Goal: Task Accomplishment & Management: Contribute content

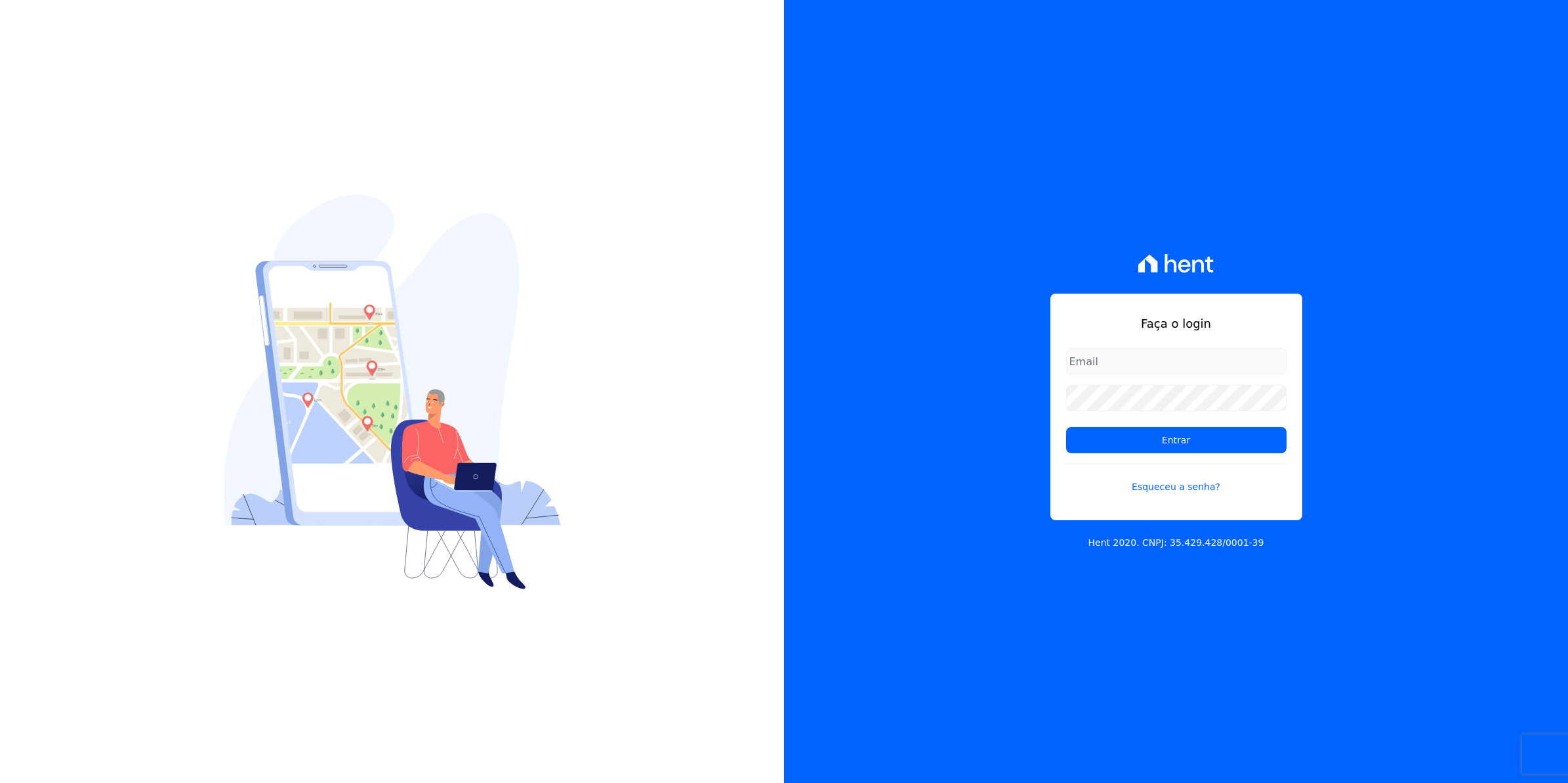
click at [1139, 360] on input "email" at bounding box center [1176, 360] width 221 height 26
type input "cobranca@munte.com.br"
click at [1066, 427] on input "Entrar" at bounding box center [1176, 439] width 221 height 26
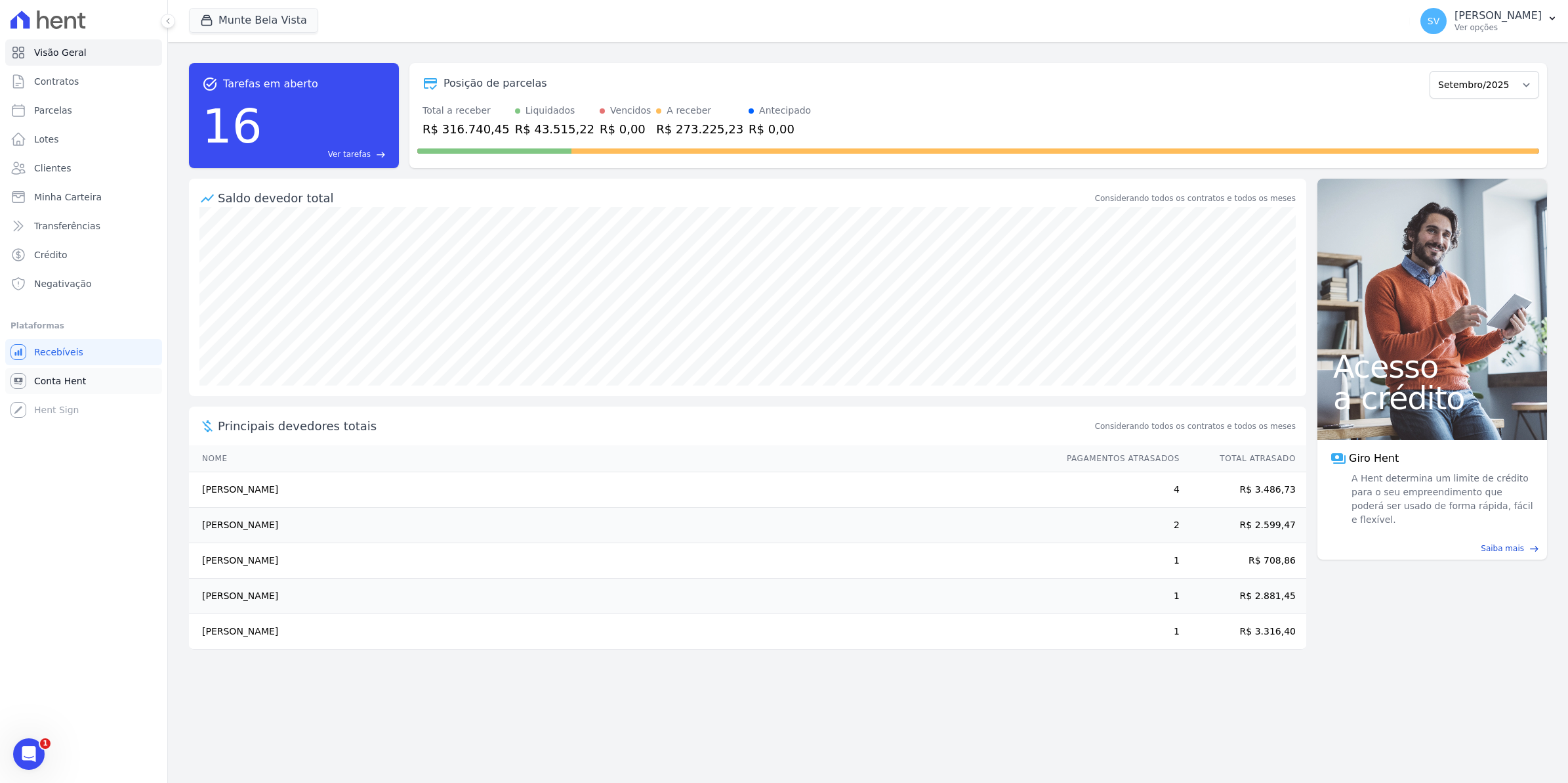
click at [41, 386] on span "Conta Hent" at bounding box center [60, 381] width 52 height 14
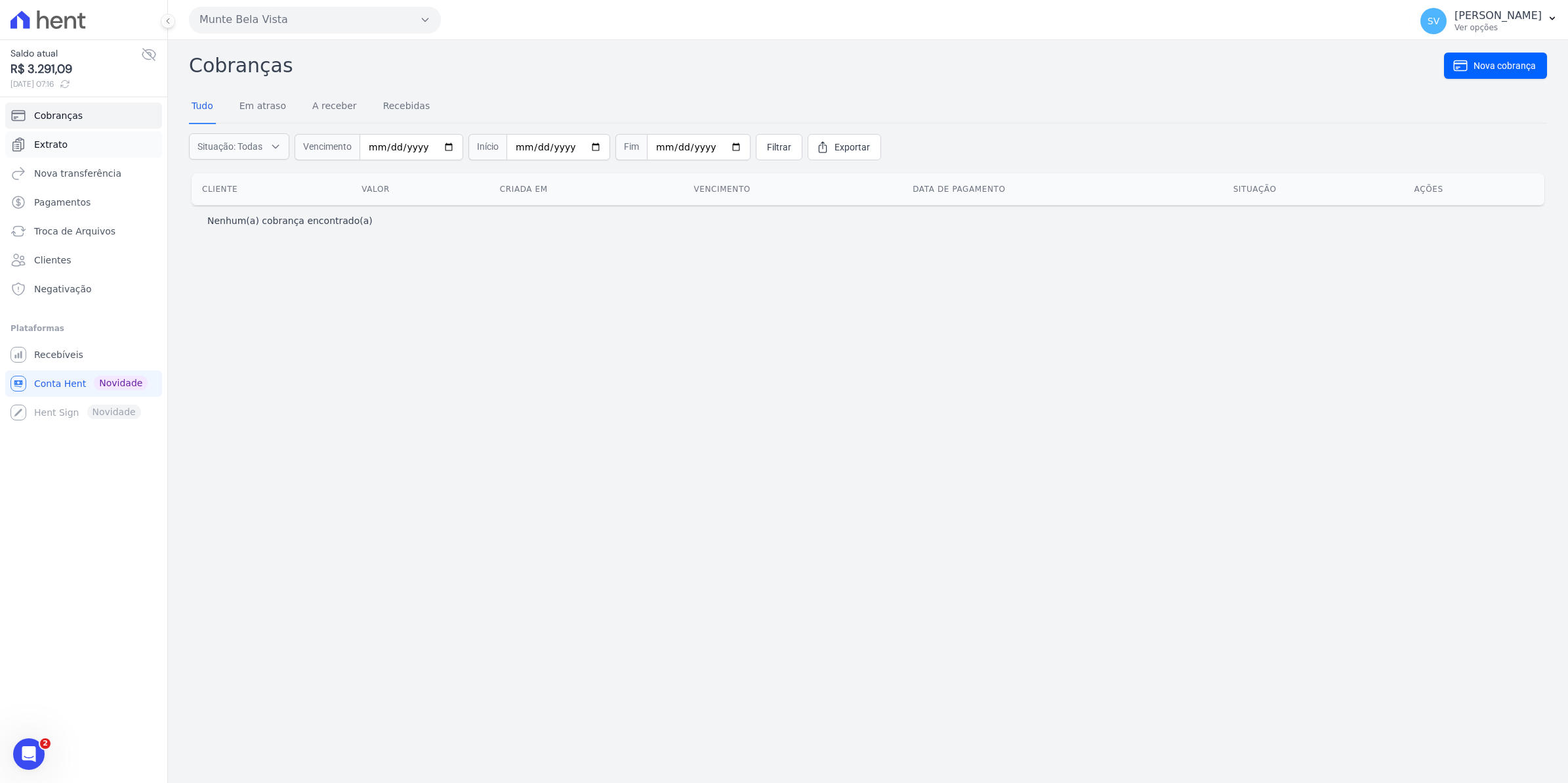
click at [51, 149] on span "Extrato" at bounding box center [50, 145] width 34 height 14
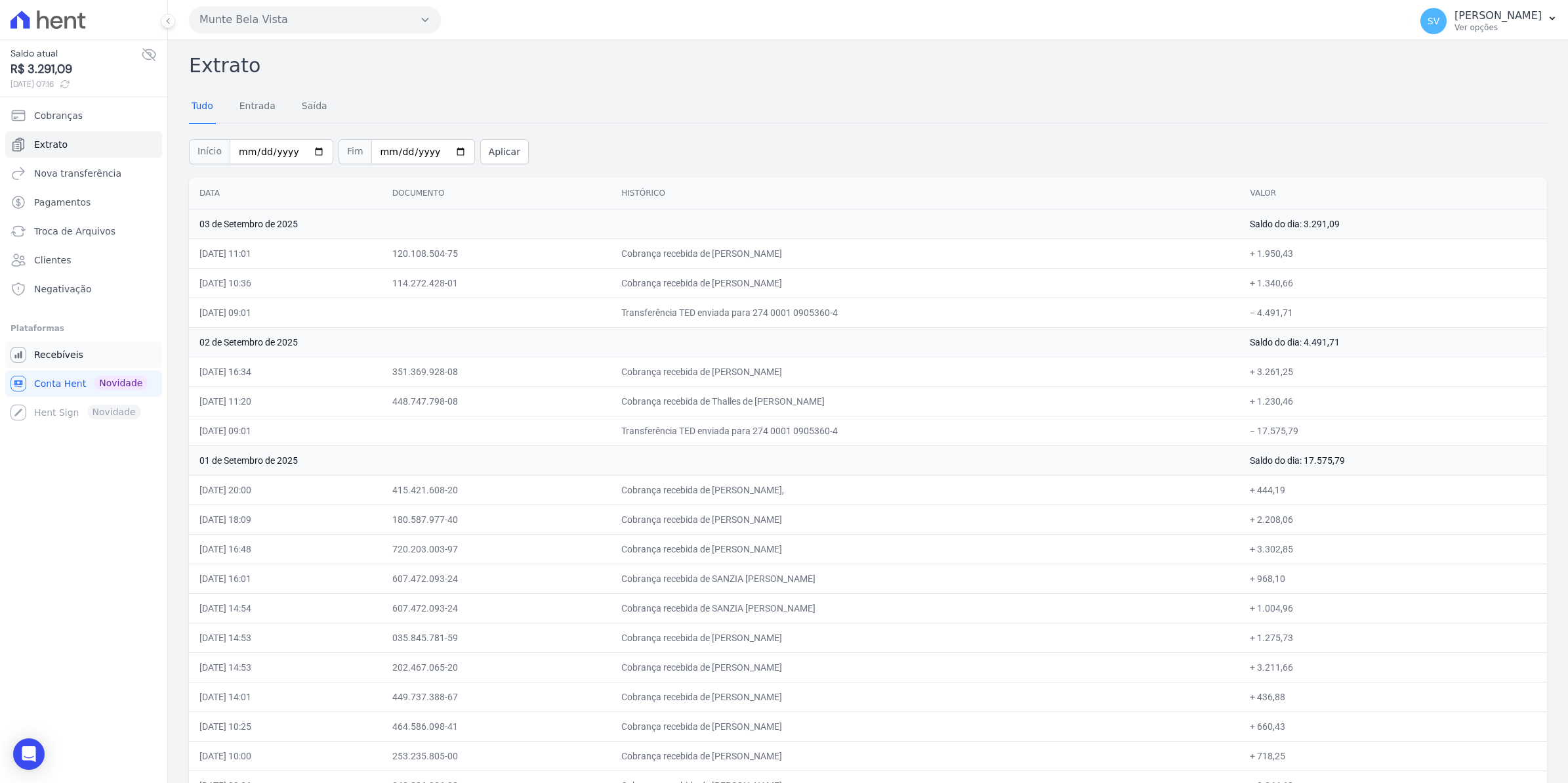
click at [41, 350] on span "Recebíveis" at bounding box center [58, 354] width 49 height 14
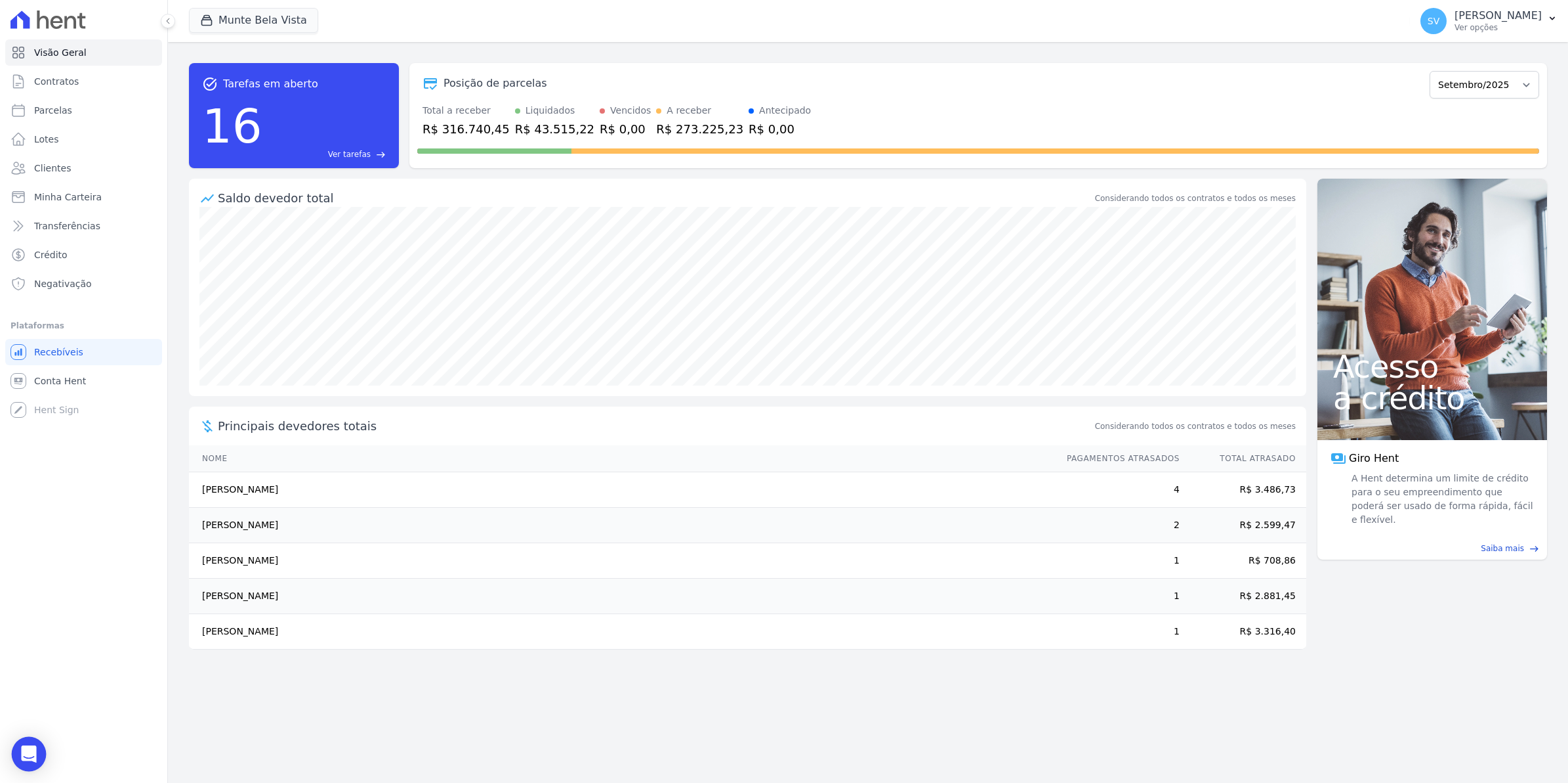
click at [34, 756] on icon "Open Intercom Messenger" at bounding box center [29, 754] width 17 height 17
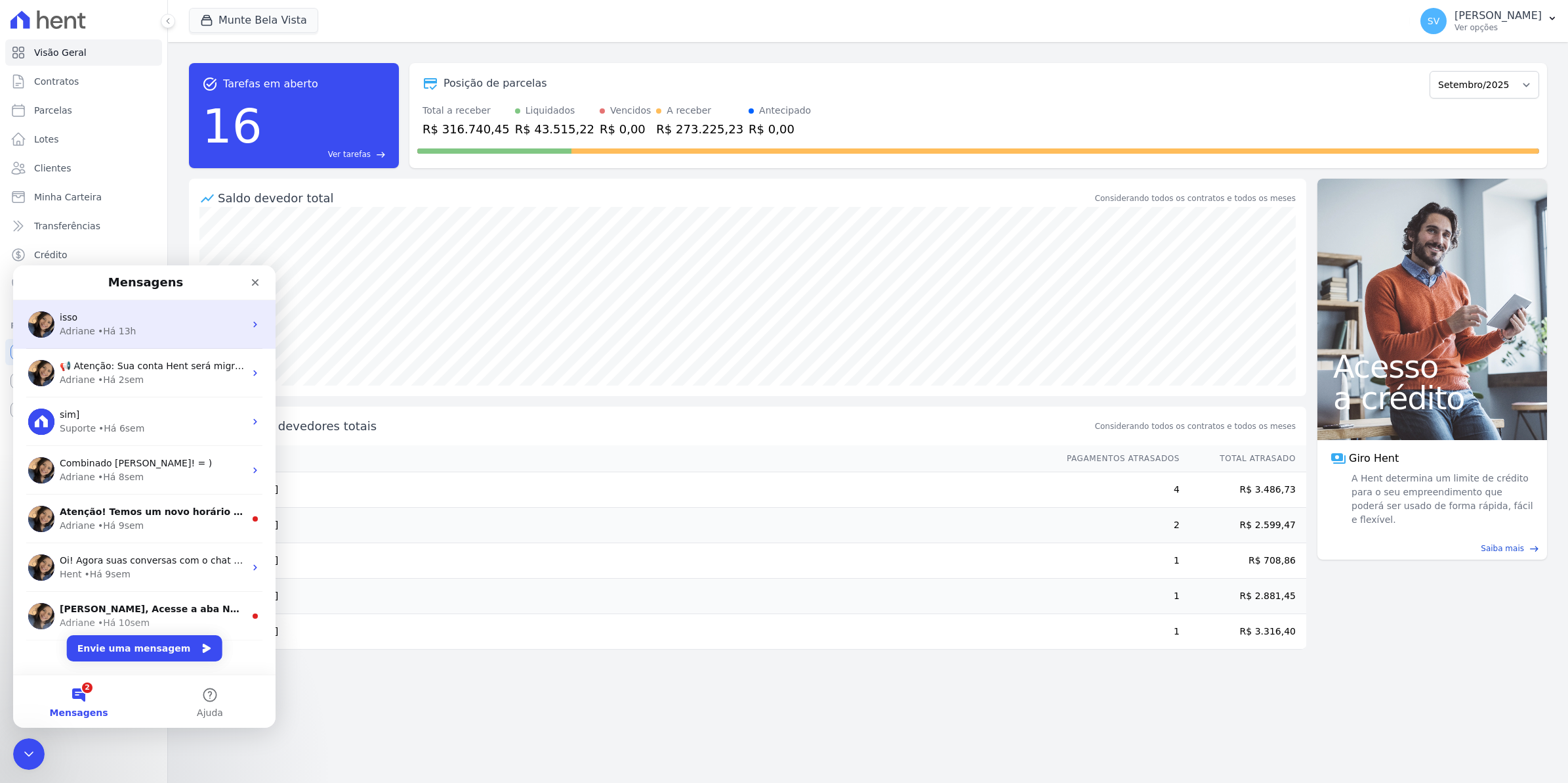
click at [118, 327] on div "• Há 13h" at bounding box center [117, 331] width 39 height 14
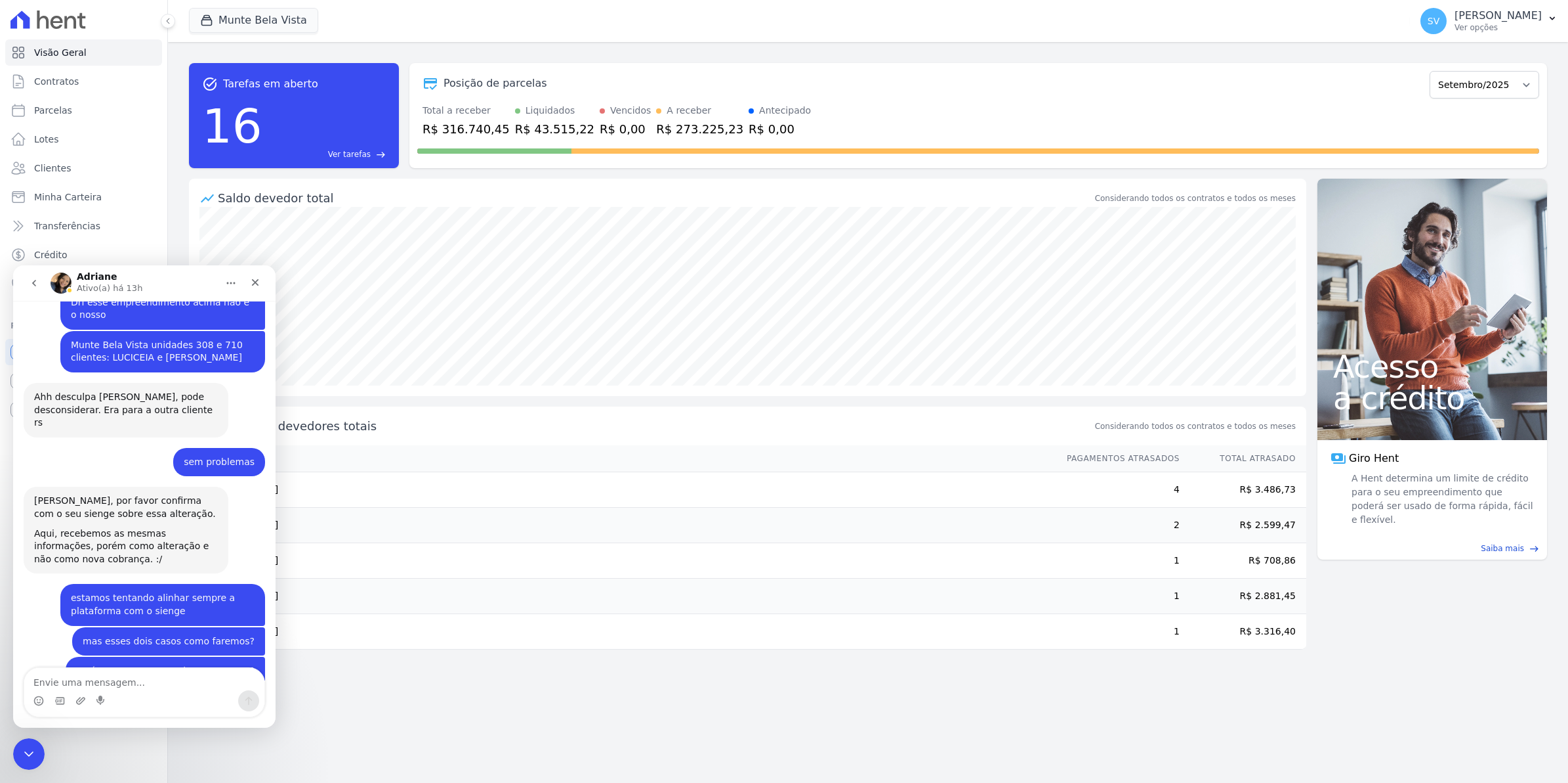
scroll to position [10766, 0]
click at [255, 289] on div "Fechar" at bounding box center [255, 282] width 23 height 23
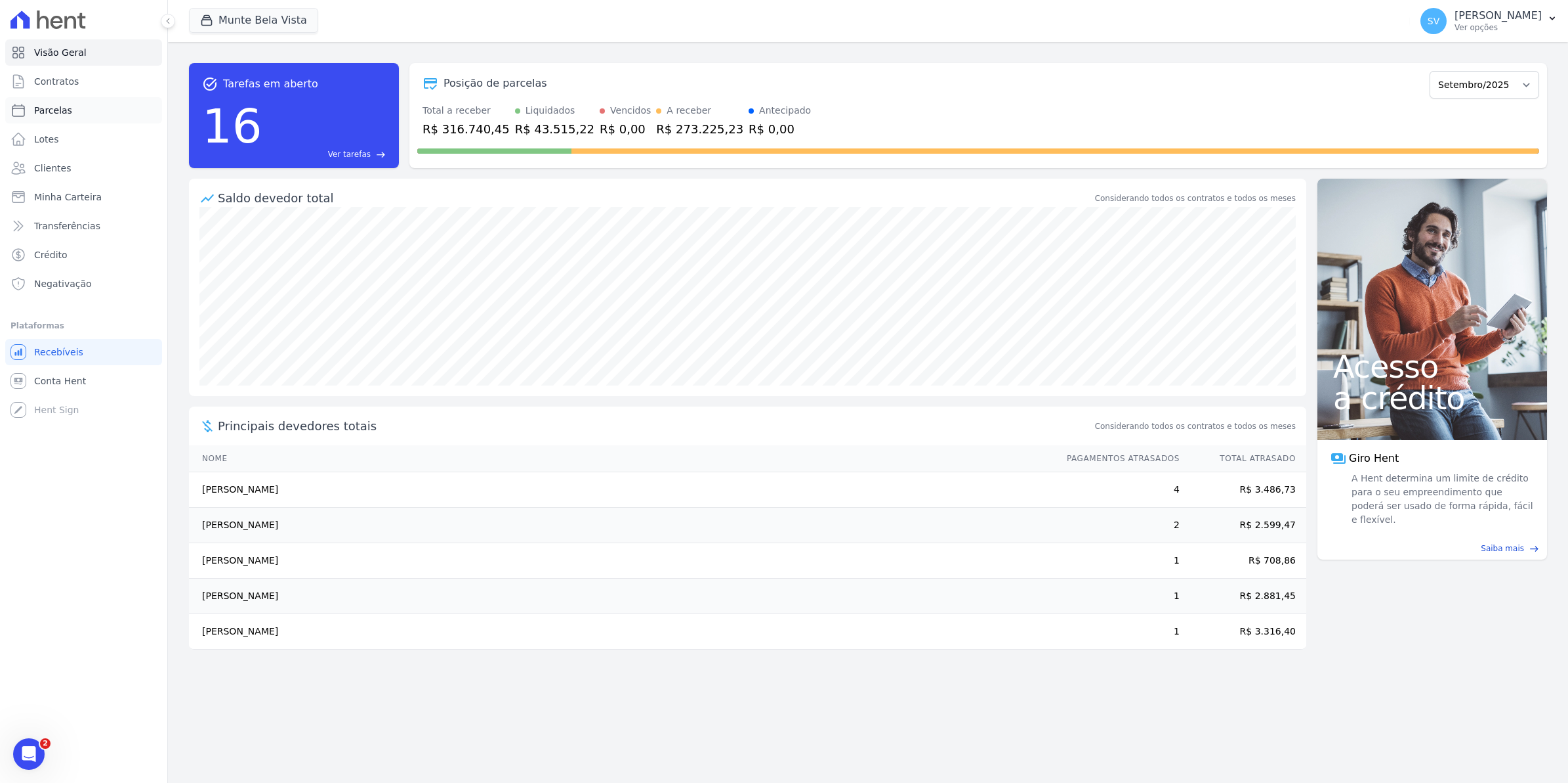
click at [41, 103] on span "Parcelas" at bounding box center [52, 110] width 38 height 14
select select
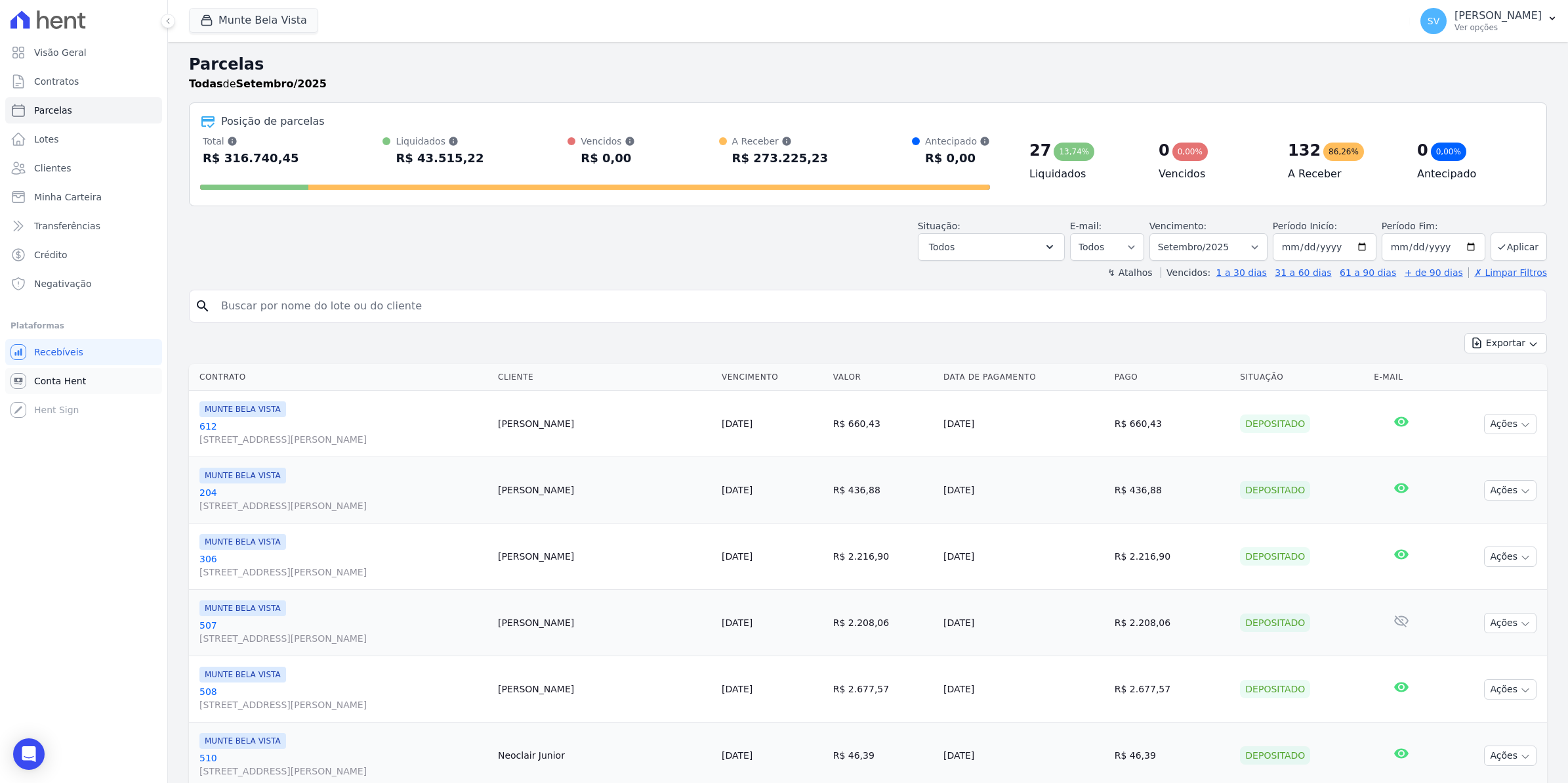
click at [53, 387] on link "Conta Hent" at bounding box center [83, 380] width 157 height 26
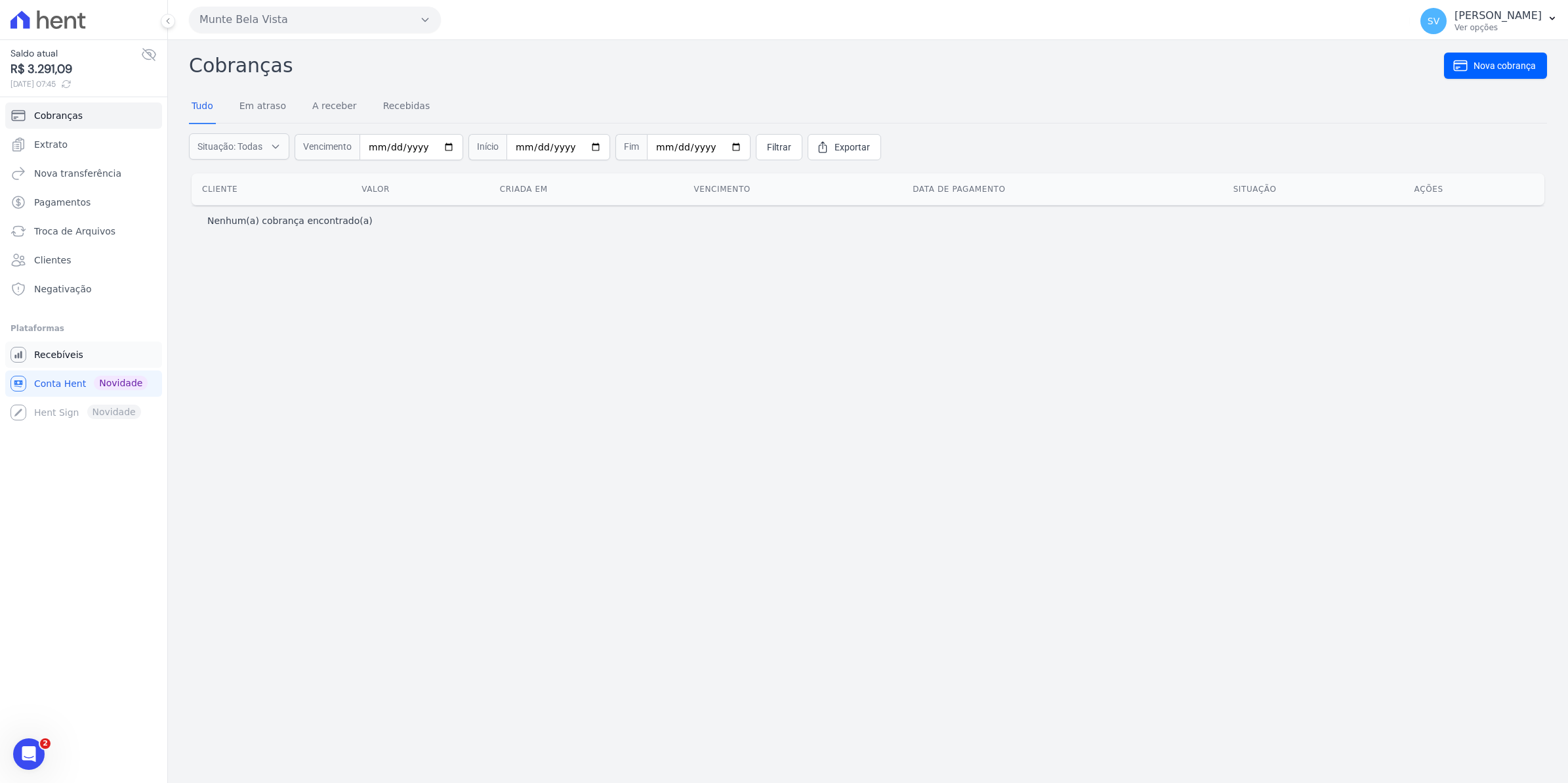
click at [35, 356] on span "Recebíveis" at bounding box center [58, 354] width 49 height 14
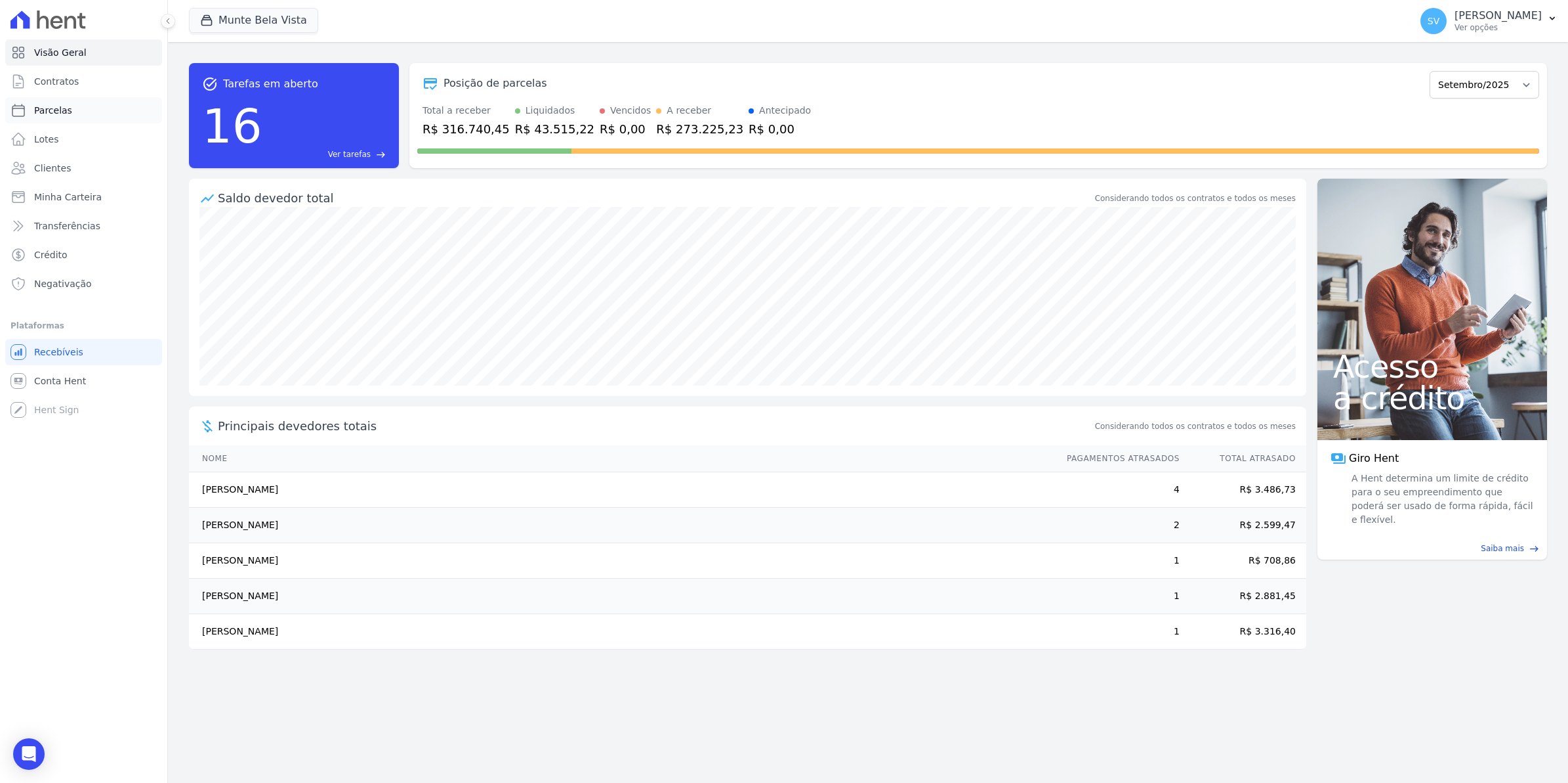
click at [54, 103] on span "Parcelas" at bounding box center [52, 110] width 38 height 14
select select
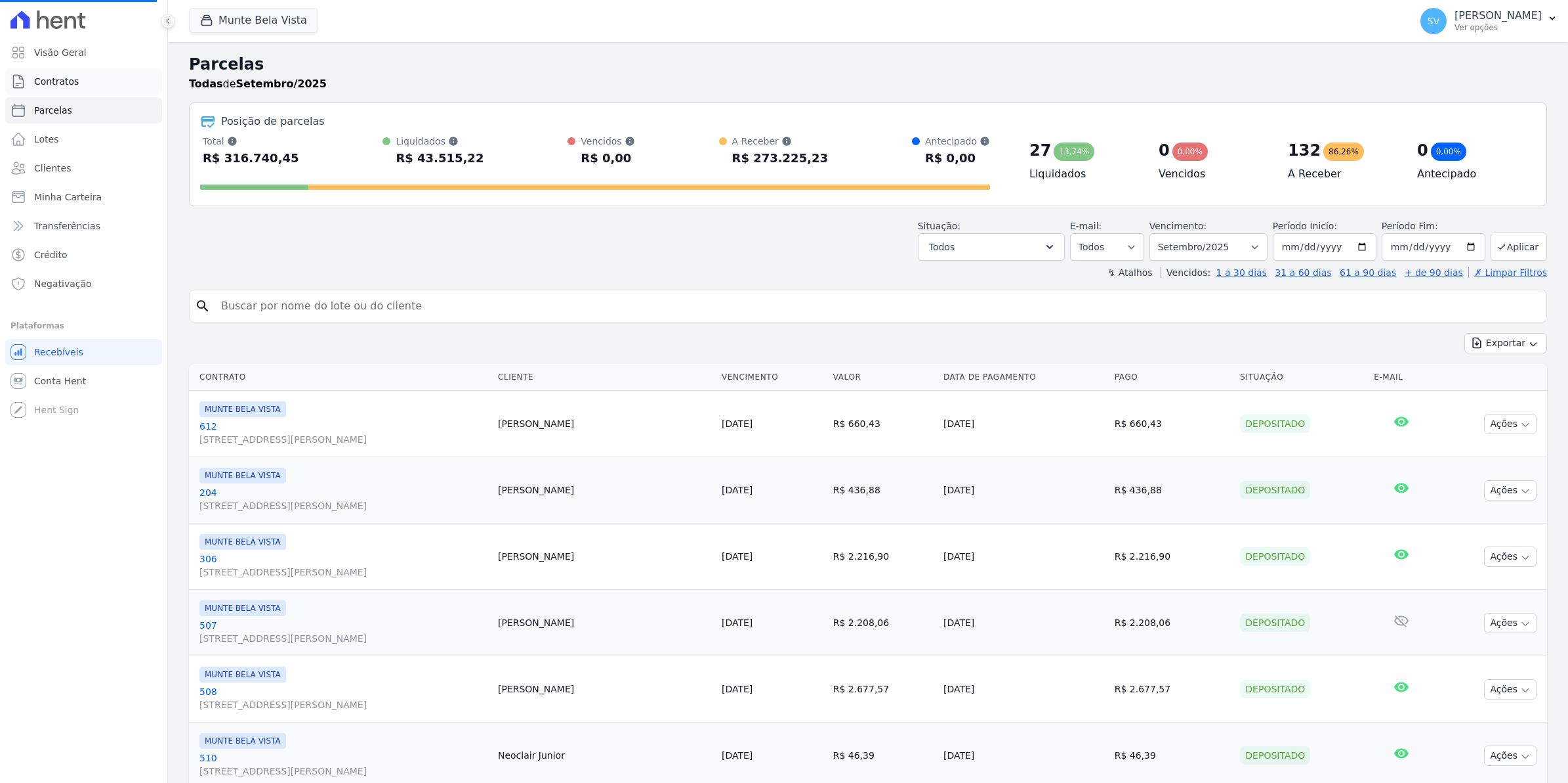
select select
click at [60, 87] on span "Contratos" at bounding box center [56, 82] width 44 height 14
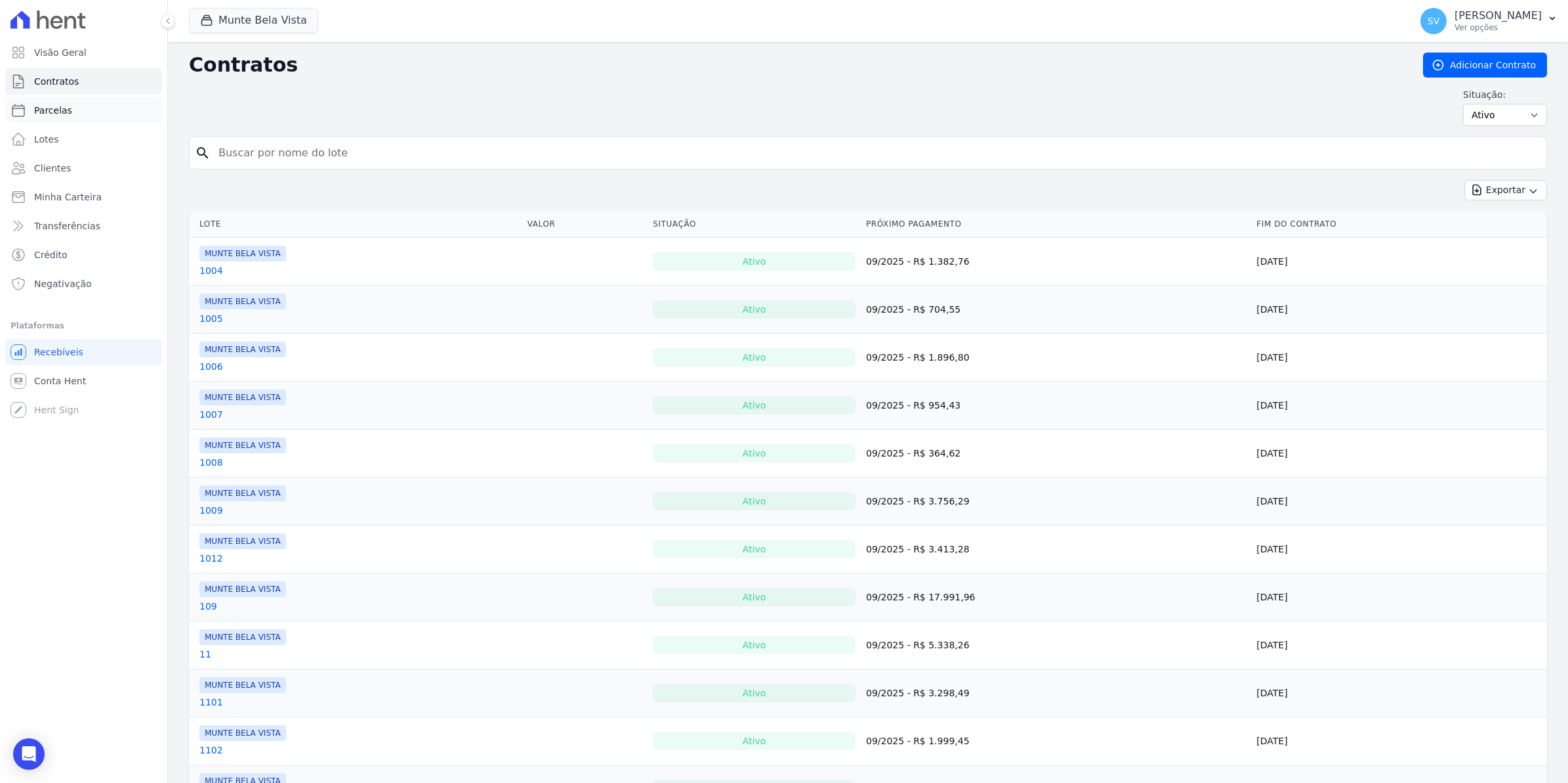
click at [67, 101] on link "Parcelas" at bounding box center [83, 110] width 157 height 26
select select
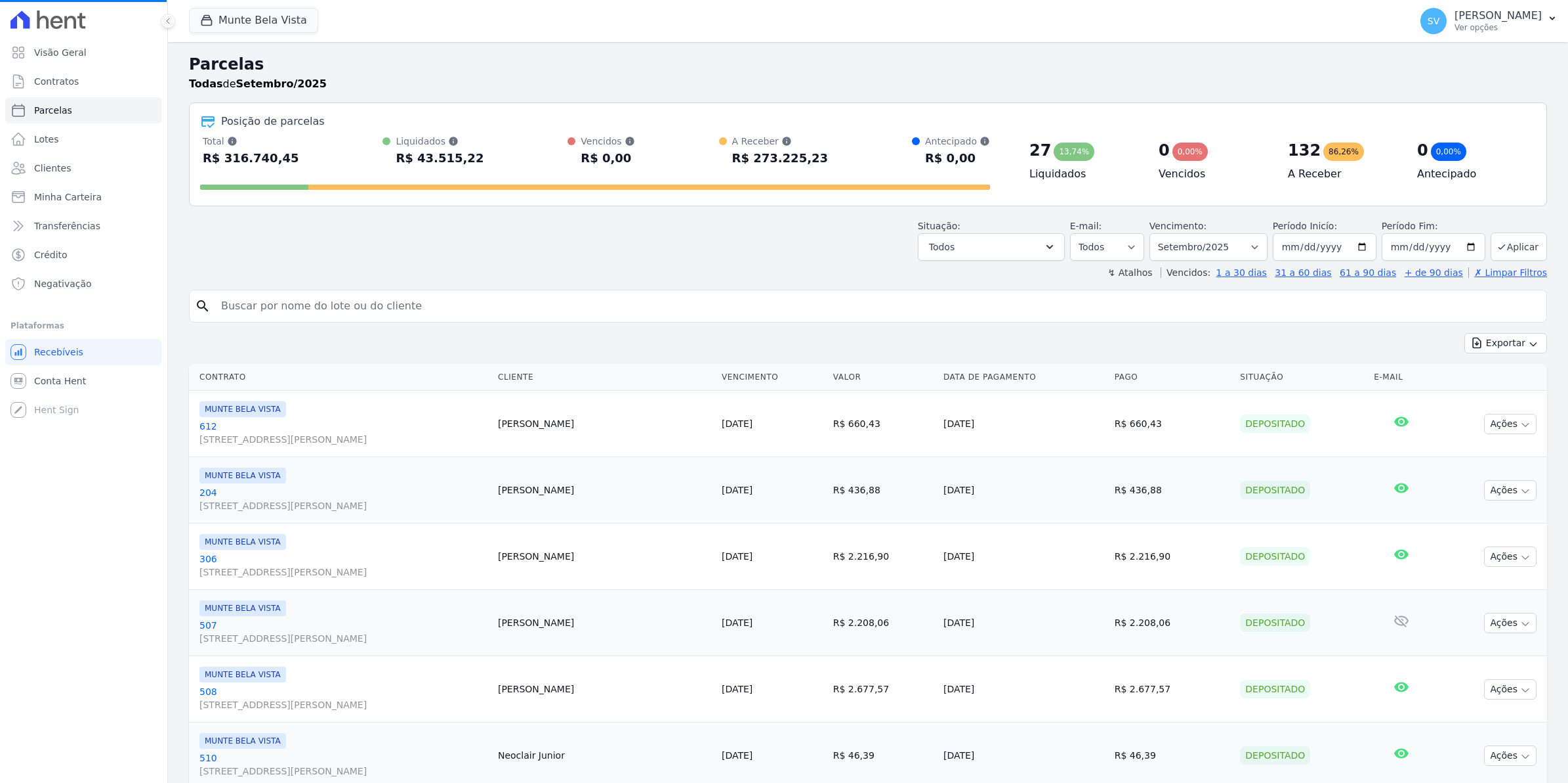
select select
click at [81, 87] on link "Contratos" at bounding box center [83, 81] width 157 height 26
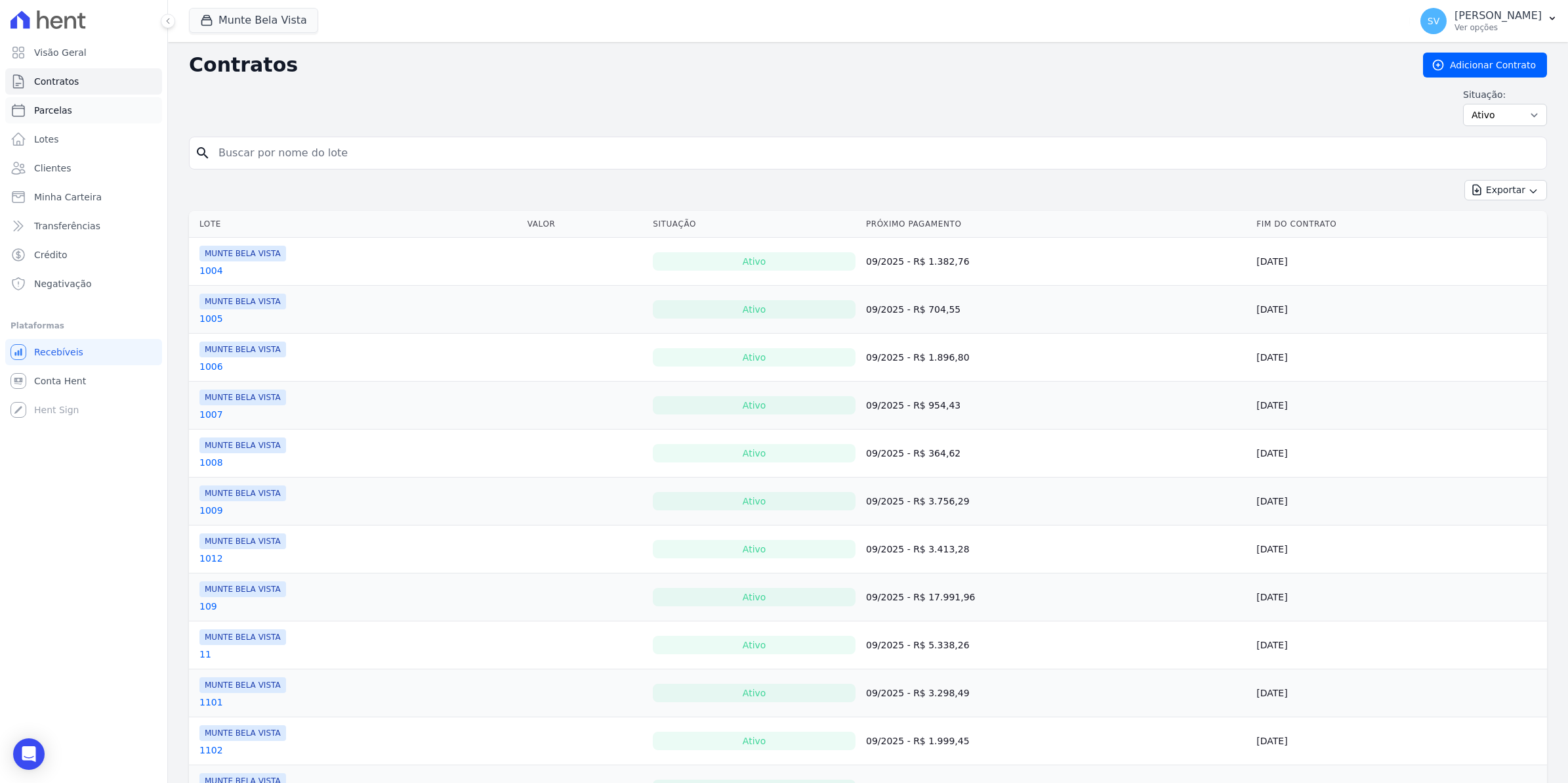
click at [73, 110] on link "Parcelas" at bounding box center [83, 110] width 157 height 26
select select
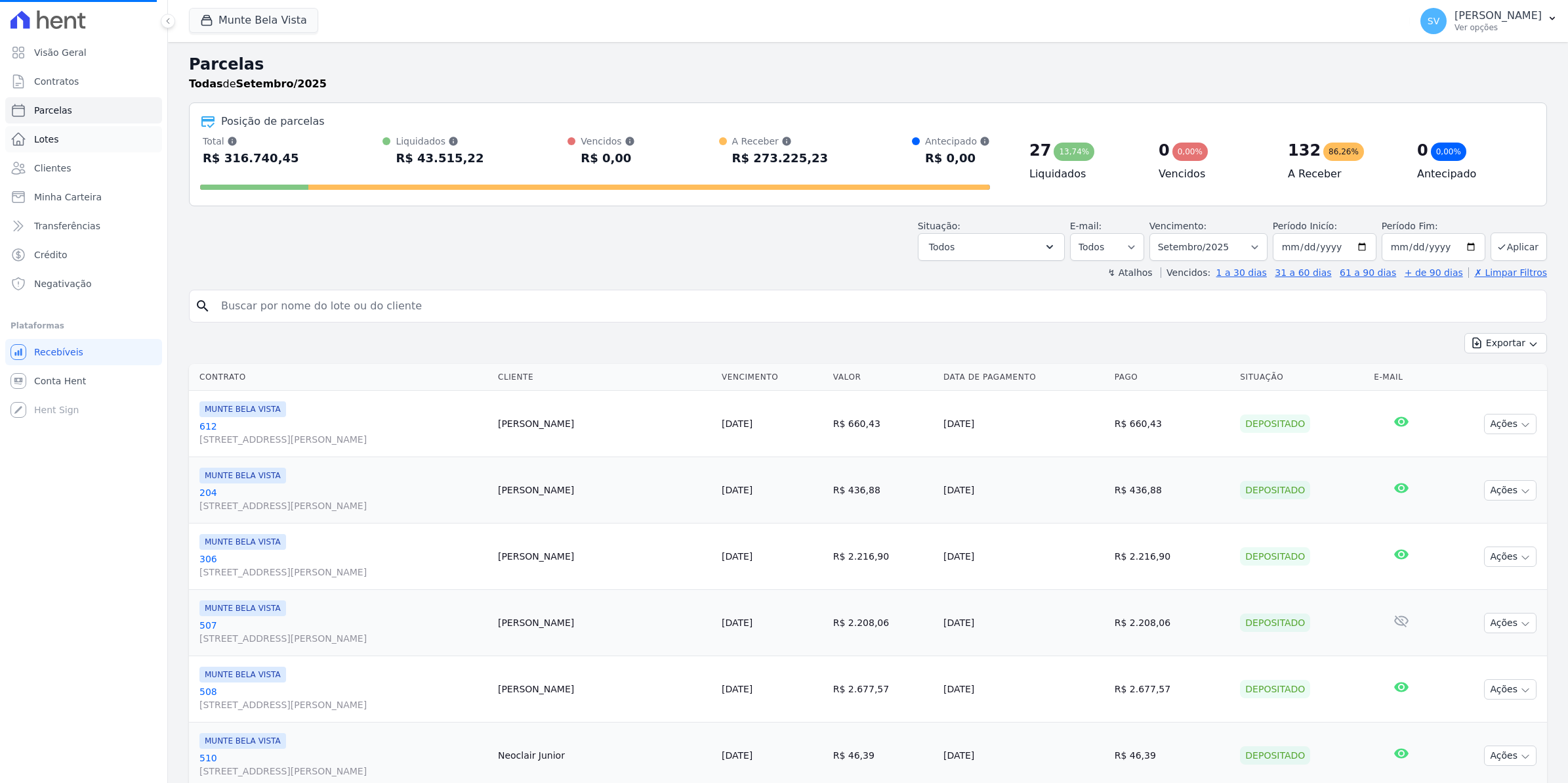
select select
click at [72, 110] on link "Parcelas" at bounding box center [83, 110] width 157 height 26
select select
click at [54, 79] on span "Contratos" at bounding box center [56, 82] width 44 height 14
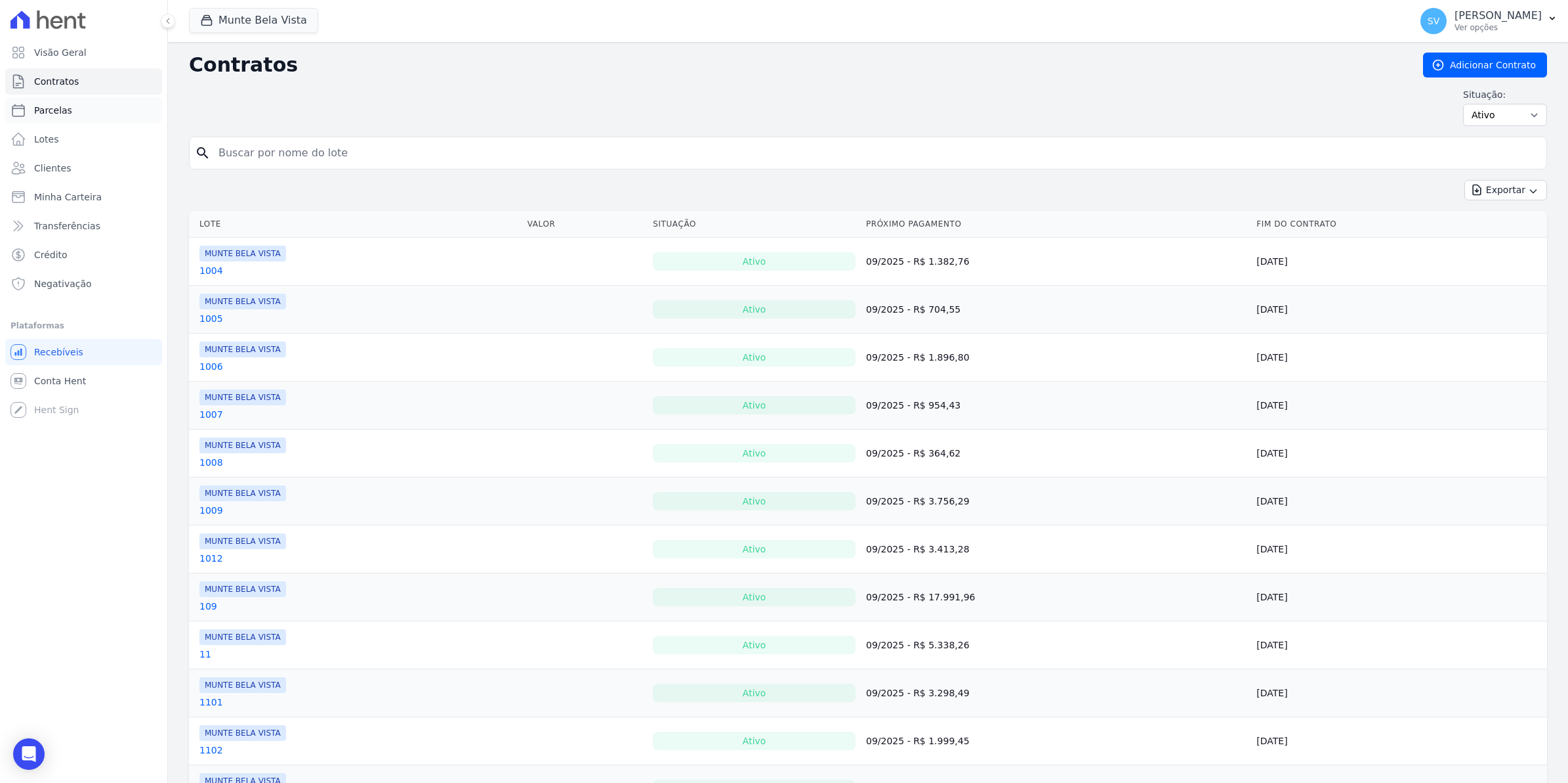
click at [66, 105] on span "Parcelas" at bounding box center [52, 110] width 38 height 14
select select
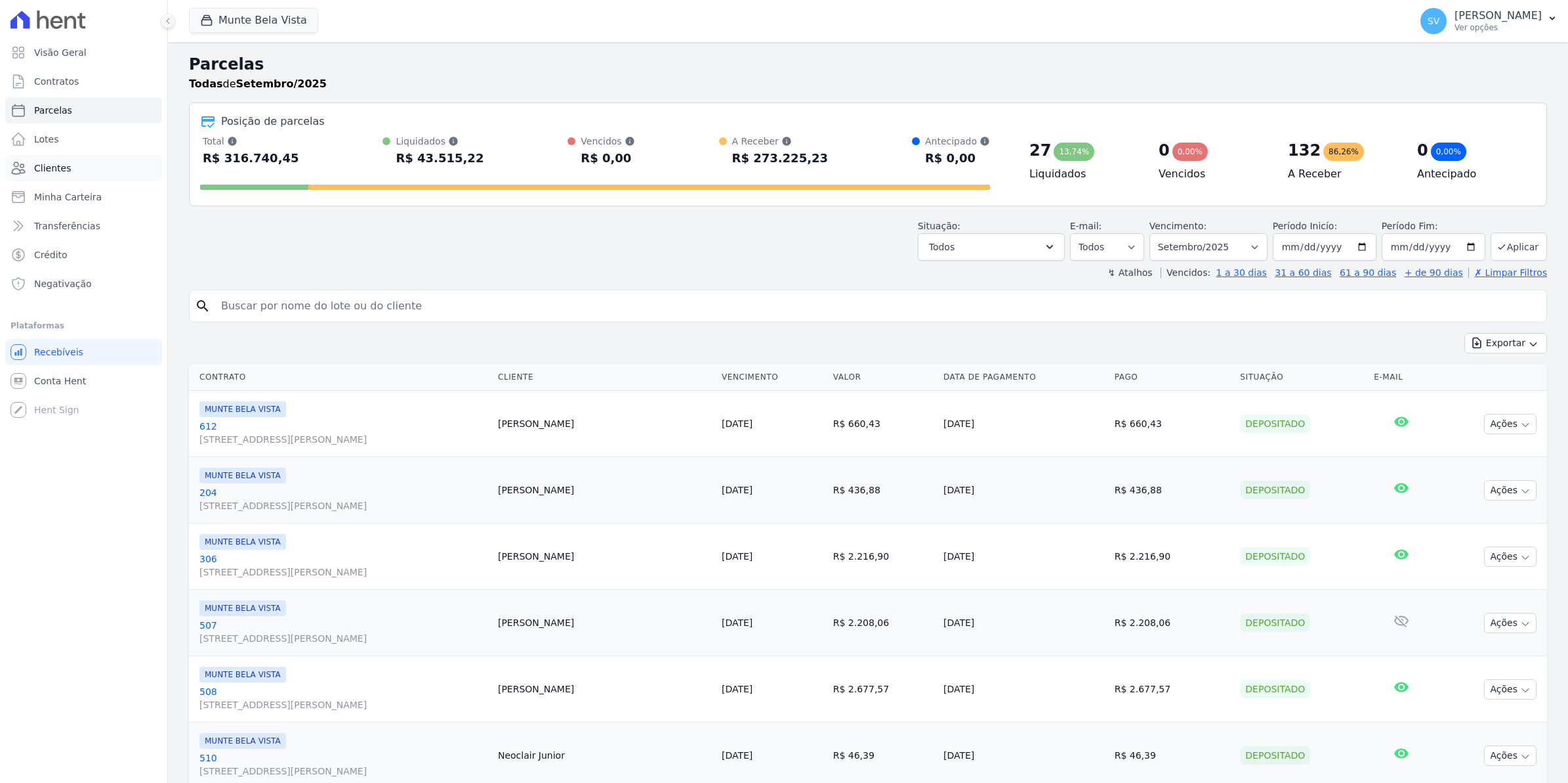
select select
click at [1442, 28] on span "SV" at bounding box center [1433, 20] width 26 height 26
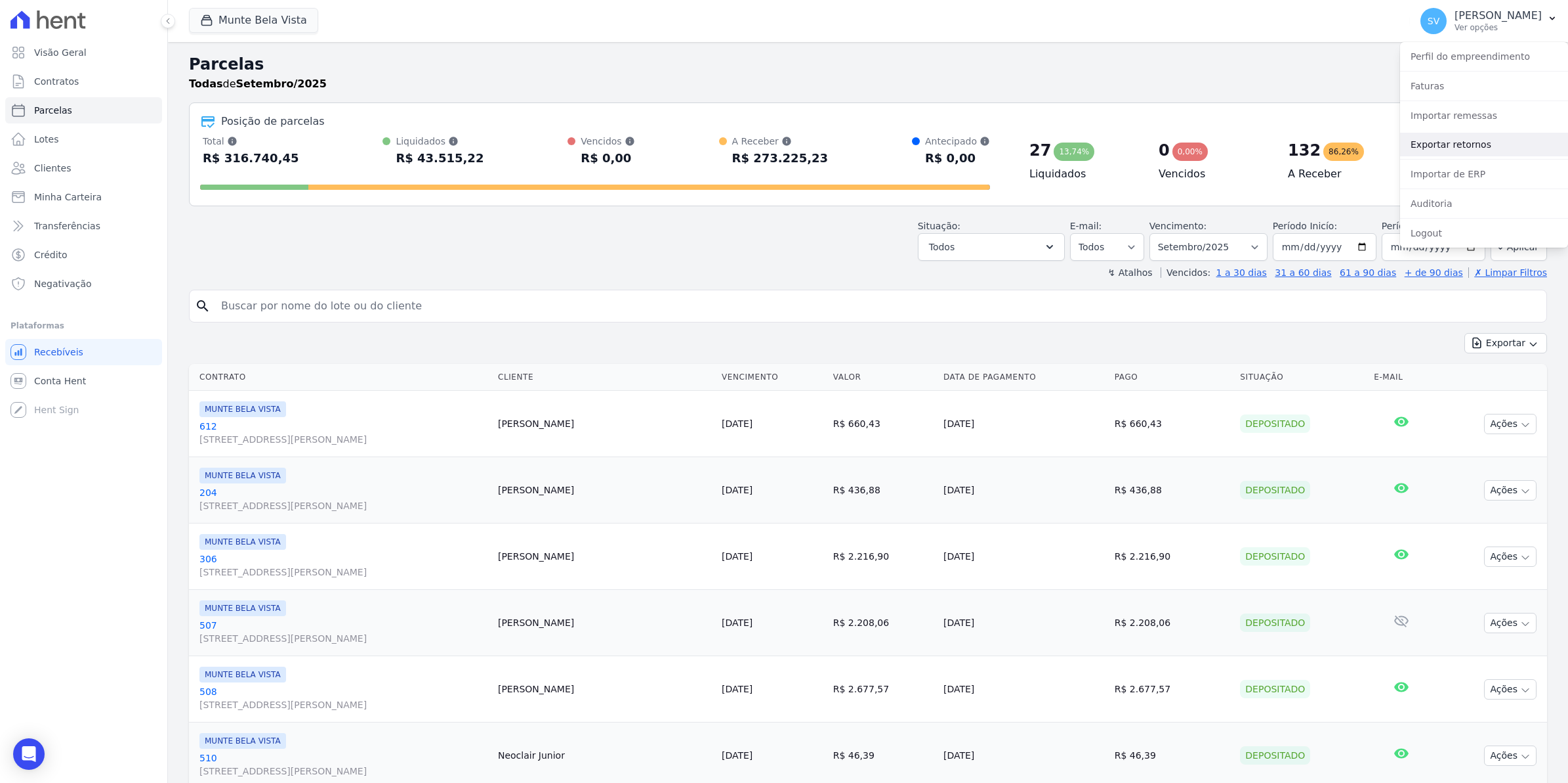
click at [1428, 135] on link "Exportar retornos" at bounding box center [1484, 144] width 168 height 23
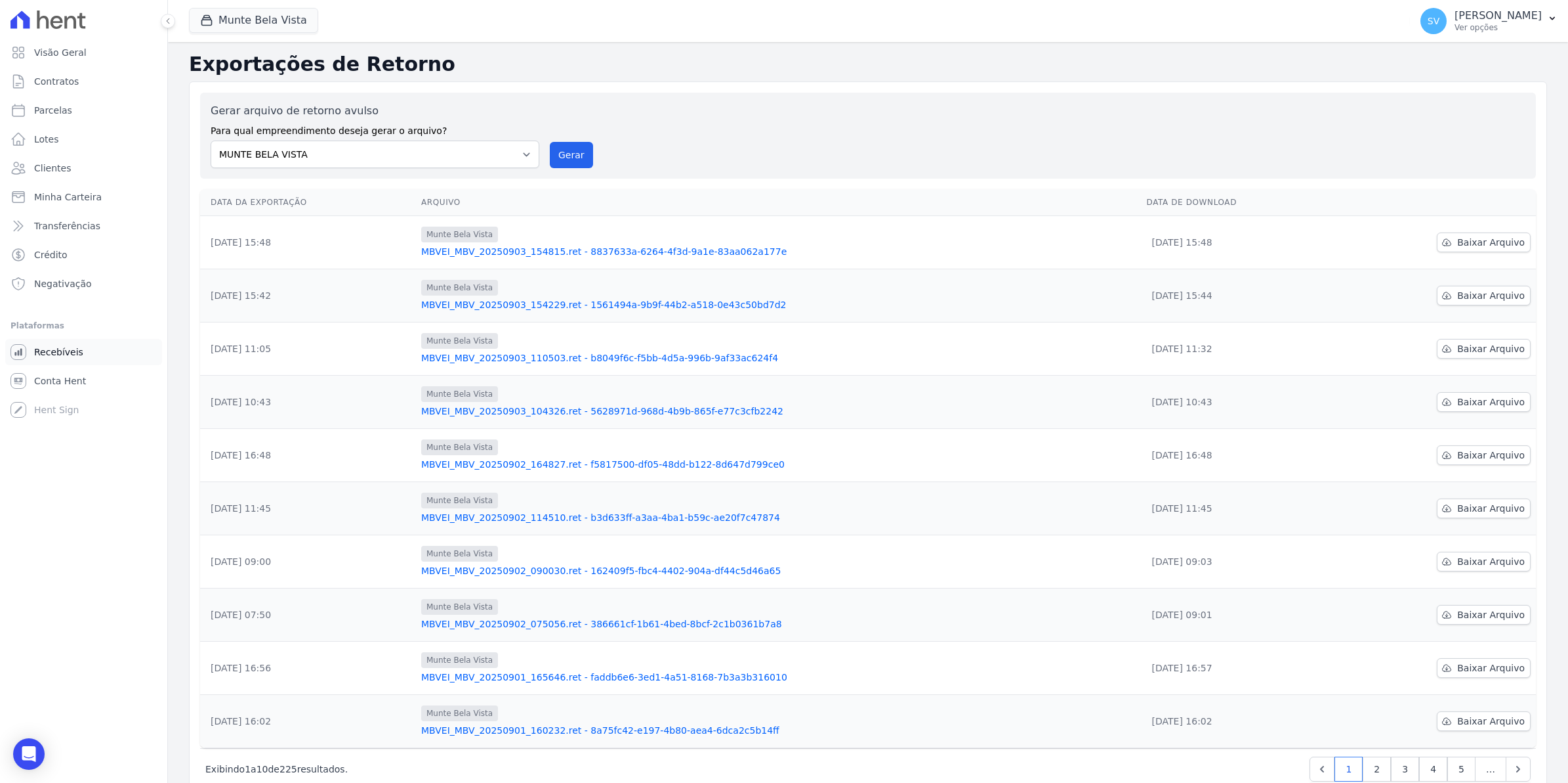
click at [54, 359] on link "Recebíveis" at bounding box center [83, 351] width 157 height 26
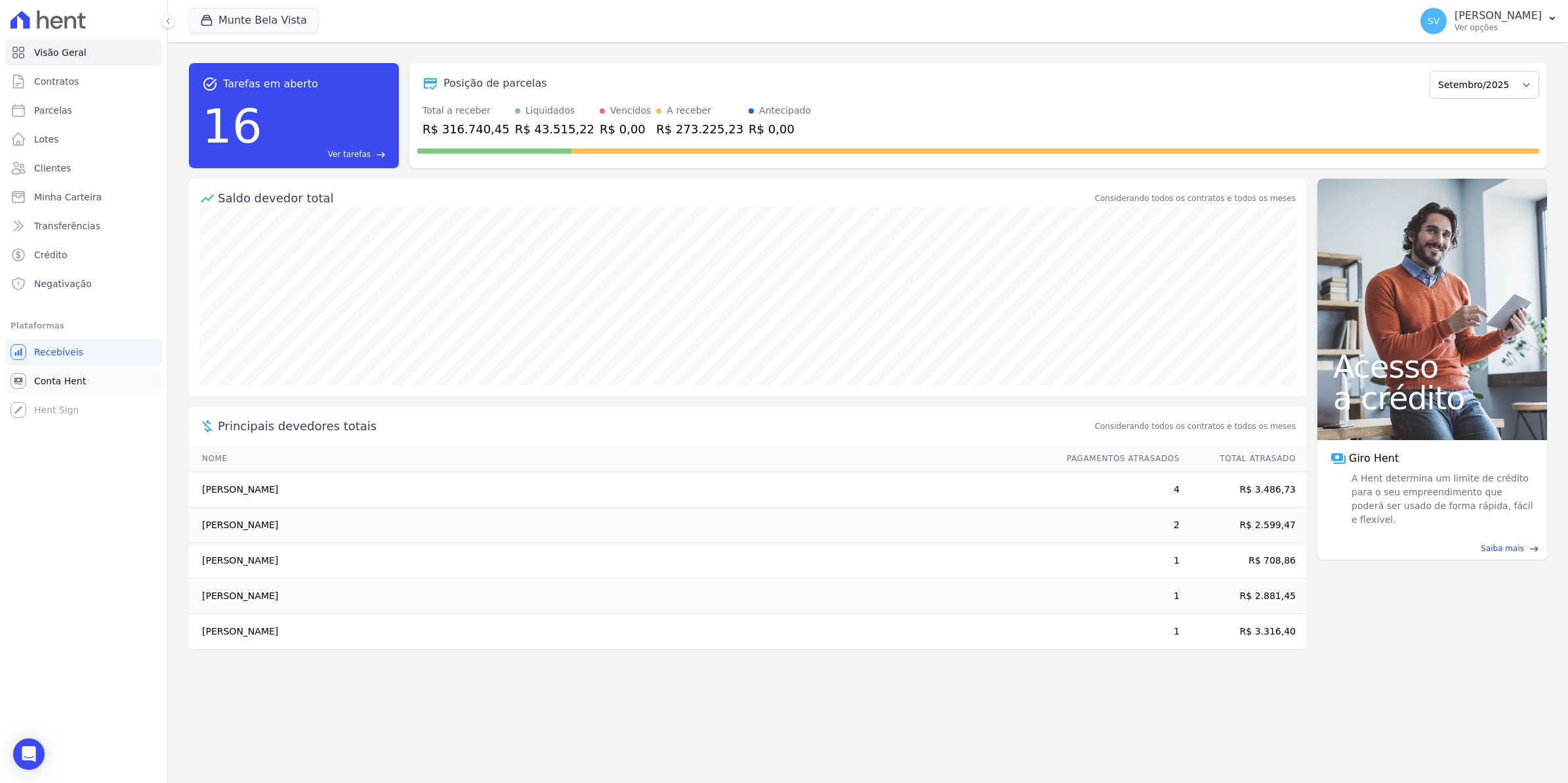
click at [50, 383] on span "Conta Hent" at bounding box center [60, 381] width 52 height 14
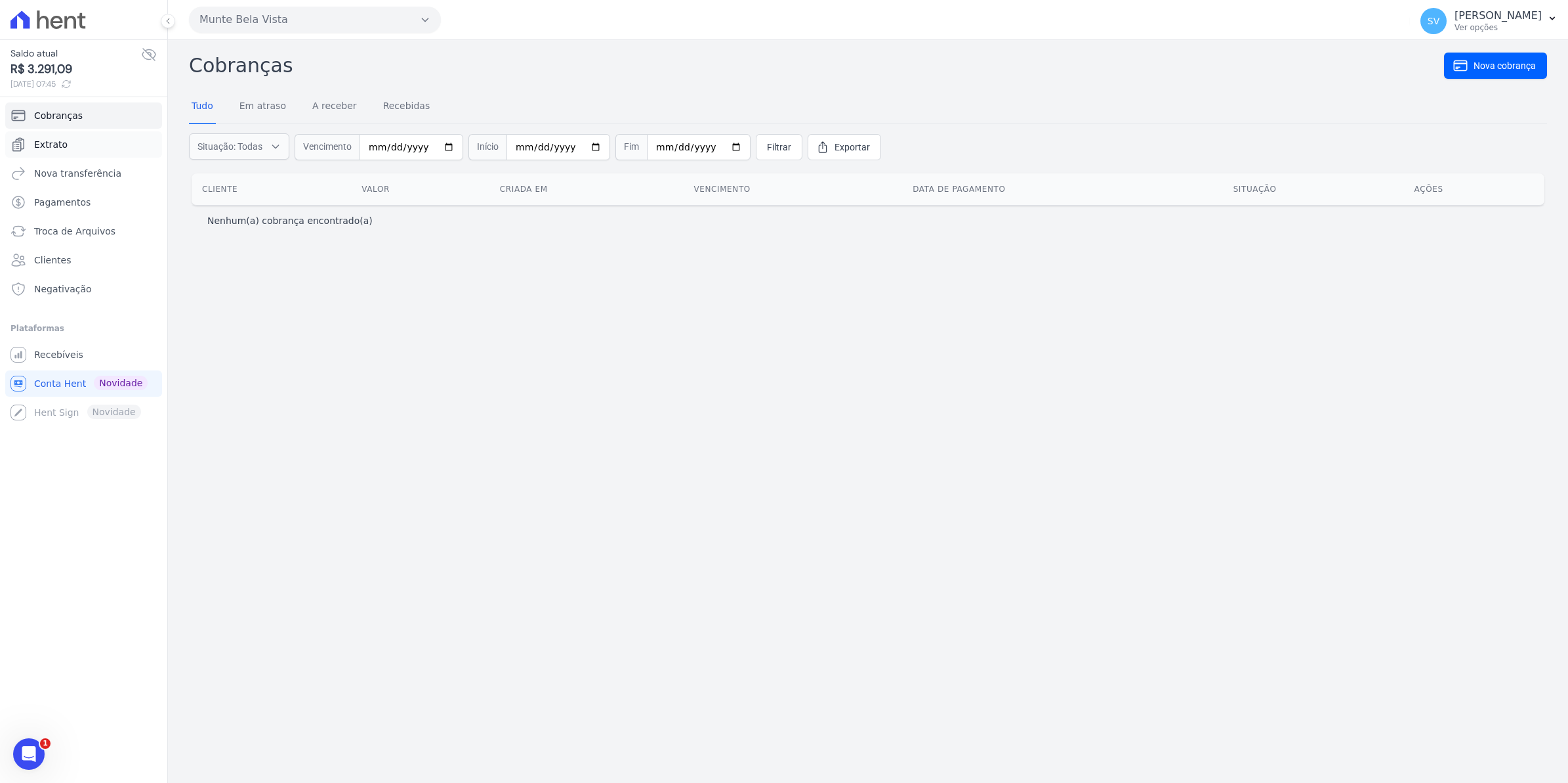
click at [36, 150] on span "Extrato" at bounding box center [50, 145] width 34 height 14
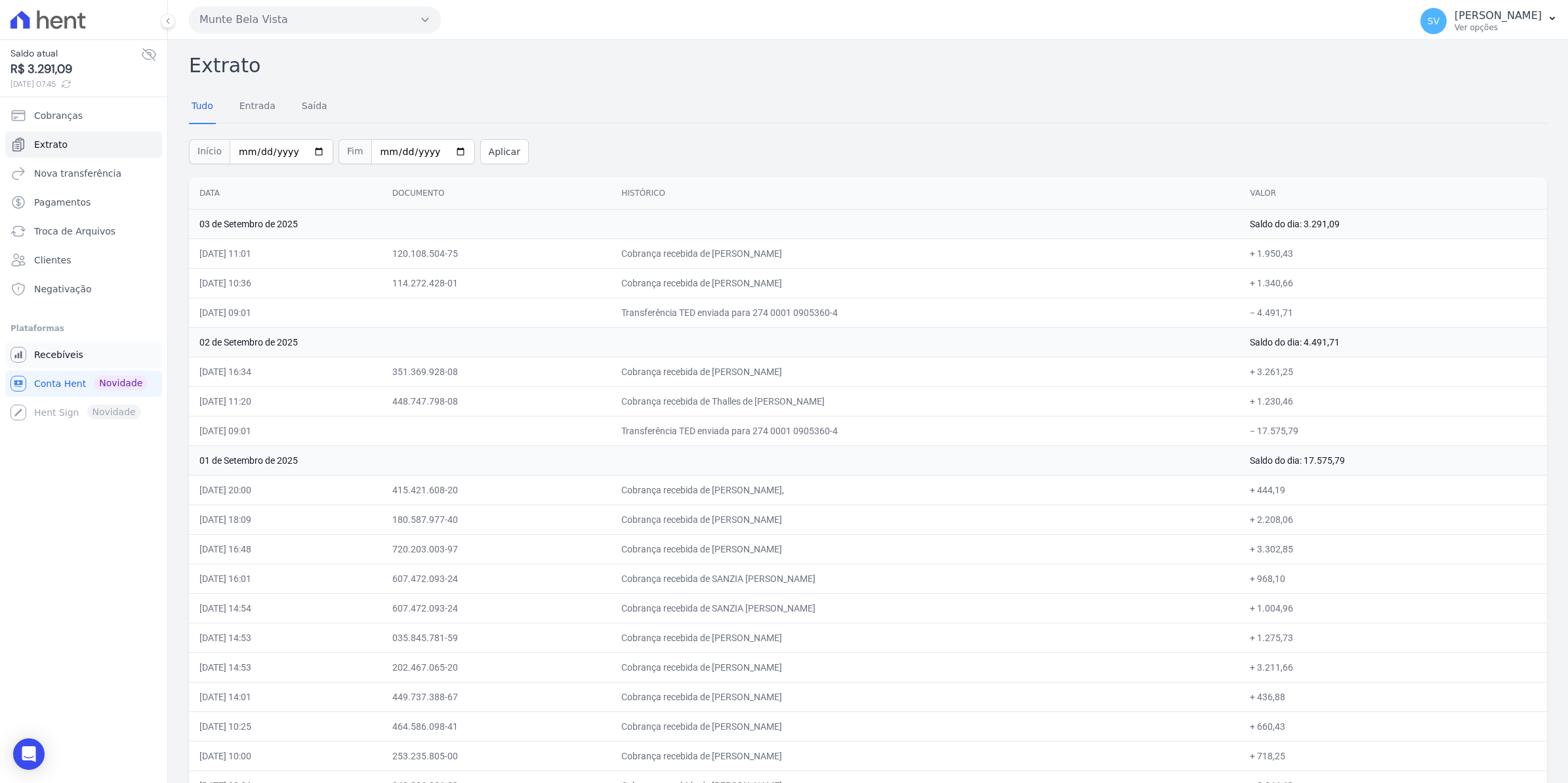
click at [69, 352] on span "Recebíveis" at bounding box center [58, 354] width 49 height 14
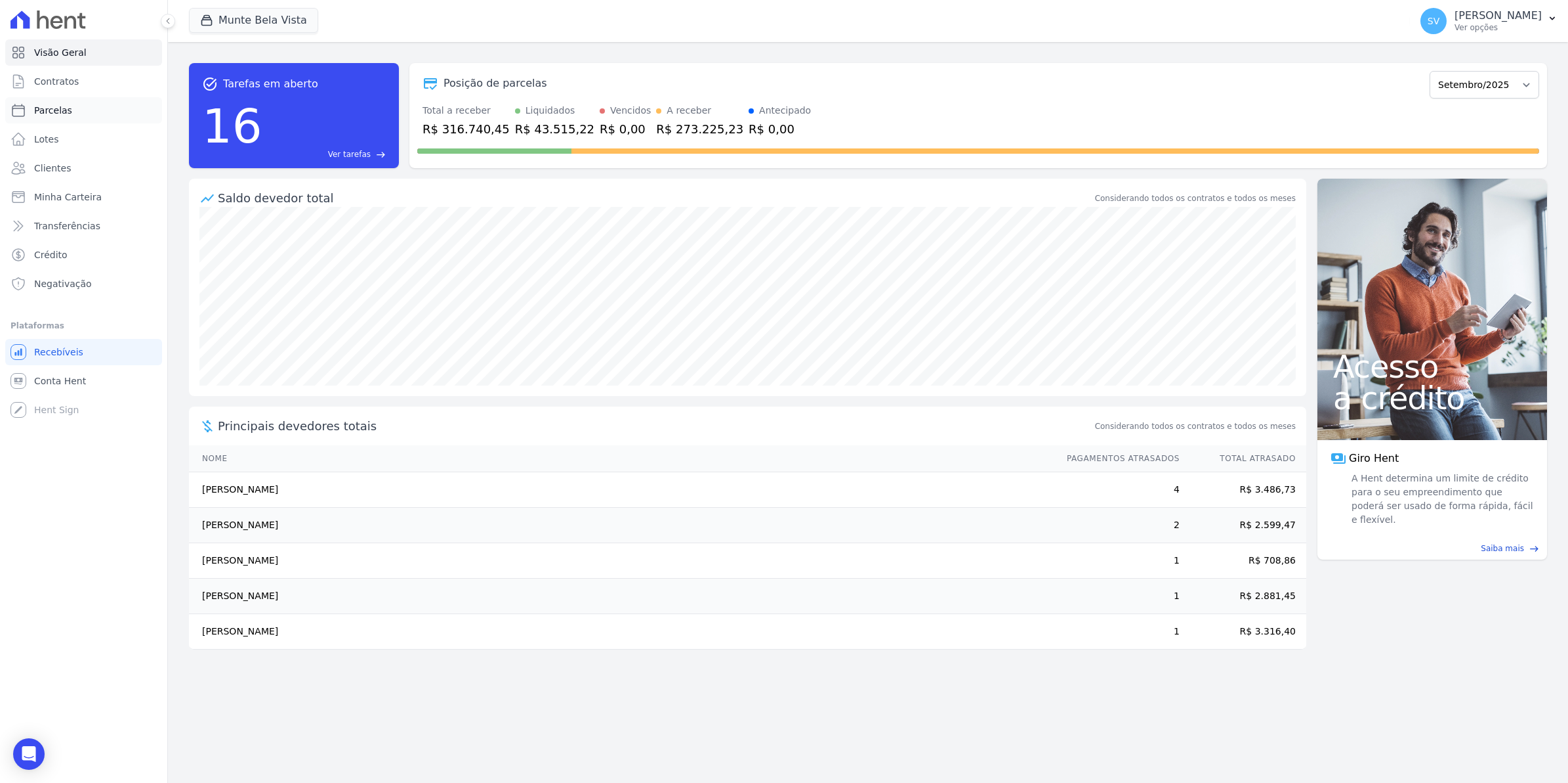
click at [44, 103] on span "Parcelas" at bounding box center [52, 110] width 38 height 14
select select
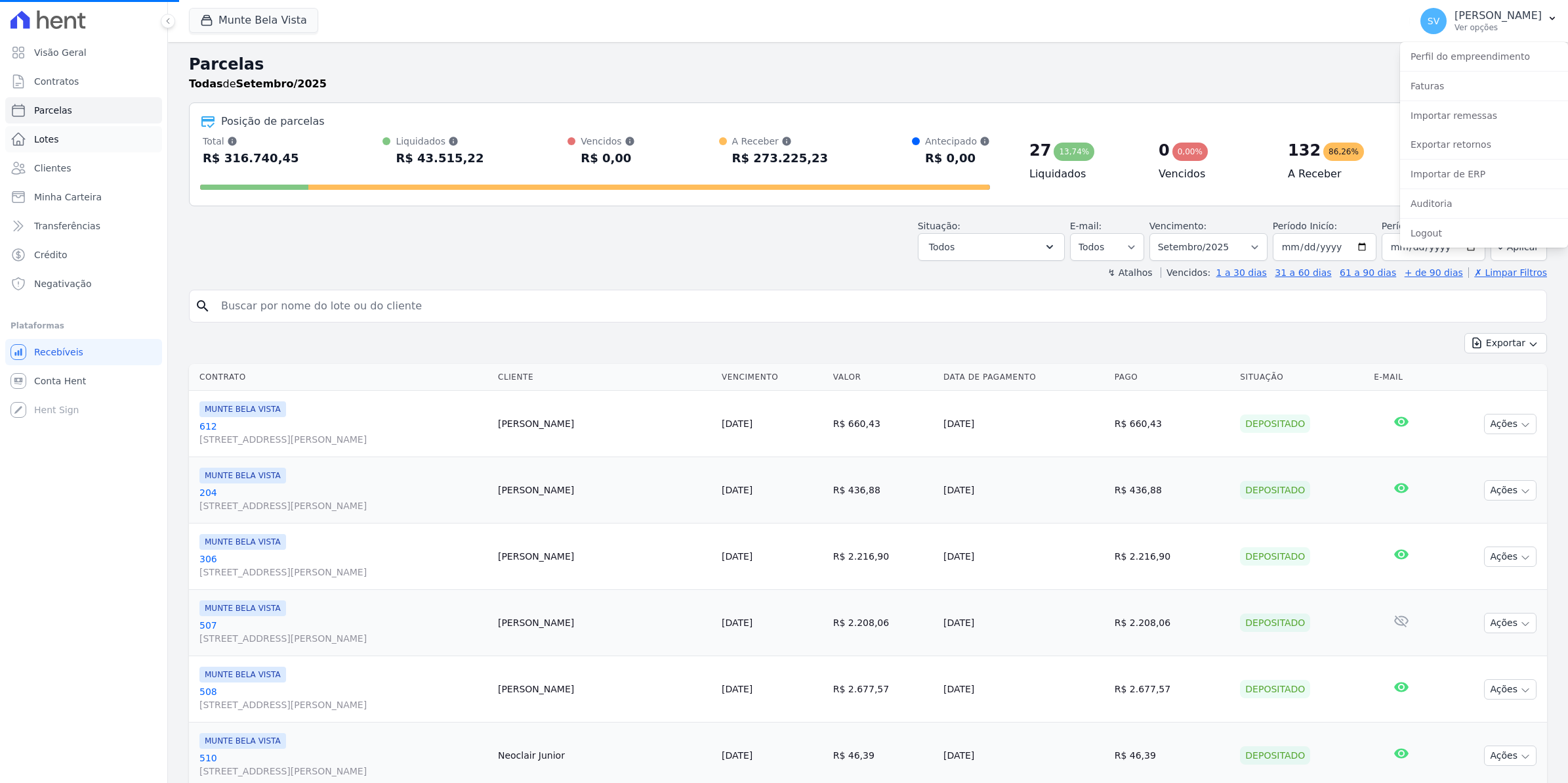
select select
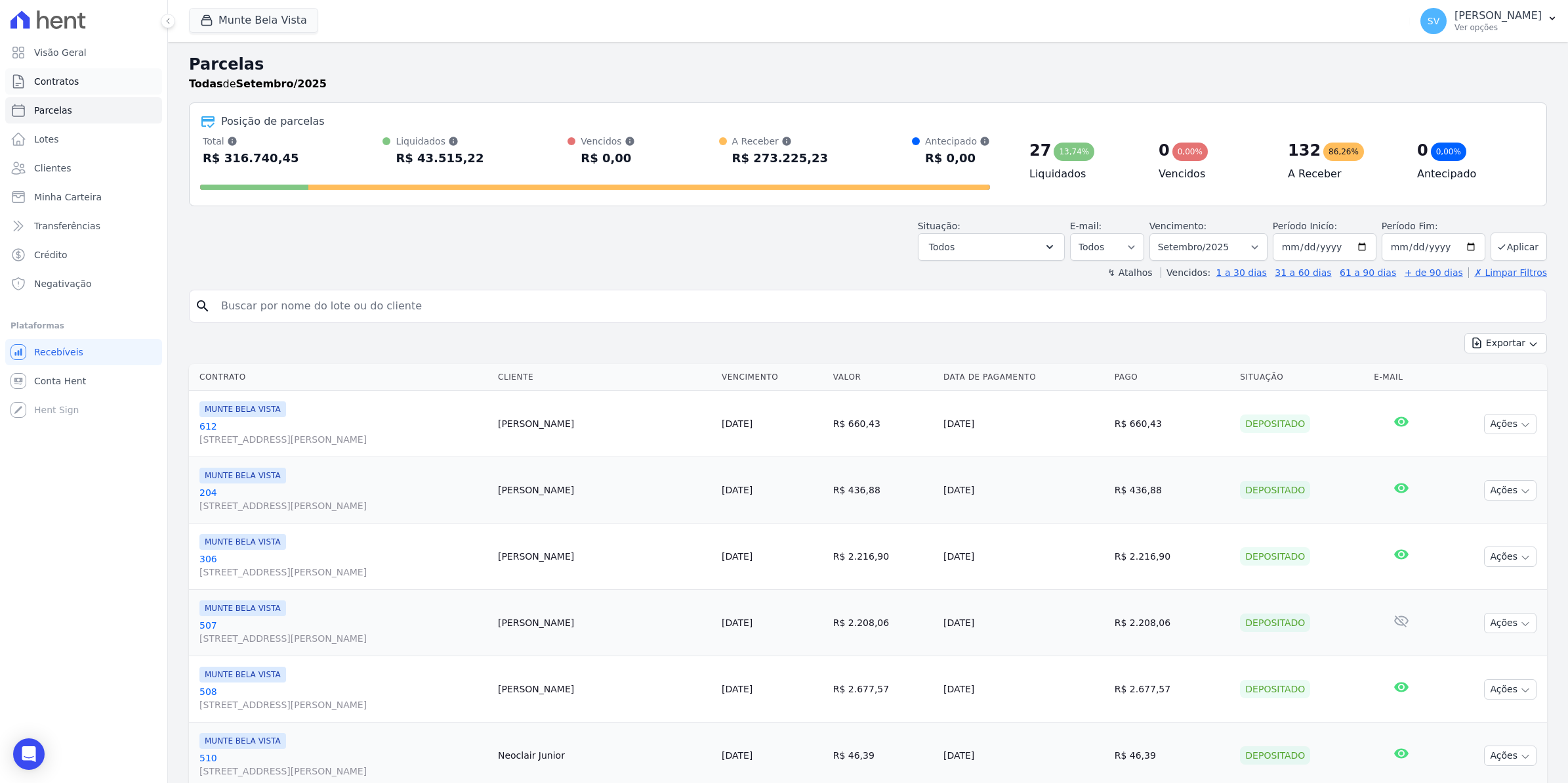
click at [48, 83] on span "Contratos" at bounding box center [56, 82] width 44 height 14
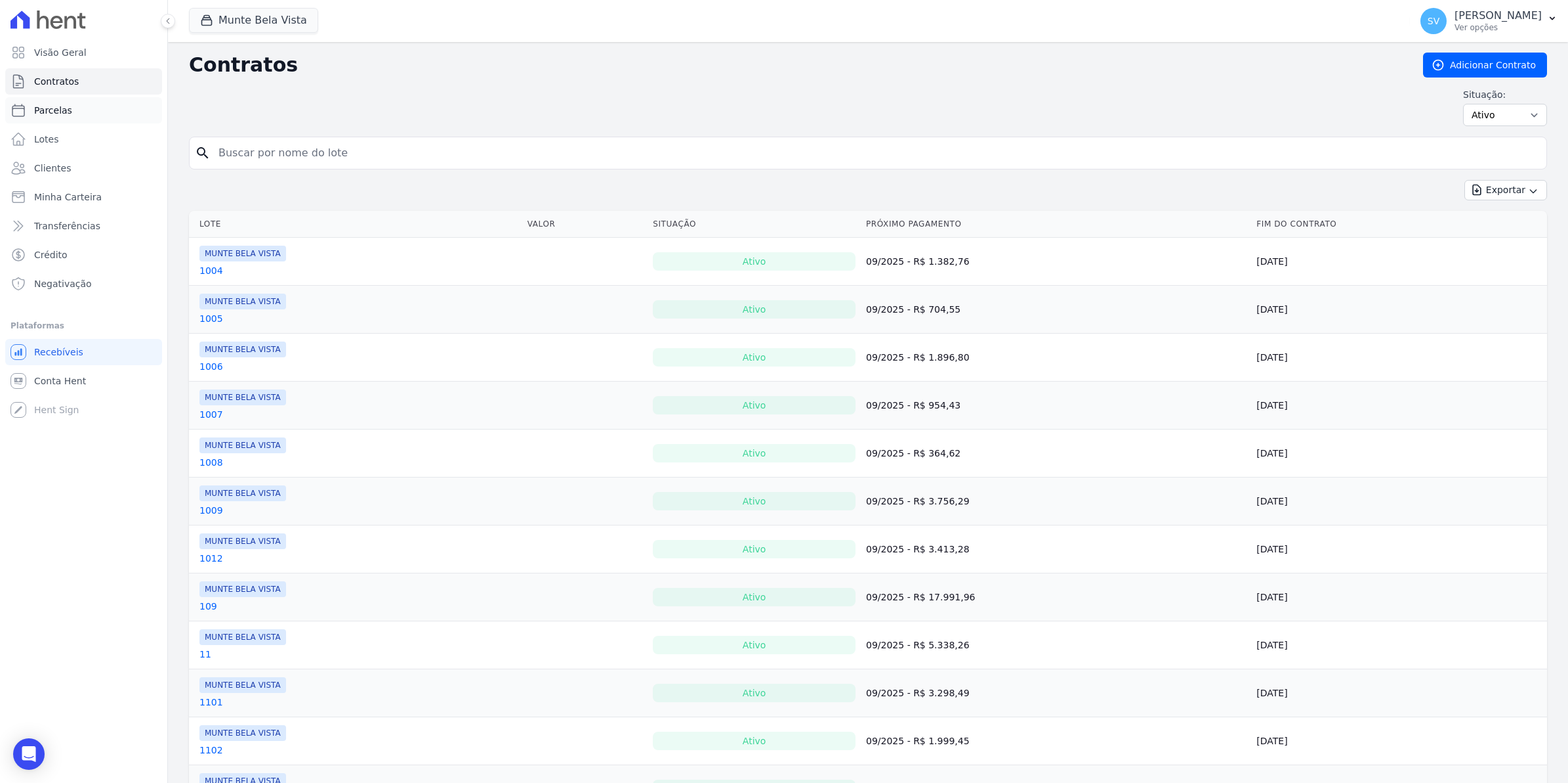
click at [40, 117] on link "Parcelas" at bounding box center [83, 110] width 157 height 26
select select
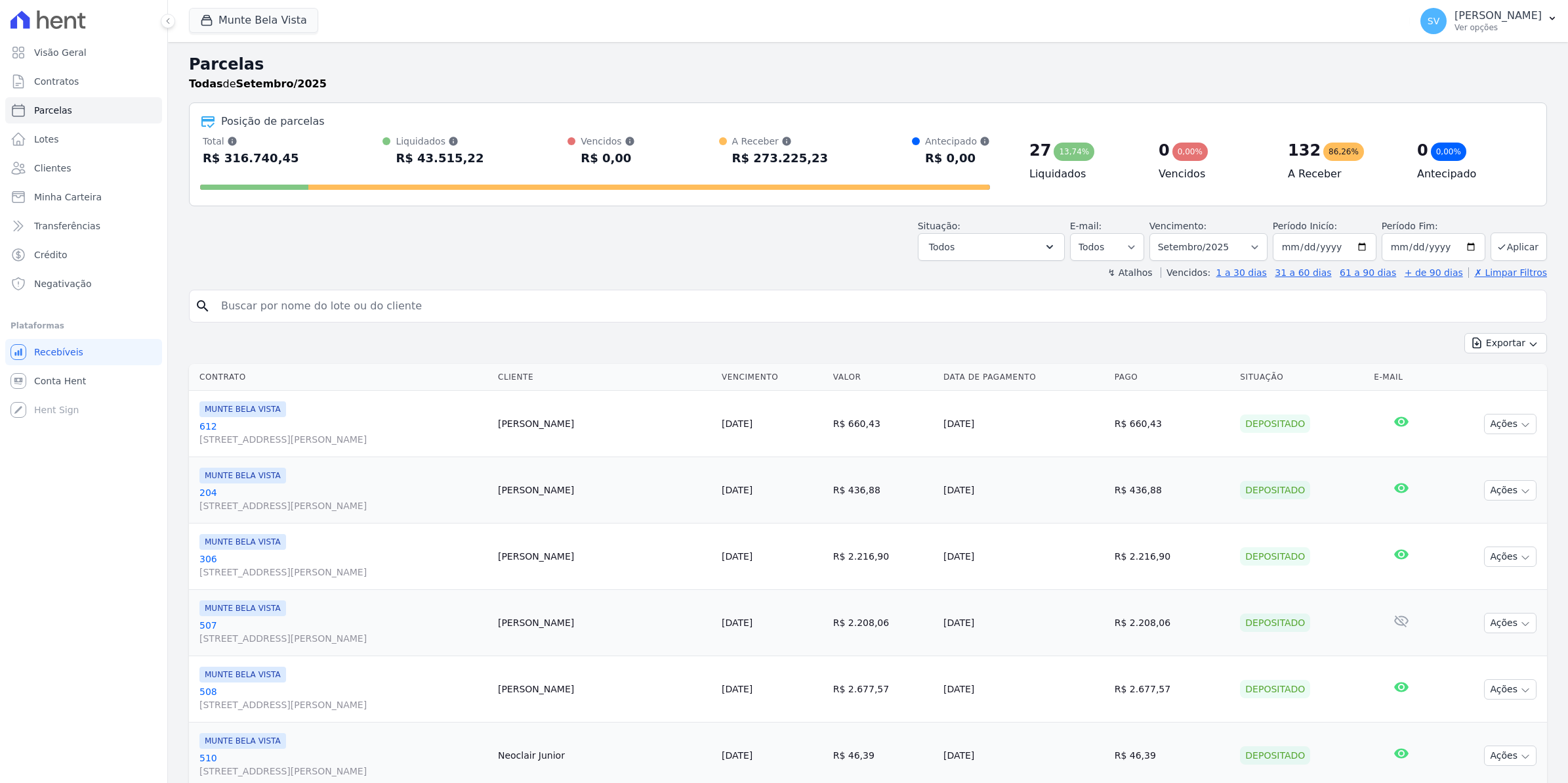
select select
click at [303, 313] on input "search" at bounding box center [877, 305] width 1329 height 26
type input "[PERSON_NAME]"
select select
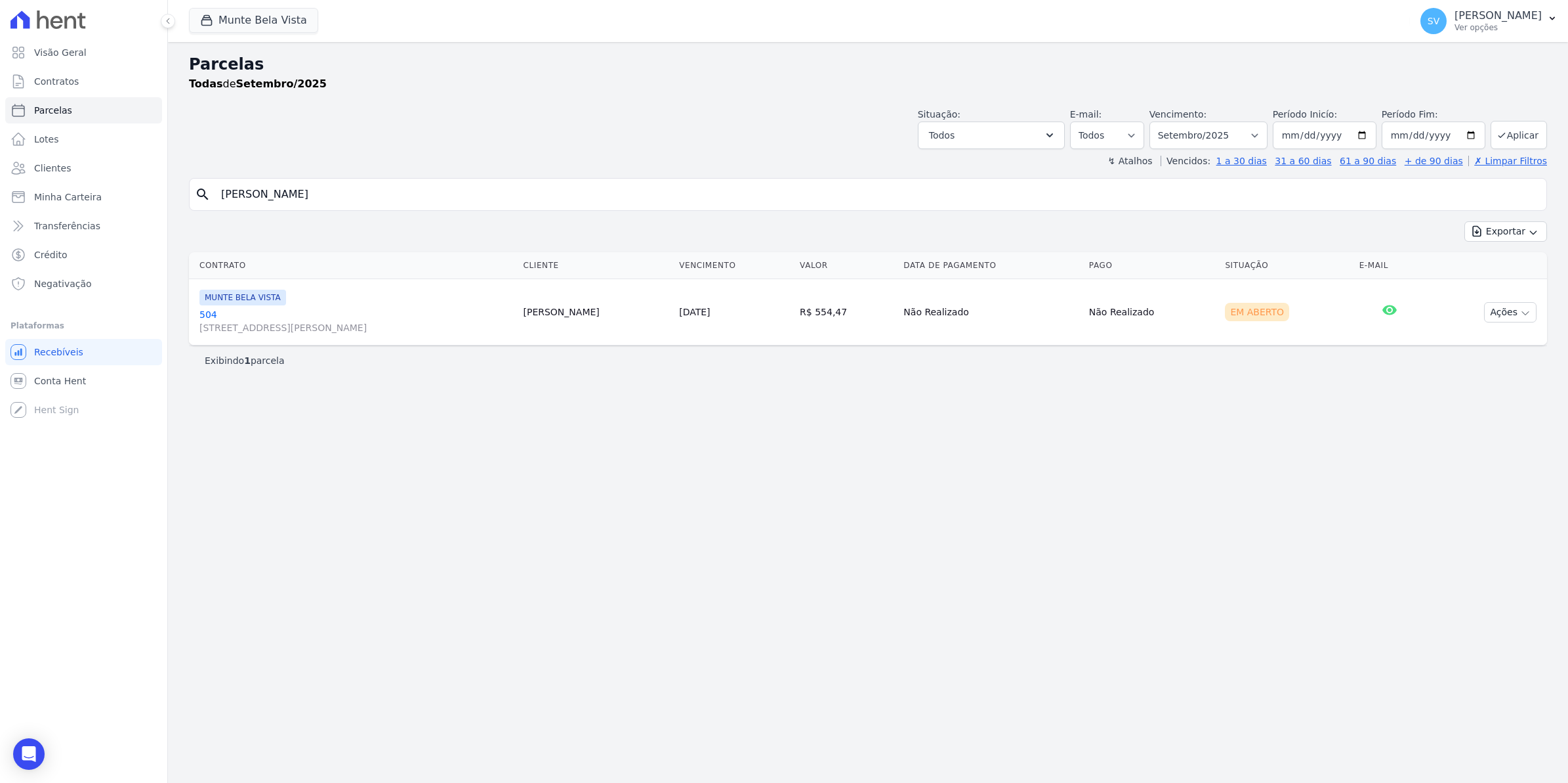
click at [207, 320] on link "504 [STREET_ADDRESS][PERSON_NAME]" at bounding box center [356, 321] width 313 height 26
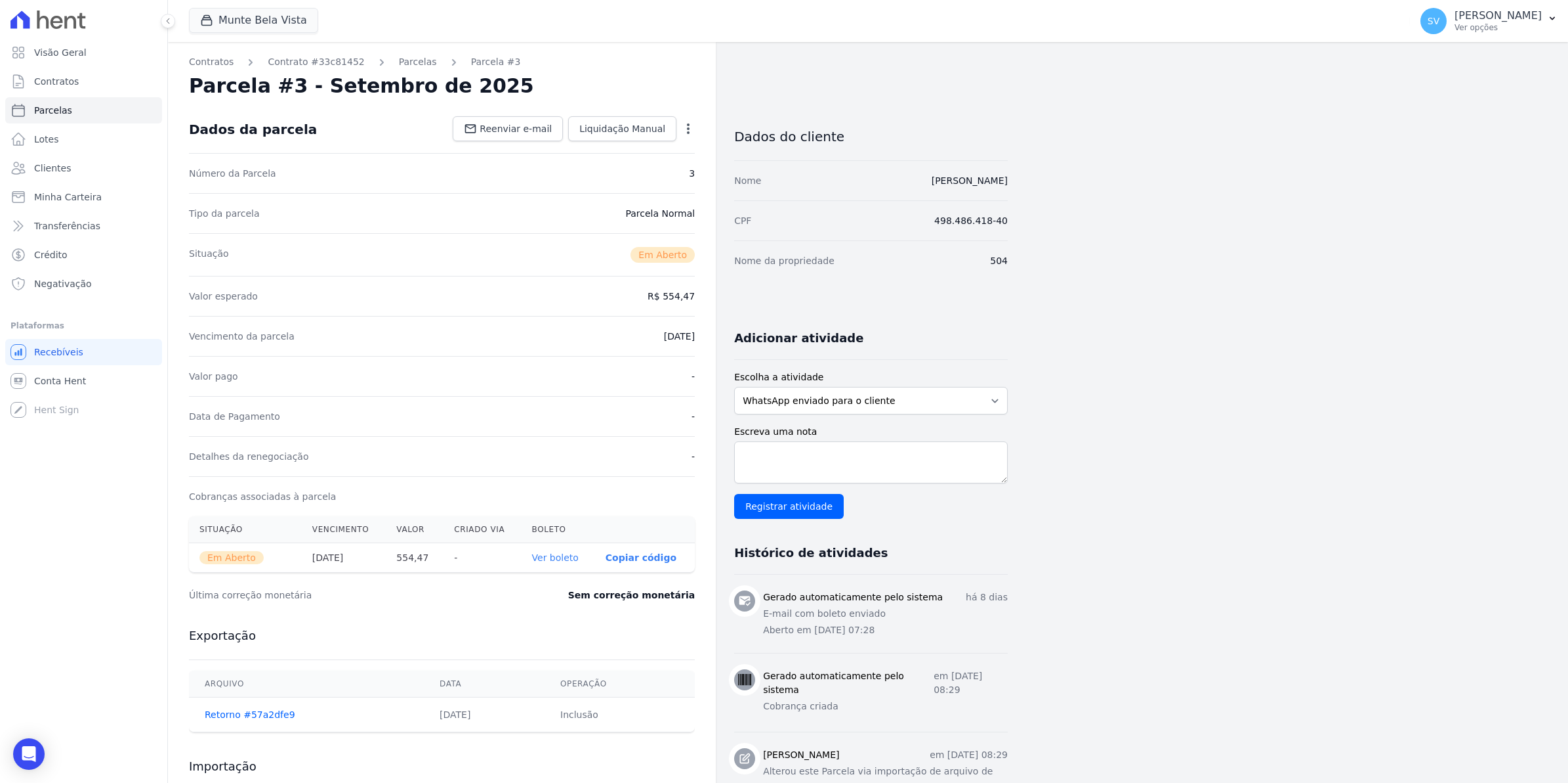
click at [693, 130] on icon "button" at bounding box center [689, 128] width 14 height 14
click at [517, 422] on div "Data de Pagamento -" at bounding box center [442, 415] width 506 height 40
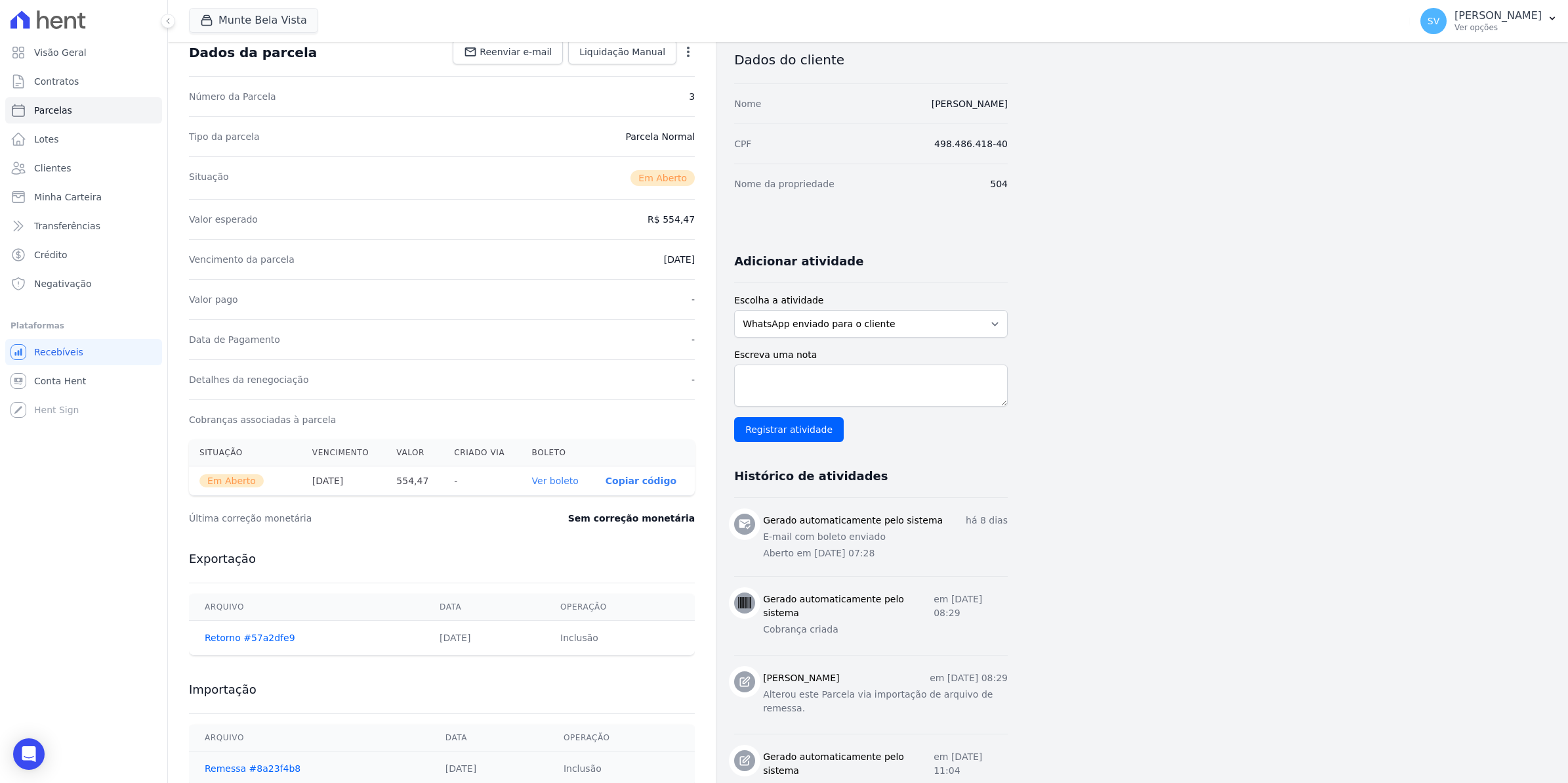
scroll to position [164, 0]
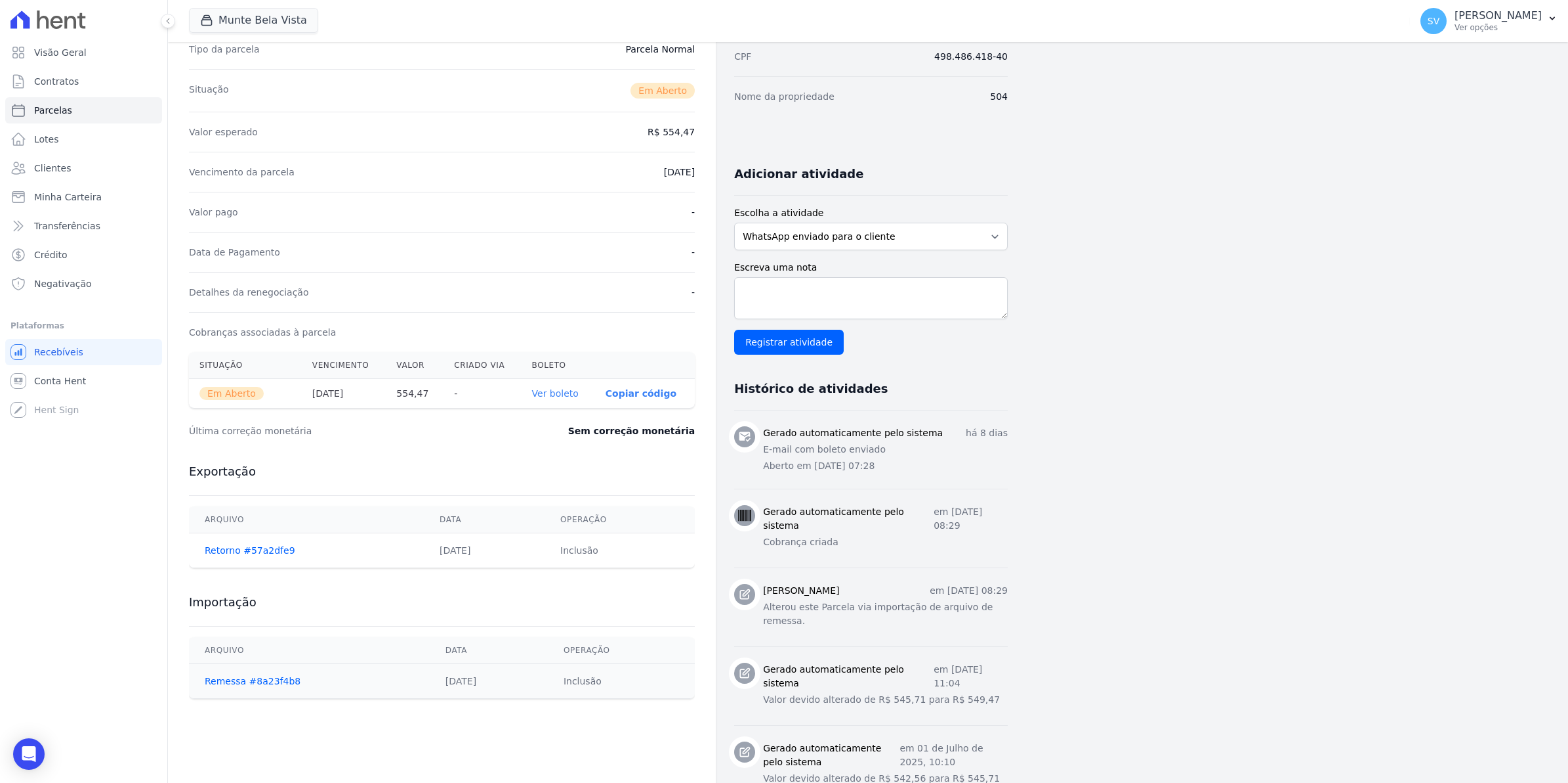
click at [573, 393] on link "Ver boleto" at bounding box center [556, 393] width 46 height 11
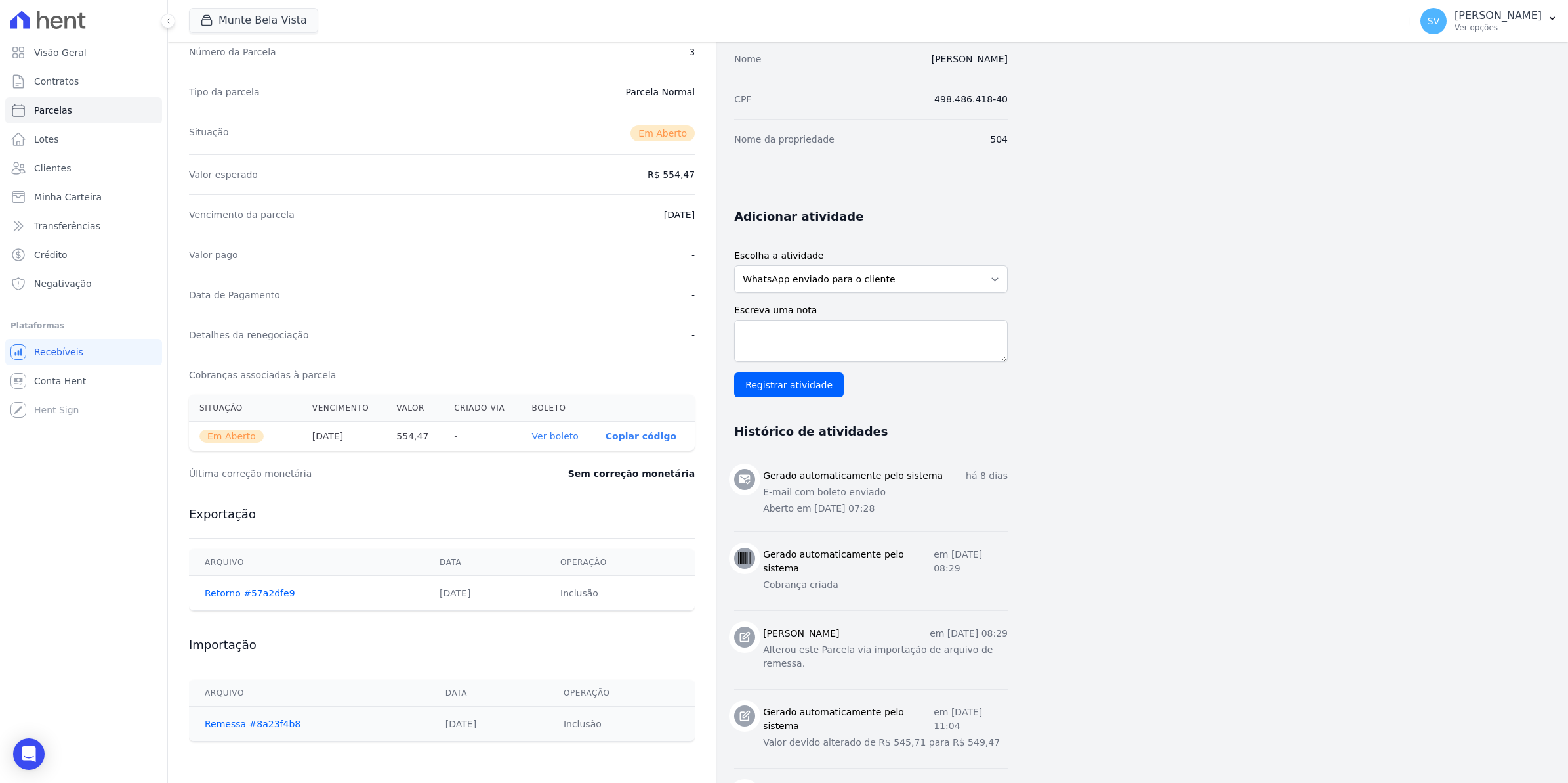
scroll to position [246, 0]
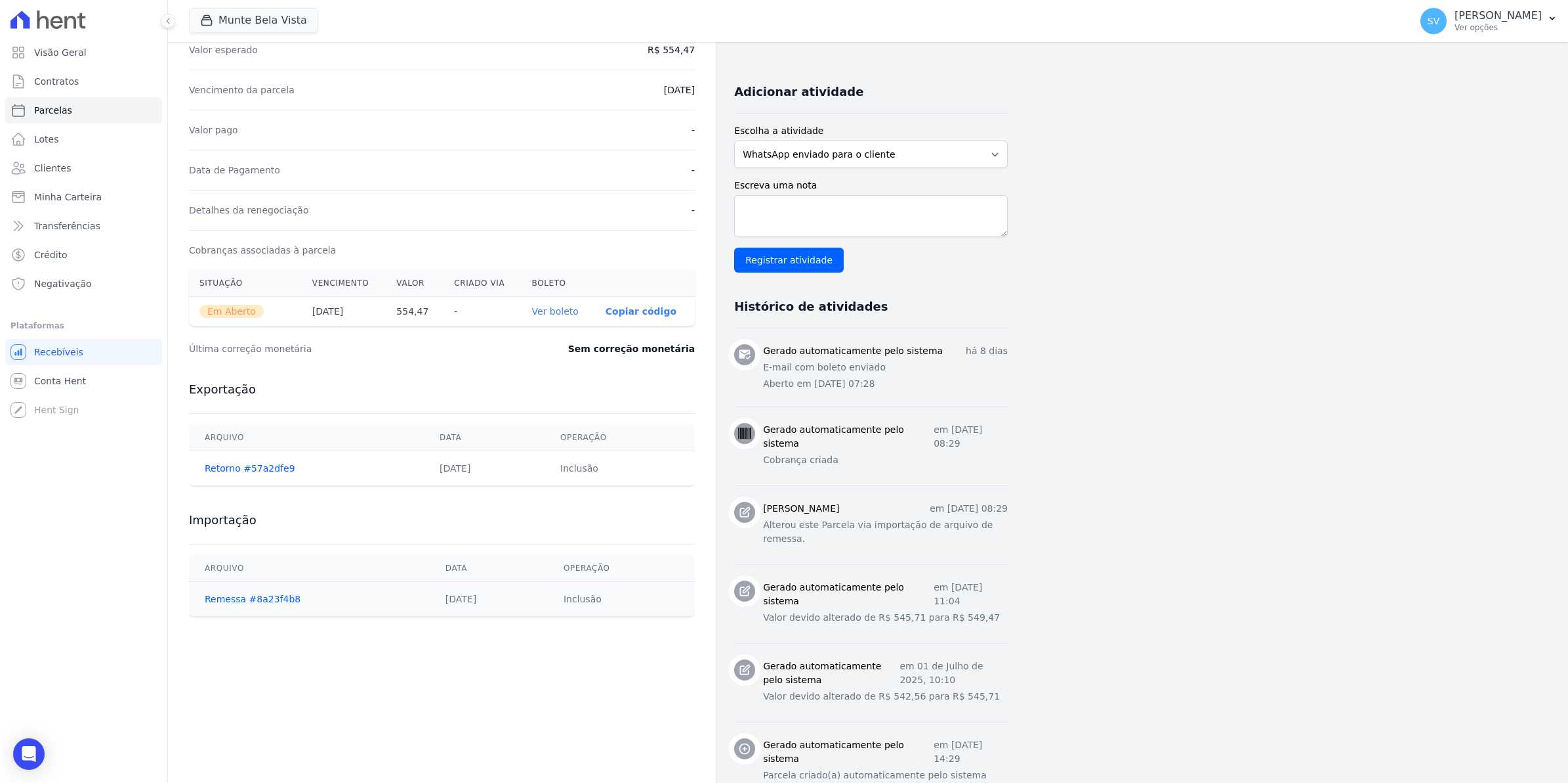
click at [558, 313] on link "Ver boleto" at bounding box center [556, 311] width 46 height 11
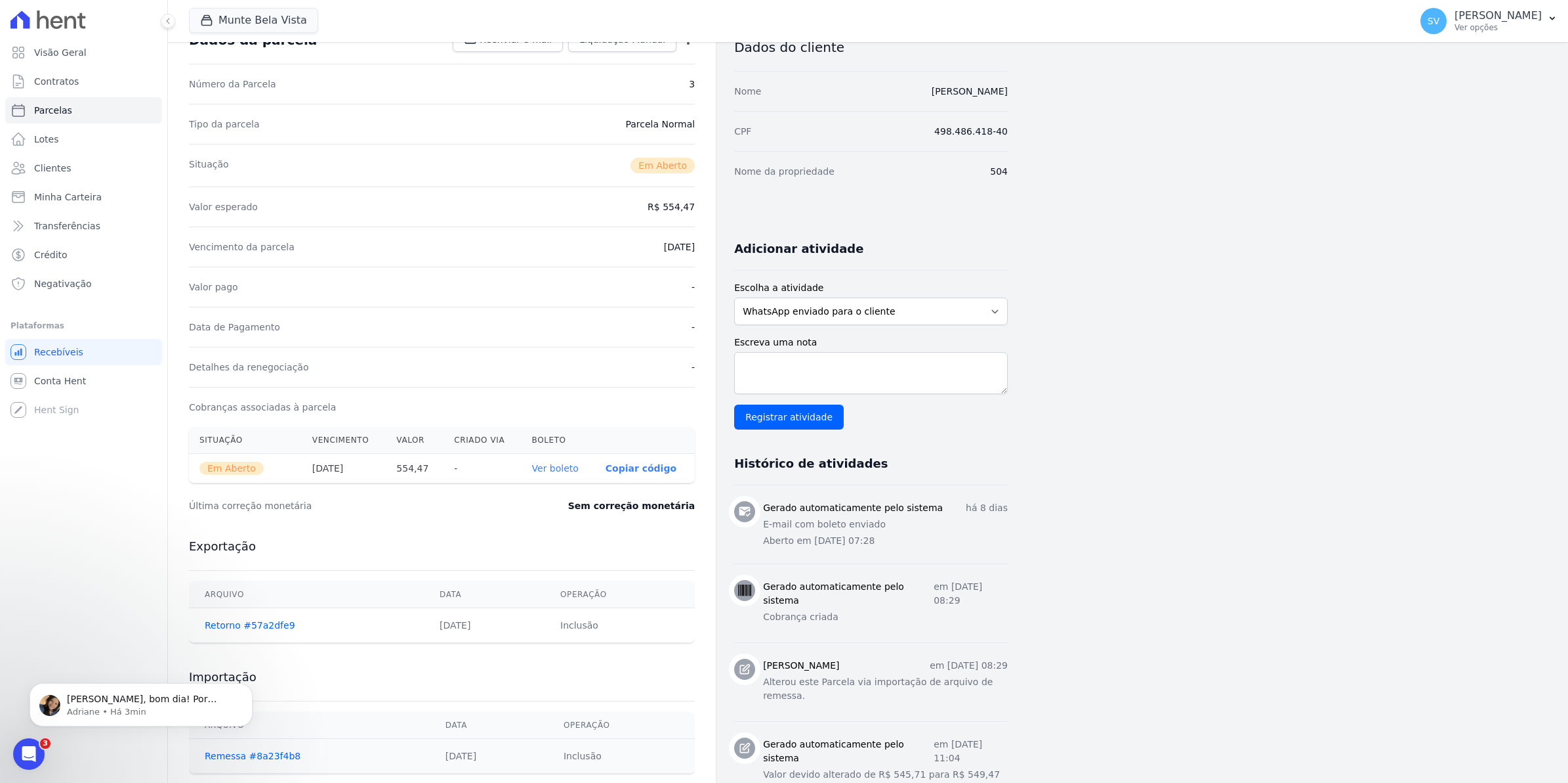
scroll to position [0, 0]
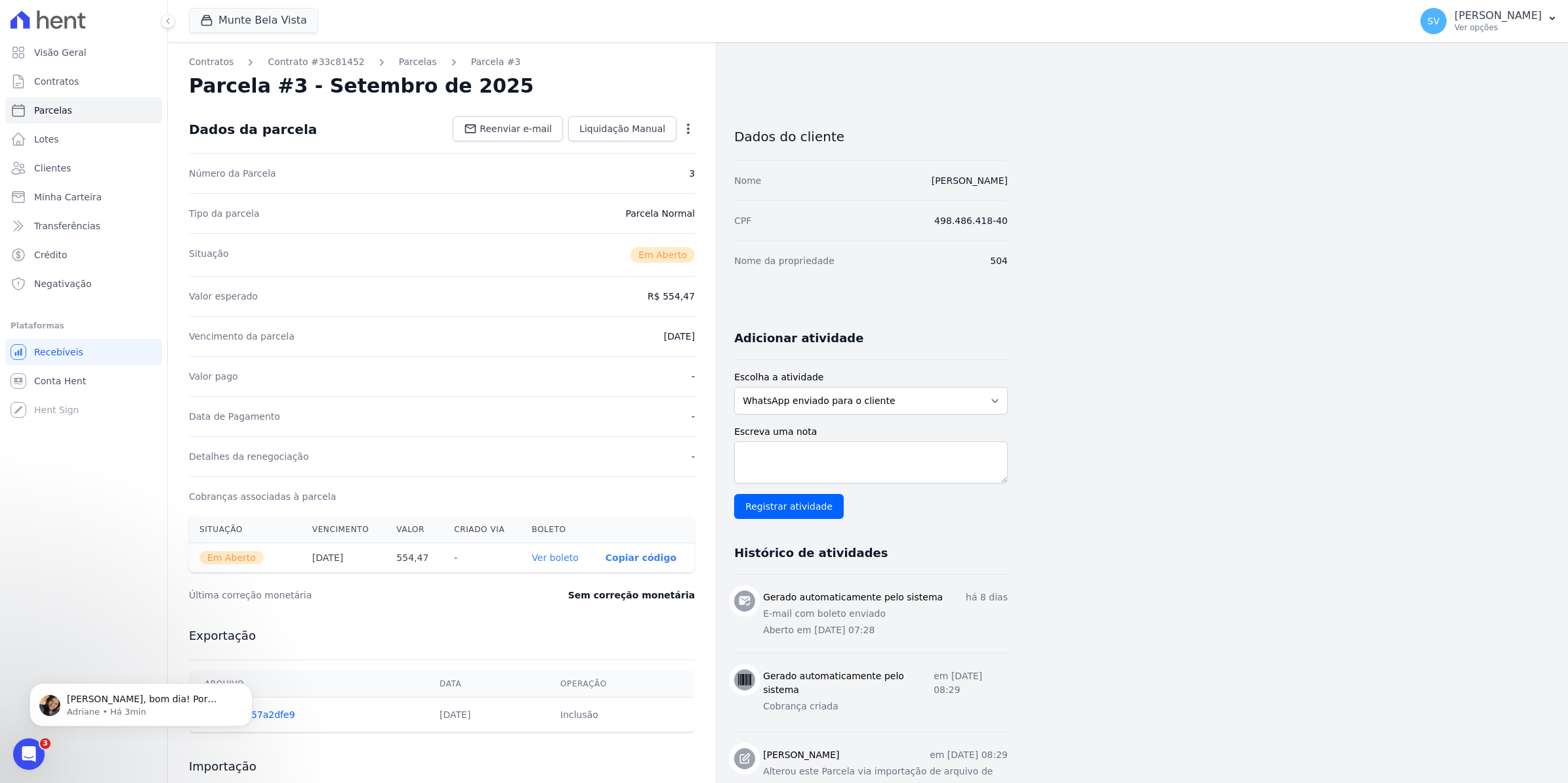
select select
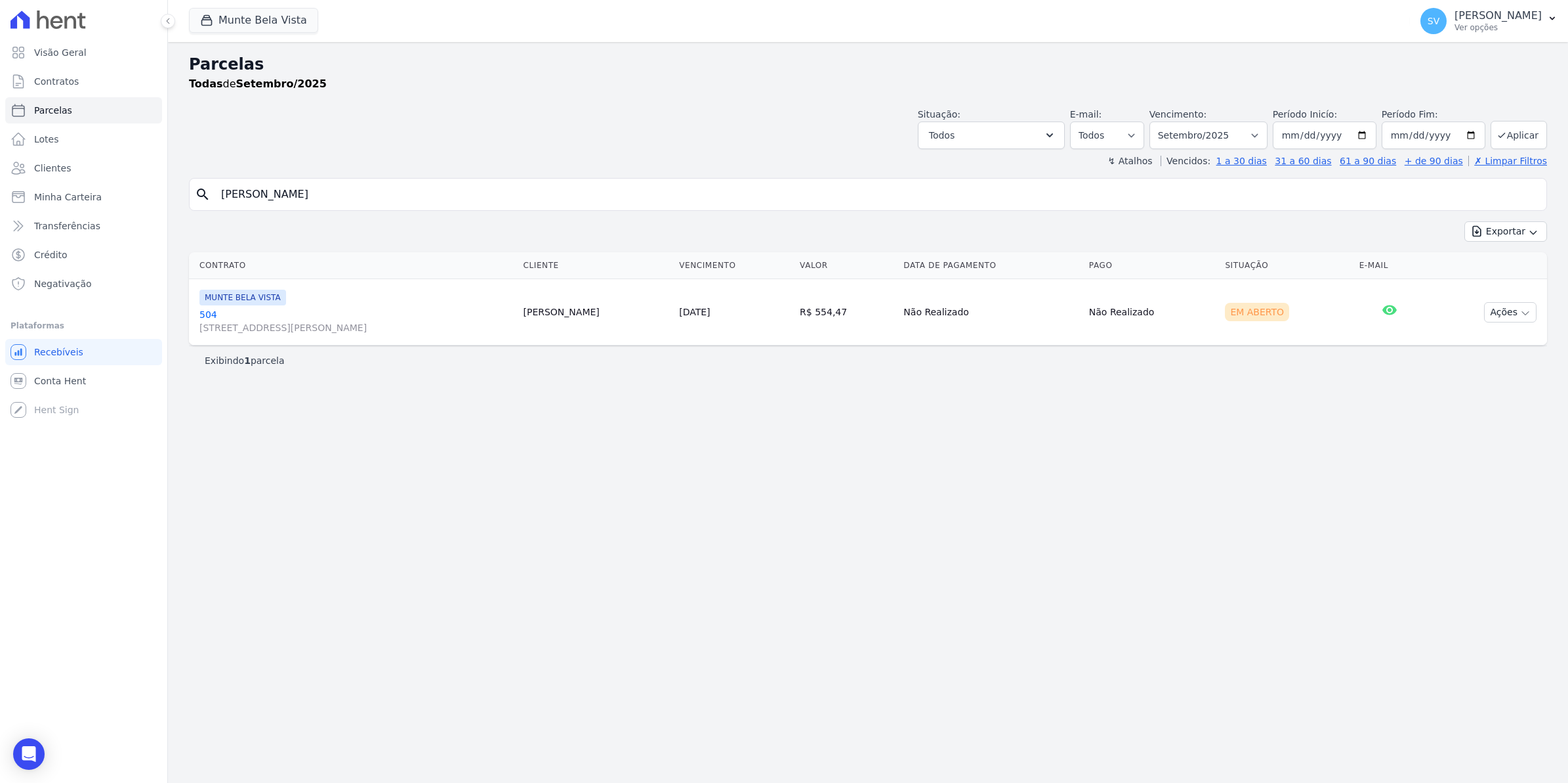
drag, startPoint x: 288, startPoint y: 201, endPoint x: 0, endPoint y: 191, distance: 288.2
click at [0, 191] on html "Visão Geral Contratos [GEOGRAPHIC_DATA] Lotes Clientes Minha Carteira Transferê…" at bounding box center [784, 391] width 1568 height 783
type input "[PERSON_NAME]"
select select
click at [205, 317] on link "[GEOGRAPHIC_DATA][STREET_ADDRESS][PERSON_NAME][GEOGRAPHIC_DATA]" at bounding box center [354, 321] width 310 height 26
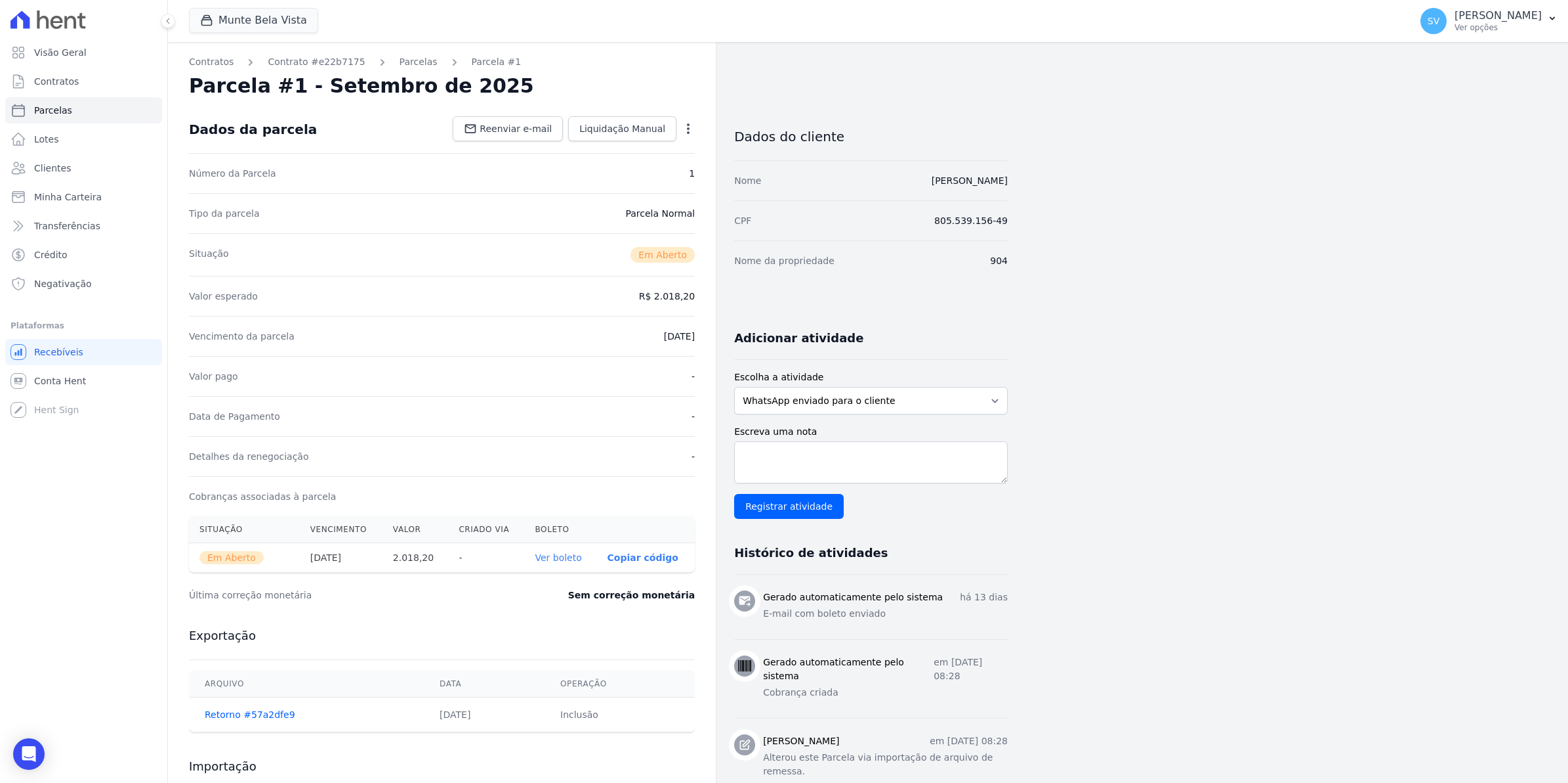
select select
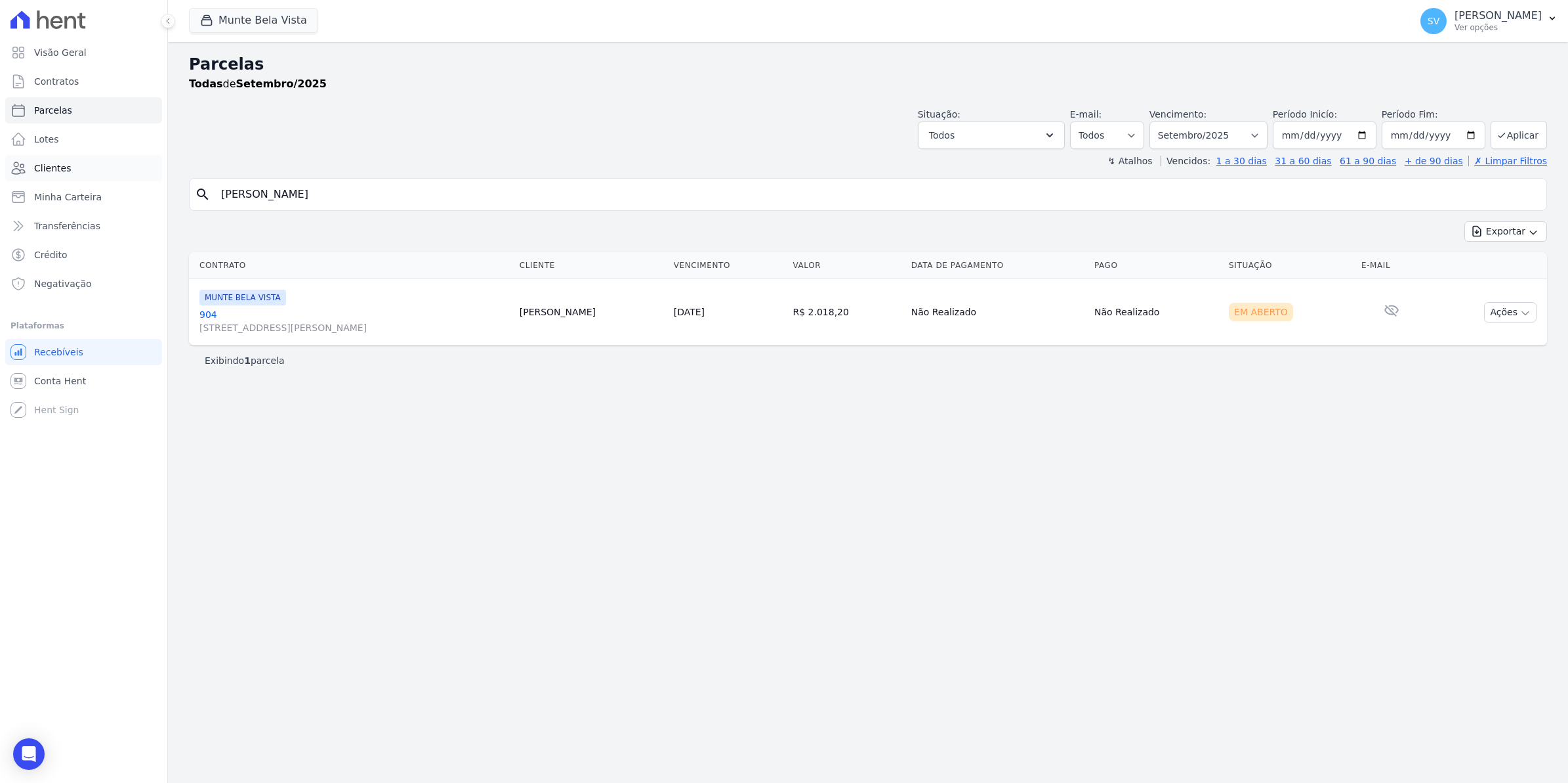
click at [57, 164] on span "Clientes" at bounding box center [52, 168] width 37 height 14
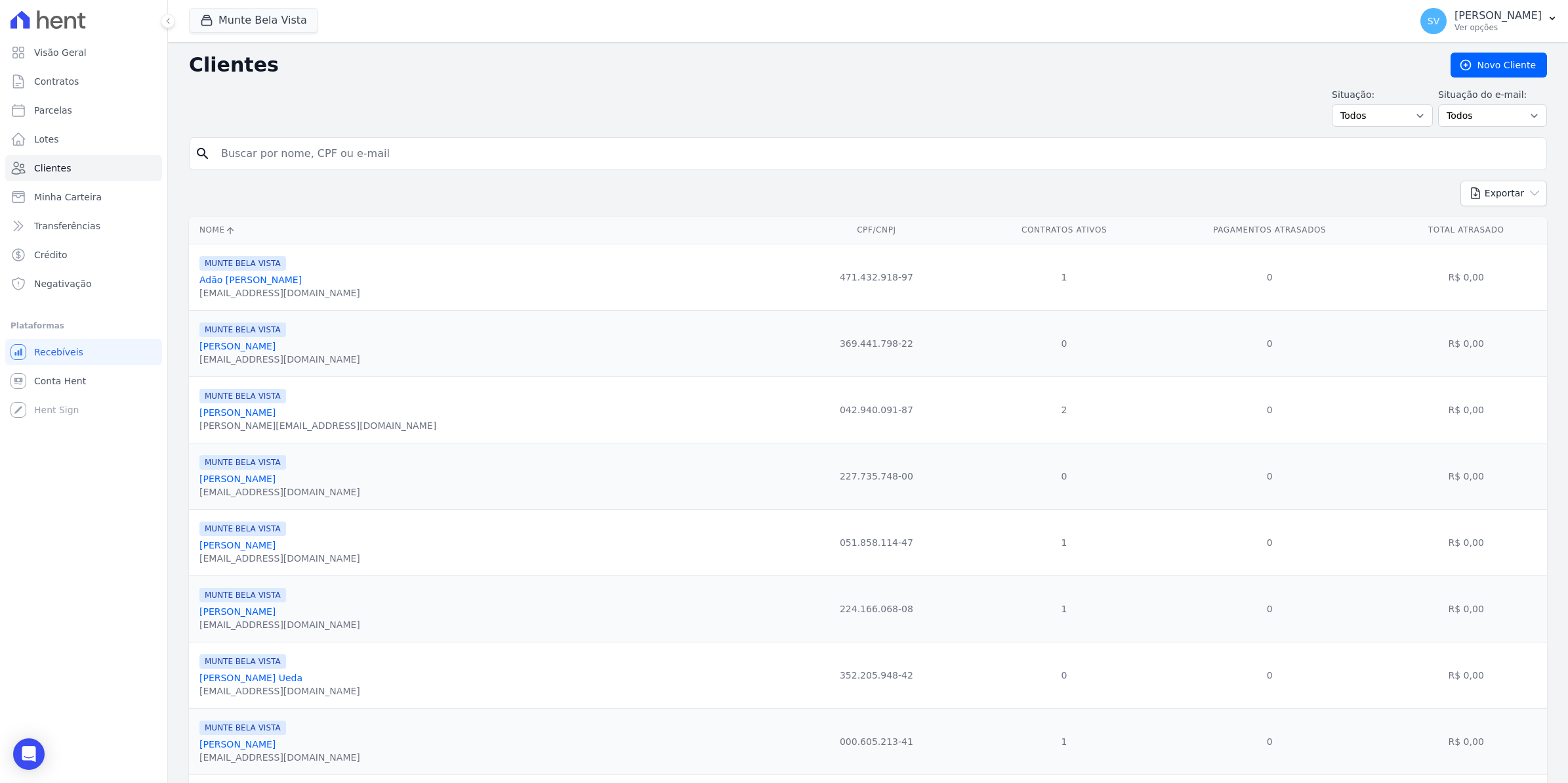
click at [284, 164] on input "search" at bounding box center [877, 154] width 1329 height 26
type input "[PERSON_NAME]"
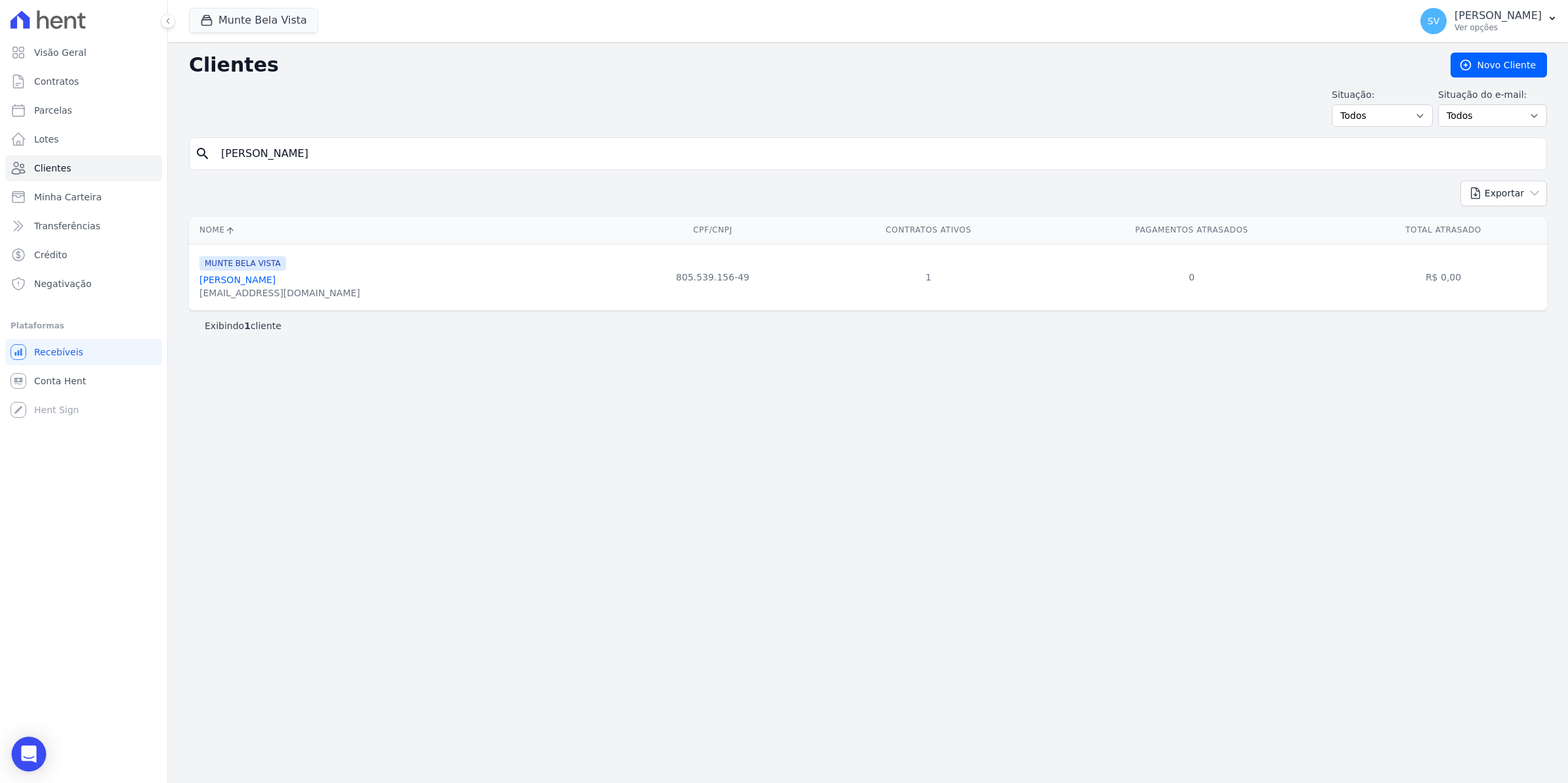
click at [28, 757] on icon "Open Intercom Messenger" at bounding box center [29, 754] width 17 height 17
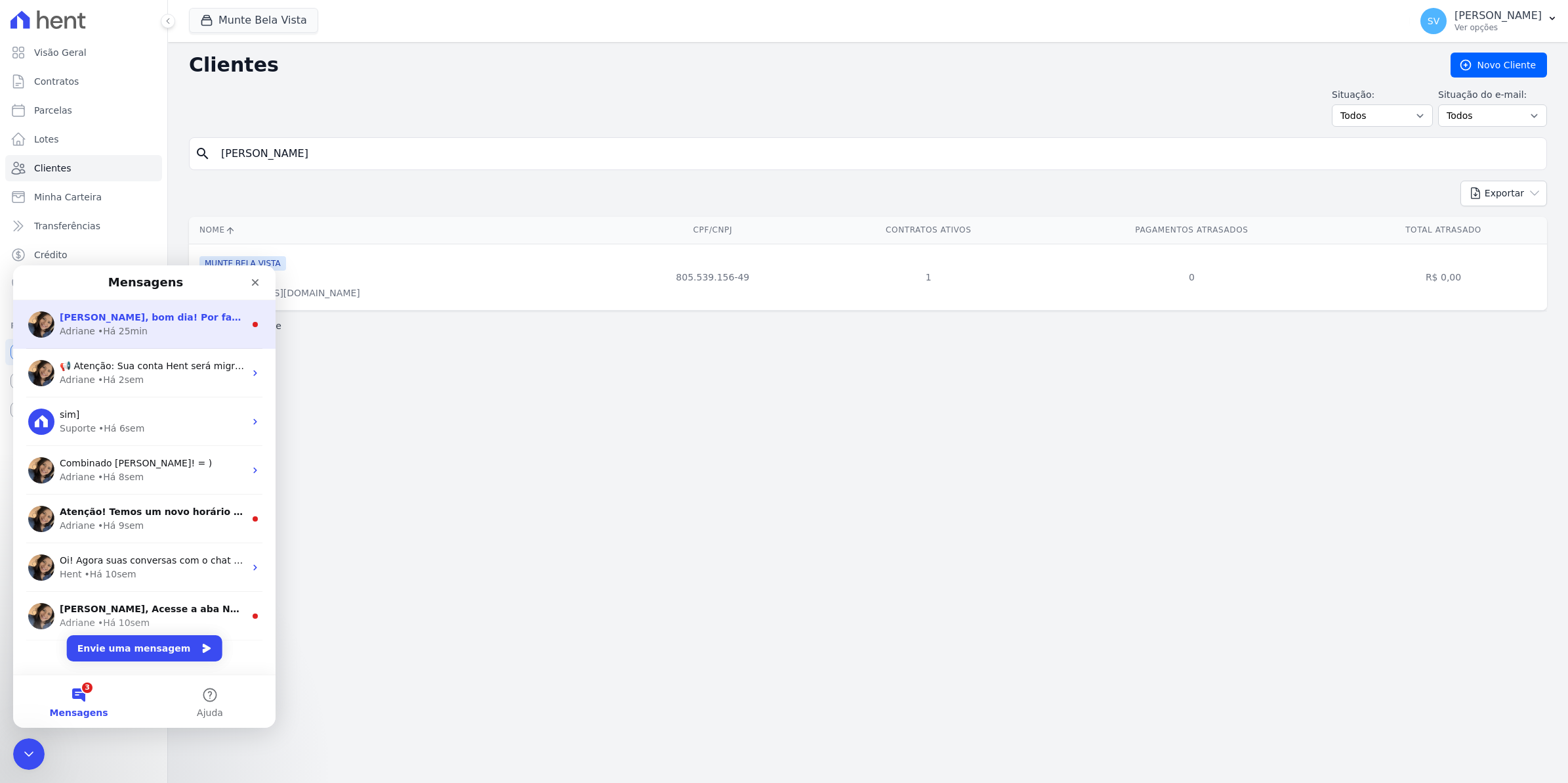
click at [90, 328] on div "Adriane" at bounding box center [77, 331] width 36 height 14
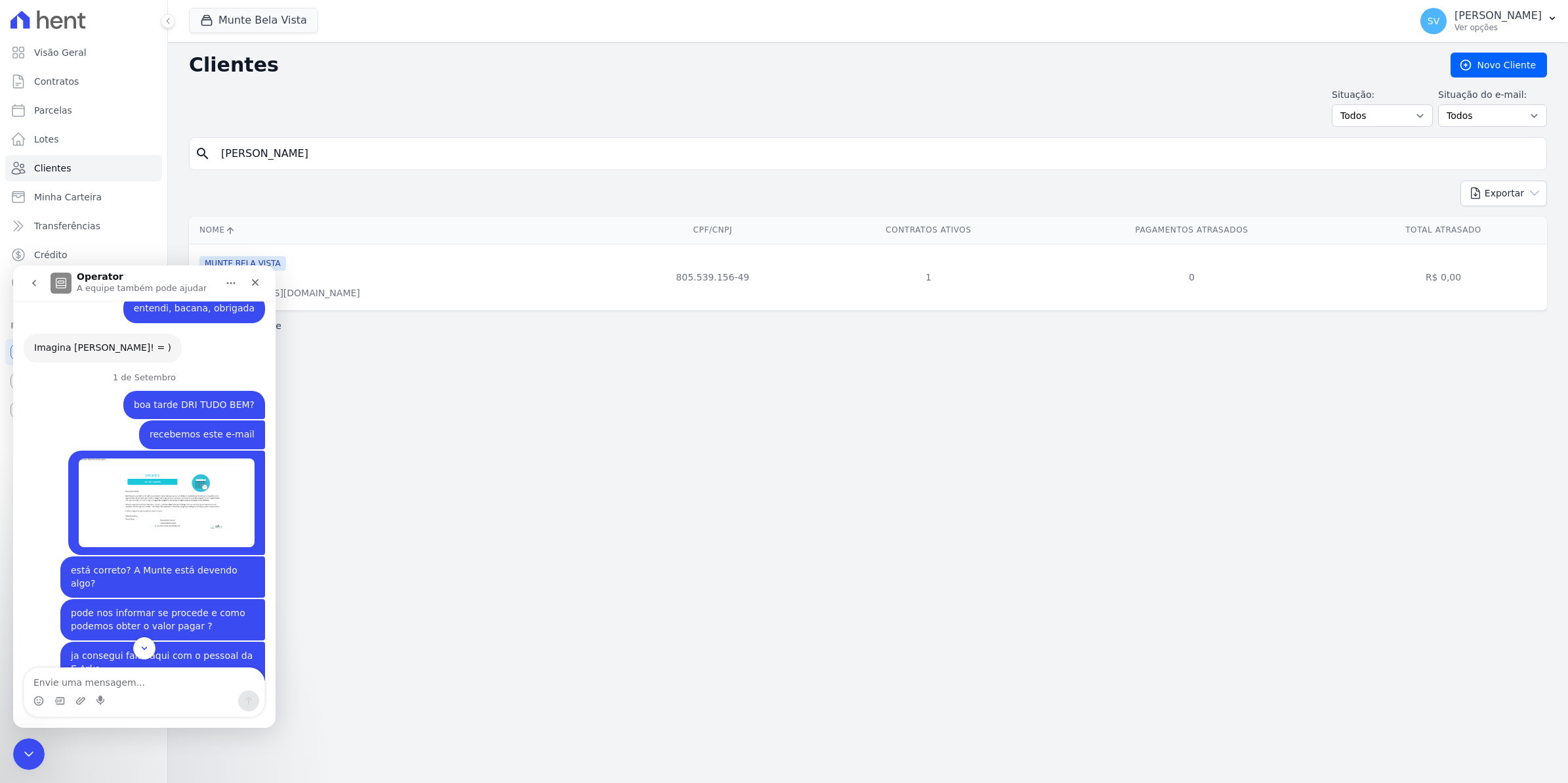
scroll to position [10785, 0]
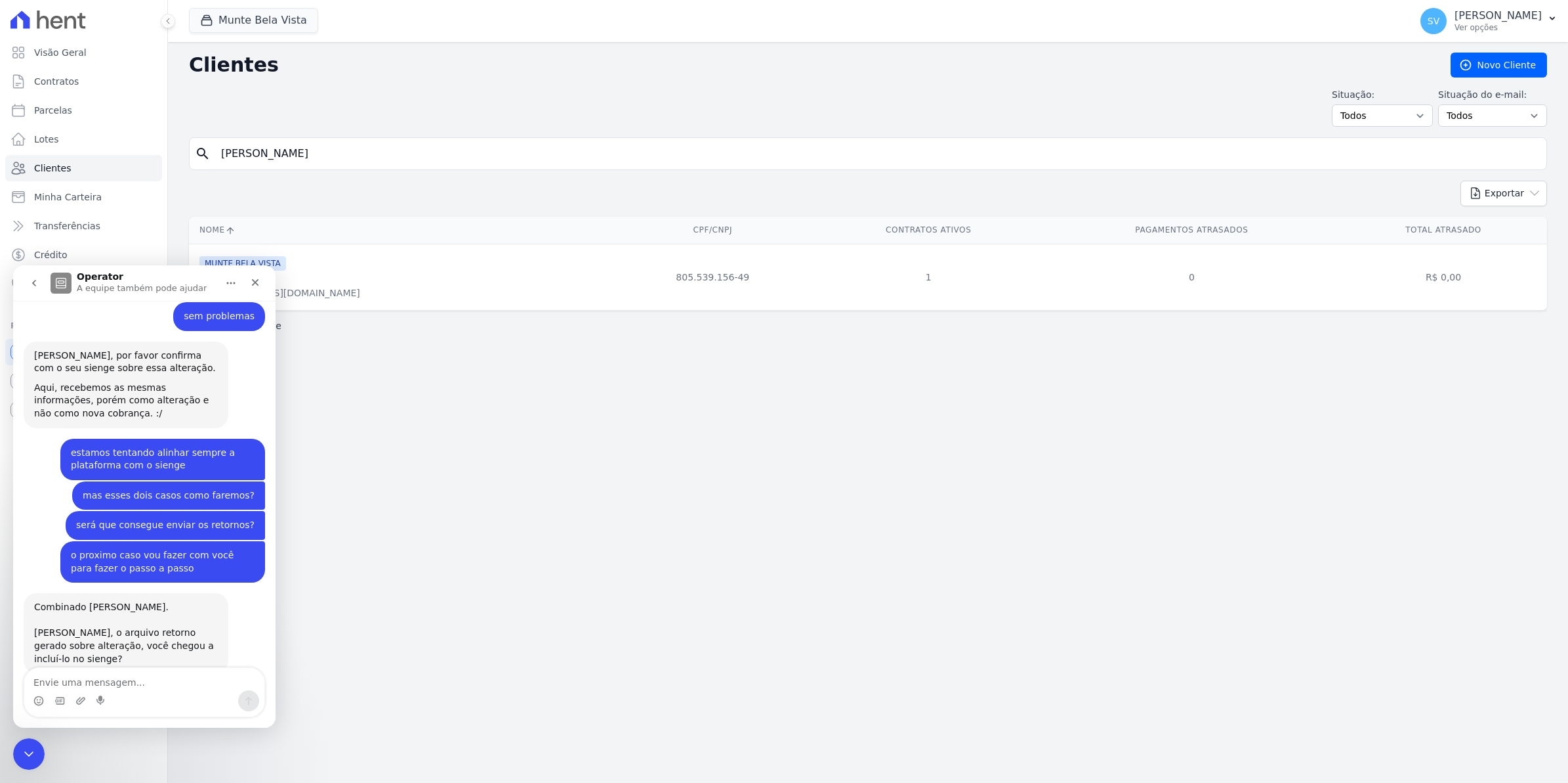
click at [478, 544] on div "Clientes [GEOGRAPHIC_DATA] Situação: Todos Adimplentes Inadimplentes Situação d…" at bounding box center [867, 412] width 1400 height 741
click at [112, 685] on textarea "Envie uma mensagem..." at bounding box center [144, 679] width 240 height 22
click at [202, 666] on textarea "bom dia, mas so uma pergunta emite os boletos aos clientes estao disponiveis no…" at bounding box center [144, 665] width 240 height 48
type textarea "bom dia, mas so uma pergunta emite os boletos aos clientes estao disponiveis no…"
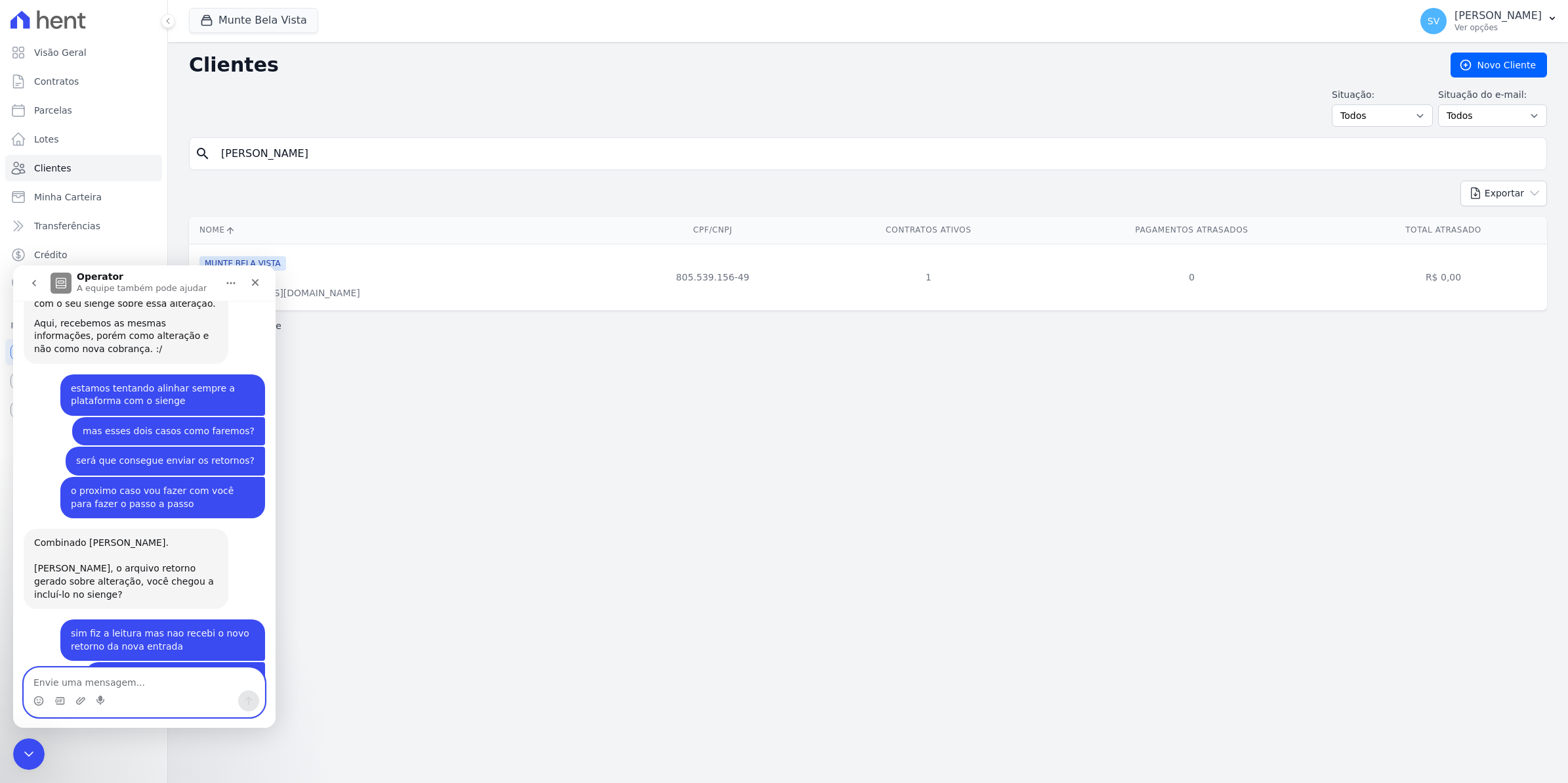
scroll to position [10863, 0]
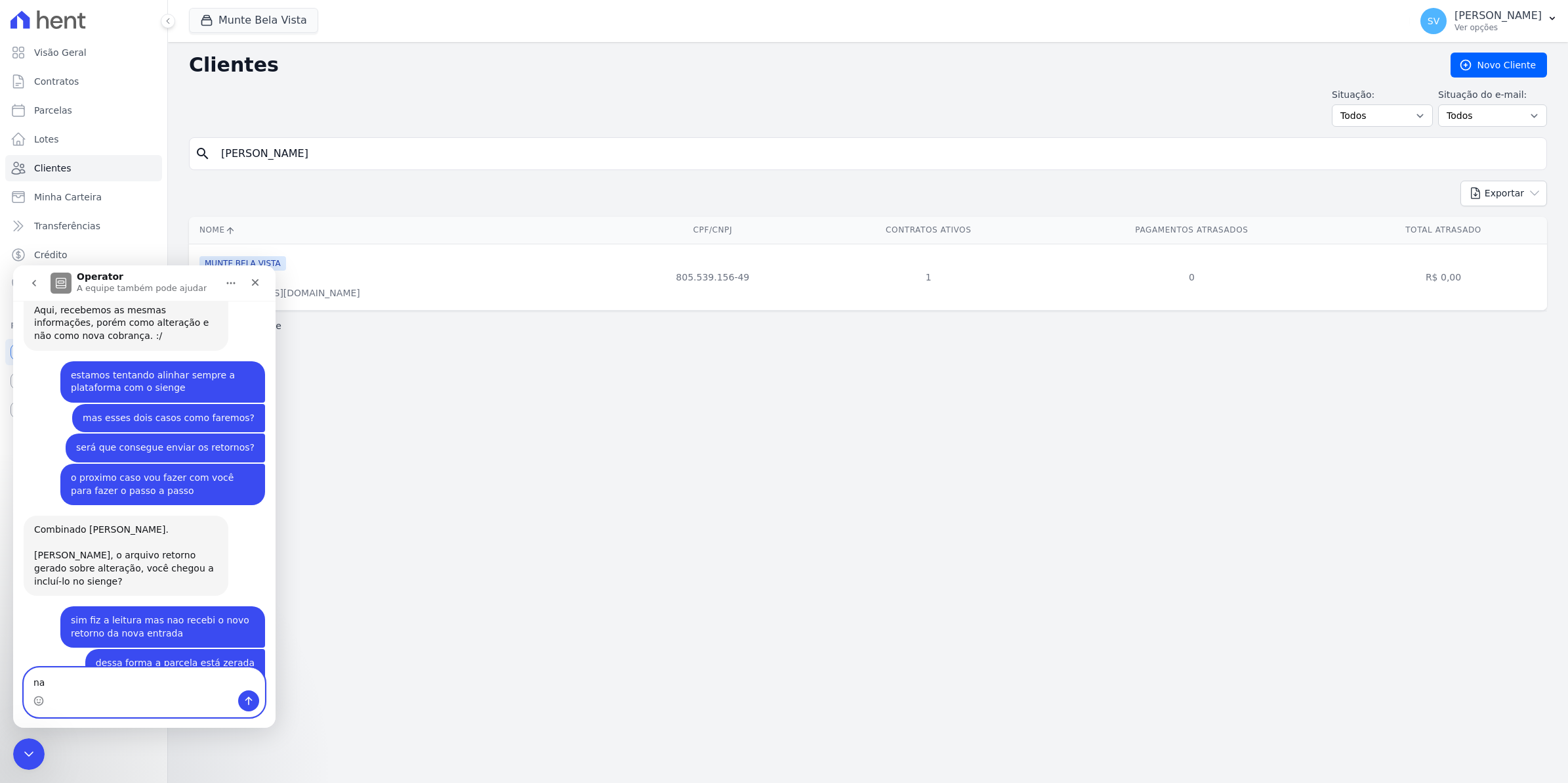
type textarea "n"
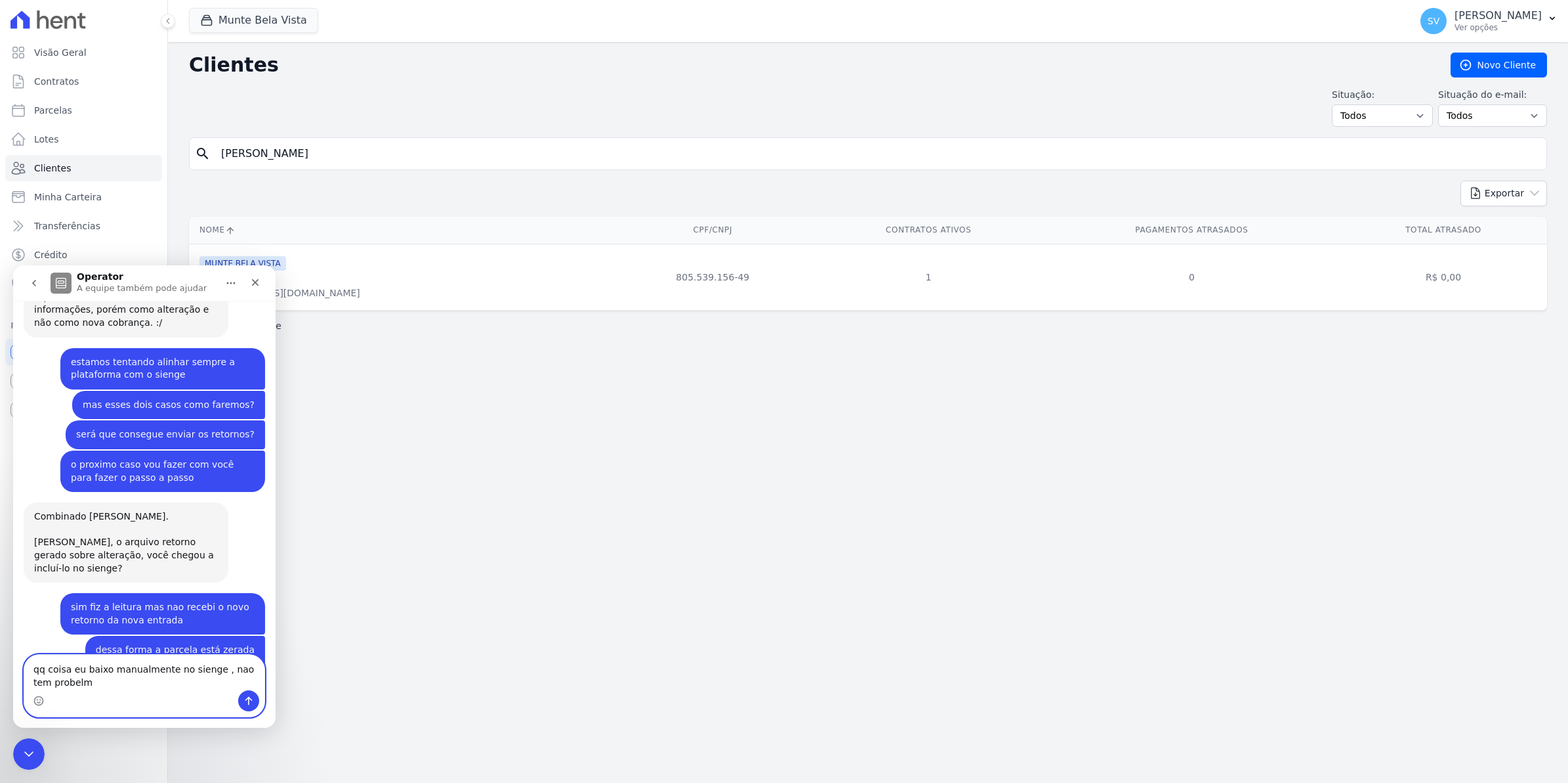
type textarea "qq coisa eu baixo manualmente no sienge , nao tem probelma"
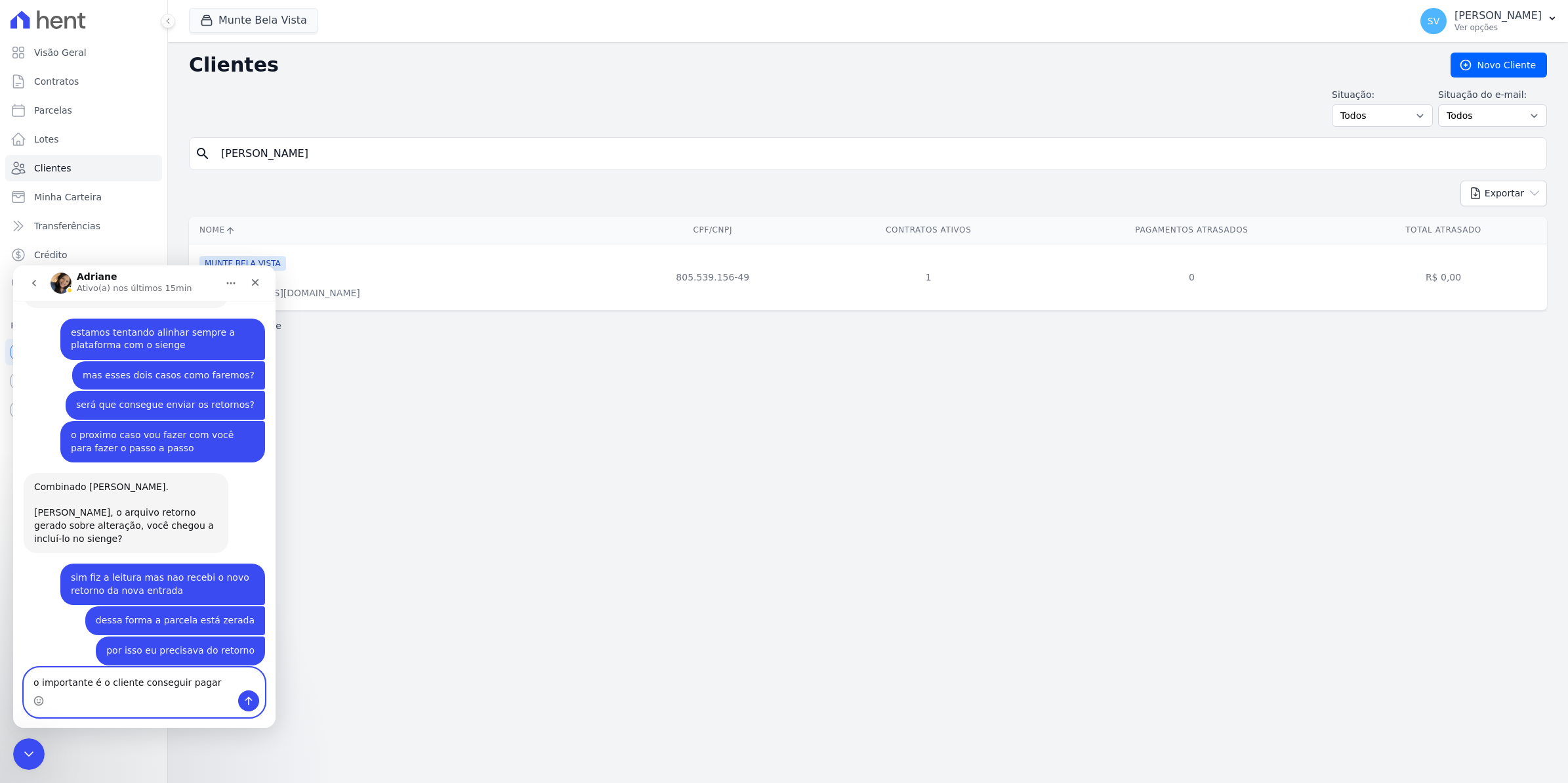
type textarea "o importante é o cliente conseguir pagar."
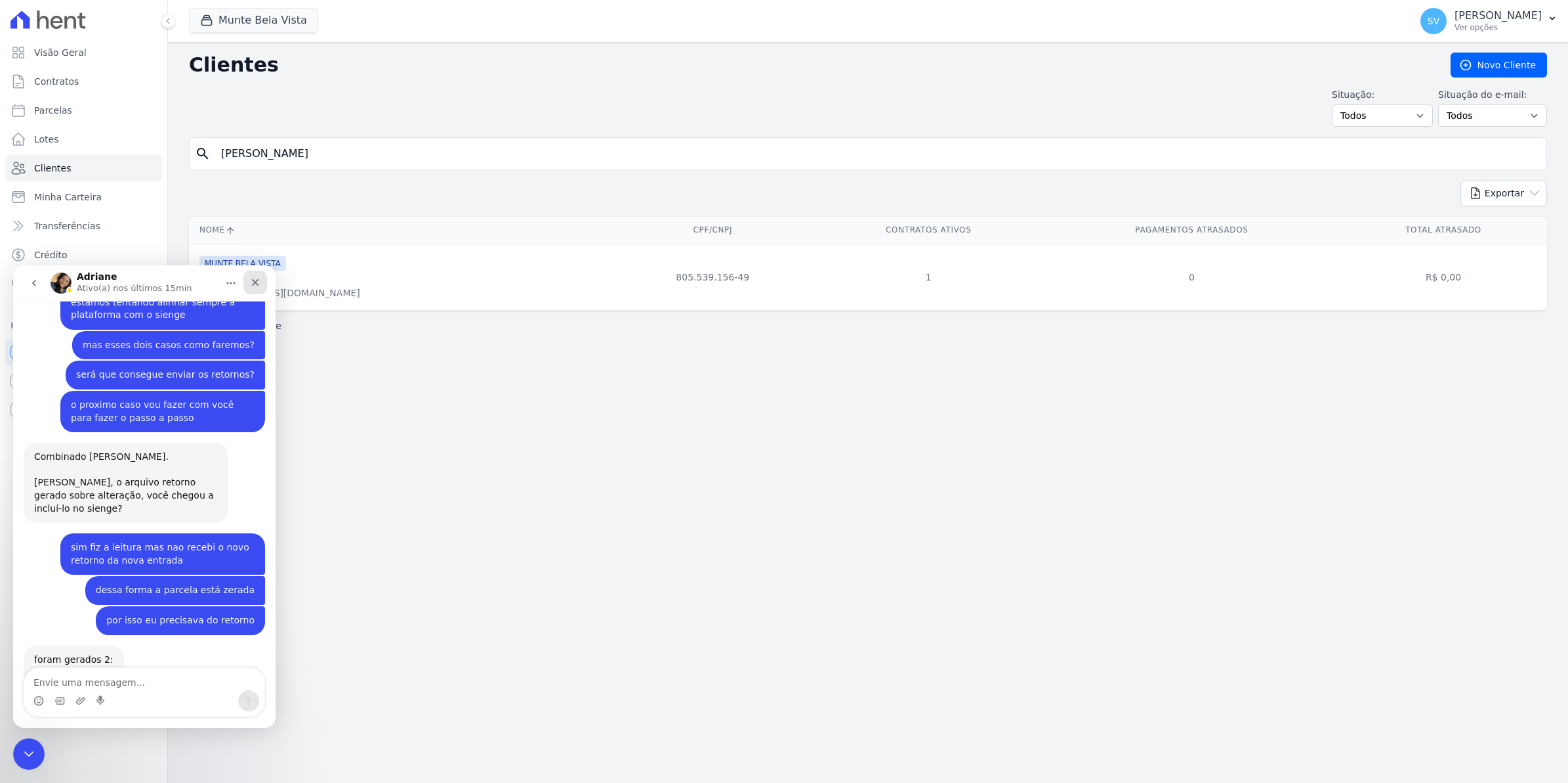
click at [254, 282] on icon "Fechar" at bounding box center [255, 282] width 11 height 11
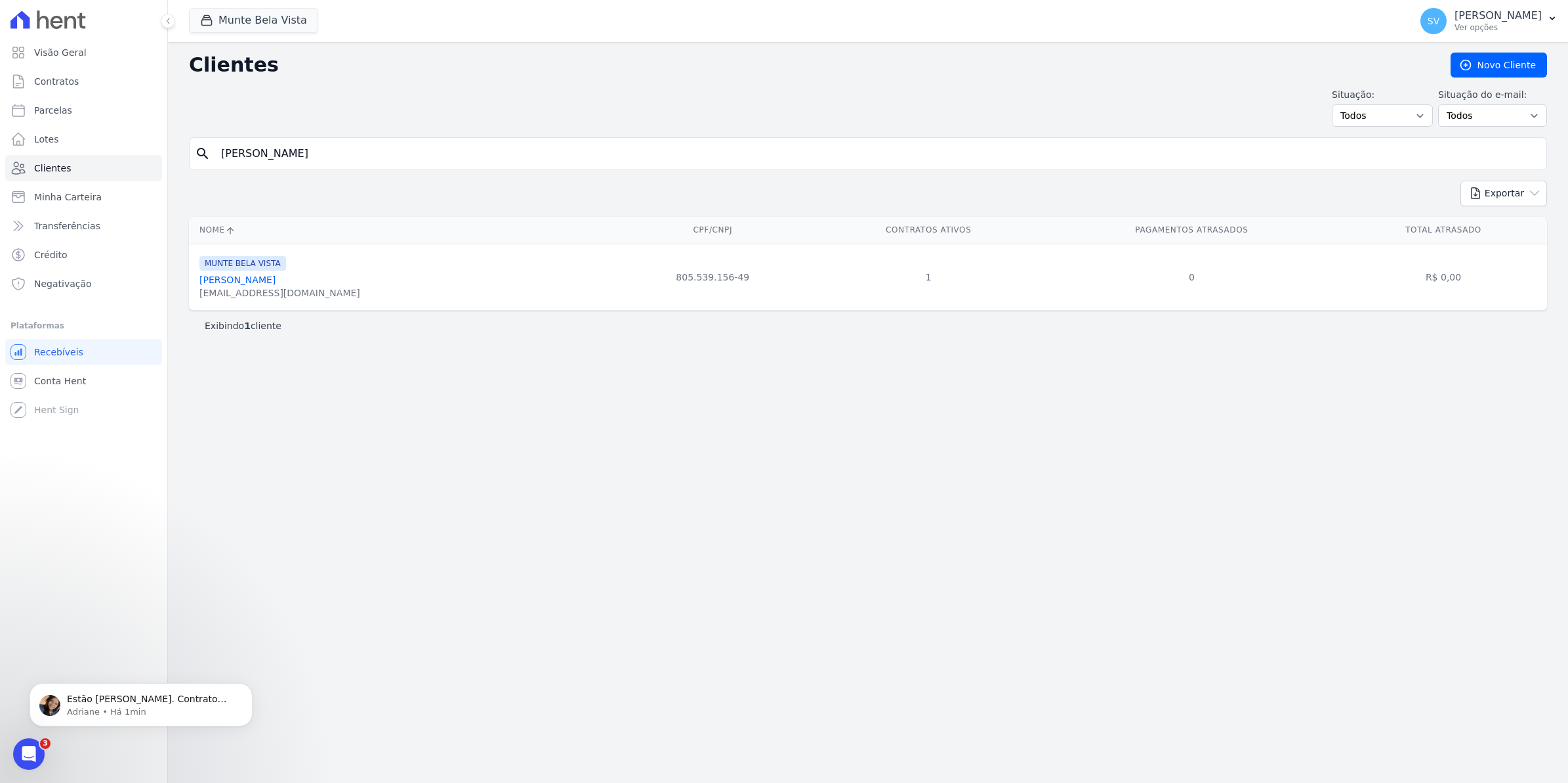
scroll to position [11101, 0]
drag, startPoint x: 261, startPoint y: 155, endPoint x: 0, endPoint y: 298, distance: 297.6
click at [0, 298] on html "Visão Geral Contratos [GEOGRAPHIC_DATA] Lotes Clientes Minha Carteira Transferê…" at bounding box center [784, 391] width 1568 height 783
type input "n"
click at [50, 82] on span "Contratos" at bounding box center [56, 82] width 44 height 14
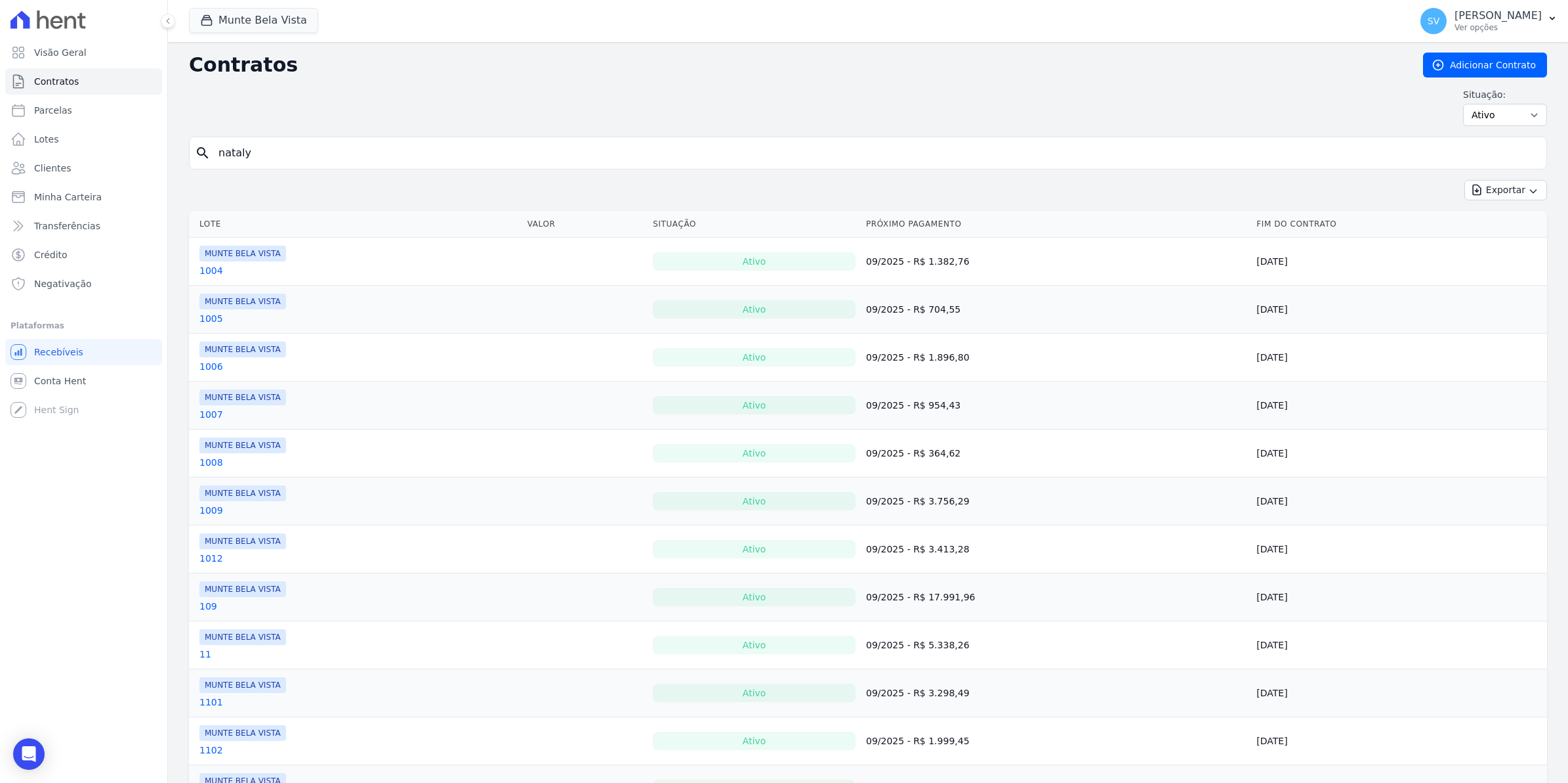
type input "nataly"
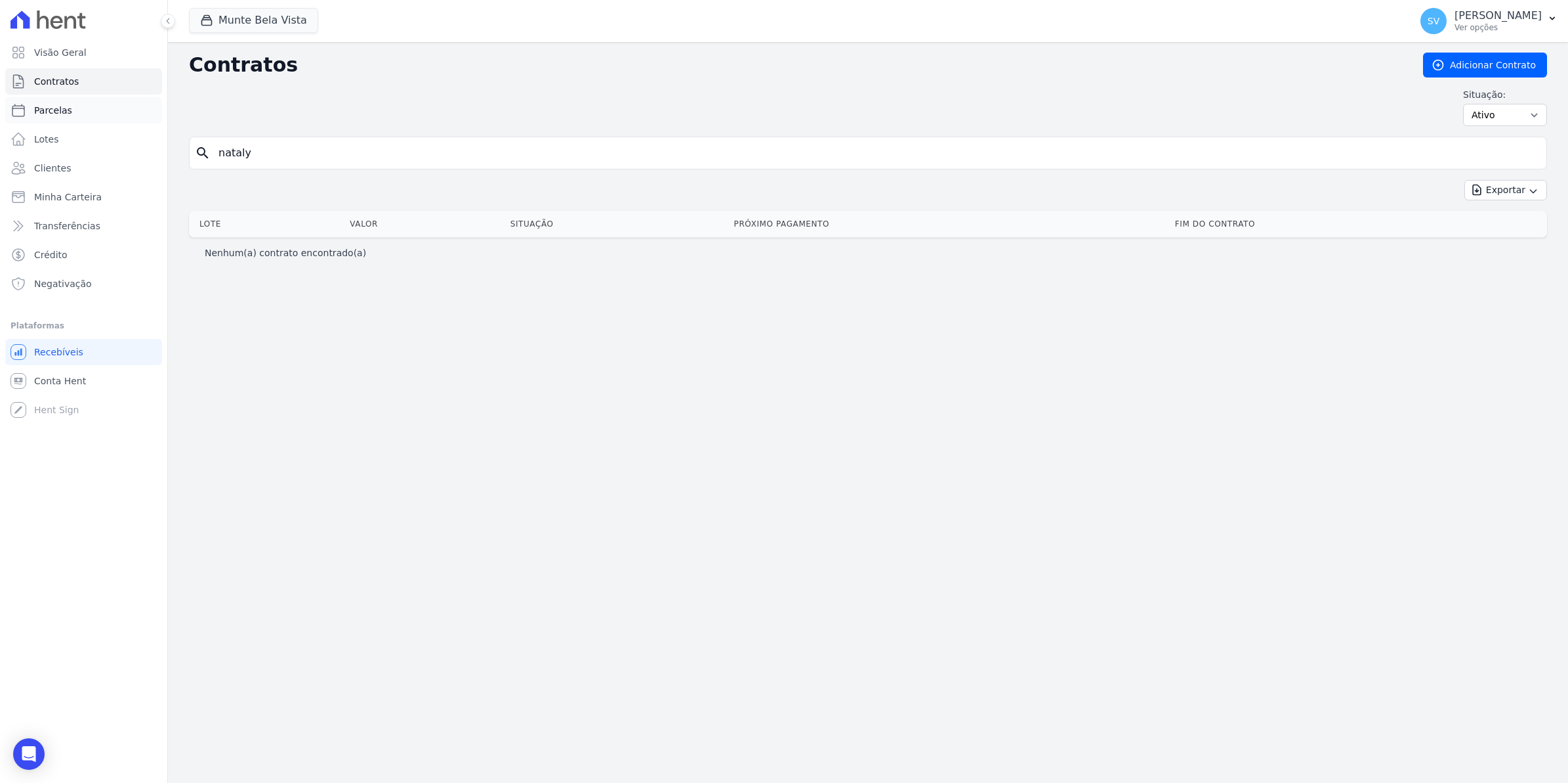
click at [110, 110] on link "Parcelas" at bounding box center [83, 110] width 157 height 26
select select
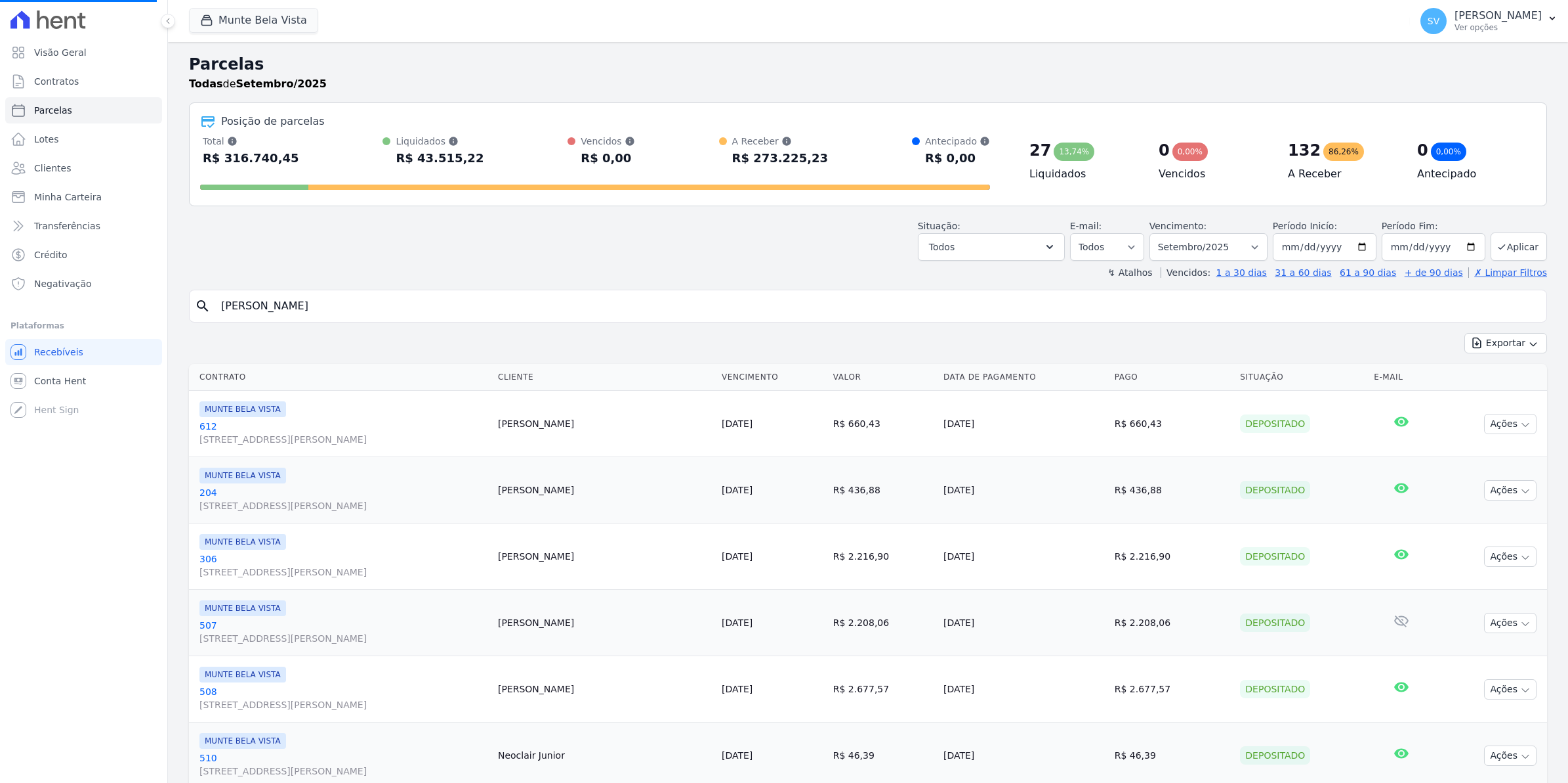
select select
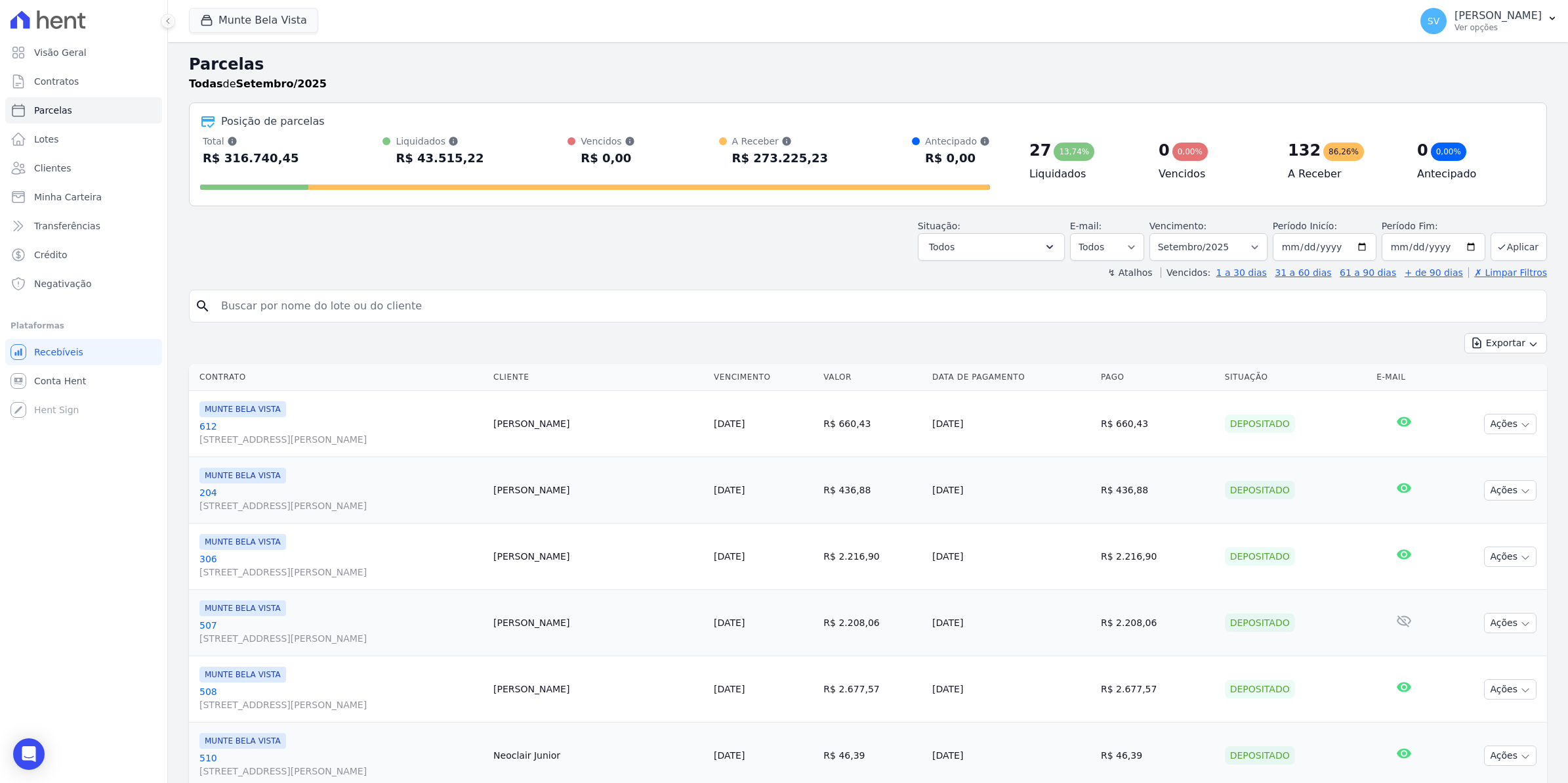
click at [342, 312] on input "search" at bounding box center [877, 305] width 1329 height 26
type input "nataly"
select select
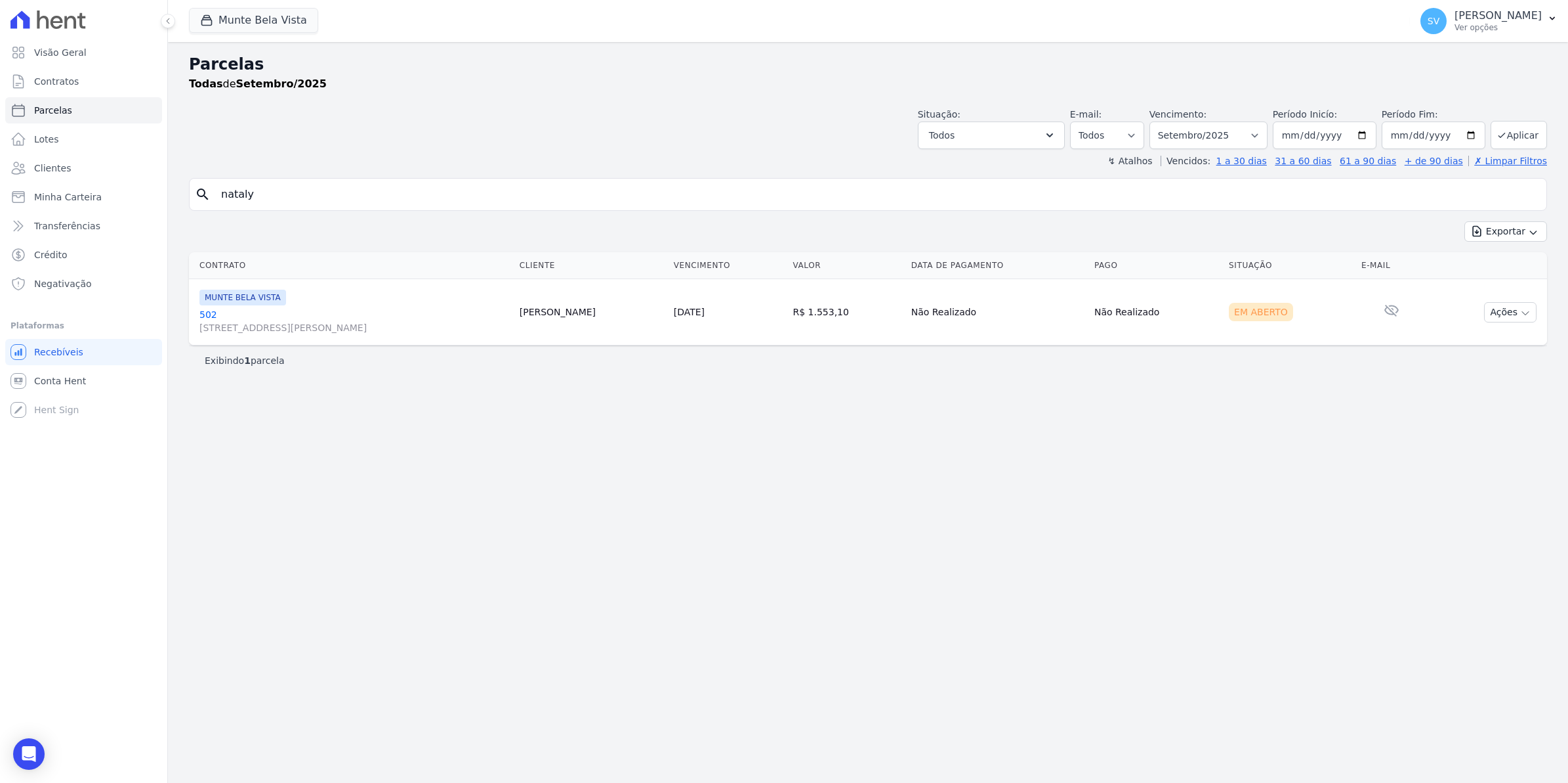
click at [206, 317] on link "[GEOGRAPHIC_DATA][STREET_ADDRESS][PERSON_NAME][GEOGRAPHIC_DATA]" at bounding box center [354, 321] width 310 height 26
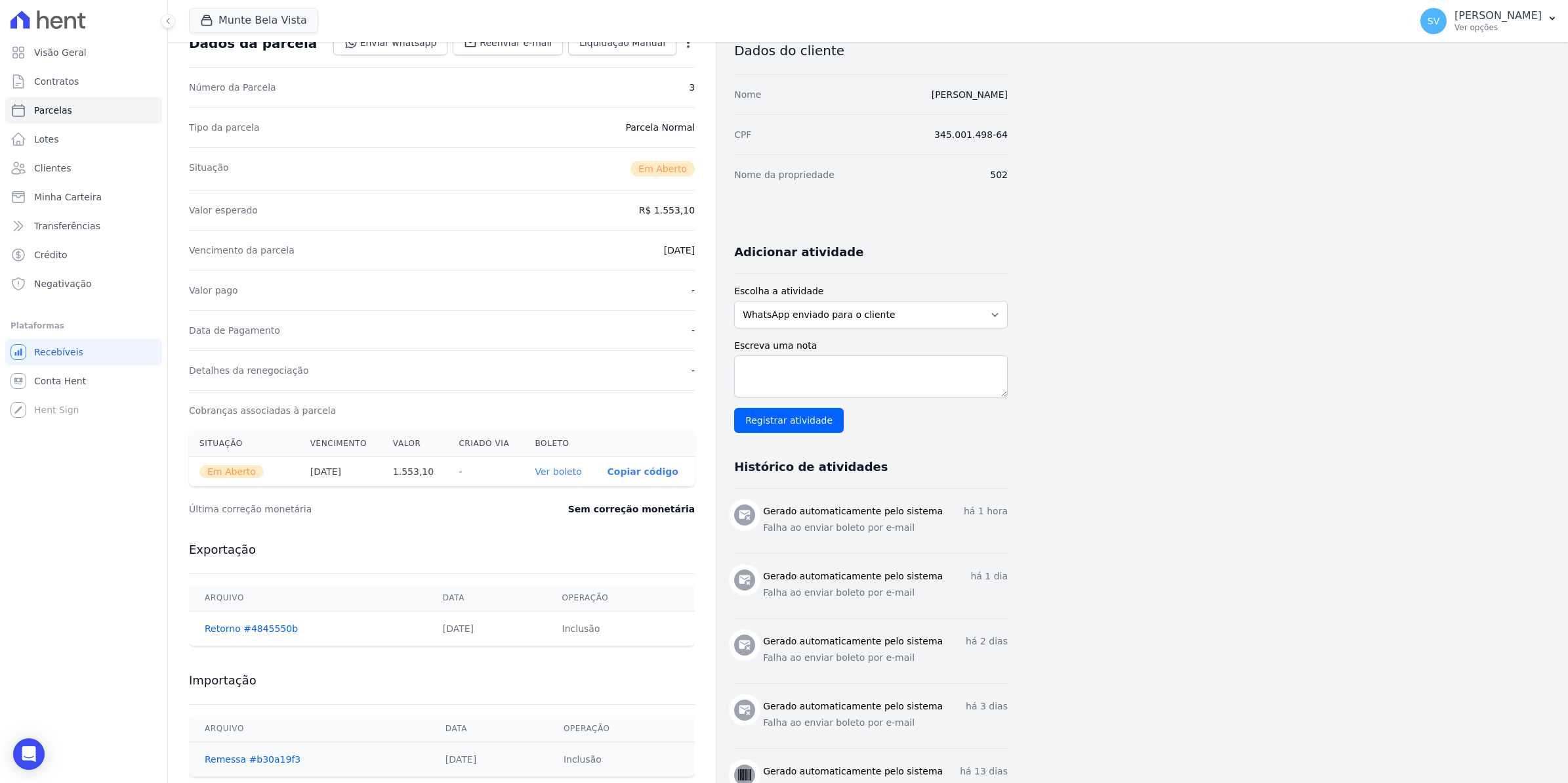
scroll to position [246, 0]
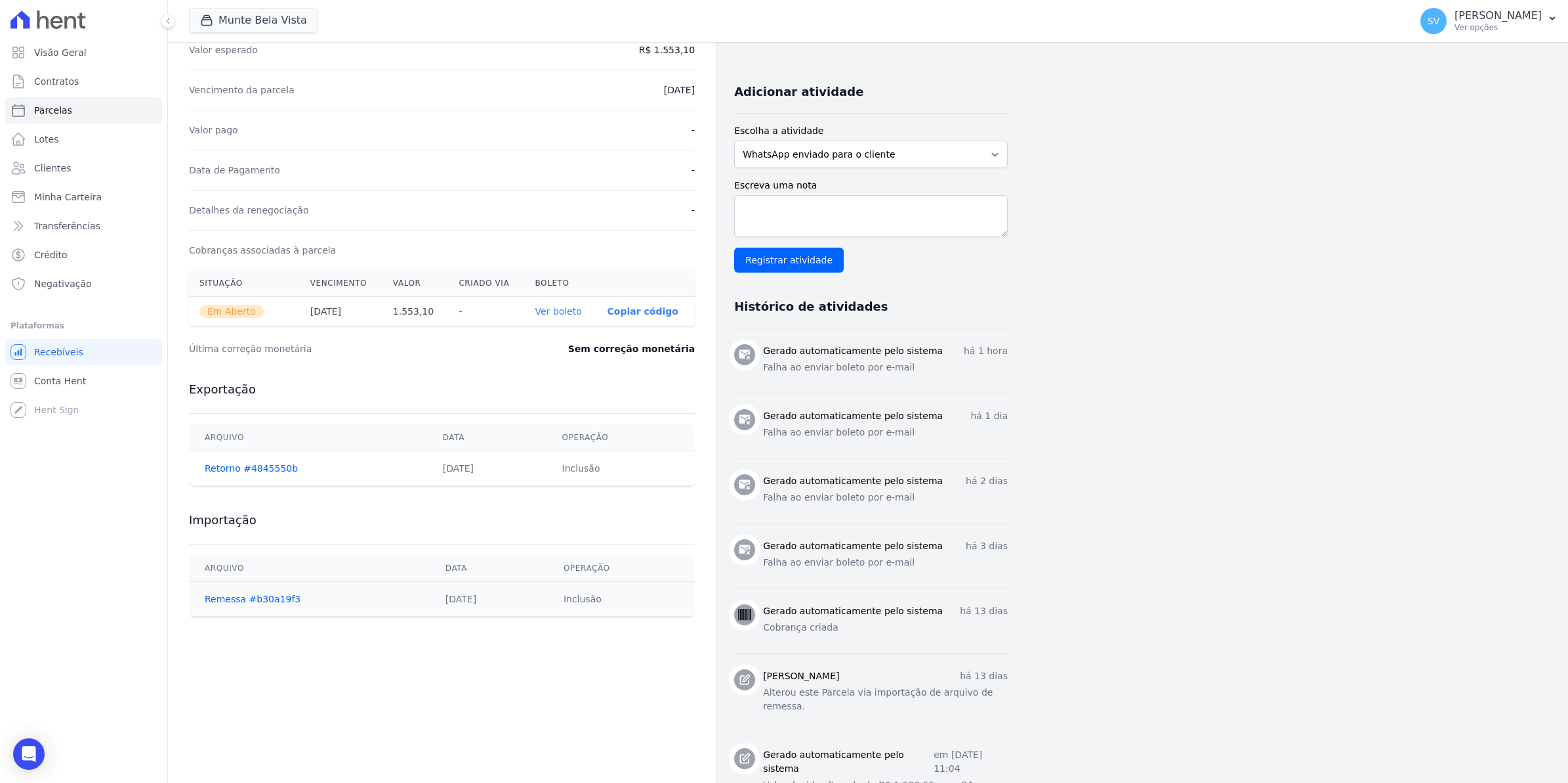
click at [553, 313] on link "Ver boleto" at bounding box center [558, 311] width 46 height 11
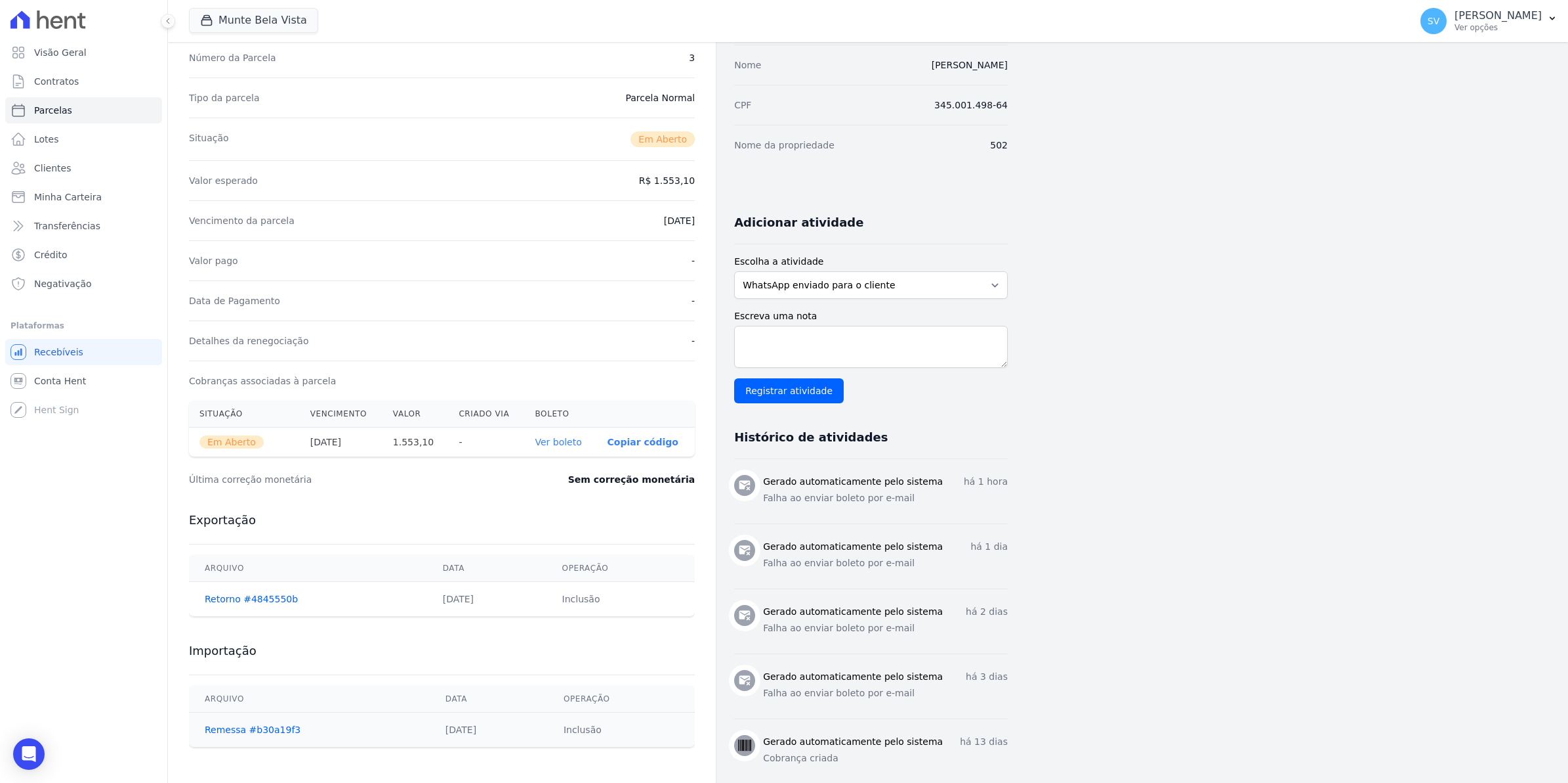
scroll to position [0, 0]
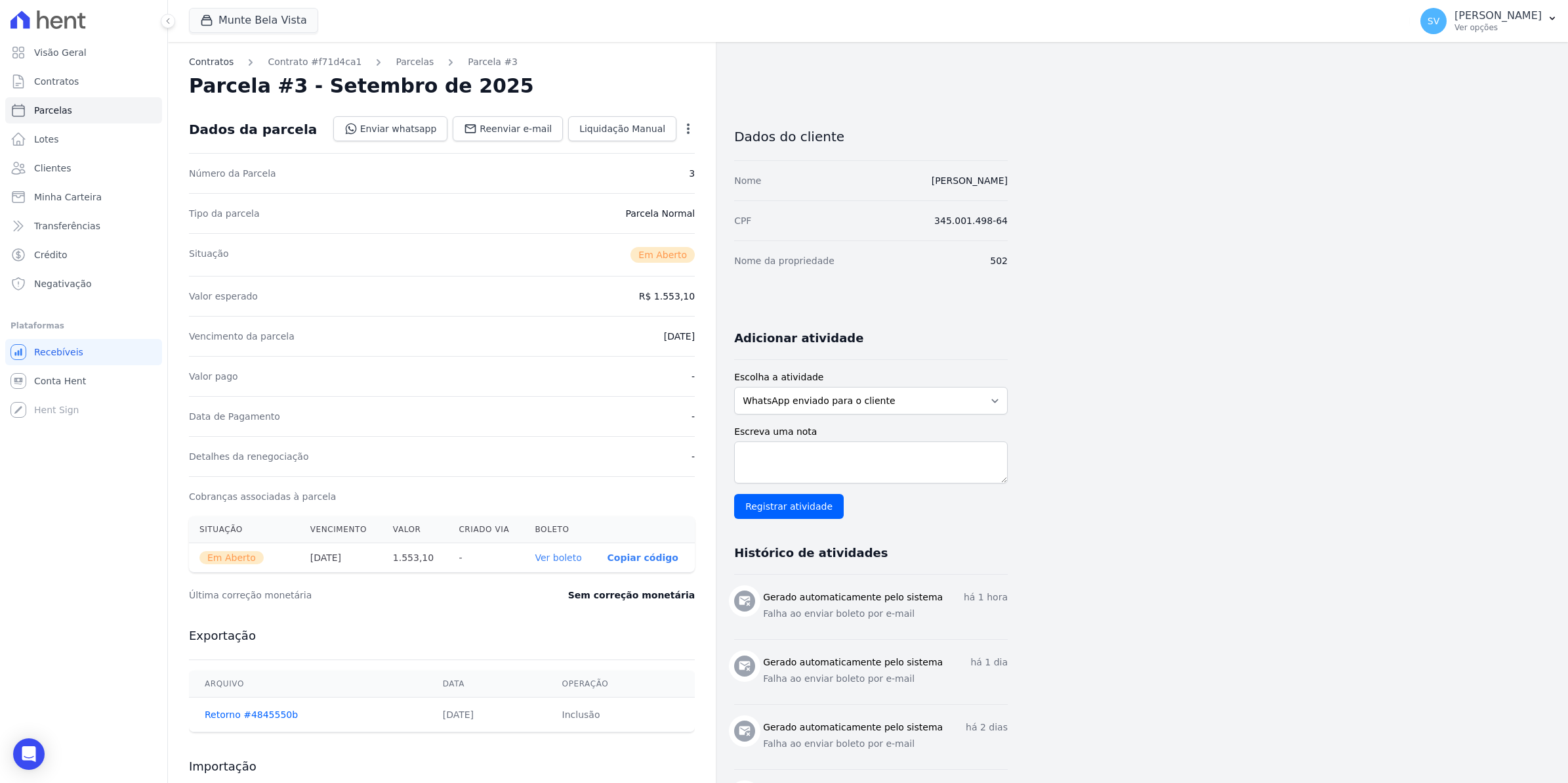
click at [229, 60] on link "Contratos" at bounding box center [211, 62] width 44 height 14
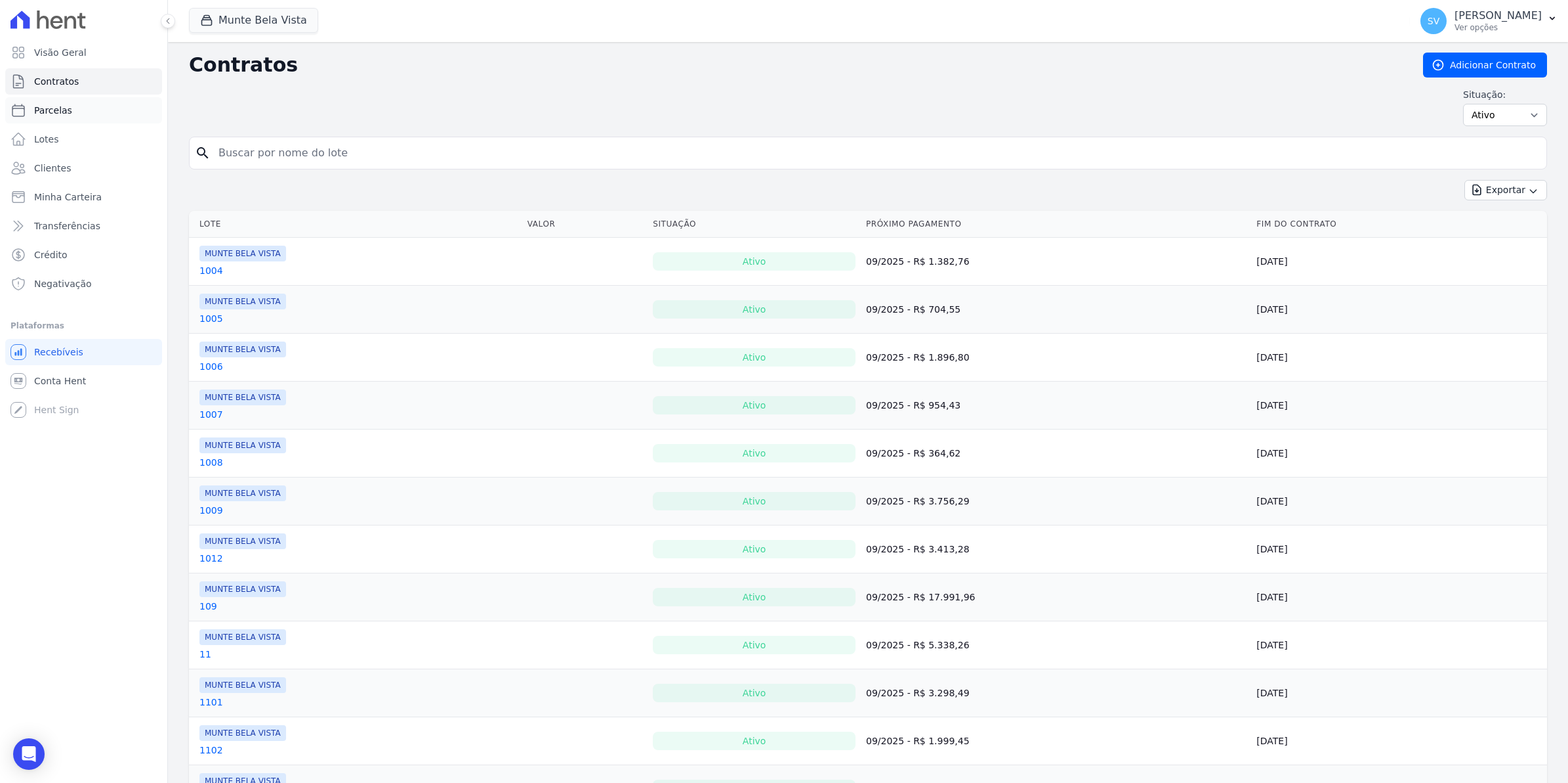
click at [79, 110] on link "Parcelas" at bounding box center [83, 110] width 157 height 26
select select
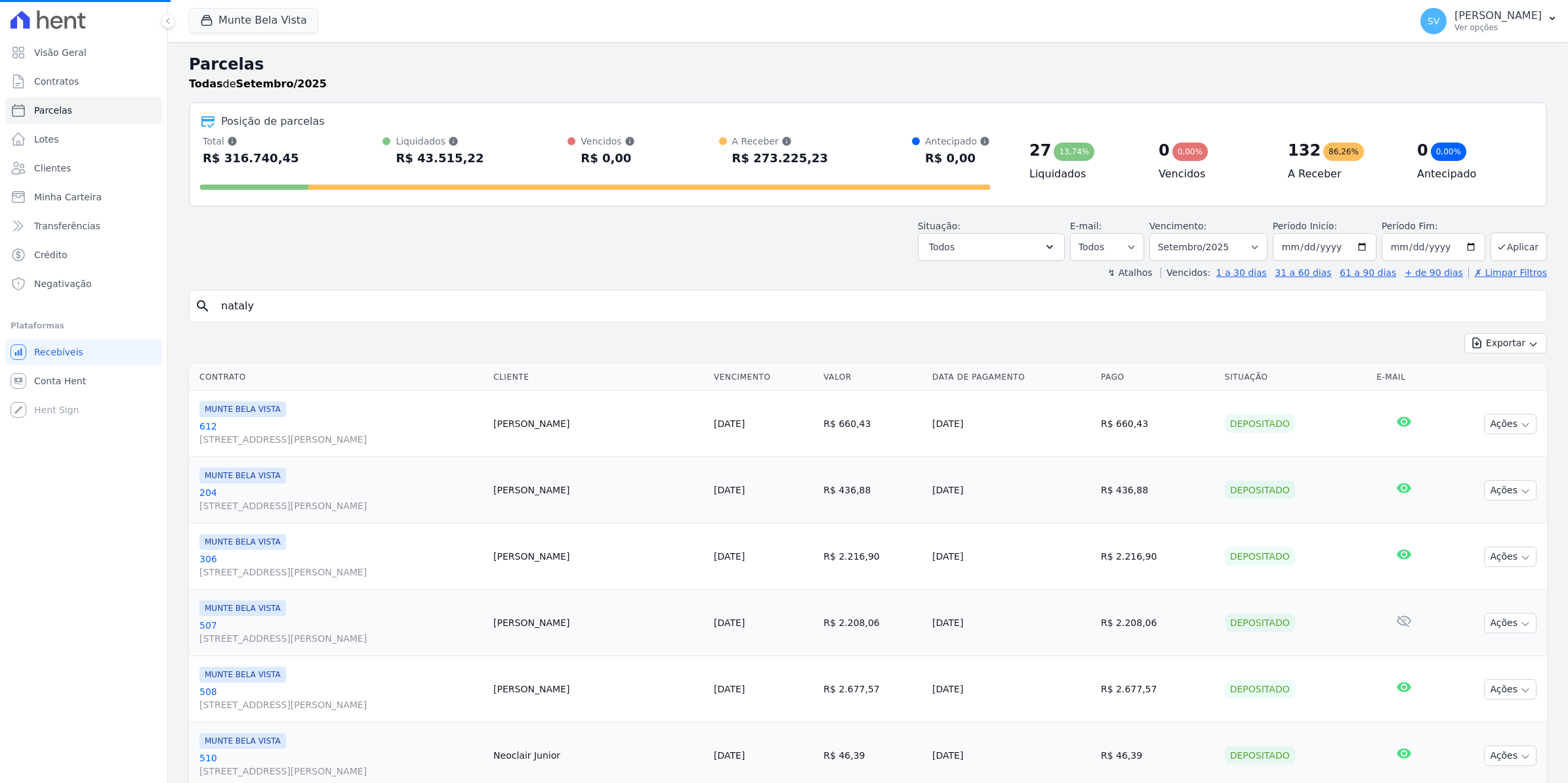
select select
click at [23, 764] on div "Open Intercom Messenger" at bounding box center [29, 754] width 35 height 35
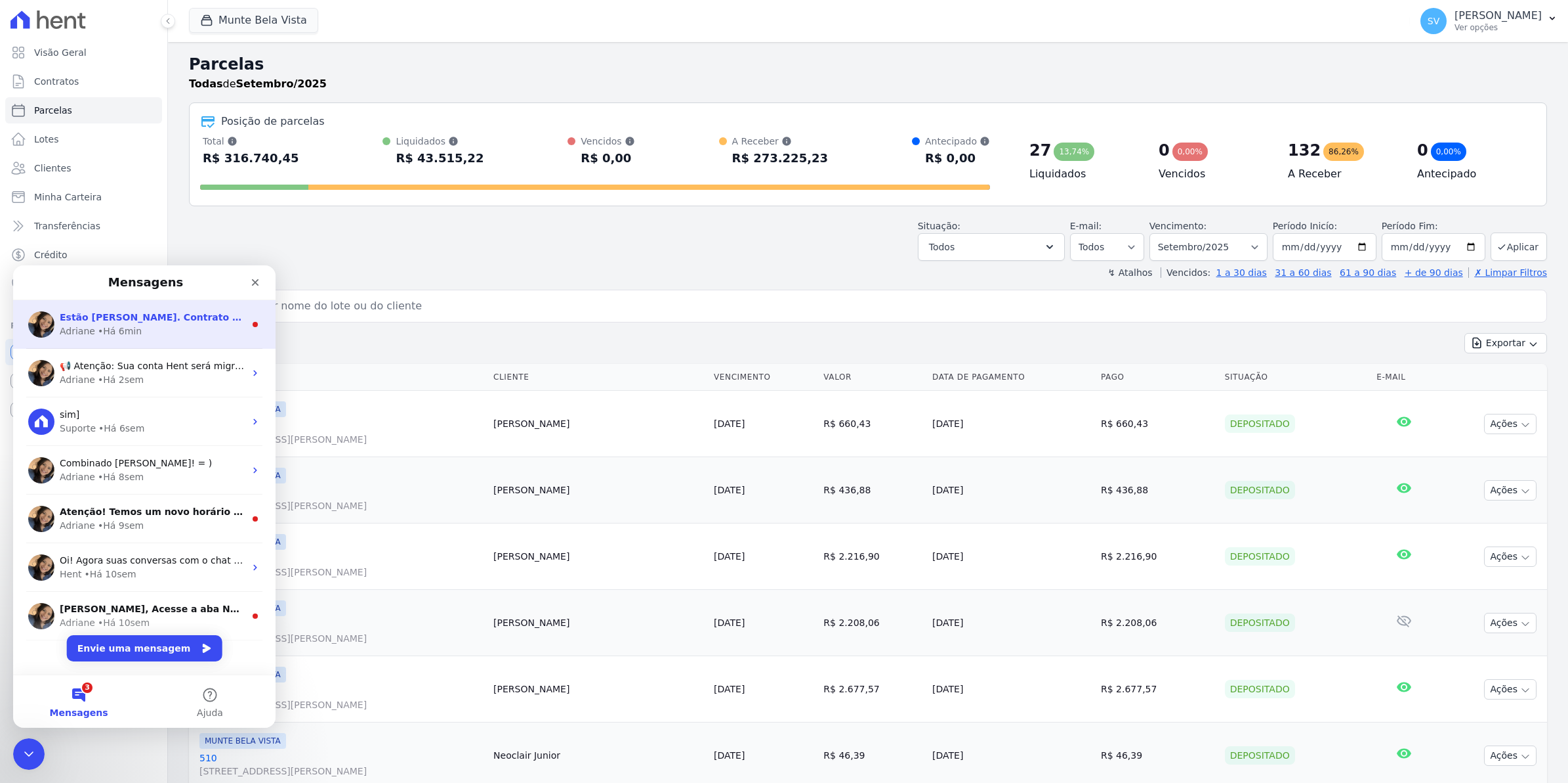
click at [106, 324] on div "• Há 6min" at bounding box center [120, 331] width 44 height 14
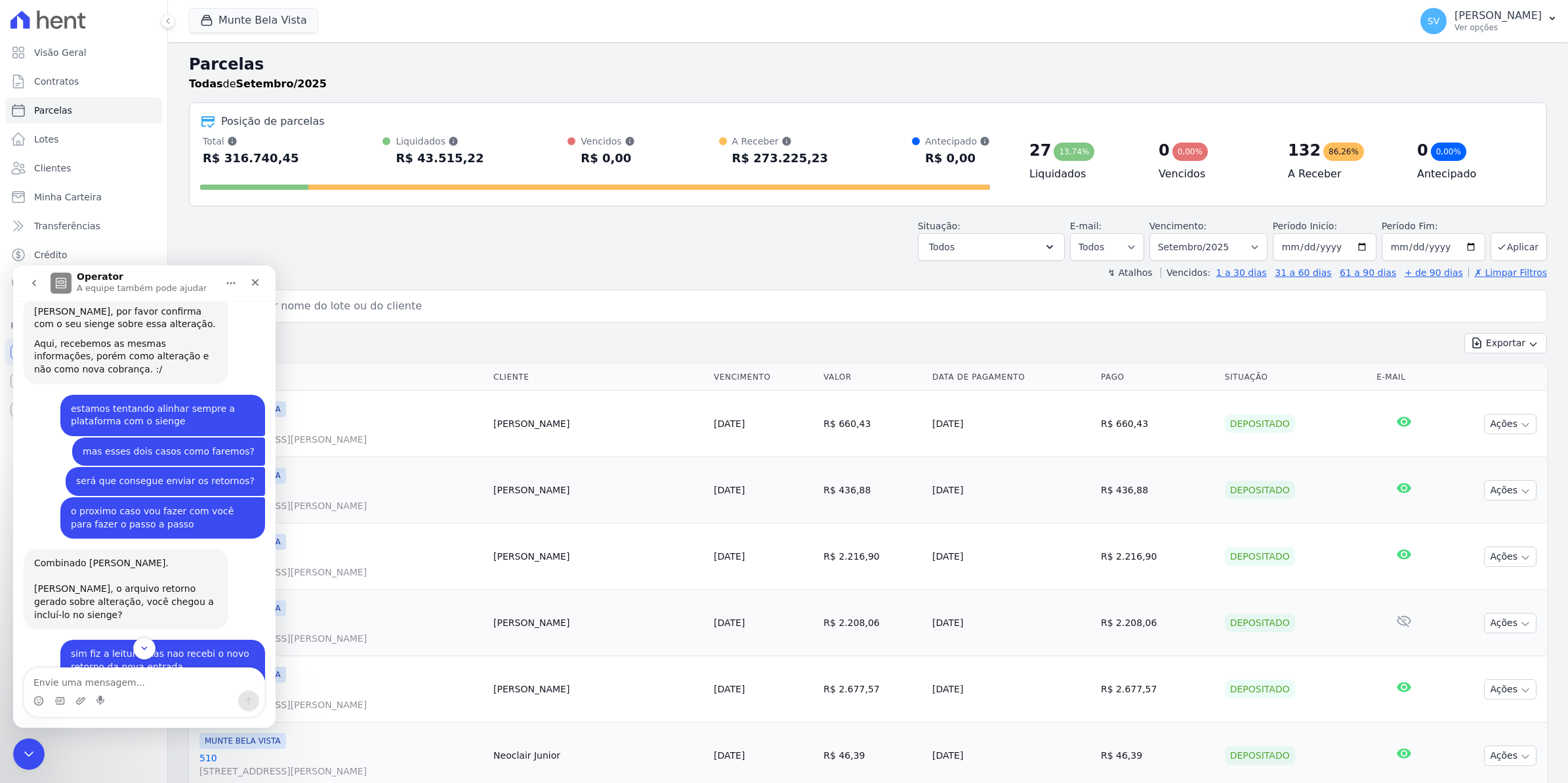
scroll to position [10764, 0]
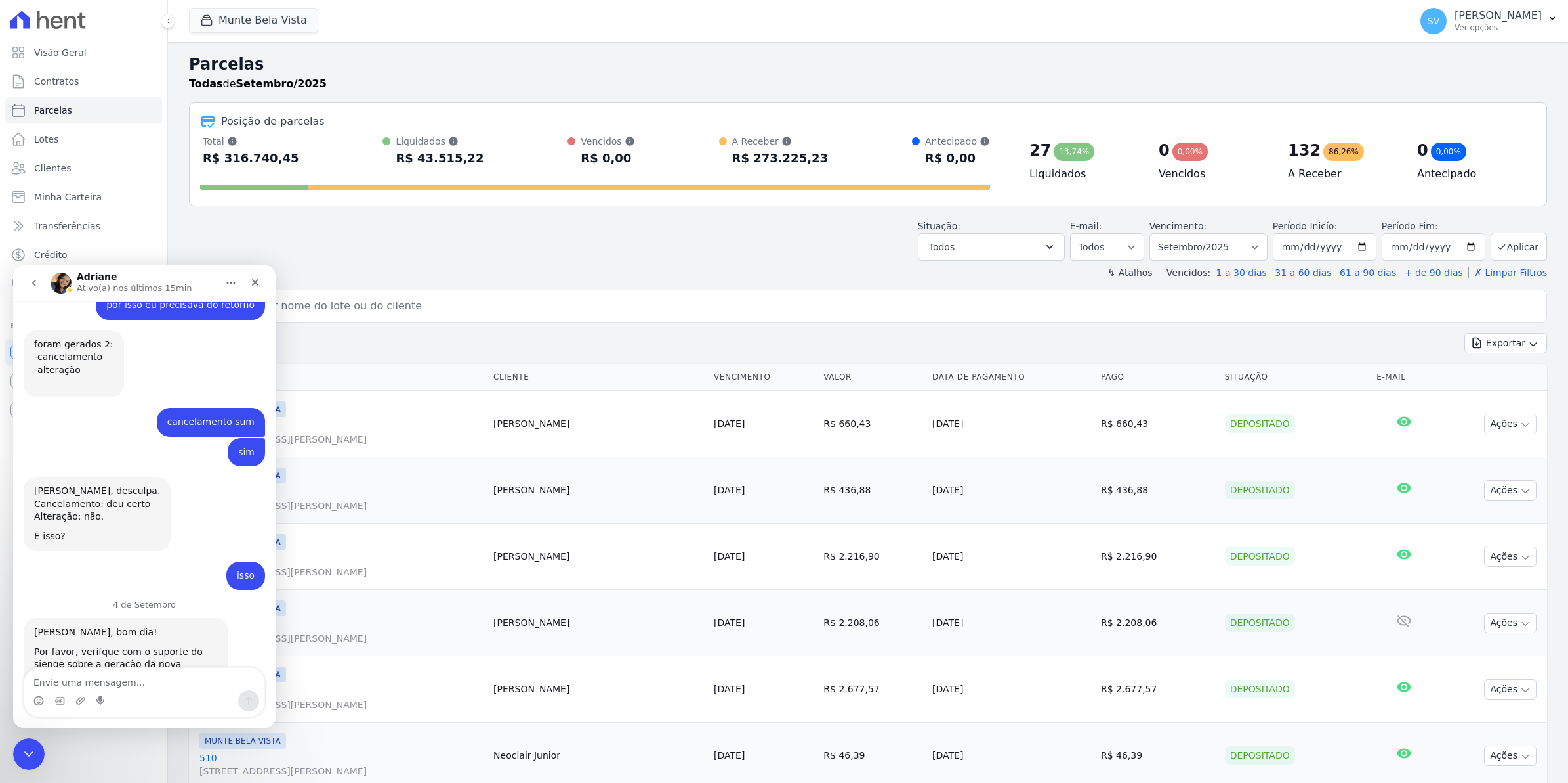
scroll to position [11112, 0]
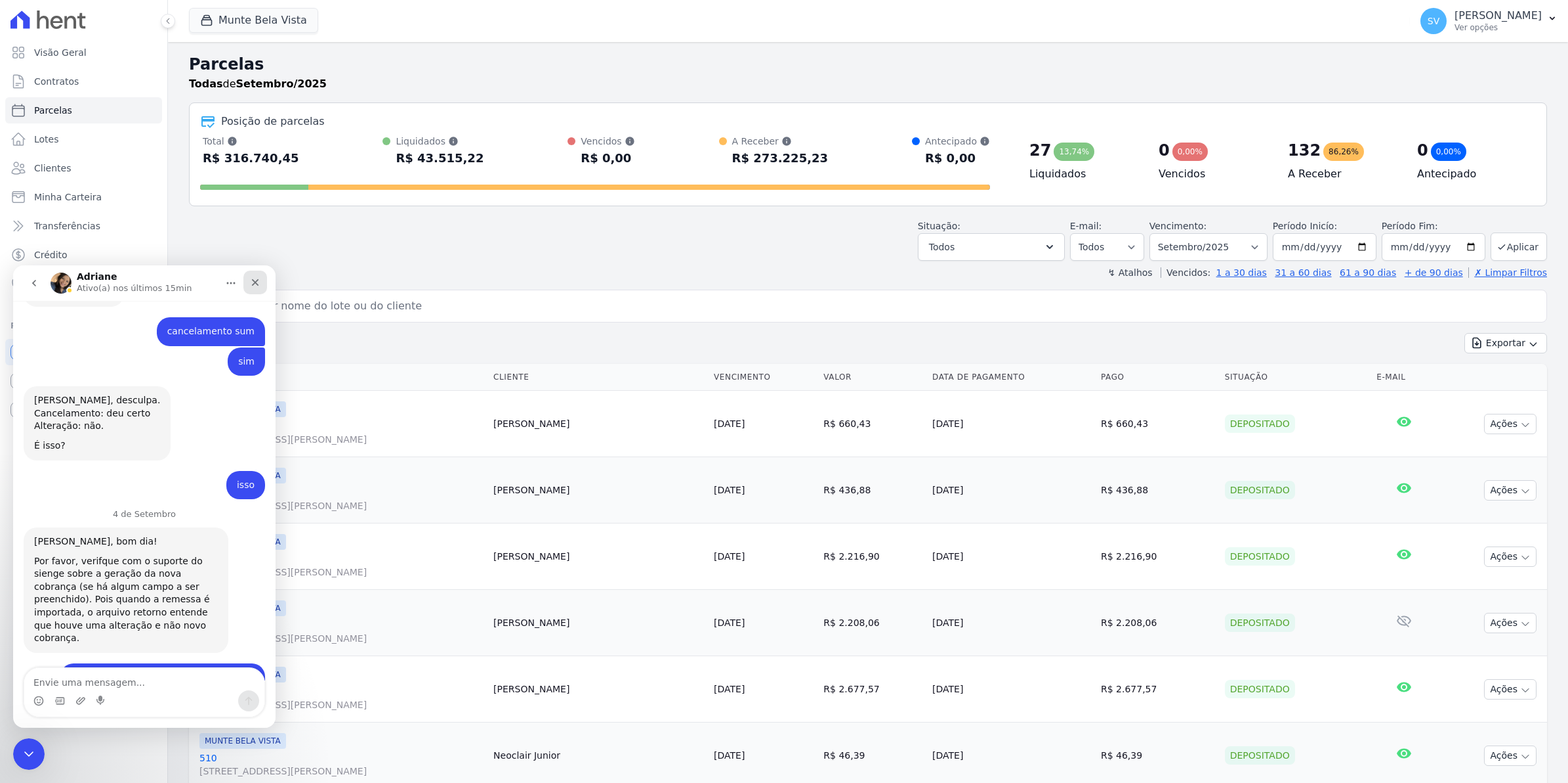
click at [255, 278] on icon "Fechar" at bounding box center [255, 282] width 11 height 11
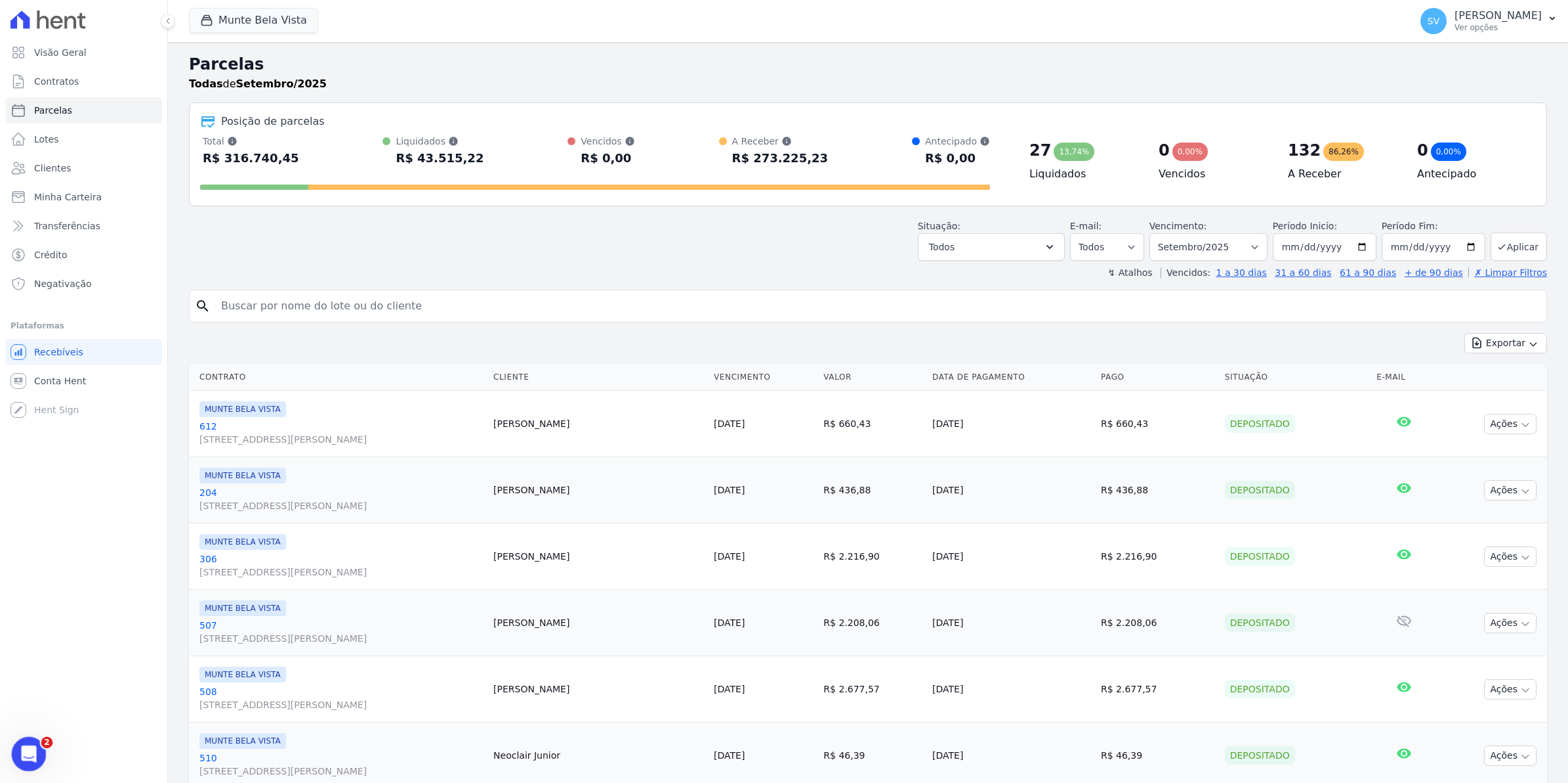
click at [14, 748] on div "Abertura do Messenger da Intercom" at bounding box center [26, 751] width 43 height 43
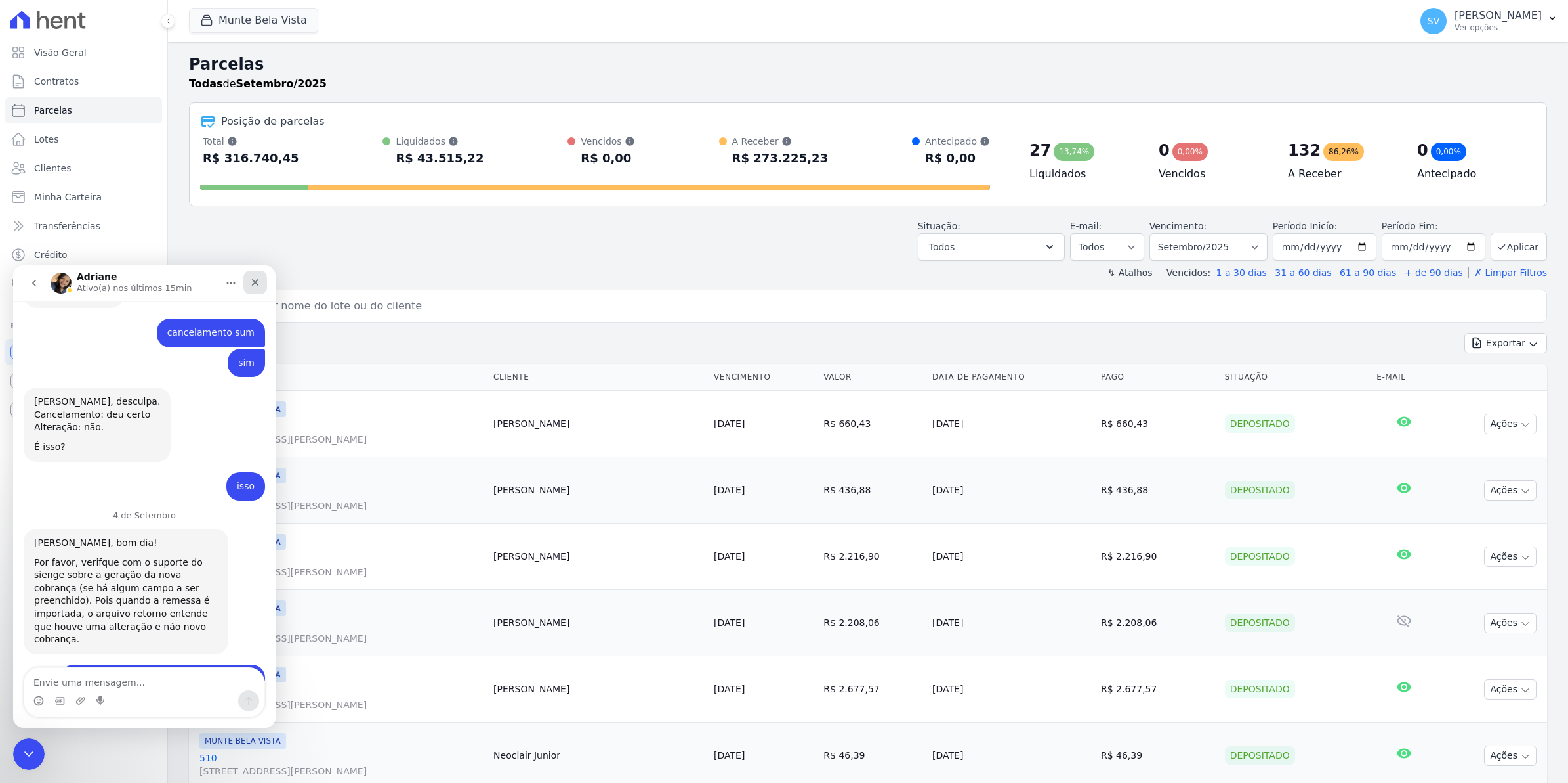
click at [258, 284] on icon "Fechar" at bounding box center [255, 282] width 11 height 11
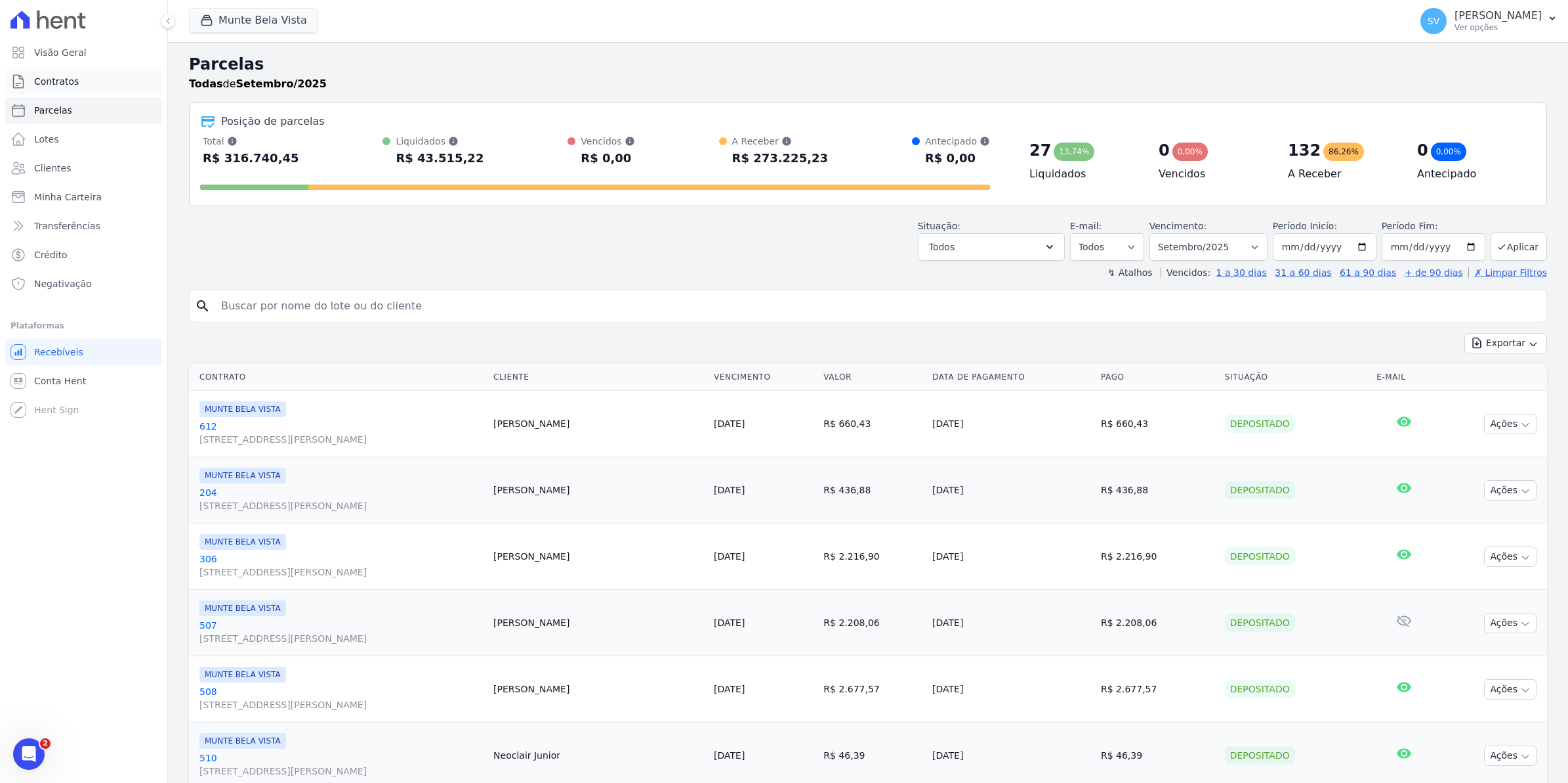
click at [57, 83] on span "Contratos" at bounding box center [56, 82] width 44 height 14
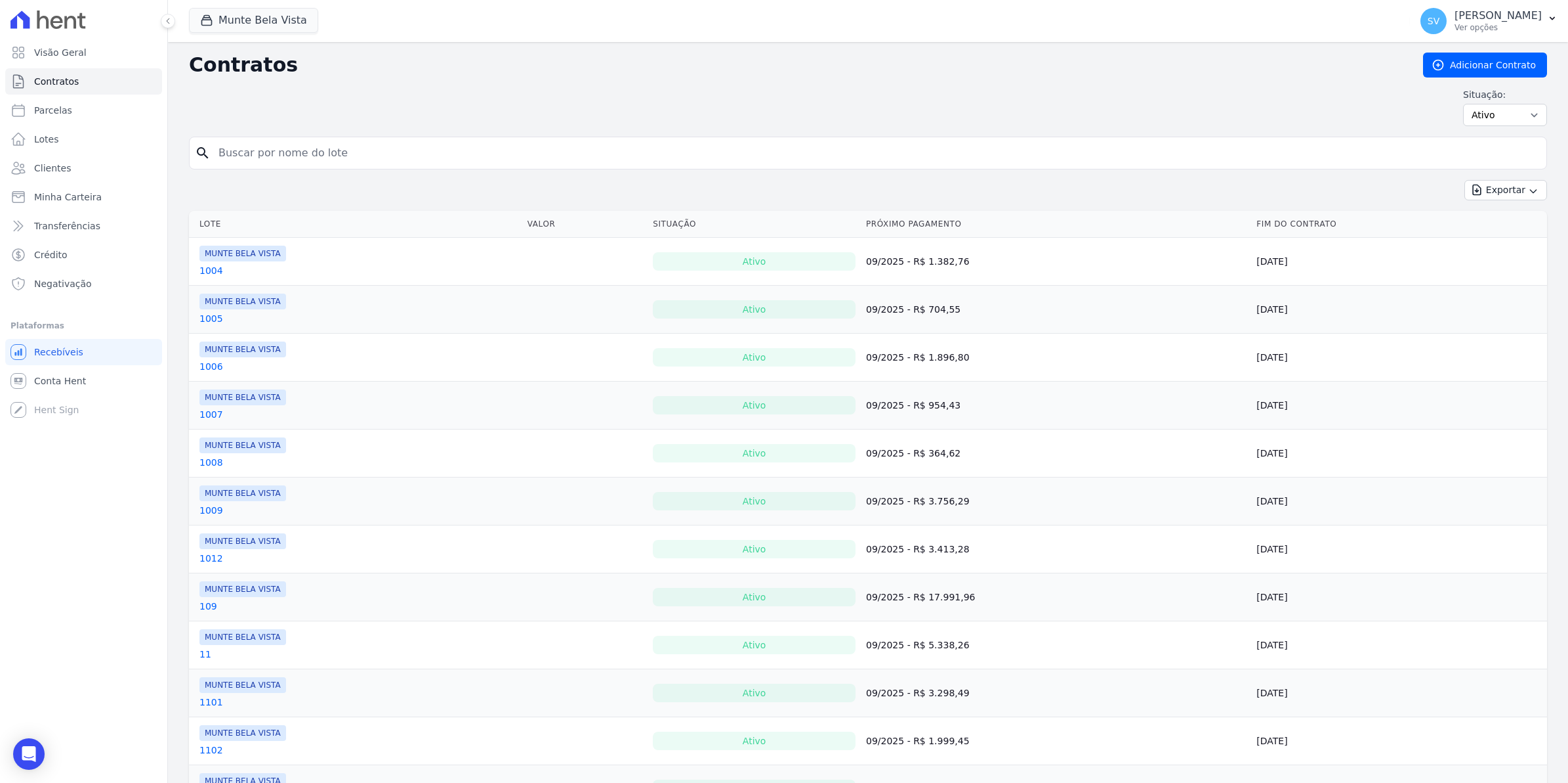
click at [230, 151] on input "search" at bounding box center [875, 153] width 1331 height 26
click at [35, 112] on span "Parcelas" at bounding box center [52, 110] width 38 height 14
select select
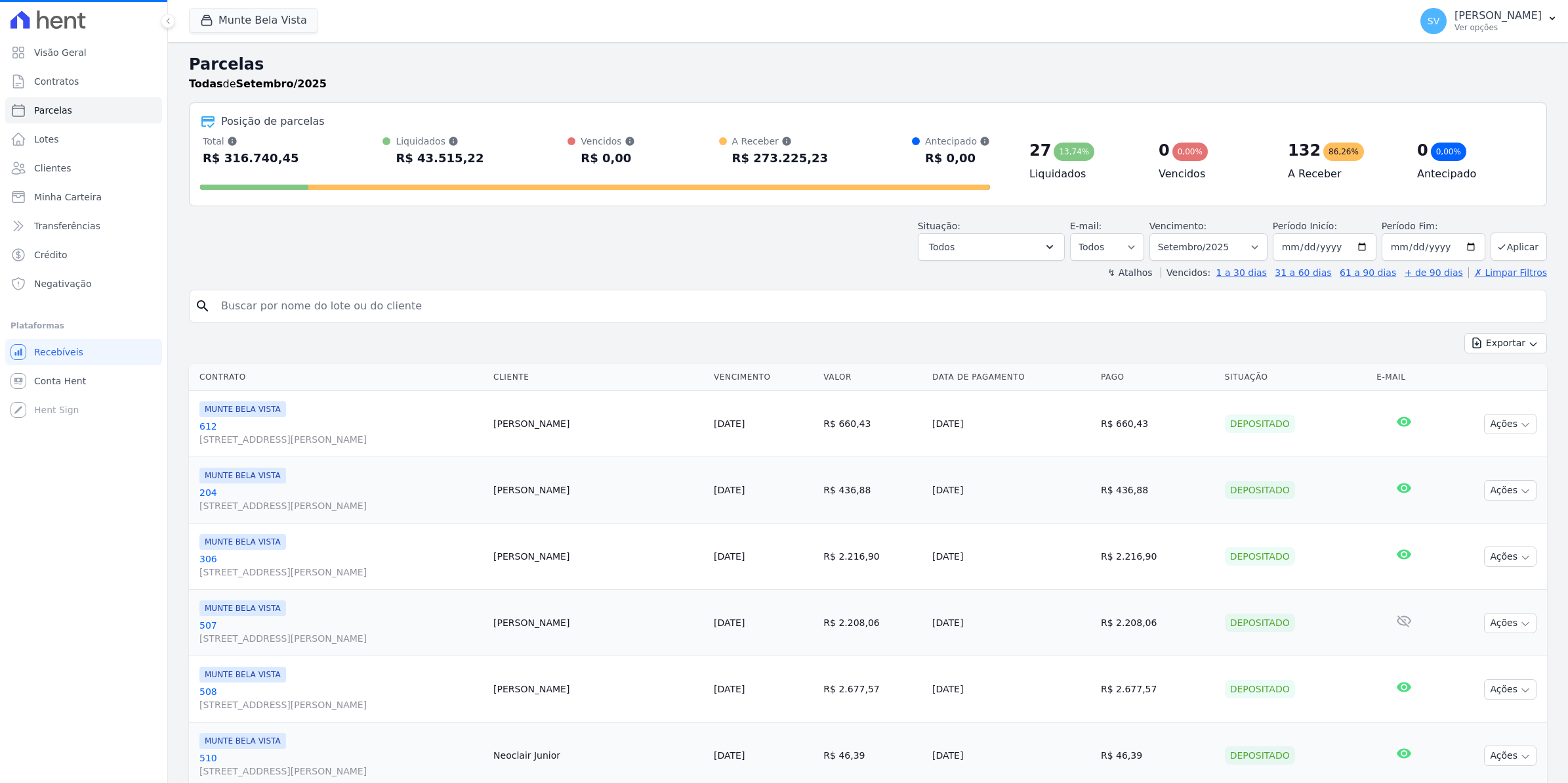
click at [358, 307] on input "search" at bounding box center [877, 305] width 1329 height 26
select select
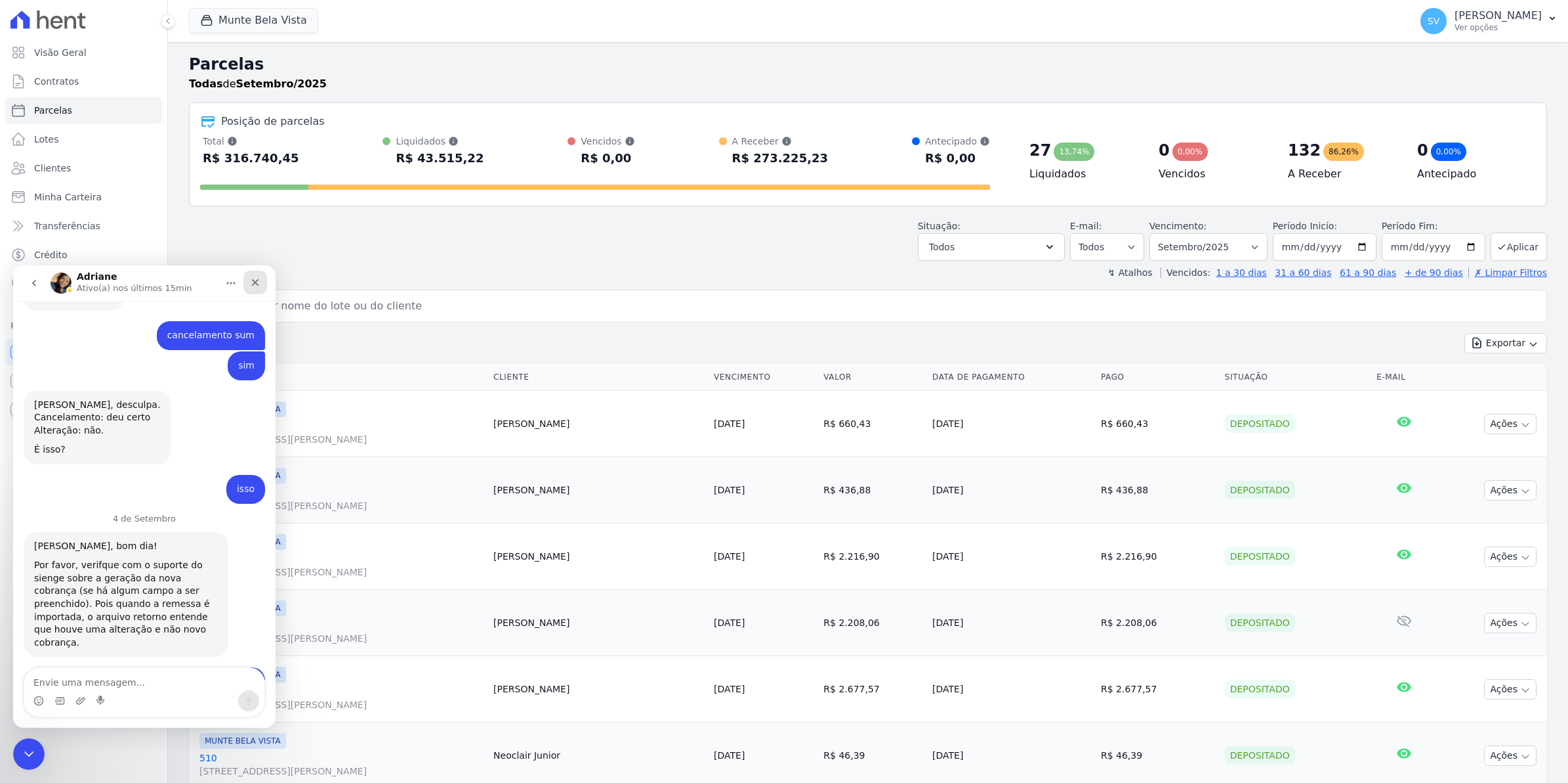
scroll to position [10694, 0]
click at [261, 284] on div "Fechar" at bounding box center [255, 282] width 23 height 23
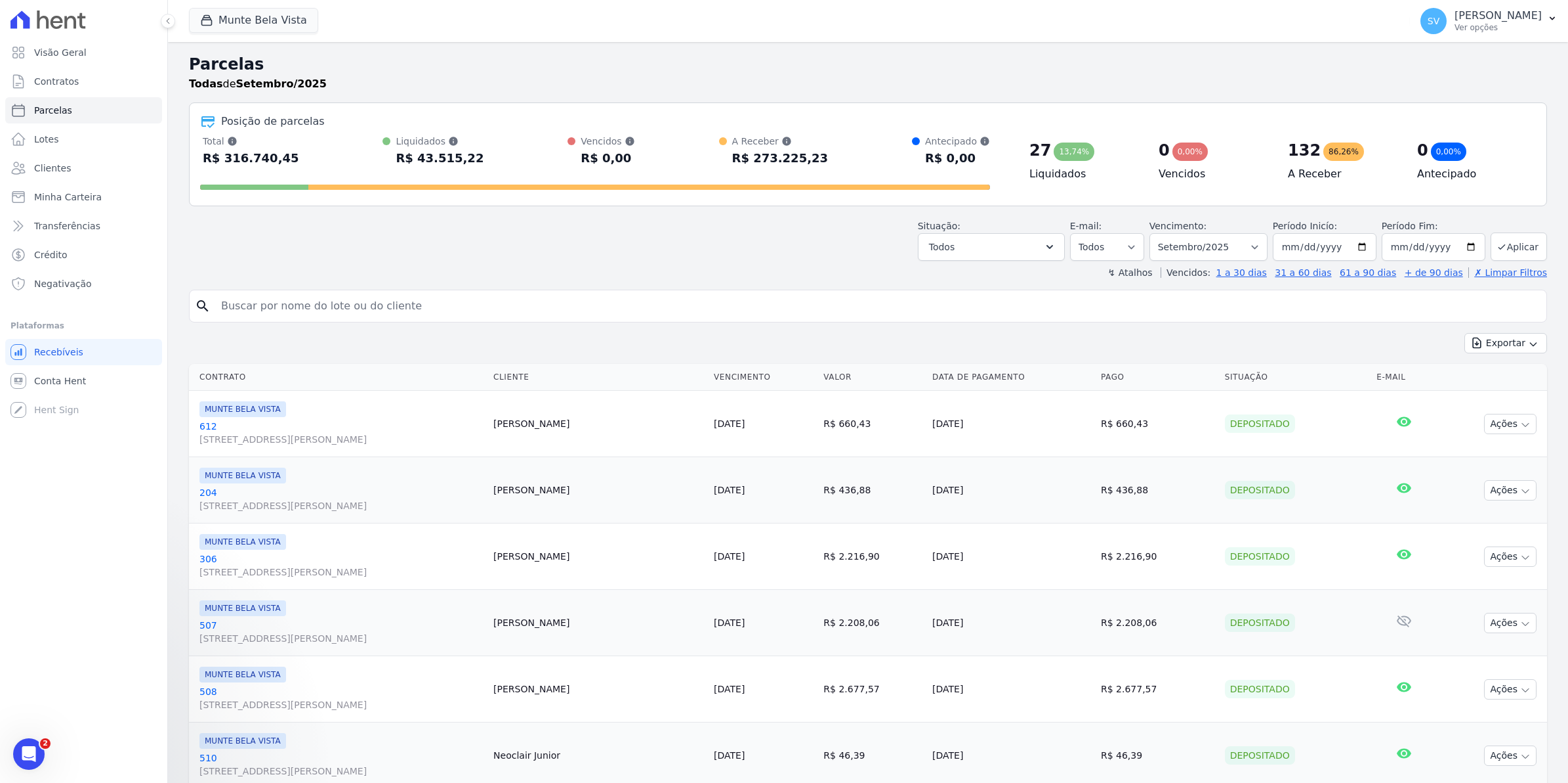
scroll to position [0, 0]
click at [288, 307] on input "search" at bounding box center [877, 305] width 1329 height 26
type input "nataly"
select select
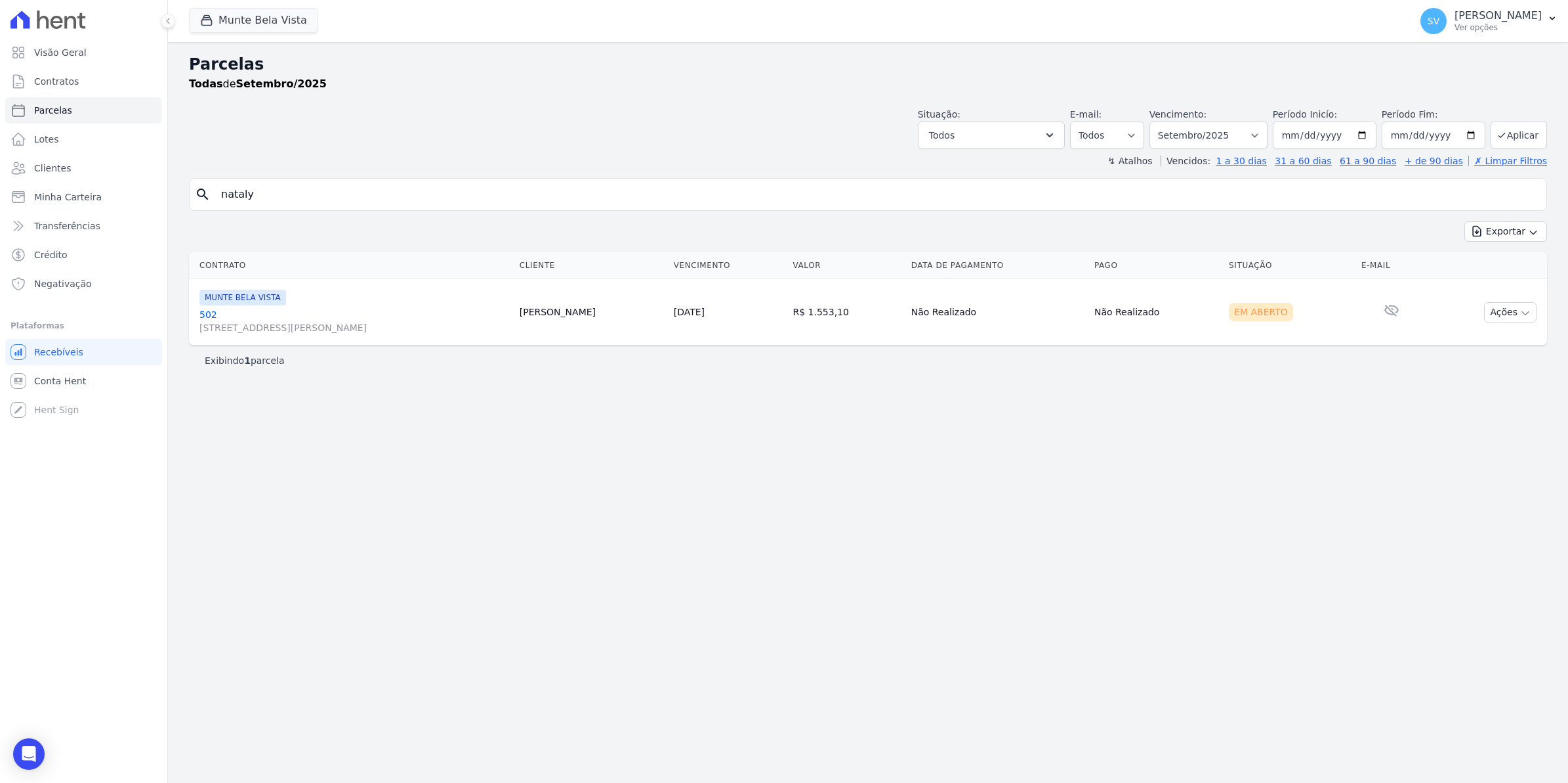
click at [206, 317] on link "[GEOGRAPHIC_DATA][STREET_ADDRESS][PERSON_NAME][GEOGRAPHIC_DATA]" at bounding box center [354, 321] width 310 height 26
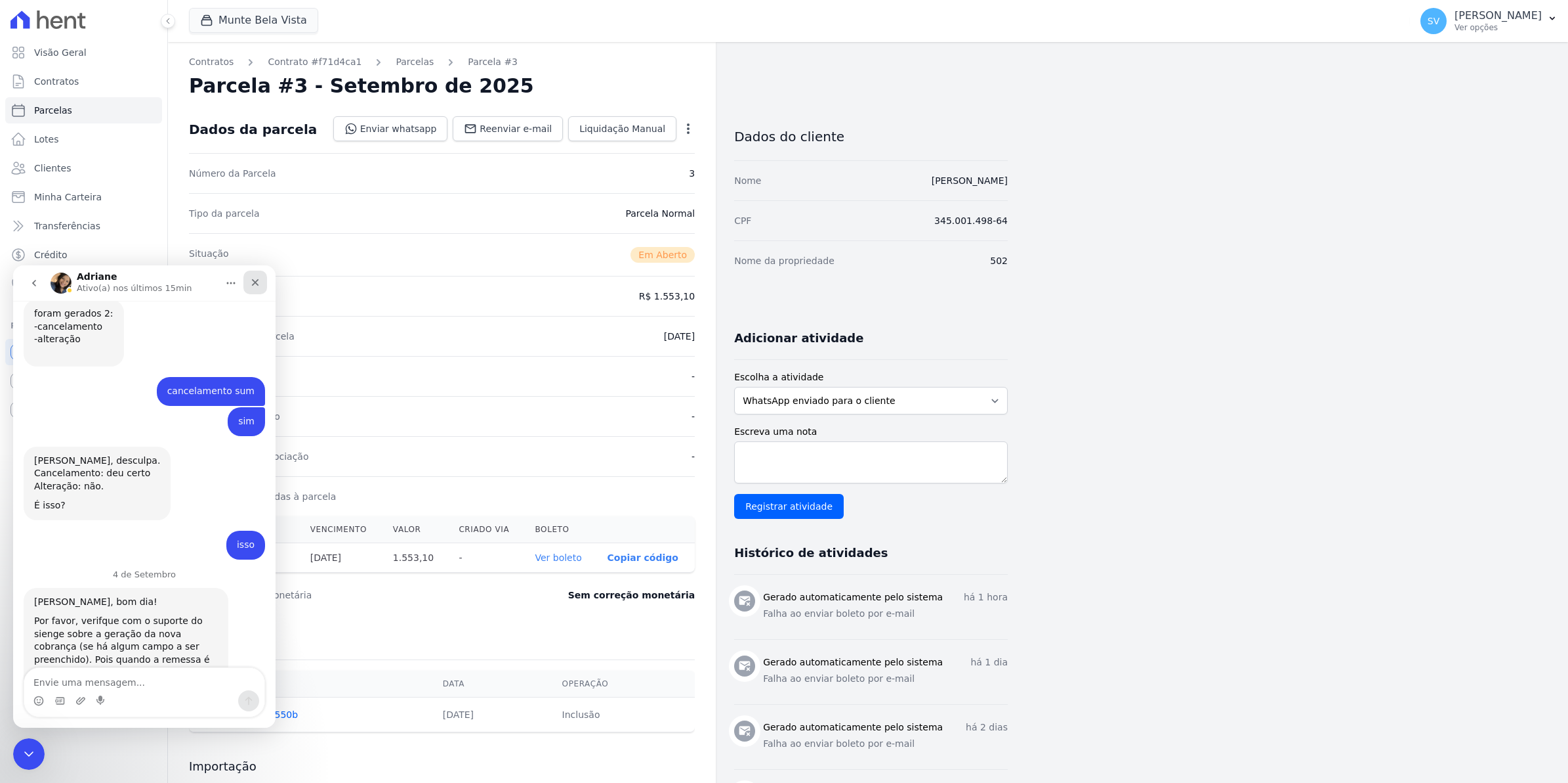
scroll to position [10691, 0]
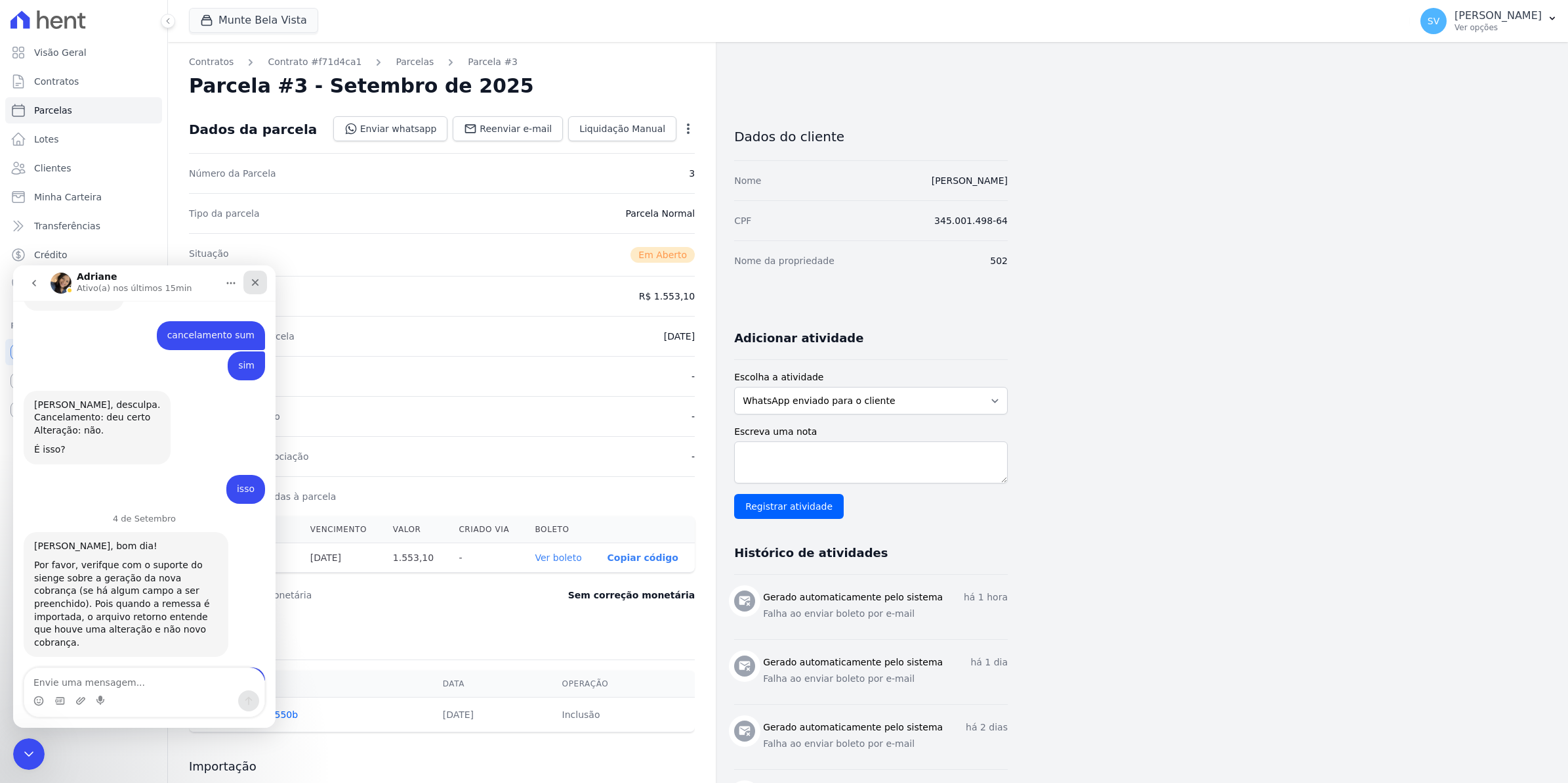
click at [260, 285] on icon "Fechar" at bounding box center [255, 282] width 11 height 11
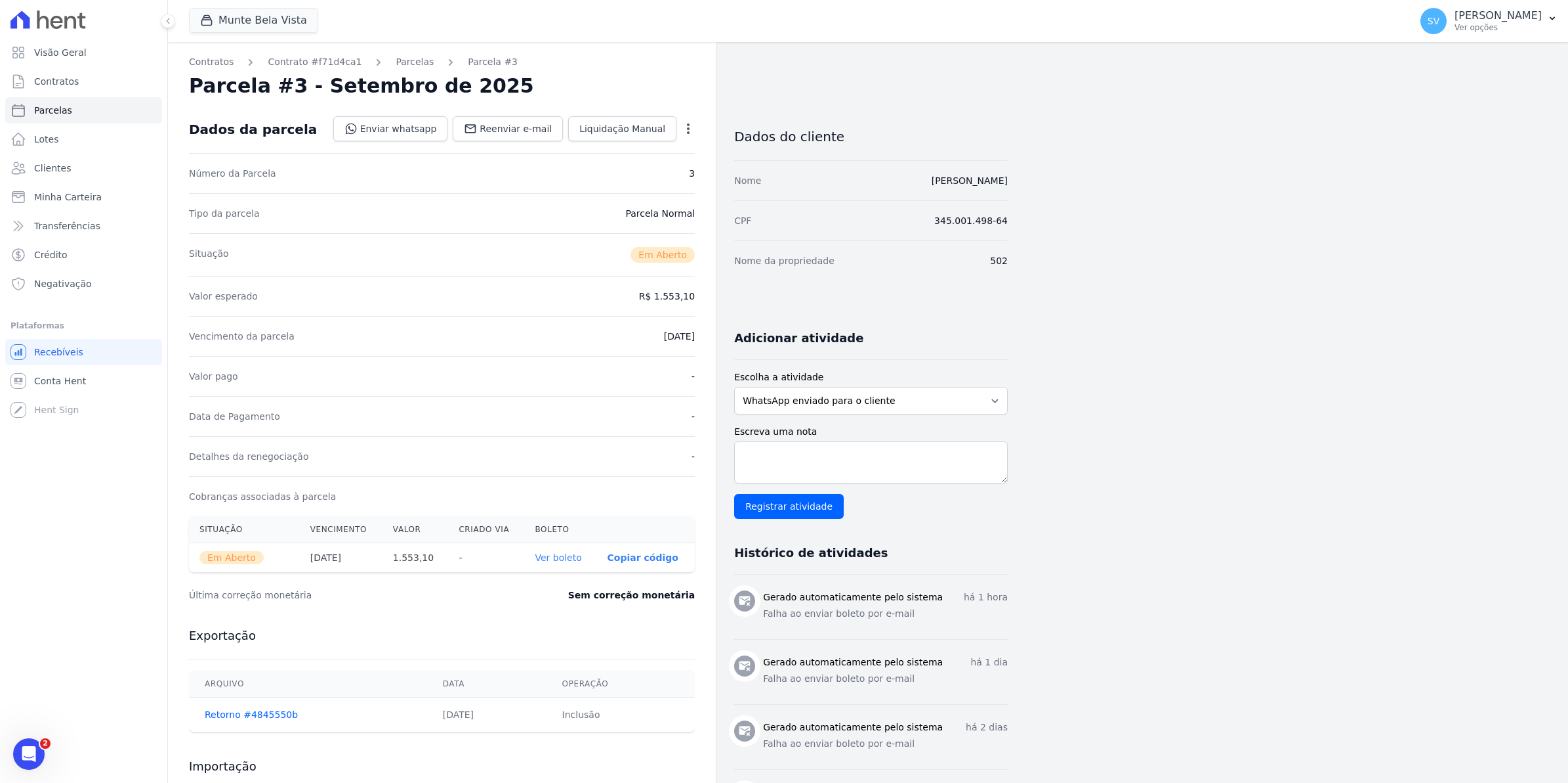
scroll to position [0, 0]
click at [407, 312] on div "Valor esperado R$ 1.553,10" at bounding box center [442, 295] width 506 height 40
click at [83, 399] on p "Você não possui Hent Sign ativado. Para saber mais, fale com a equipe Hent." at bounding box center [151, 412] width 146 height 42
click at [79, 375] on span "Conta Hent" at bounding box center [60, 381] width 52 height 14
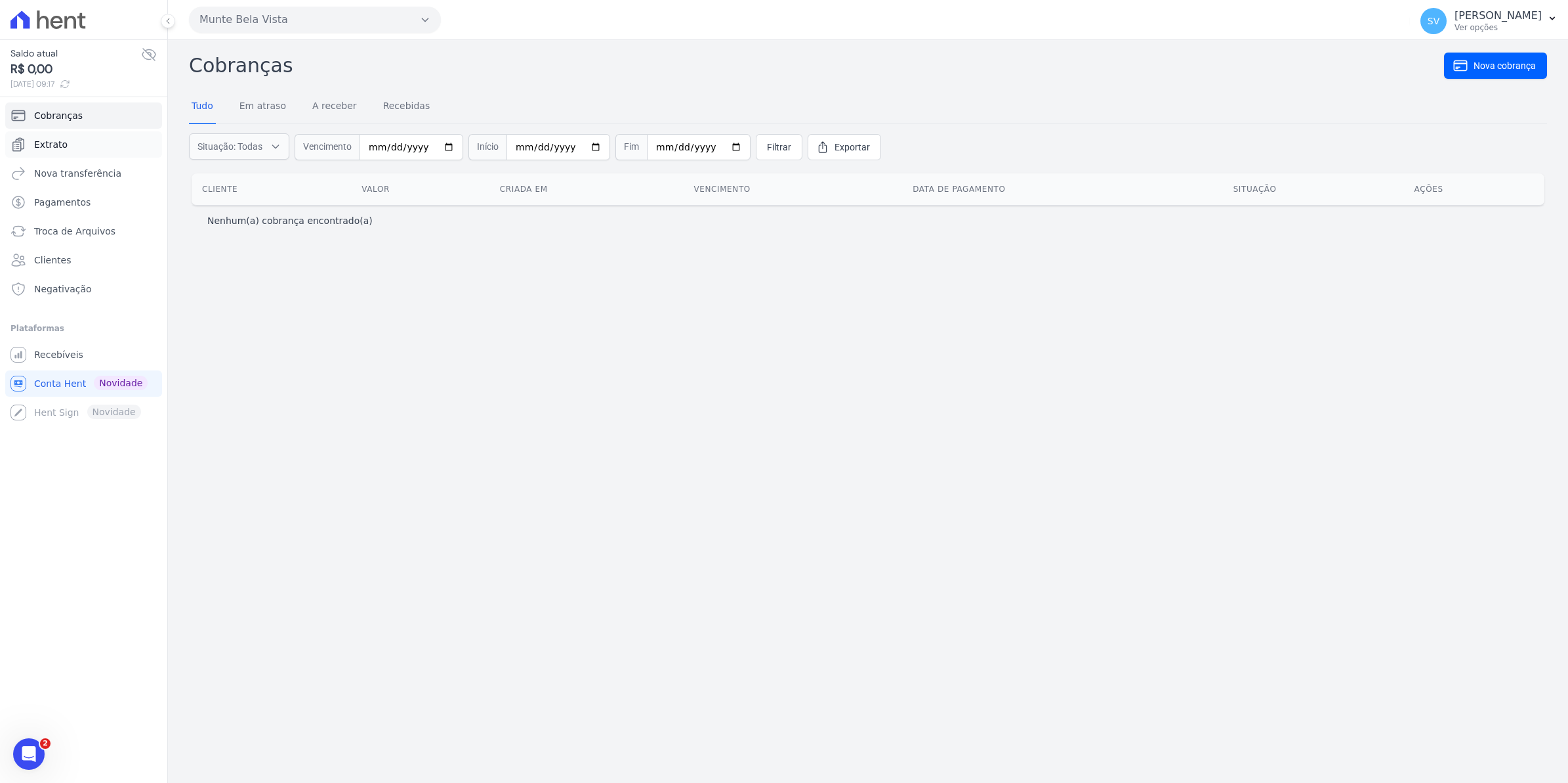
click at [52, 145] on span "Extrato" at bounding box center [50, 145] width 34 height 14
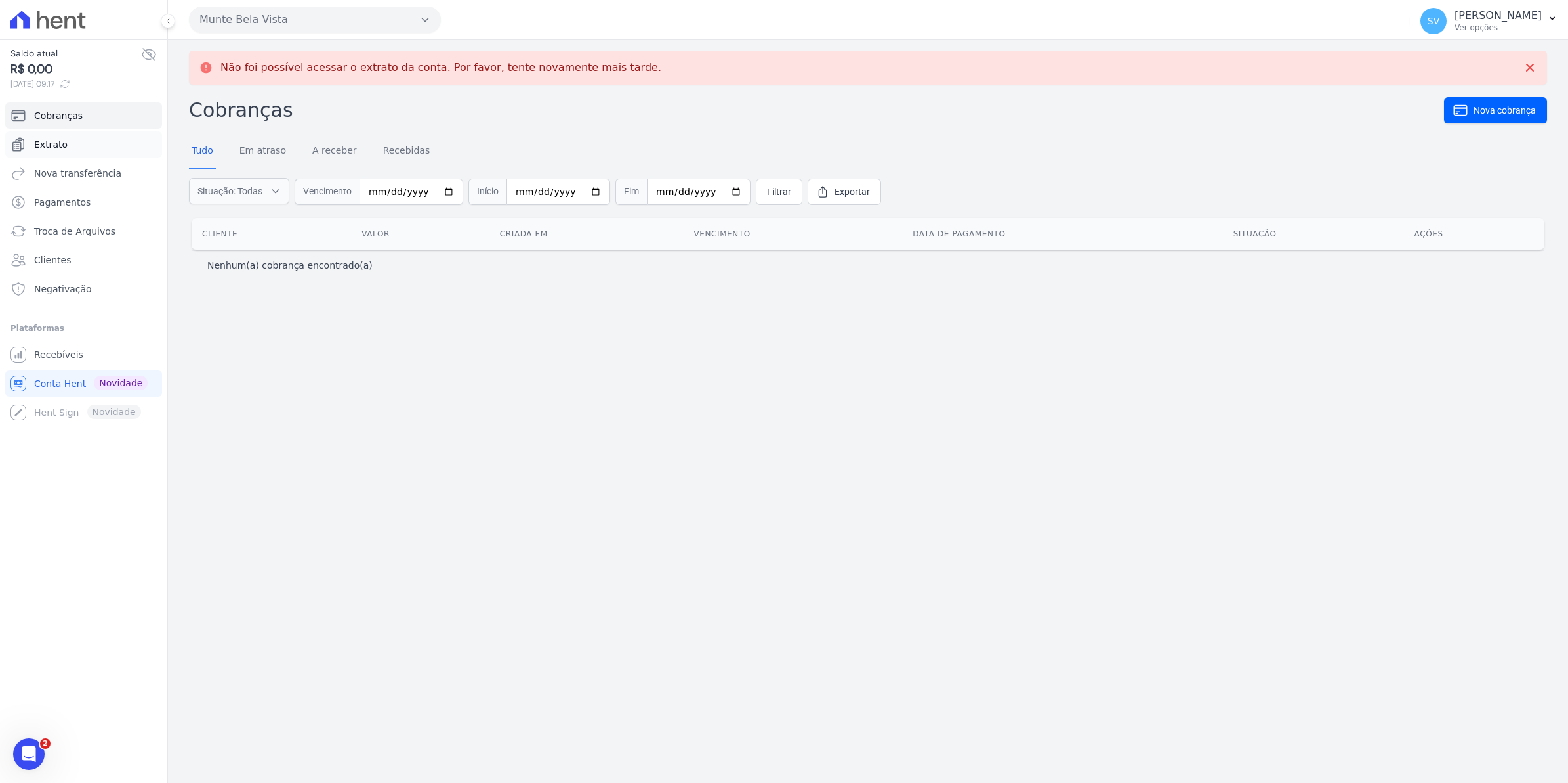
click at [56, 143] on span "Extrato" at bounding box center [50, 145] width 34 height 14
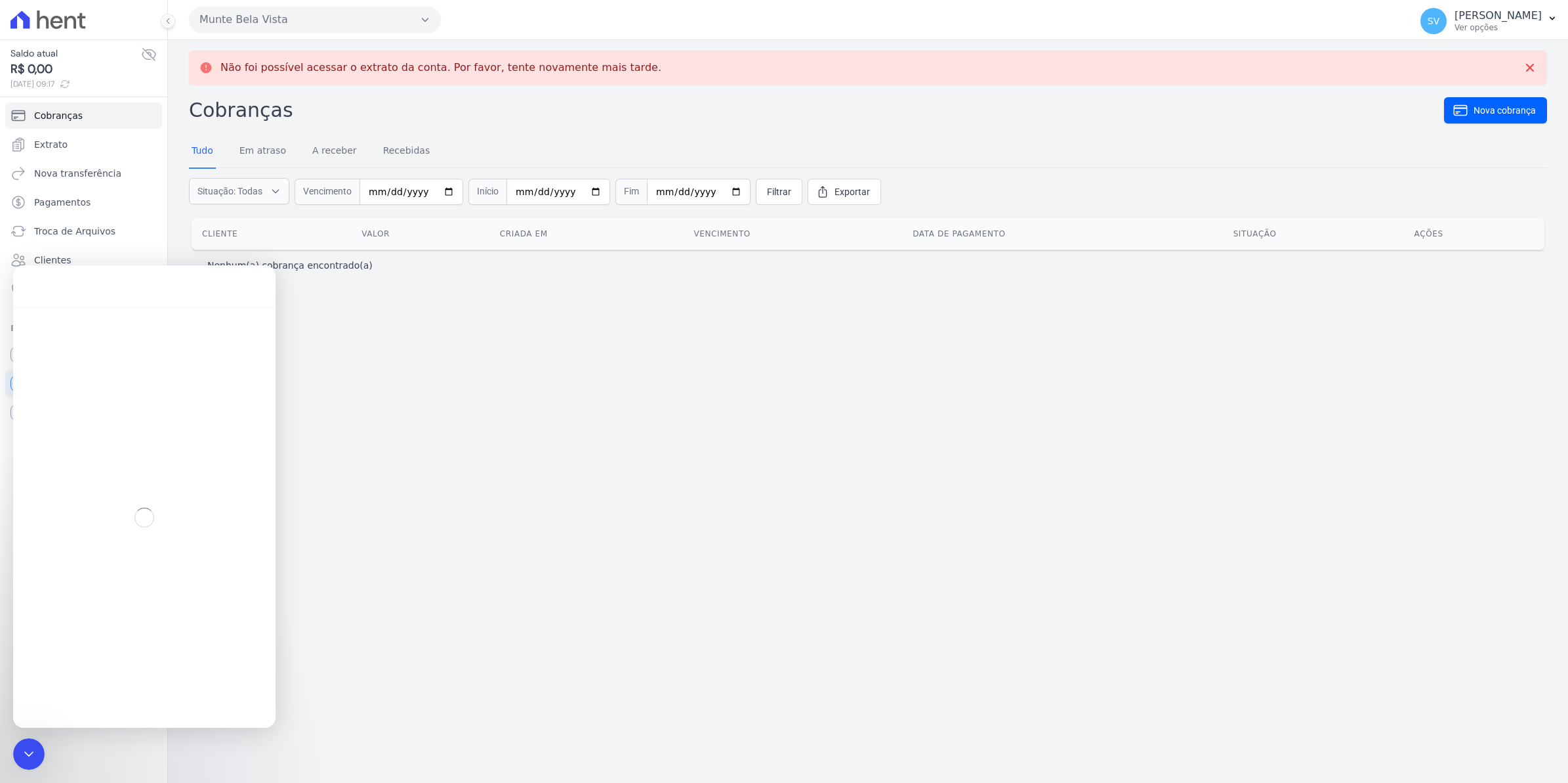
drag, startPoint x: 610, startPoint y: 438, endPoint x: 615, endPoint y: 411, distance: 27.5
click at [611, 438] on div "Não foi possível acessar o extrato da conta. Por favor, tente novamente mais ta…" at bounding box center [867, 410] width 1400 height 742
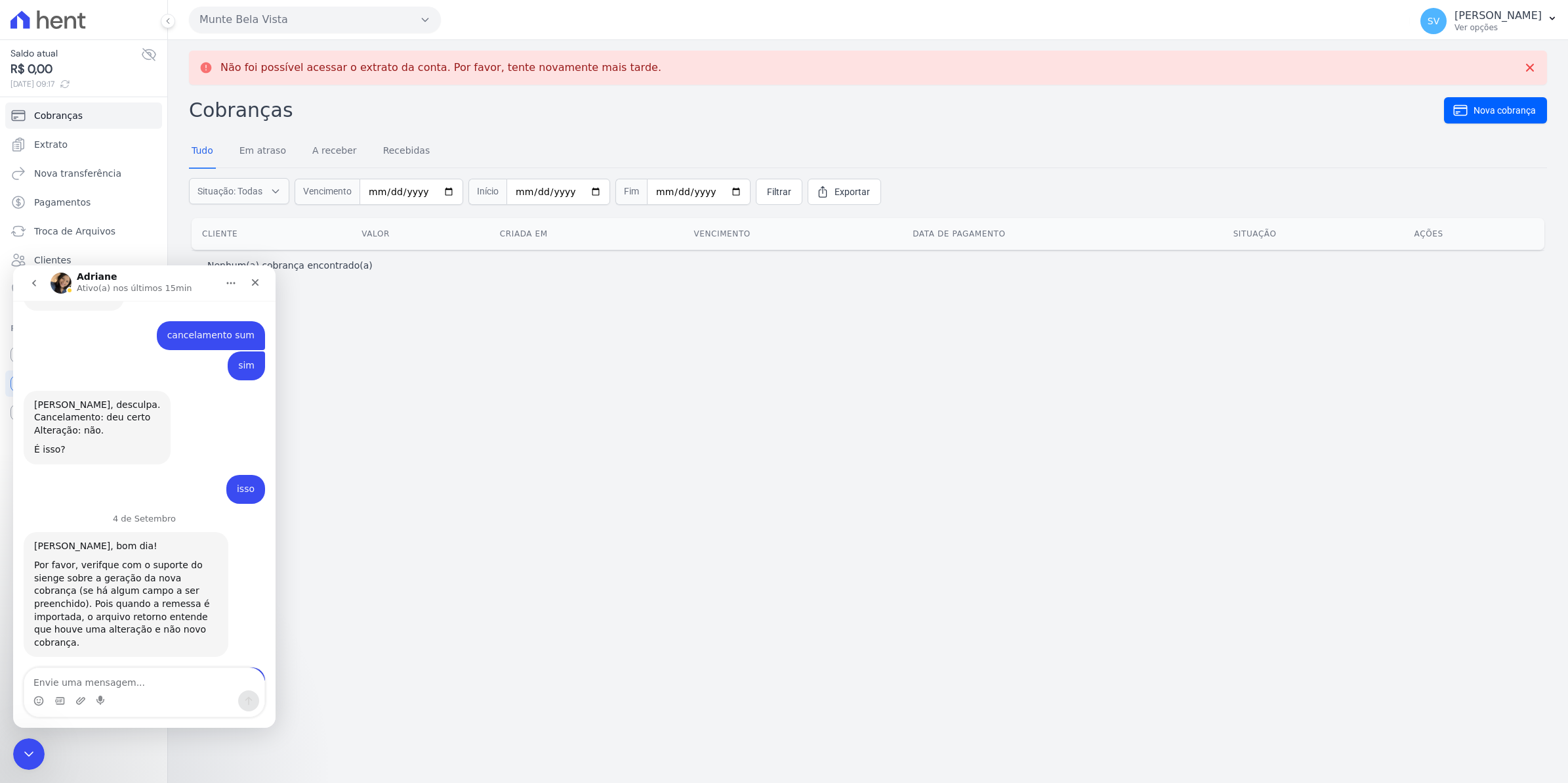
scroll to position [10694, 0]
click at [263, 282] on div "Fechar" at bounding box center [255, 282] width 23 height 23
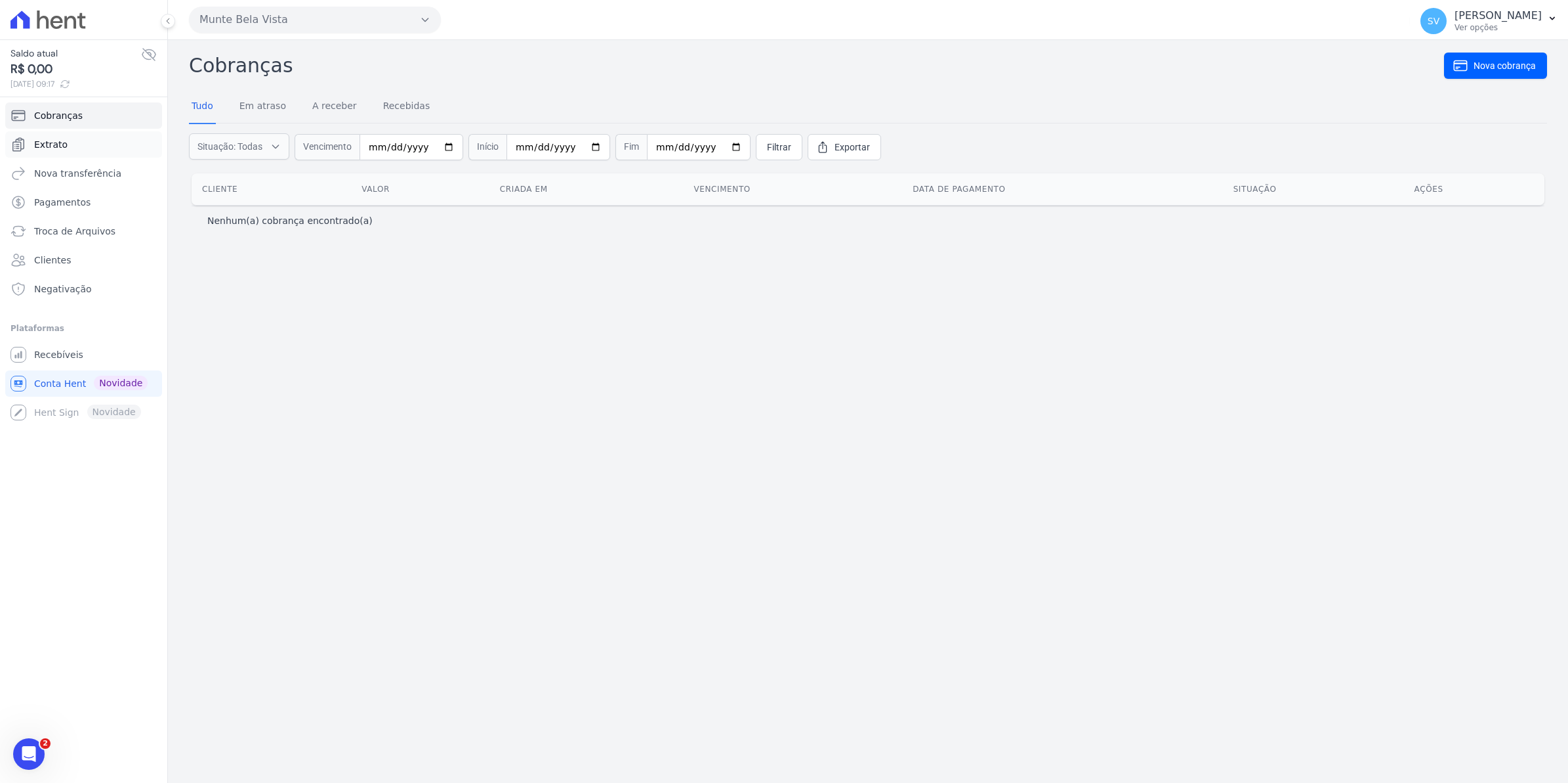
click at [53, 149] on span "Extrato" at bounding box center [50, 145] width 34 height 14
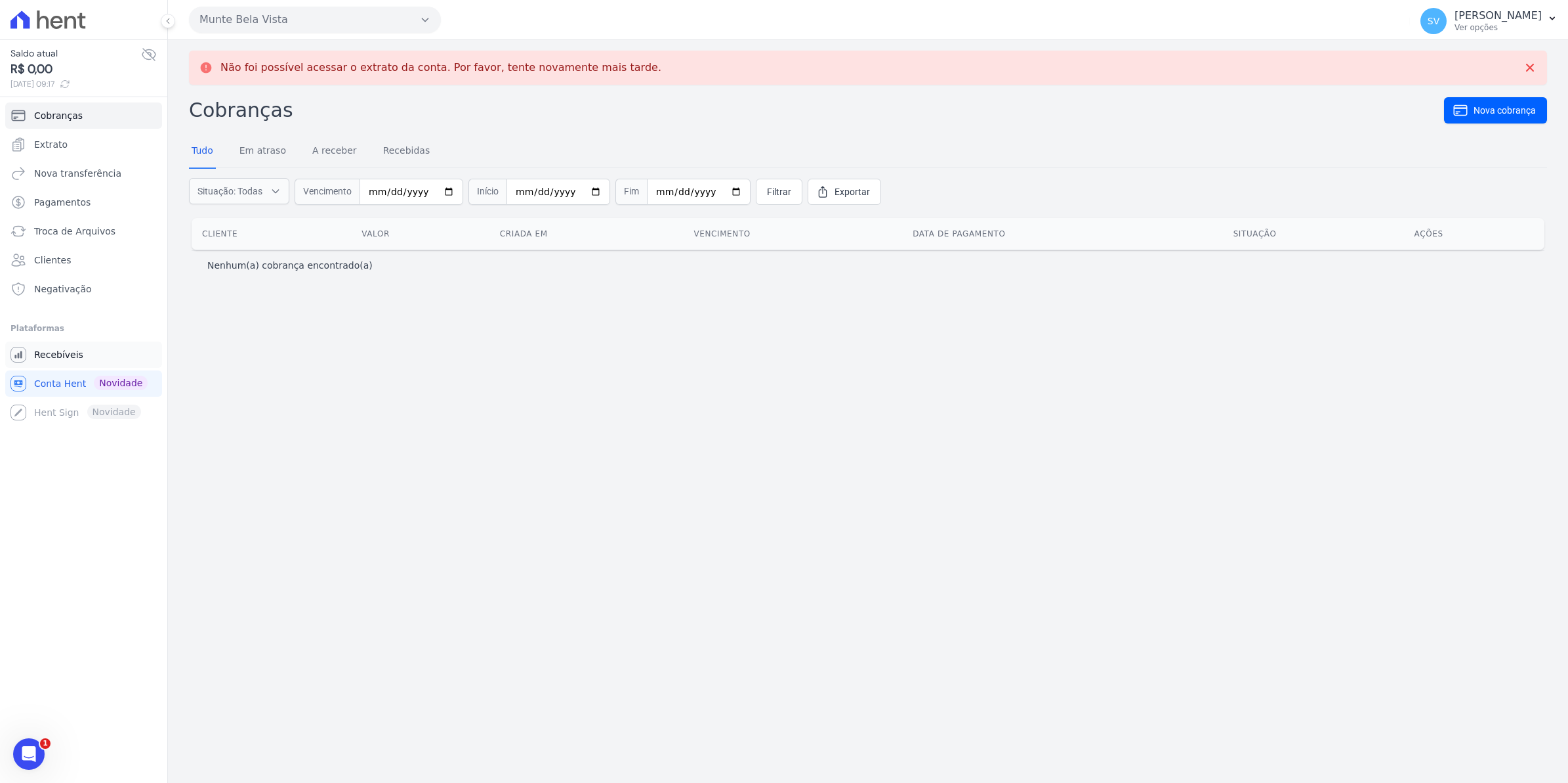
click at [46, 352] on span "Recebíveis" at bounding box center [58, 354] width 49 height 14
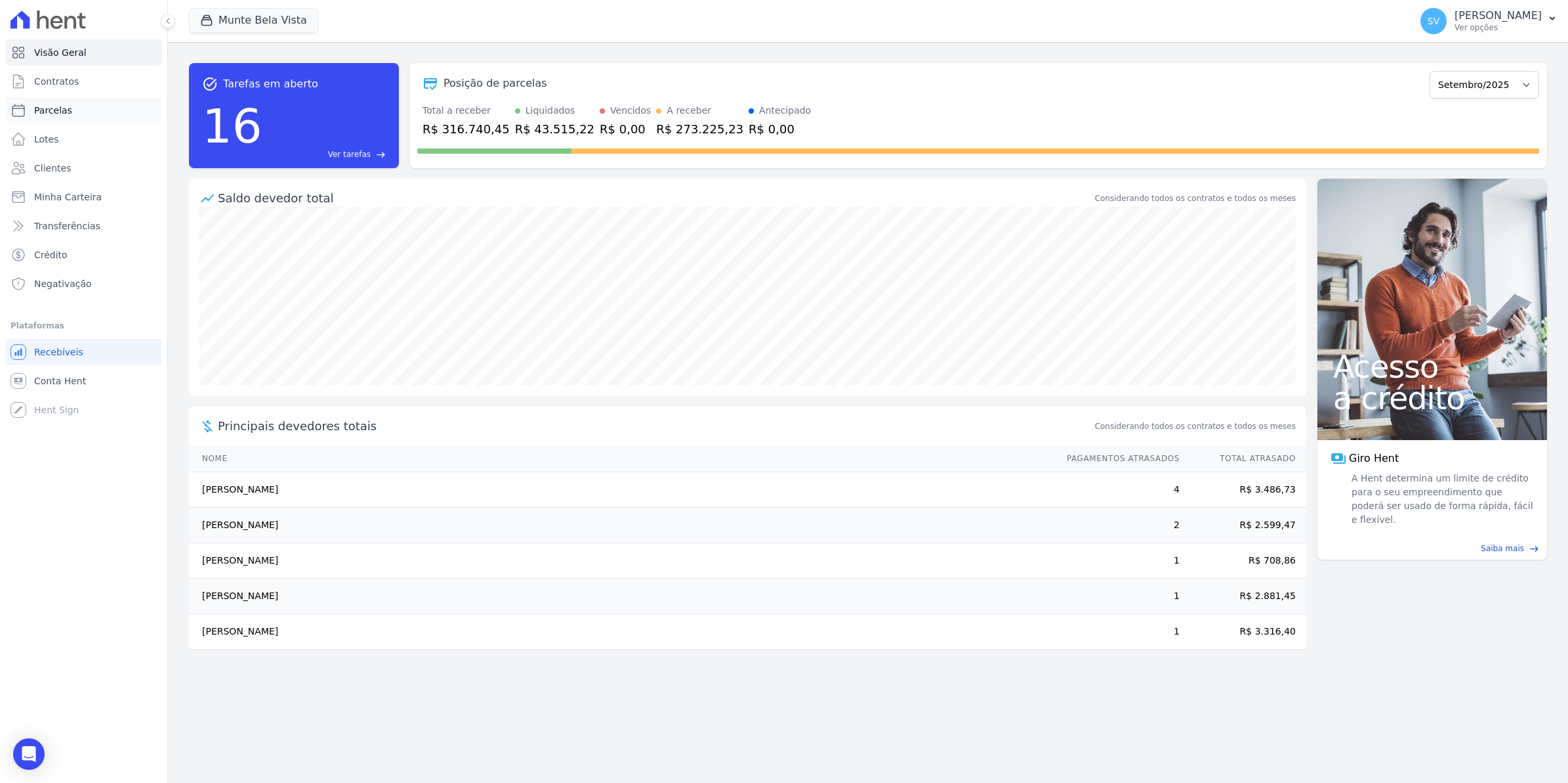
click at [60, 108] on span "Parcelas" at bounding box center [52, 110] width 38 height 14
select select
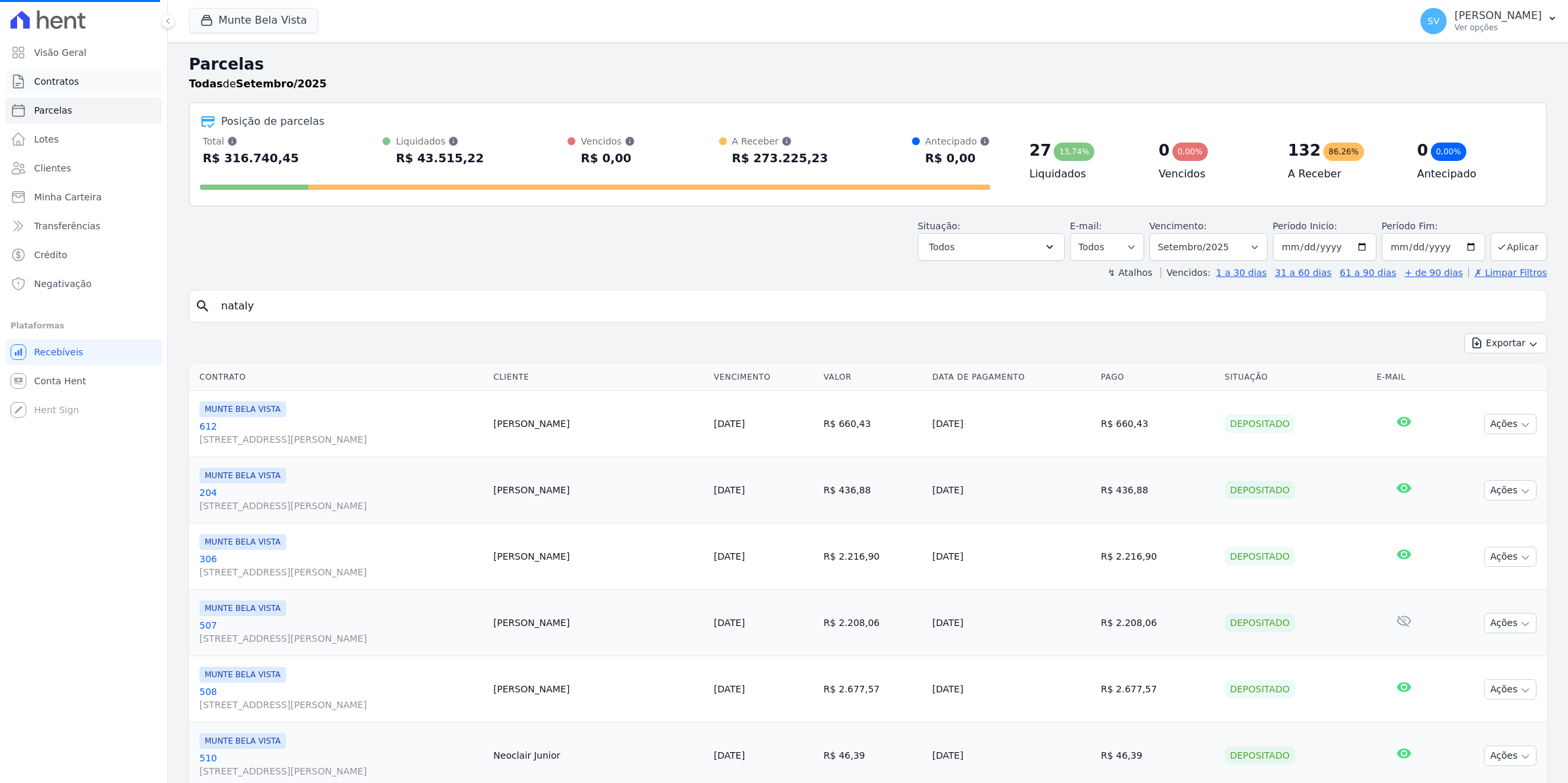
click at [61, 79] on span "Contratos" at bounding box center [56, 82] width 44 height 14
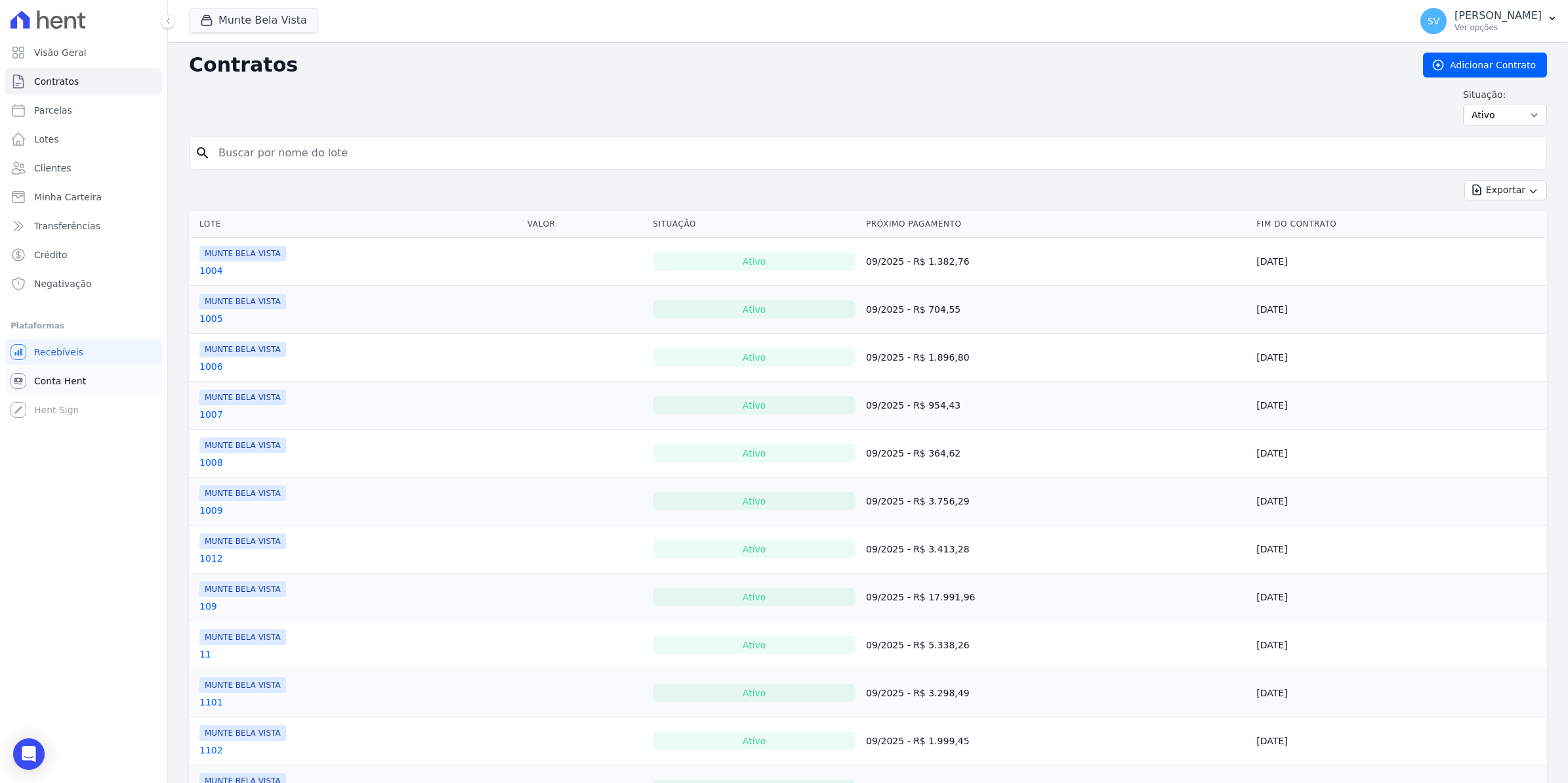
click at [53, 385] on span "Conta Hent" at bounding box center [60, 381] width 52 height 14
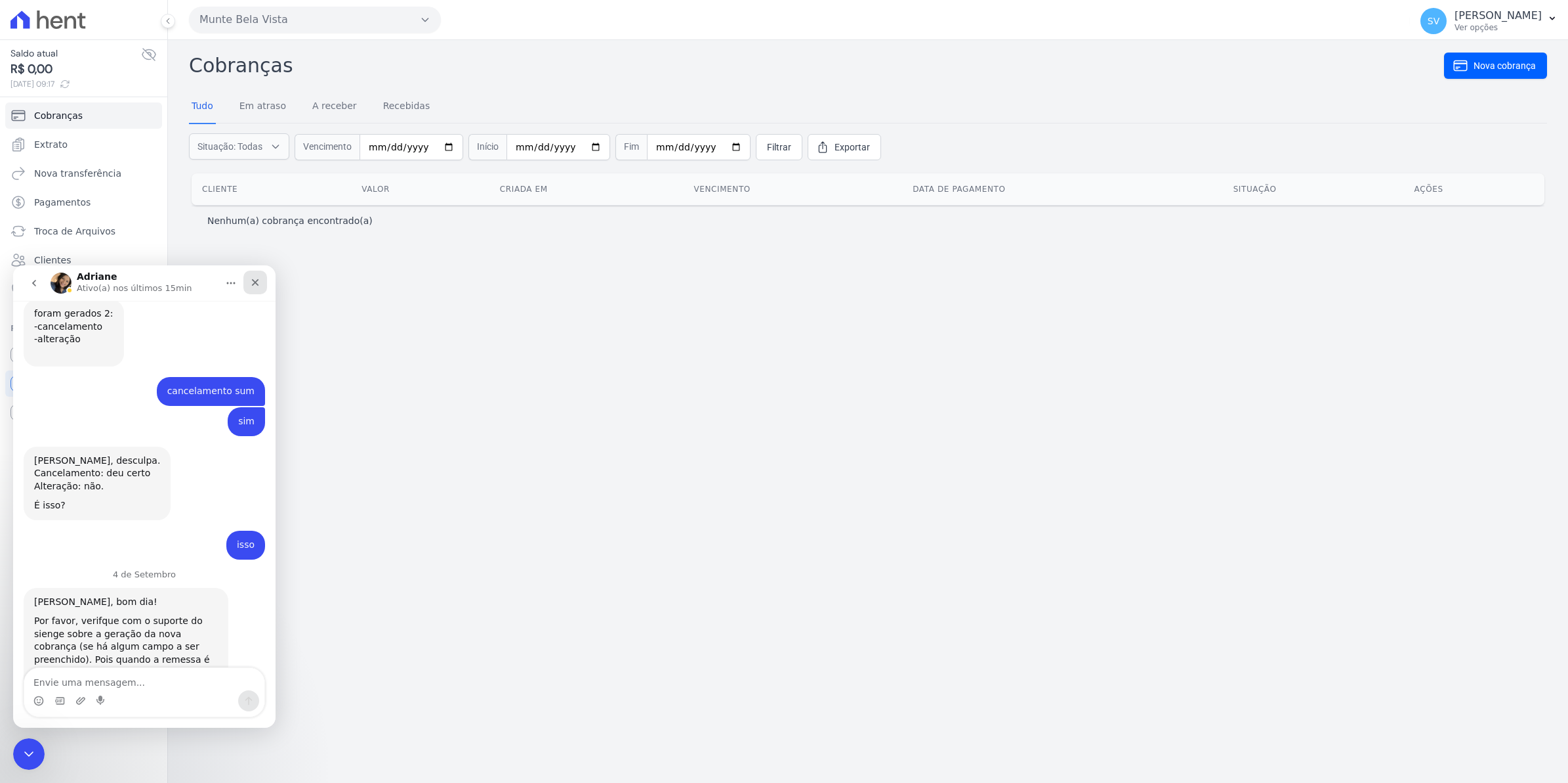
scroll to position [10691, 0]
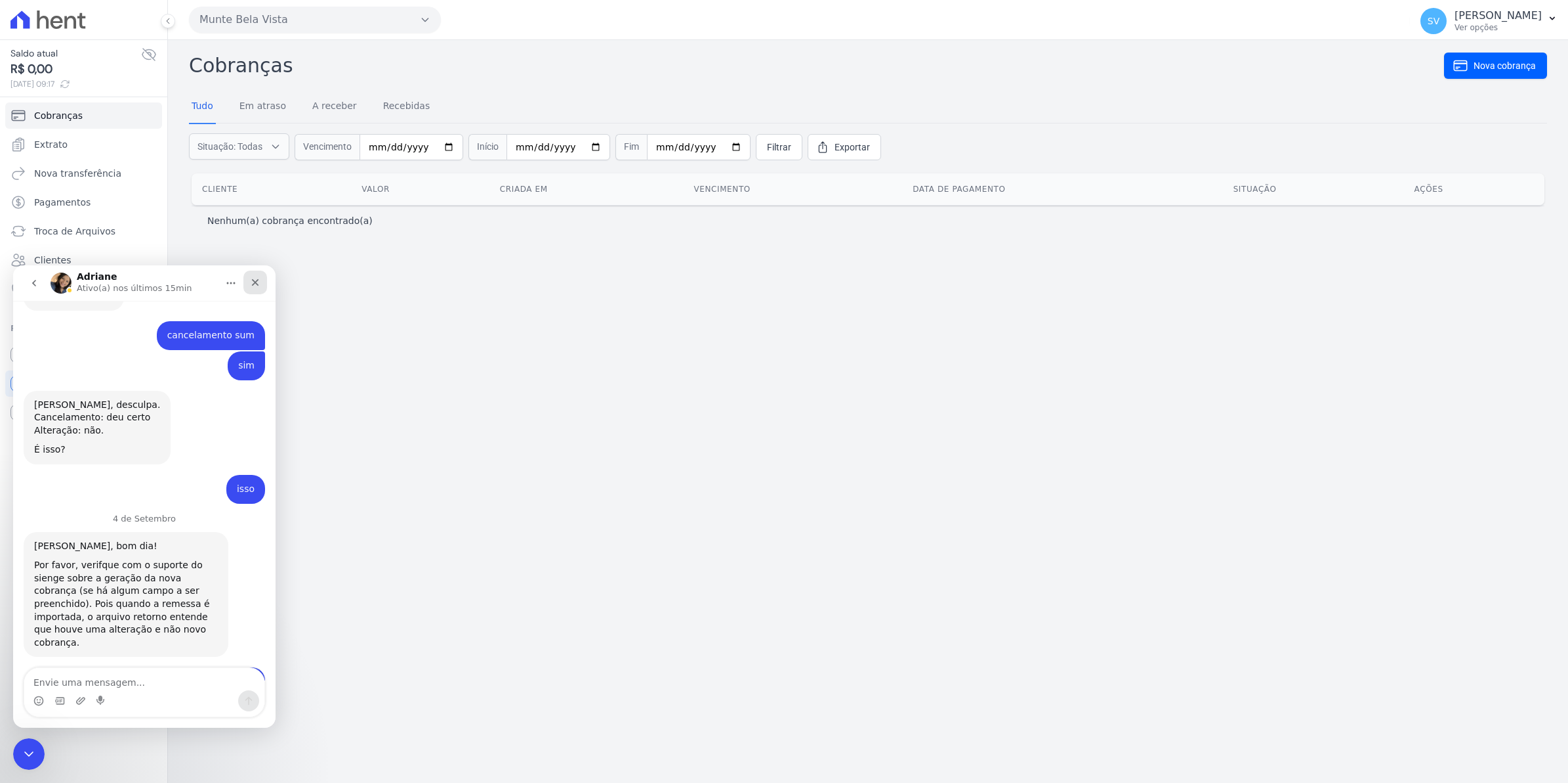
click at [257, 283] on icon "Fechar" at bounding box center [255, 282] width 7 height 7
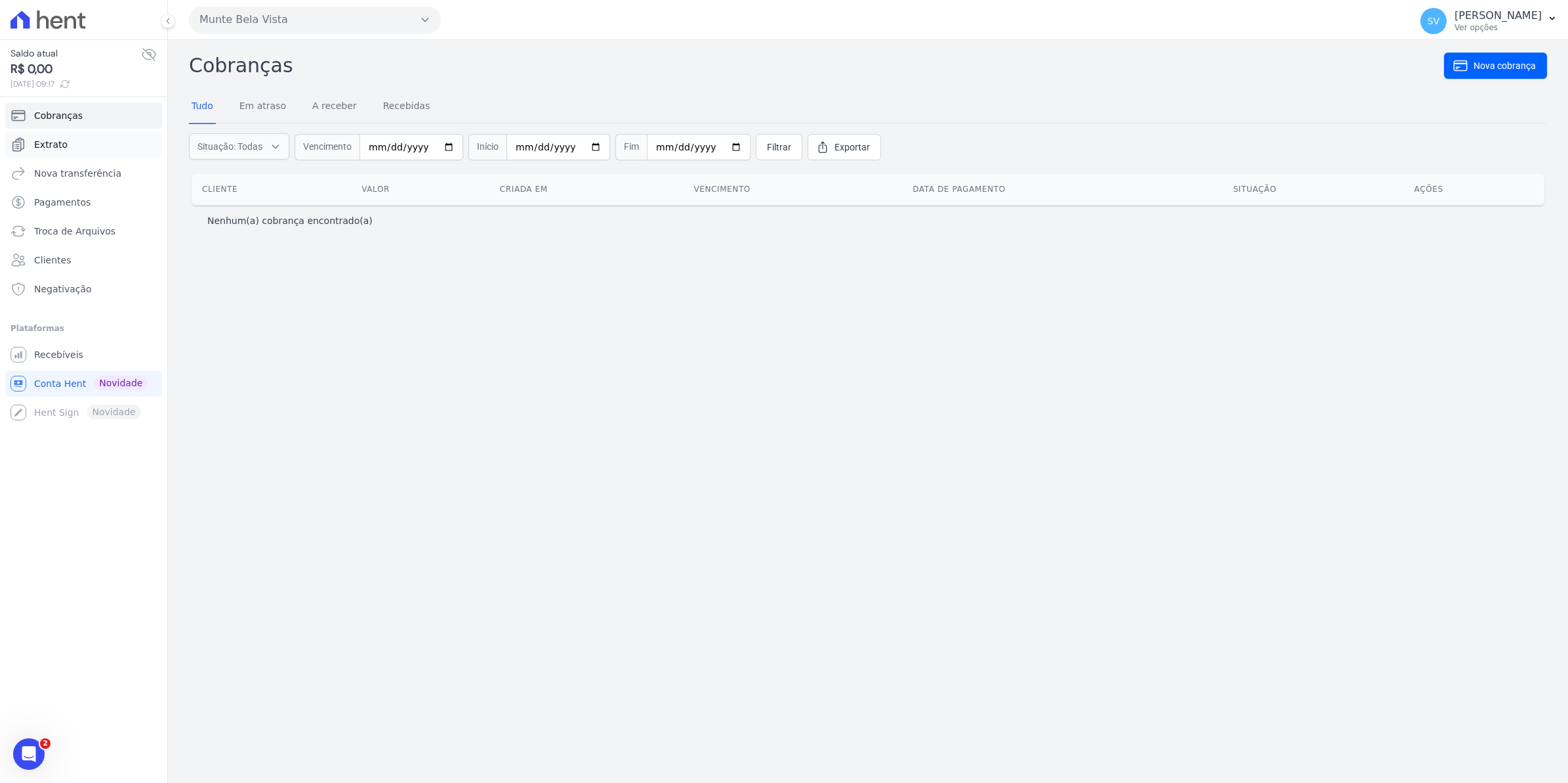
scroll to position [10694, 0]
click at [63, 143] on span "Extrato" at bounding box center [50, 145] width 34 height 14
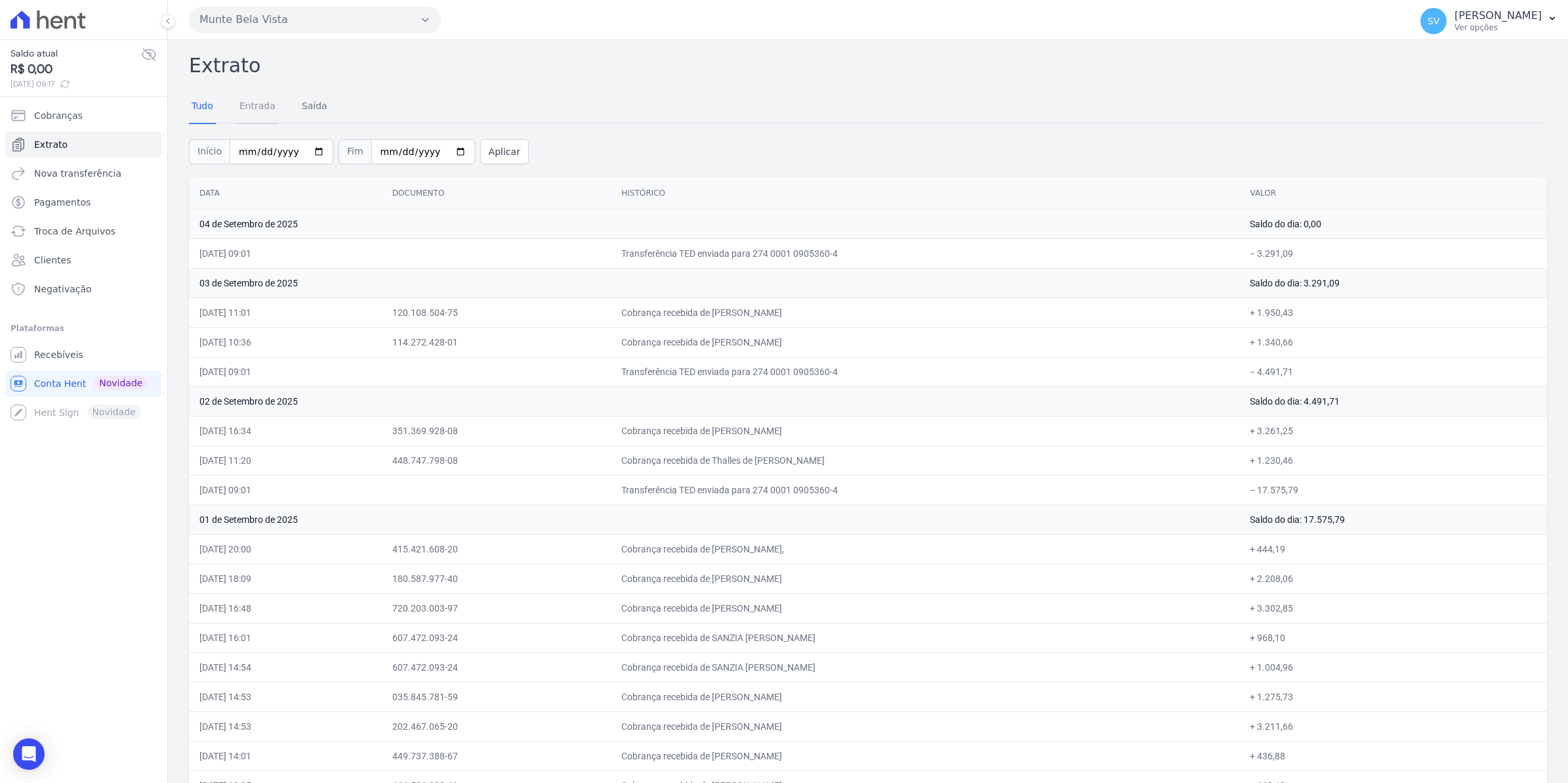
click at [246, 107] on link "Entrada" at bounding box center [258, 106] width 41 height 34
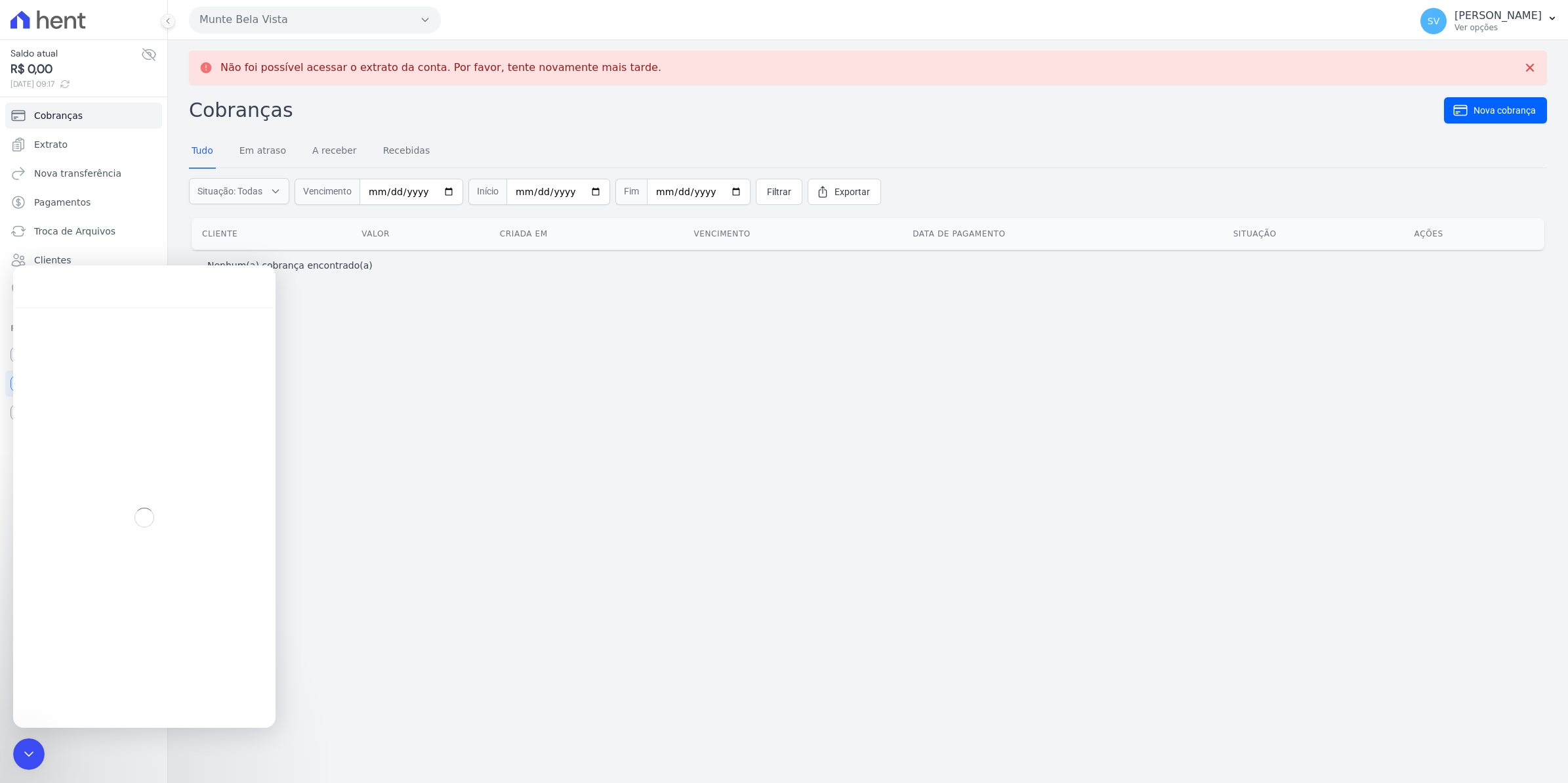
click at [543, 404] on div "Não foi possível acessar o extrato da conta. Por favor, tente novamente mais ta…" at bounding box center [867, 410] width 1400 height 742
click at [1529, 70] on icon at bounding box center [1530, 68] width 14 height 14
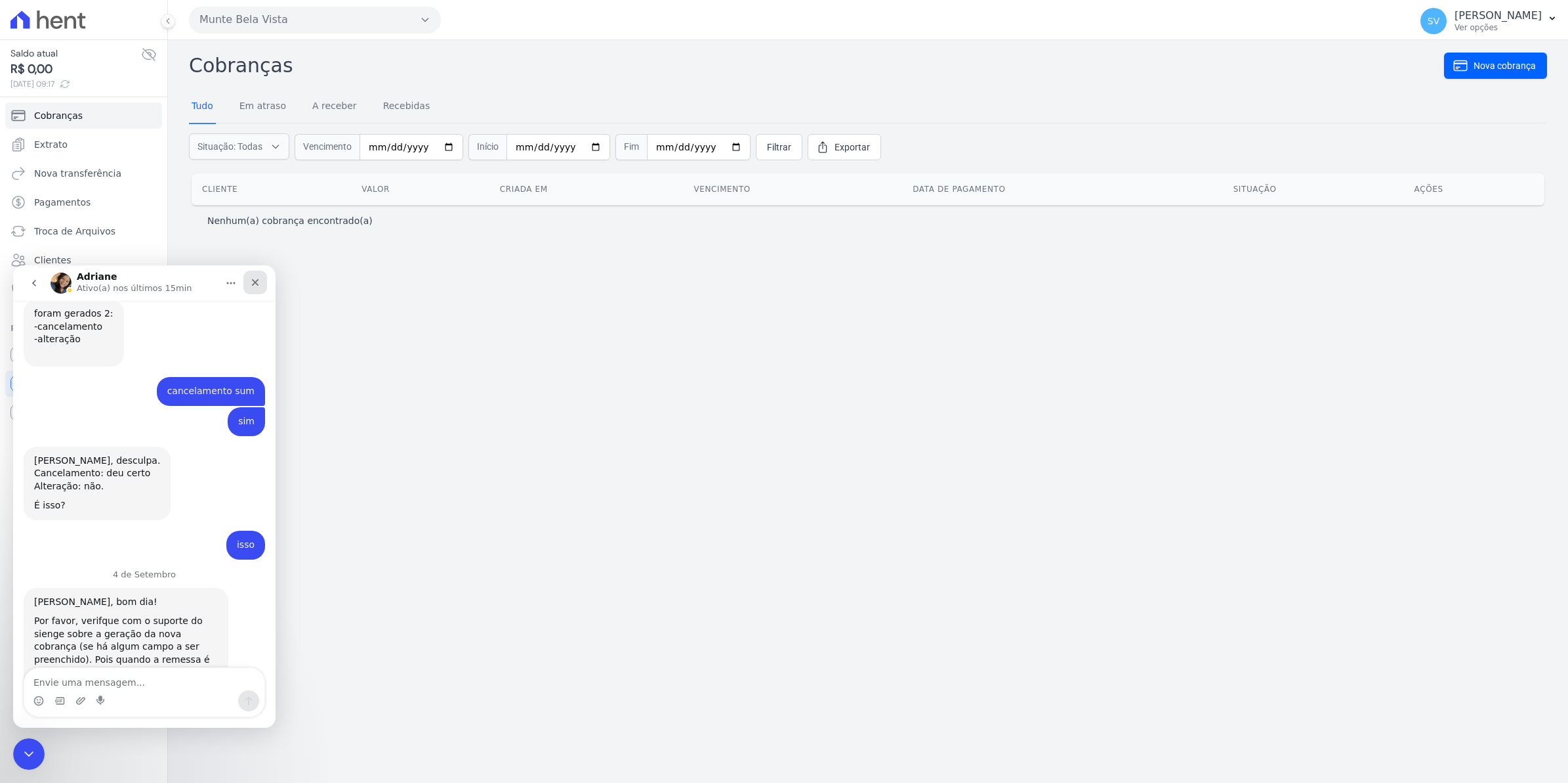
scroll to position [10693, 0]
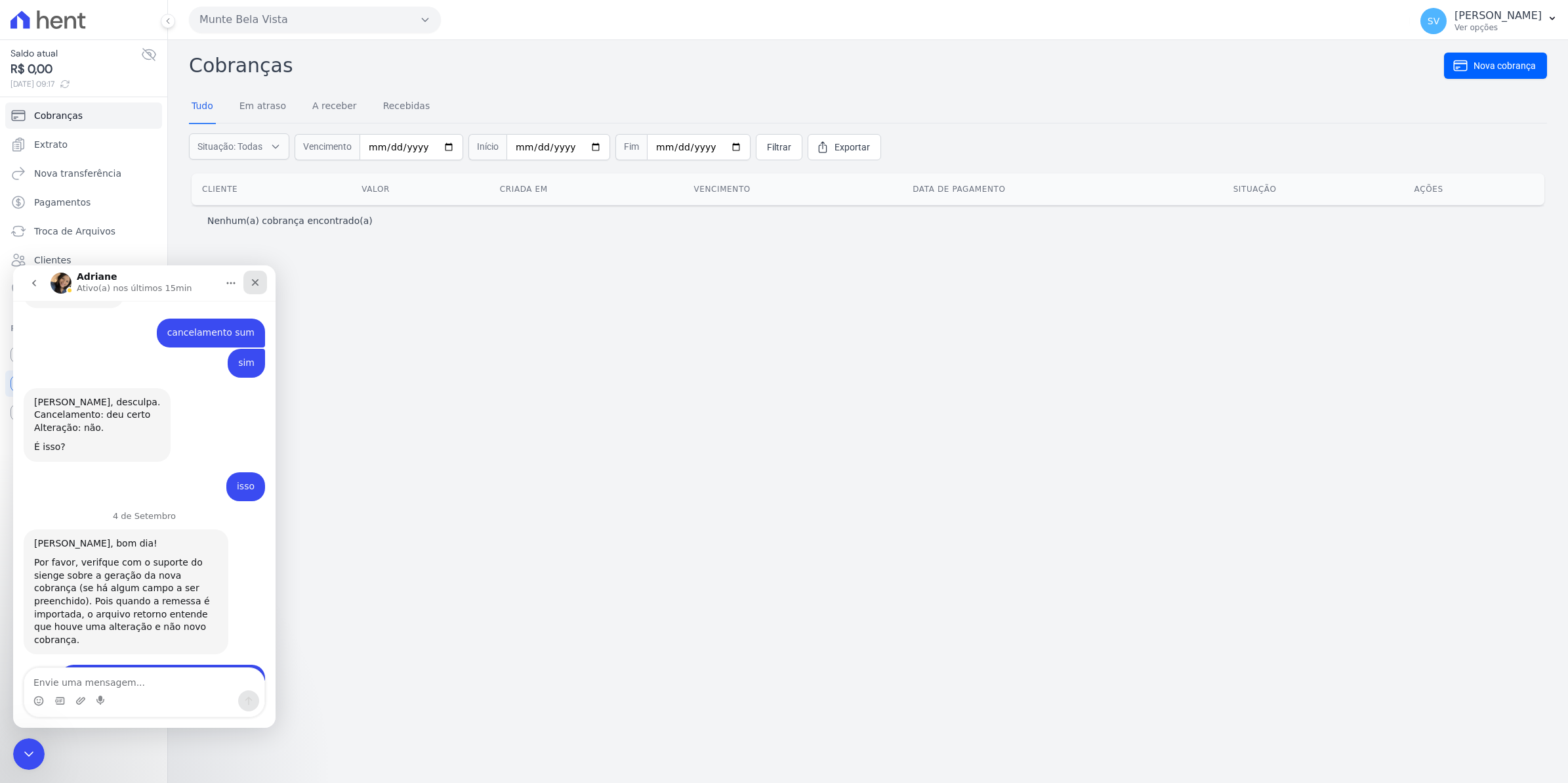
click at [260, 285] on icon "Fechar" at bounding box center [255, 282] width 11 height 11
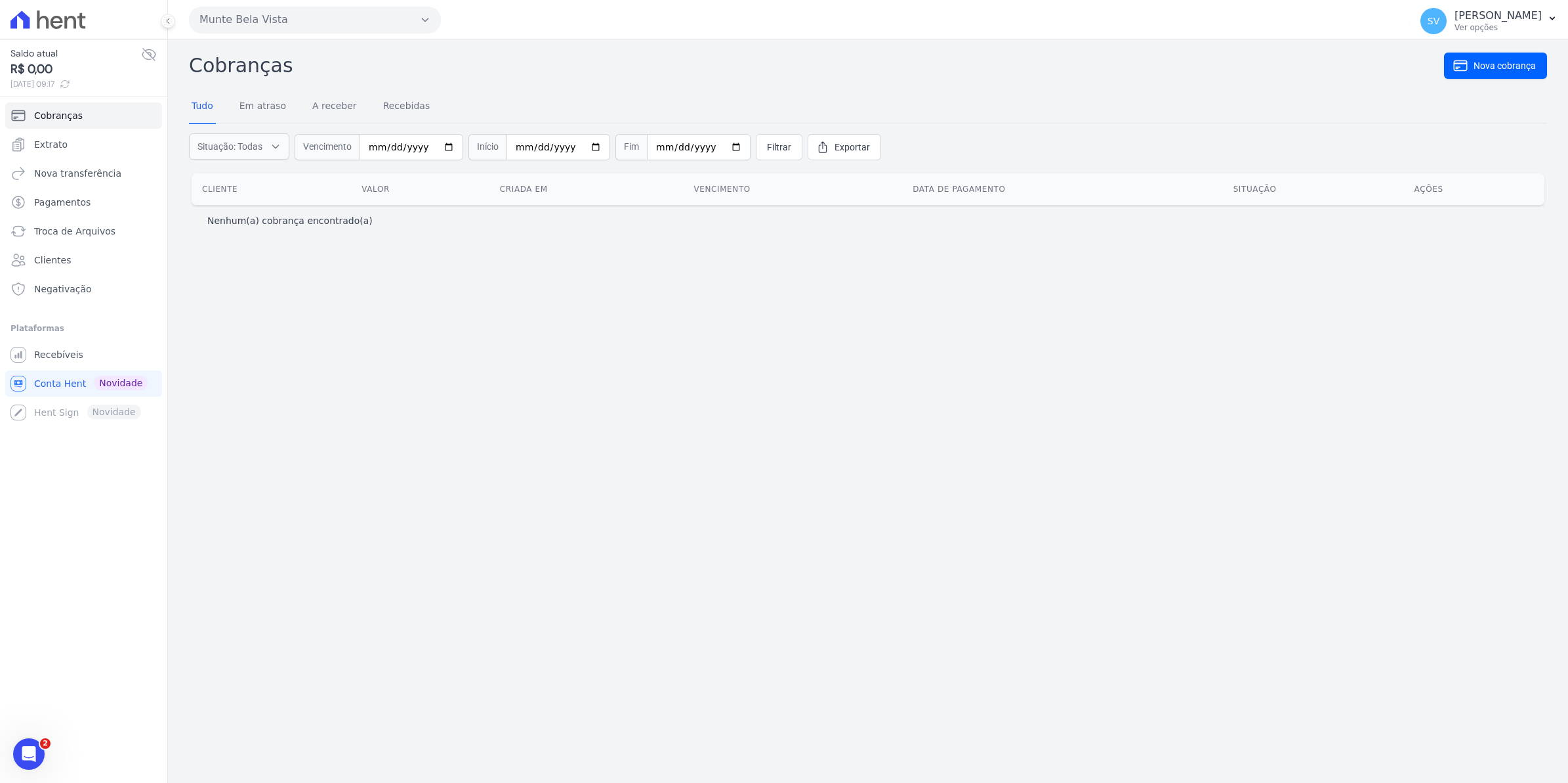
drag, startPoint x: 393, startPoint y: 342, endPoint x: 277, endPoint y: 202, distance: 181.8
click at [394, 338] on div "Não foi possível acessar o extrato da conta. Por favor, tente novamente mais ta…" at bounding box center [867, 410] width 1400 height 742
click at [54, 143] on span "Extrato" at bounding box center [50, 145] width 34 height 14
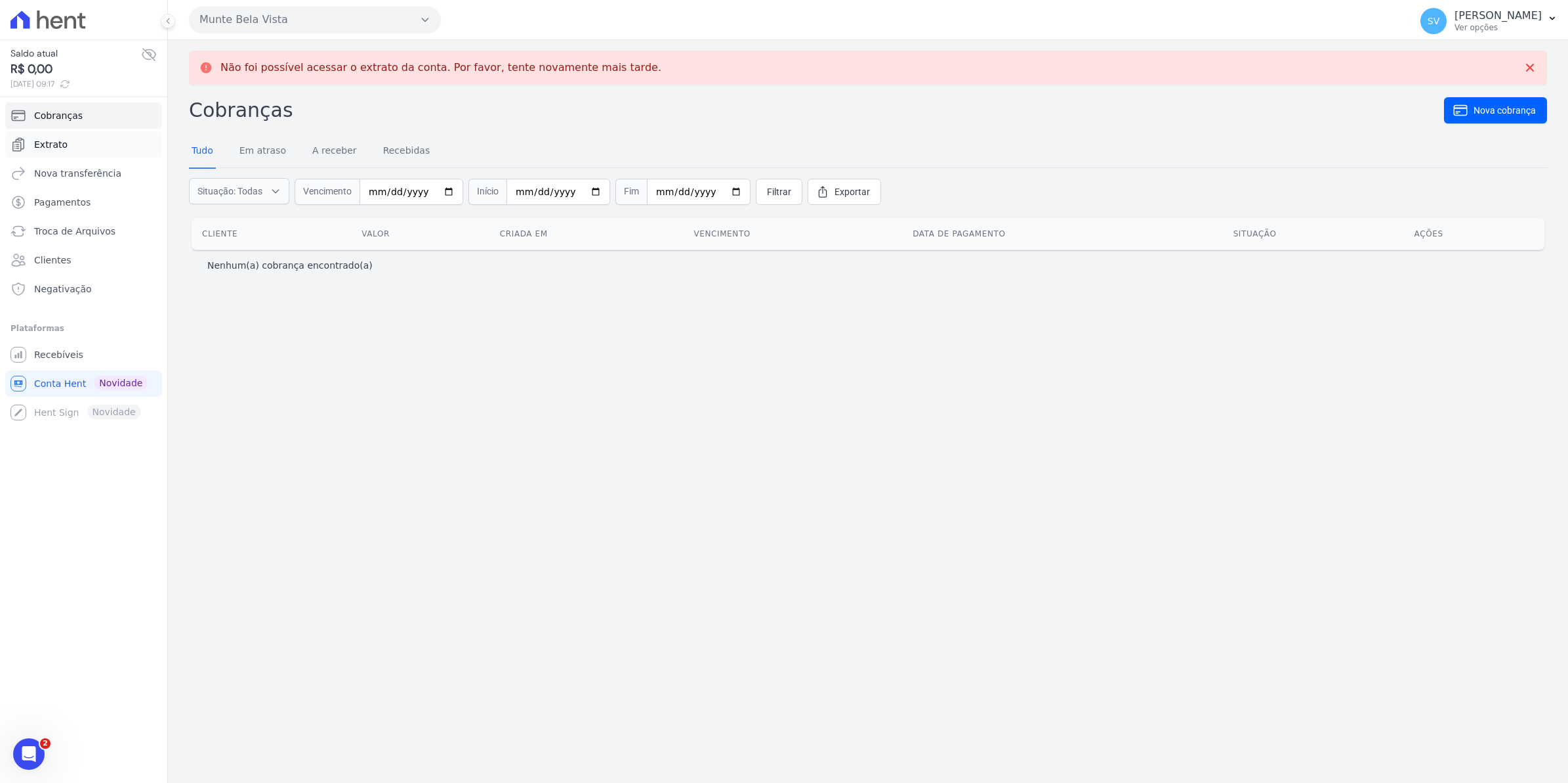
click at [50, 145] on span "Extrato" at bounding box center [50, 145] width 34 height 14
click at [81, 355] on link "Recebíveis" at bounding box center [83, 354] width 157 height 26
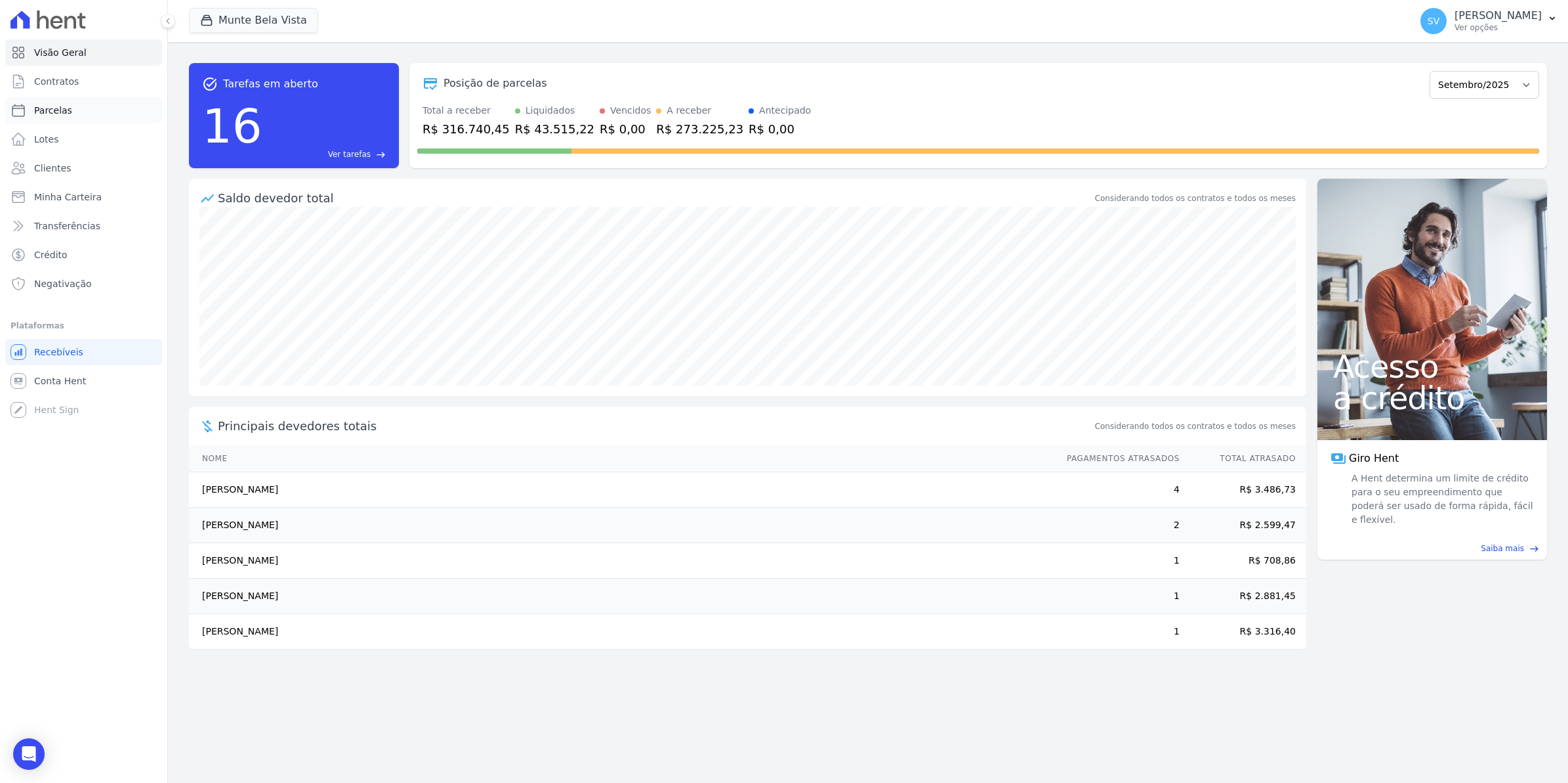
click at [43, 110] on span "Parcelas" at bounding box center [52, 110] width 38 height 14
select select
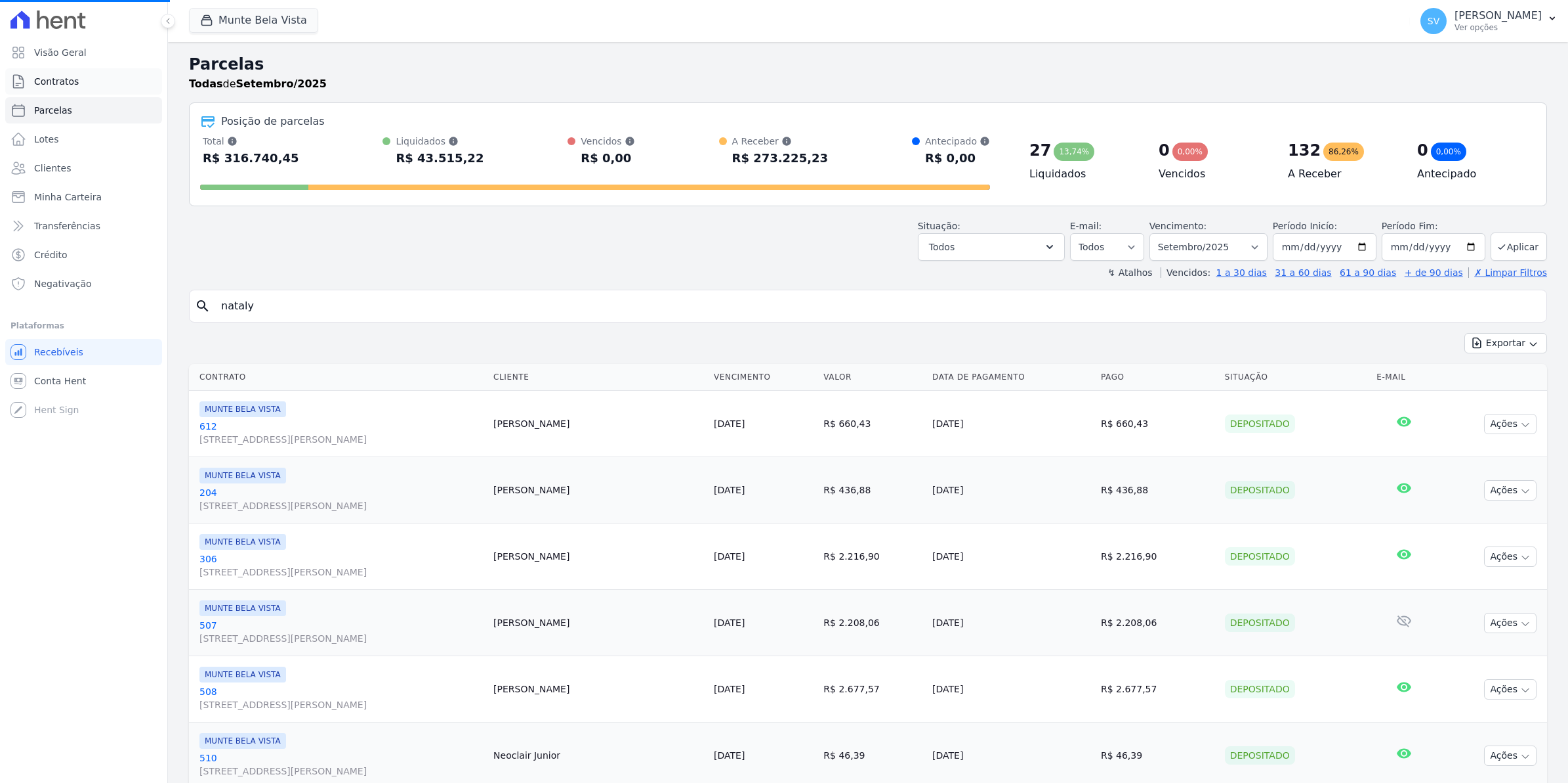
click at [46, 84] on span "Contratos" at bounding box center [56, 82] width 44 height 14
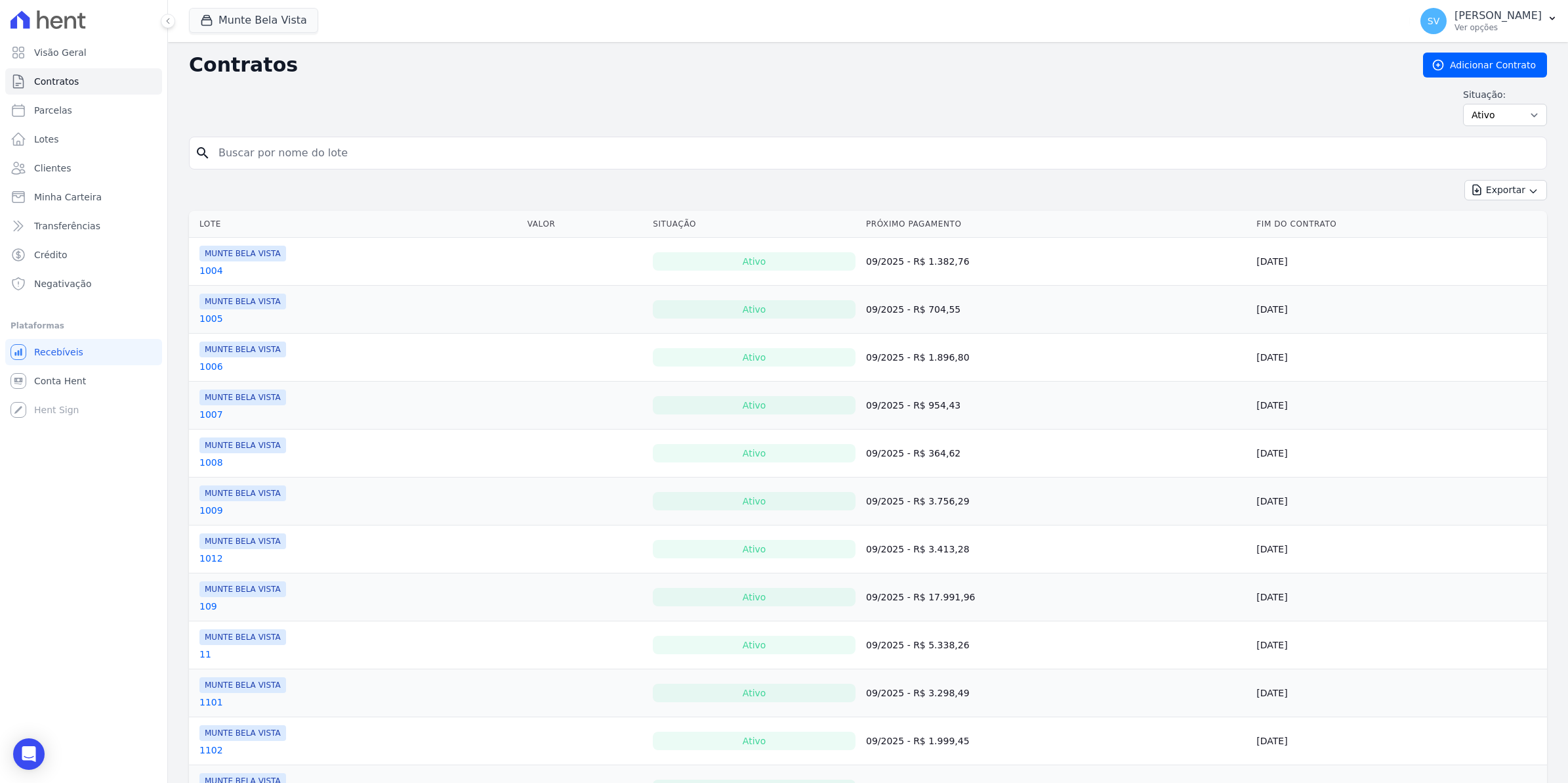
select select
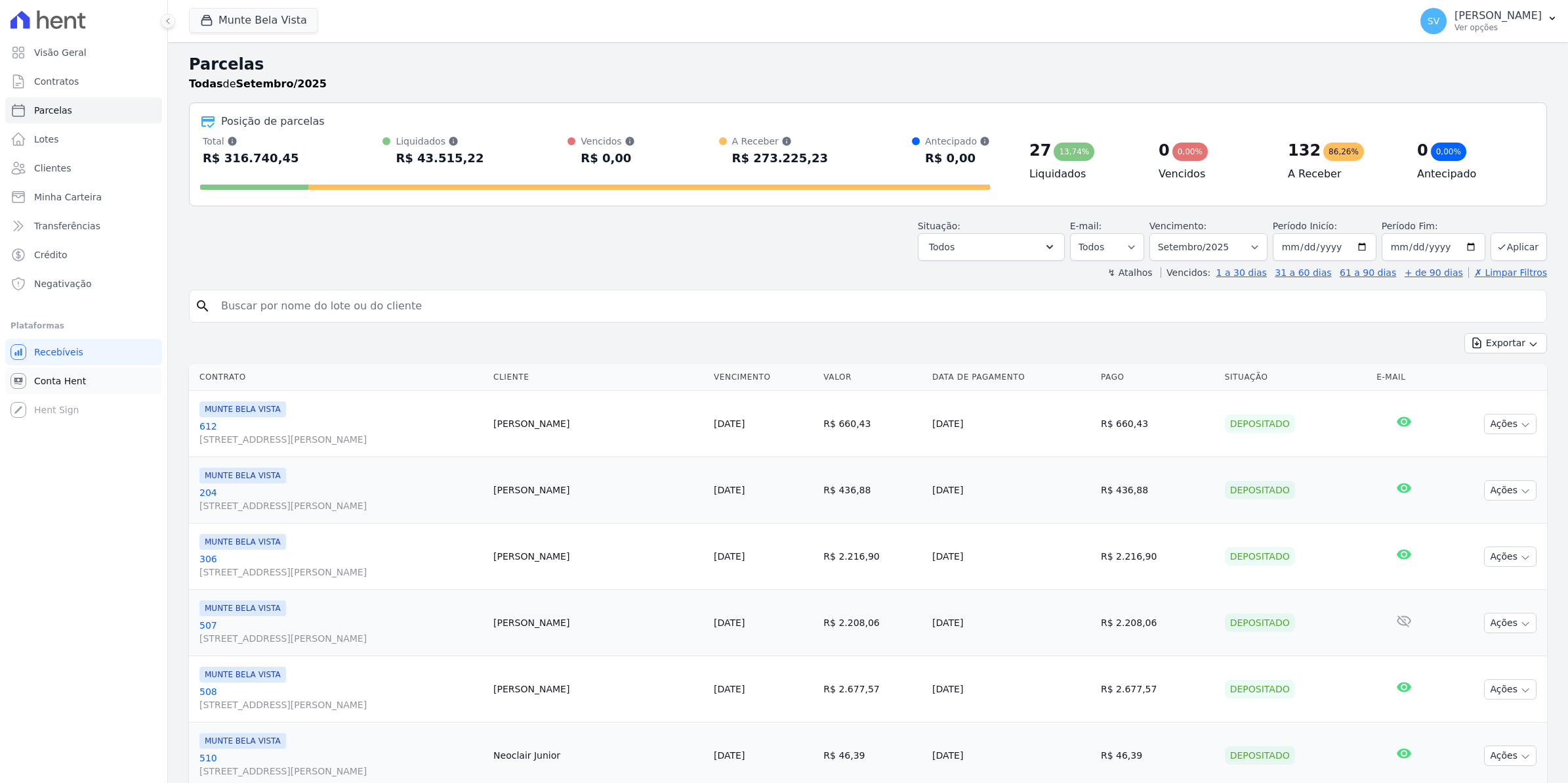
click at [52, 379] on span "Conta Hent" at bounding box center [60, 381] width 52 height 14
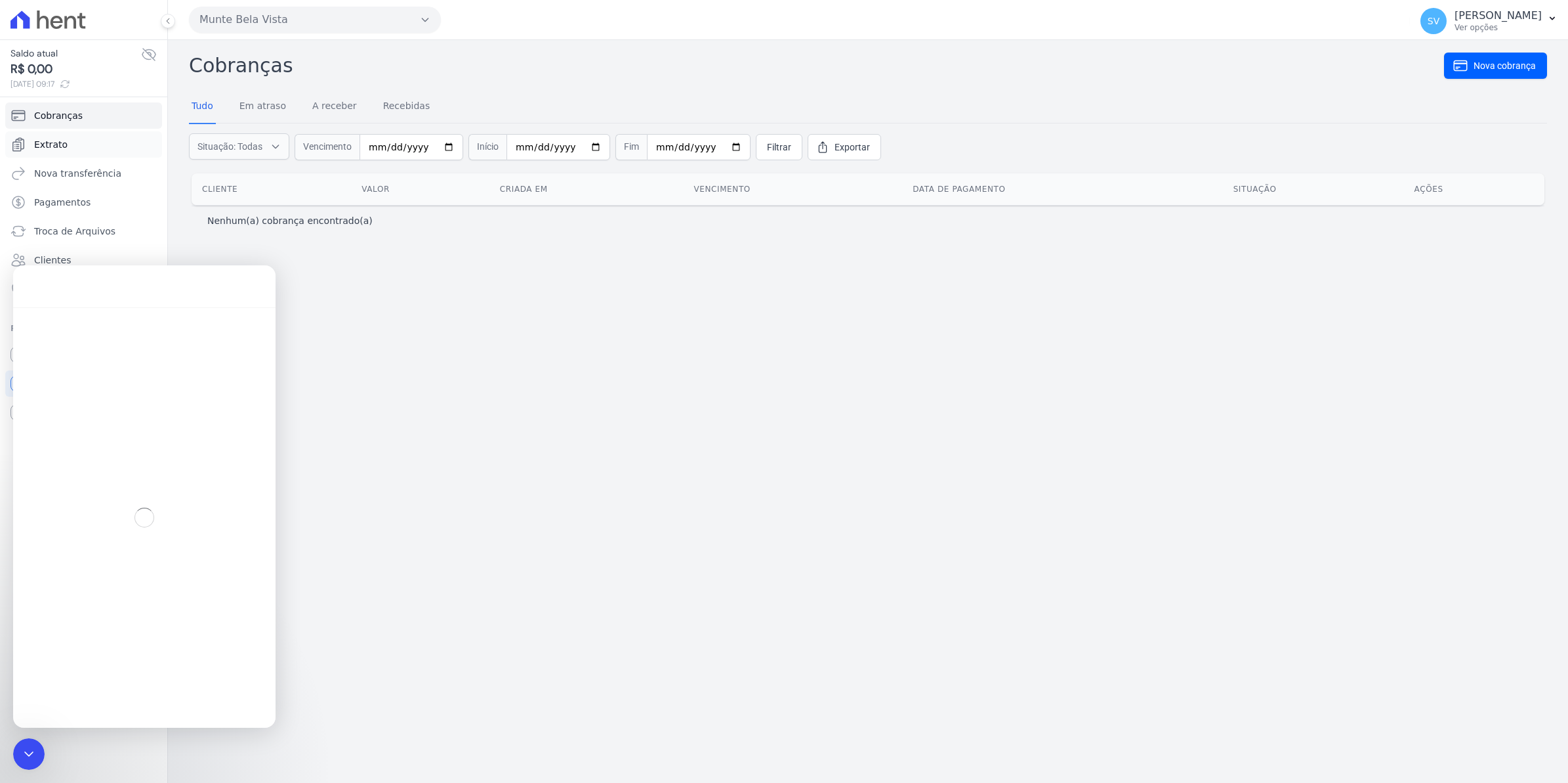
click at [41, 148] on span "Extrato" at bounding box center [50, 145] width 34 height 14
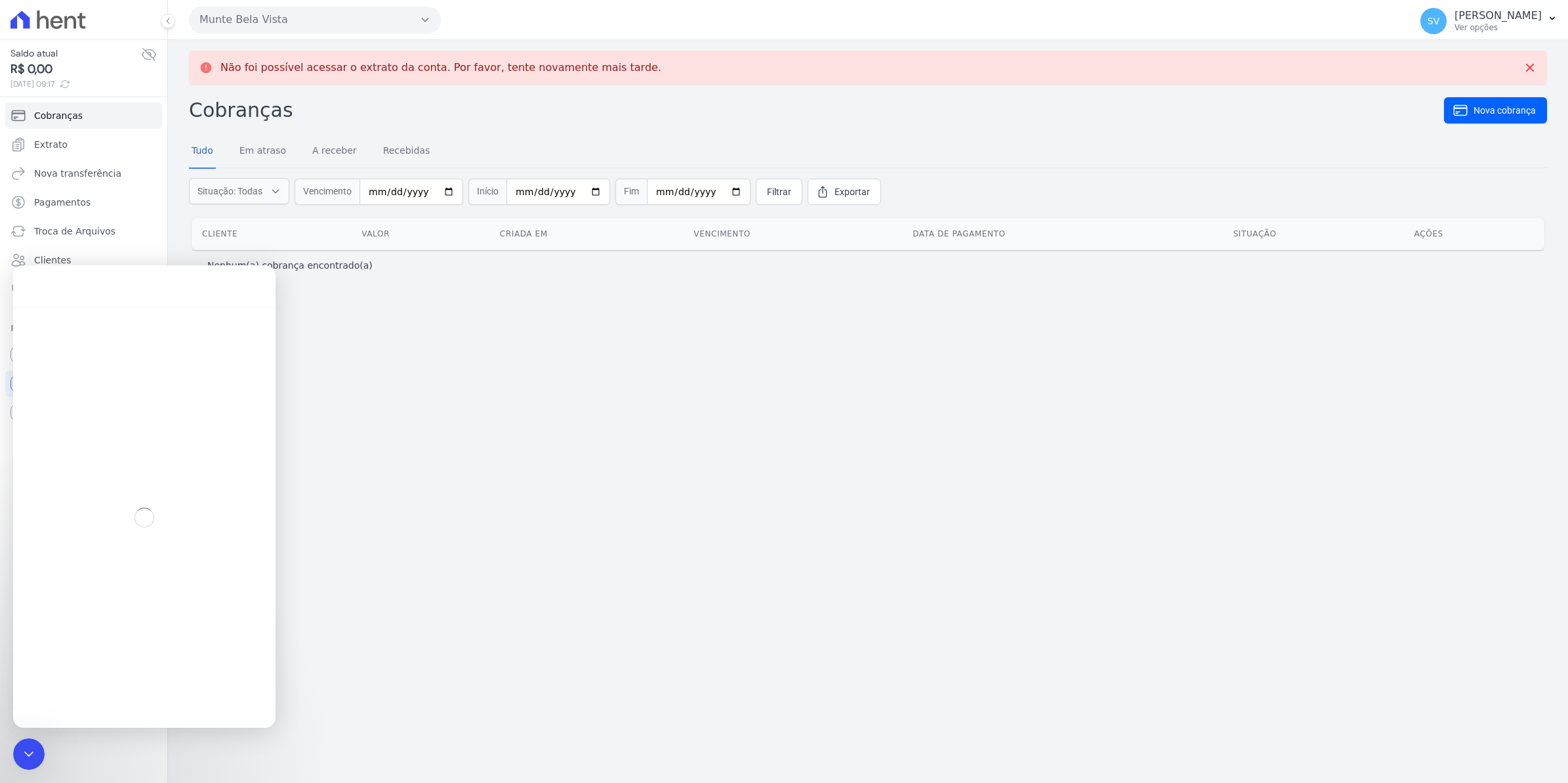
click at [494, 459] on div "Não foi possível acessar o extrato da conta. Por favor, tente novamente mais ta…" at bounding box center [867, 410] width 1400 height 742
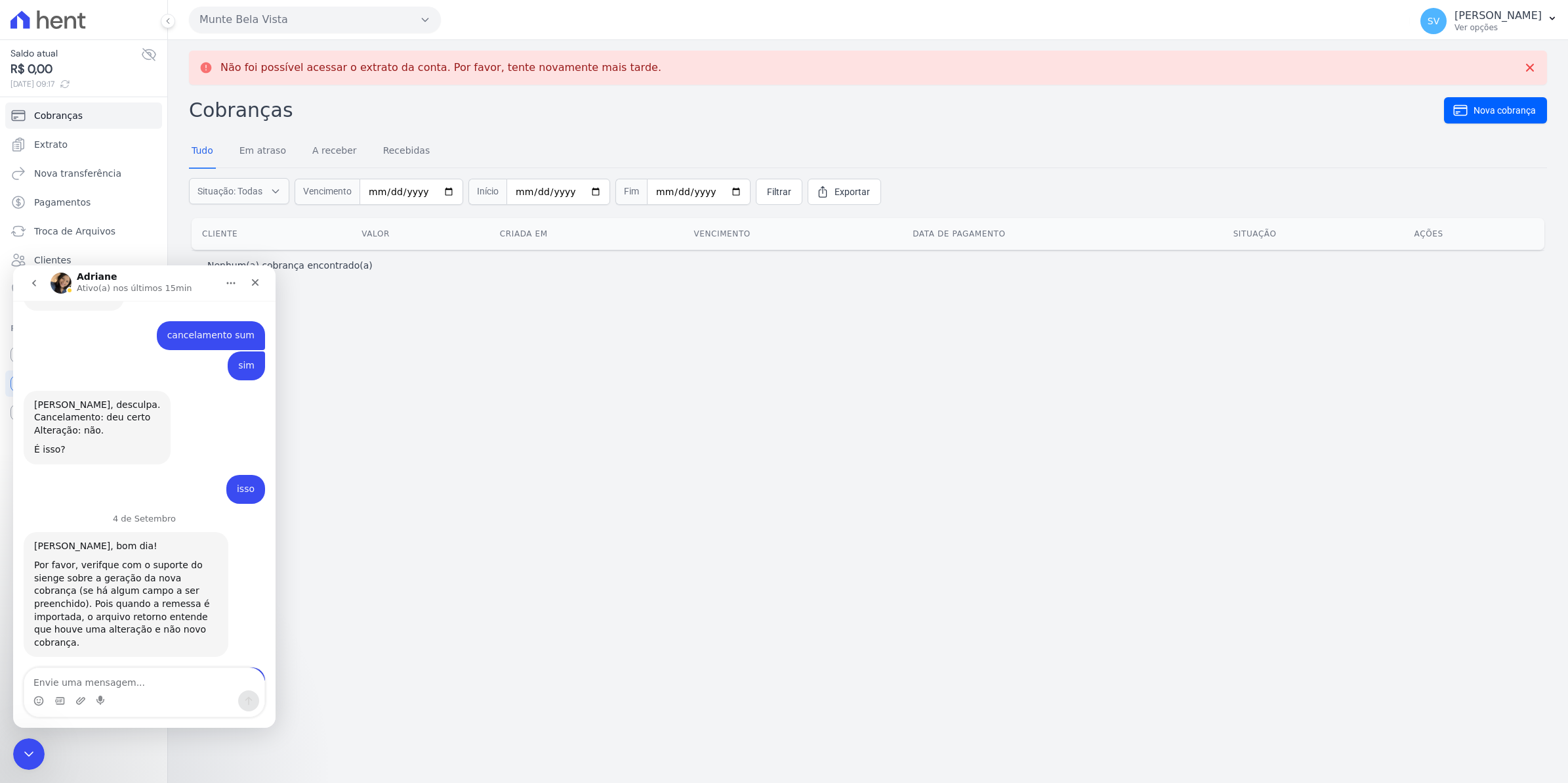
scroll to position [10694, 0]
click at [258, 282] on icon "Fechar" at bounding box center [255, 282] width 11 height 11
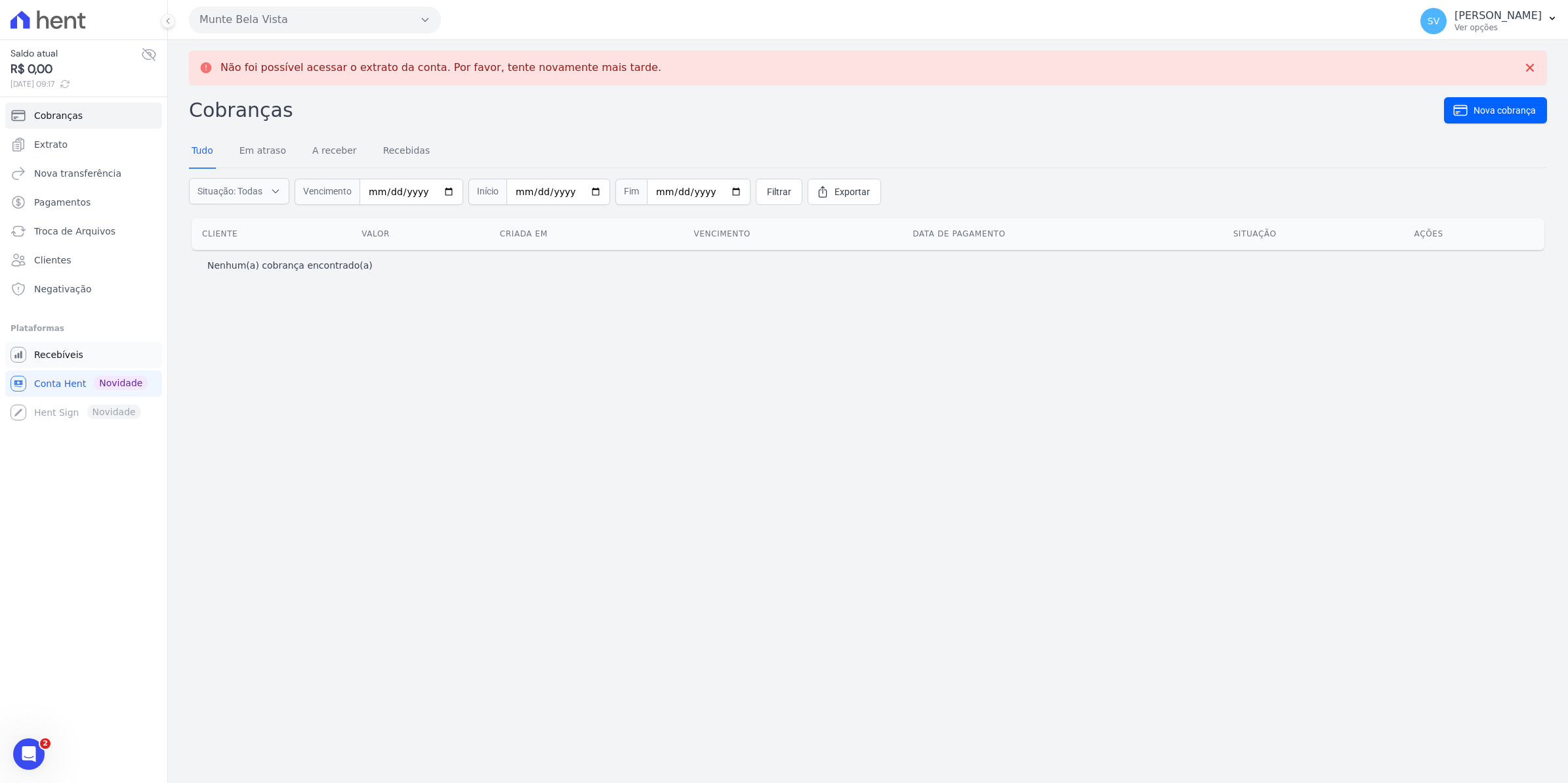
click at [64, 354] on span "Recebíveis" at bounding box center [58, 354] width 49 height 14
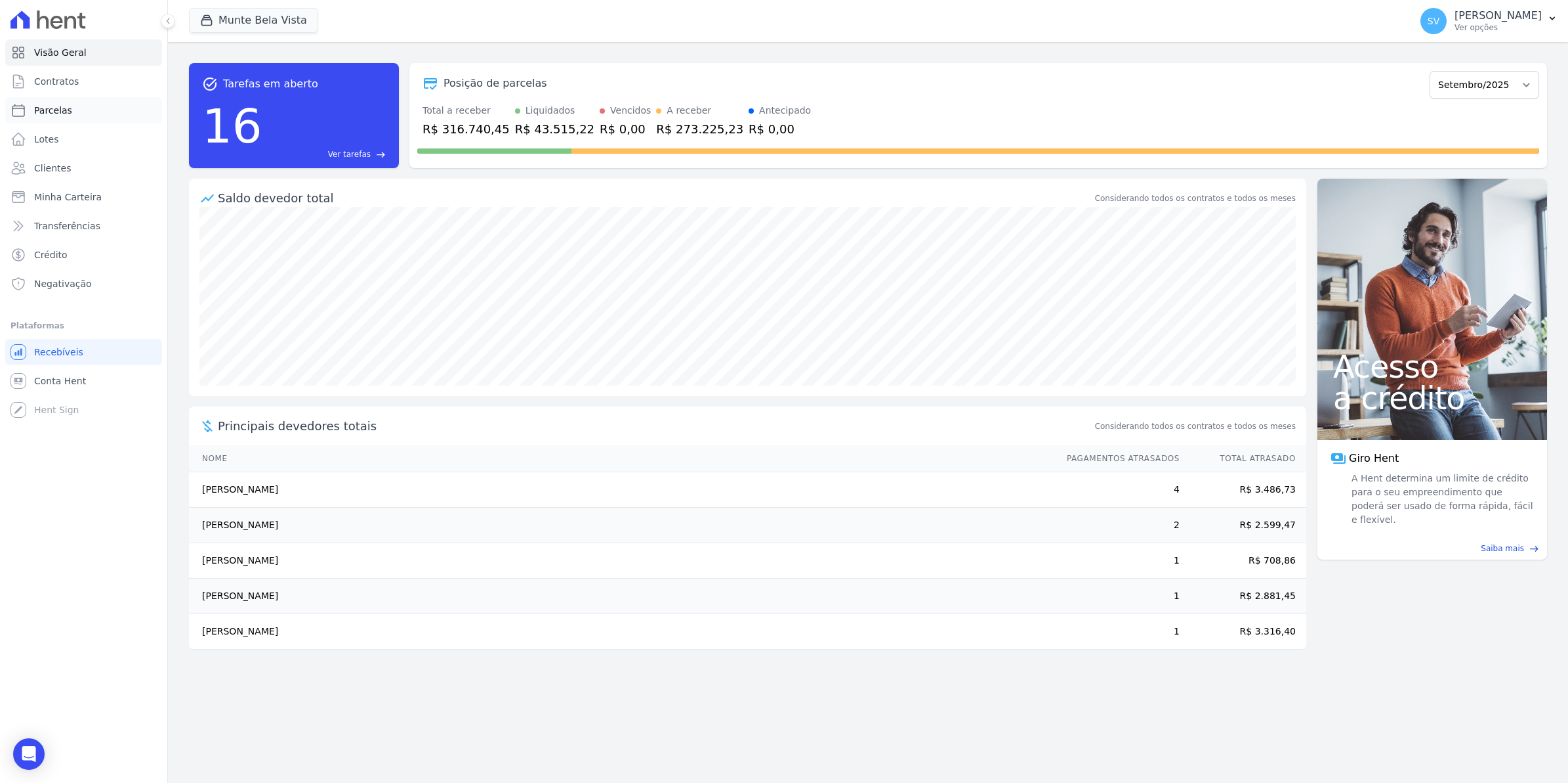
click at [50, 109] on span "Parcelas" at bounding box center [52, 110] width 38 height 14
select select
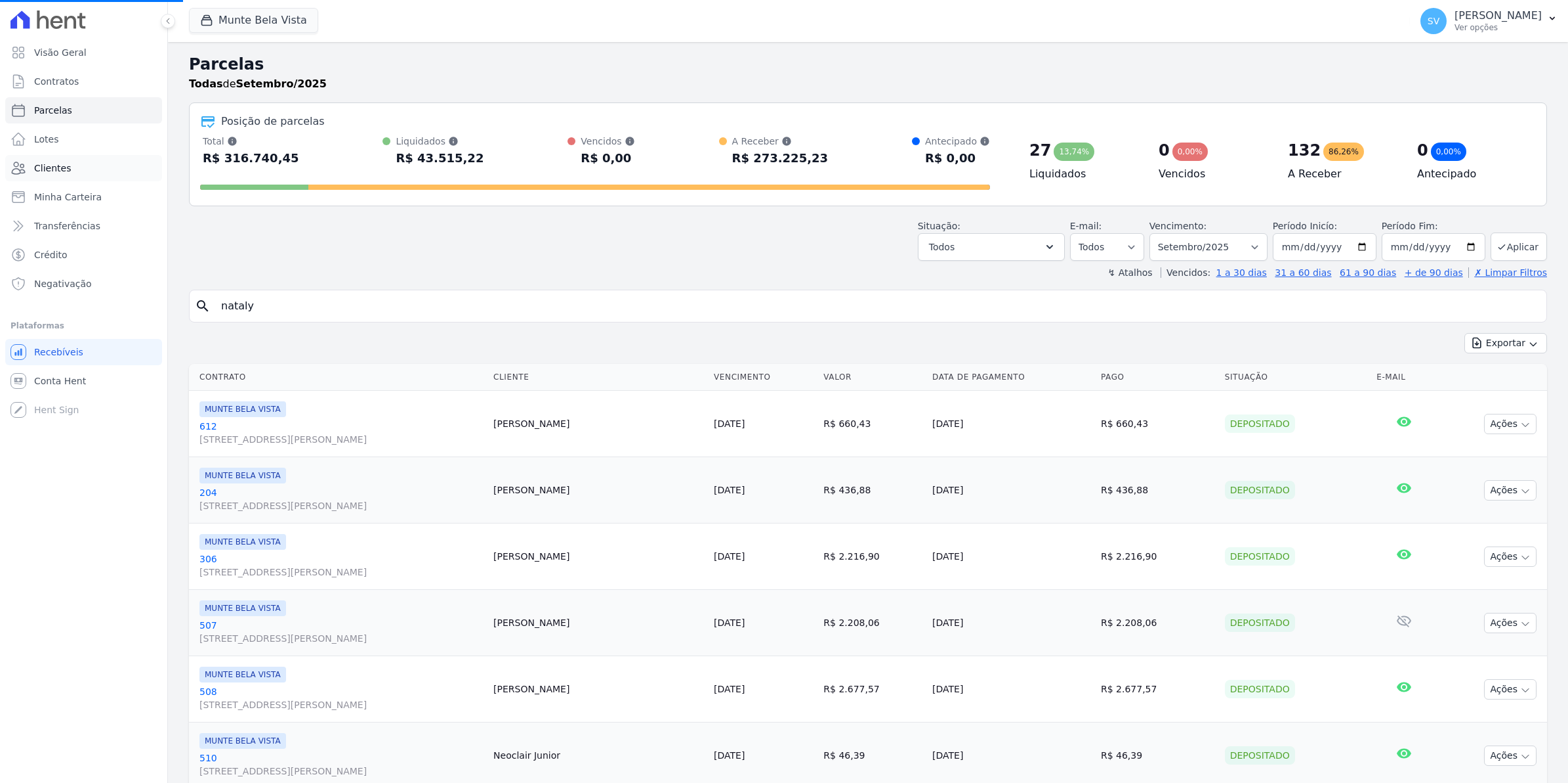
select select
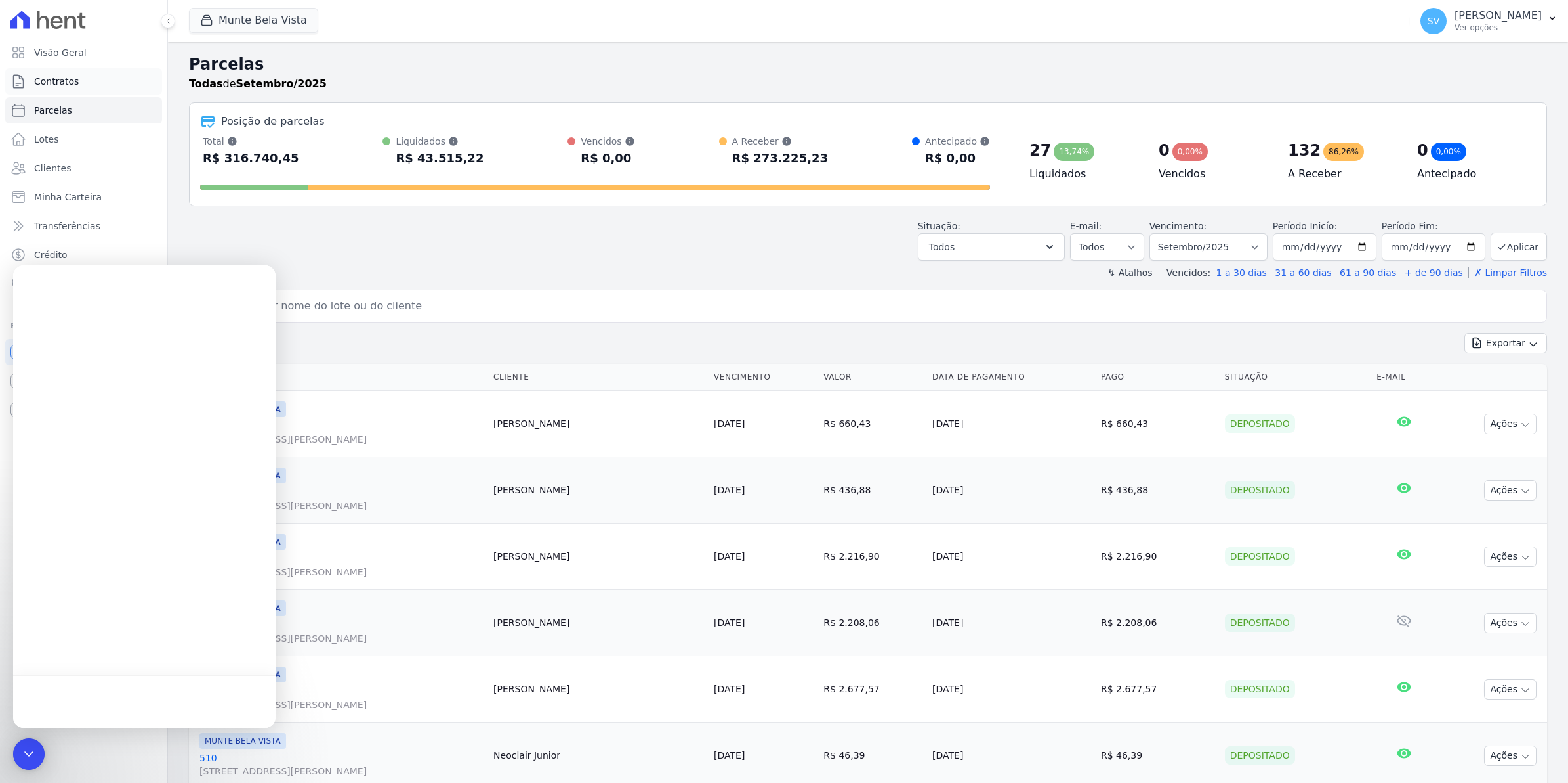
click at [75, 74] on link "Contratos" at bounding box center [83, 81] width 157 height 26
select select
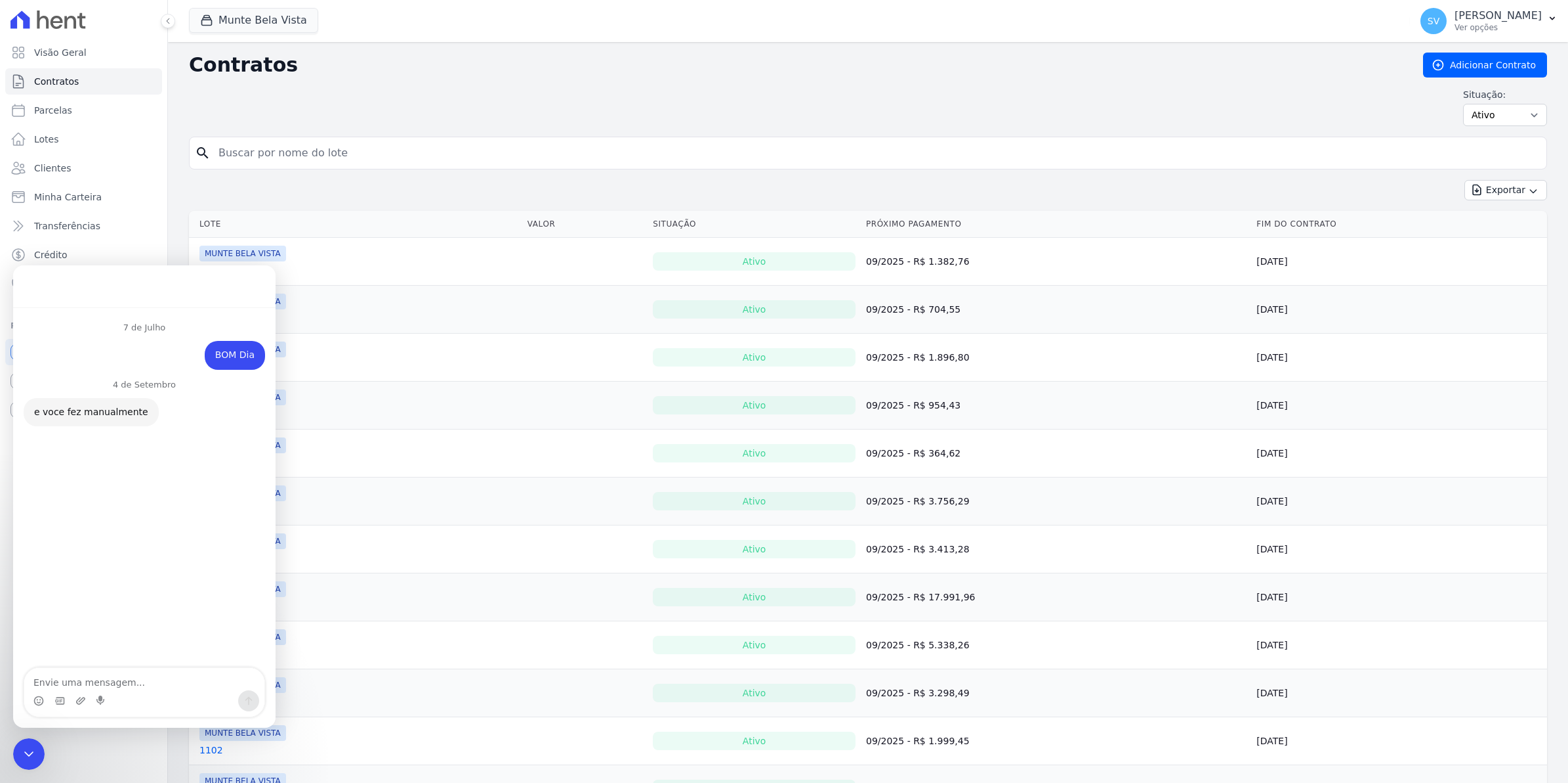
click at [462, 337] on td "MUNTE BELA VISTA 1006" at bounding box center [355, 356] width 333 height 47
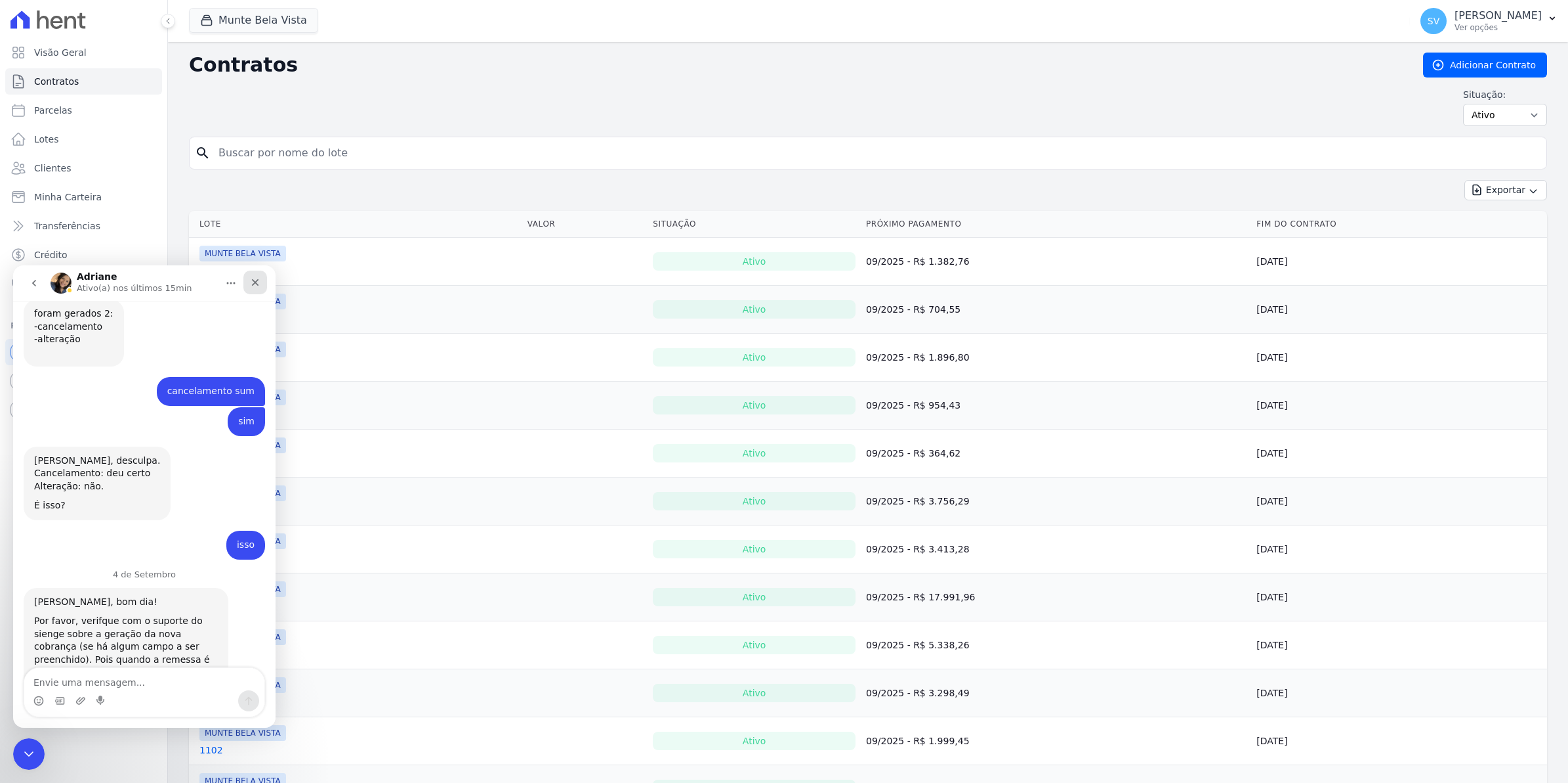
scroll to position [10694, 0]
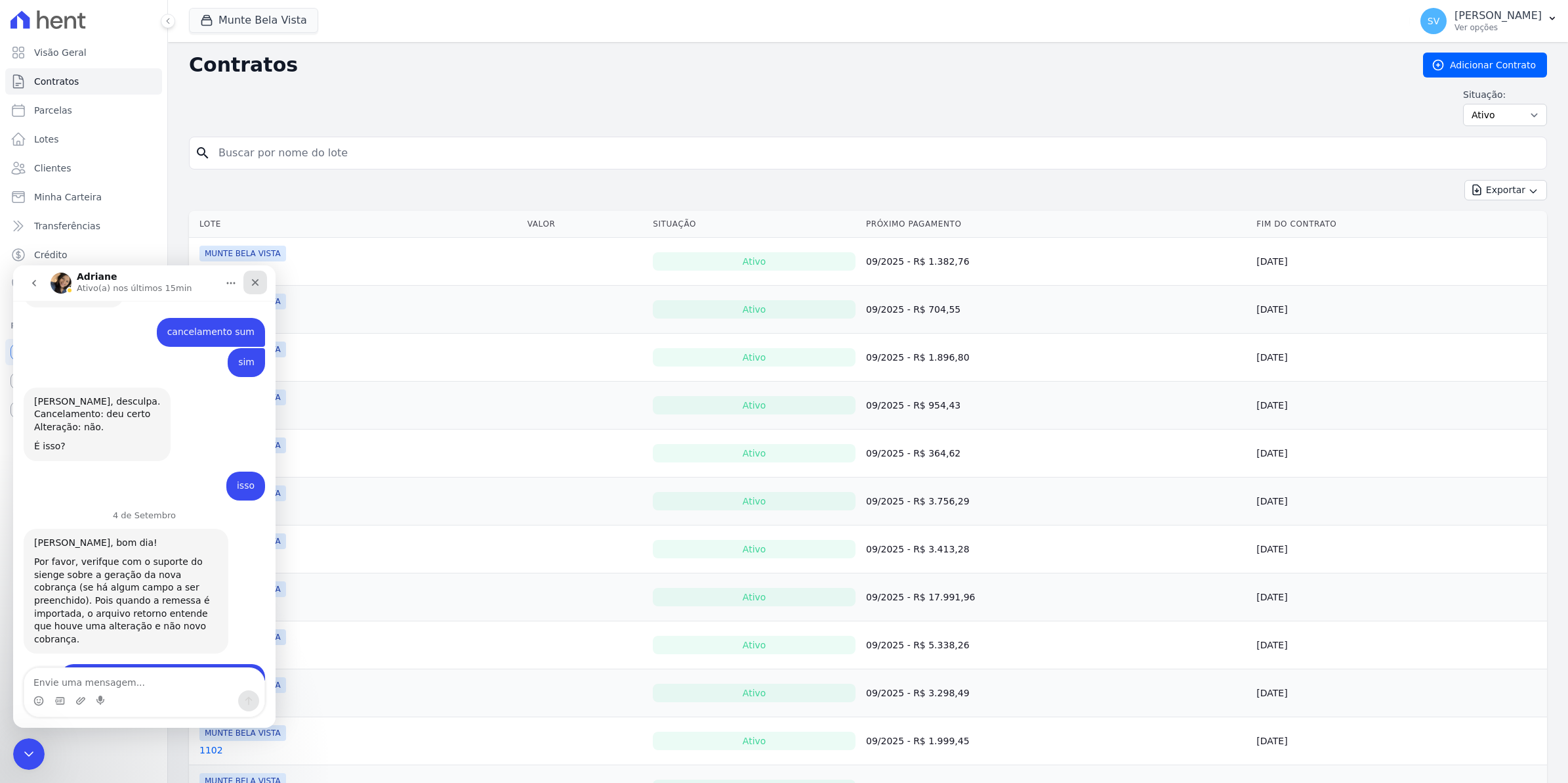
click at [258, 282] on icon "Fechar" at bounding box center [255, 282] width 11 height 11
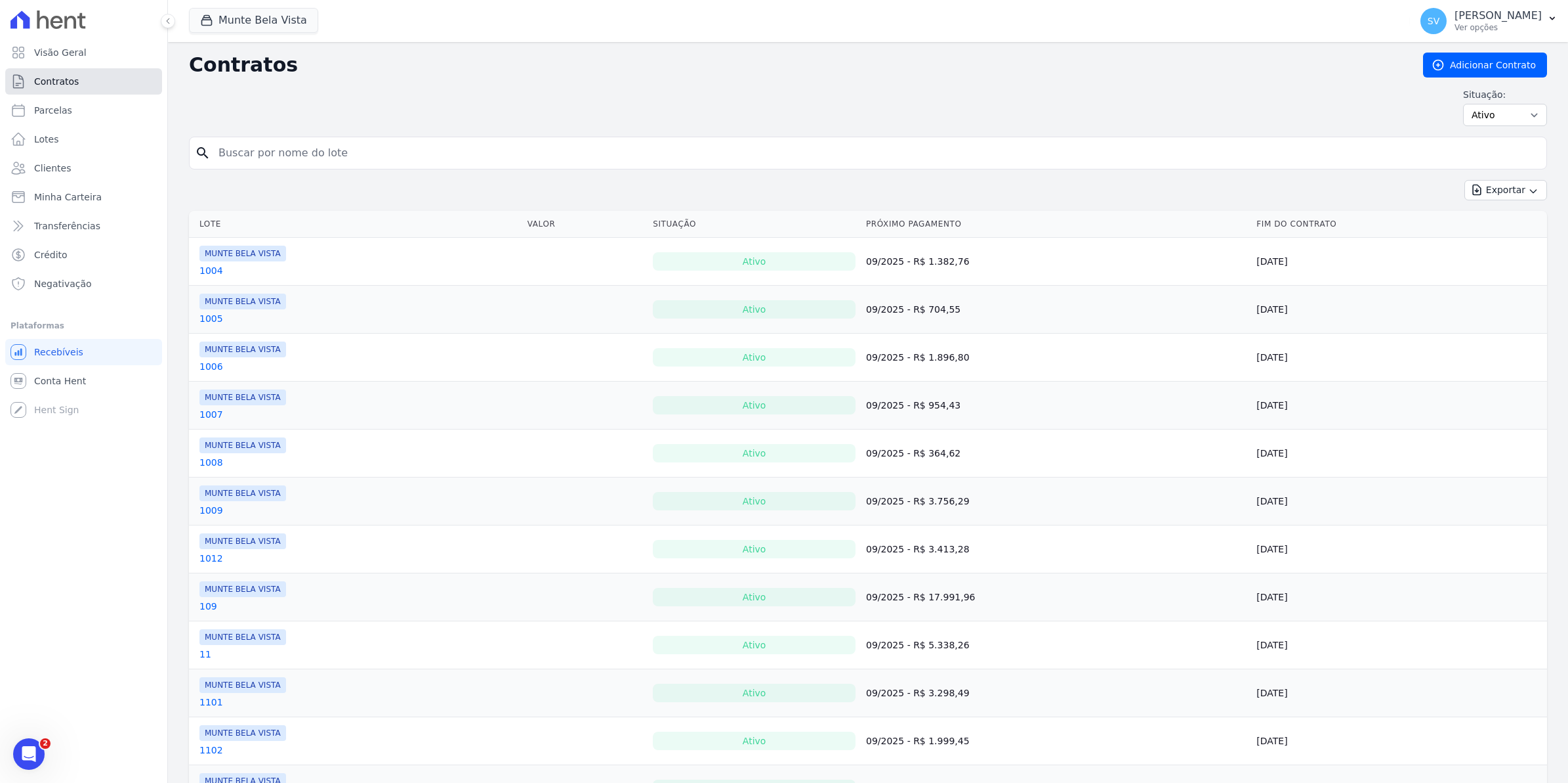
click at [63, 77] on span "Contratos" at bounding box center [56, 82] width 44 height 14
select select
click at [293, 158] on input "search" at bounding box center [875, 153] width 1331 height 26
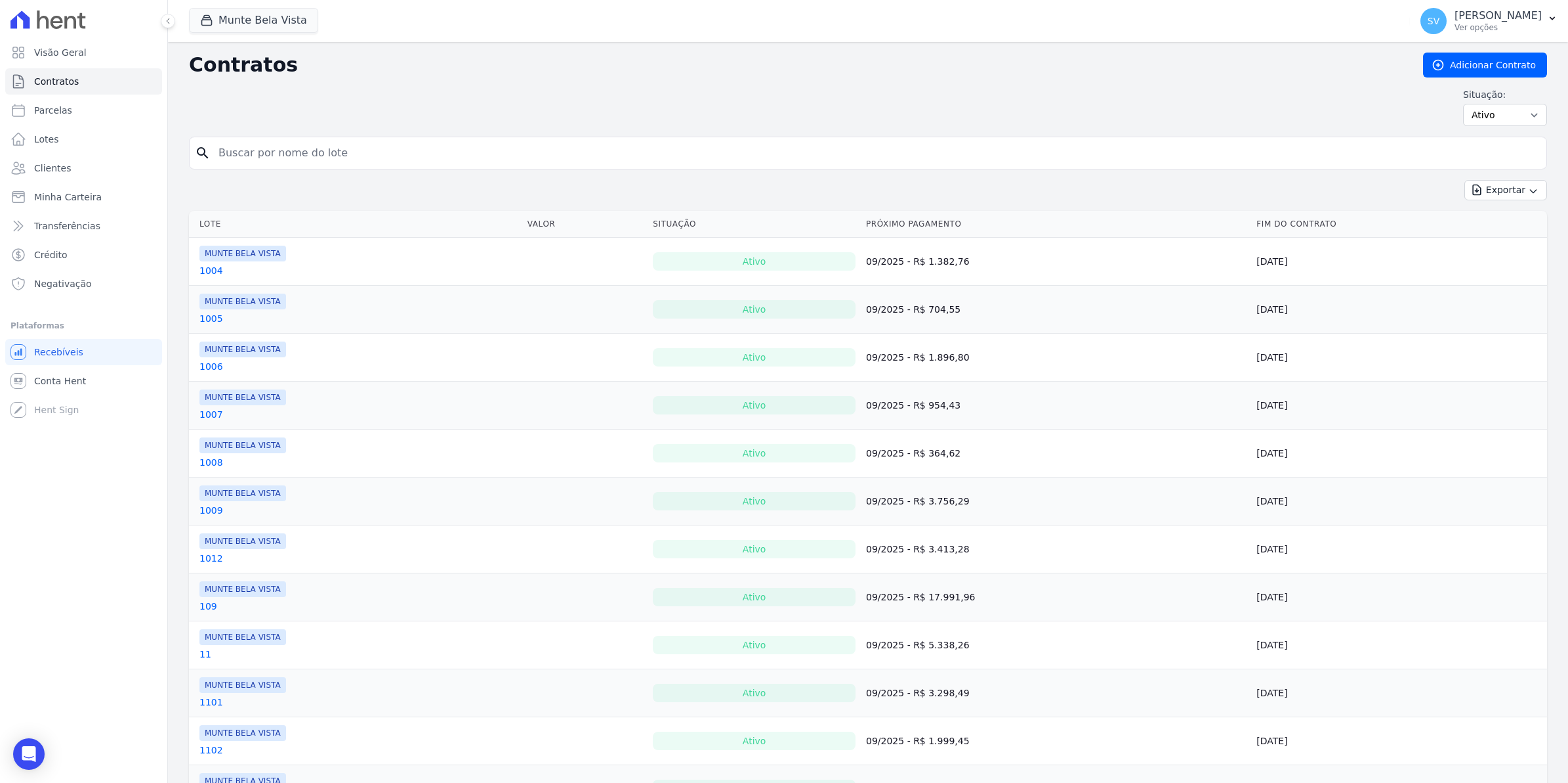
click at [287, 148] on input "search" at bounding box center [875, 153] width 1331 height 26
type input "nat"
click at [300, 157] on input "nat" at bounding box center [875, 153] width 1331 height 26
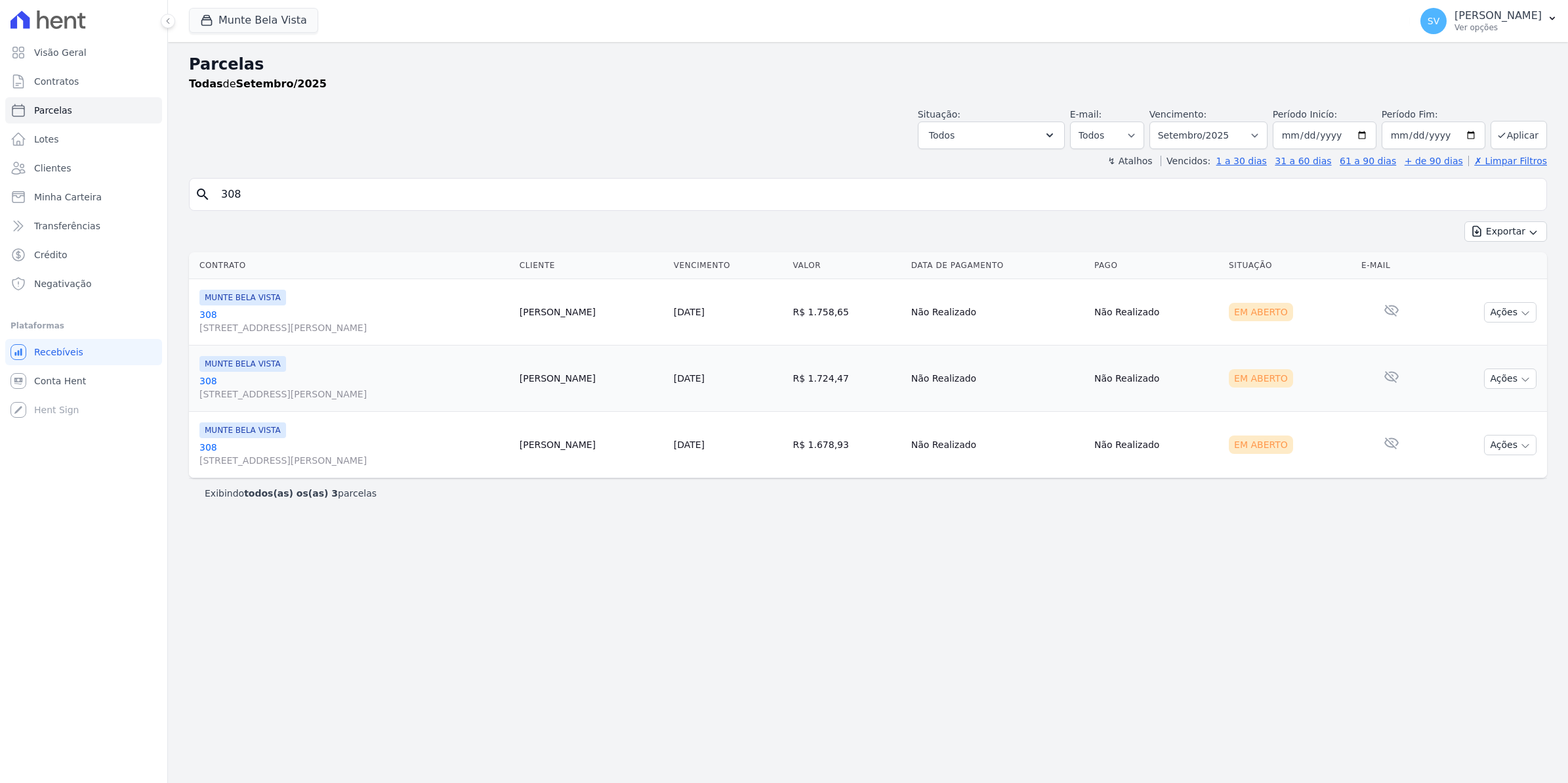
select select
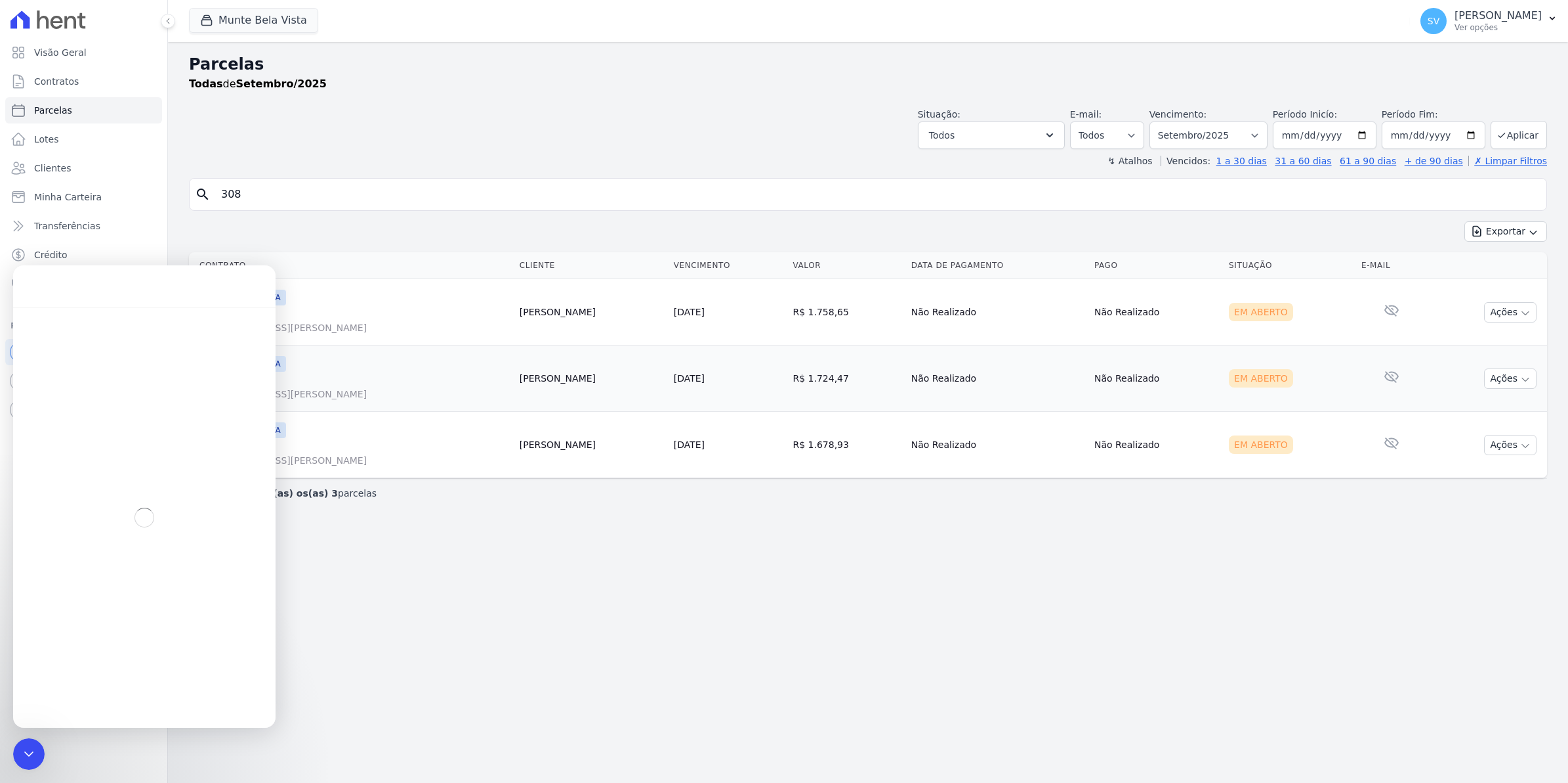
click at [375, 625] on div "Parcelas Todas de Setembro/2025 Situação: Agendado Em Aberto Pago Processando C…" at bounding box center [867, 412] width 1400 height 741
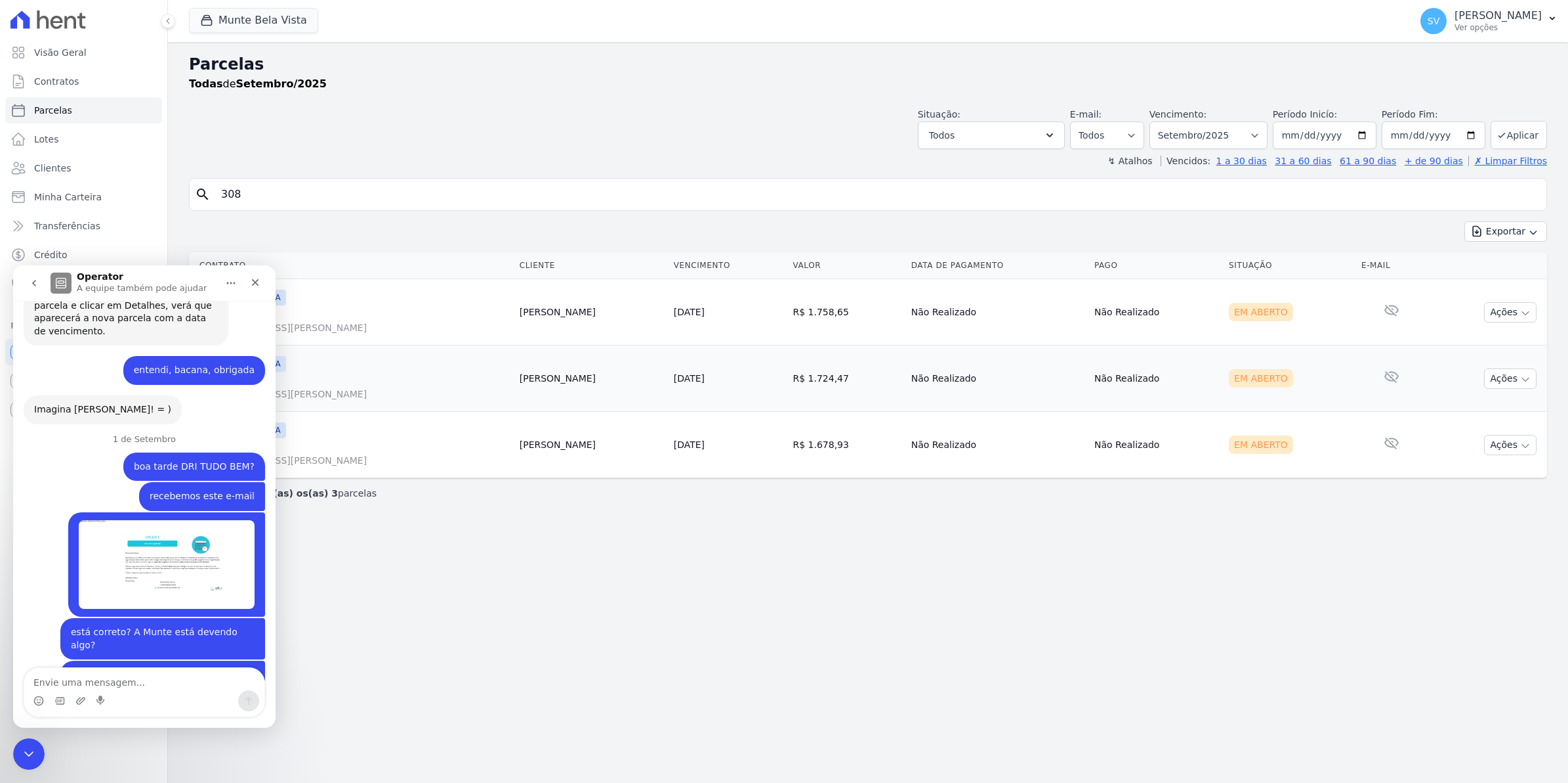
click at [124, 691] on div "Messenger da Intercom" at bounding box center [144, 701] width 240 height 21
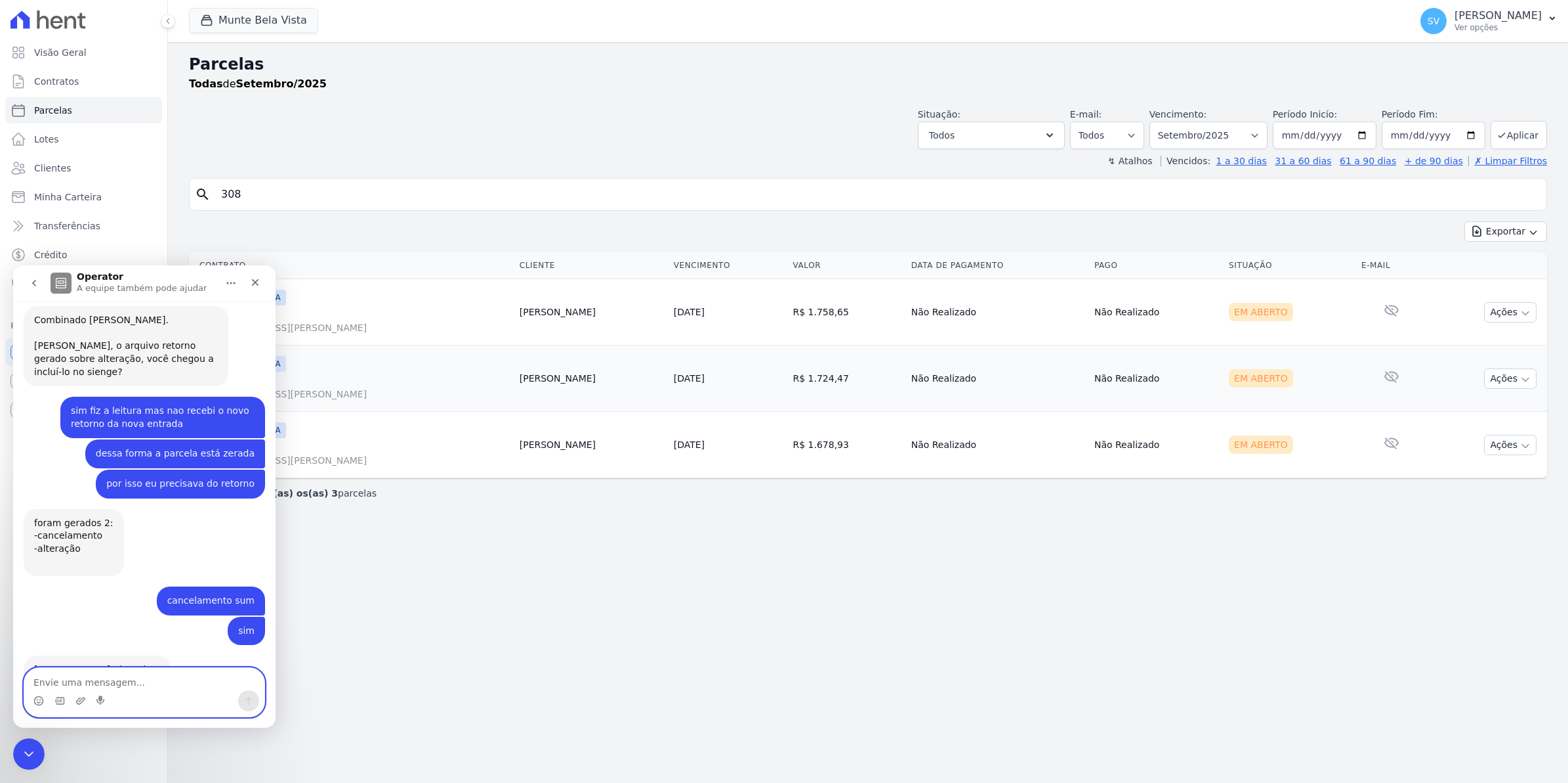
scroll to position [10764, 0]
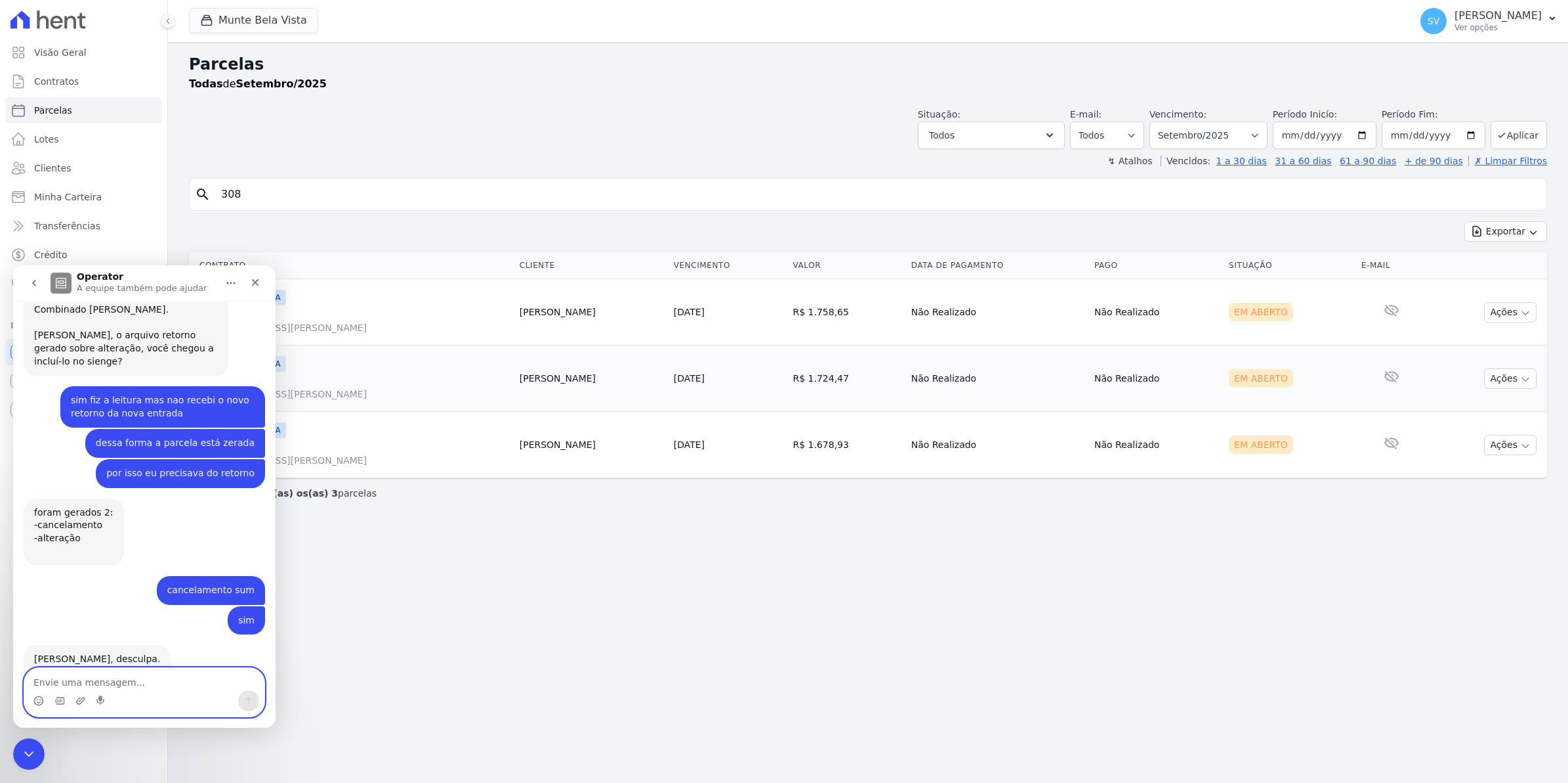
click at [122, 686] on textarea "Envie uma mensagem..." at bounding box center [144, 679] width 240 height 22
type textarea "Maravilha"
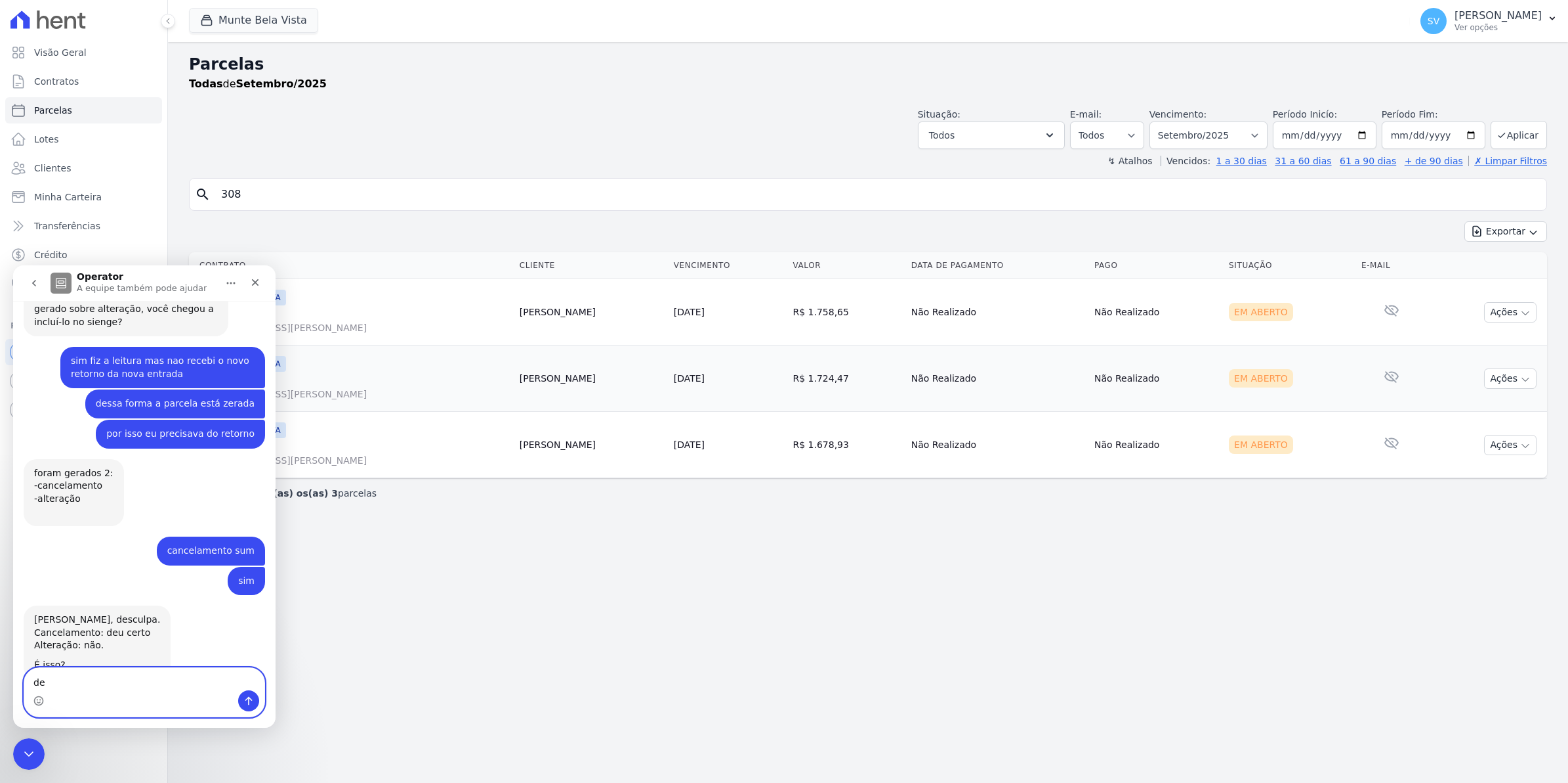
type textarea "d"
type textarea "t"
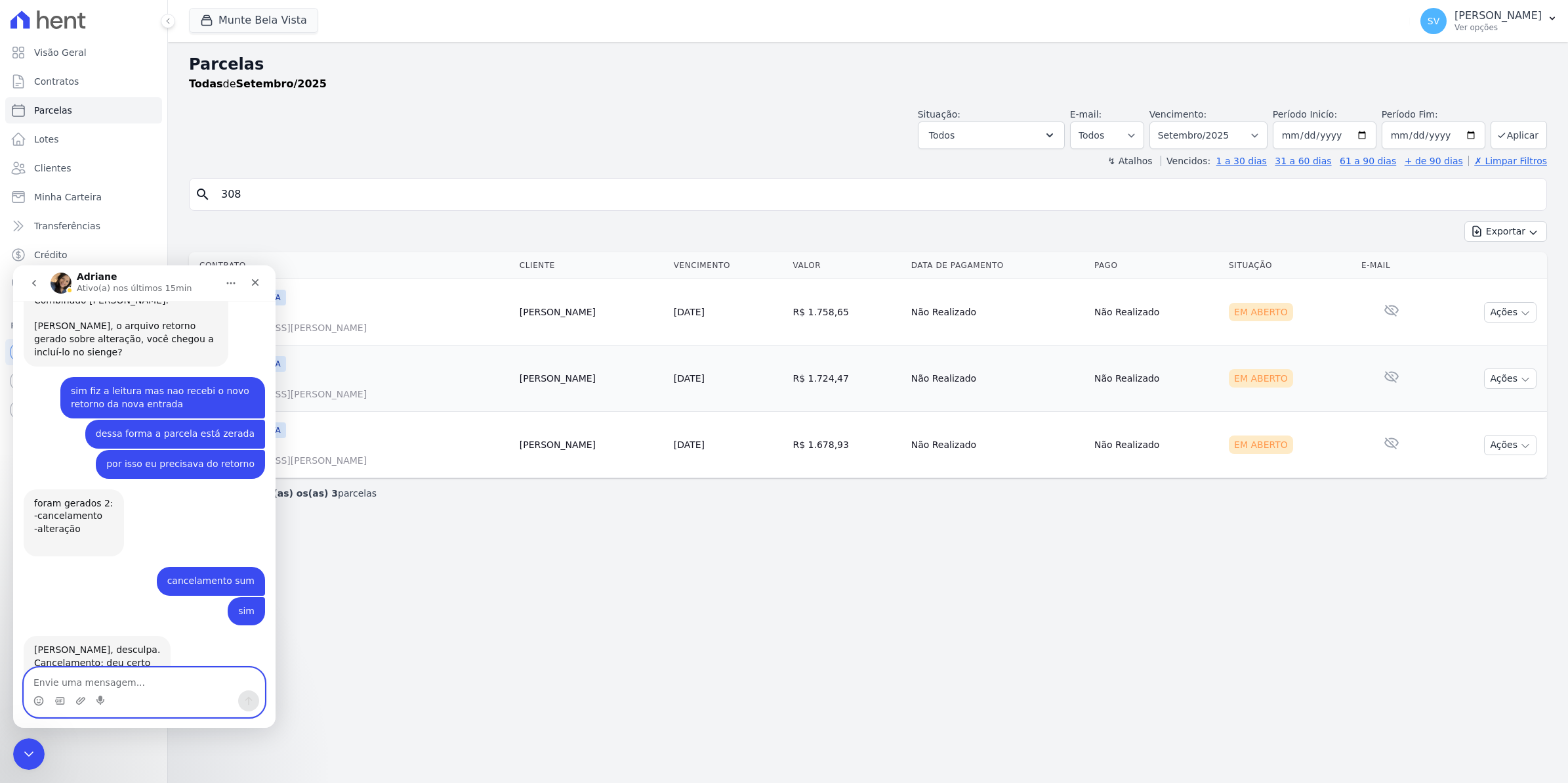
scroll to position [10833, 0]
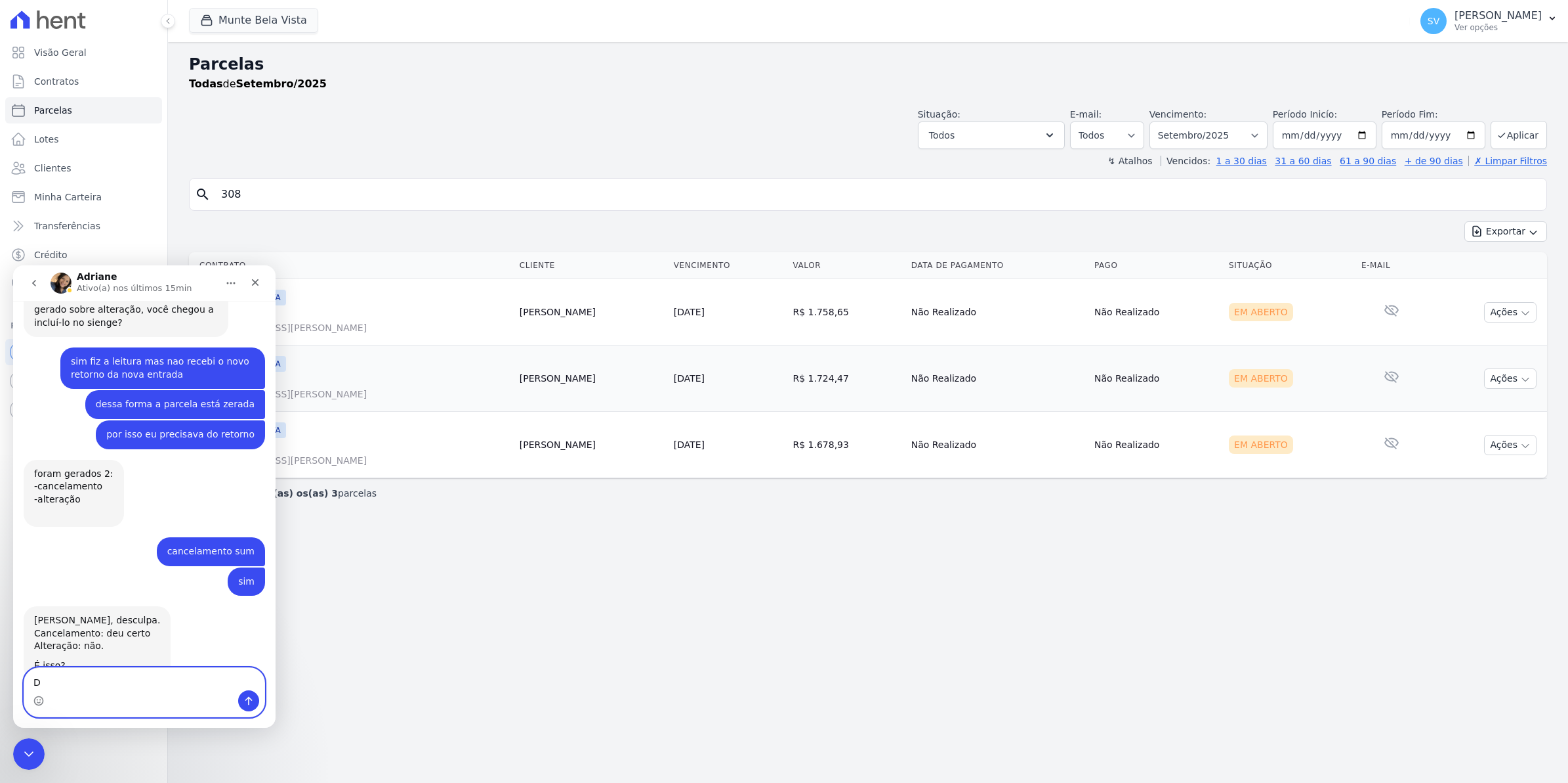
type textarea "Dr"
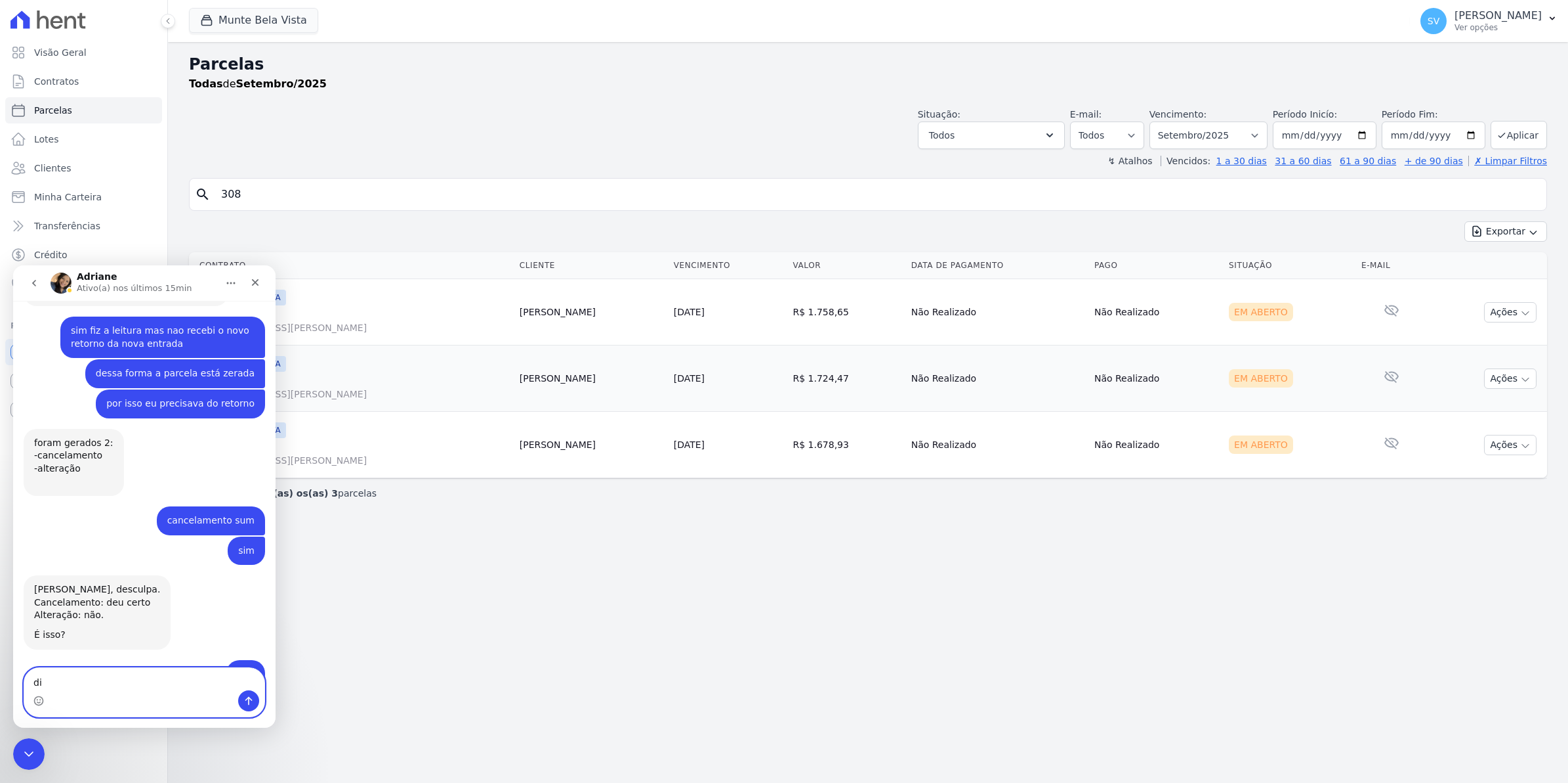
type textarea "d"
type textarea "Dri"
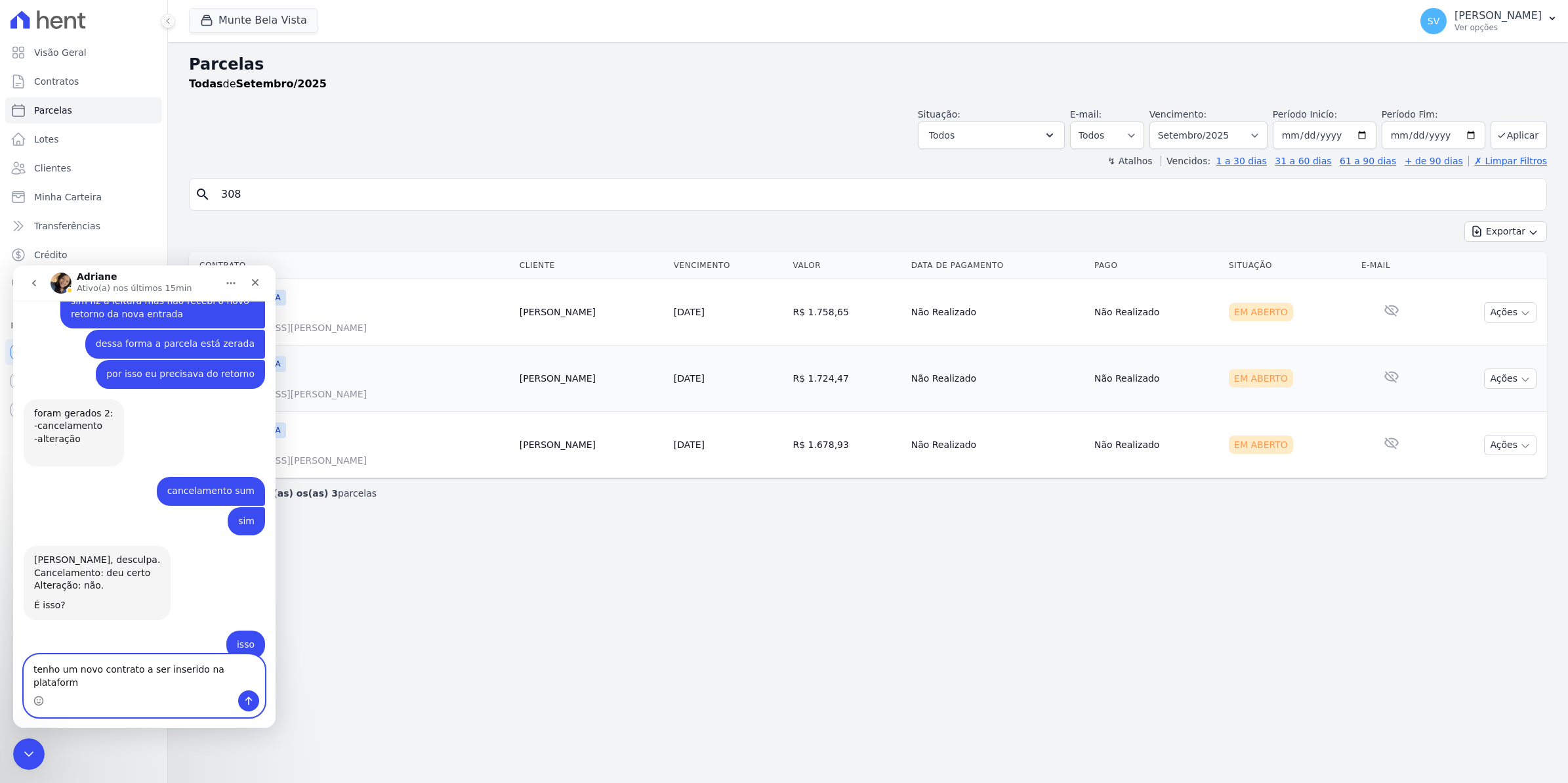
type textarea "tenho um novo contrato a ser inserido na plataforma"
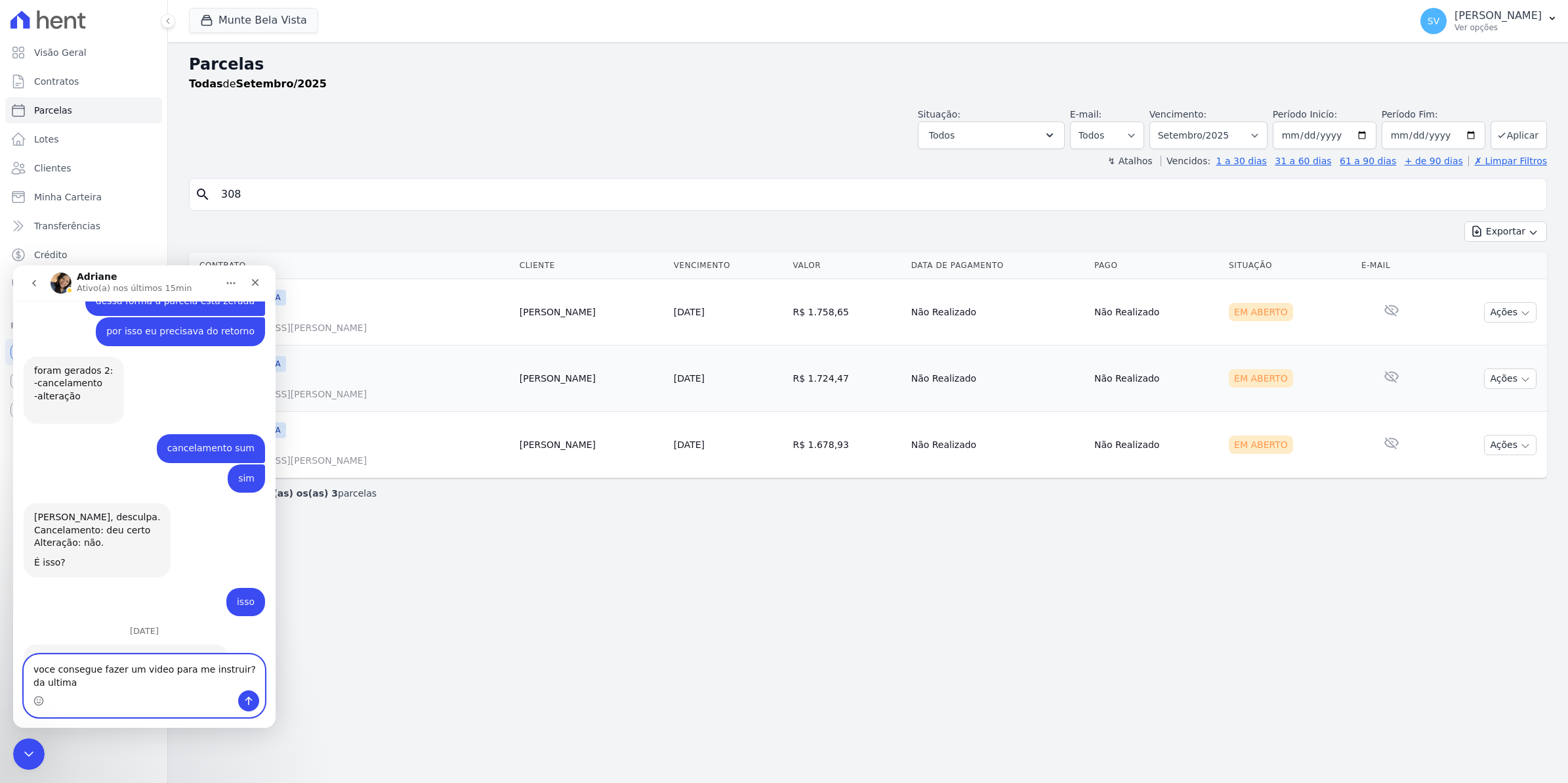
scroll to position [10979, 0]
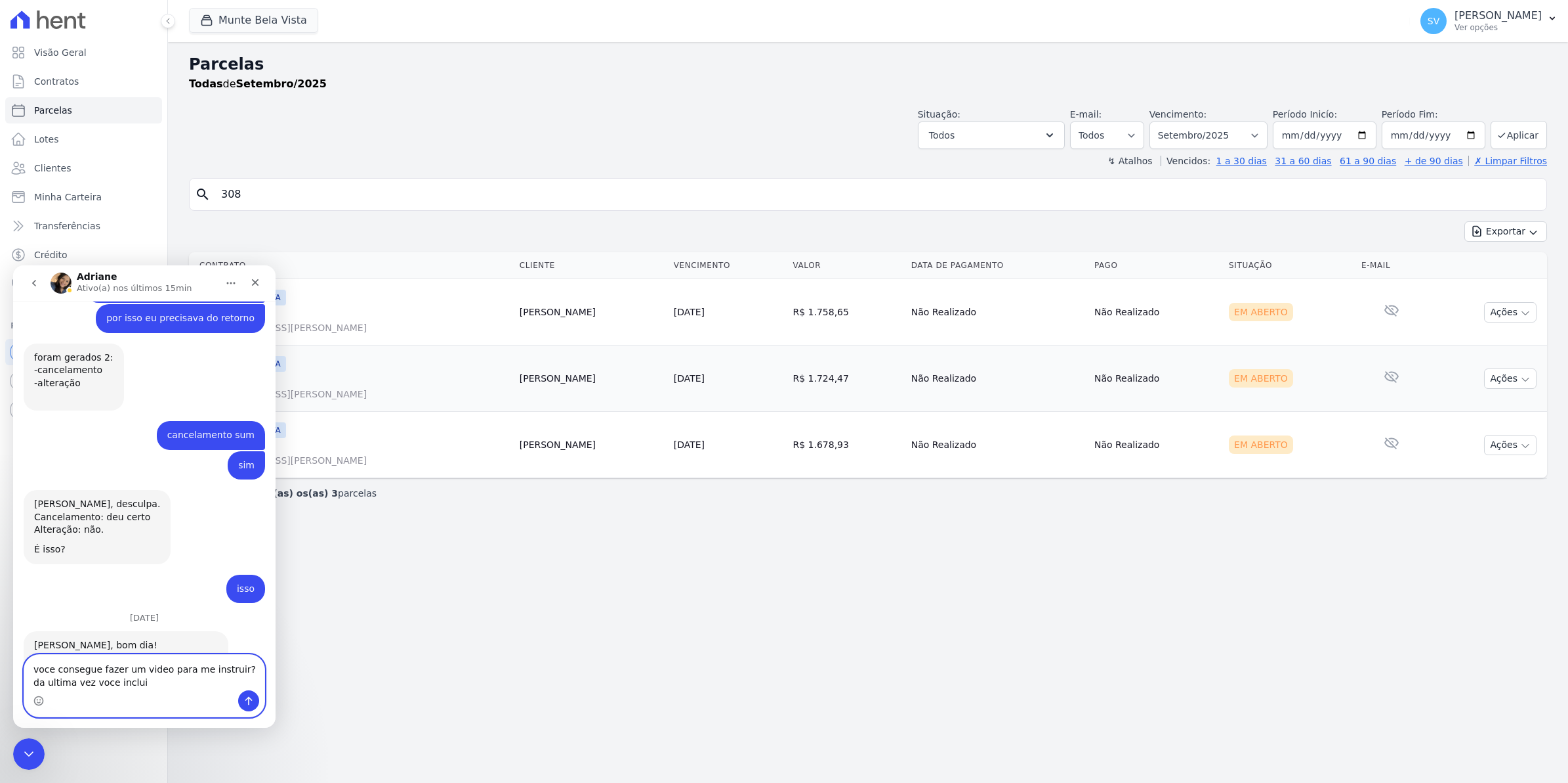
type textarea "voce consegue fazer um video para me instruir? da ultima vez voce incluiu"
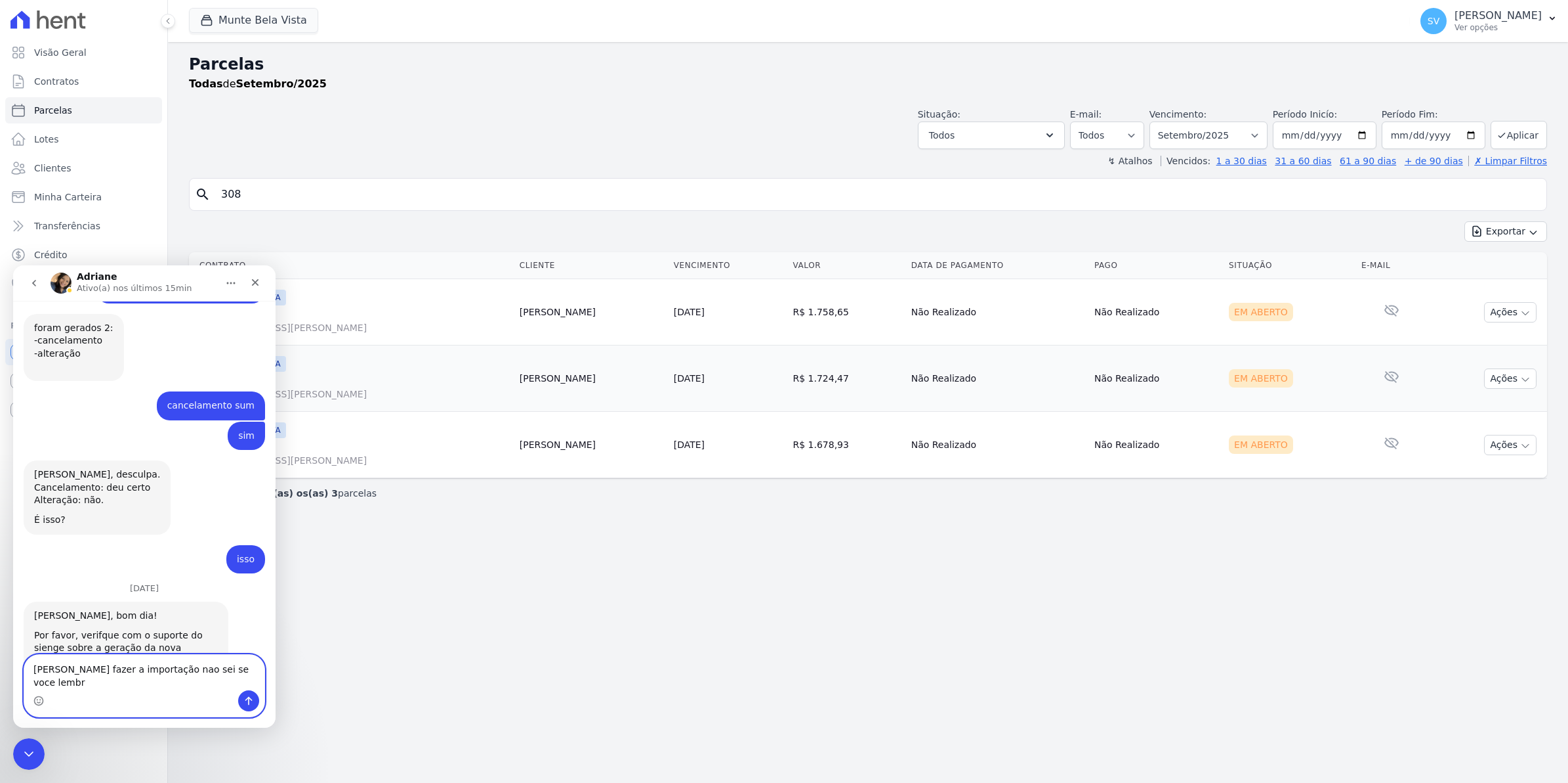
type textarea "[PERSON_NAME] fazer a importação nao sei se voce lembra"
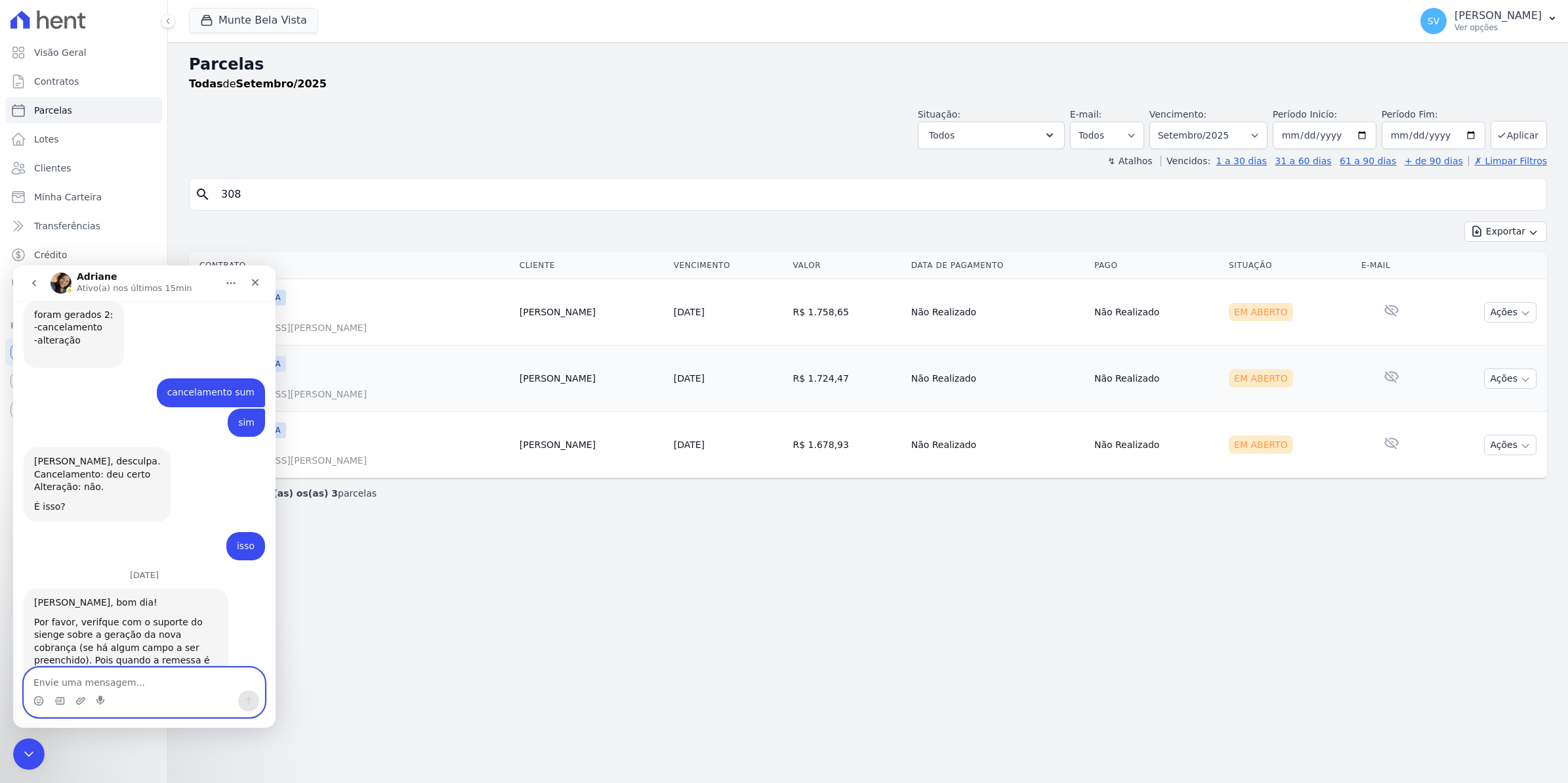
scroll to position [11052, 0]
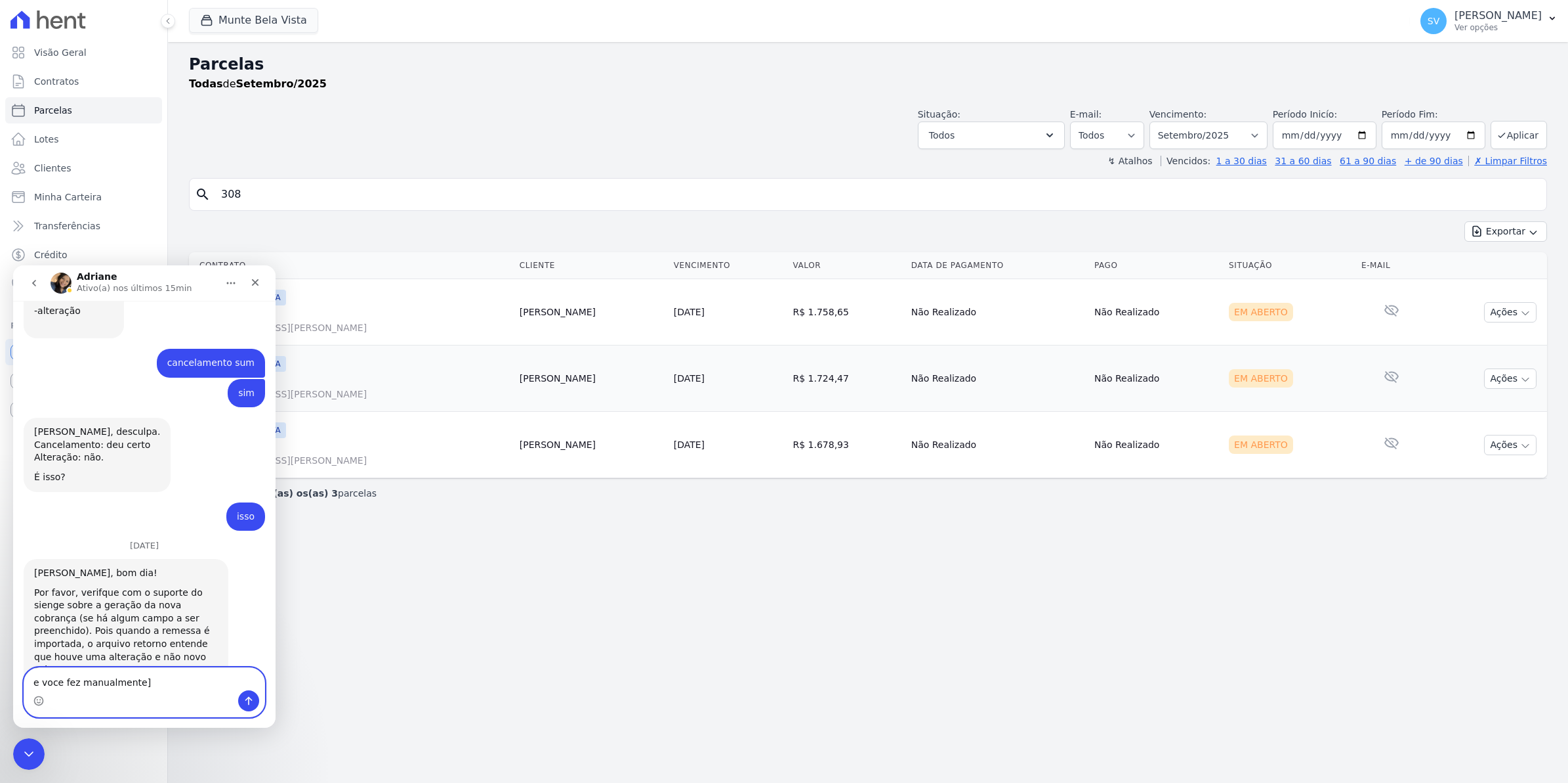
type textarea "e voce fez manualmente"
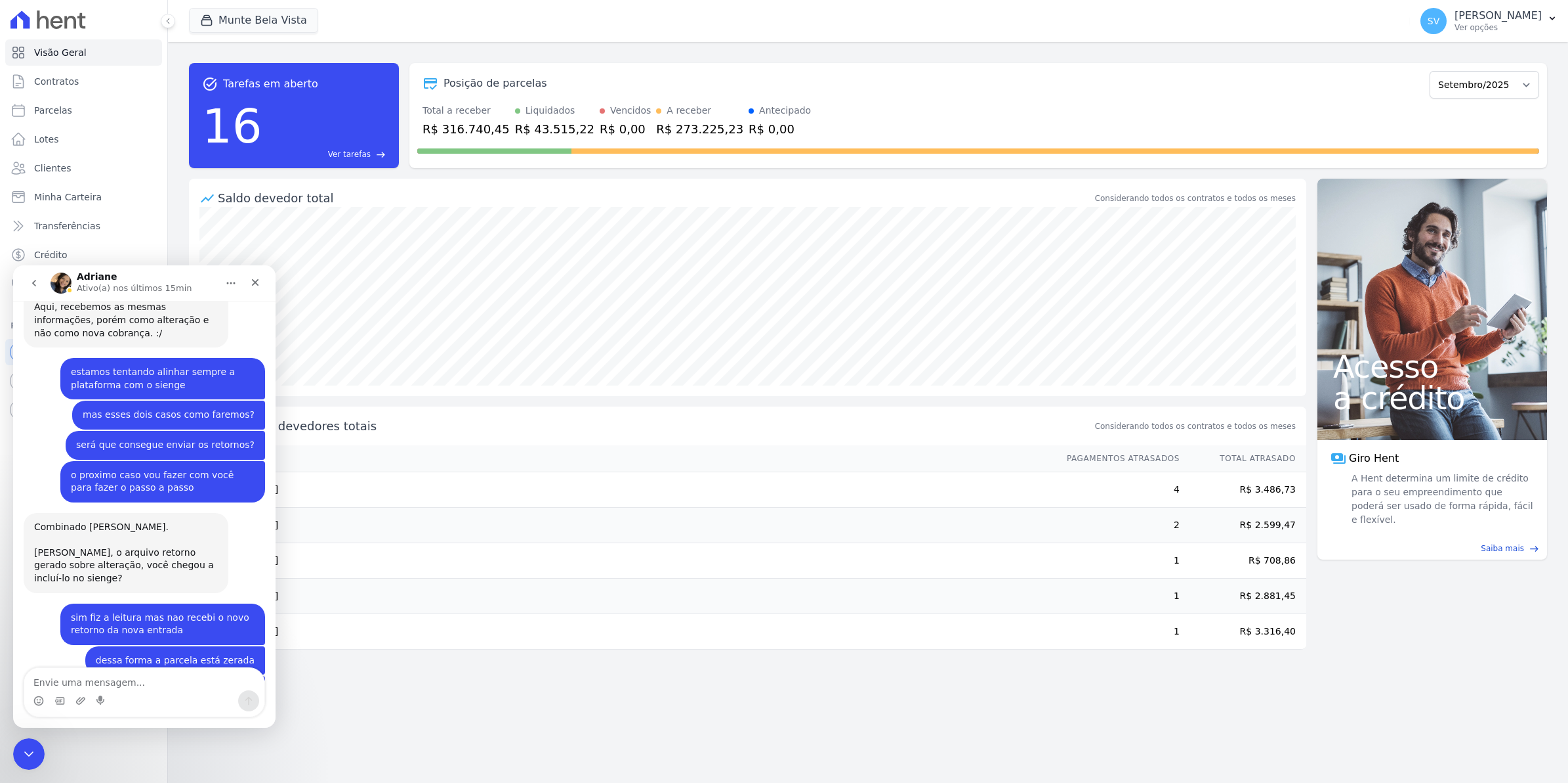
scroll to position [10694, 0]
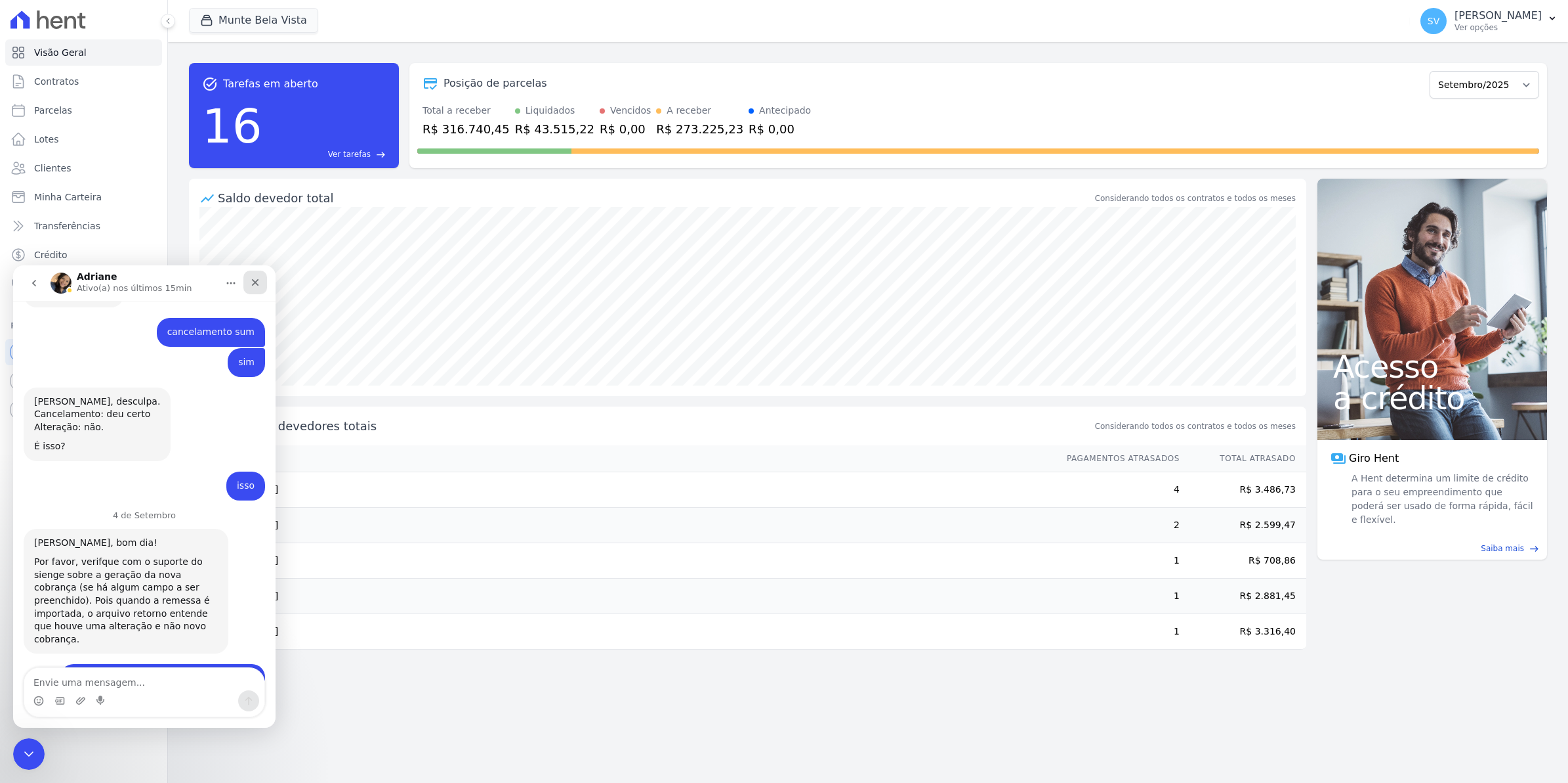
click at [258, 278] on icon "Fechar" at bounding box center [255, 282] width 11 height 11
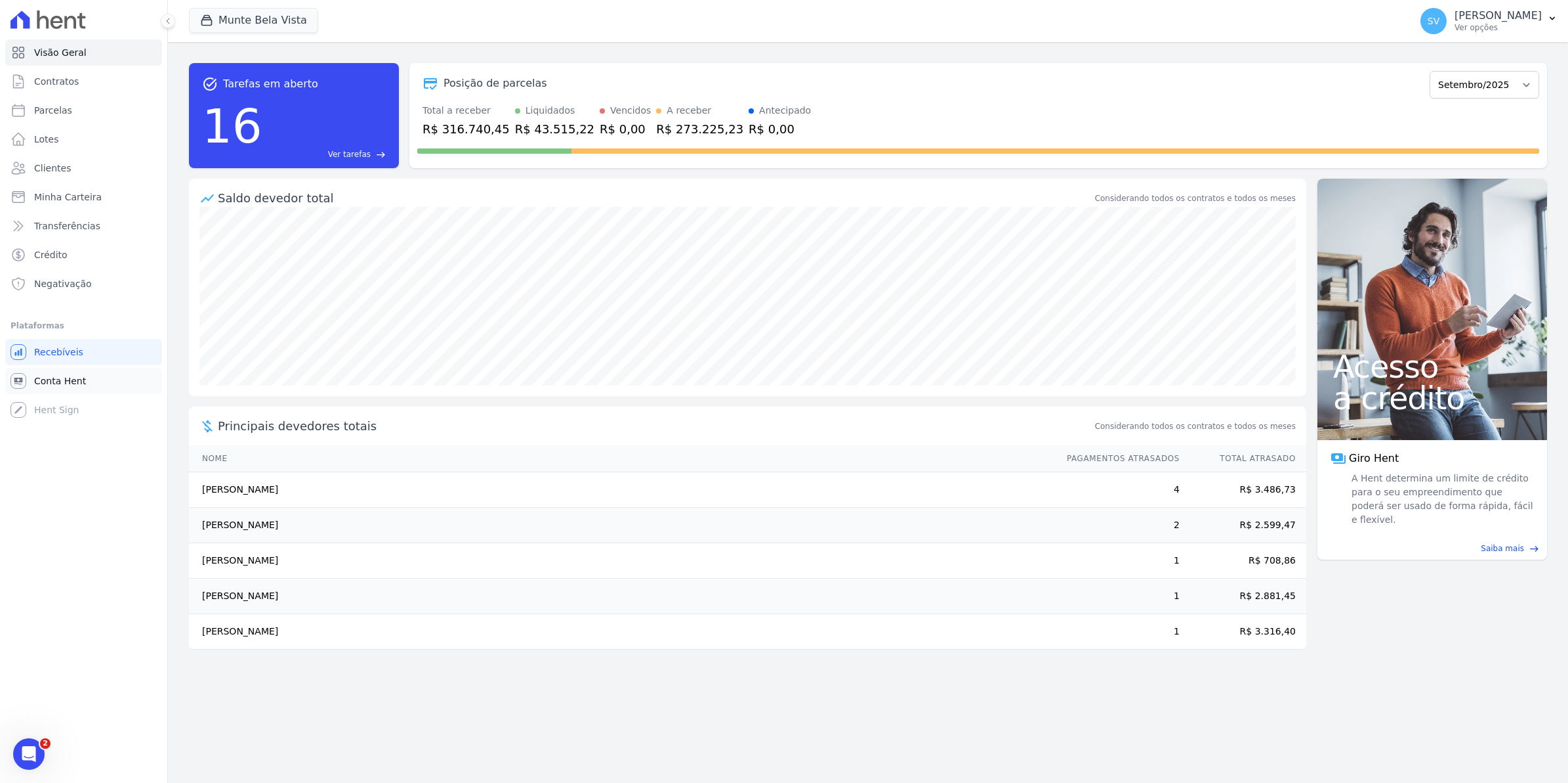
click at [82, 383] on link "Conta Hent" at bounding box center [83, 380] width 157 height 26
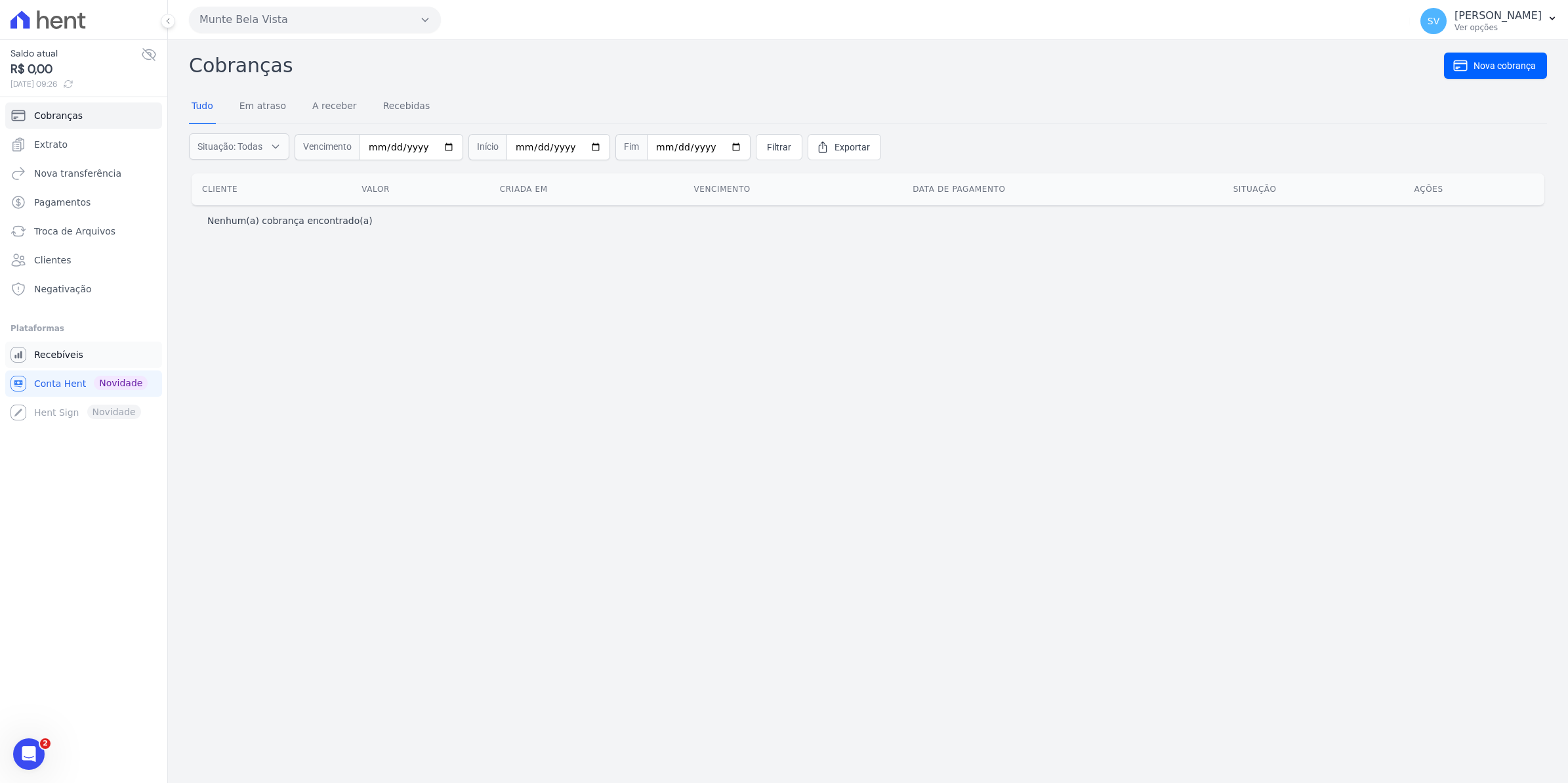
click at [28, 353] on link "Recebíveis" at bounding box center [83, 354] width 157 height 26
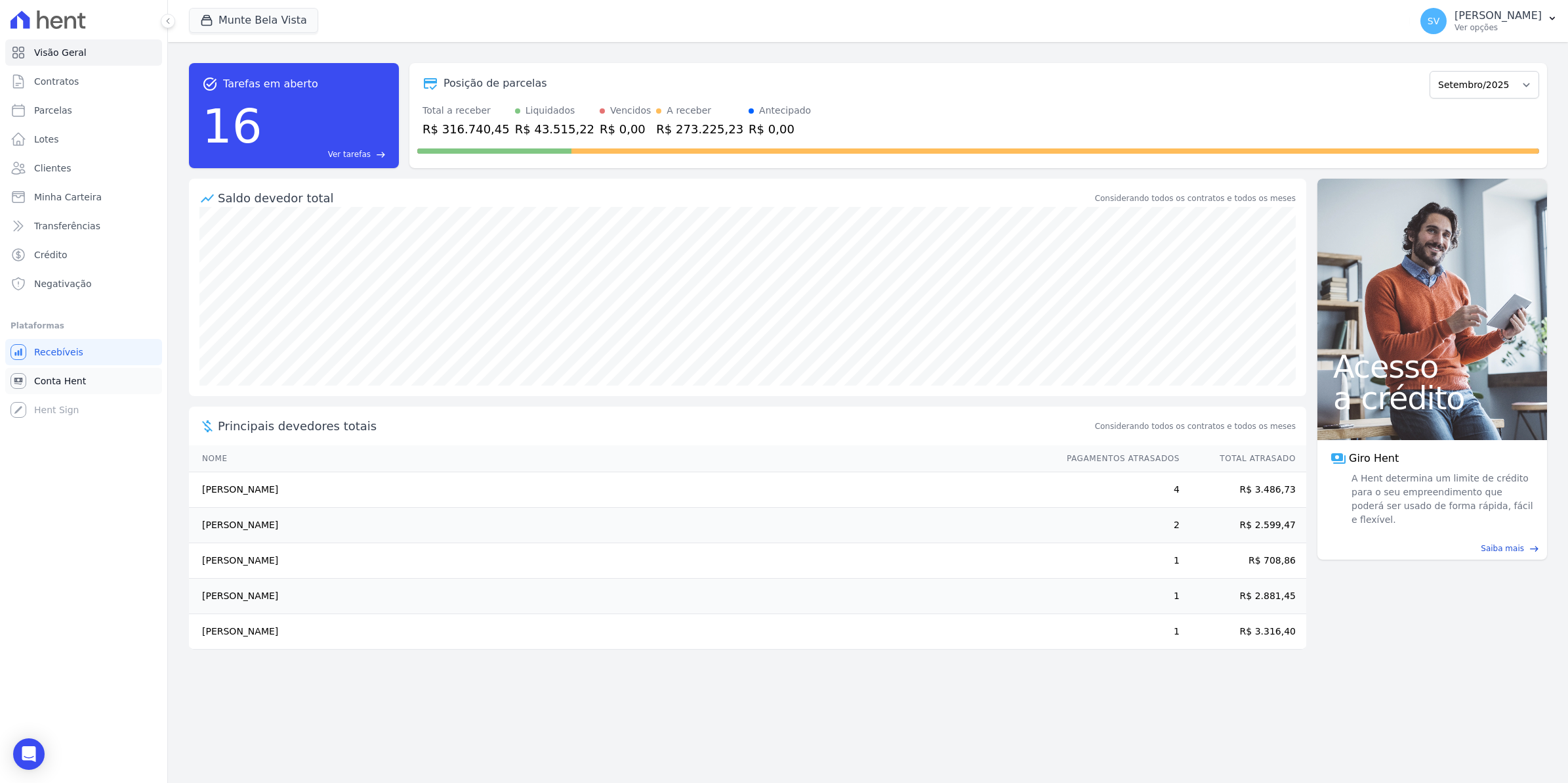
click at [43, 378] on span "Conta Hent" at bounding box center [60, 381] width 52 height 14
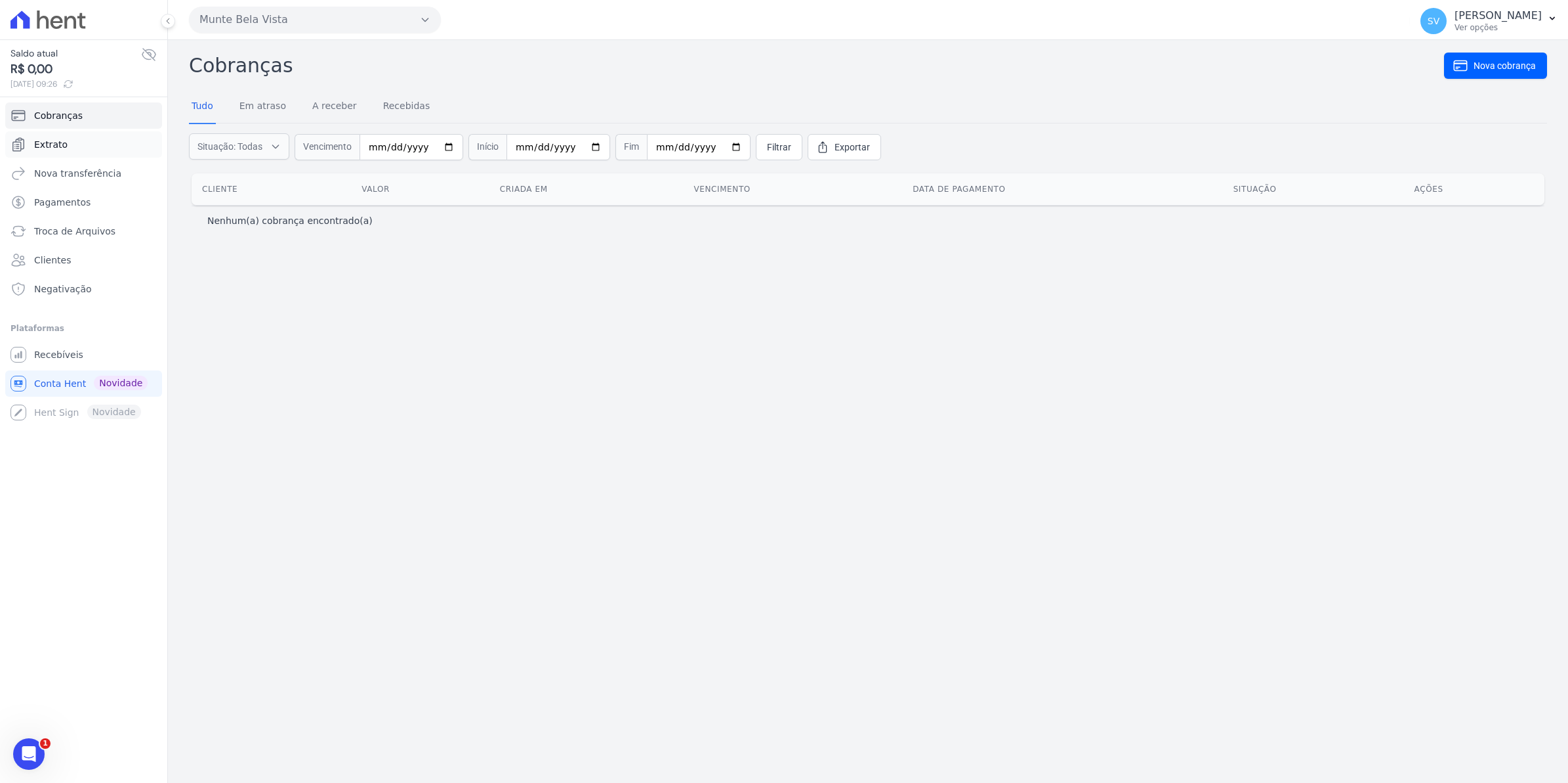
click at [47, 145] on span "Extrato" at bounding box center [50, 145] width 34 height 14
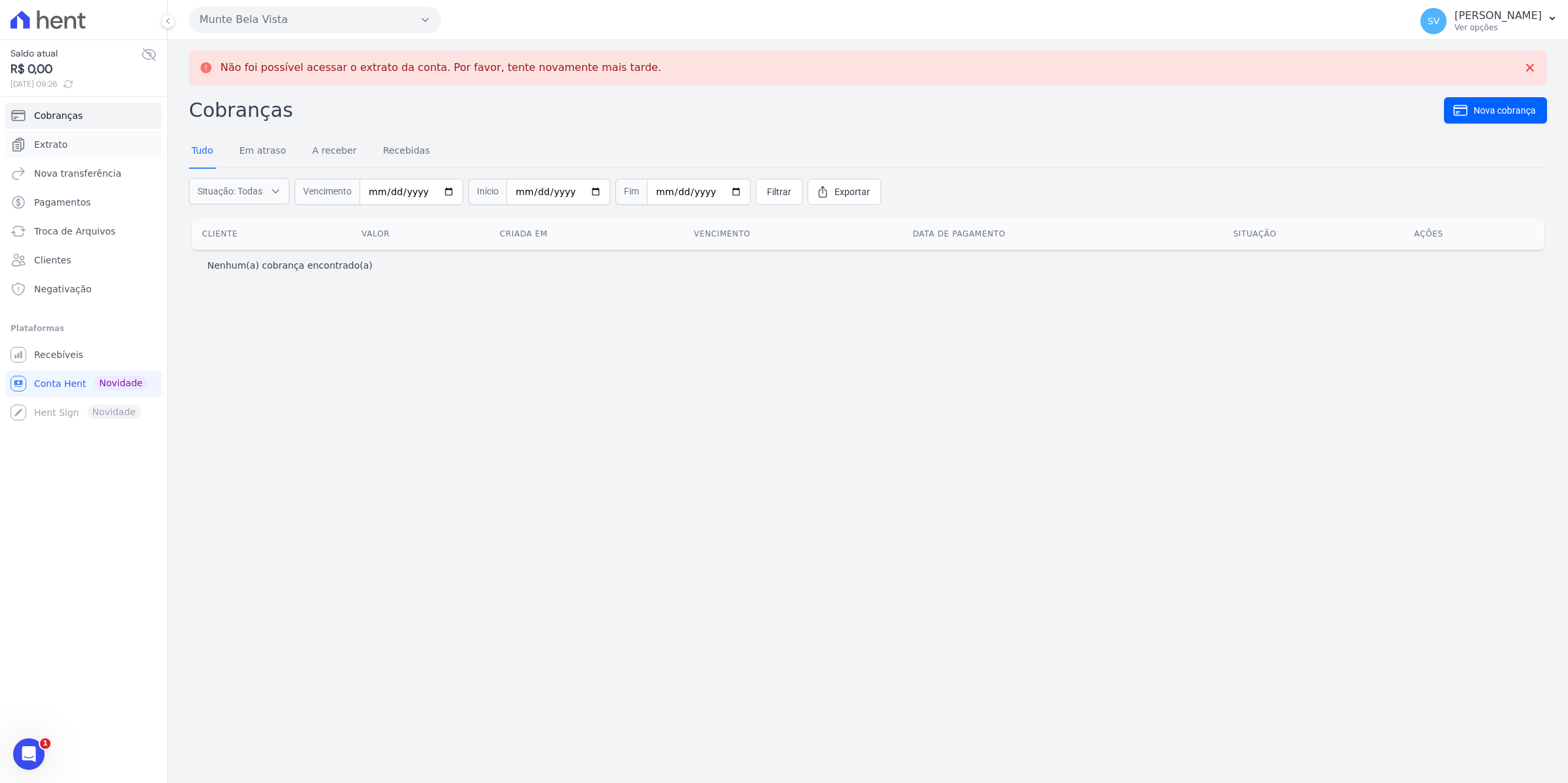
click at [47, 145] on span "Extrato" at bounding box center [50, 145] width 34 height 14
click at [32, 742] on icon "Abertura do Messenger da Intercom" at bounding box center [27, 752] width 21 height 21
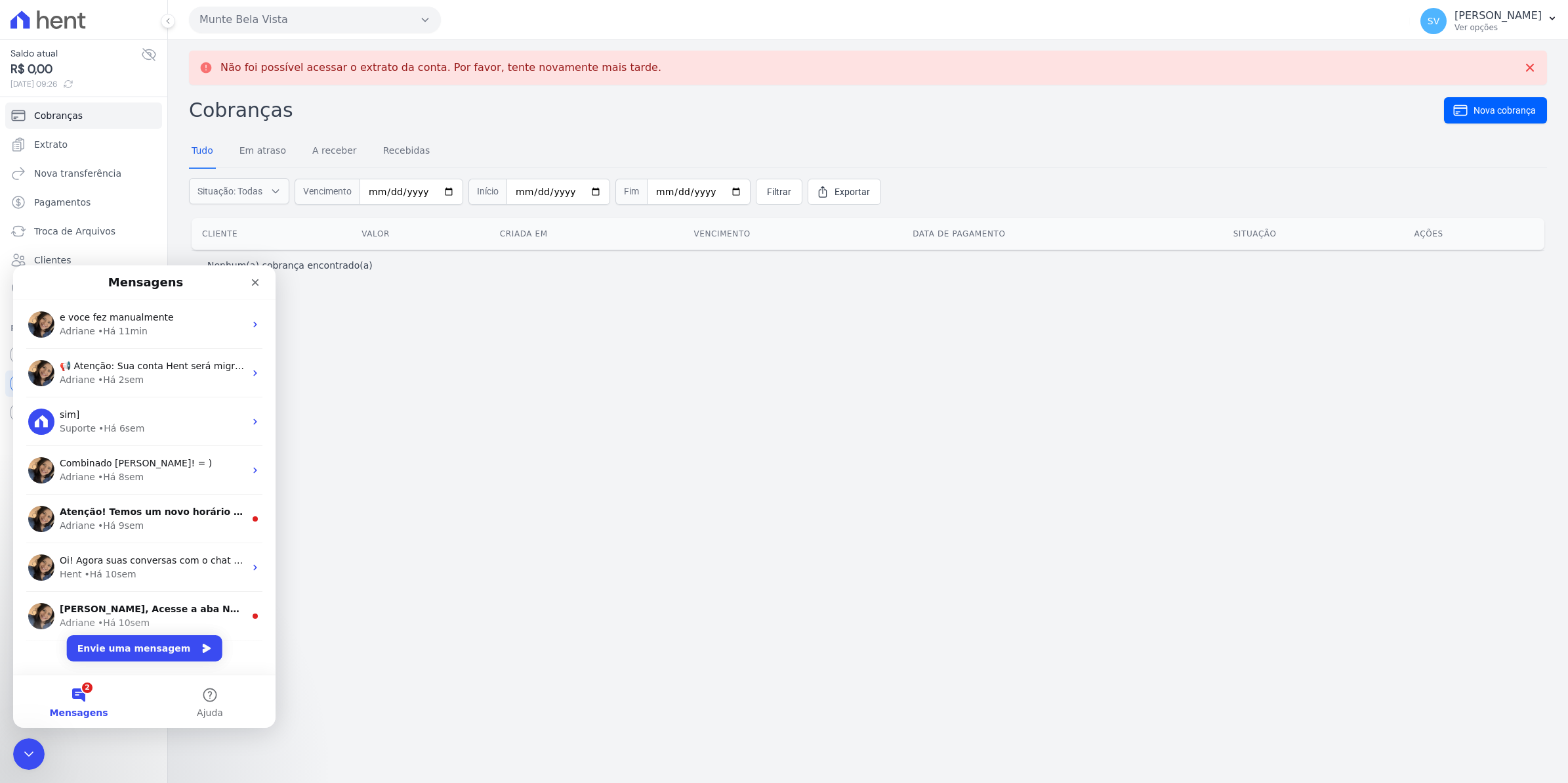
click at [83, 701] on button "2 Mensagens" at bounding box center [79, 701] width 131 height 52
click at [83, 691] on button "2 Mensagens" at bounding box center [79, 701] width 131 height 52
click at [166, 309] on div "e voce fez manualmente Adriane • Há 11min" at bounding box center [145, 324] width 262 height 48
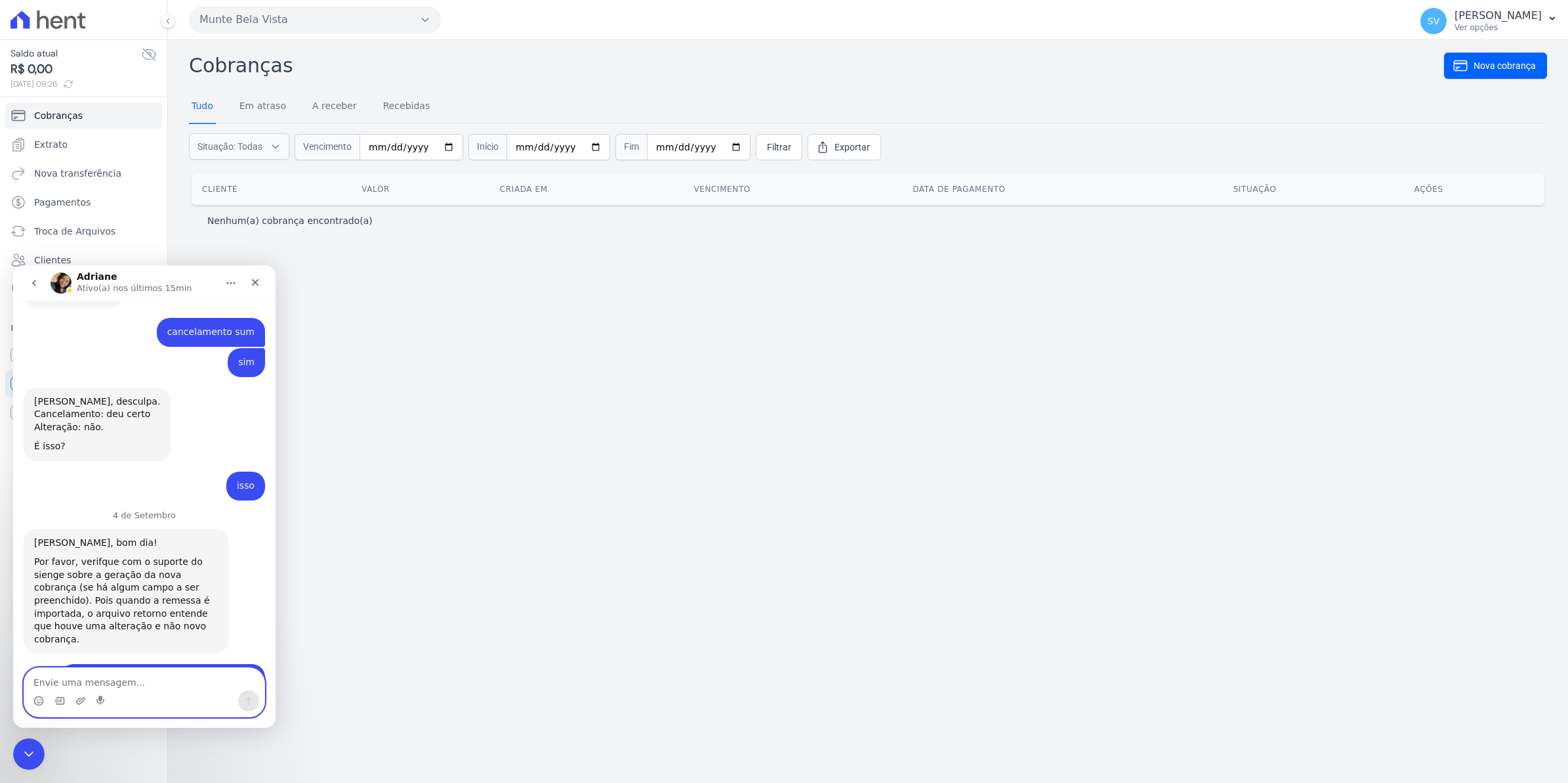
scroll to position [10746, 0]
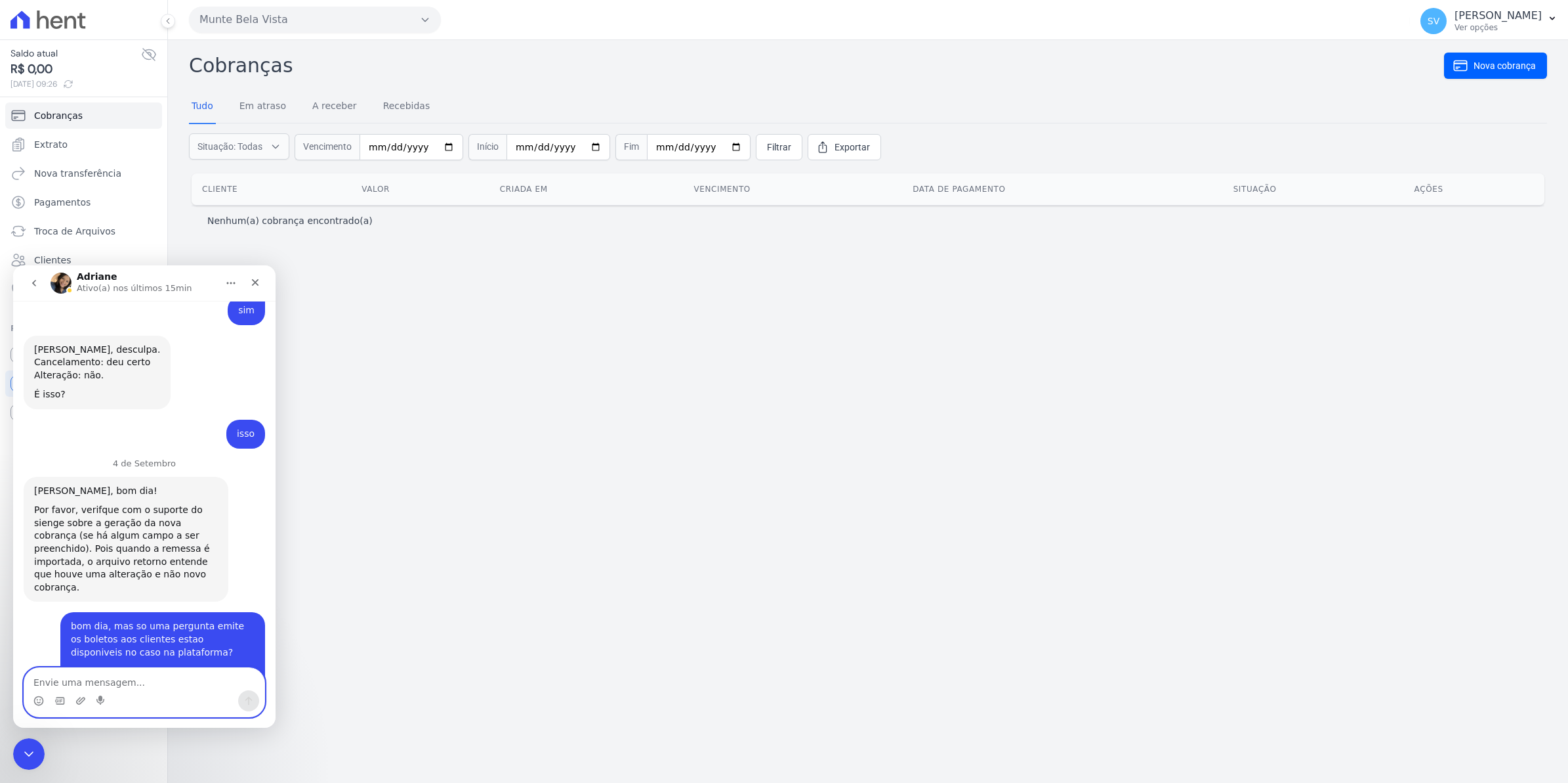
click at [98, 681] on textarea "Envie uma mensagem..." at bounding box center [144, 679] width 240 height 22
type textarea "ta bem"
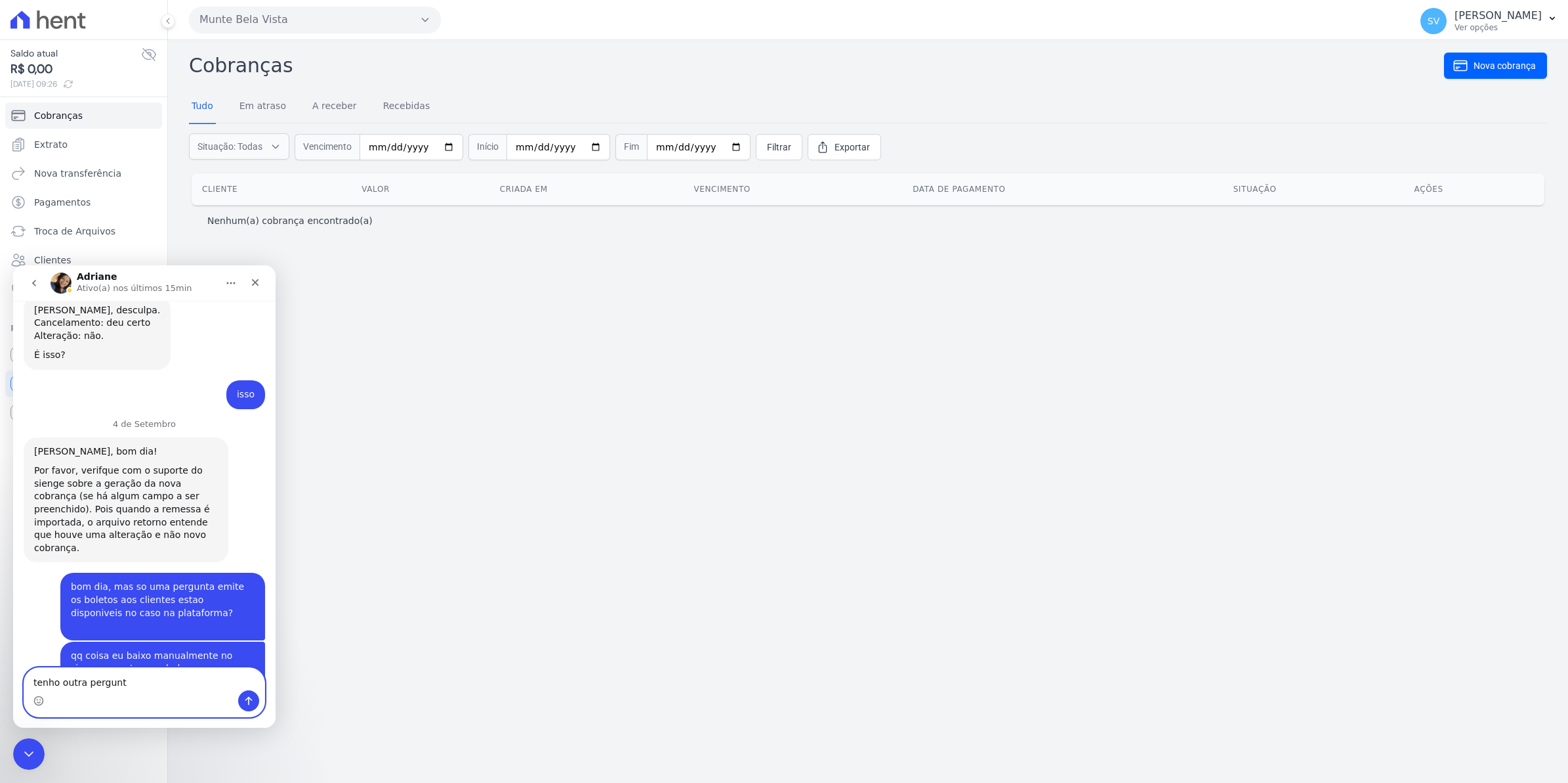
type textarea "tenho outra pergunta"
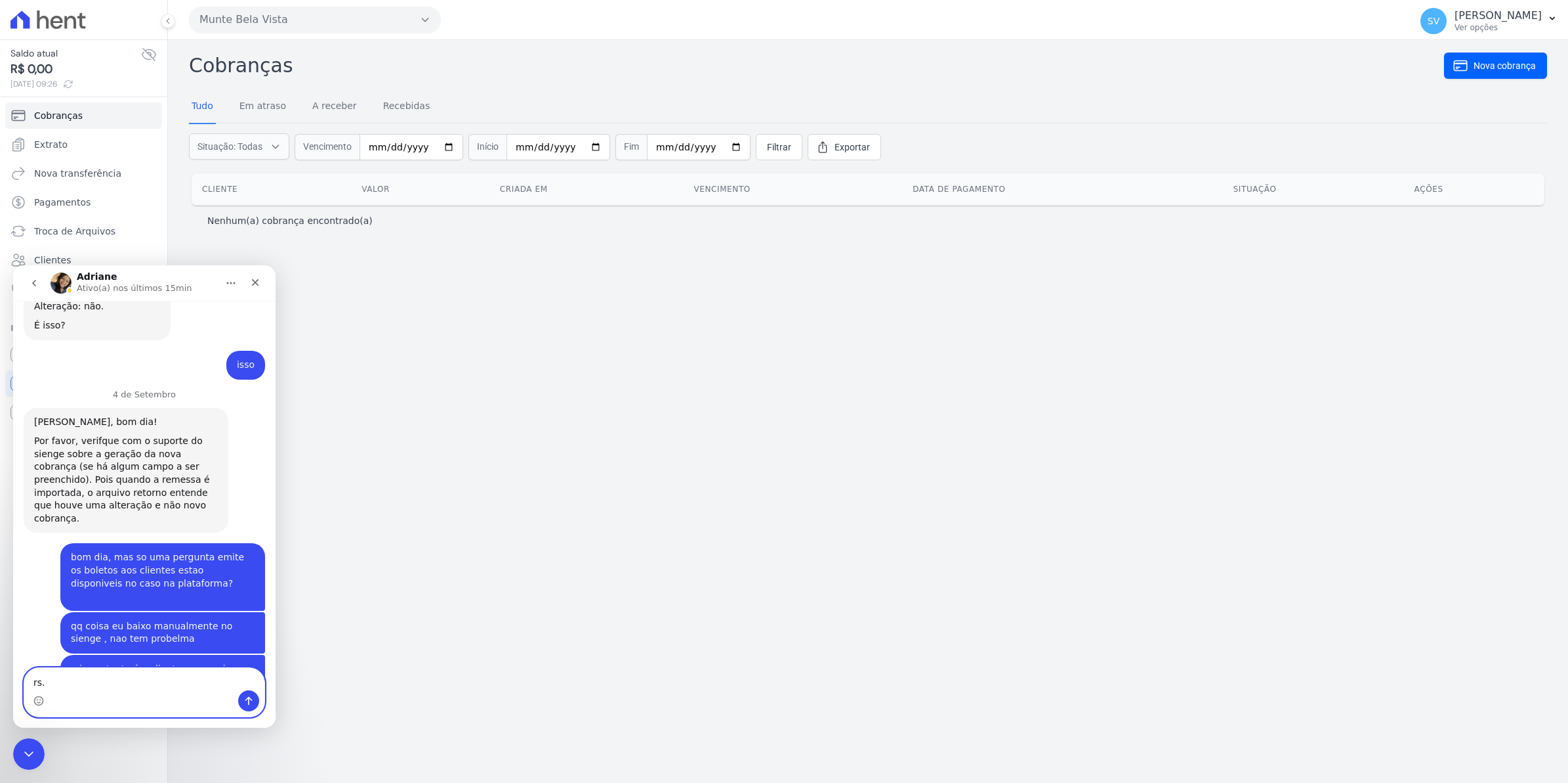
type textarea "rs.."
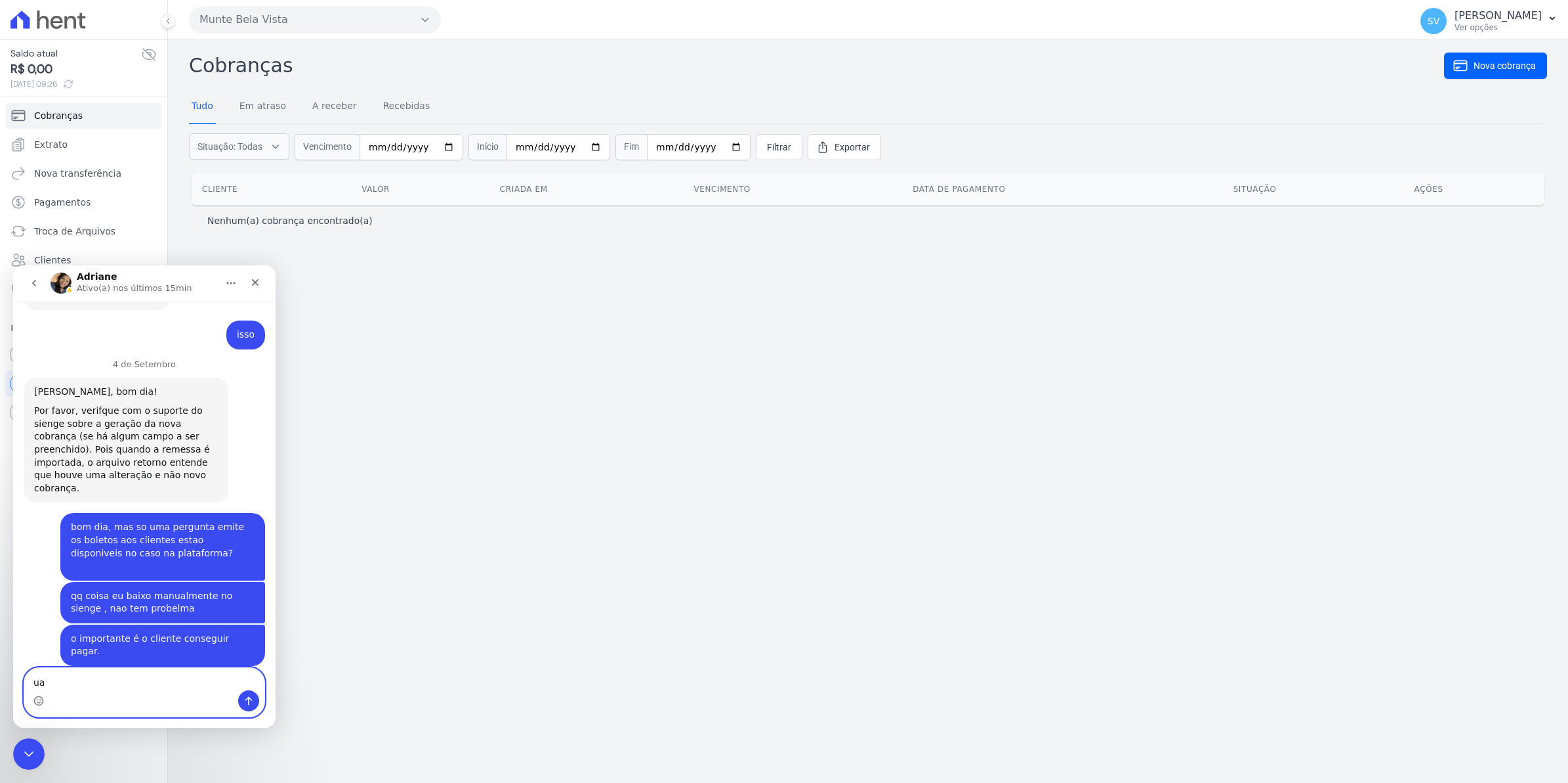
type textarea "u"
type textarea "uma cliente esta falando agora comigo"
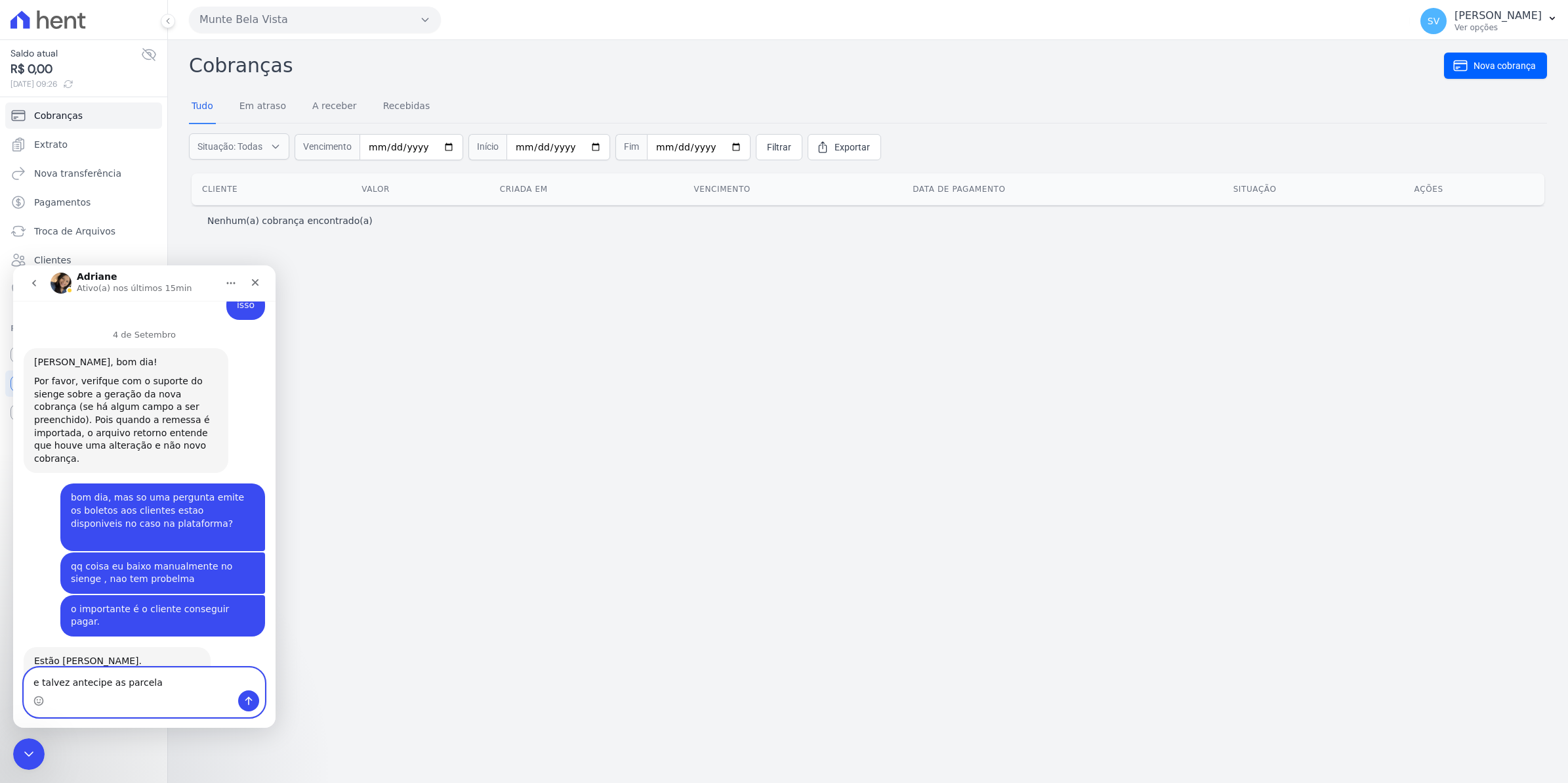
type textarea "e talvez antecipe as parcelas"
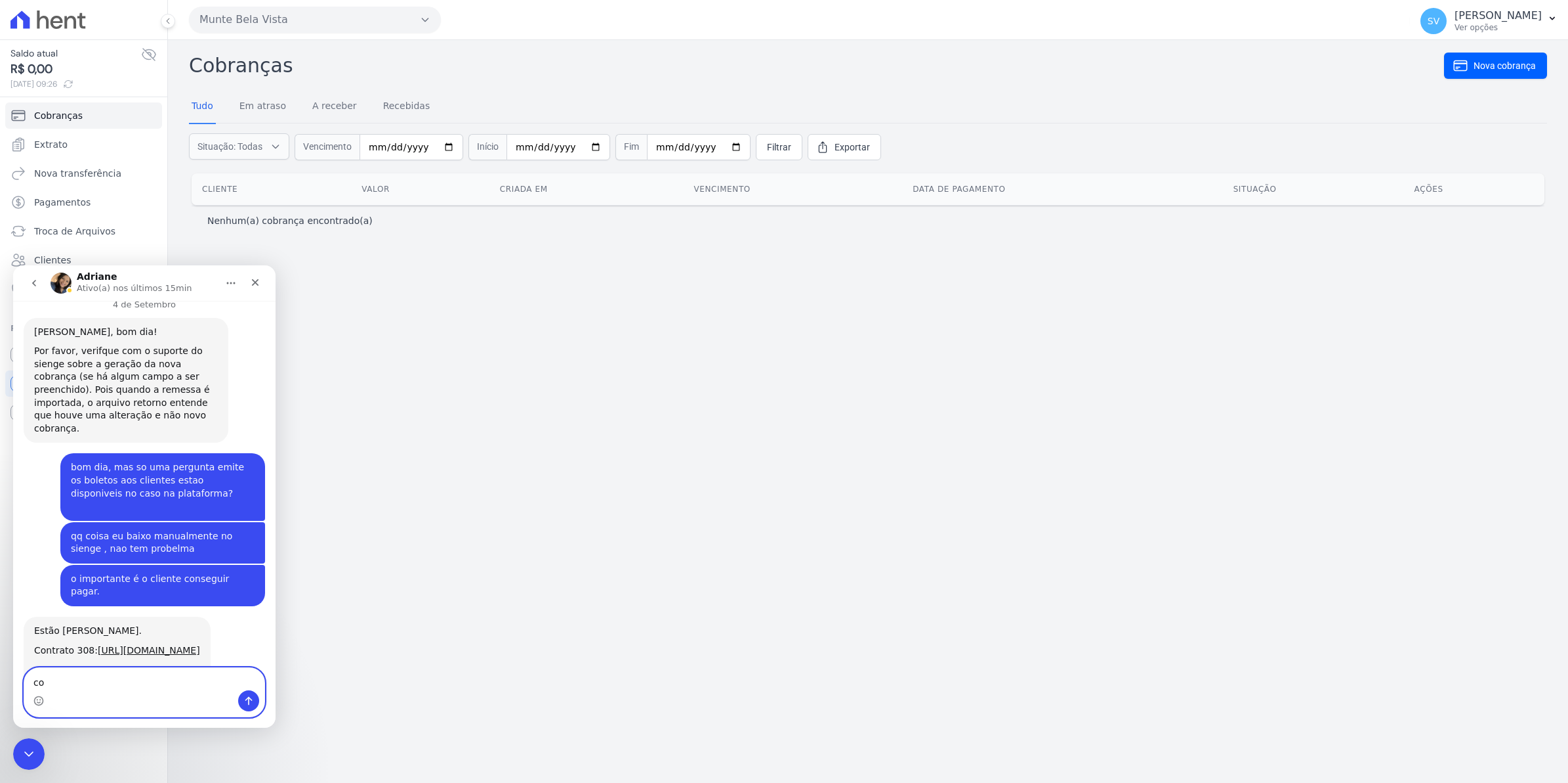
type textarea "c"
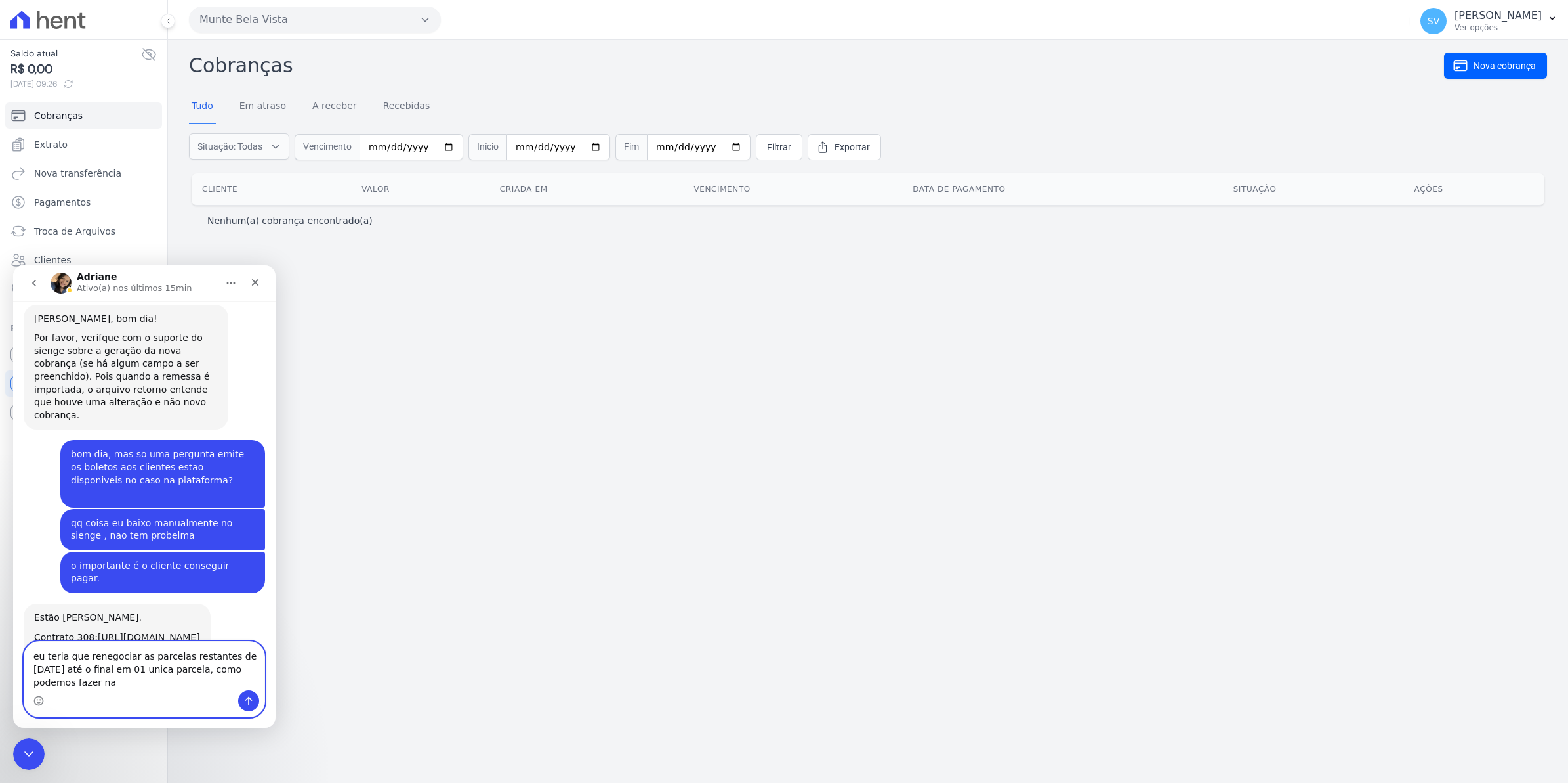
scroll to position [10931, 0]
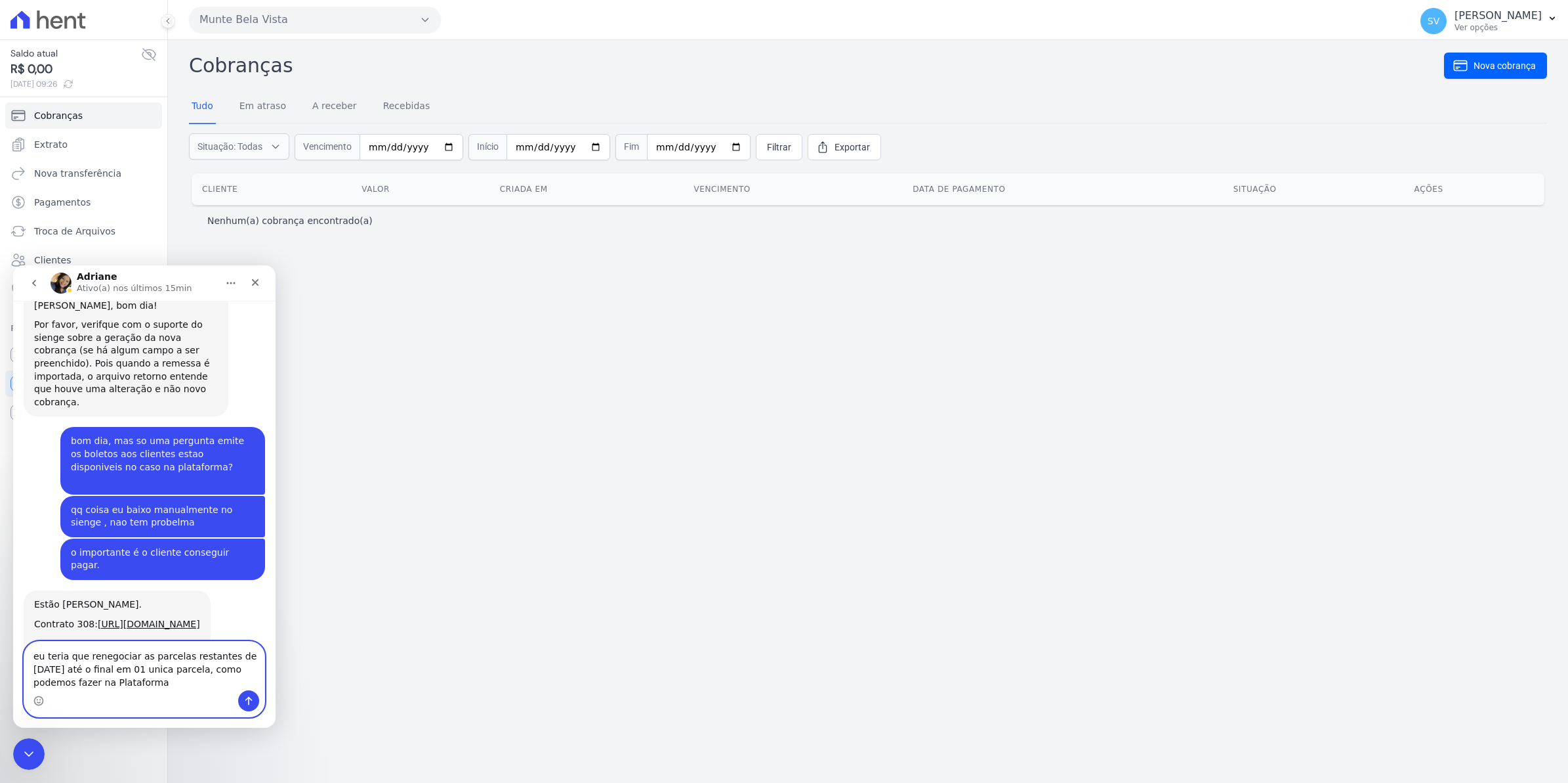
type textarea "eu teria que renegociar as parcelas restantes de out/25 até o final em 01 unica…"
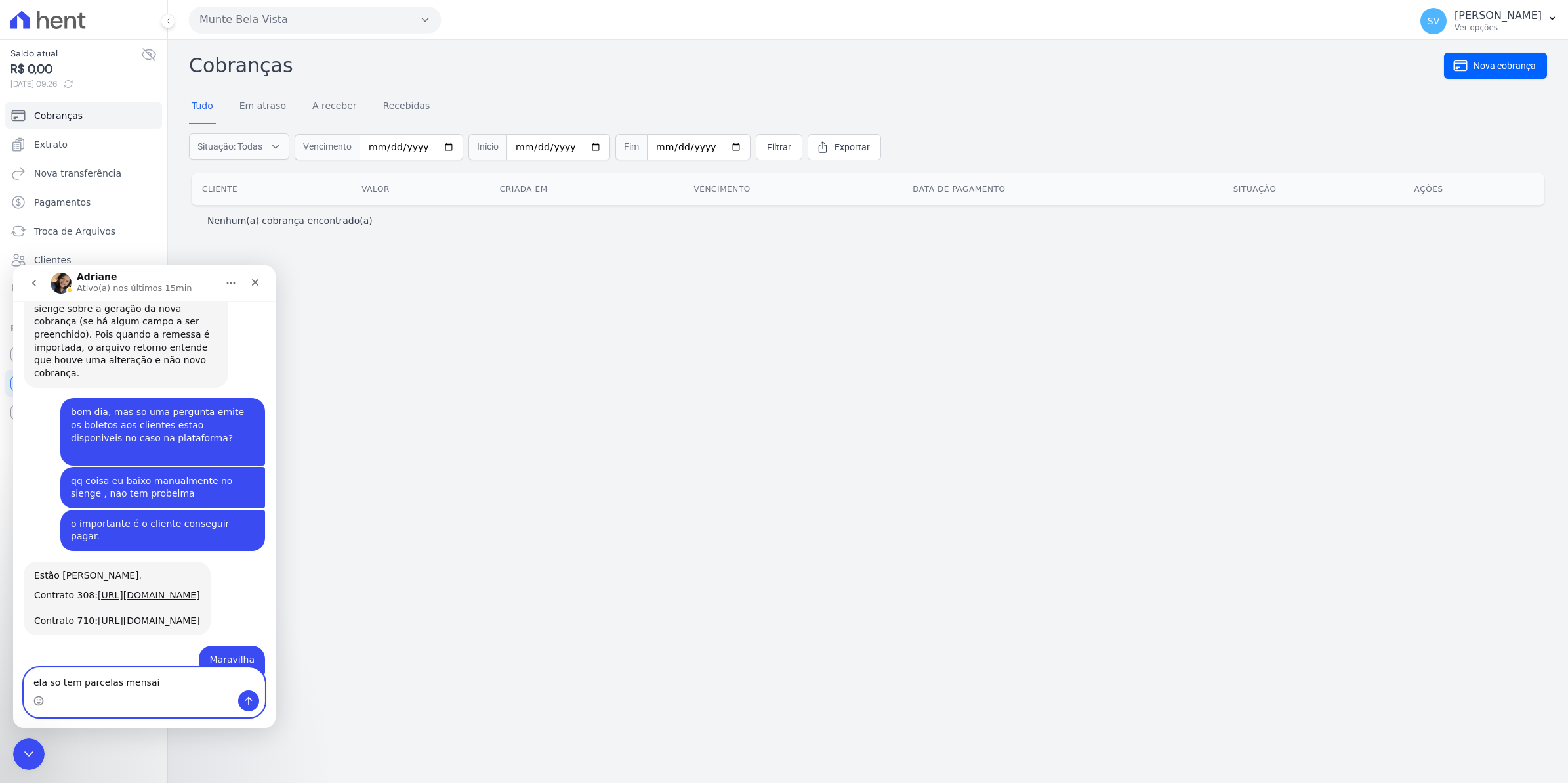
type textarea "ela so tem parcelas mensais"
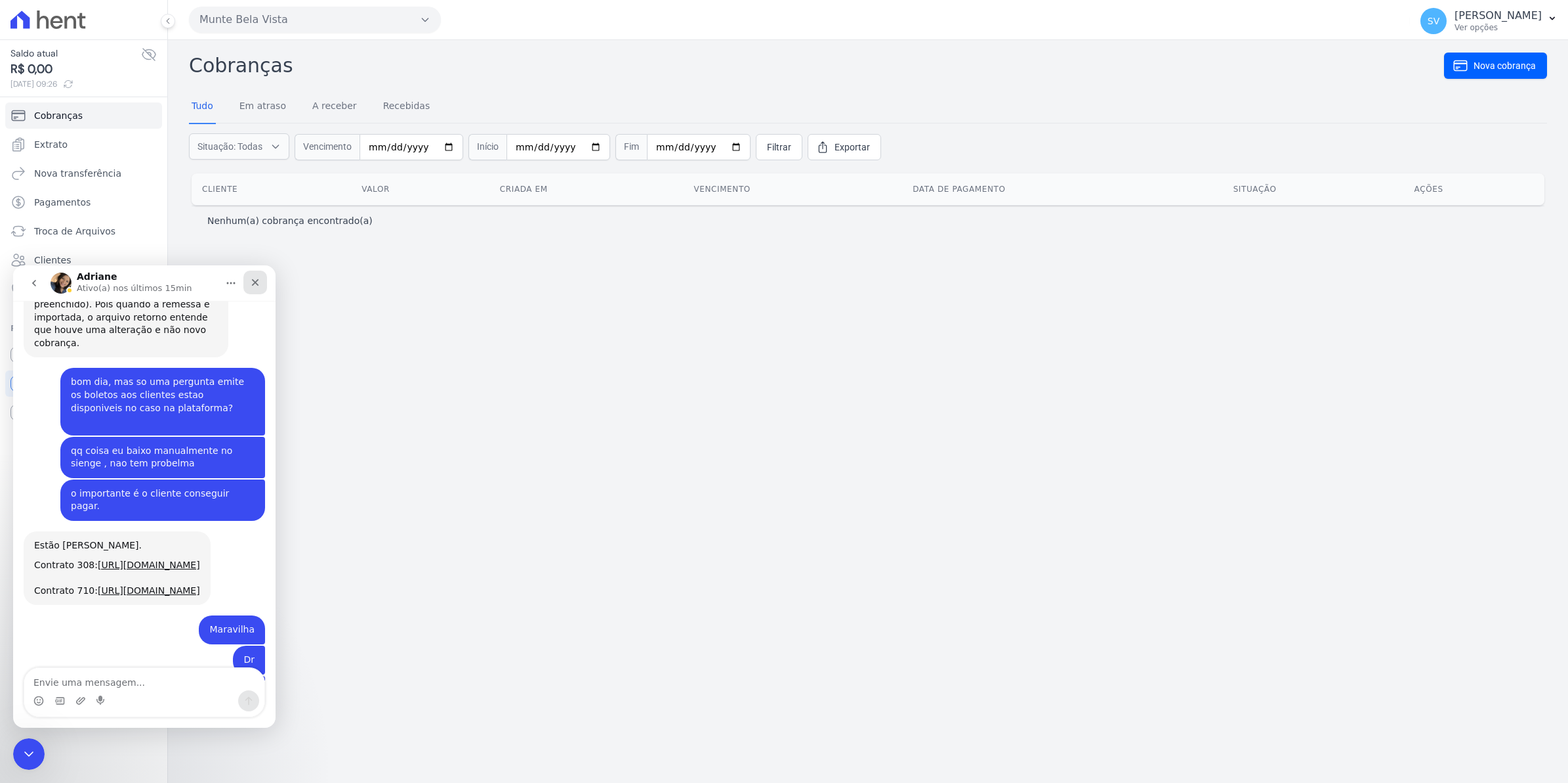
click at [254, 286] on icon "Fechar" at bounding box center [255, 282] width 11 height 11
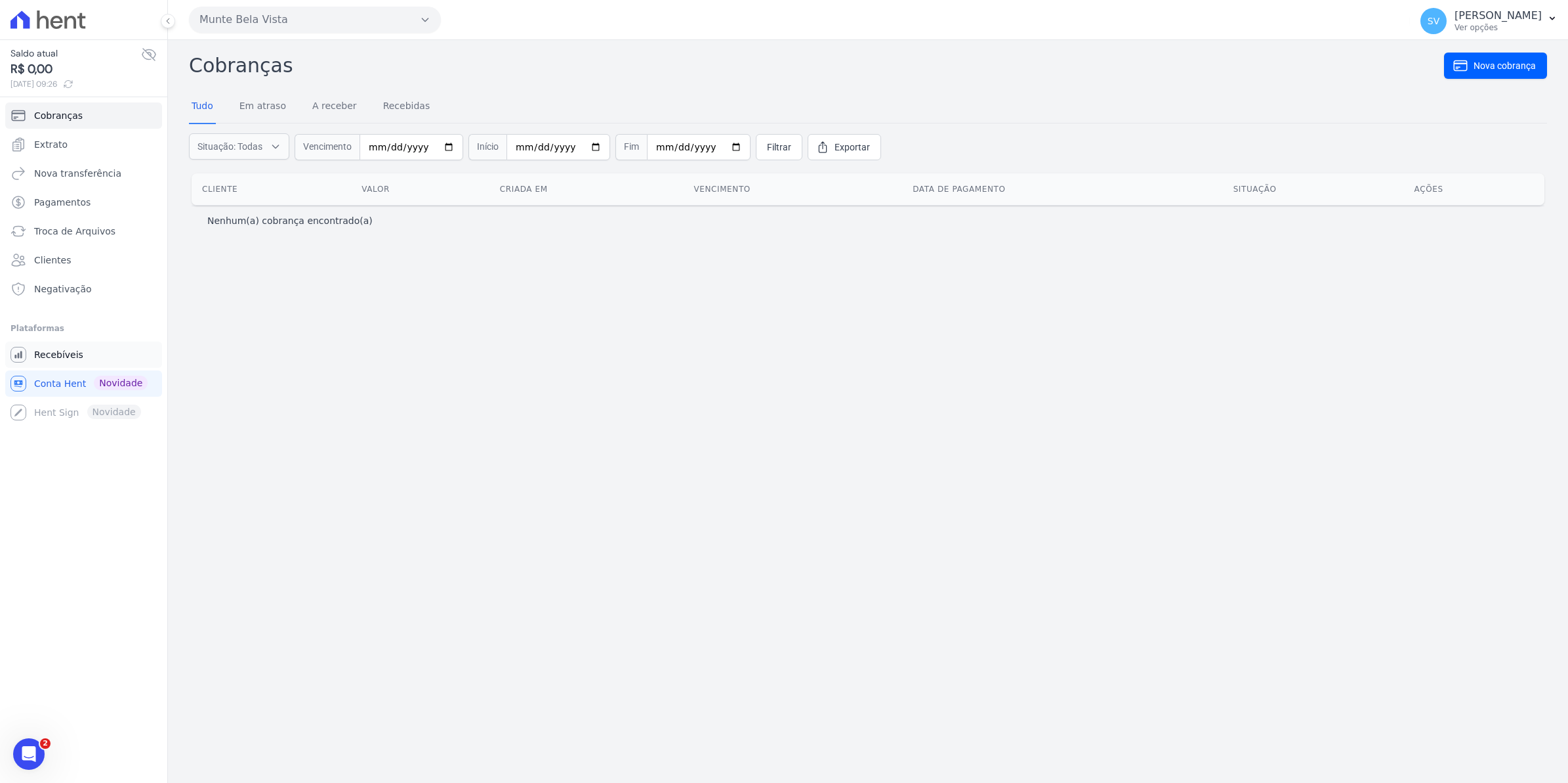
click at [38, 352] on span "Recebíveis" at bounding box center [58, 354] width 49 height 14
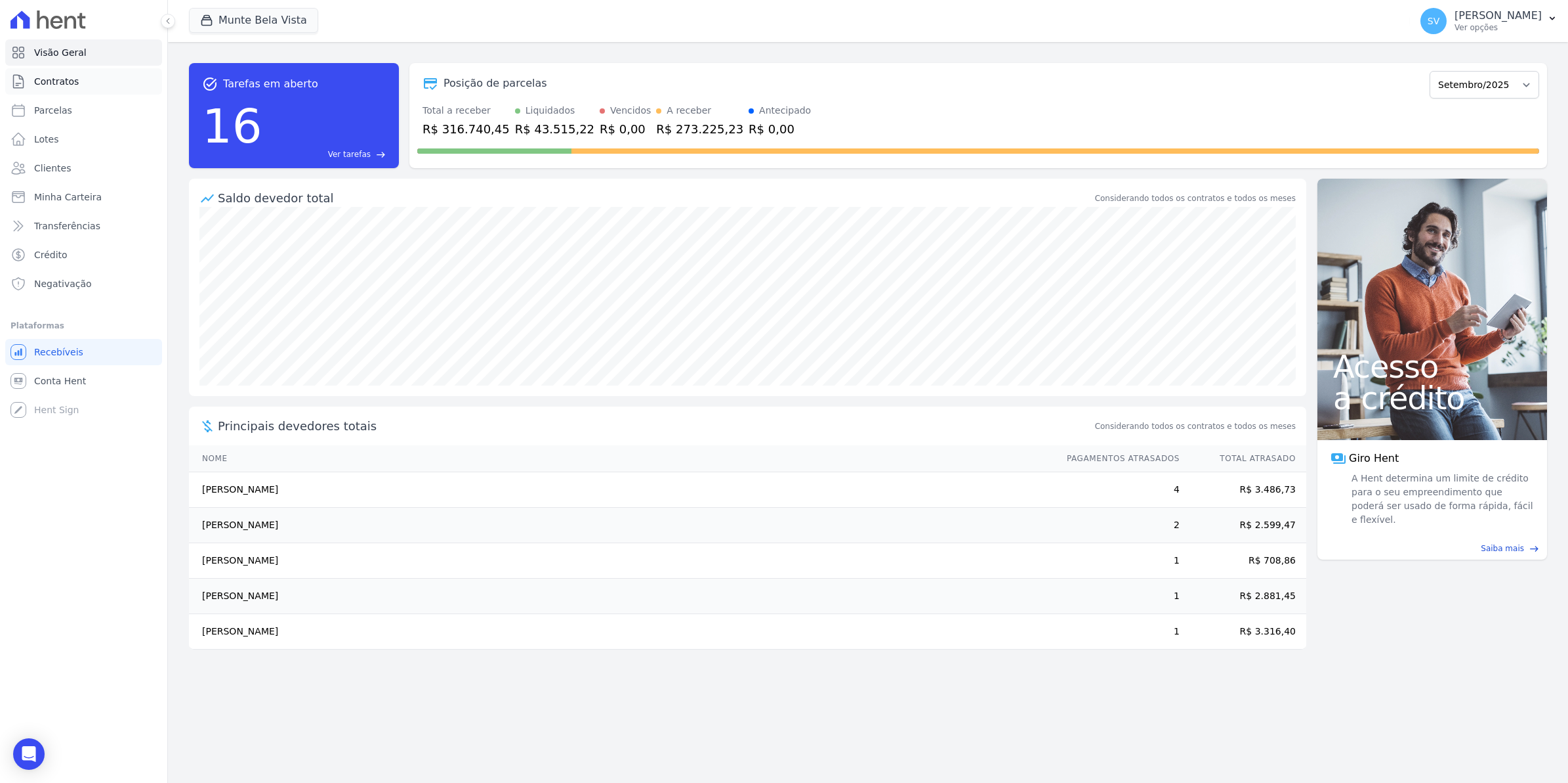
click at [41, 80] on span "Contratos" at bounding box center [56, 82] width 44 height 14
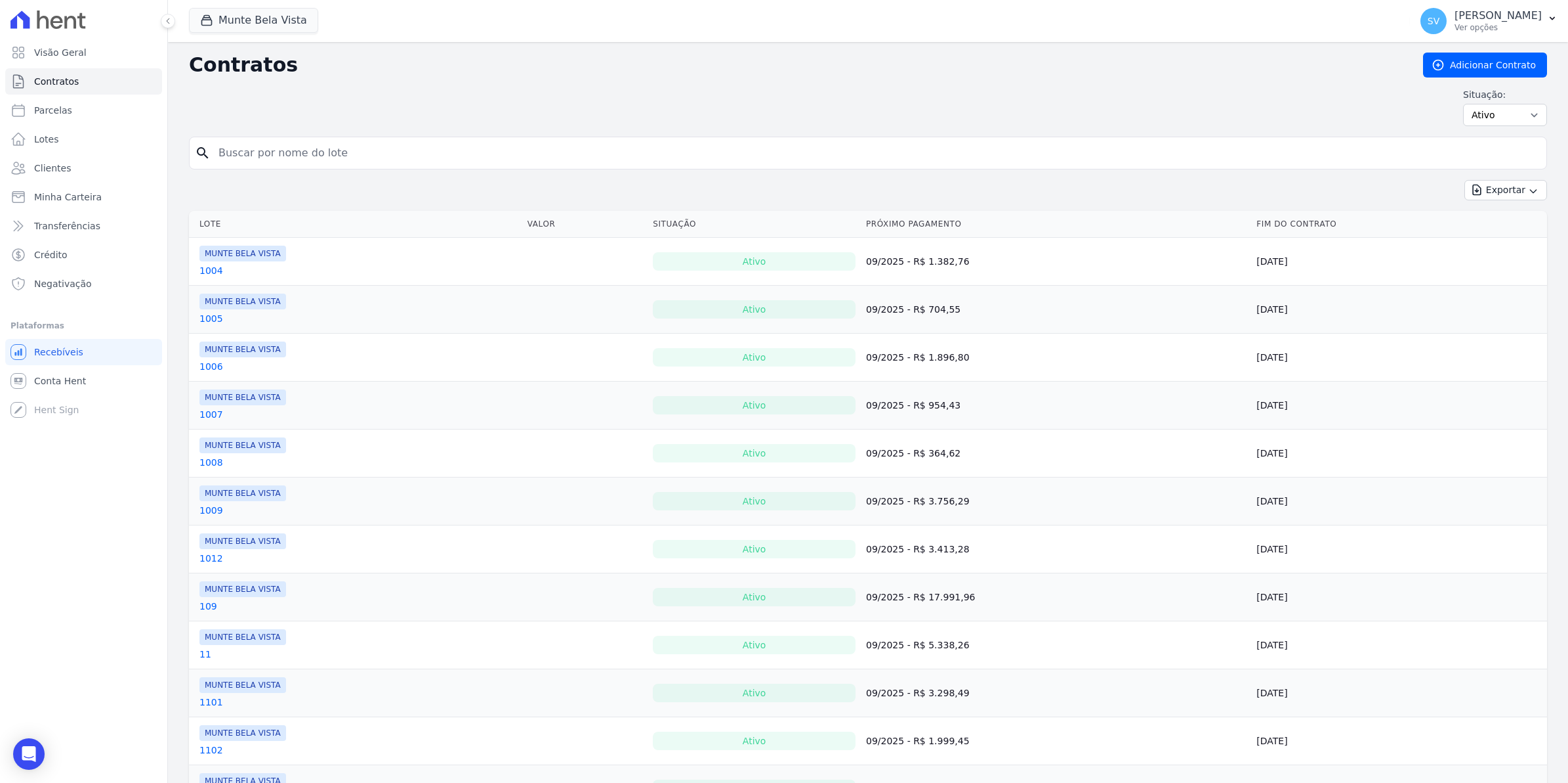
click at [263, 162] on input "search" at bounding box center [875, 153] width 1331 height 26
type input "nataly"
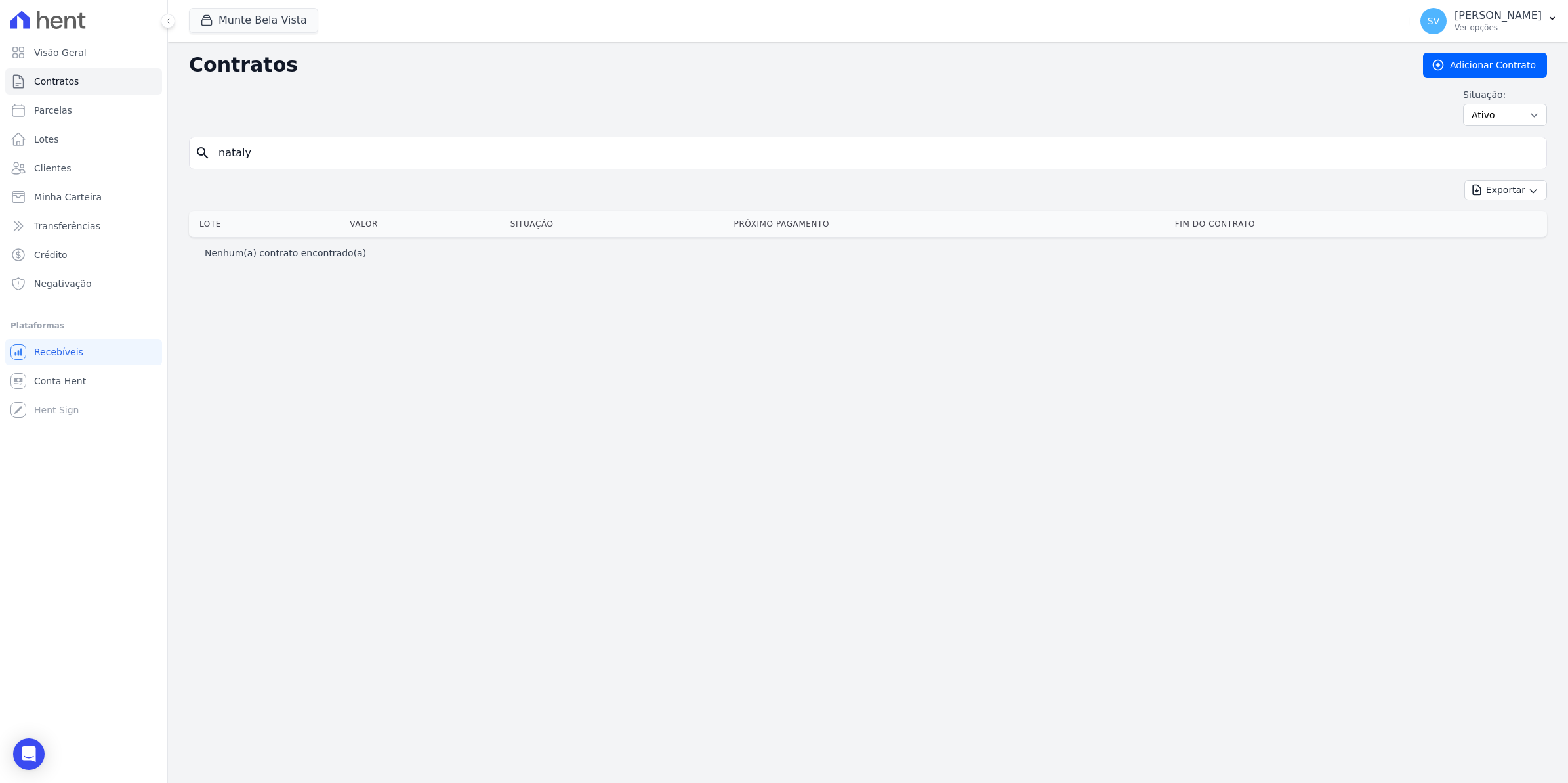
drag, startPoint x: 243, startPoint y: 165, endPoint x: 0, endPoint y: 202, distance: 245.8
click at [0, 202] on html "Visão Geral Contratos [GEOGRAPHIC_DATA] Lotes Clientes Minha Carteira Transferê…" at bounding box center [784, 391] width 1568 height 783
click at [54, 120] on link "Parcelas" at bounding box center [83, 110] width 157 height 26
click at [57, 108] on span "Parcelas" at bounding box center [52, 110] width 38 height 14
select select
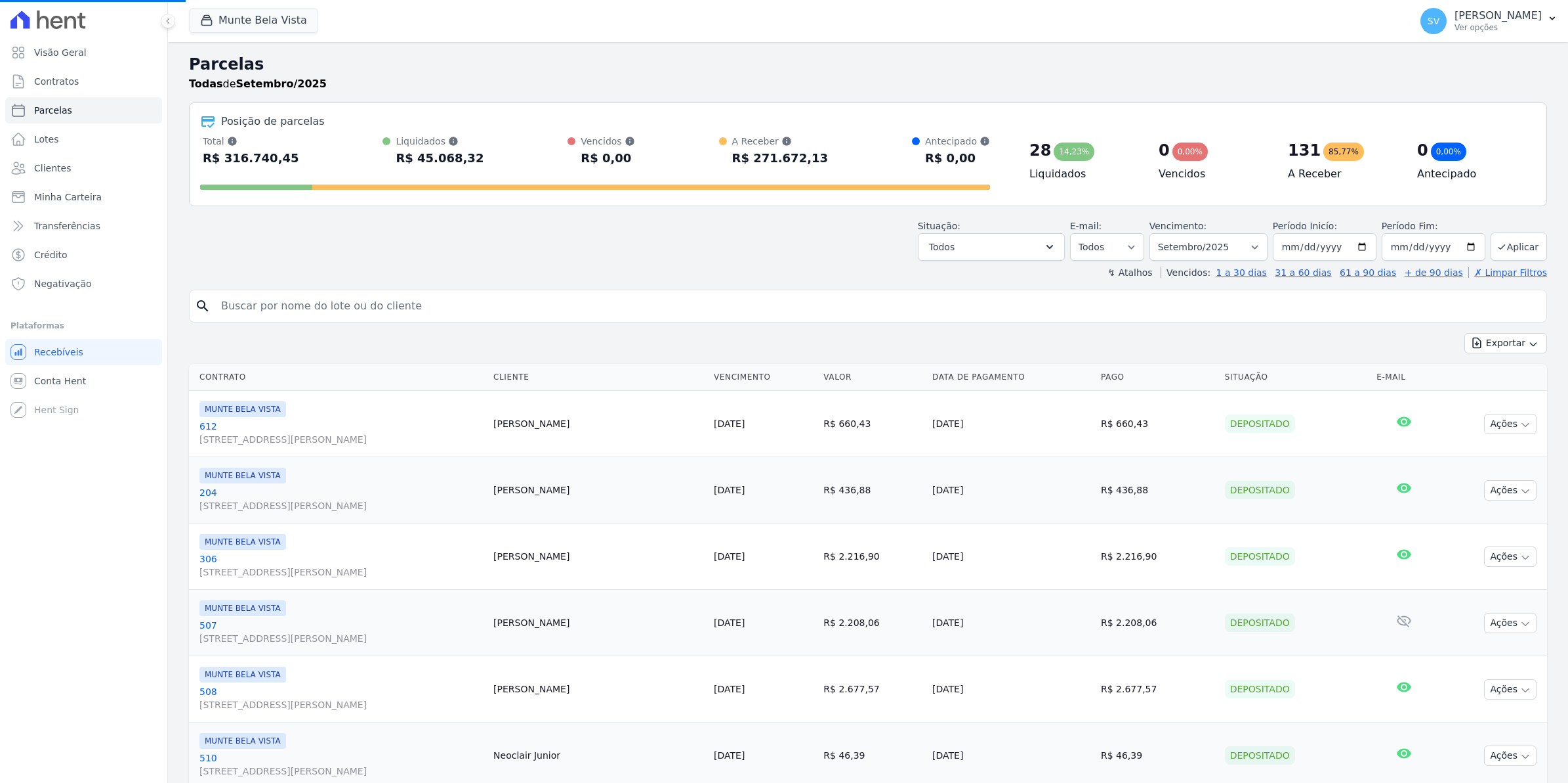
click at [264, 309] on input "search" at bounding box center [877, 305] width 1329 height 26
select select
click at [264, 309] on input "search" at bounding box center [877, 305] width 1329 height 26
type input "NATALY"
select select
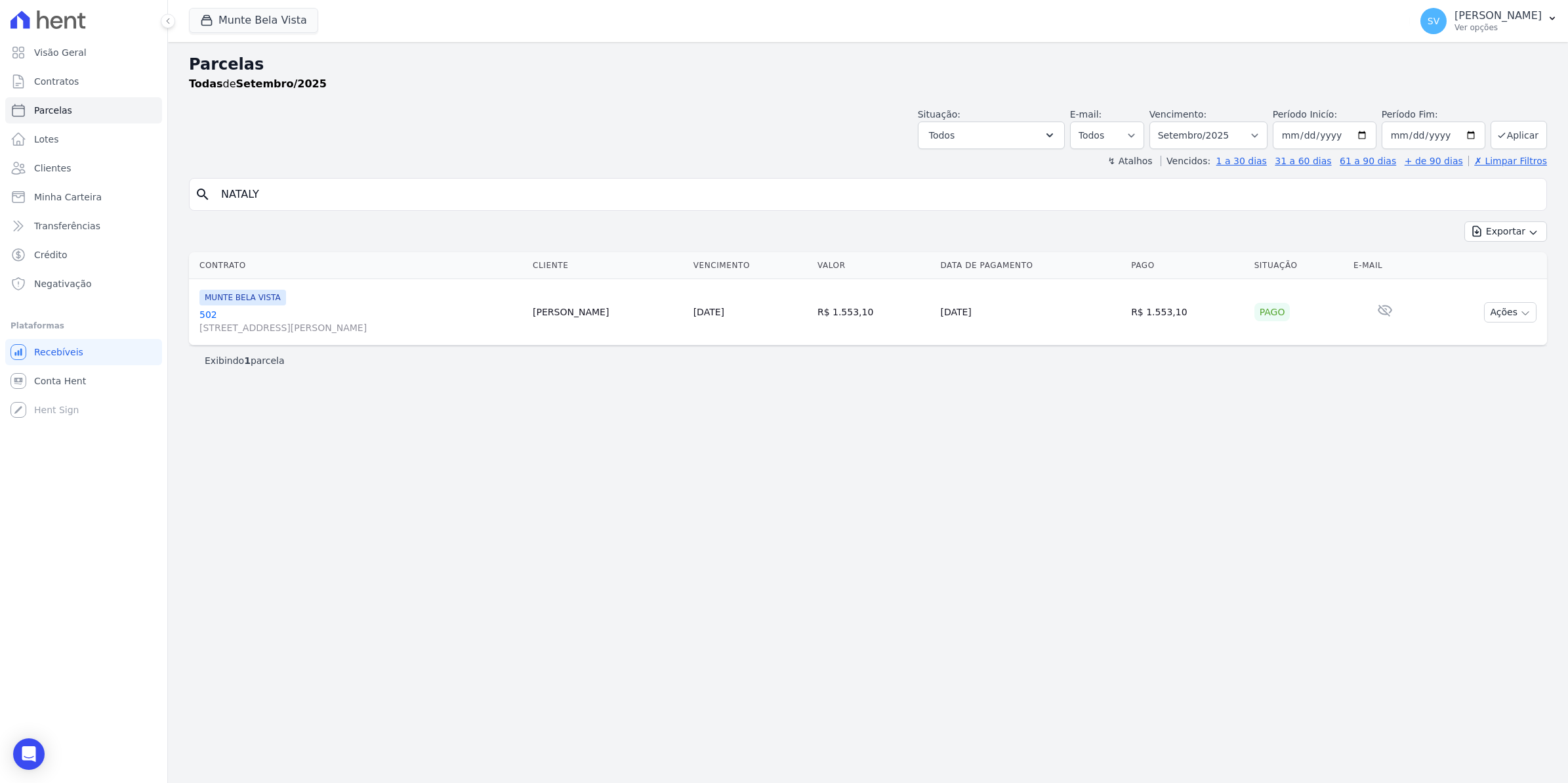
click at [210, 316] on link "[GEOGRAPHIC_DATA][STREET_ADDRESS][PERSON_NAME][GEOGRAPHIC_DATA]" at bounding box center [361, 321] width 323 height 26
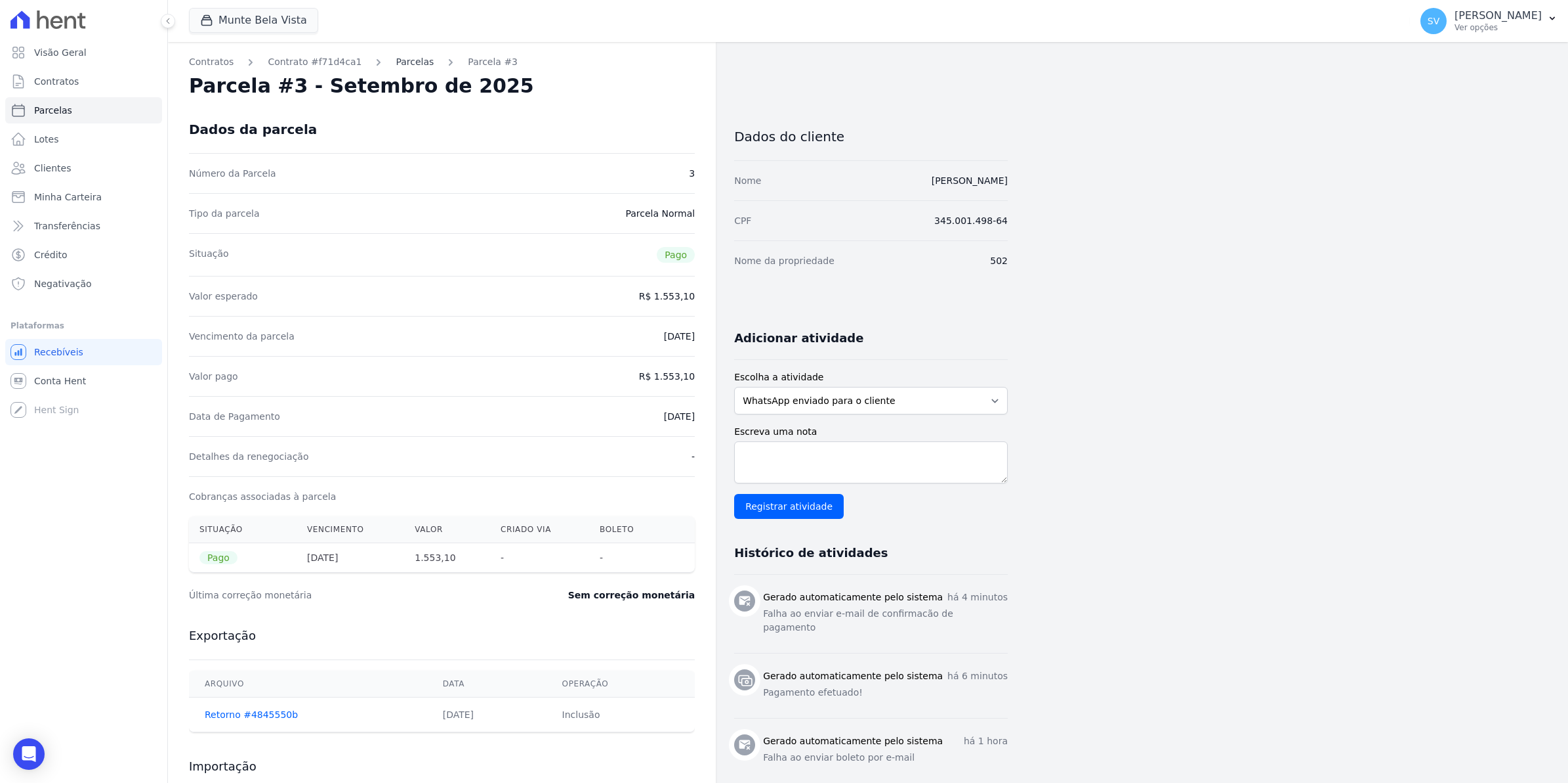
click at [396, 61] on link "Parcelas" at bounding box center [414, 62] width 38 height 14
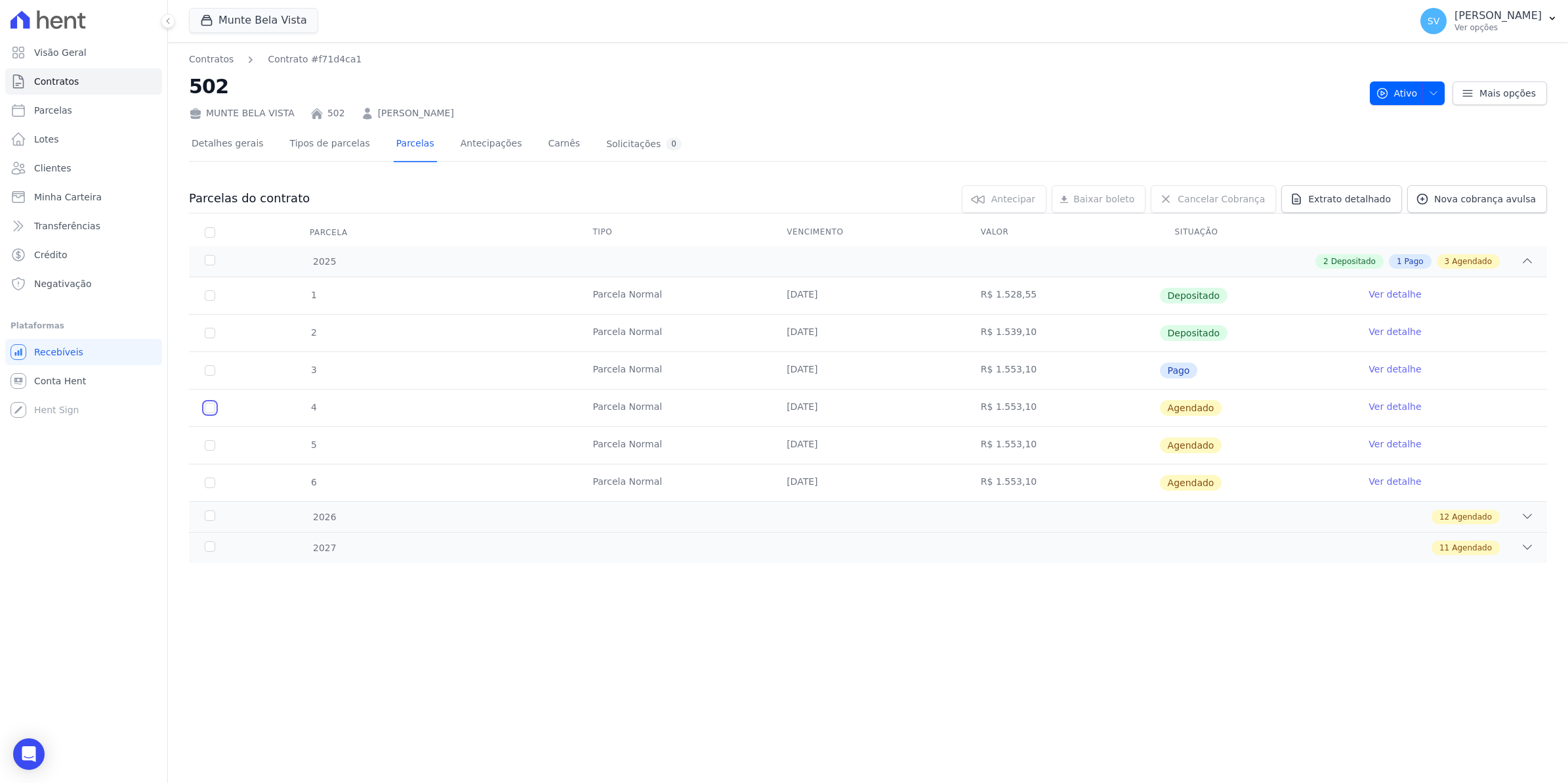
click at [210, 410] on input "checkbox" at bounding box center [209, 407] width 11 height 11
checkbox input "true"
click at [210, 445] on input "checkbox" at bounding box center [209, 445] width 11 height 11
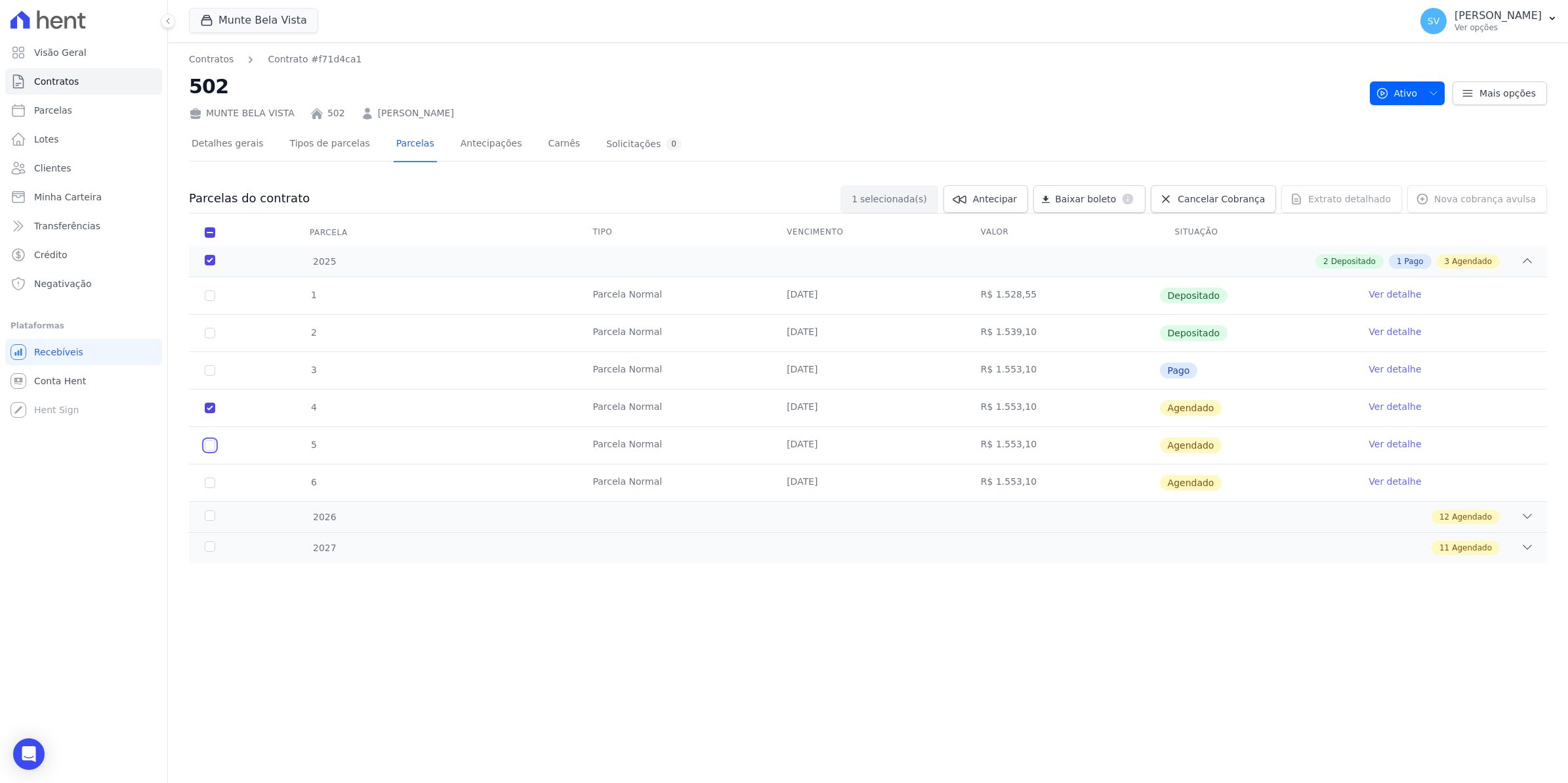
checkbox input "true"
click at [210, 480] on input "checkbox" at bounding box center [209, 482] width 11 height 11
checkbox input "true"
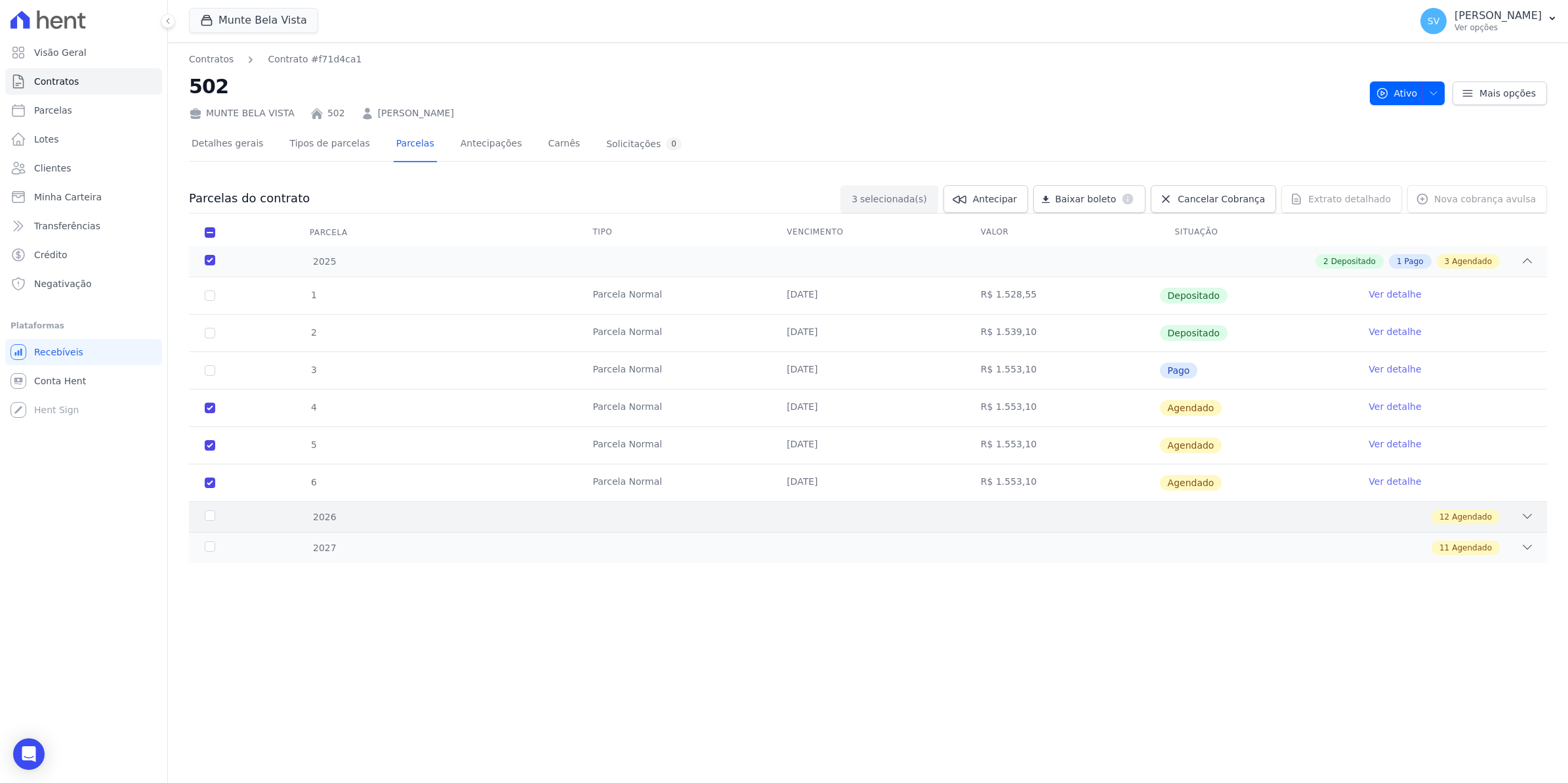
click at [210, 517] on div "2026" at bounding box center [264, 517] width 126 height 14
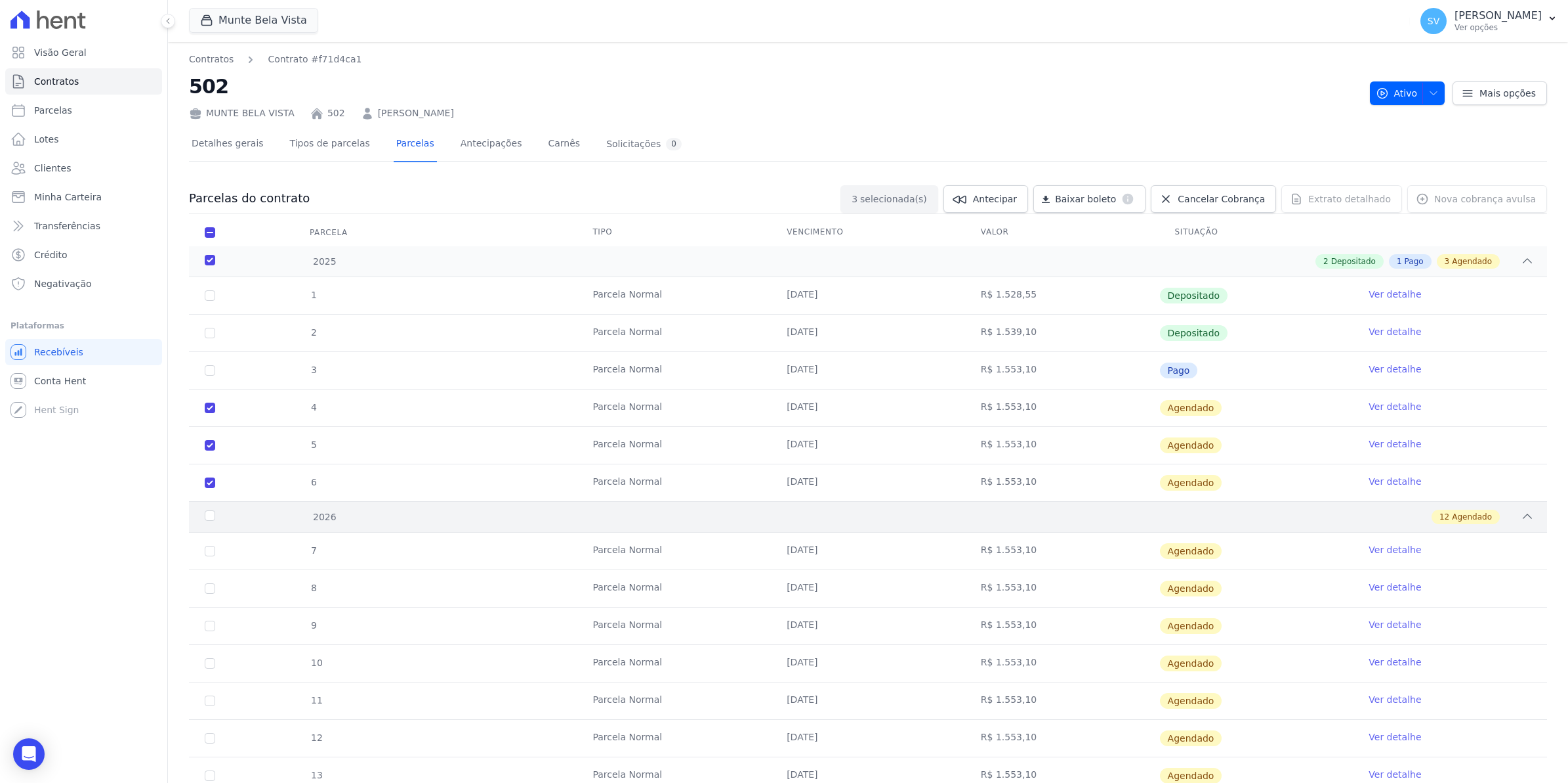
click at [210, 510] on div "2026 12 Agendado" at bounding box center [868, 517] width 1359 height 31
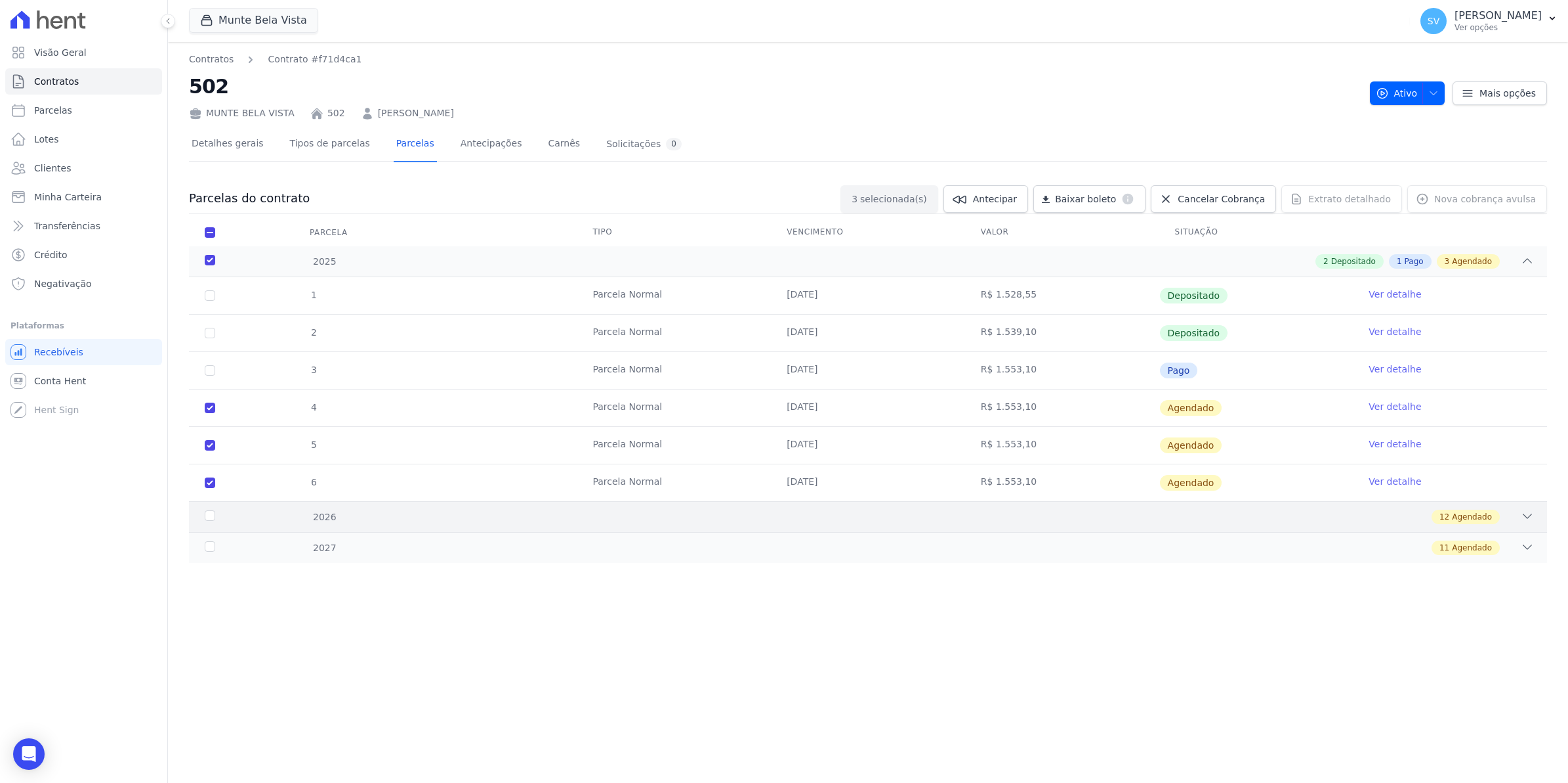
click at [212, 517] on div "2026" at bounding box center [264, 517] width 126 height 14
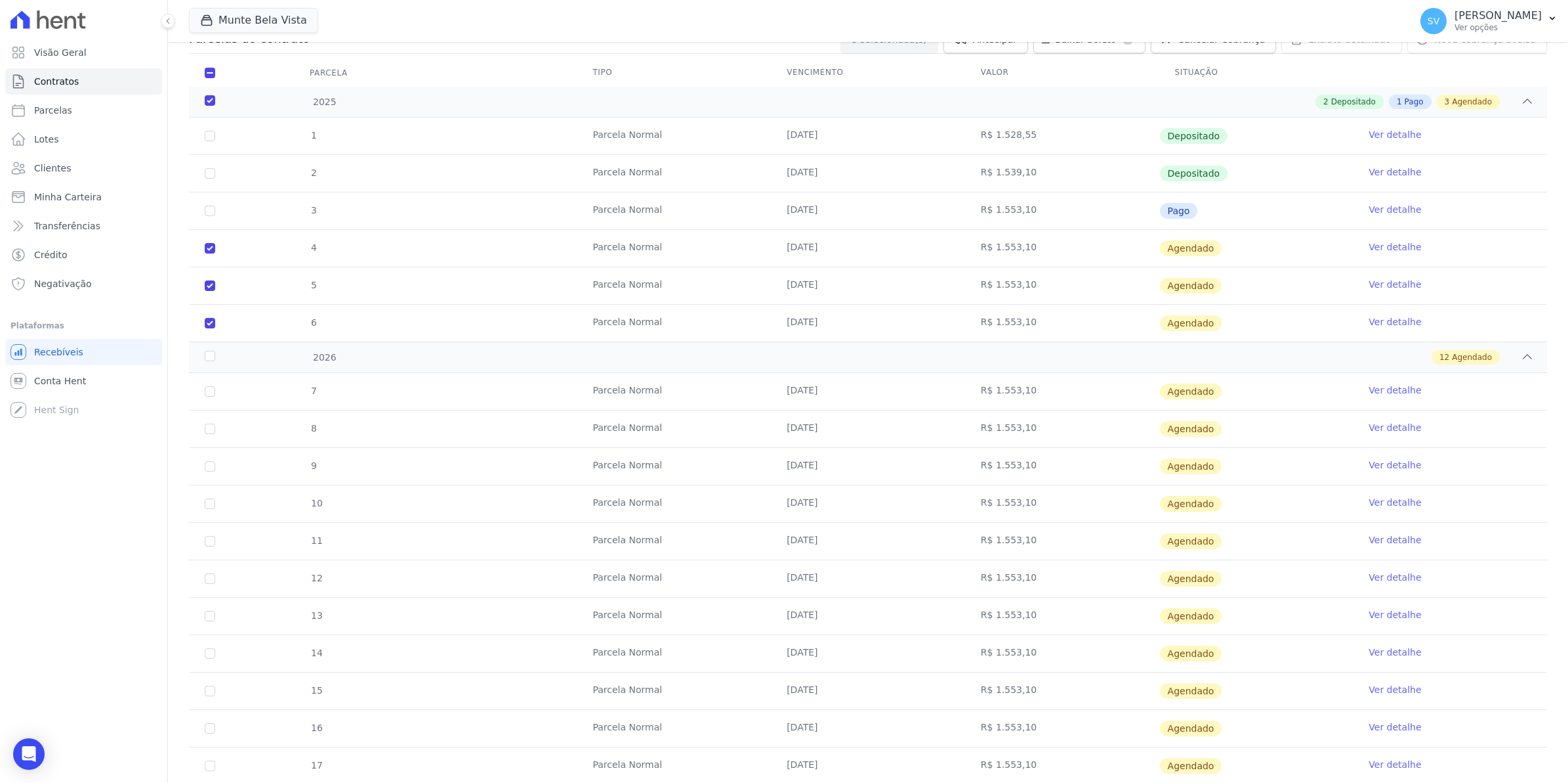
scroll to position [164, 0]
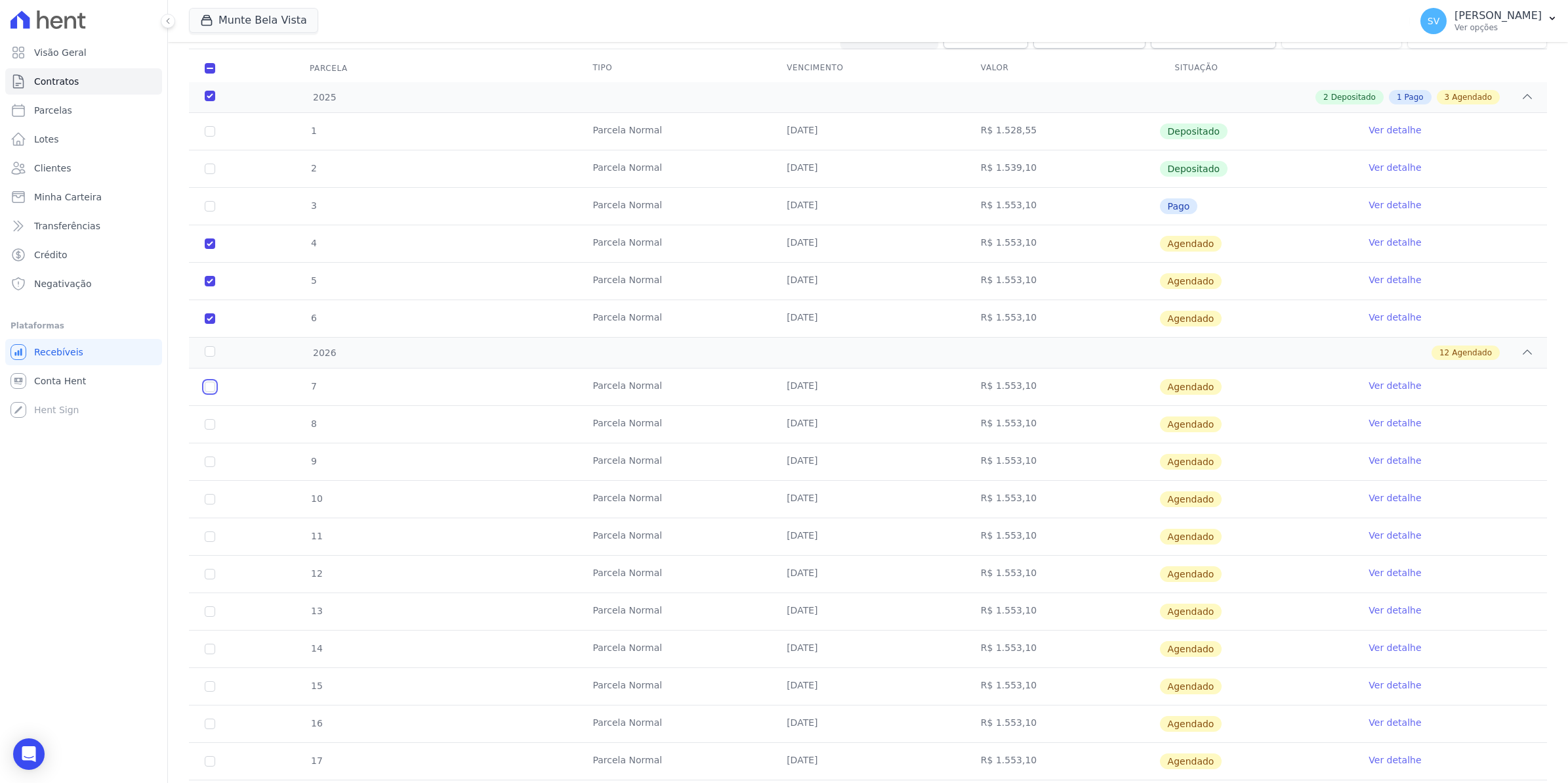
click at [206, 385] on input "checkbox" at bounding box center [209, 386] width 11 height 11
checkbox input "true"
click at [210, 433] on td "8" at bounding box center [210, 424] width 42 height 37
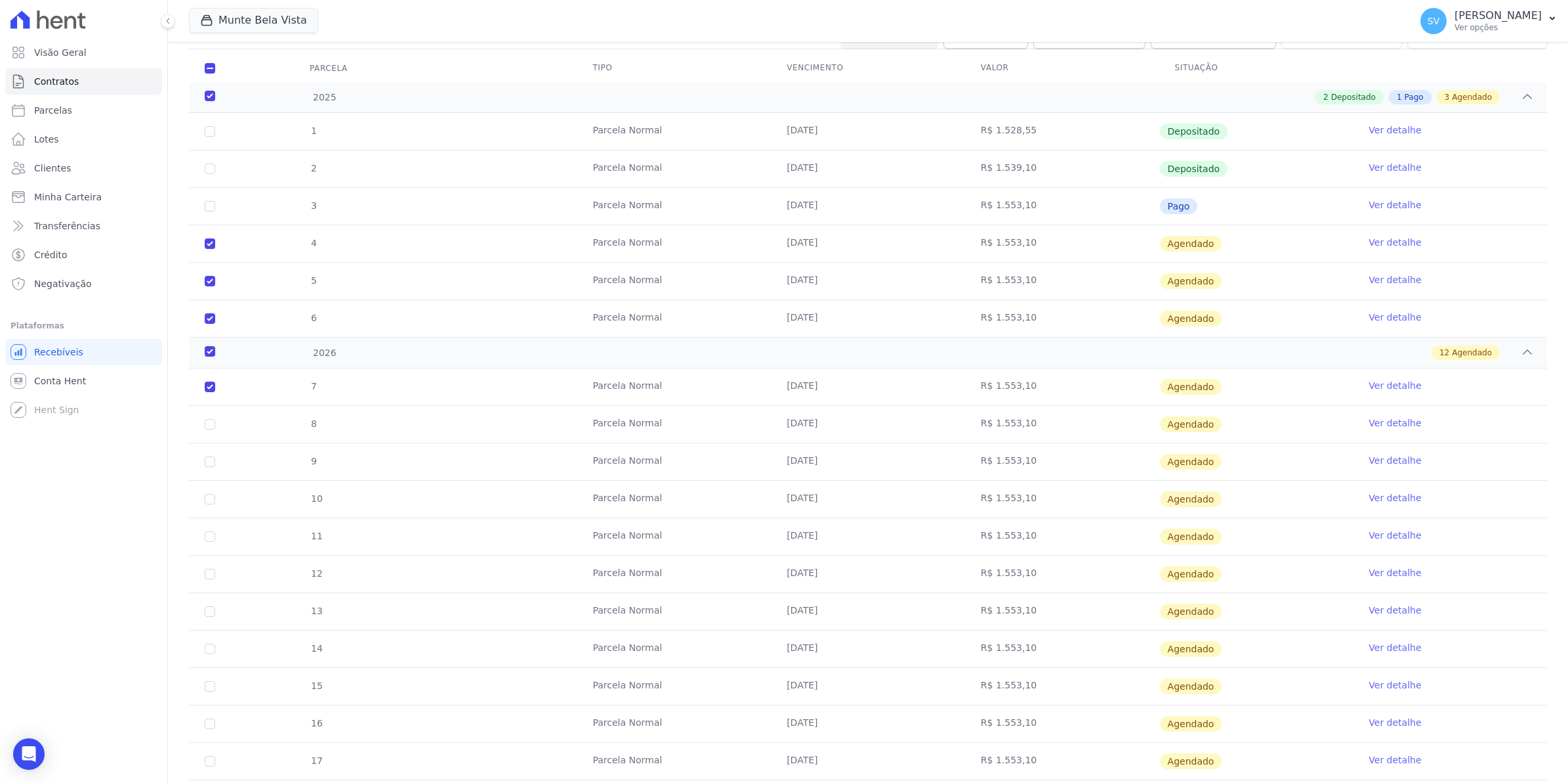
click at [202, 427] on td "8" at bounding box center [210, 424] width 42 height 37
click at [207, 429] on input "checkbox" at bounding box center [209, 424] width 11 height 11
checkbox input "true"
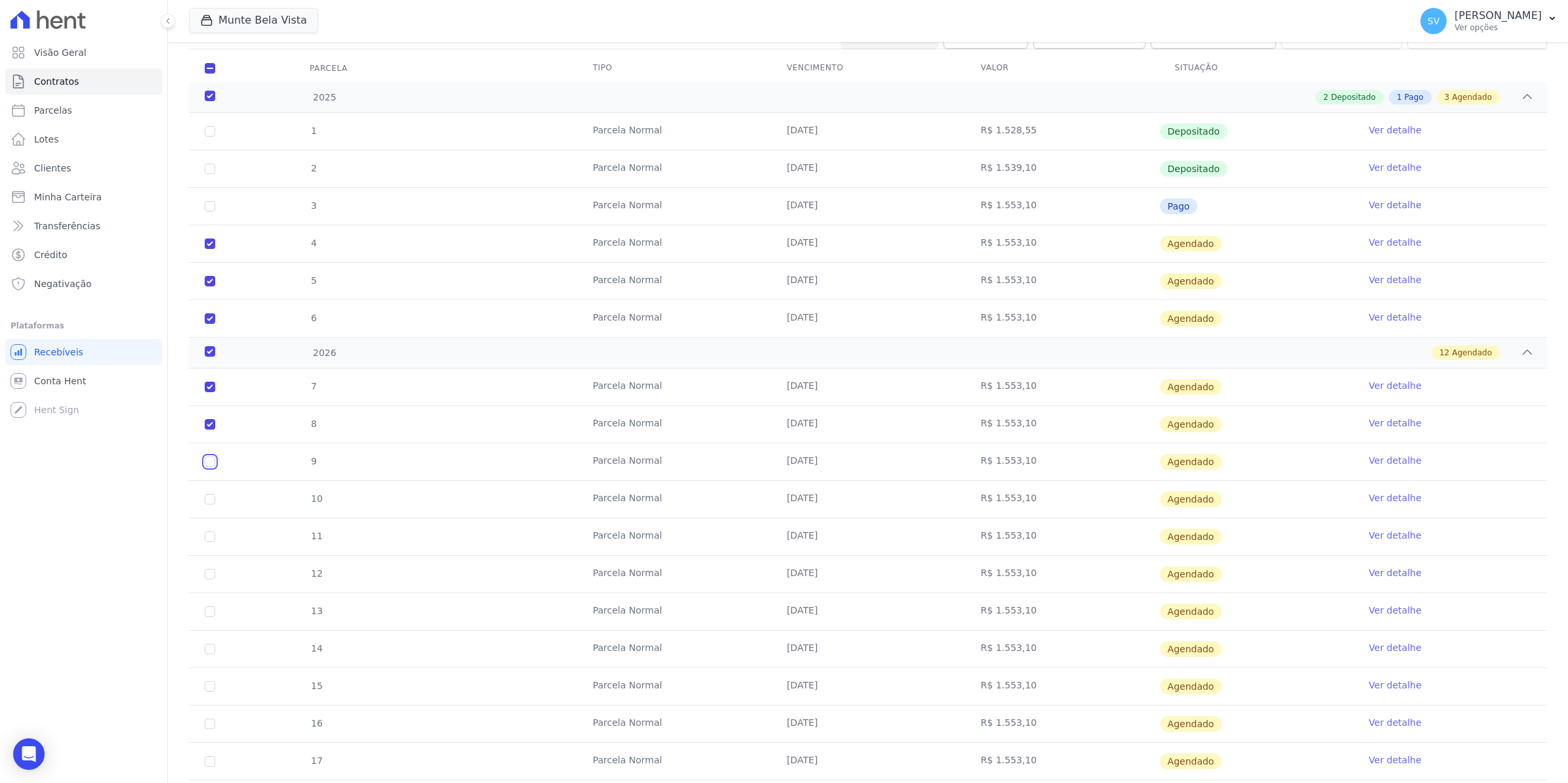
click at [211, 459] on input "checkbox" at bounding box center [209, 461] width 11 height 11
checkbox input "true"
click at [208, 502] on input "checkbox" at bounding box center [209, 498] width 11 height 11
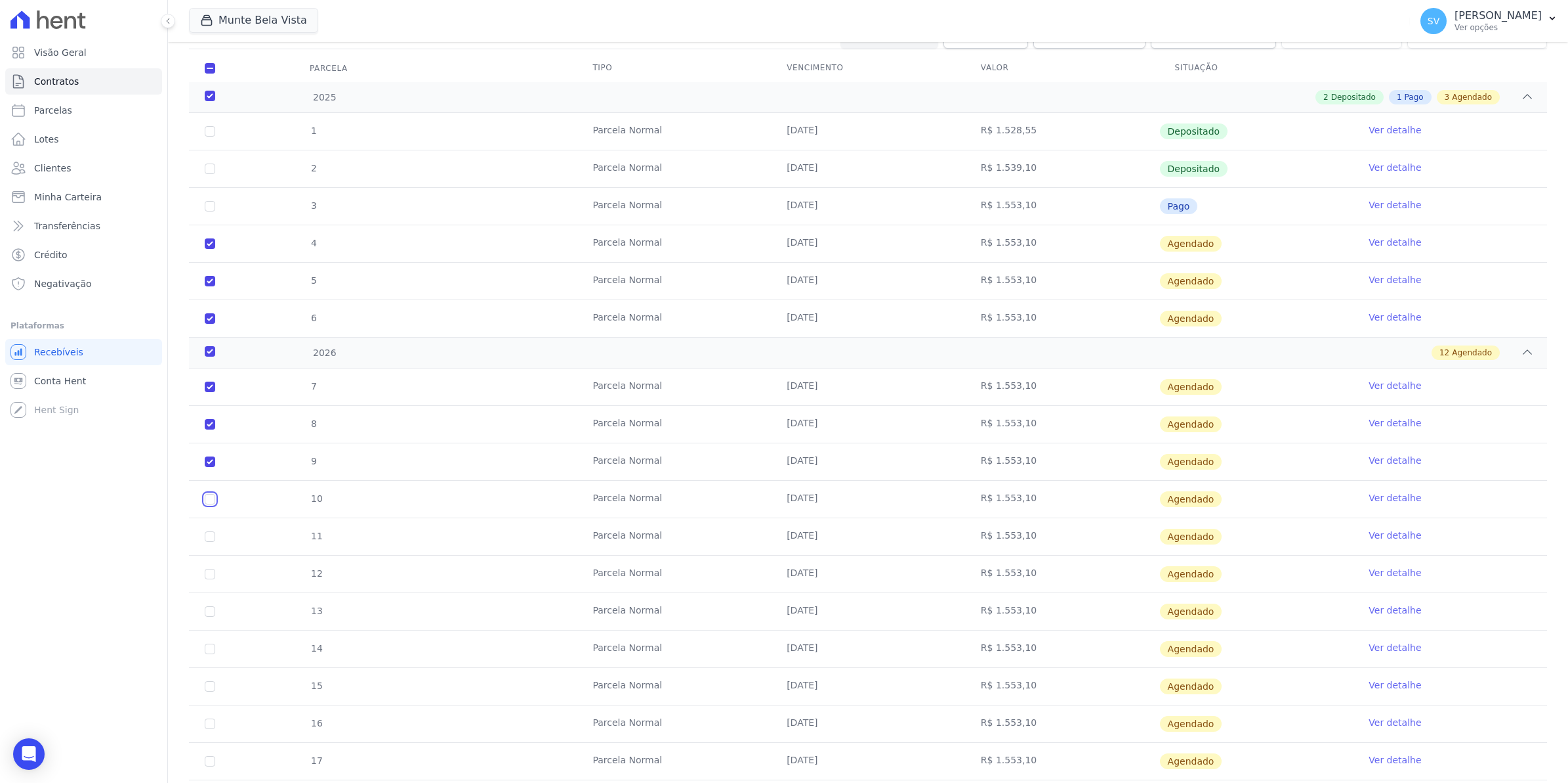
checkbox input "true"
click at [213, 539] on input "checkbox" at bounding box center [209, 536] width 11 height 11
checkbox input "true"
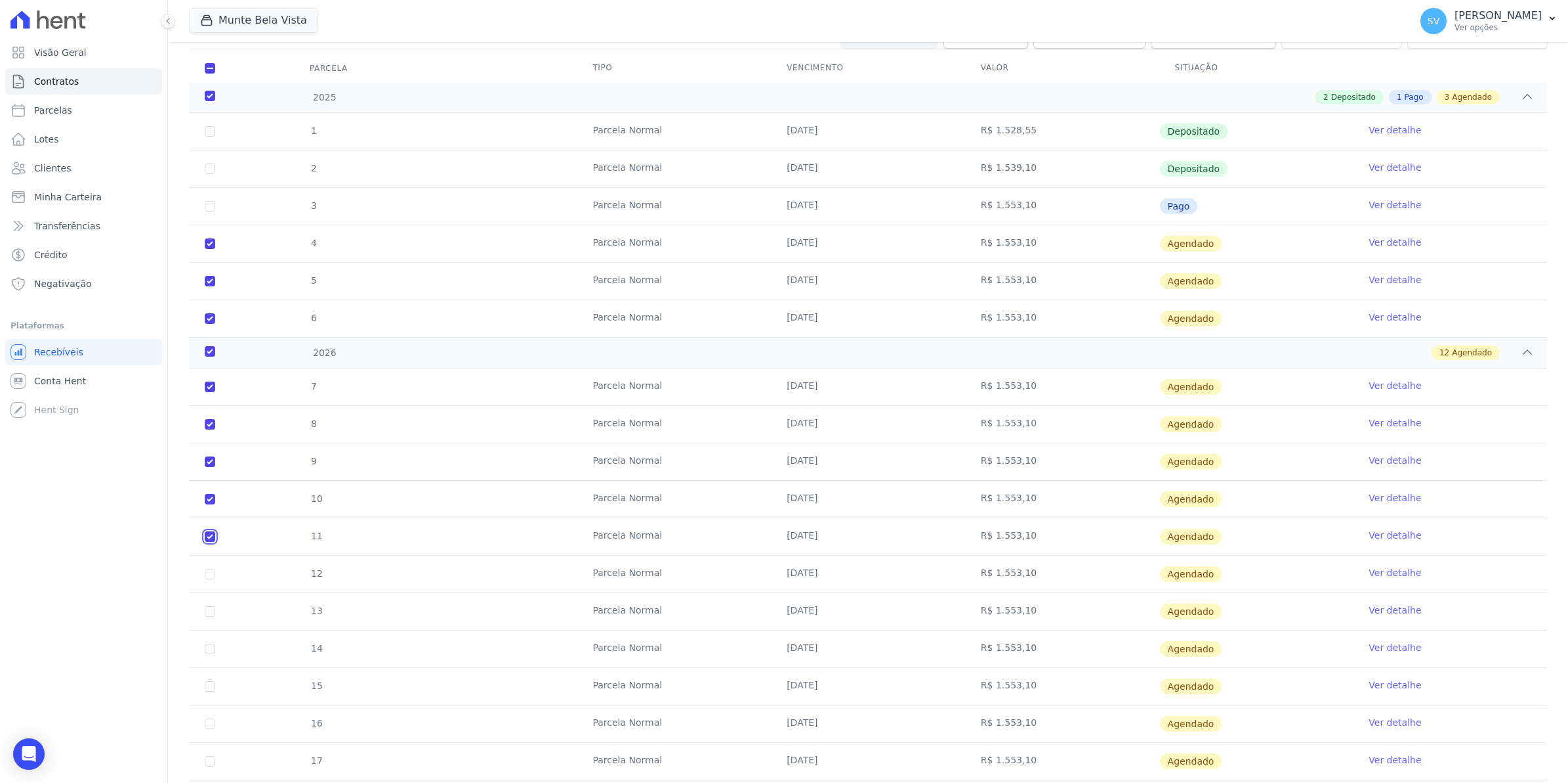
checkbox input "true"
click at [213, 575] on input "checkbox" at bounding box center [209, 573] width 11 height 11
checkbox input "true"
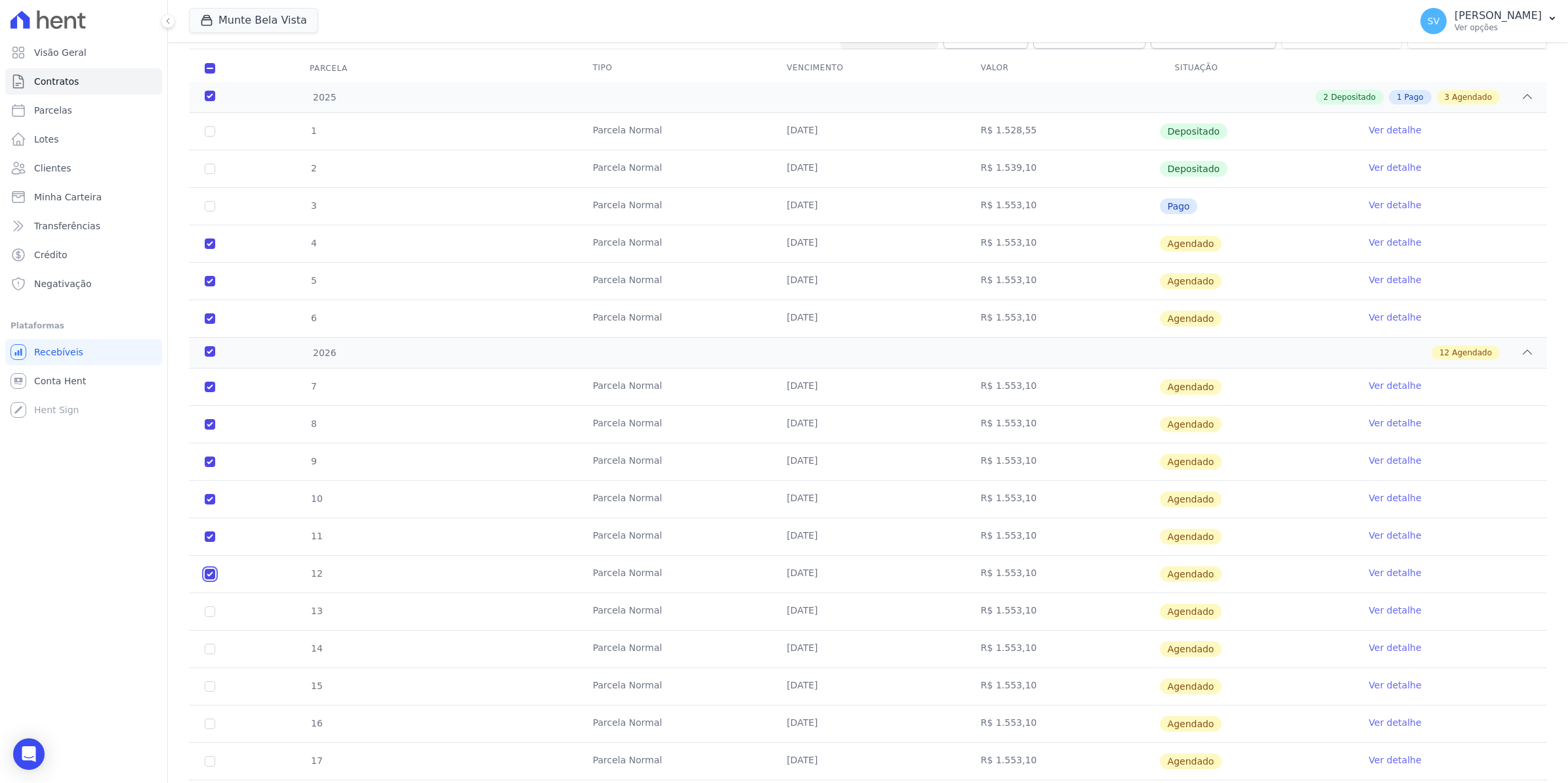
checkbox input "true"
click at [210, 615] on input "checkbox" at bounding box center [209, 611] width 11 height 11
checkbox input "true"
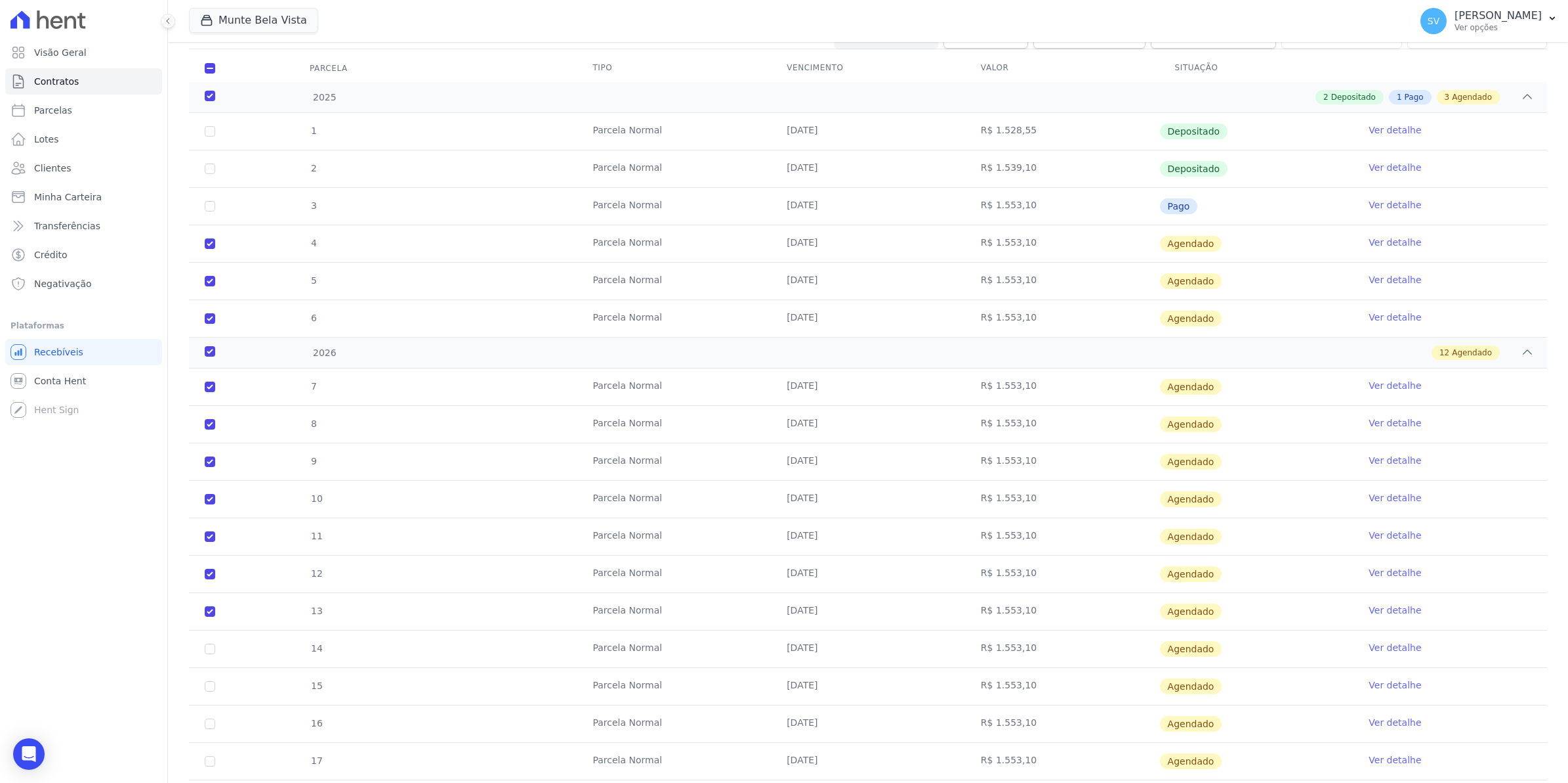
drag, startPoint x: 210, startPoint y: 641, endPoint x: 210, endPoint y: 651, distance: 10.0
click at [210, 642] on td "14" at bounding box center [210, 649] width 42 height 37
click at [210, 652] on input "checkbox" at bounding box center [209, 649] width 11 height 11
checkbox input "true"
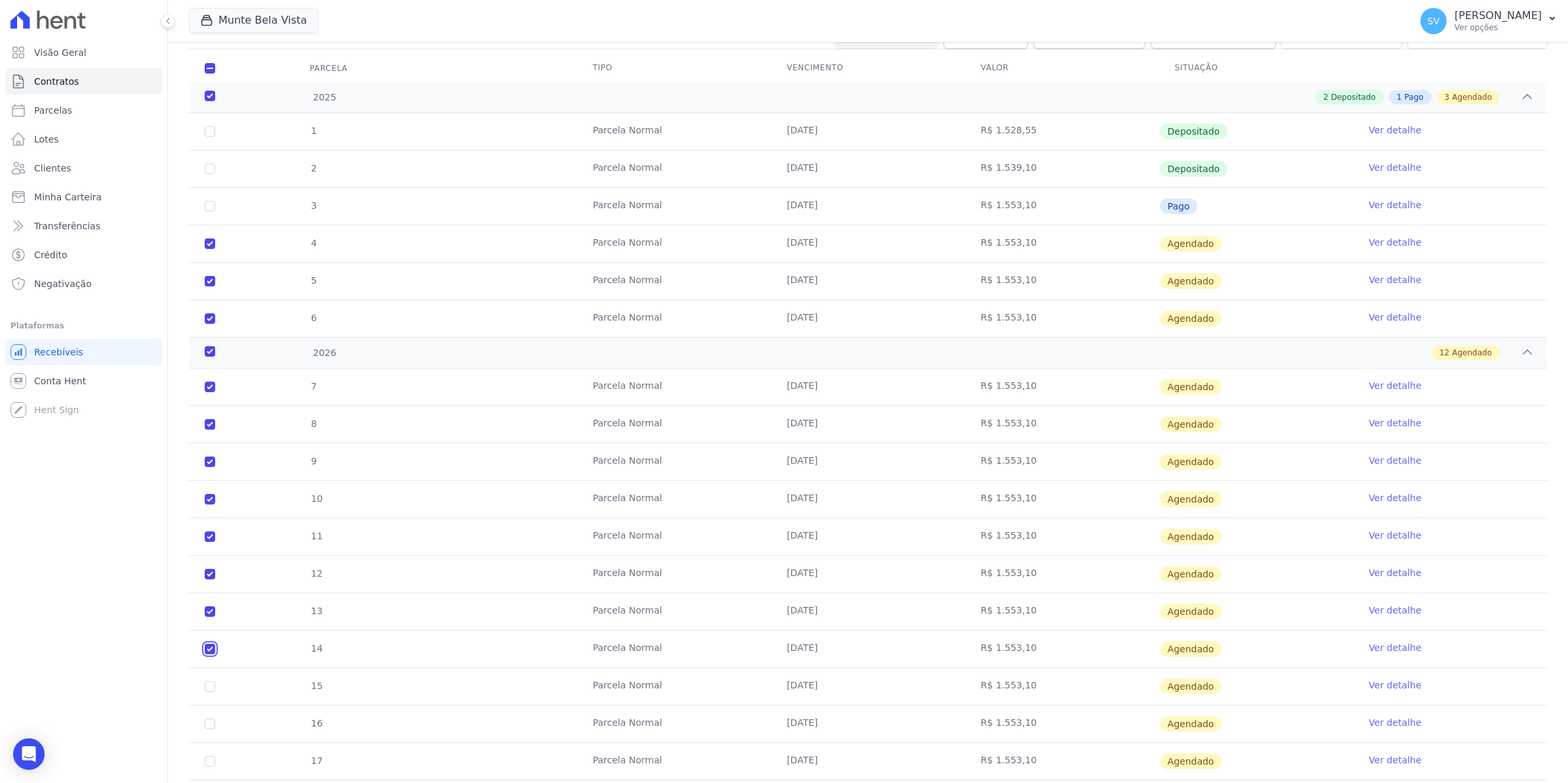
checkbox input "true"
click at [204, 693] on td "15" at bounding box center [210, 686] width 42 height 37
click at [210, 728] on input "checkbox" at bounding box center [209, 723] width 11 height 11
checkbox input "true"
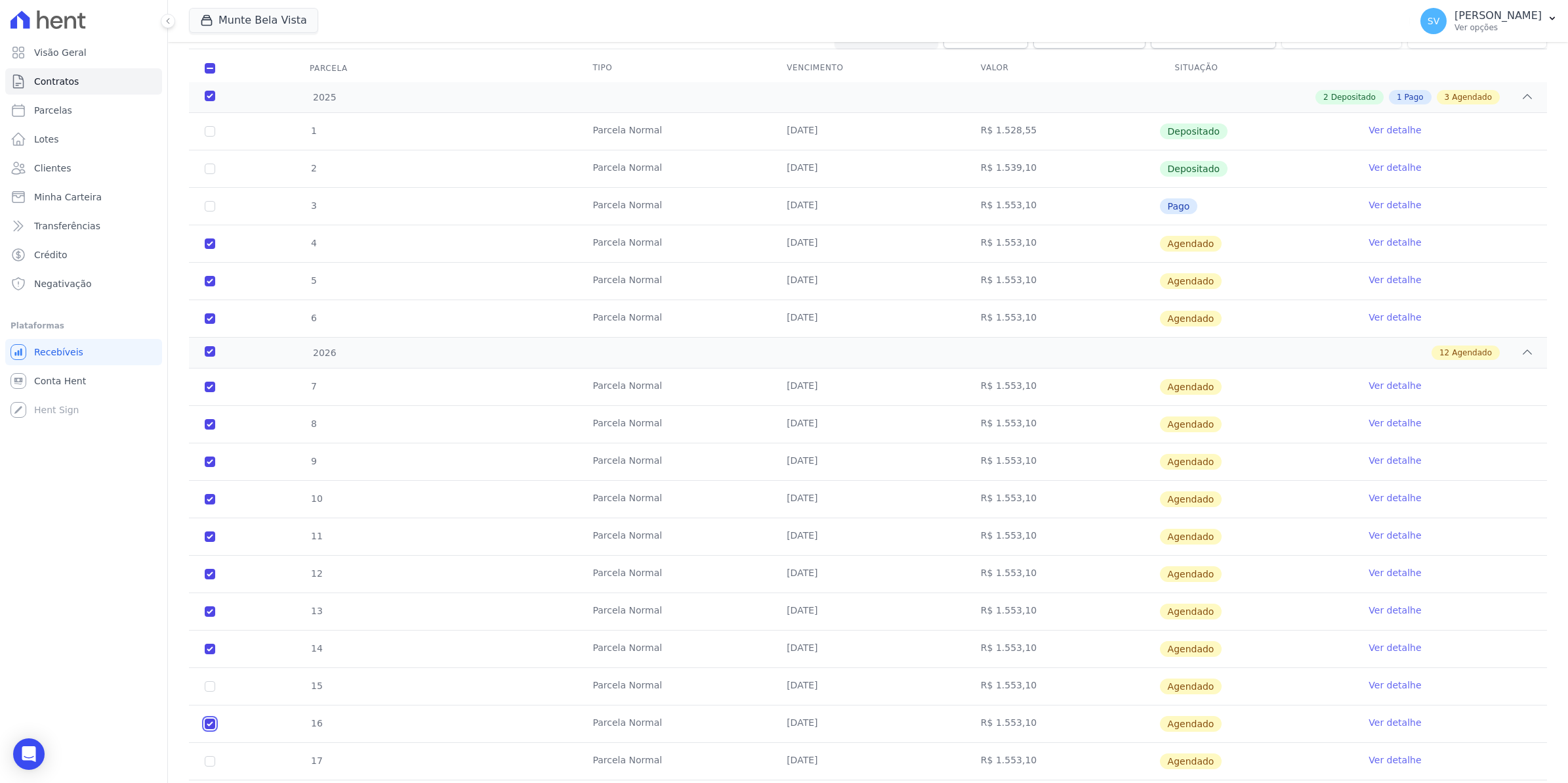
checkbox input "true"
click at [212, 683] on td "15" at bounding box center [210, 686] width 42 height 37
click at [213, 760] on input "checkbox" at bounding box center [209, 761] width 11 height 11
checkbox input "true"
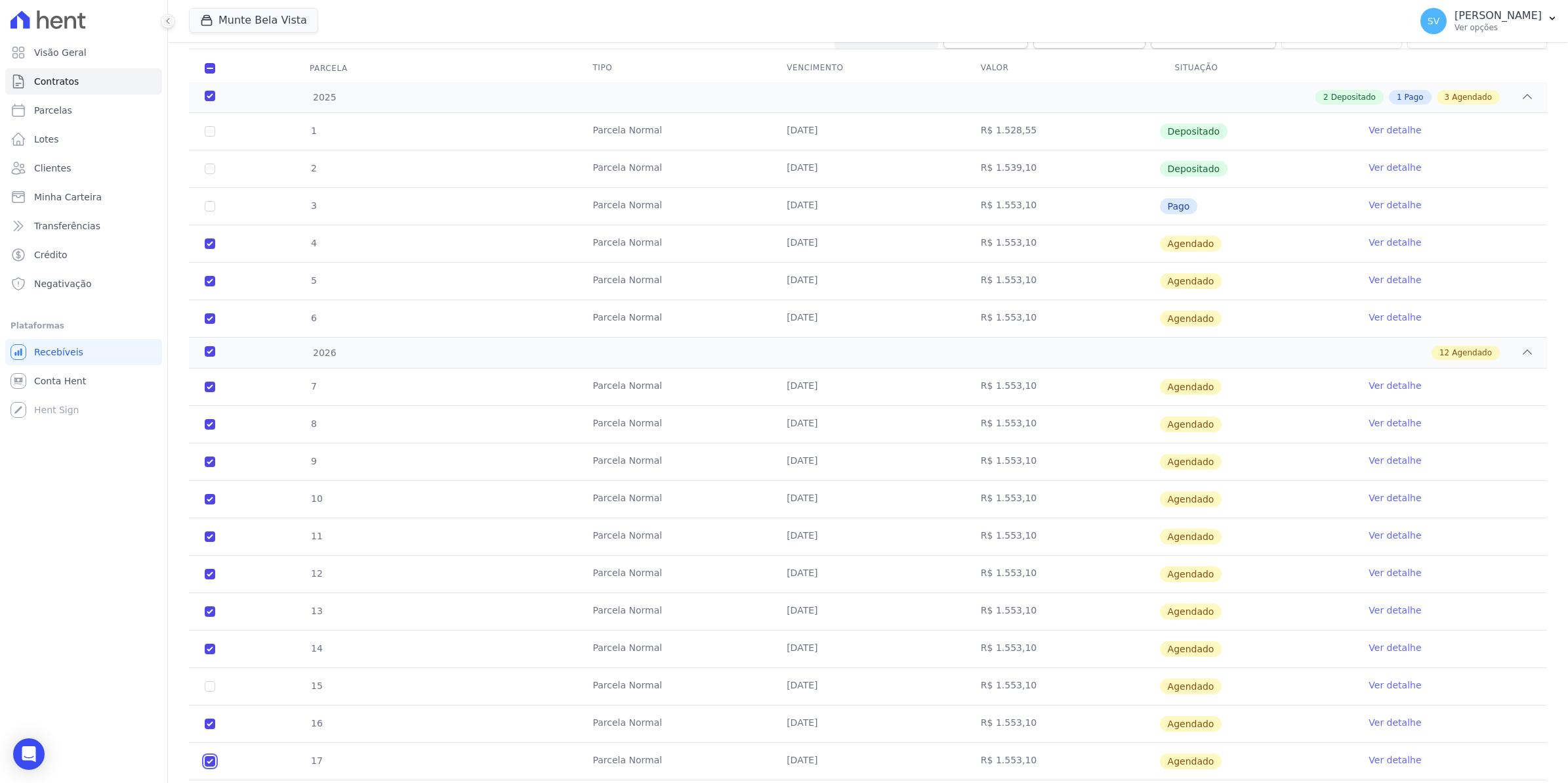
checkbox input "true"
click at [210, 687] on input "checkbox" at bounding box center [209, 685] width 11 height 11
checkbox input "true"
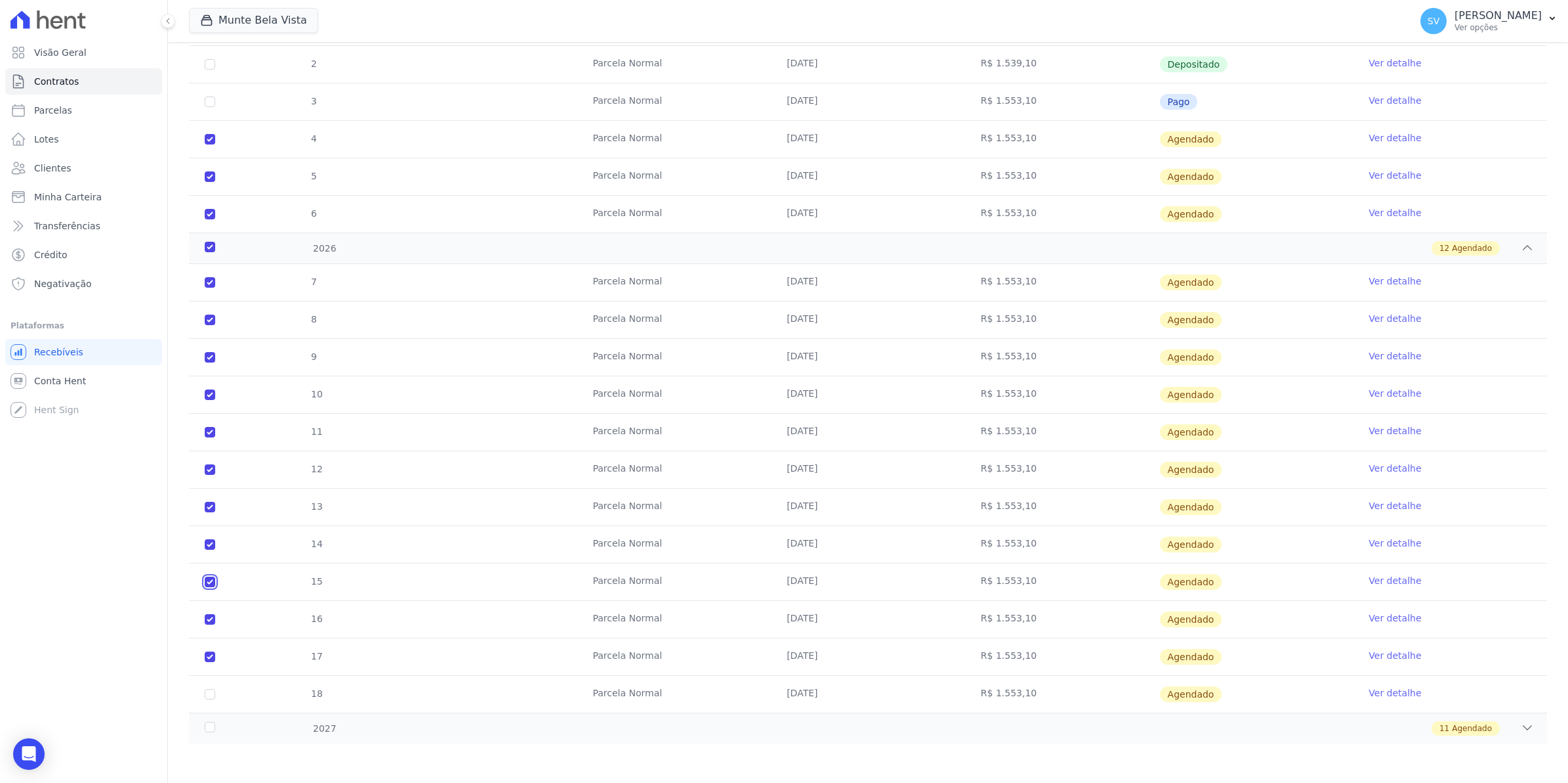
scroll to position [270, 0]
click at [202, 699] on td "18" at bounding box center [210, 694] width 42 height 37
click at [207, 696] on input "checkbox" at bounding box center [209, 693] width 11 height 11
checkbox input "true"
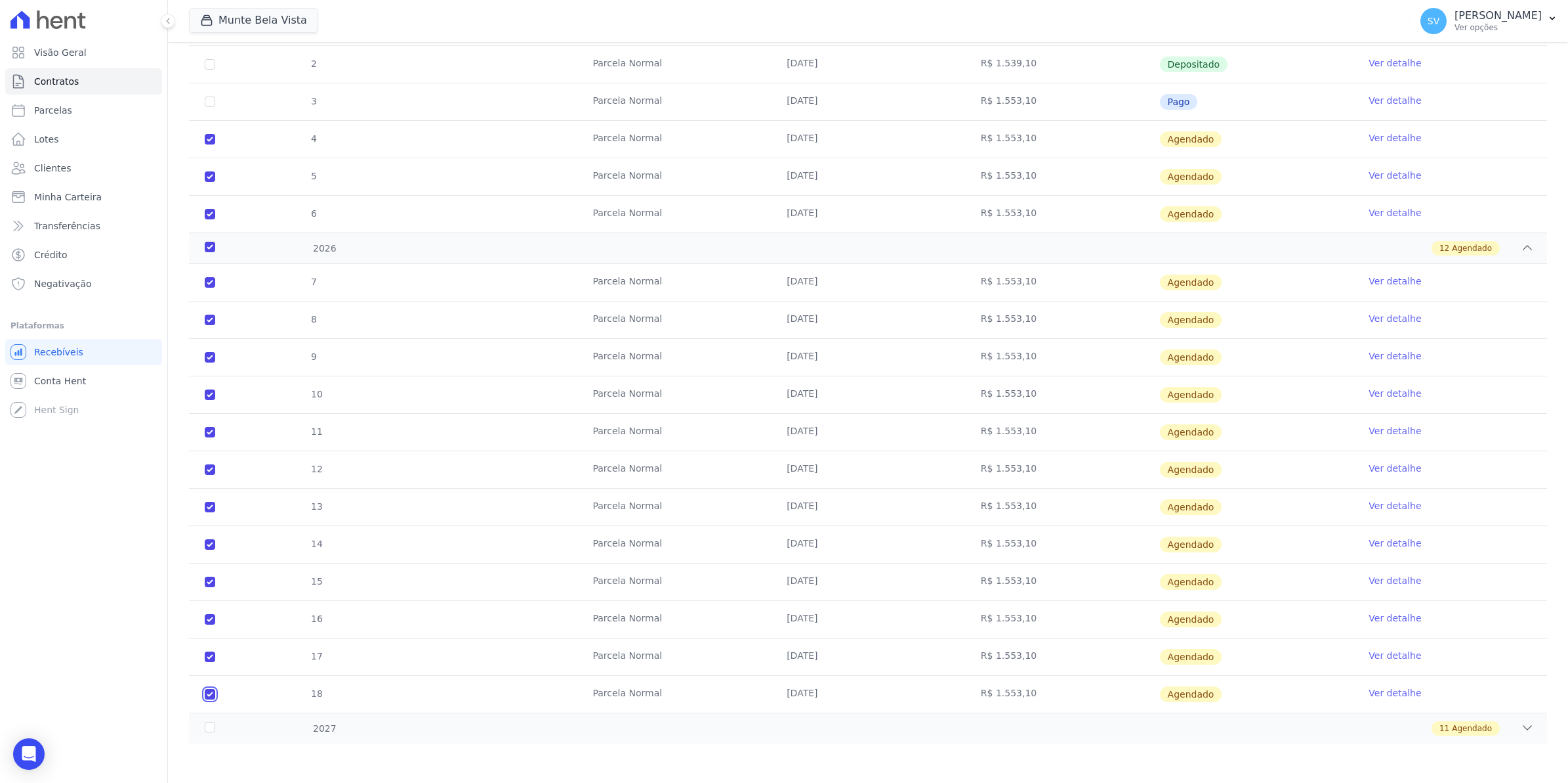
checkbox input "true"
click at [213, 728] on div "2027" at bounding box center [264, 728] width 126 height 14
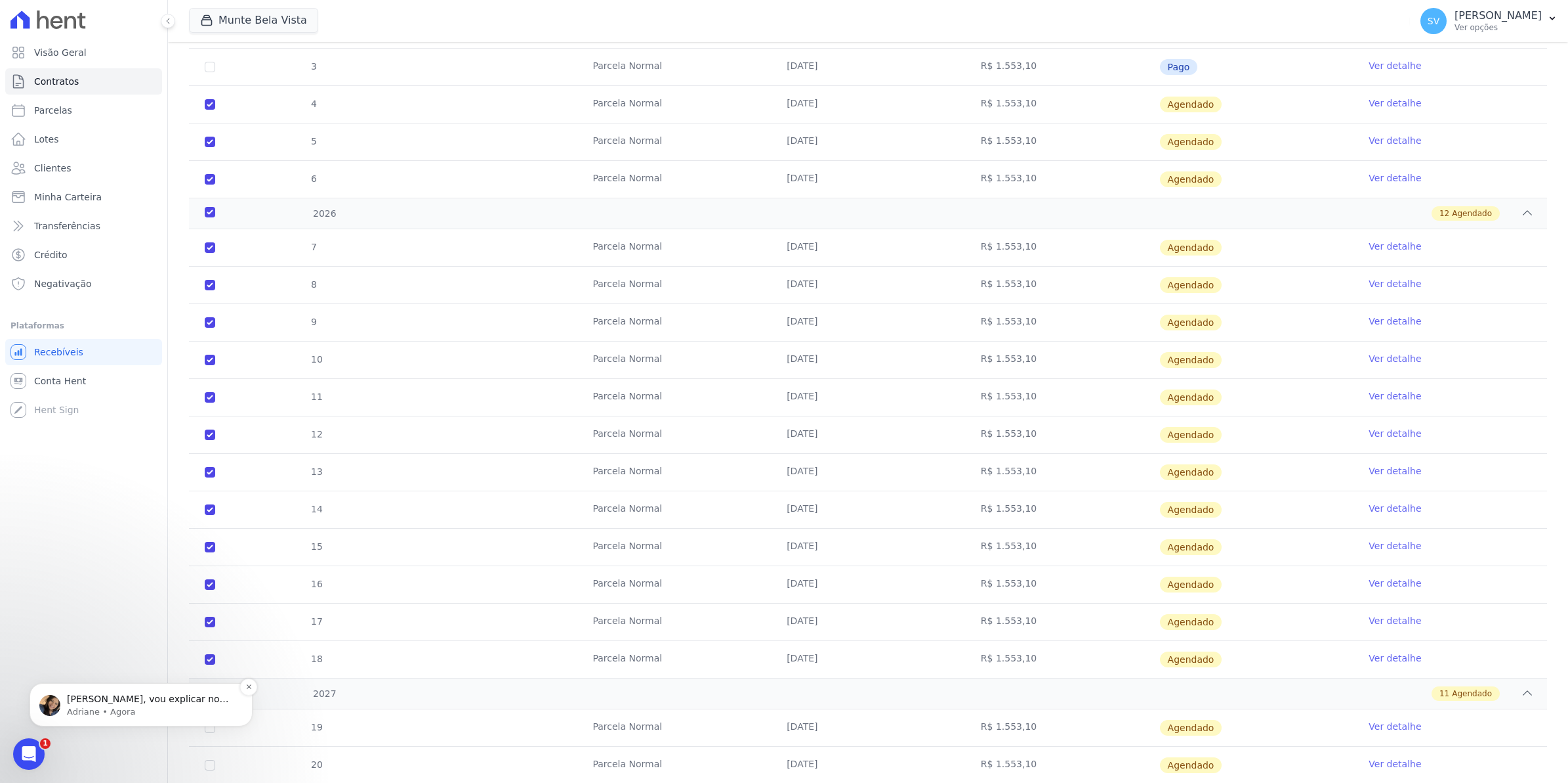
scroll to position [0, 0]
click at [192, 692] on div "Simone, vou explicar no vídeo, pode ser? Qual é a cliente e contrato por favor?" at bounding box center [151, 699] width 174 height 17
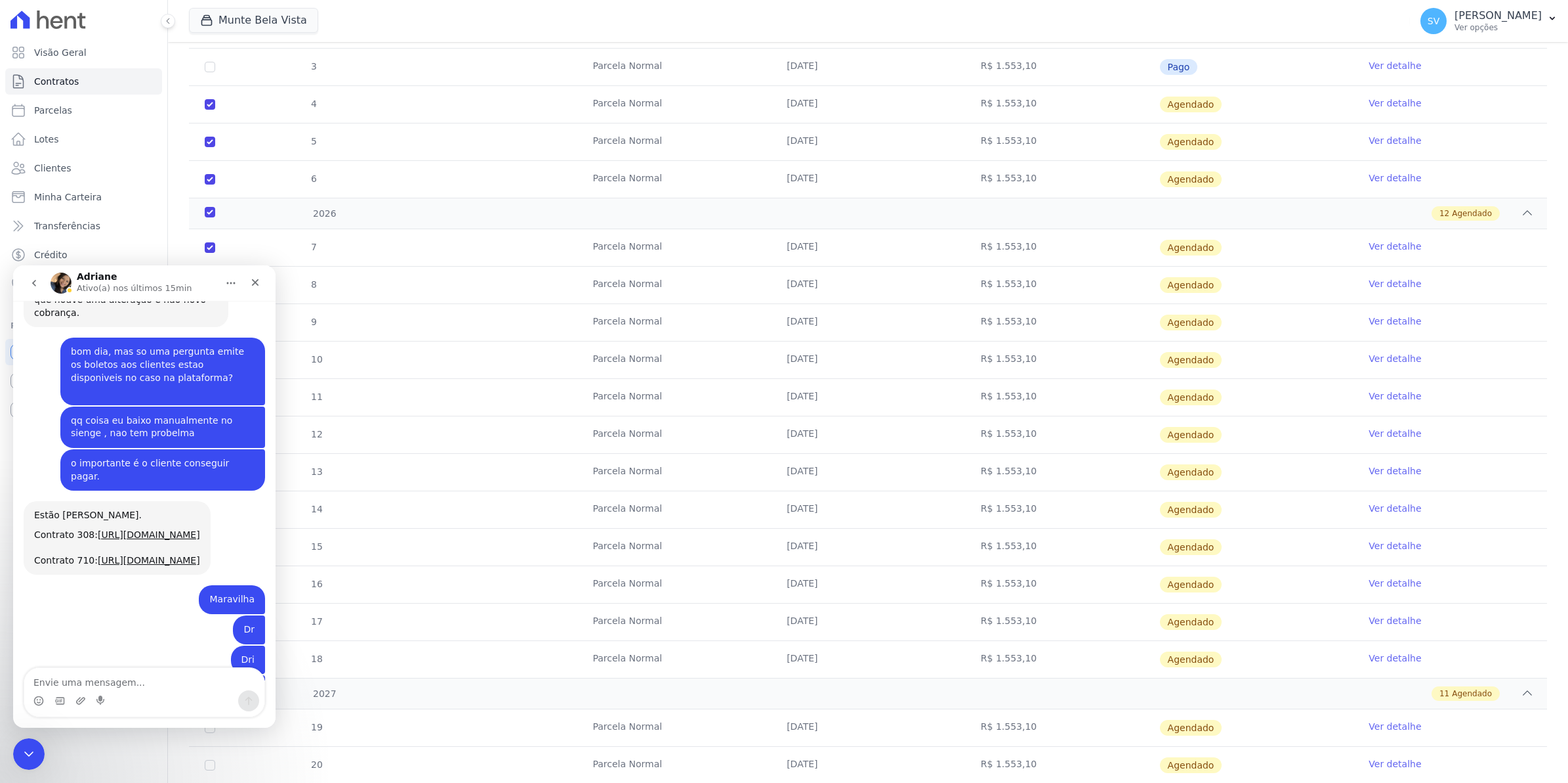
scroll to position [10551, 0]
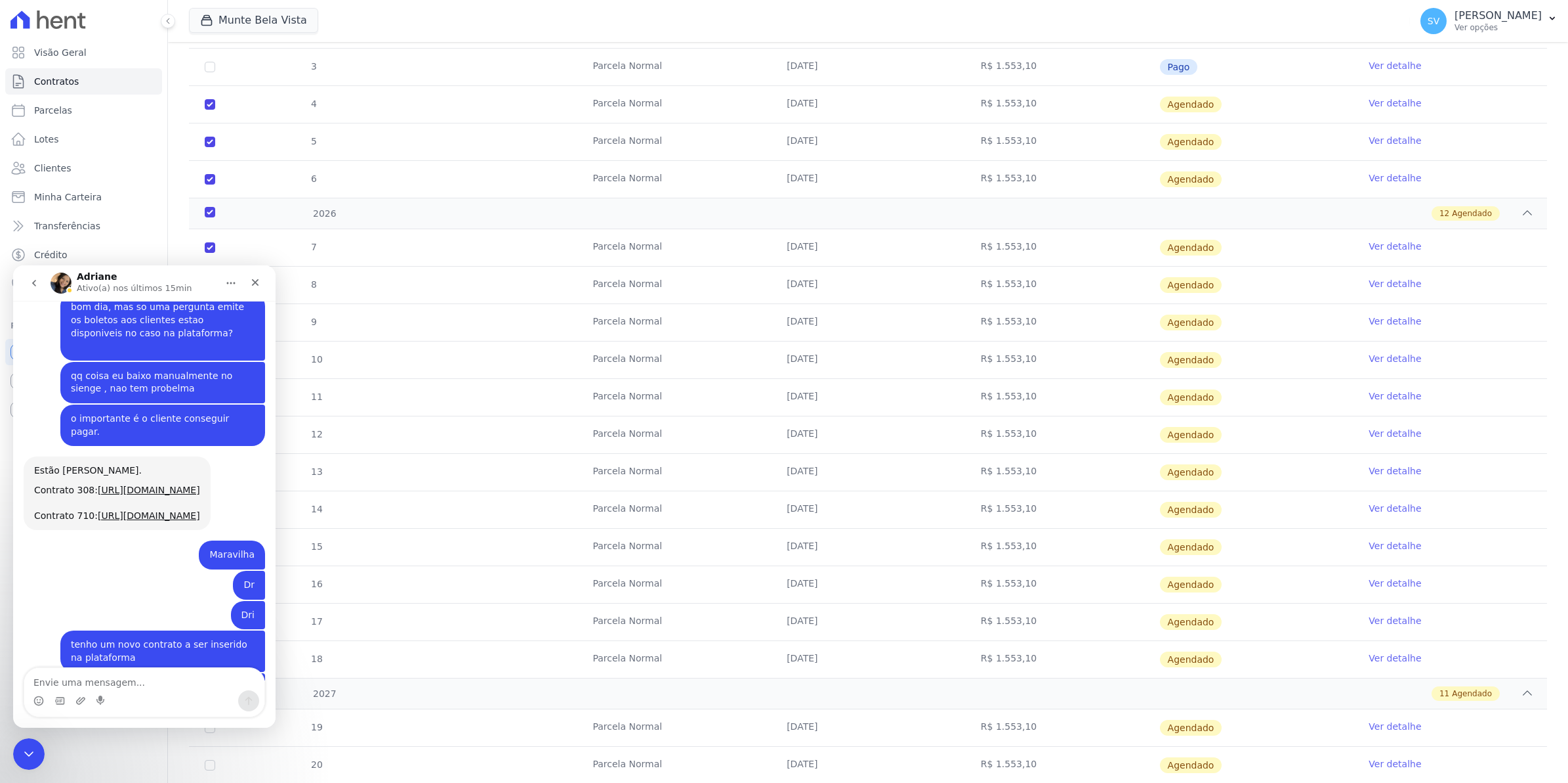
click at [145, 685] on textarea "Envie uma mensagem..." at bounding box center [144, 679] width 240 height 22
type textarea "T"
type textarea "ok,"
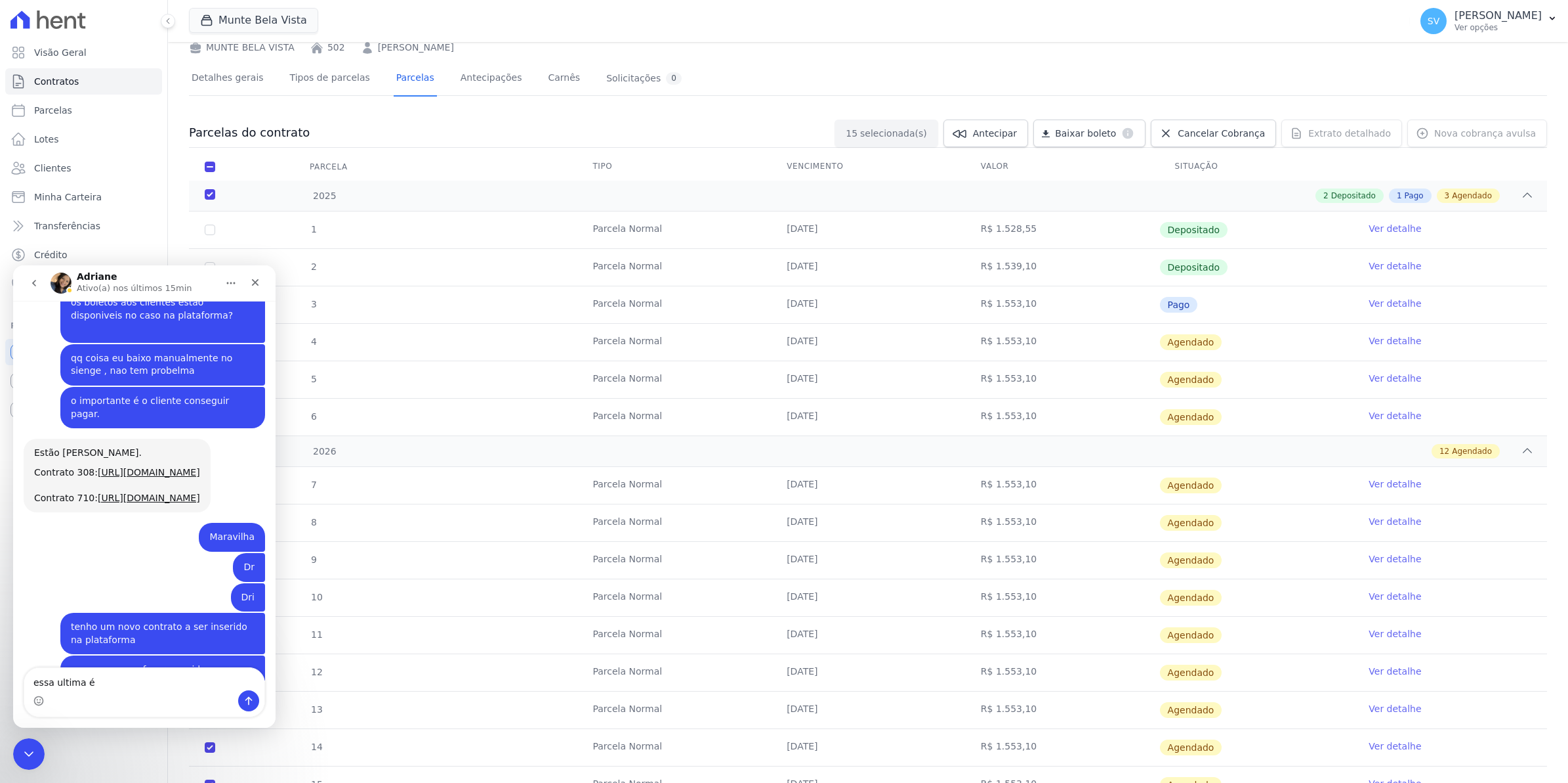
scroll to position [0, 0]
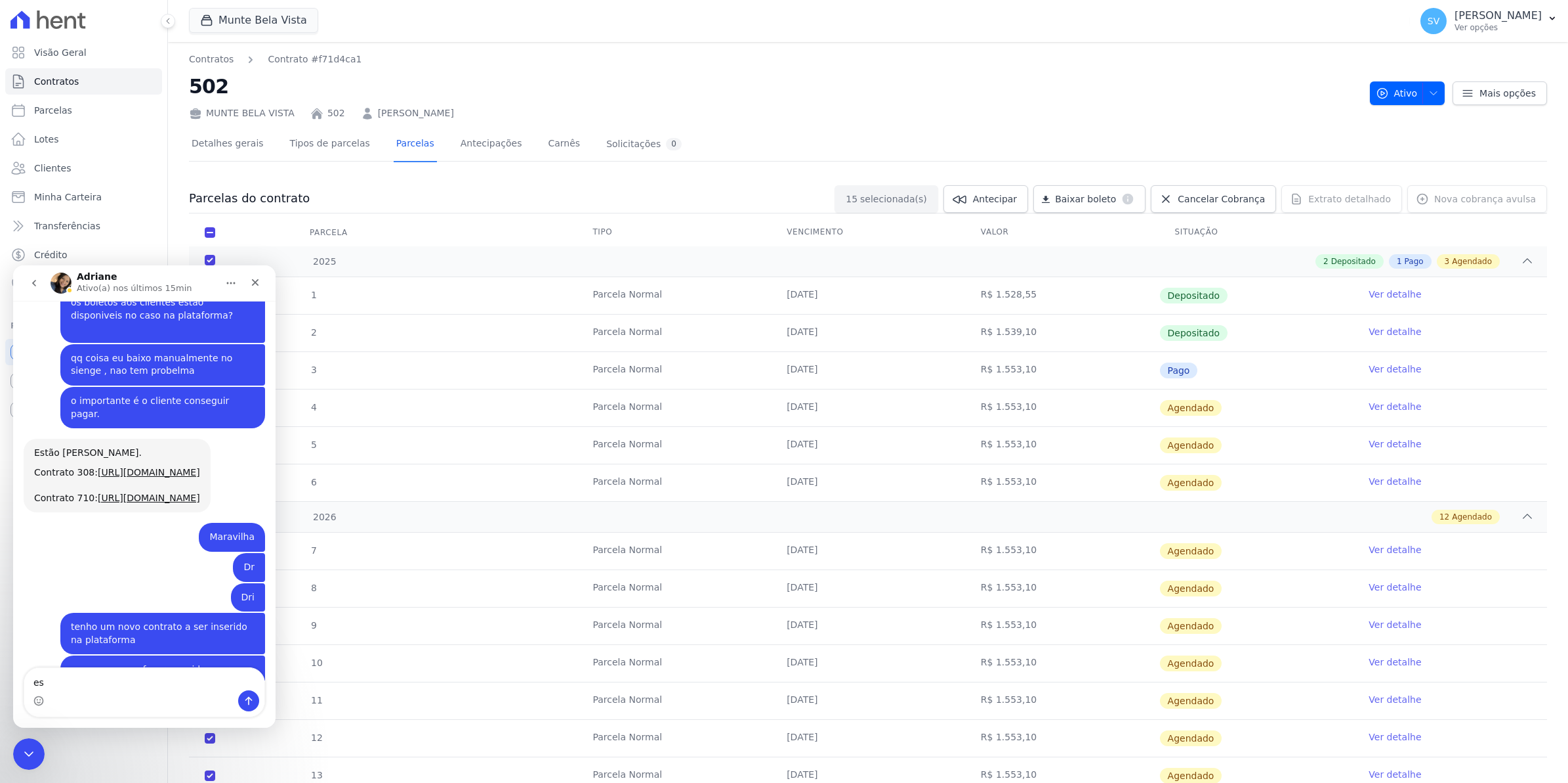
type textarea "e"
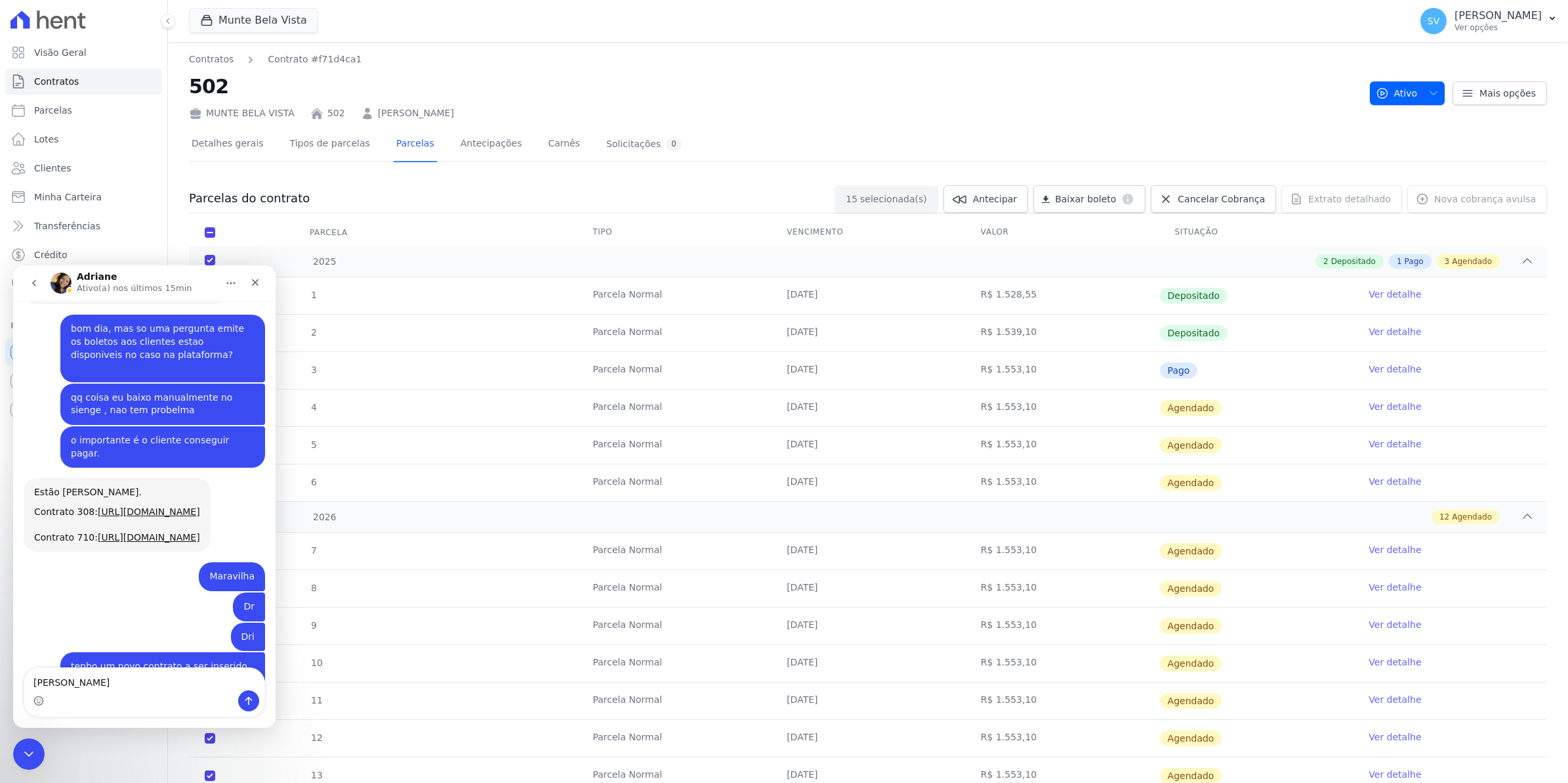
scroll to position [10608, 0]
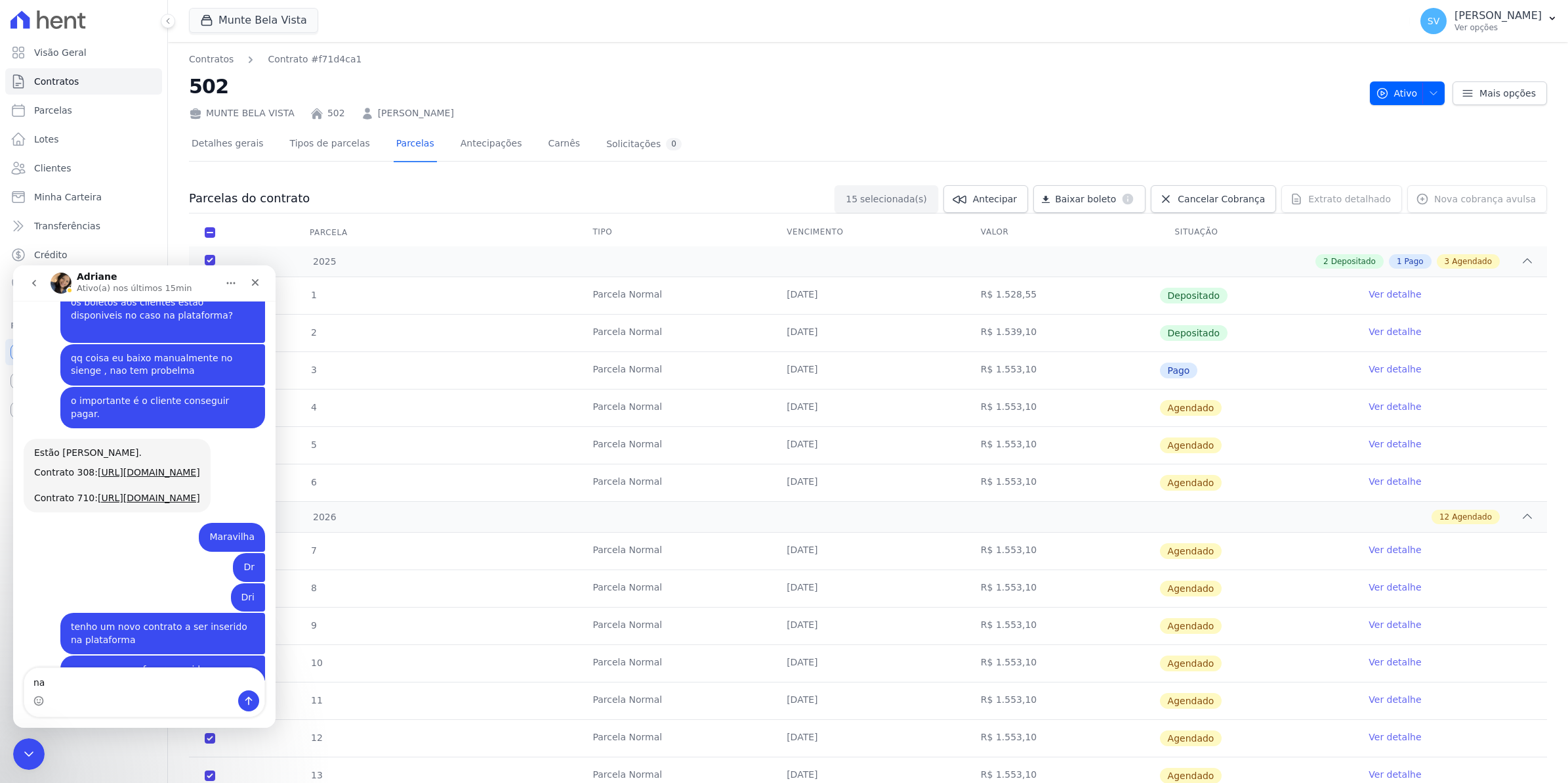
type textarea "n"
type textarea "[PERSON_NAME]"
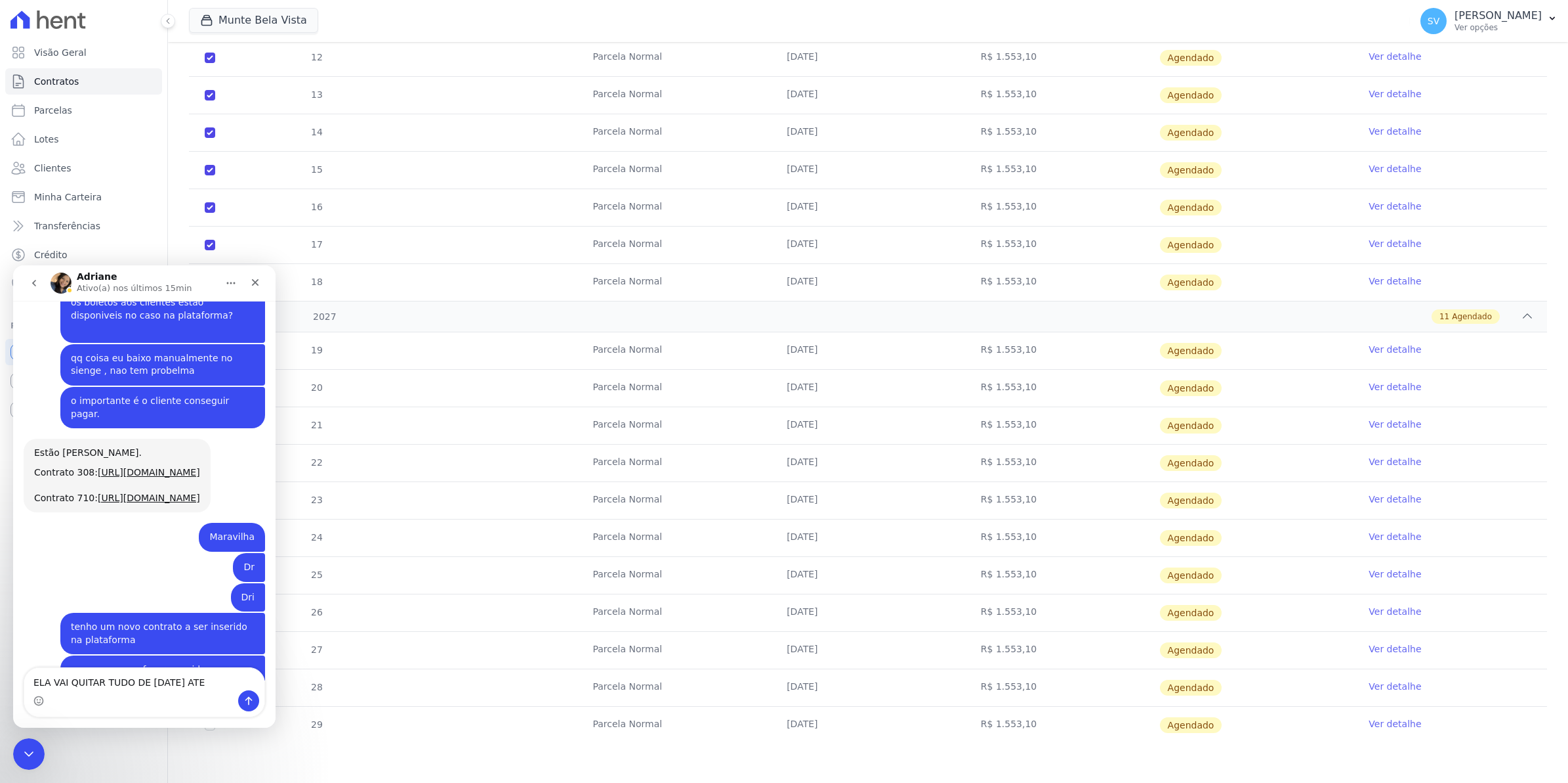
scroll to position [10668, 0]
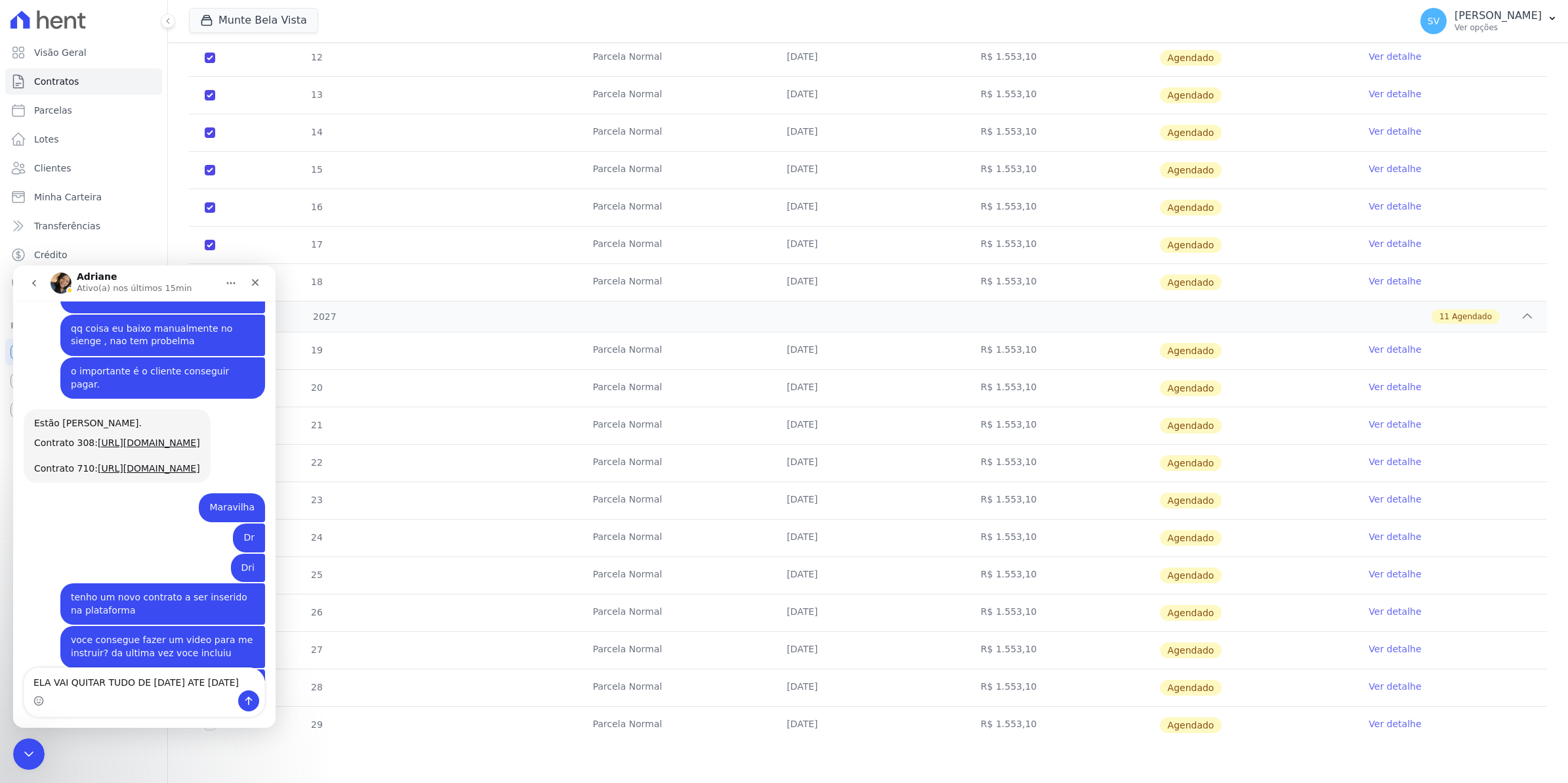
type textarea "ELA VAI QUITAR TUDO DE 15/10/2025 ATE 15/11/2027"
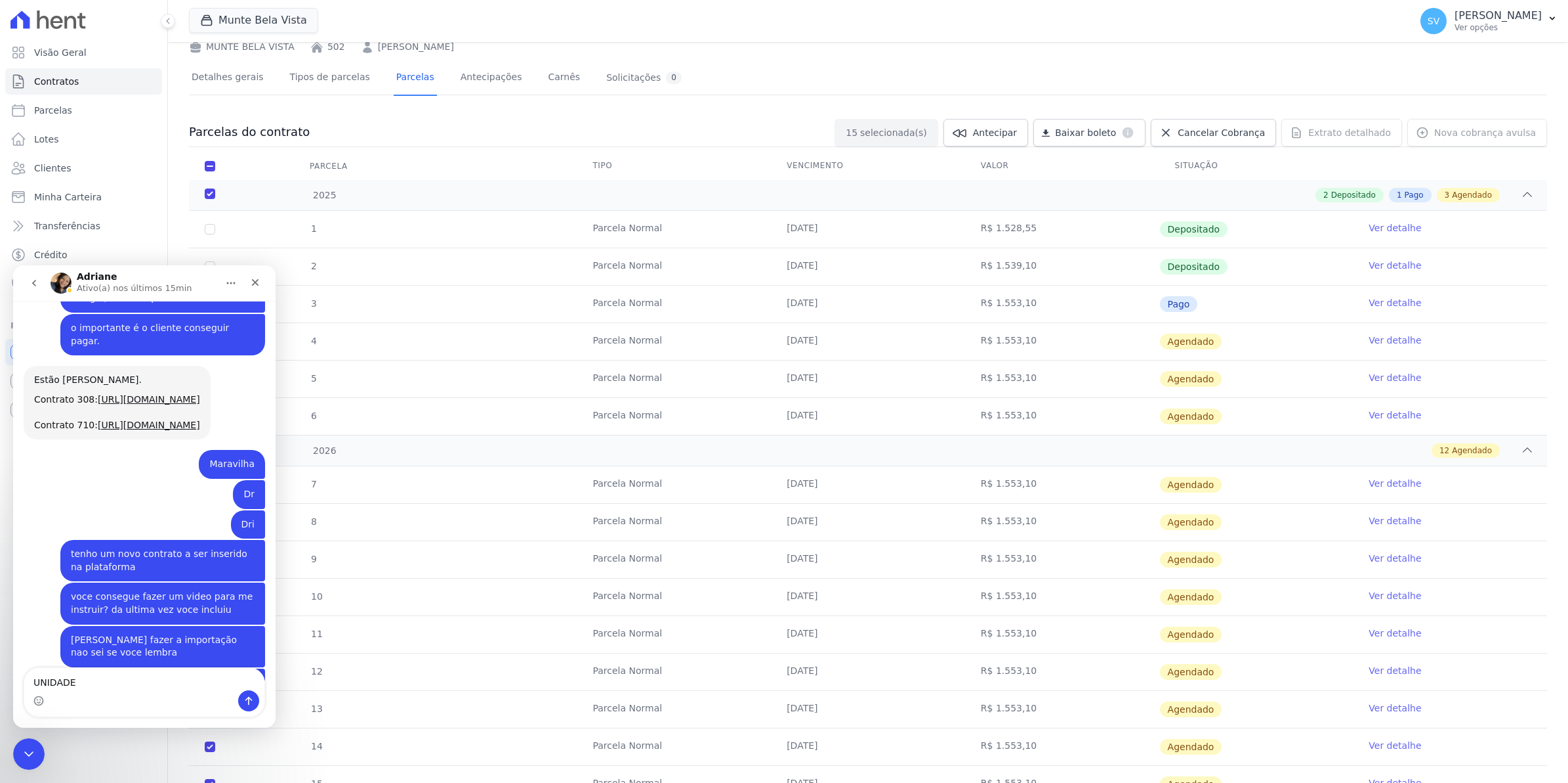
scroll to position [0, 0]
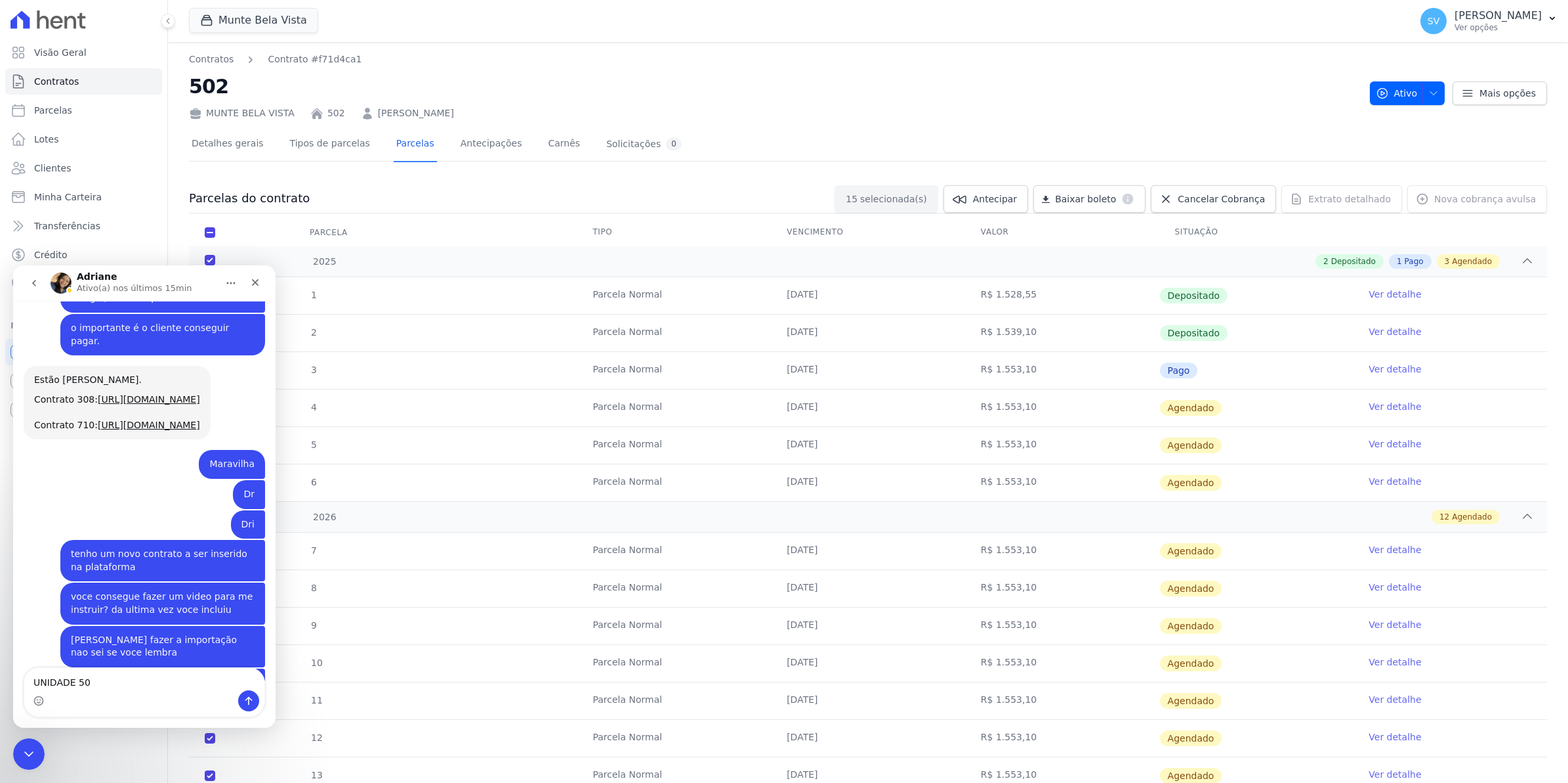
type textarea "UNIDADE 502"
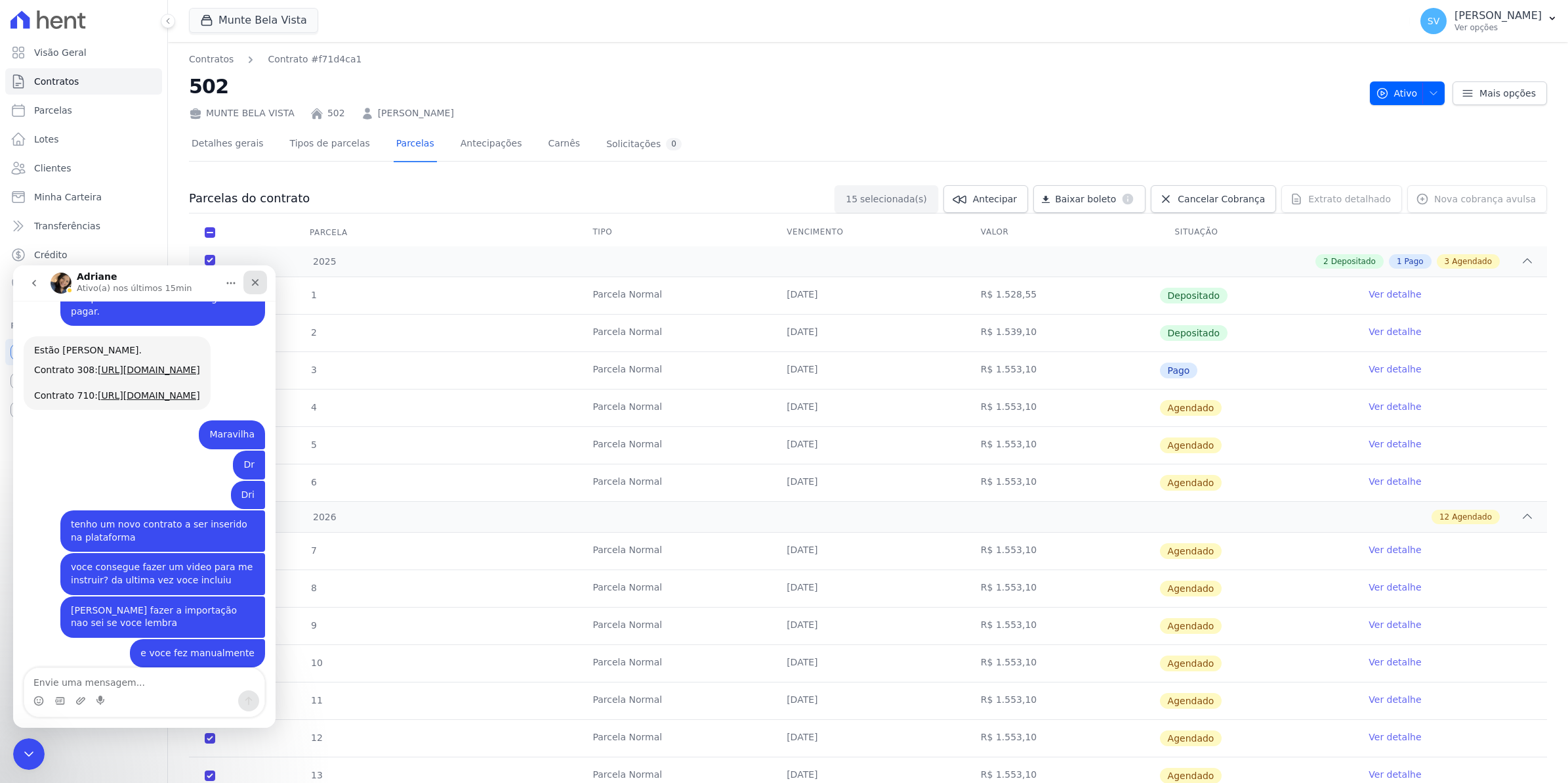
click at [255, 287] on icon "Fechar" at bounding box center [255, 282] width 11 height 11
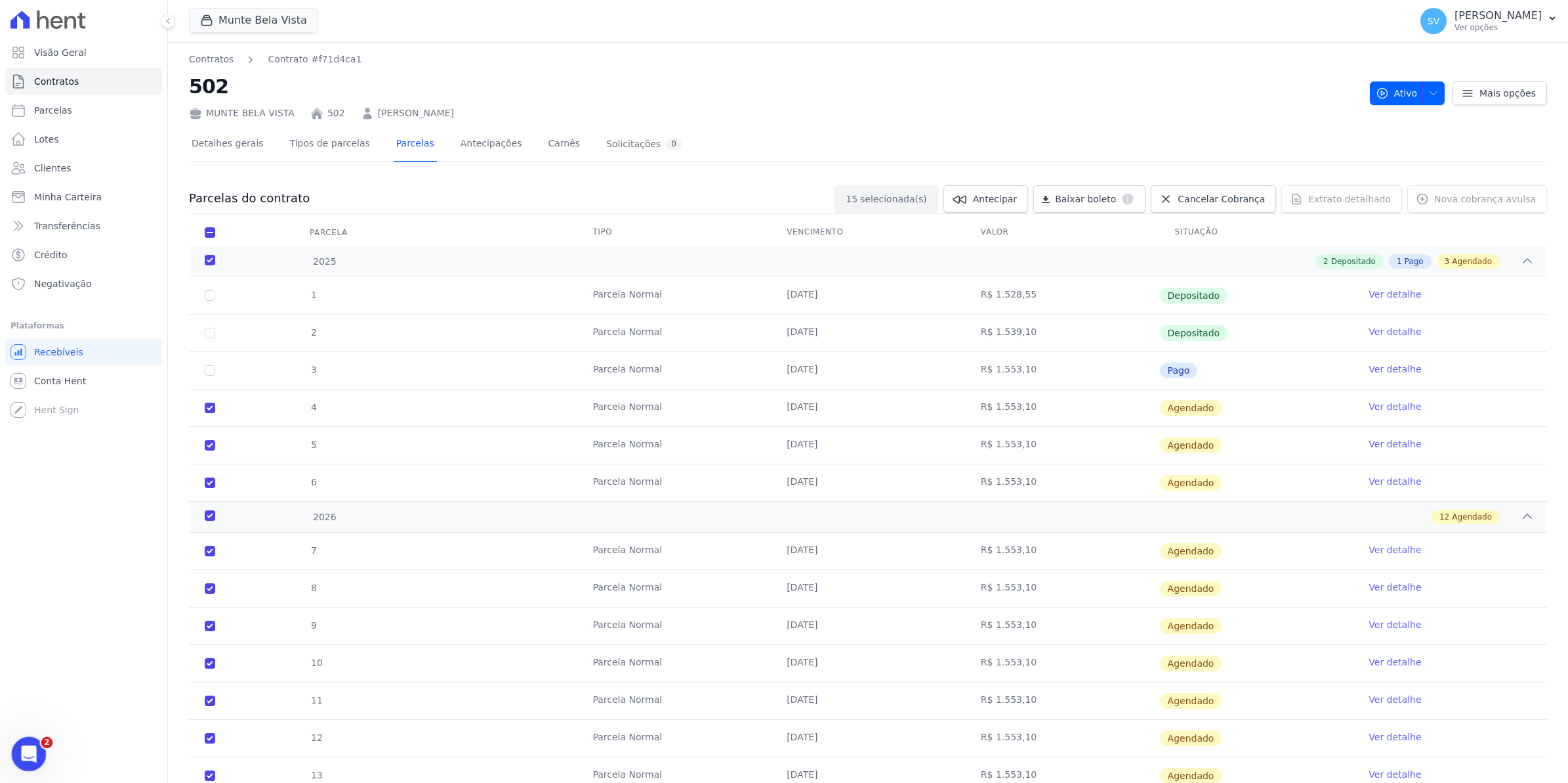
drag, startPoint x: 32, startPoint y: 752, endPoint x: 19, endPoint y: 1512, distance: 760.1
click at [34, 752] on icon "Abertura do Messenger da Intercom" at bounding box center [27, 752] width 21 height 21
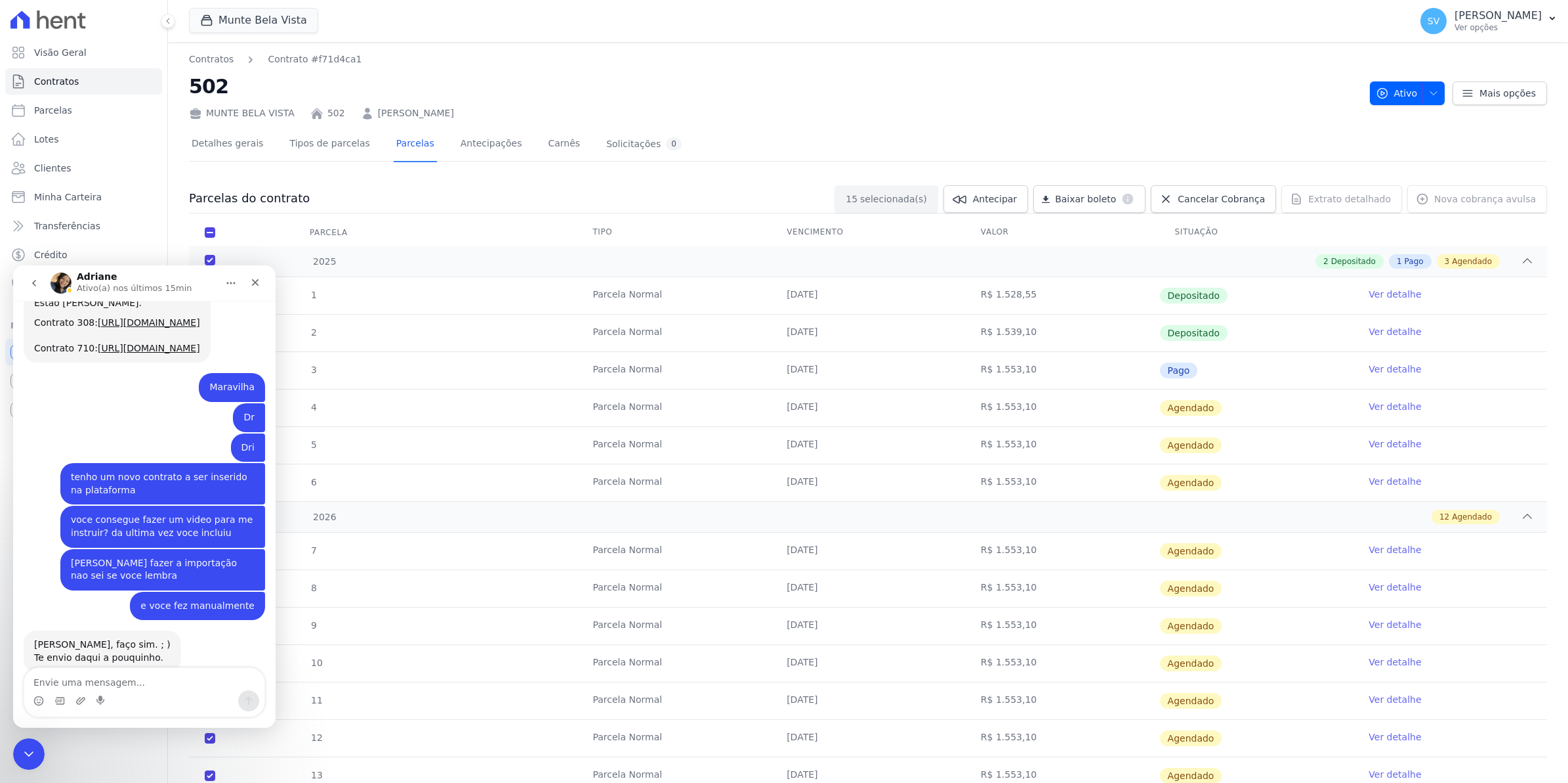
scroll to position [10811, 0]
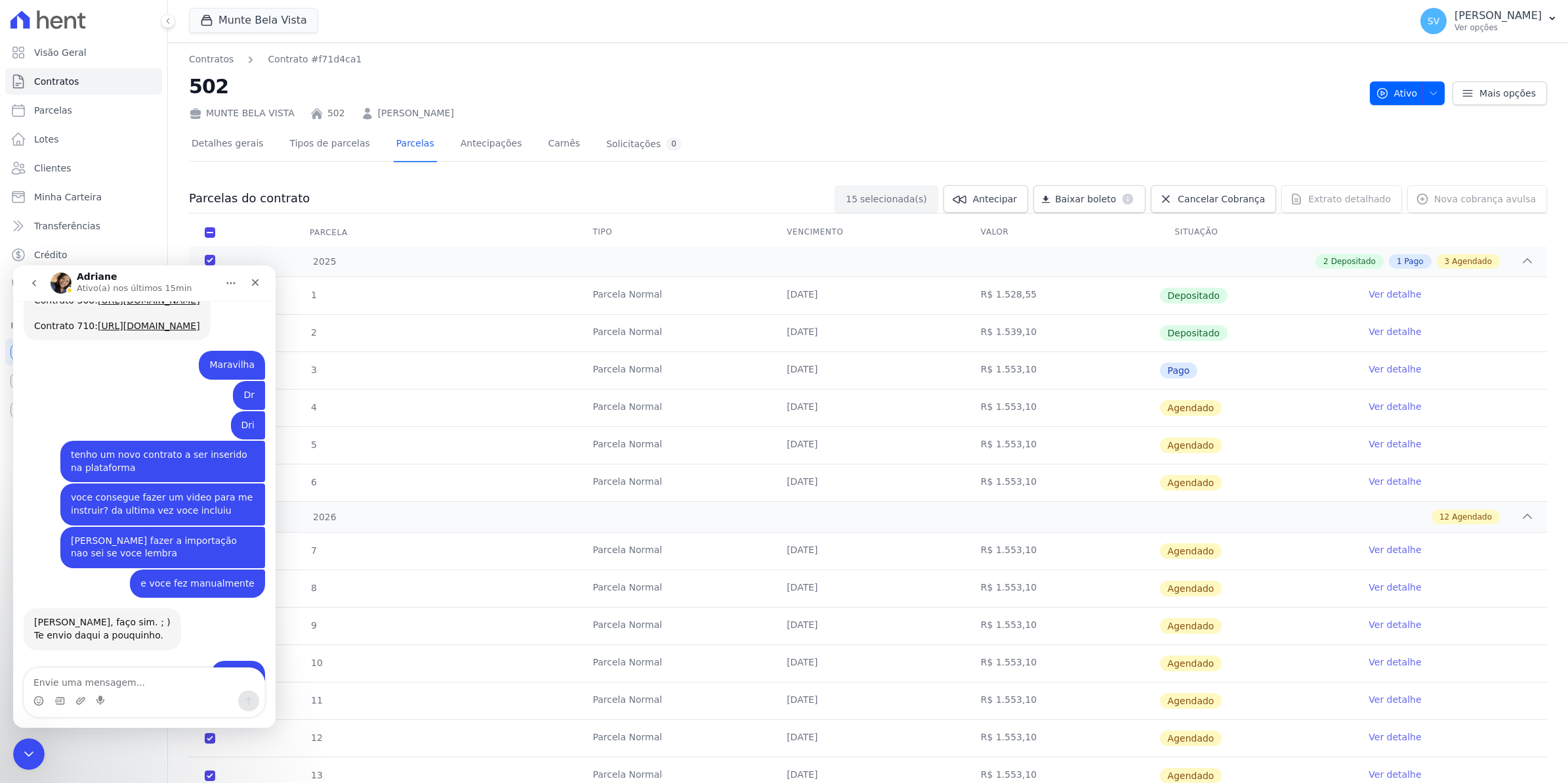
click at [389, 336] on tr "2 Parcela Normal 15/08/2025 R$ 1.539,10 Depositado Ver detalhe" at bounding box center [868, 332] width 1359 height 38
click at [250, 282] on icon "Fechar" at bounding box center [255, 282] width 11 height 11
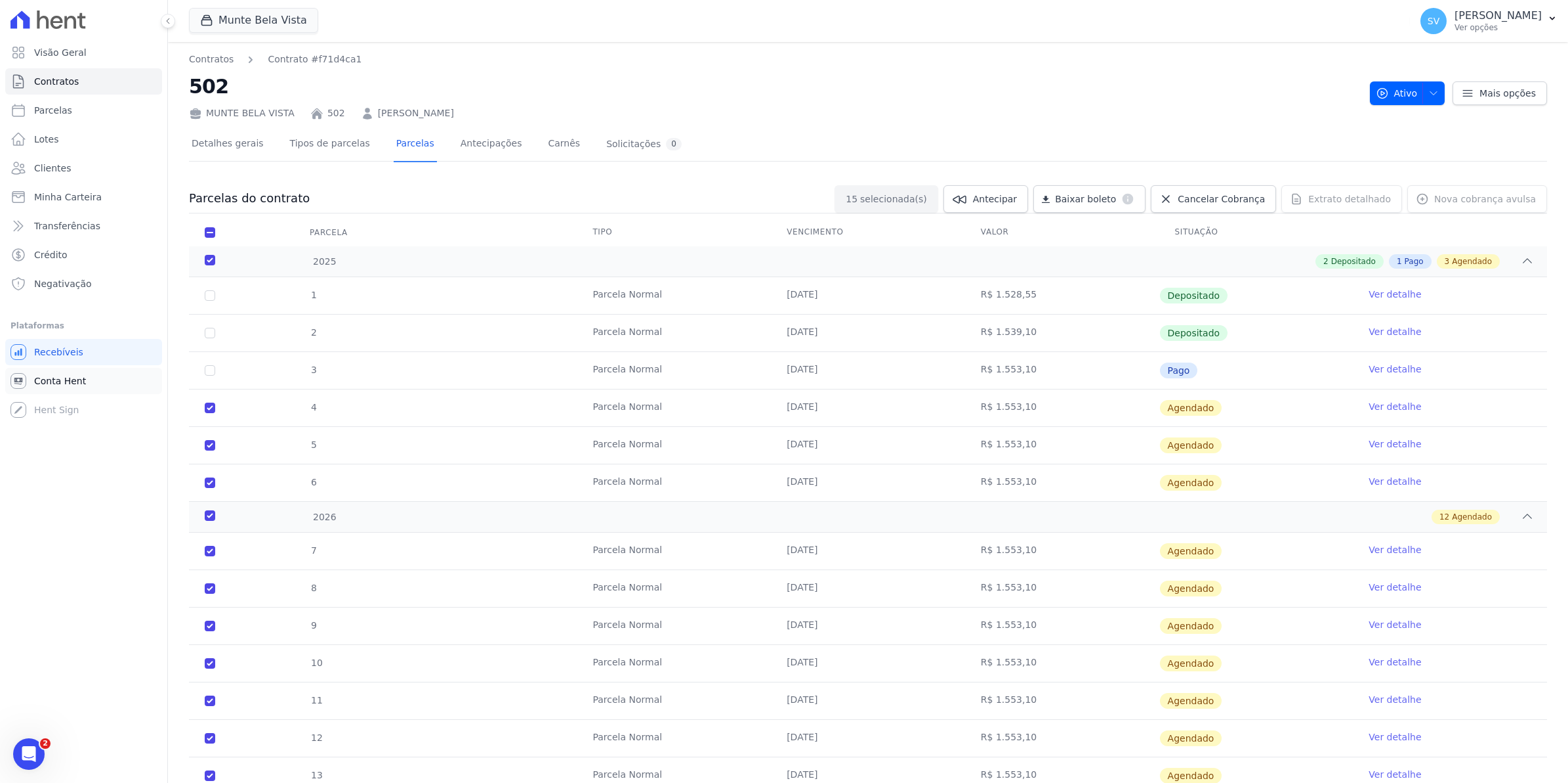
click at [50, 384] on span "Conta Hent" at bounding box center [60, 381] width 52 height 14
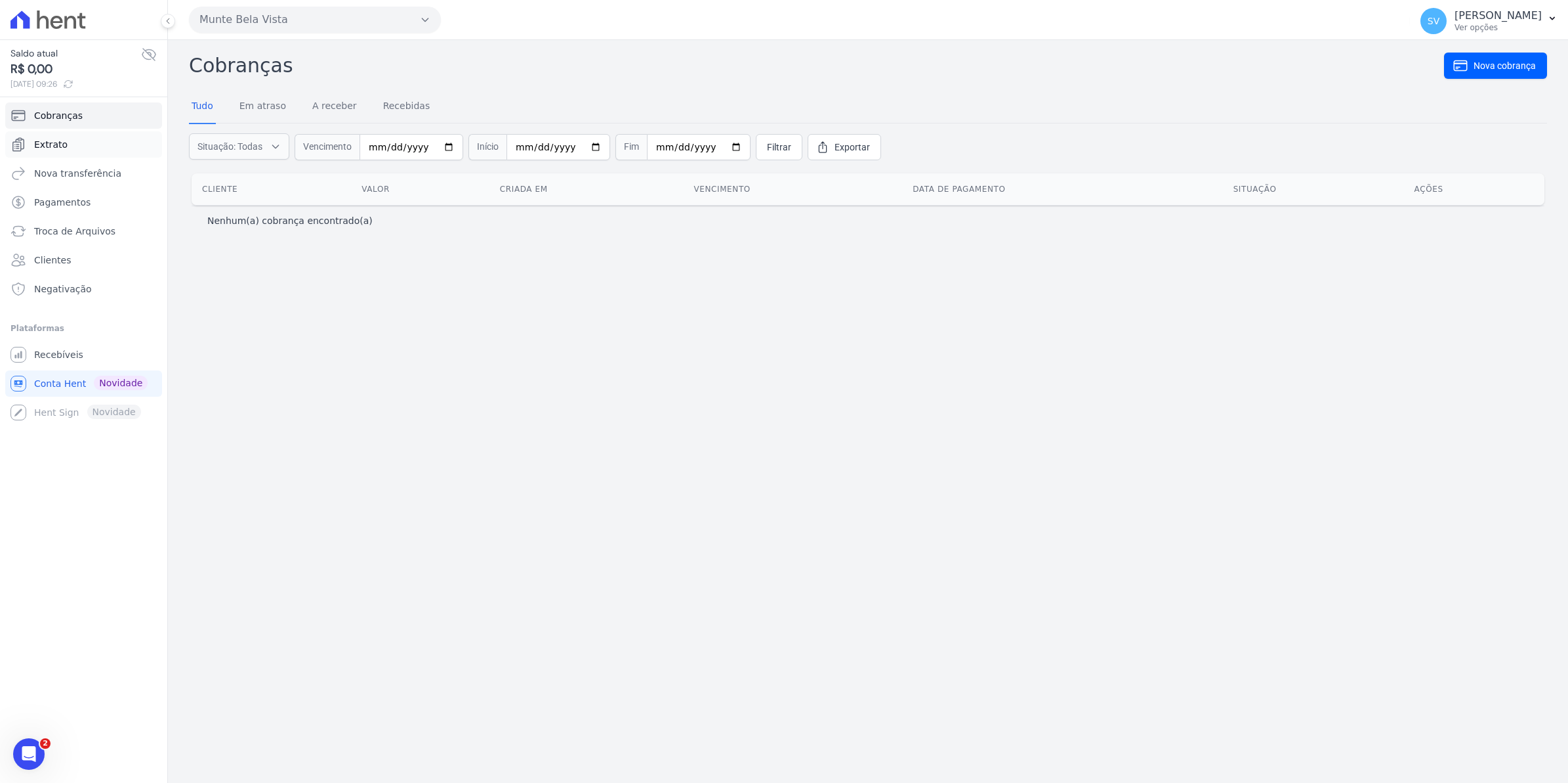
click at [53, 145] on span "Extrato" at bounding box center [50, 145] width 34 height 14
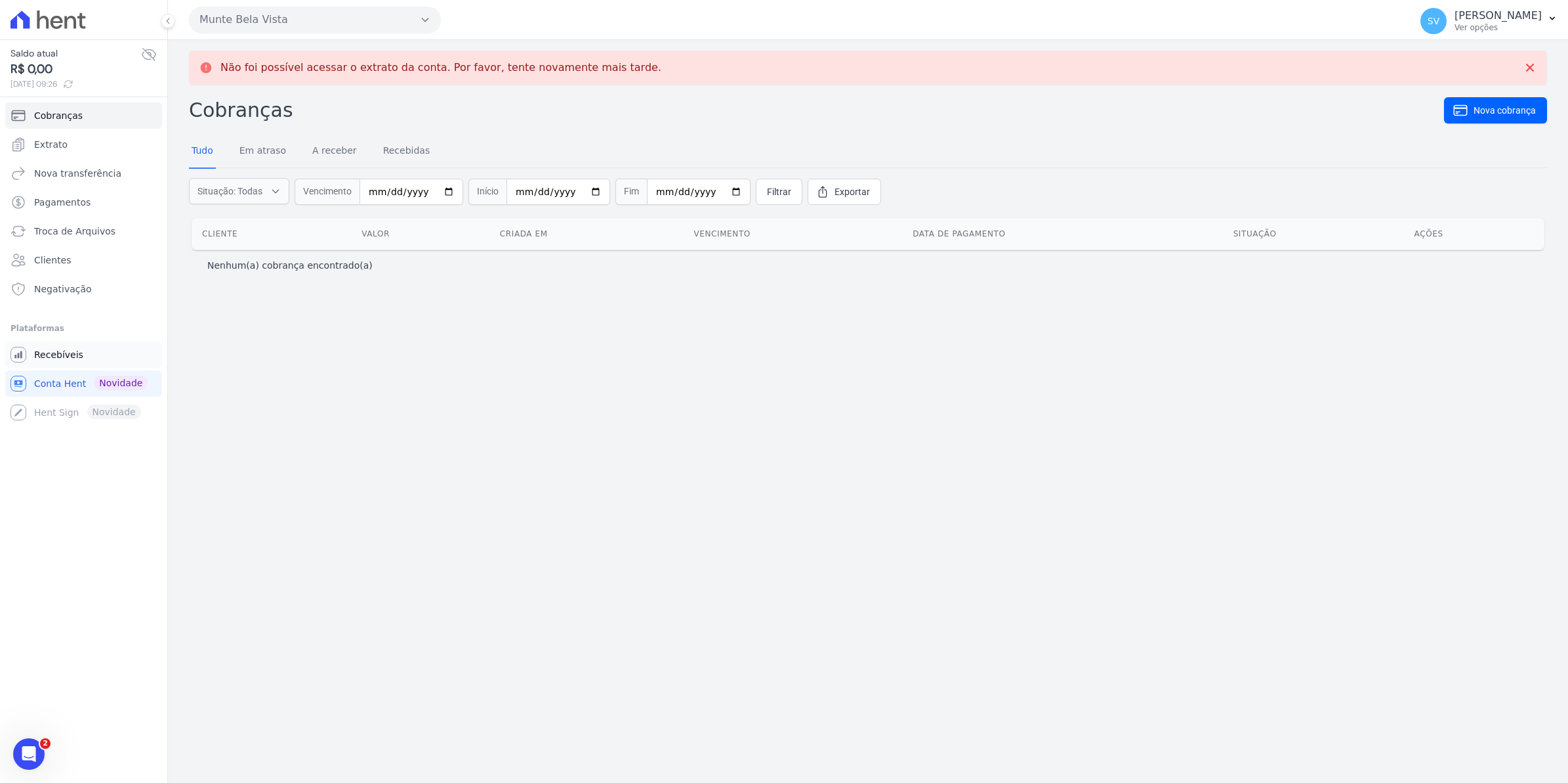
click at [43, 362] on link "Recebíveis" at bounding box center [83, 354] width 157 height 26
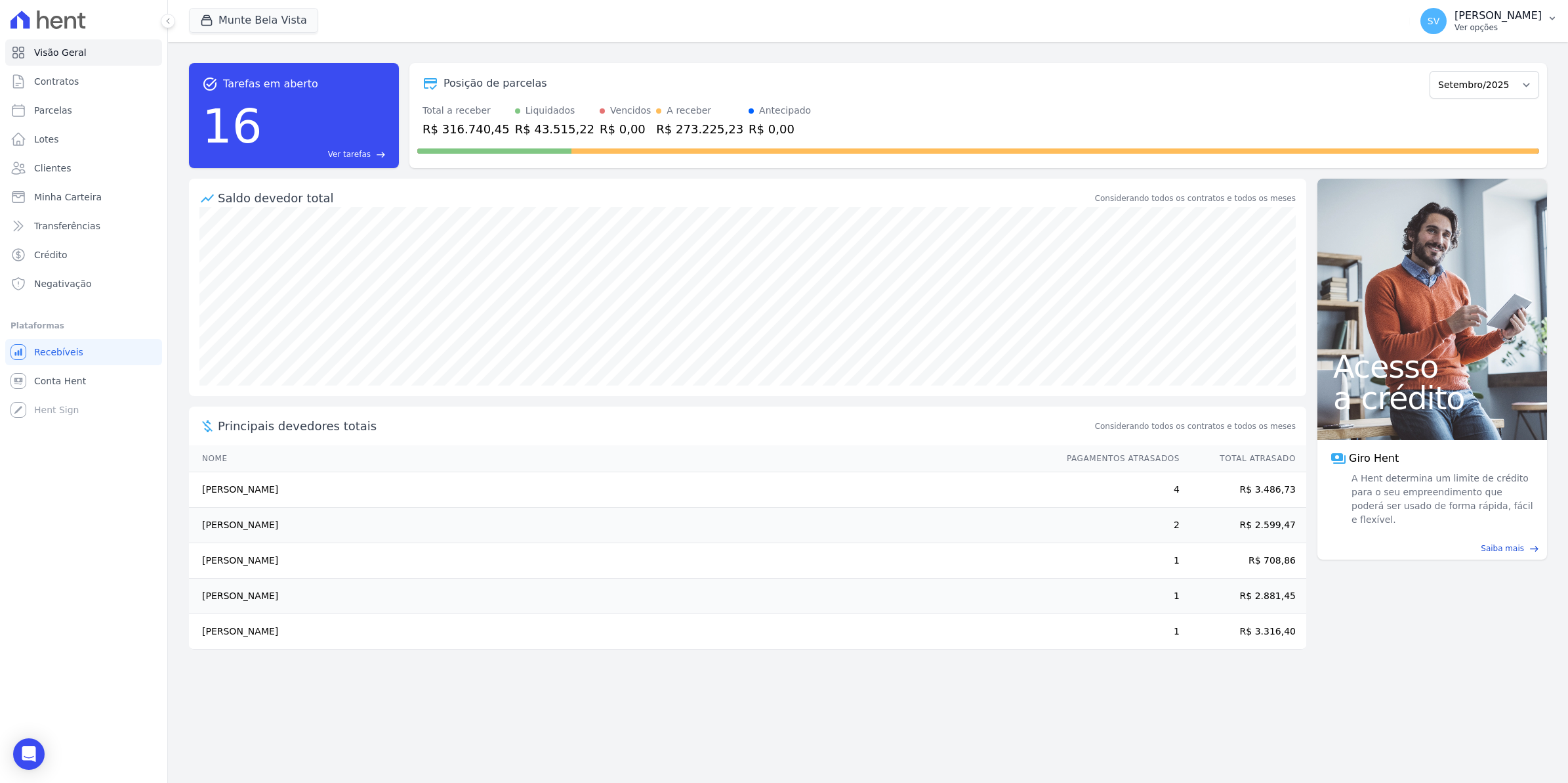
click at [1440, 23] on span "SV" at bounding box center [1434, 21] width 12 height 10
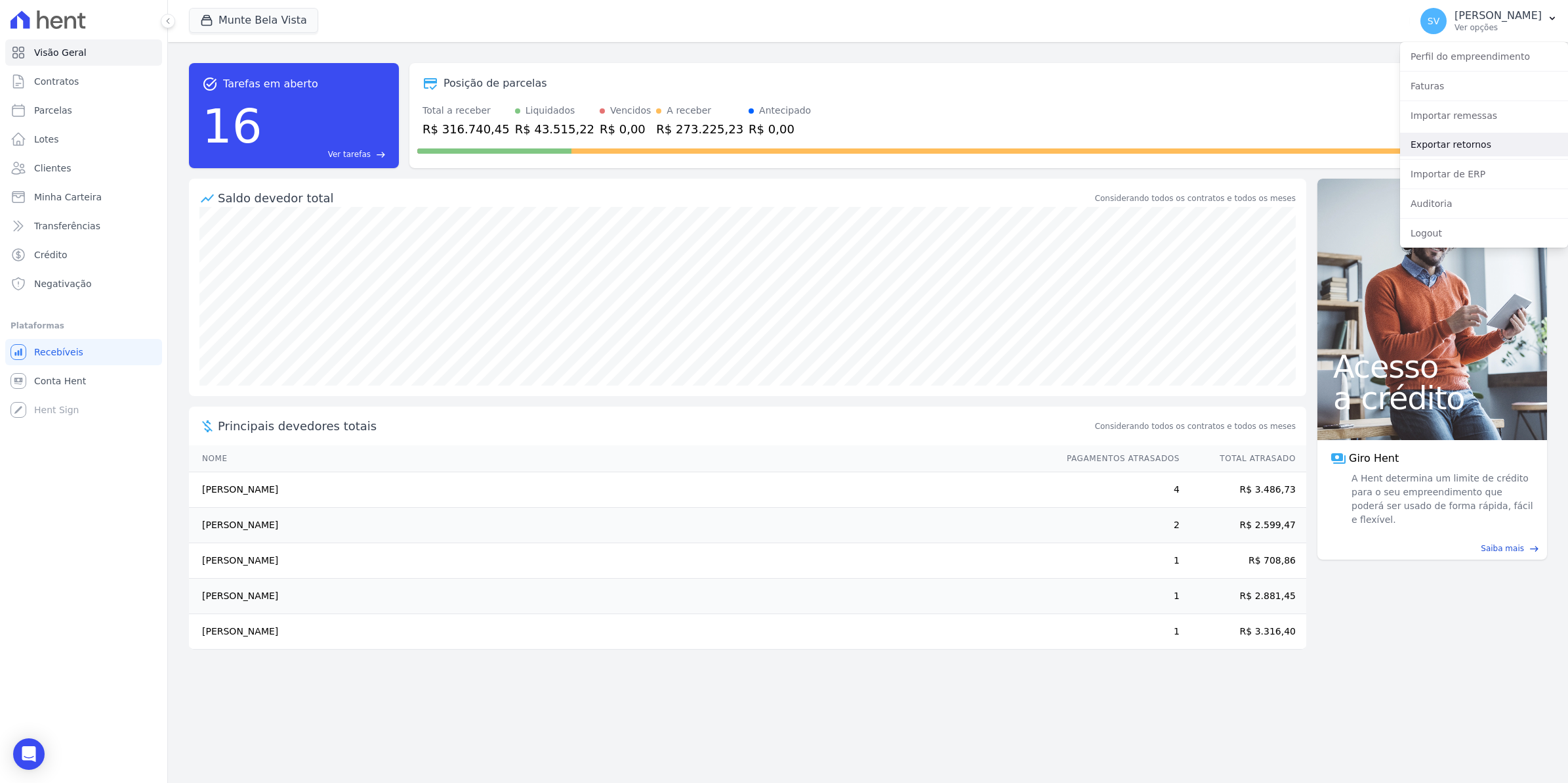
click at [1447, 147] on link "Exportar retornos" at bounding box center [1484, 144] width 168 height 23
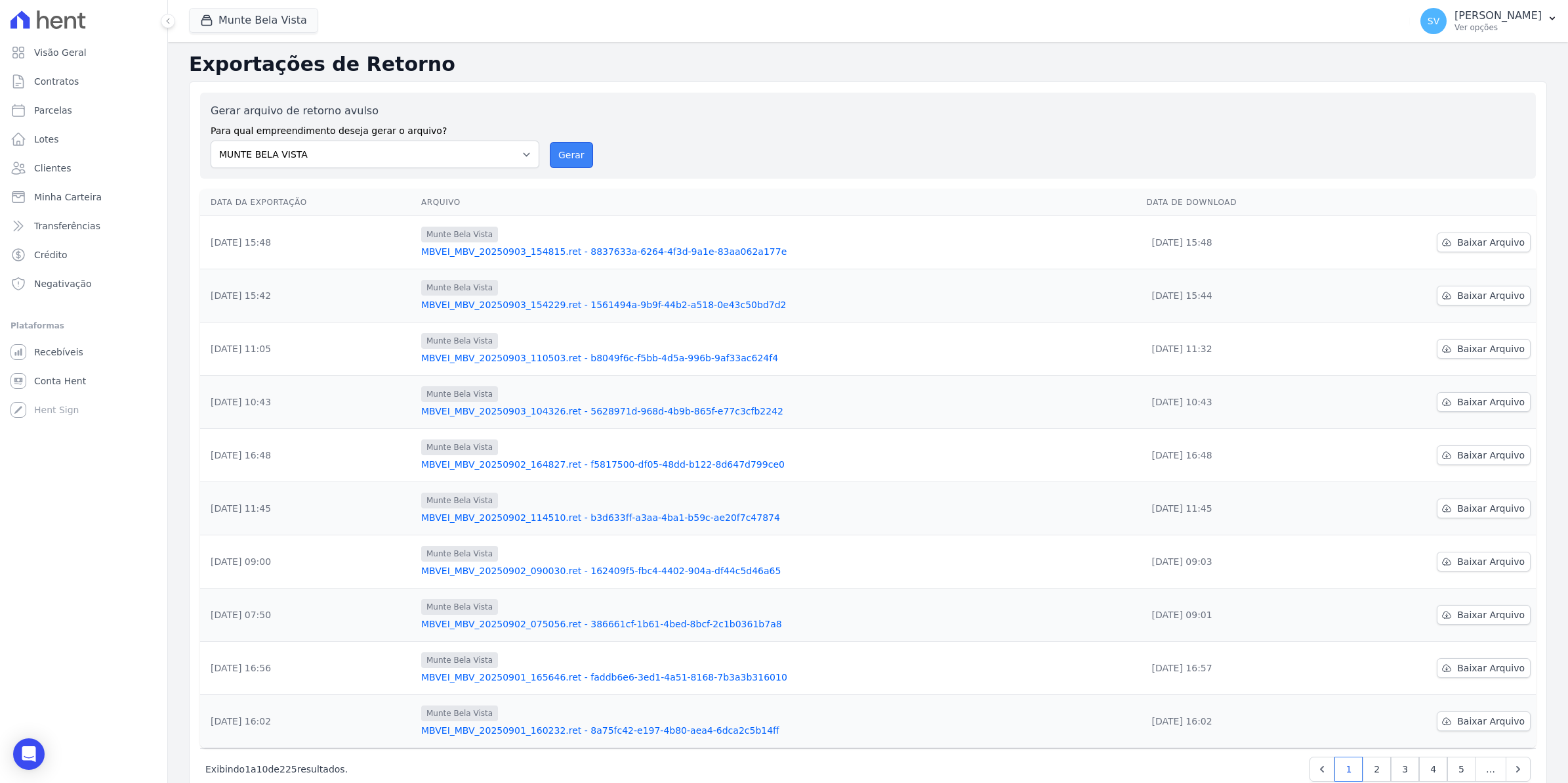
click at [576, 155] on button "Gerar" at bounding box center [571, 154] width 43 height 26
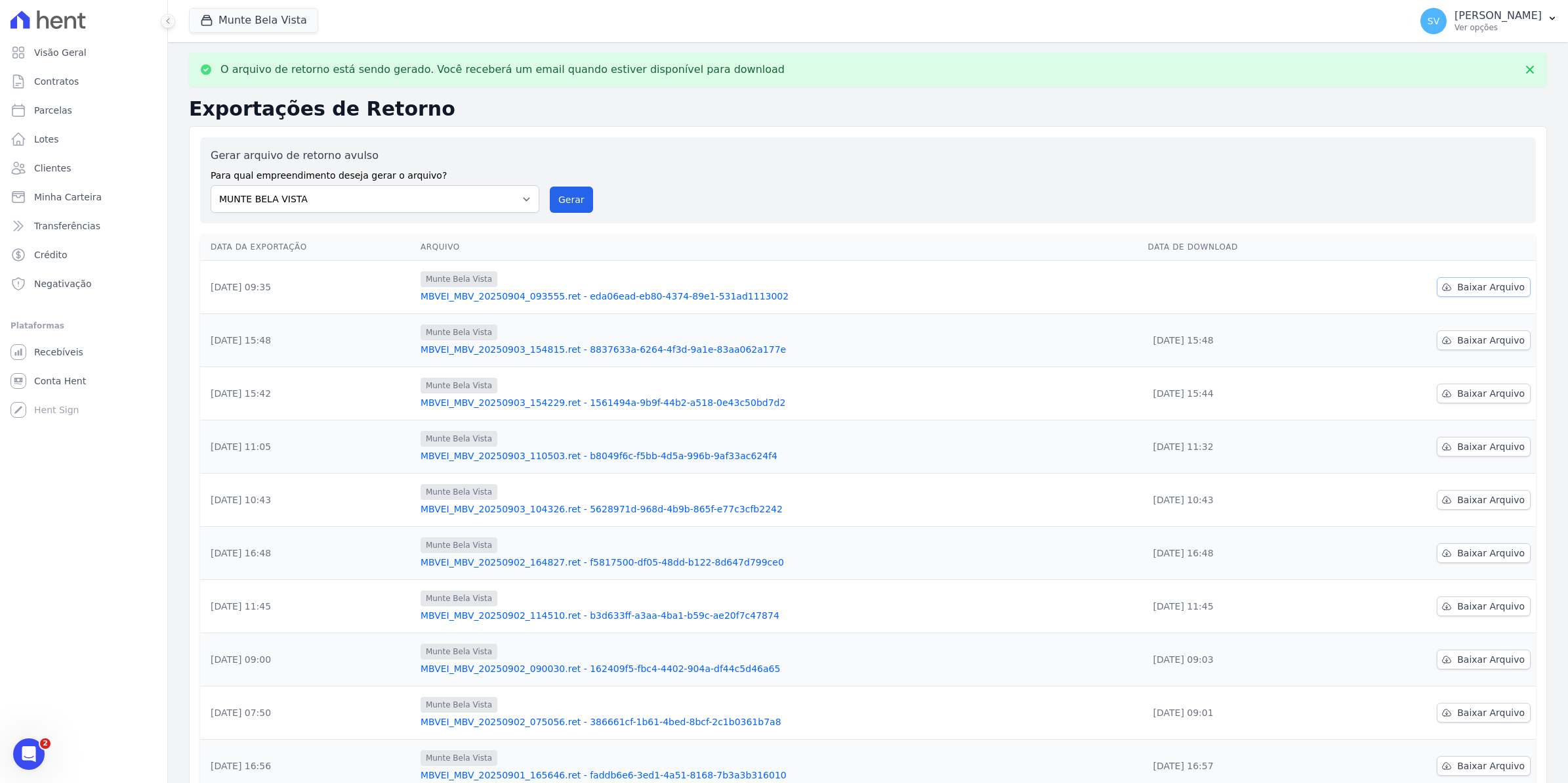
click at [1466, 286] on span "Baixar Arquivo" at bounding box center [1492, 287] width 68 height 14
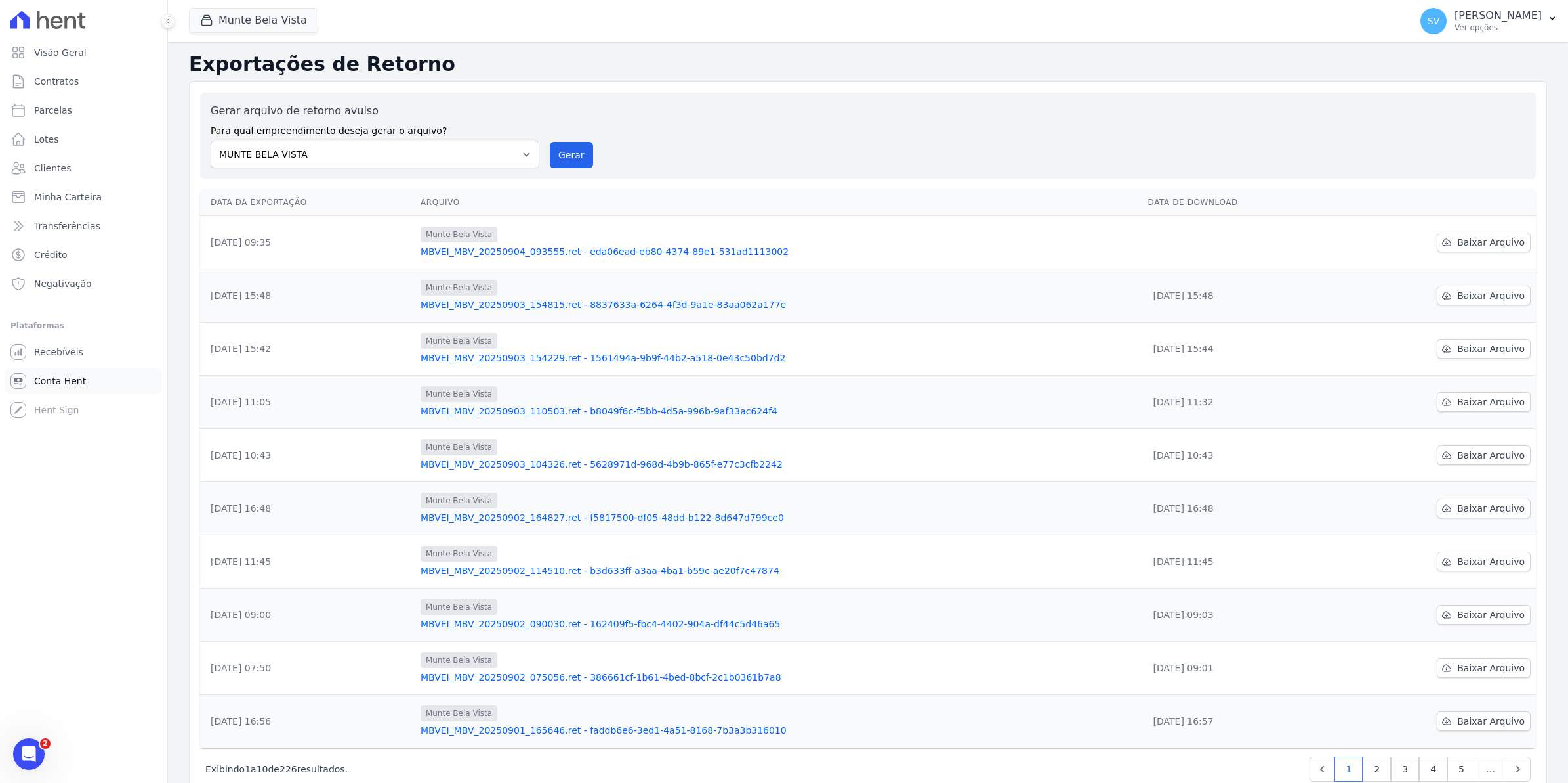
click at [86, 385] on link "Conta Hent" at bounding box center [83, 380] width 157 height 26
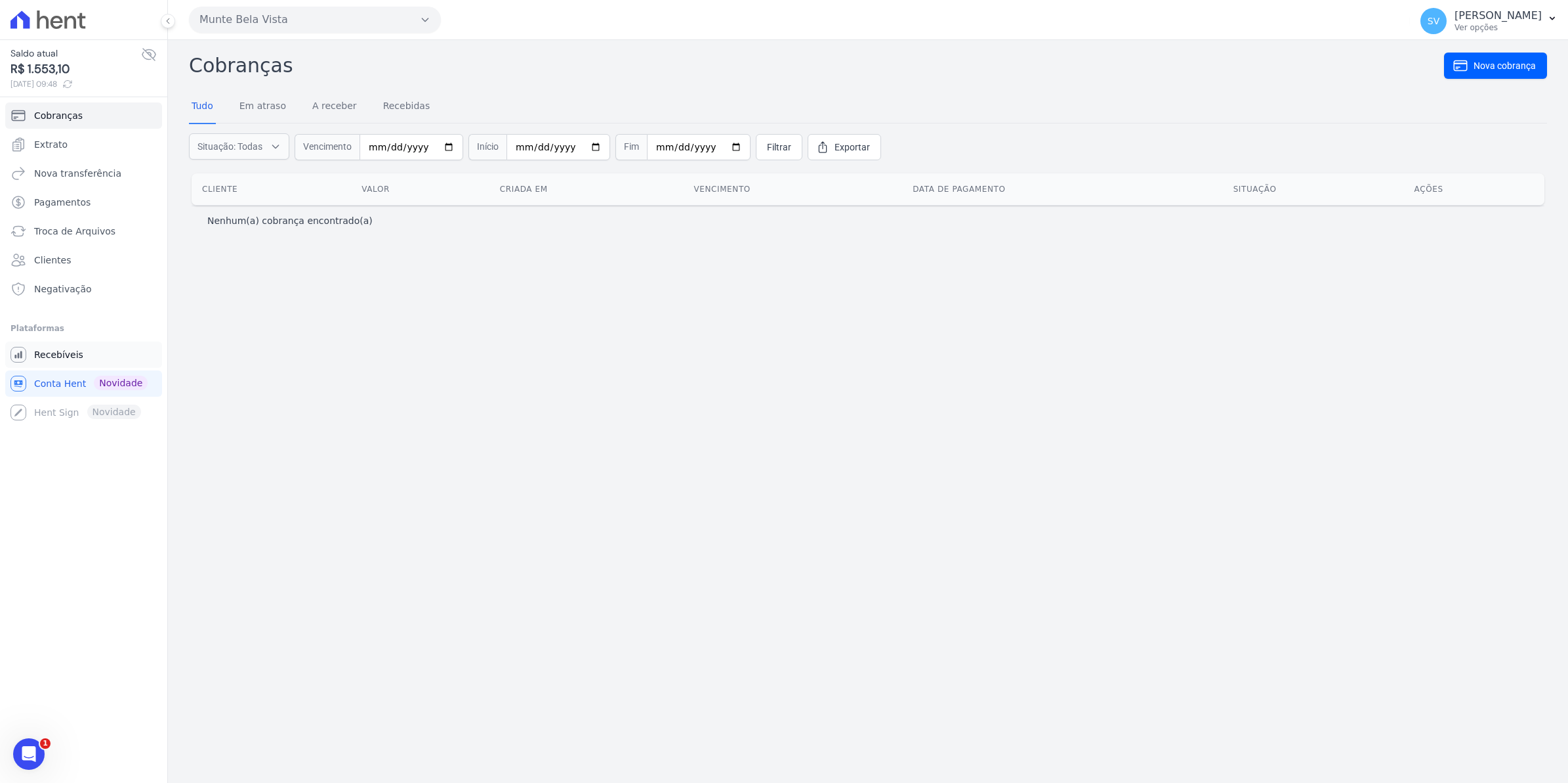
click at [40, 358] on span "Recebíveis" at bounding box center [58, 354] width 49 height 14
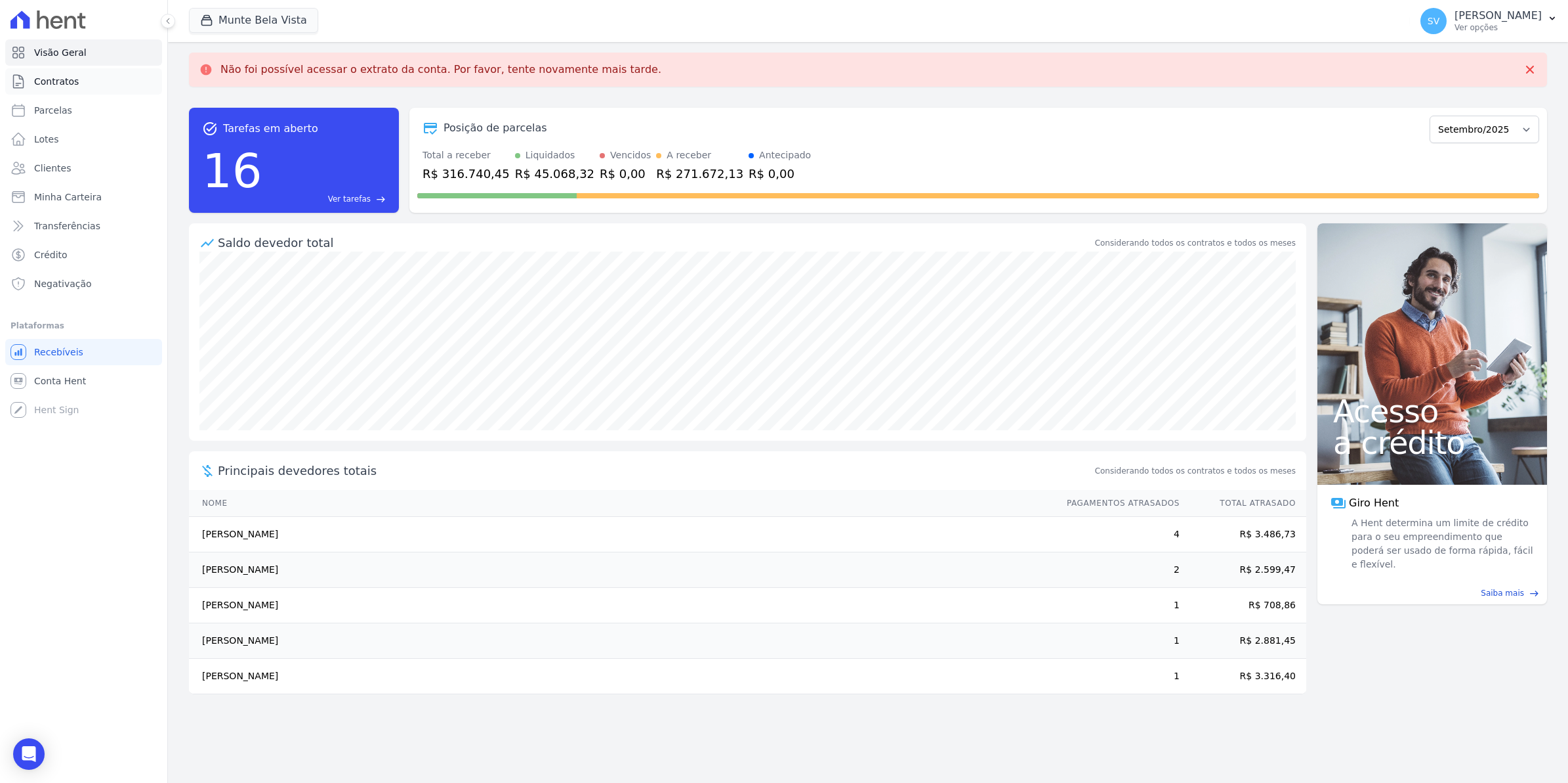
click at [66, 82] on span "Contratos" at bounding box center [56, 82] width 44 height 14
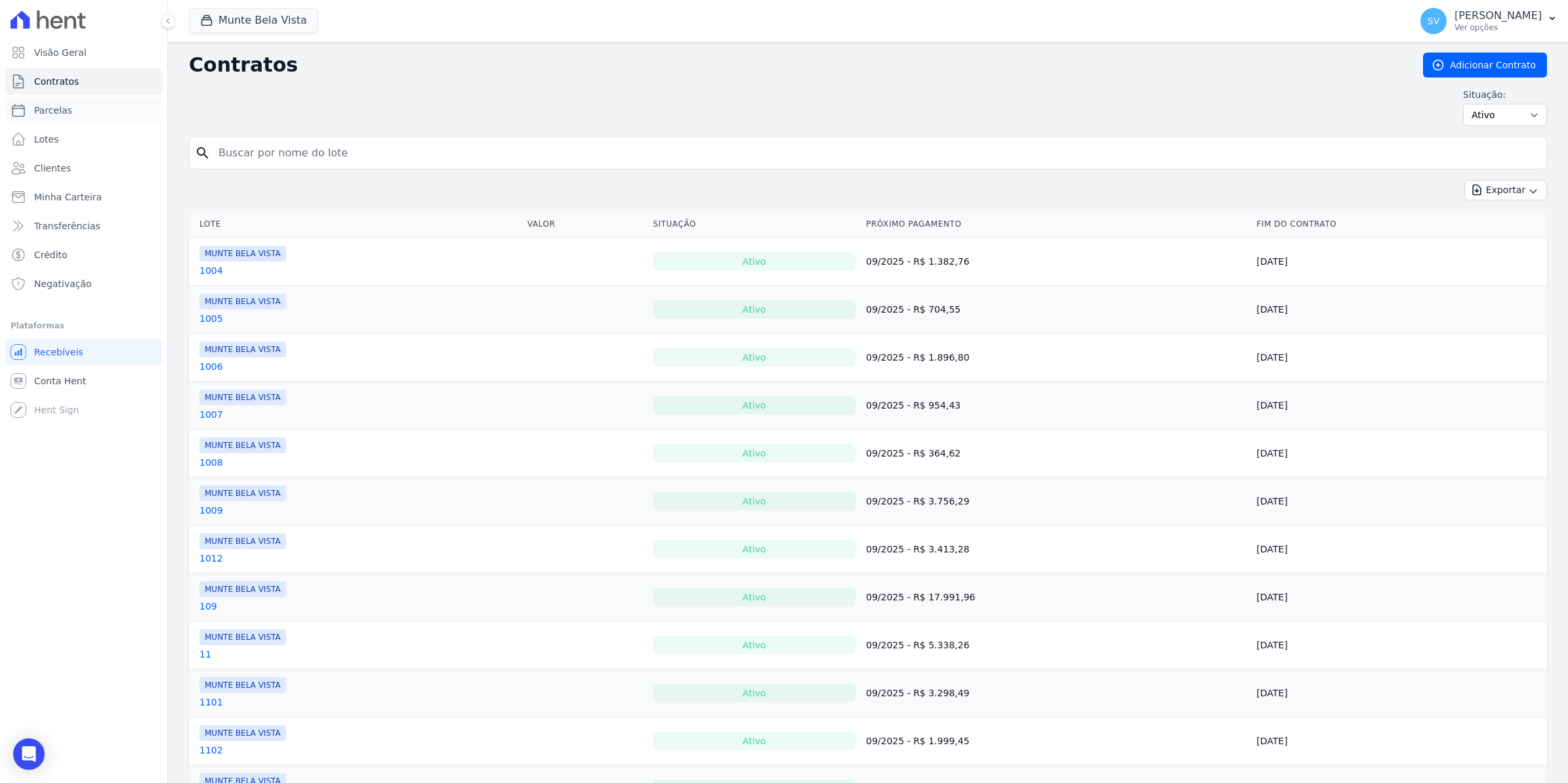
click at [63, 117] on link "Parcelas" at bounding box center [83, 110] width 157 height 26
select select
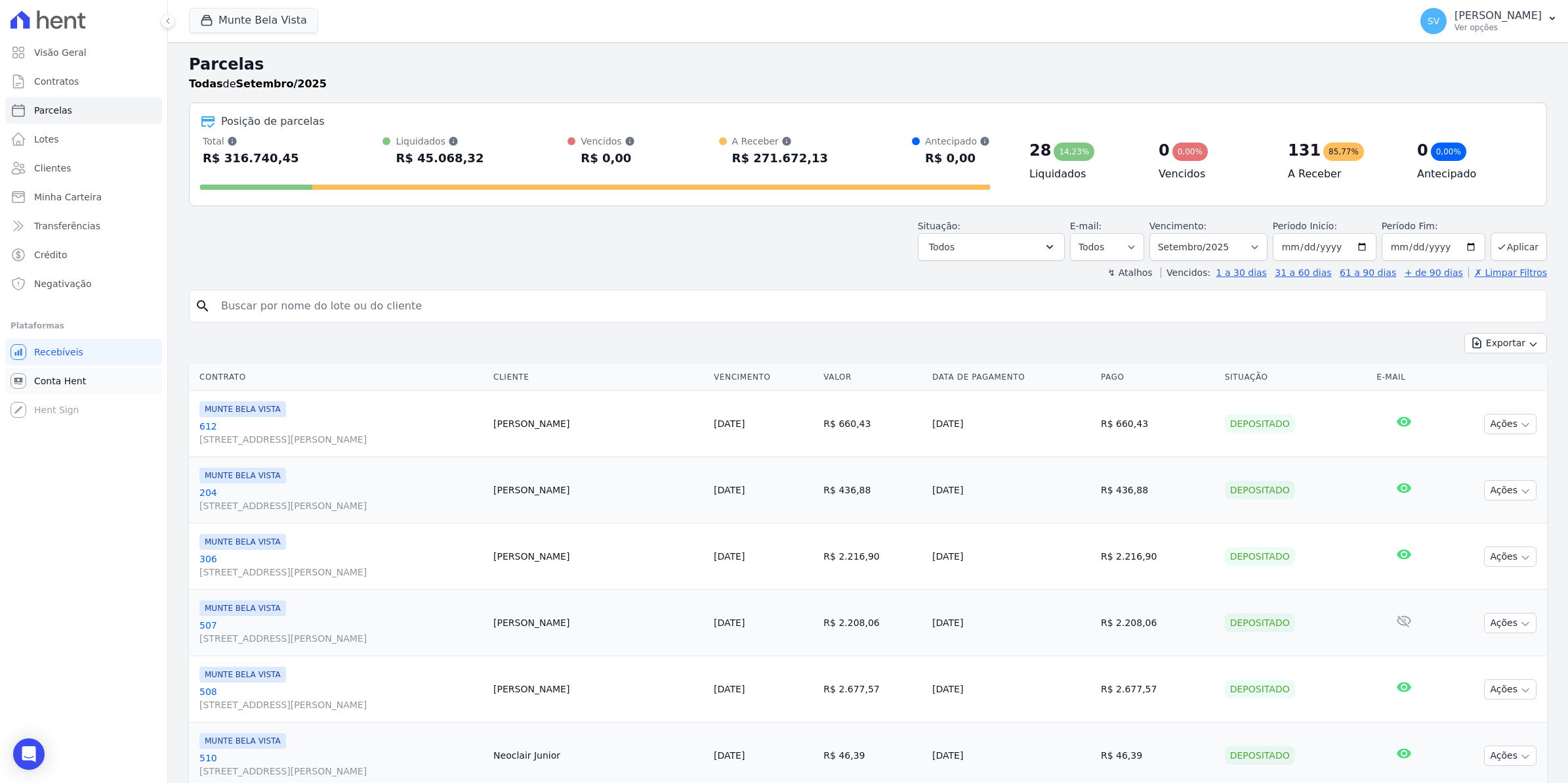
click at [63, 383] on span "Conta Hent" at bounding box center [60, 381] width 52 height 14
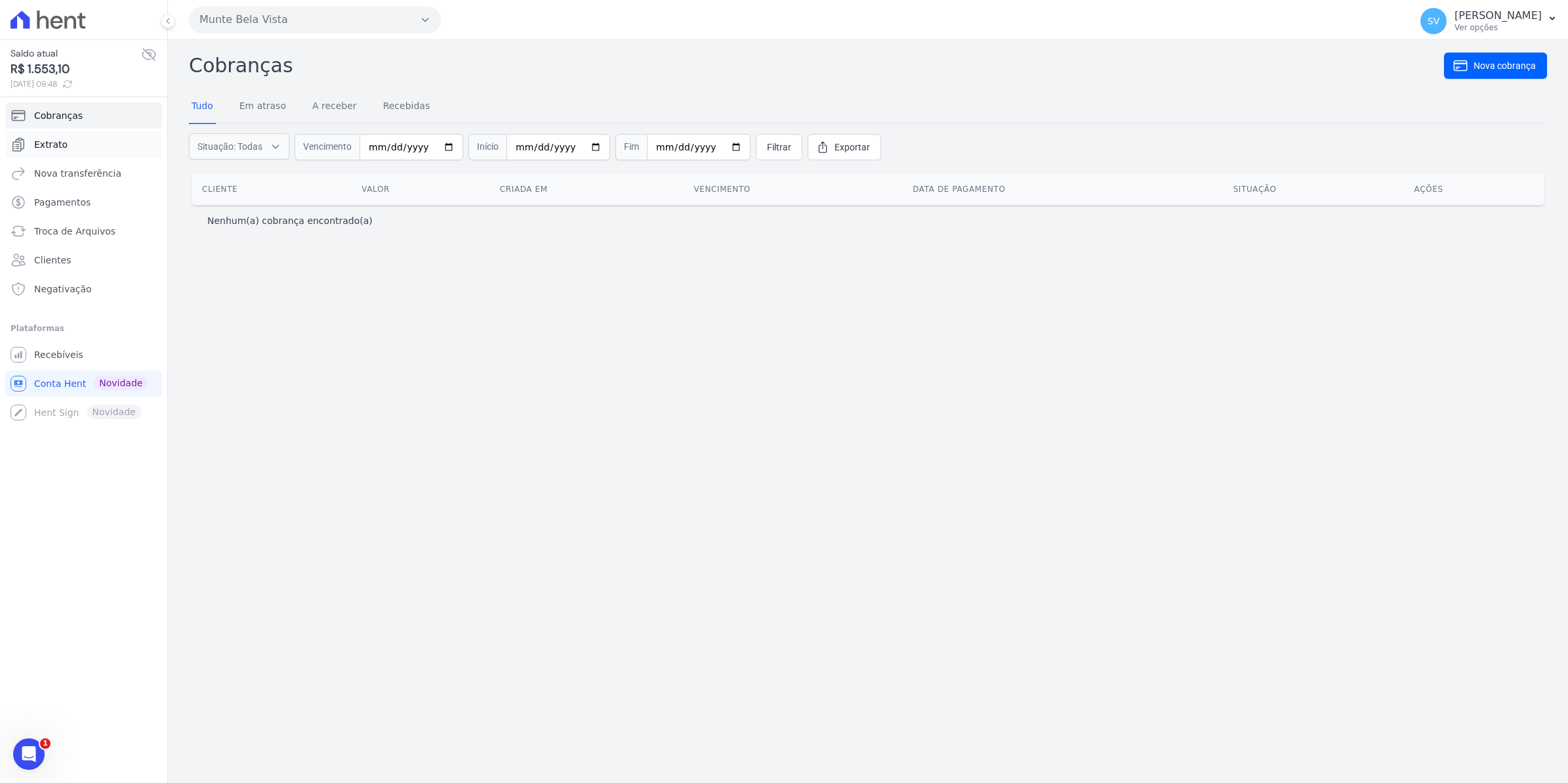
click at [54, 145] on span "Extrato" at bounding box center [50, 145] width 34 height 14
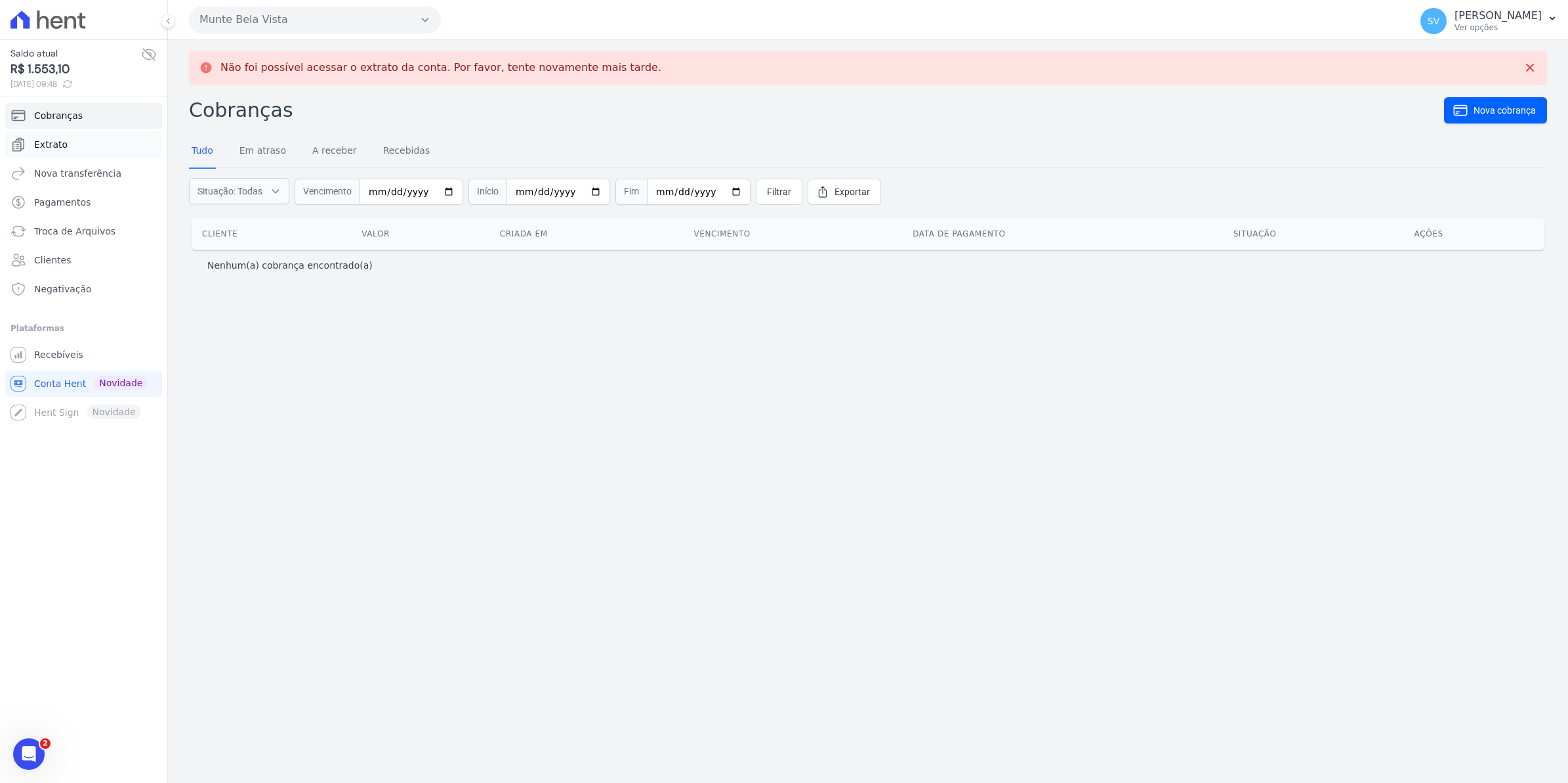
click at [49, 145] on span "Extrato" at bounding box center [50, 145] width 34 height 14
click at [66, 355] on span "Recebíveis" at bounding box center [58, 354] width 49 height 14
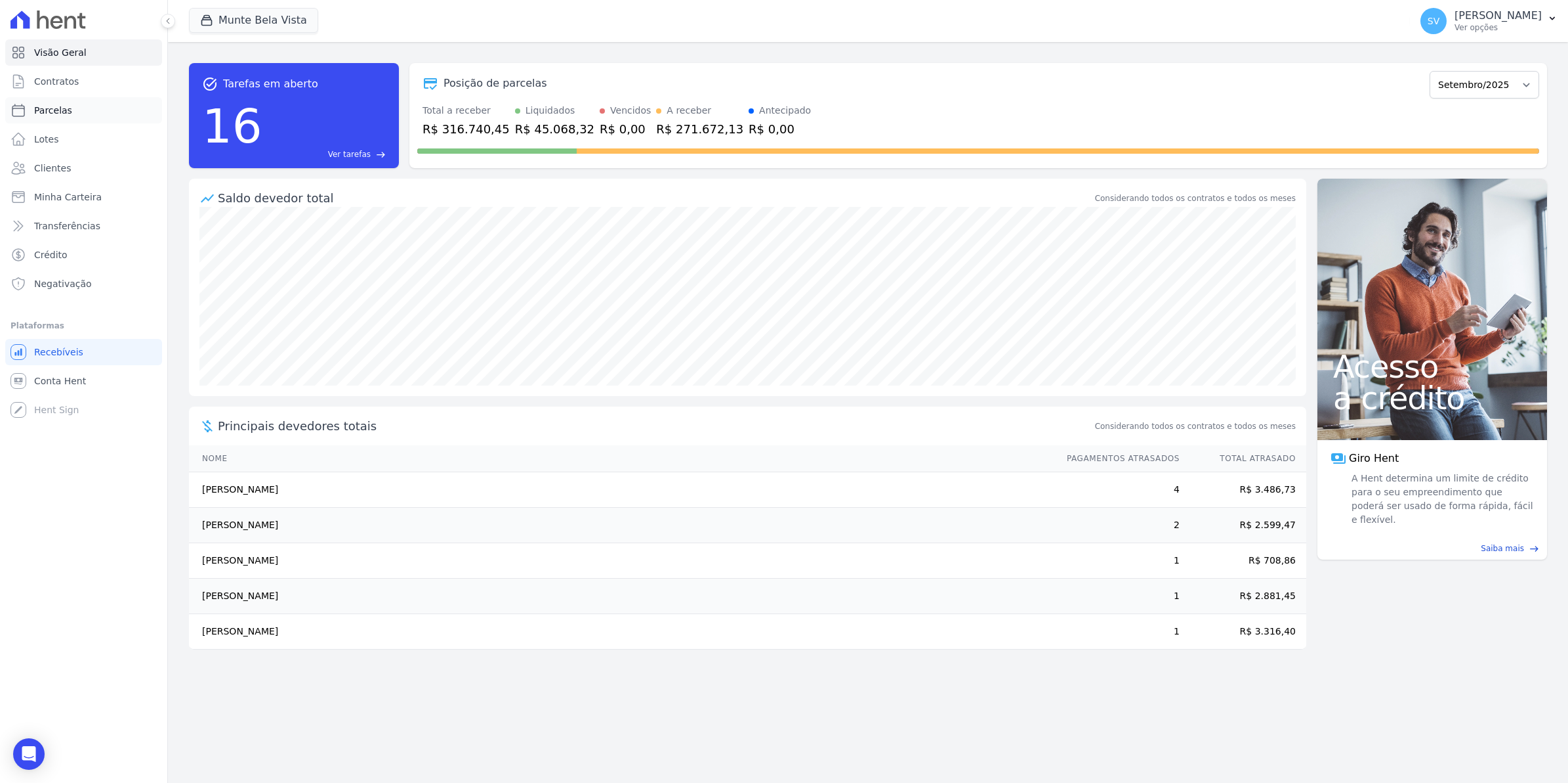
click at [44, 110] on span "Parcelas" at bounding box center [52, 110] width 38 height 14
select select
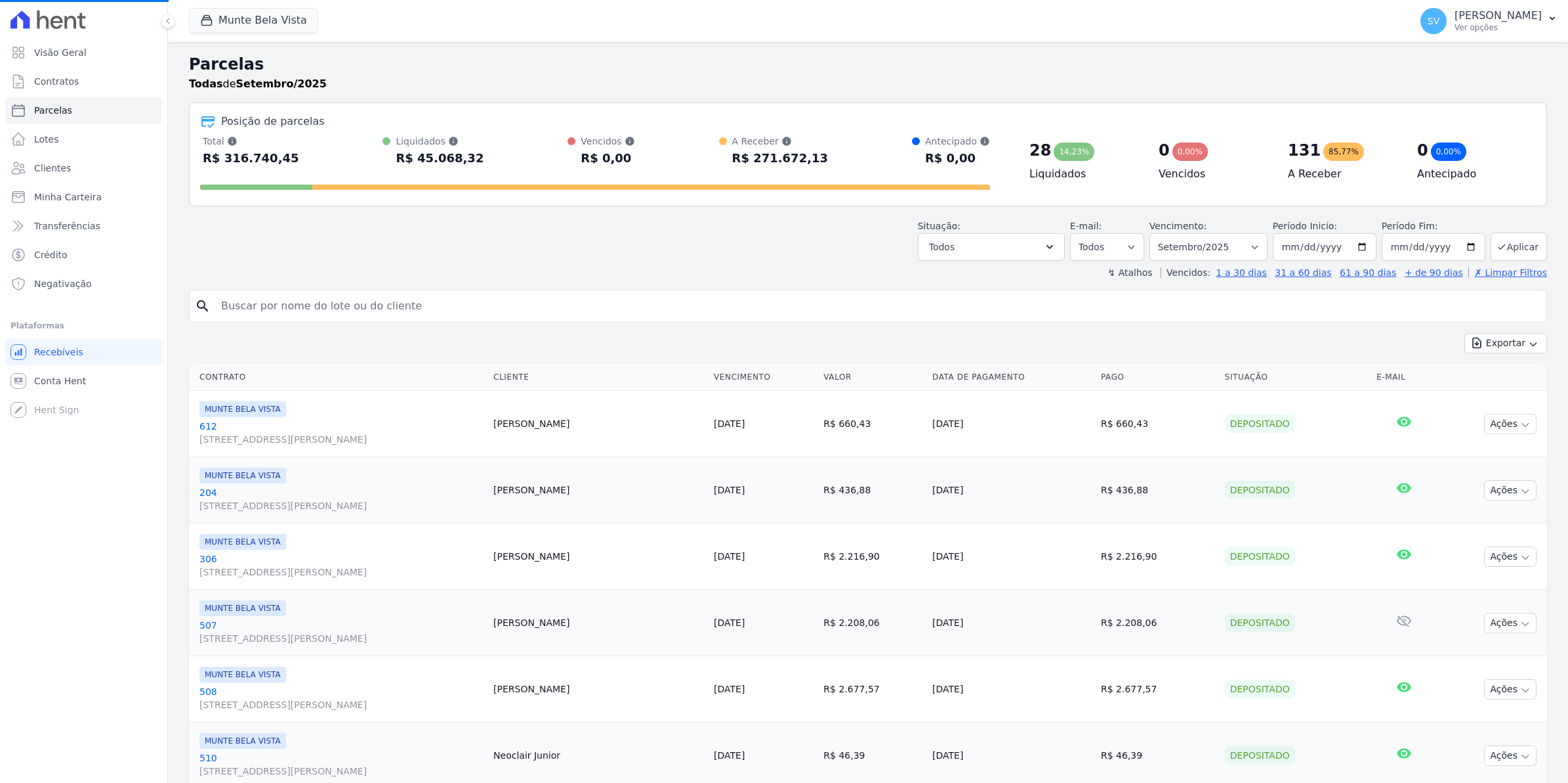
select select
click at [54, 83] on span "Contratos" at bounding box center [56, 82] width 44 height 14
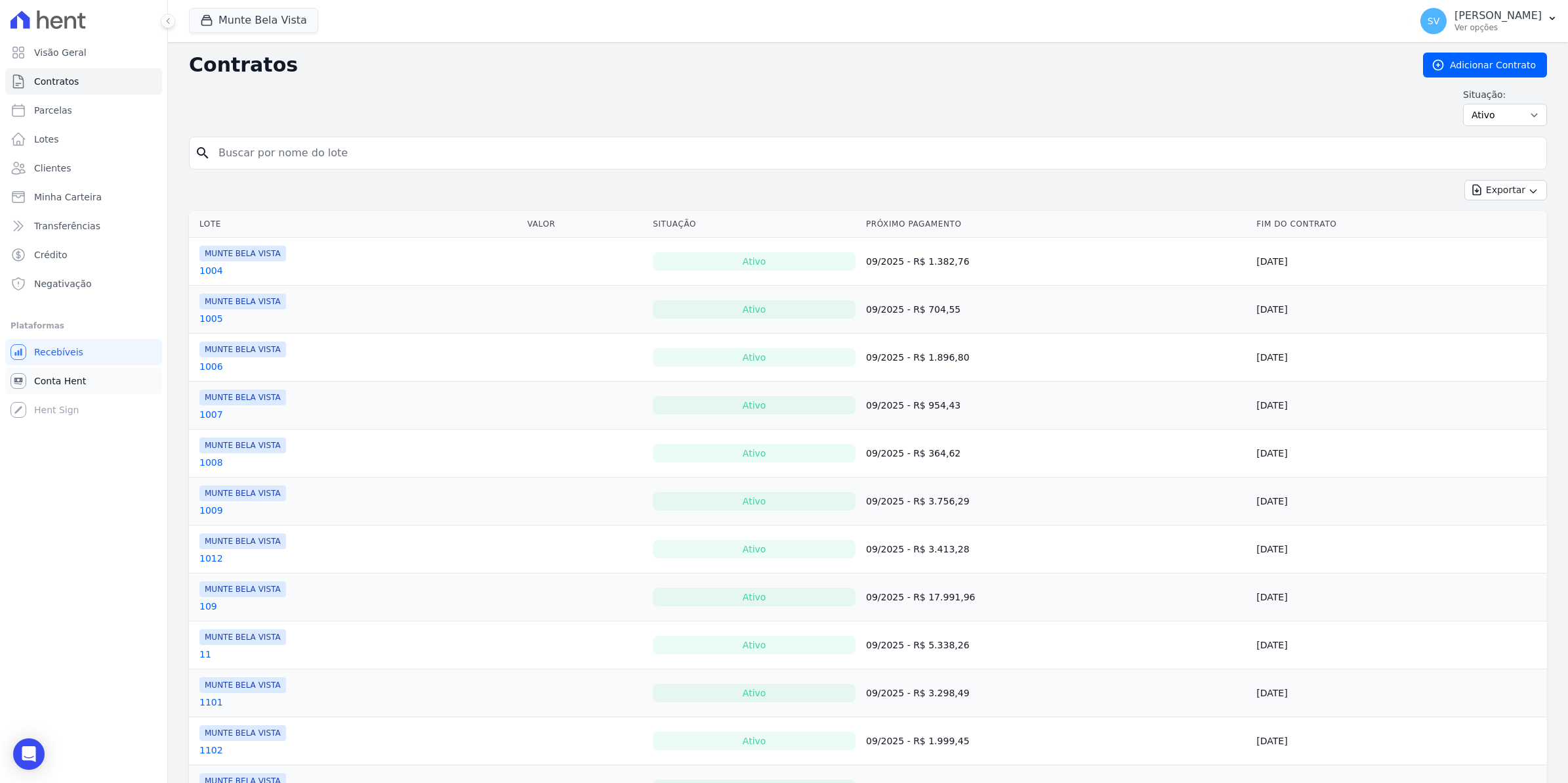
click at [41, 389] on link "Conta Hent" at bounding box center [83, 380] width 157 height 26
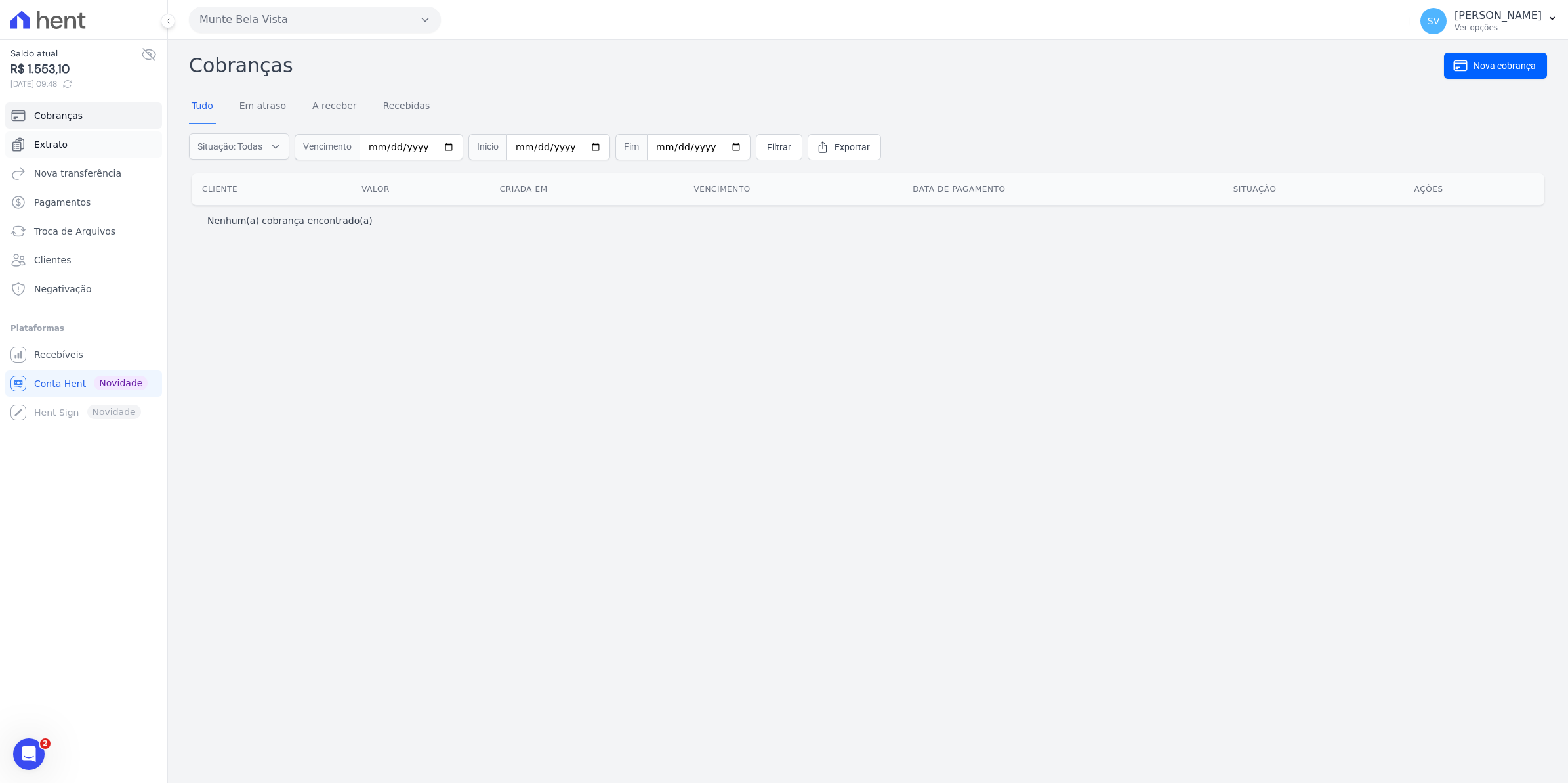
click at [40, 142] on span "Extrato" at bounding box center [50, 145] width 34 height 14
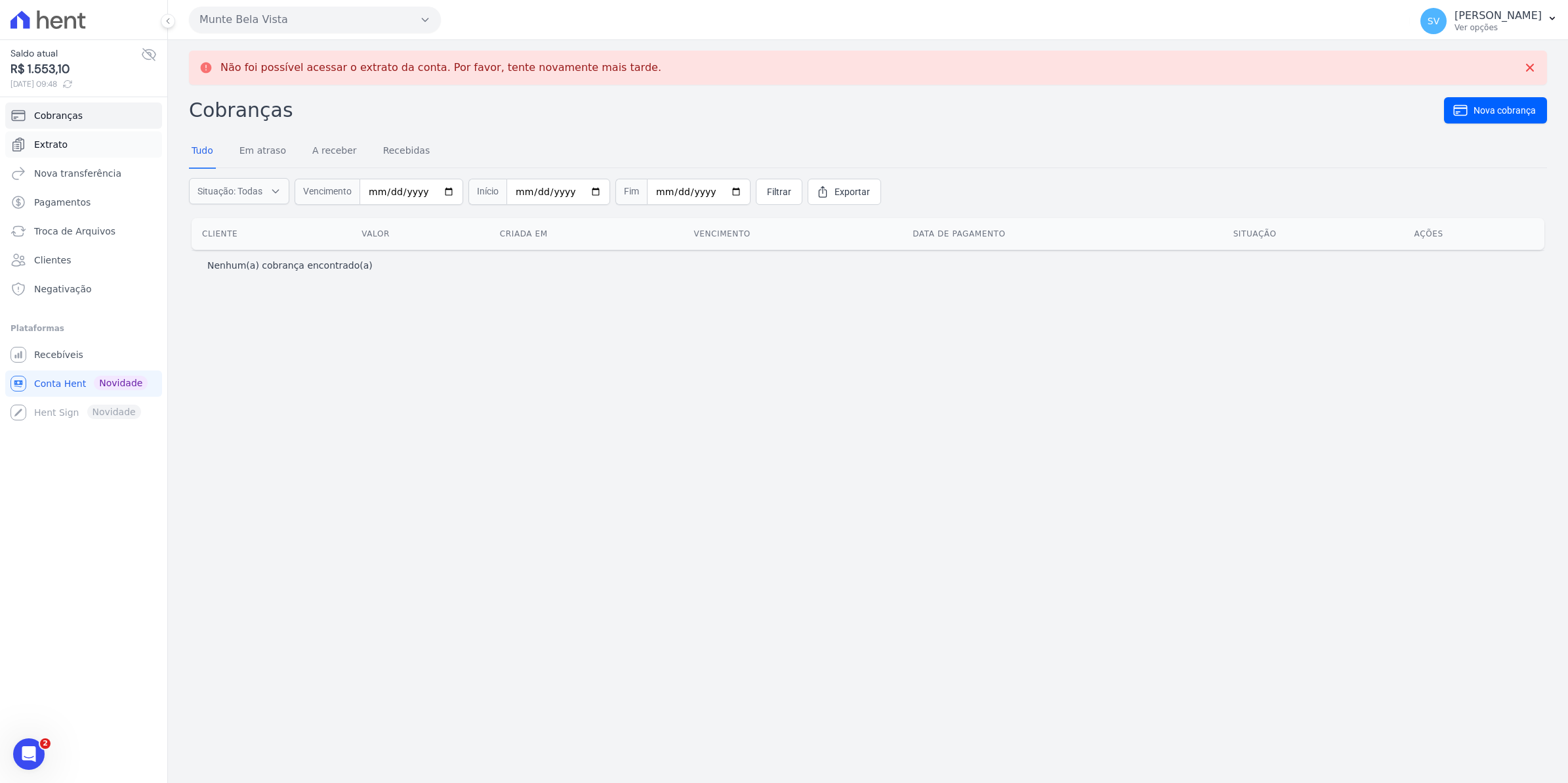
click at [44, 146] on span "Extrato" at bounding box center [50, 145] width 34 height 14
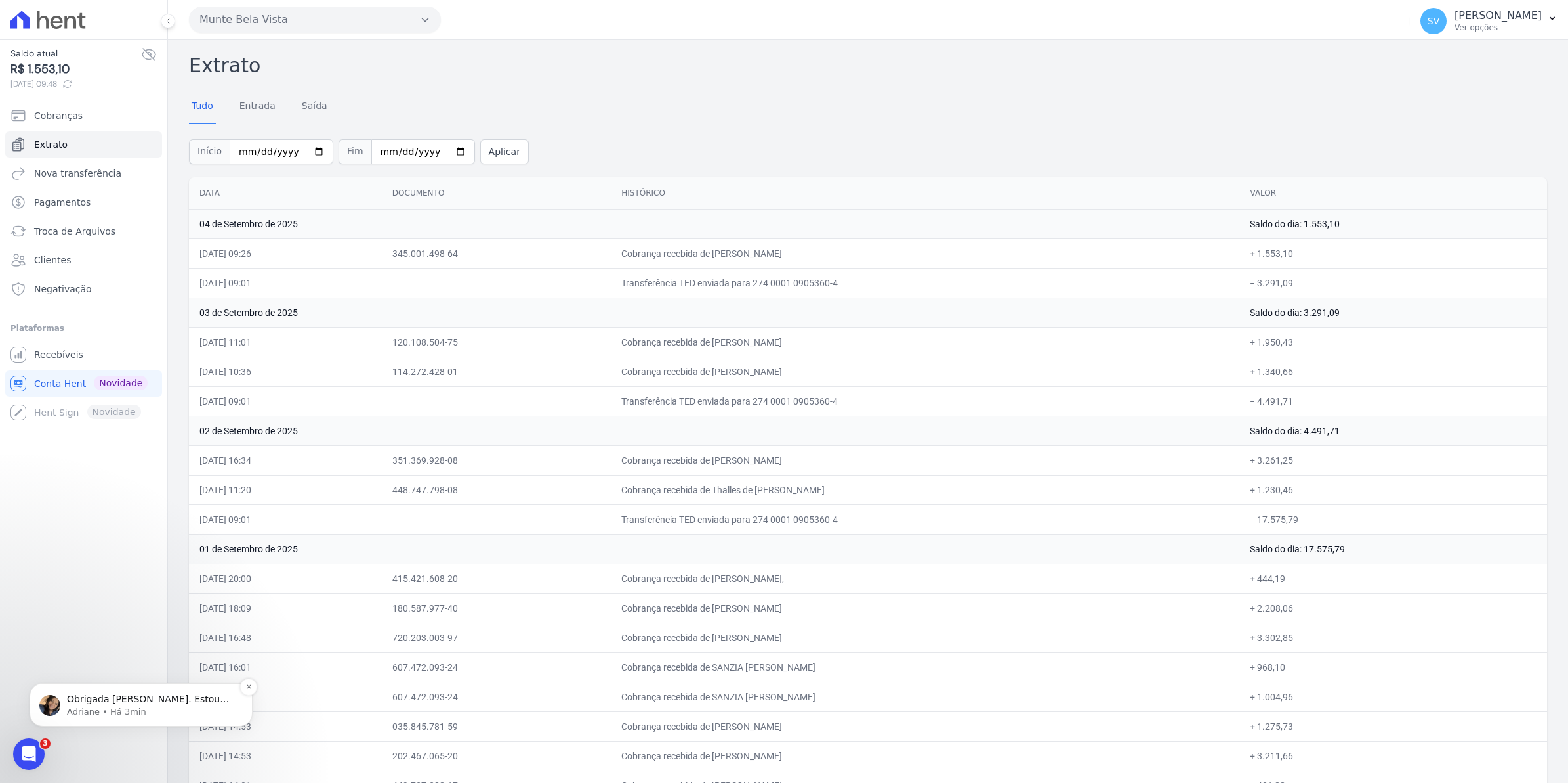
click at [101, 709] on p "Adriane • Há 3min" at bounding box center [151, 712] width 169 height 12
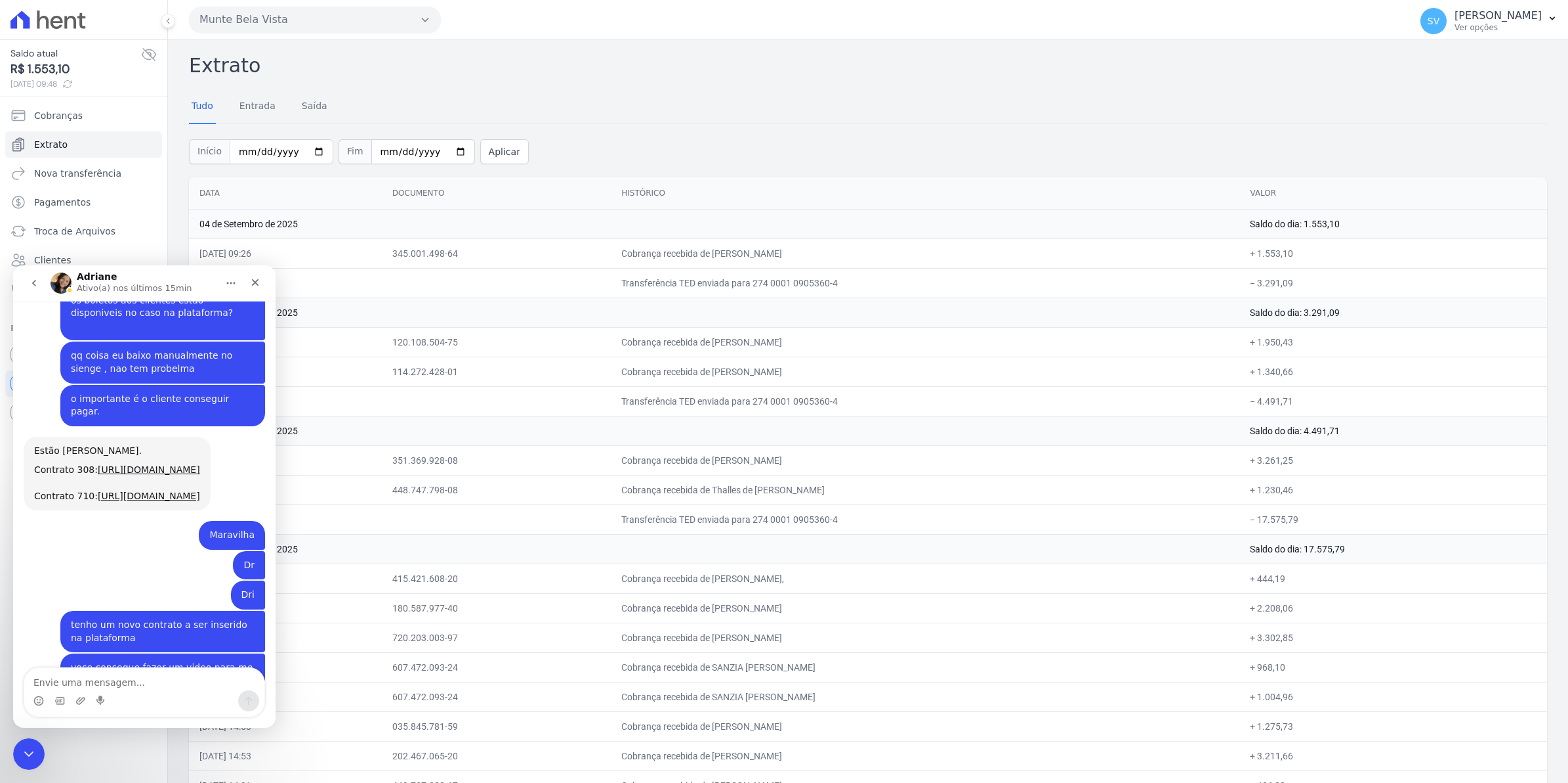
scroll to position [10554, 0]
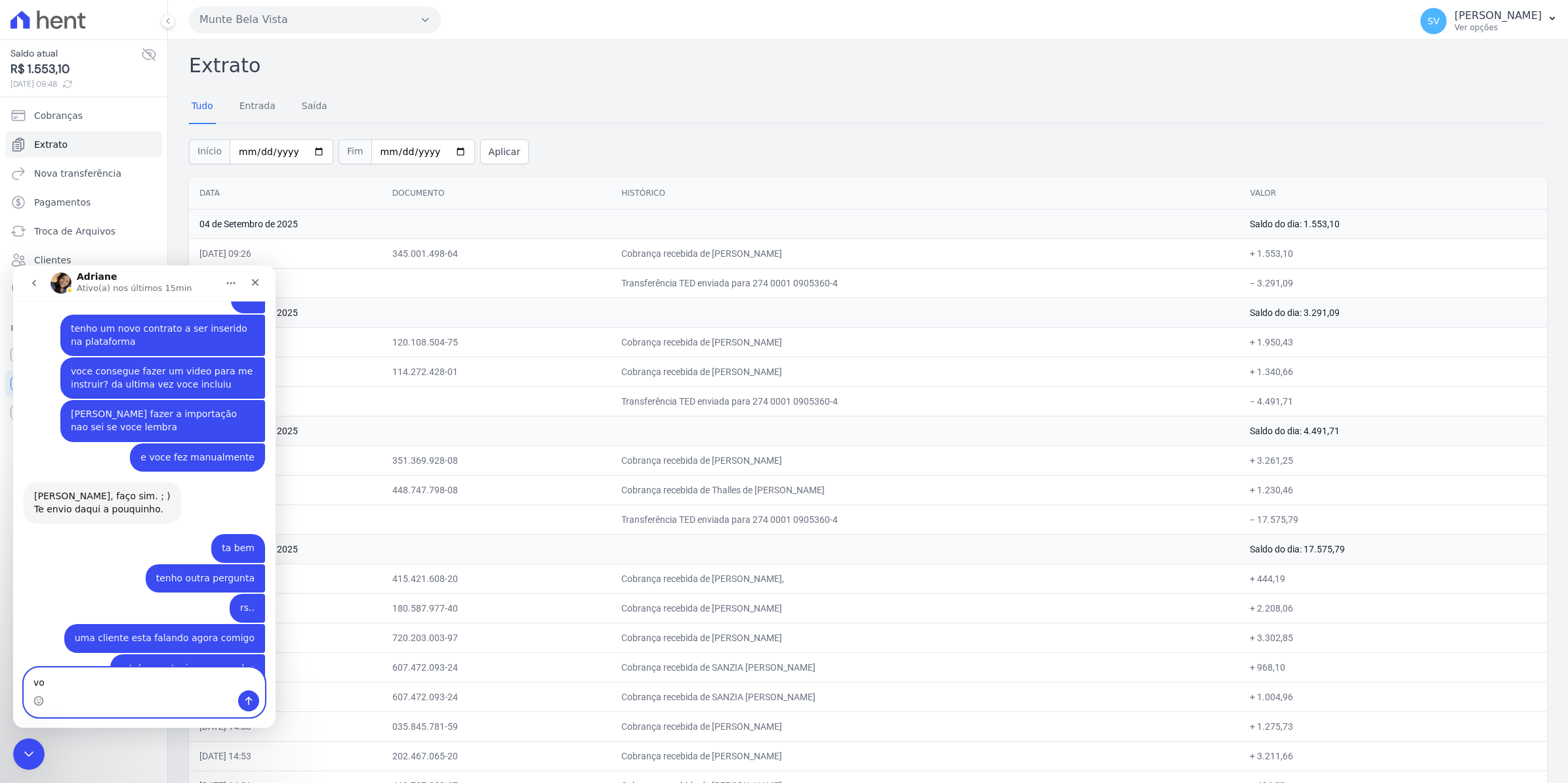
type textarea "v"
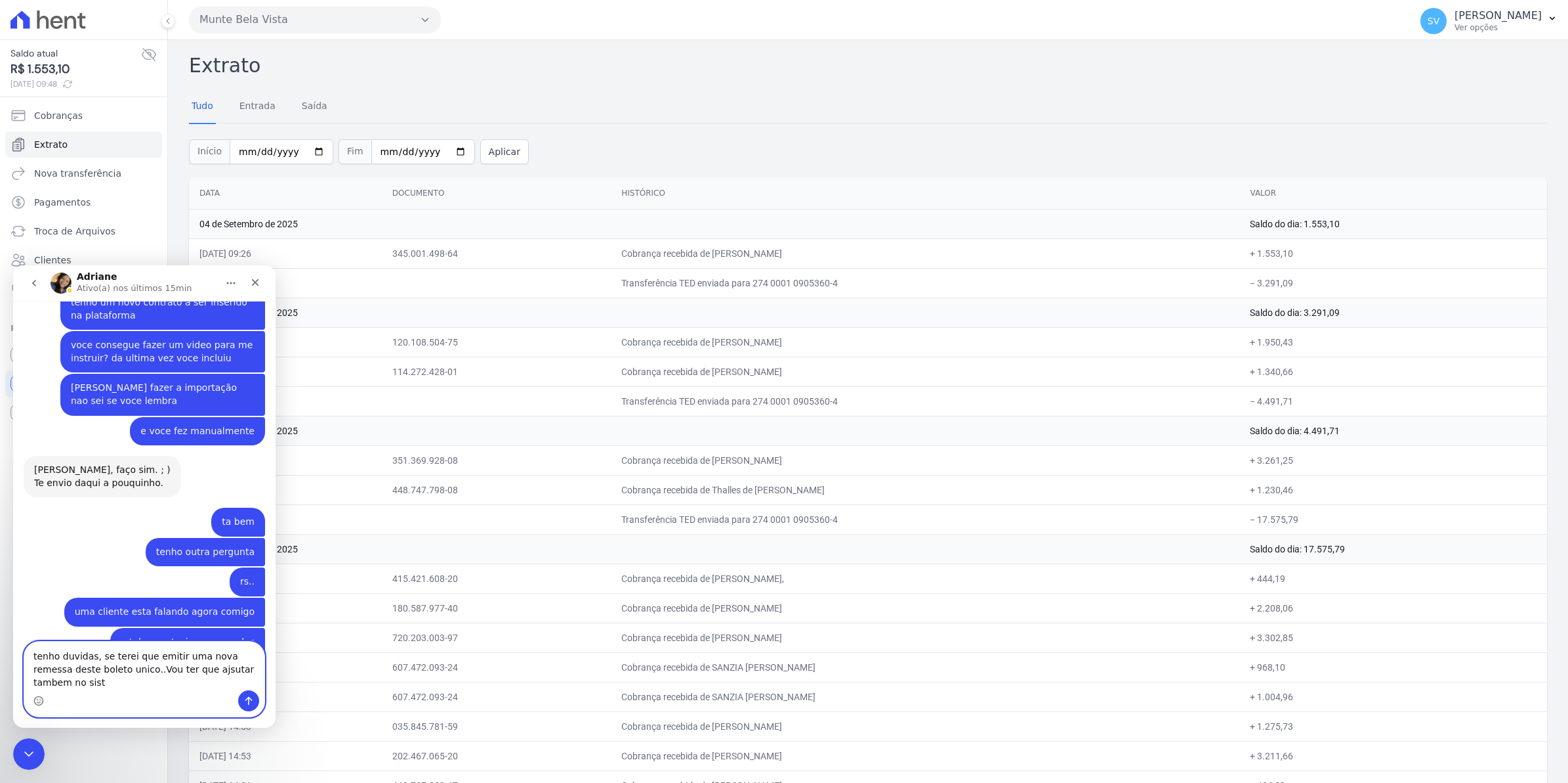
scroll to position [10567, 0]
type textarea "tenho duvidas, se terei que emitir uma nova remessa deste boleto unico..Vou ter…"
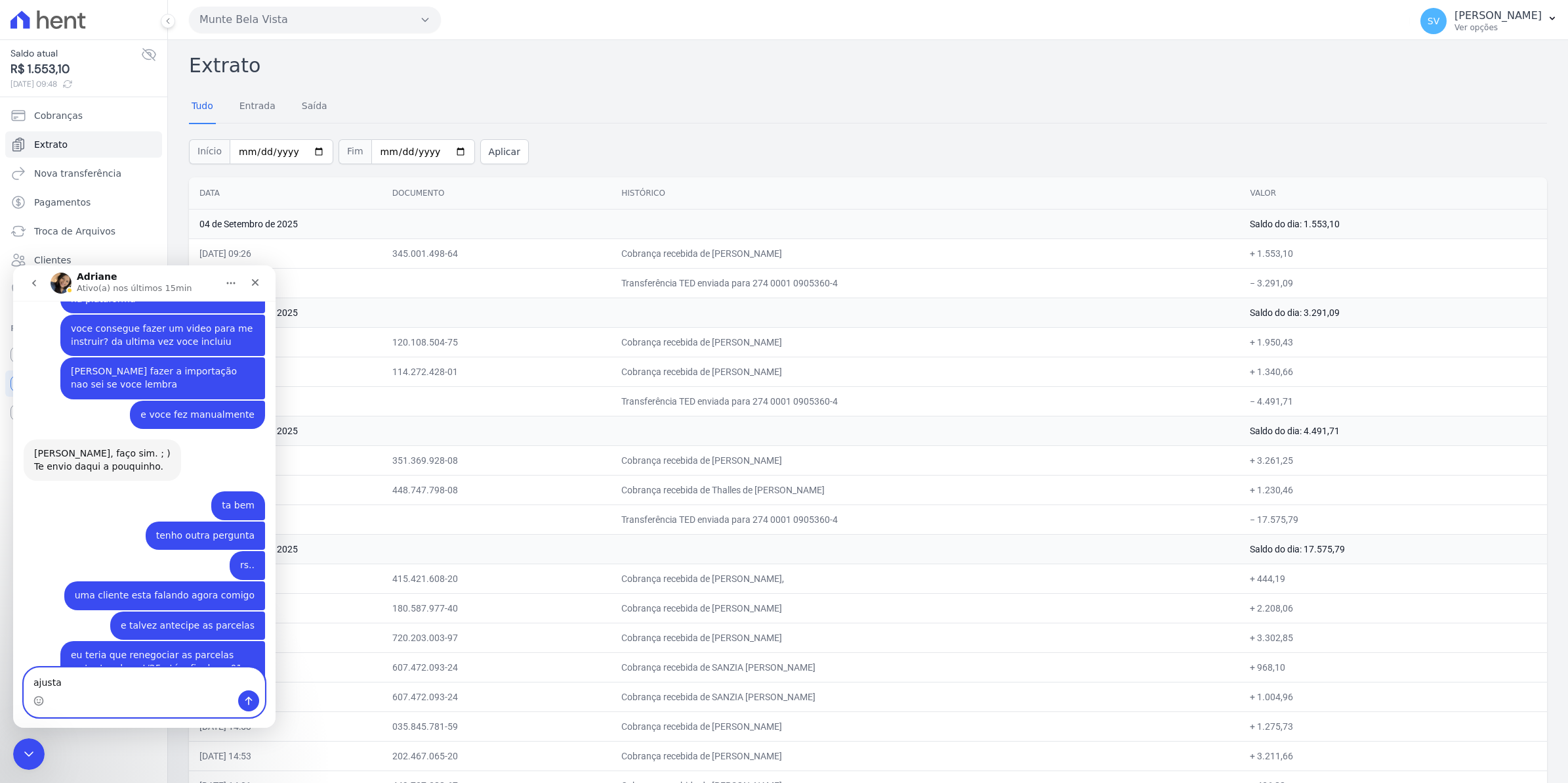
type textarea "ajustar"
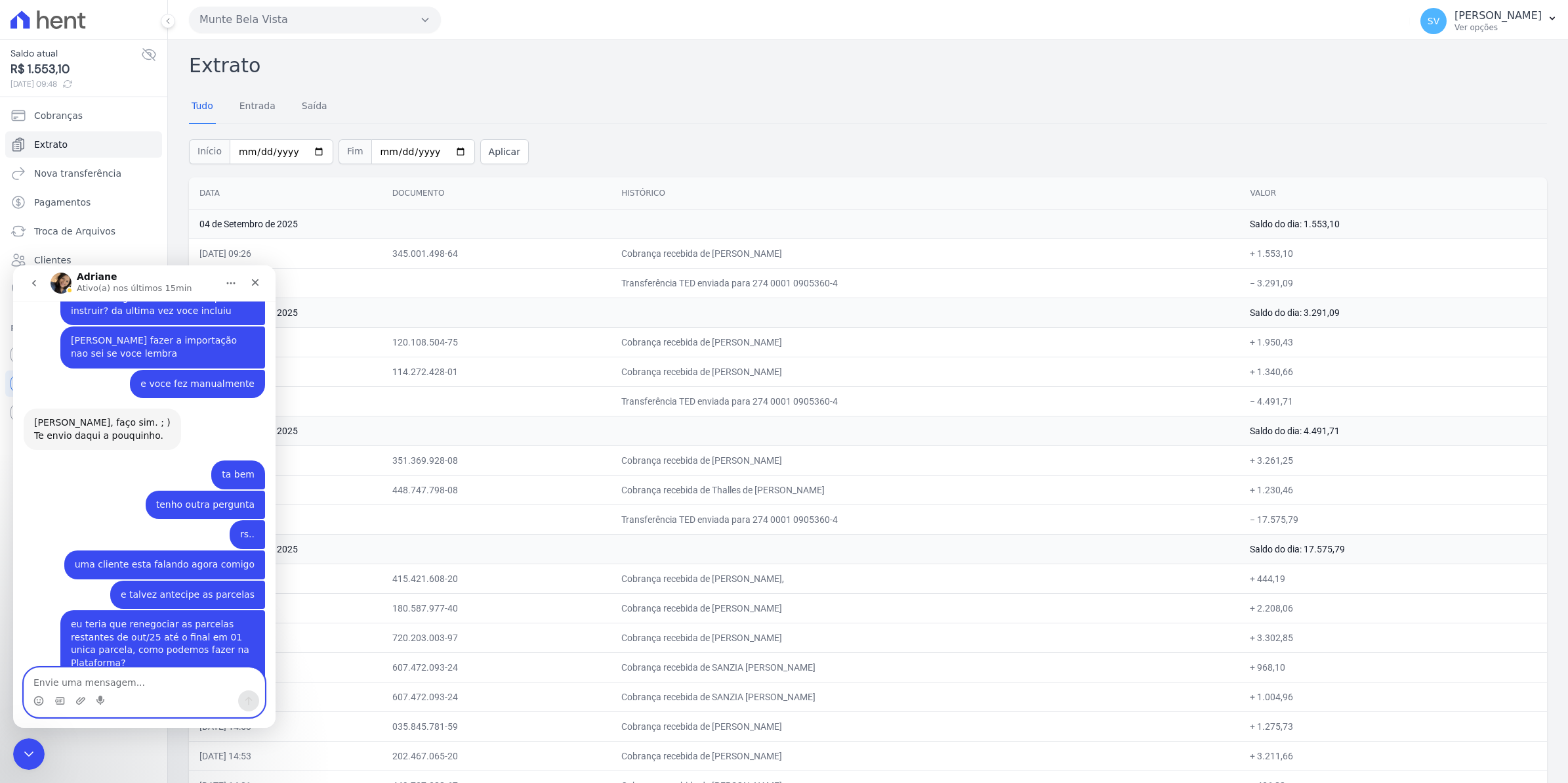
click at [149, 688] on textarea "Envie uma mensagem..." at bounding box center [144, 679] width 240 height 22
type textarea "a"
type textarea "A data para a quitação será amanha 05/09/2025"
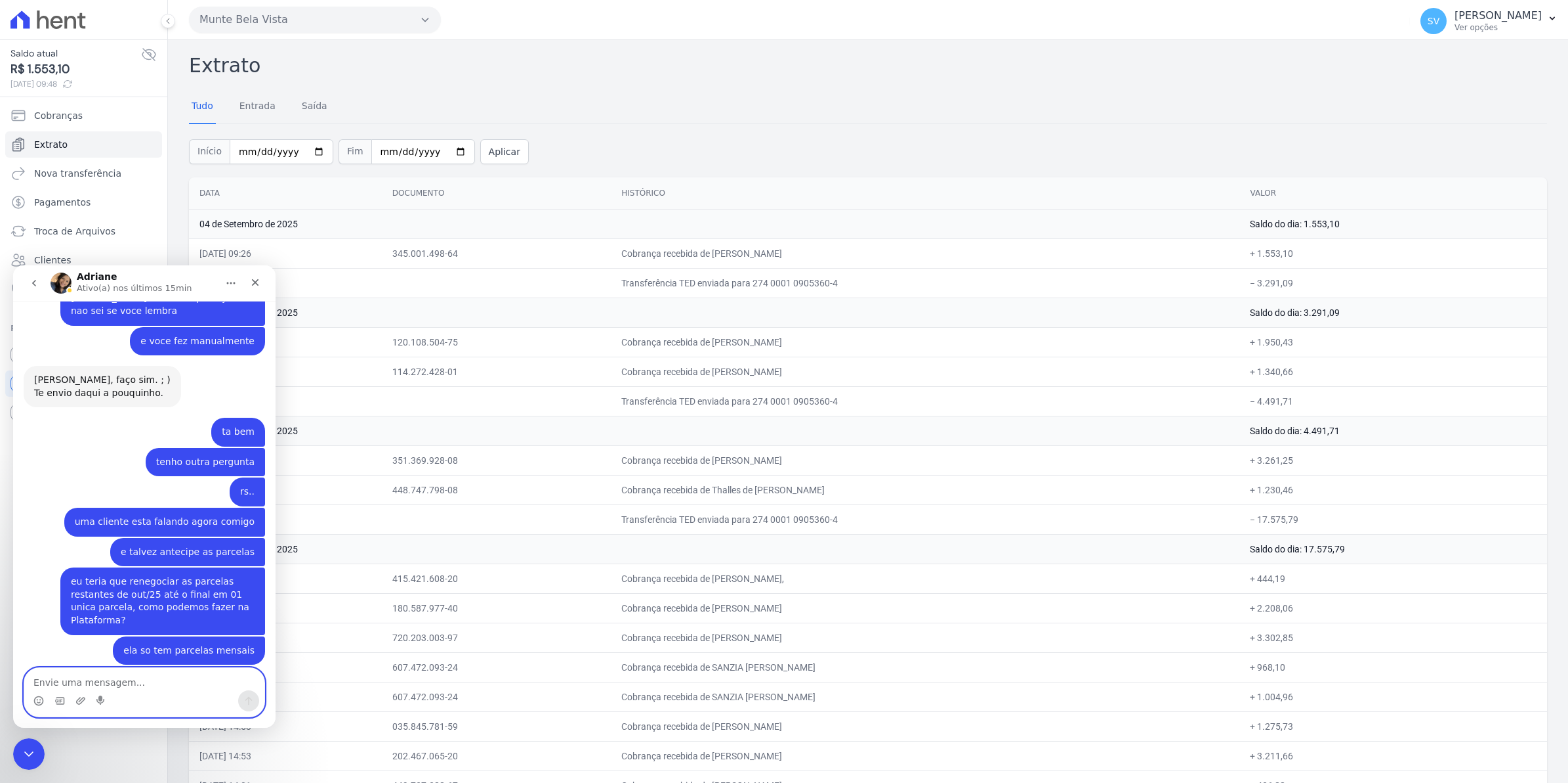
click at [131, 683] on textarea "Envie uma mensagem..." at bounding box center [144, 679] width 240 height 22
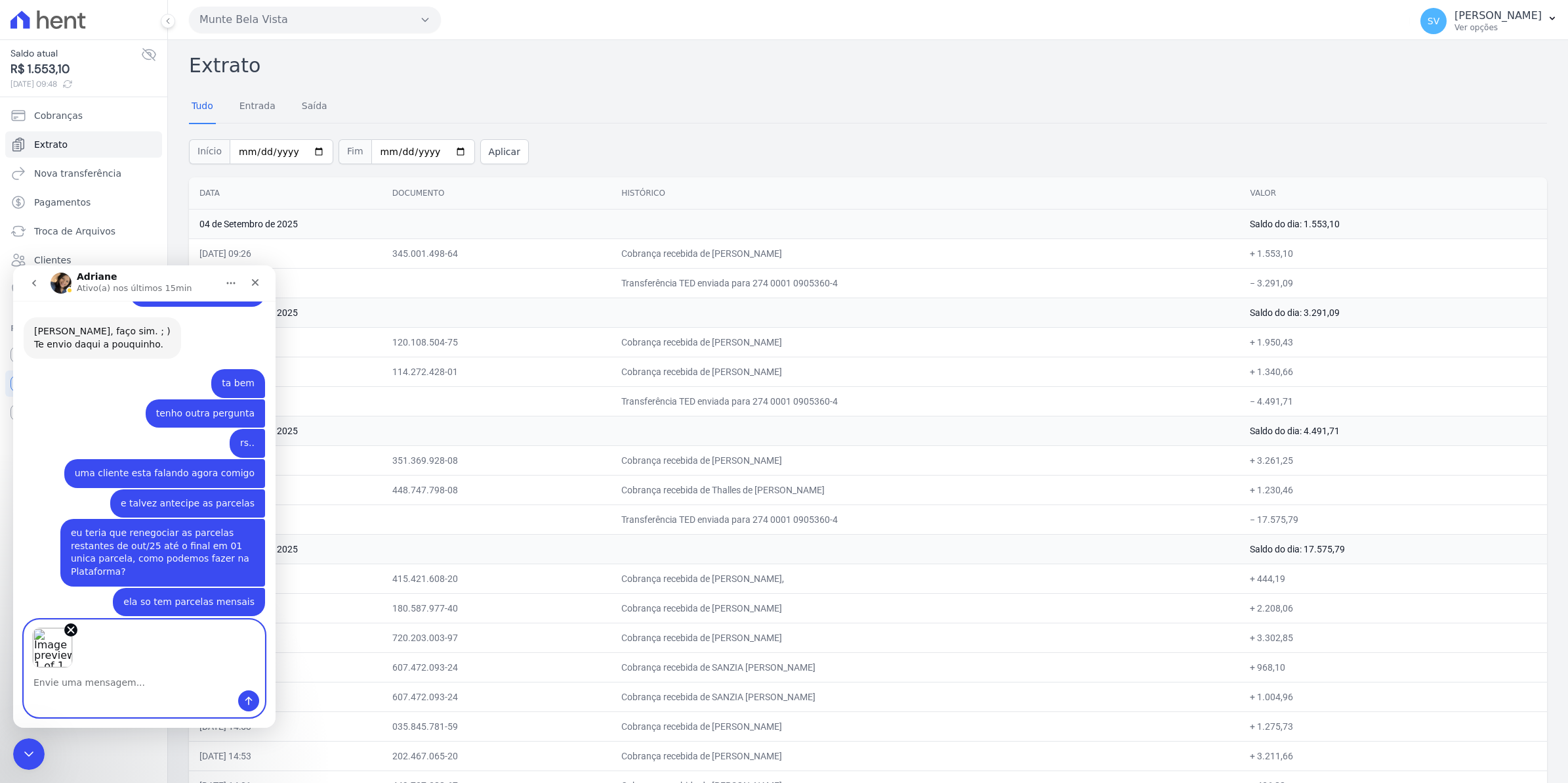
scroll to position [10724, 0]
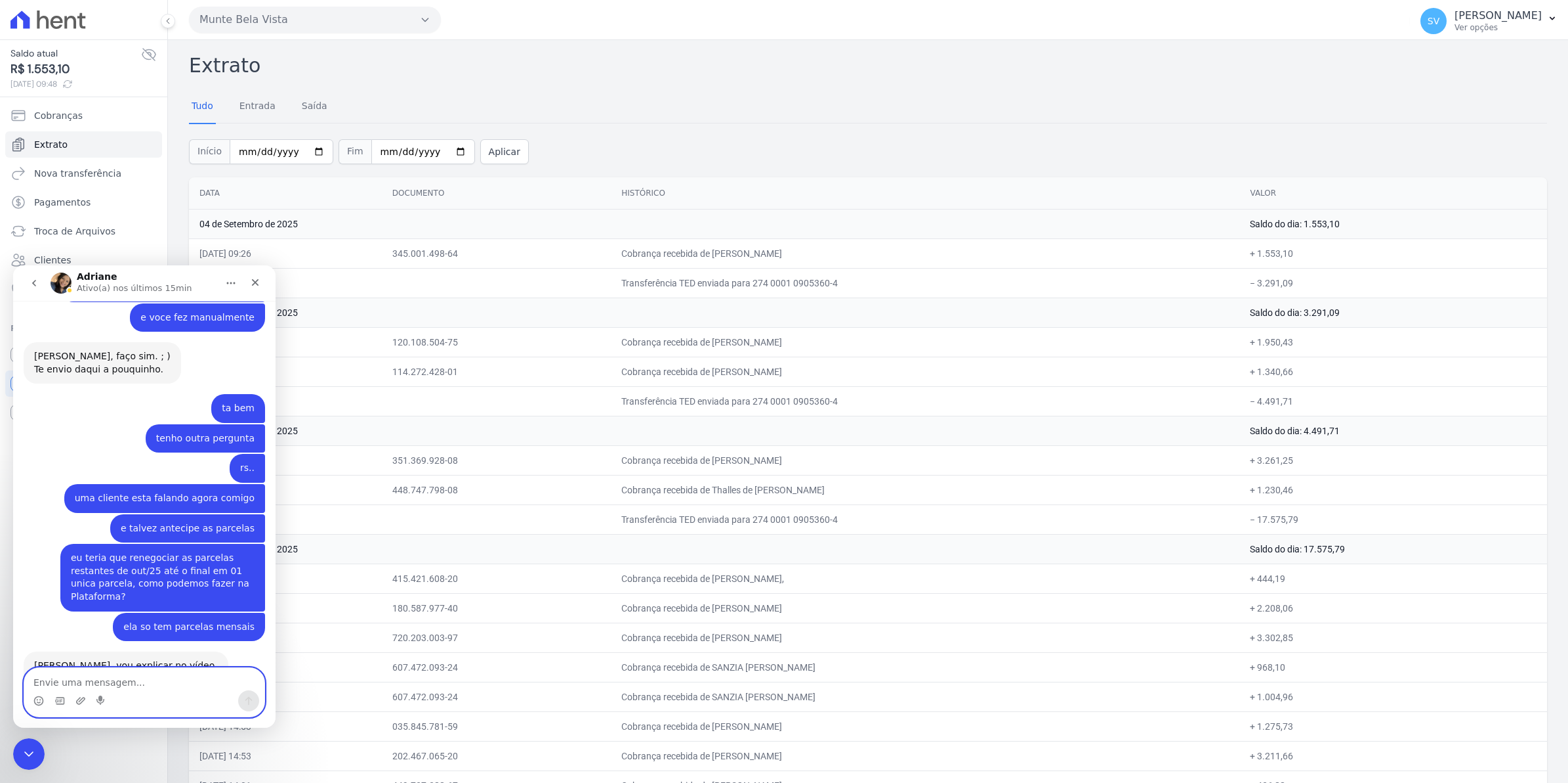
click at [174, 639] on div "Messenger da Intercom" at bounding box center [784, 391] width 1568 height 783
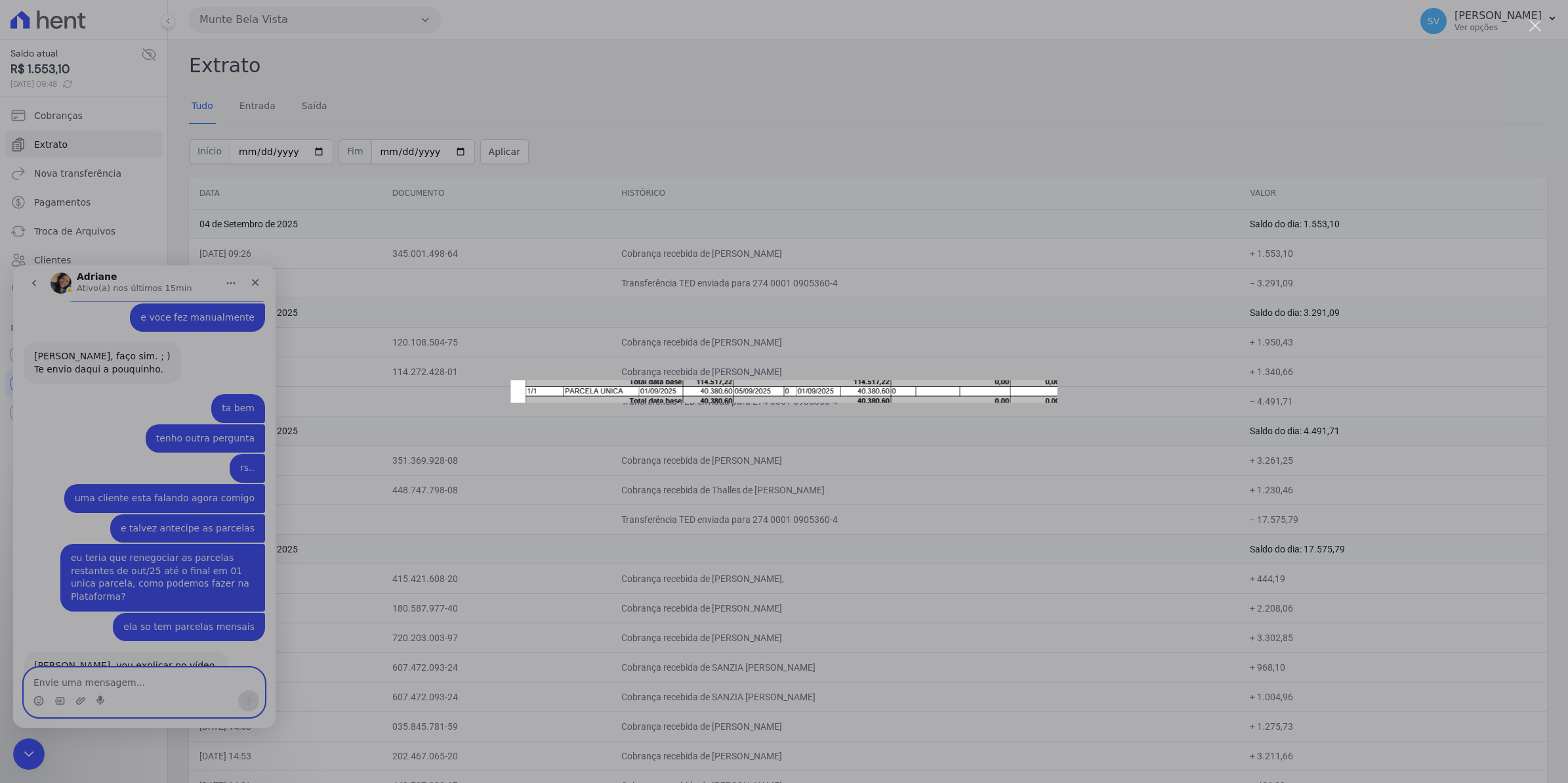
click at [85, 701] on div "Messenger da Intercom" at bounding box center [784, 391] width 1568 height 783
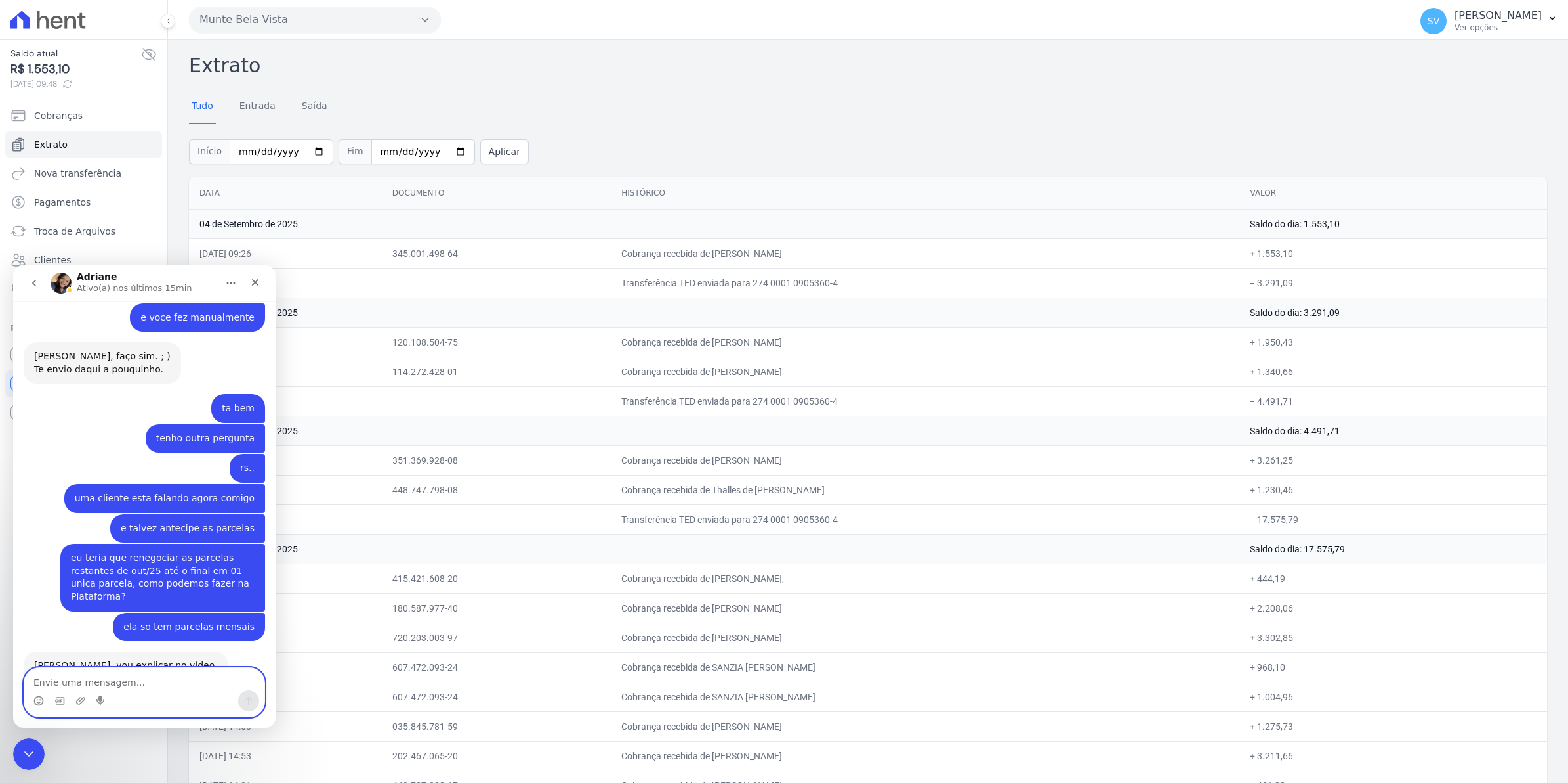
click at [120, 682] on textarea "Envie uma mensagem..." at bounding box center [144, 679] width 240 height 22
click at [135, 679] on textarea "no Sienge já esta correto" at bounding box center [144, 679] width 240 height 22
type textarea "no Sienge já esta correto."
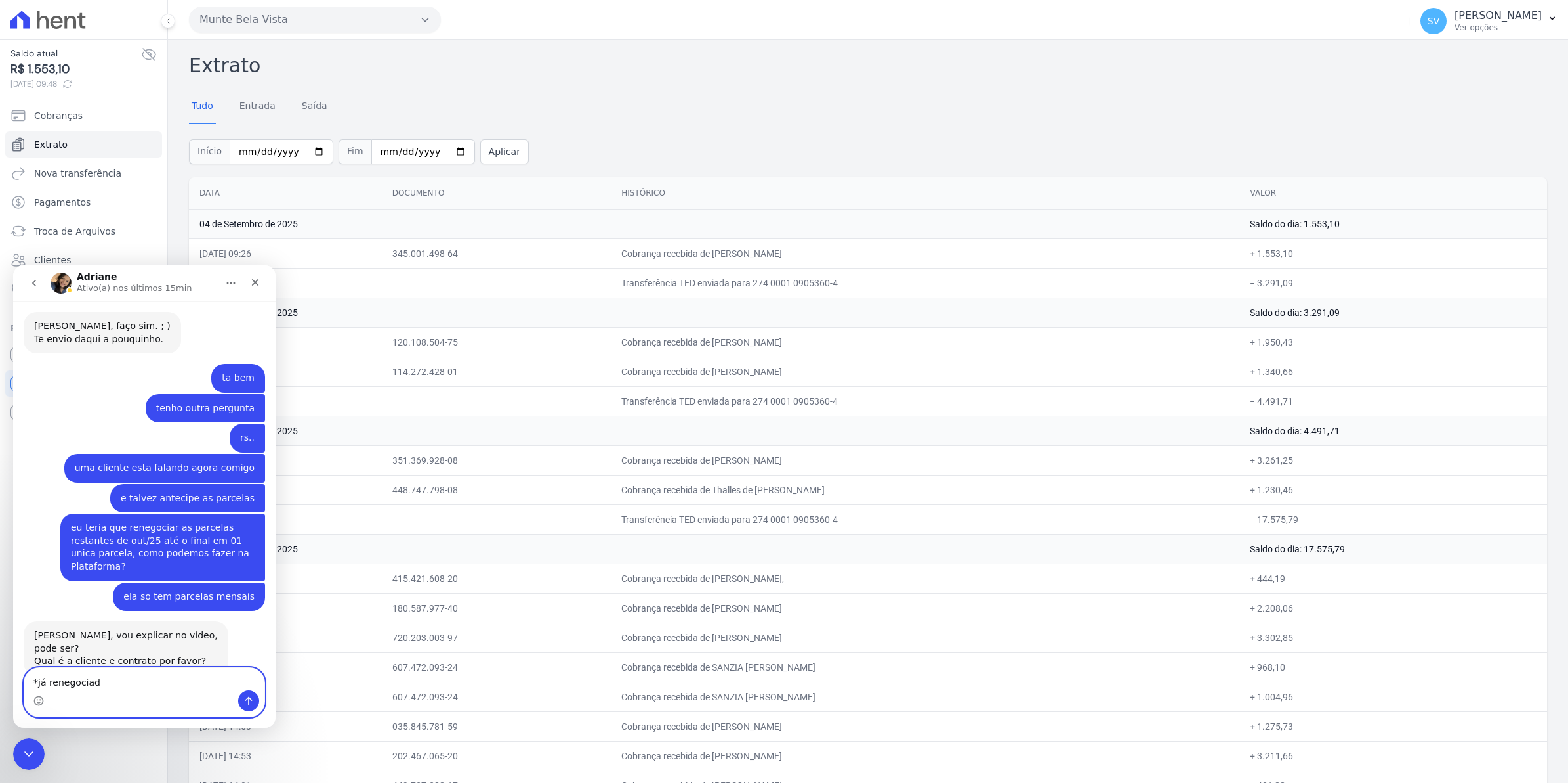
type textarea "*já renegociado"
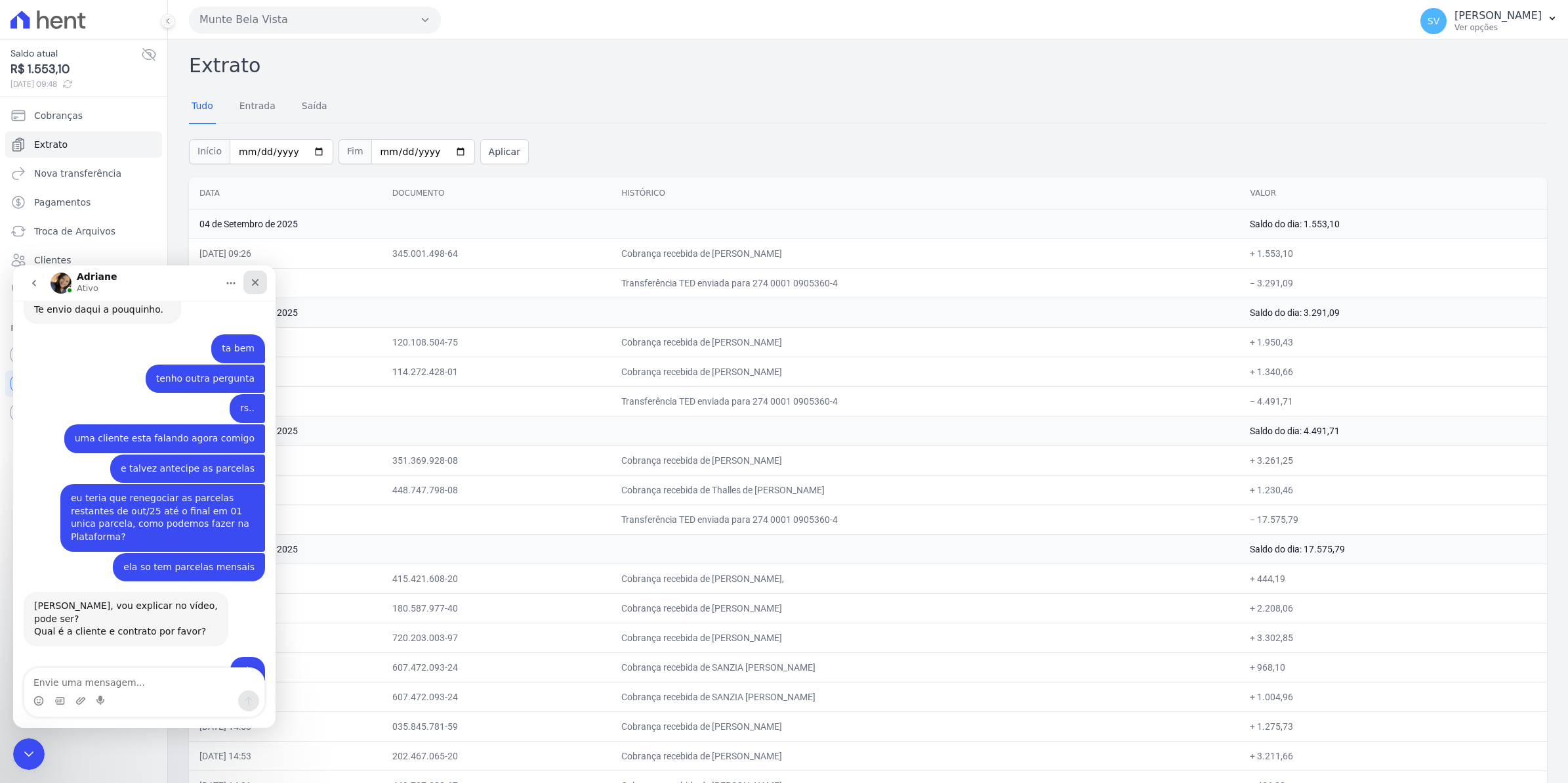
click at [263, 289] on div "Fechar" at bounding box center [255, 282] width 23 height 23
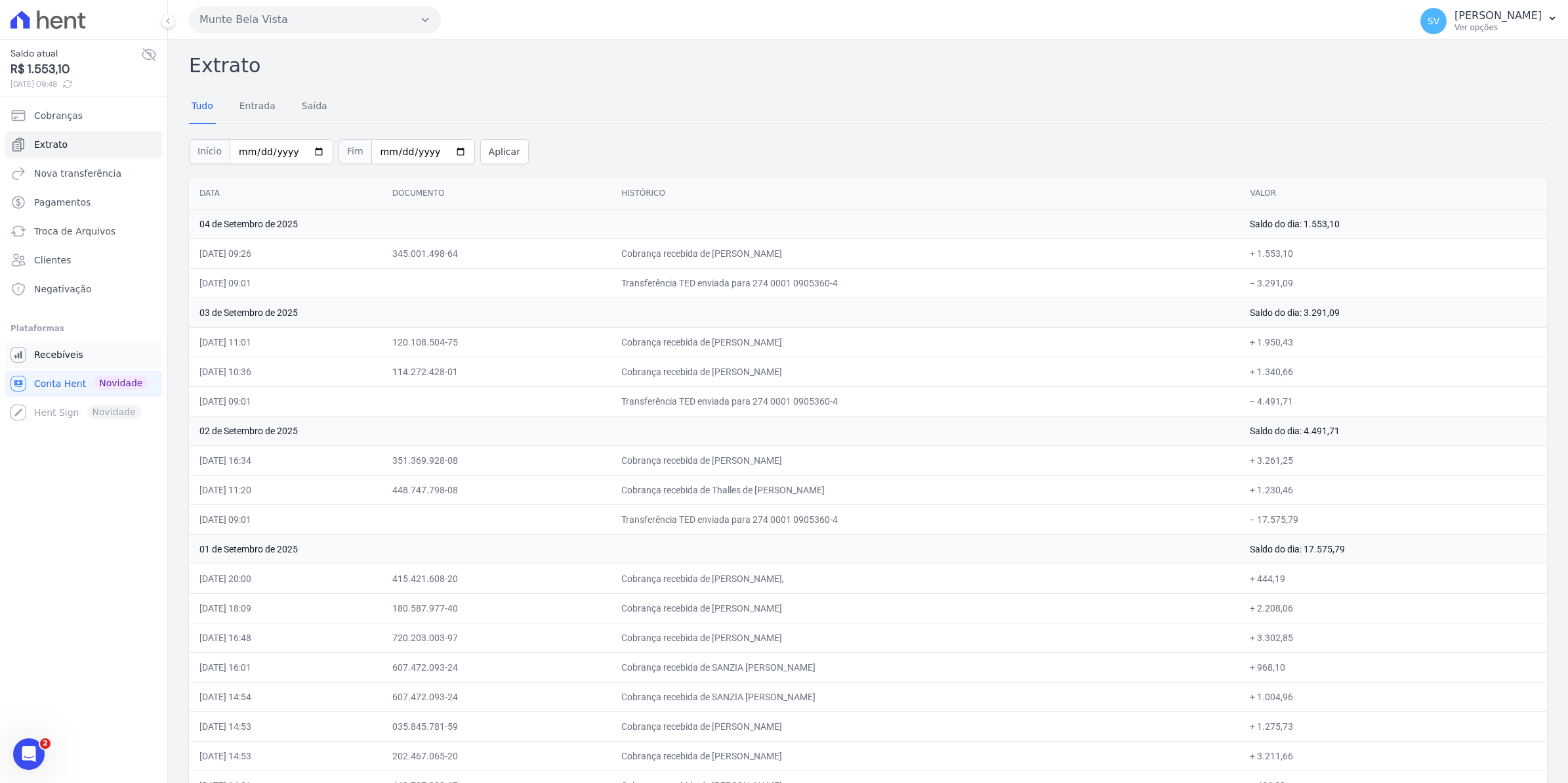
click at [68, 358] on span "Recebíveis" at bounding box center [58, 354] width 49 height 14
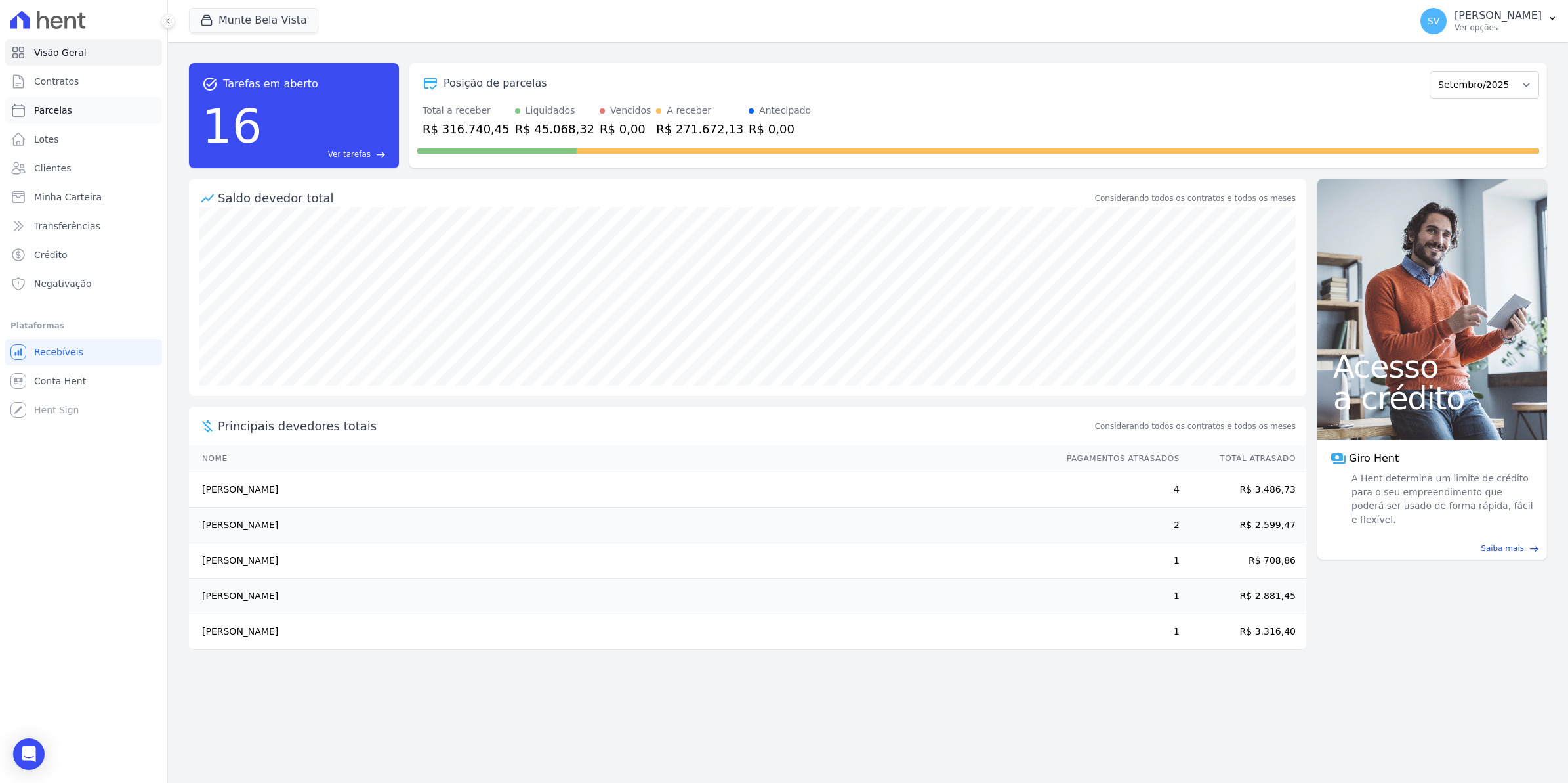
click at [41, 107] on span "Parcelas" at bounding box center [52, 110] width 38 height 14
select select
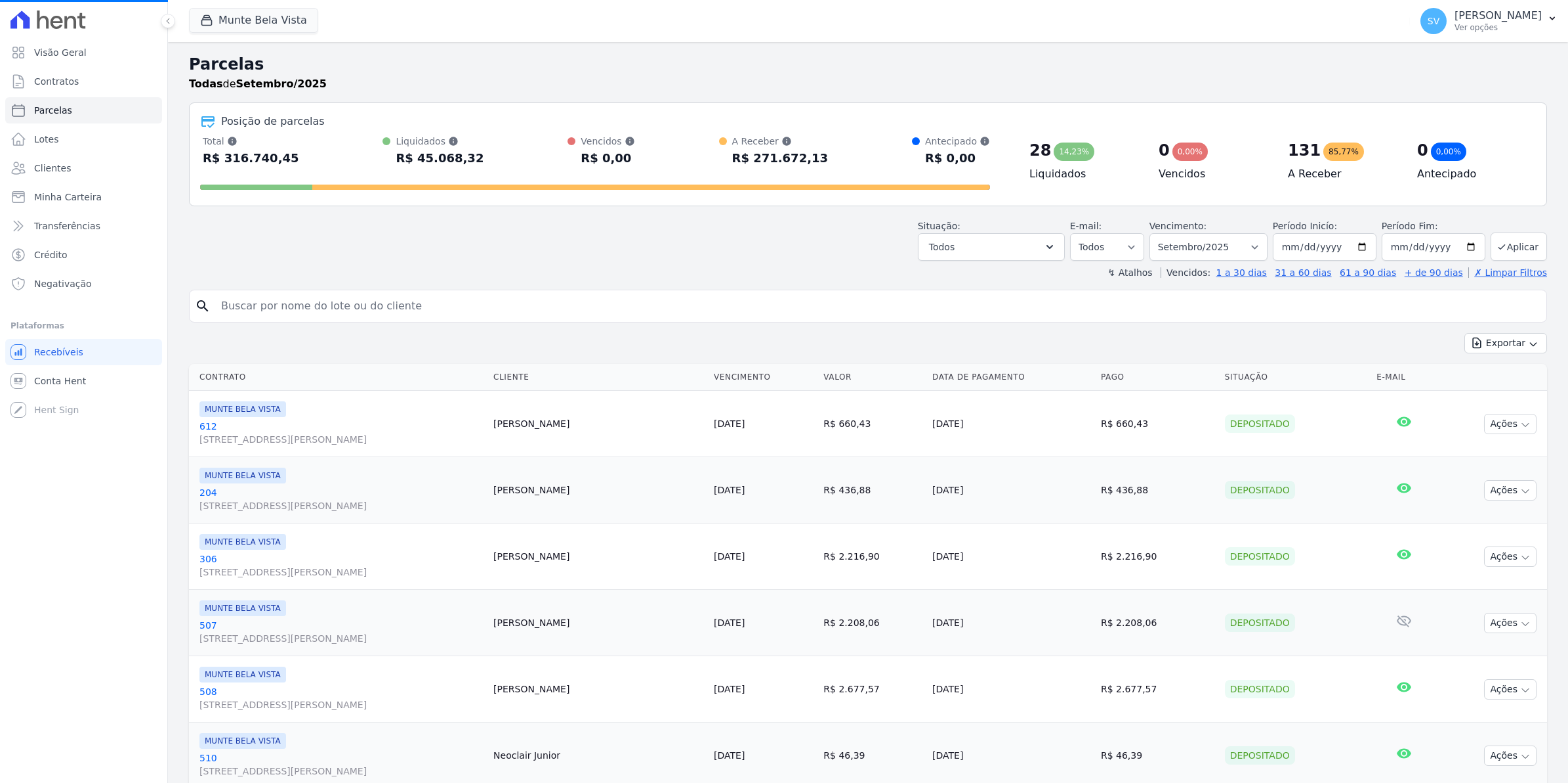
select select
click at [300, 307] on input "search" at bounding box center [877, 305] width 1329 height 26
type input "502"
select select
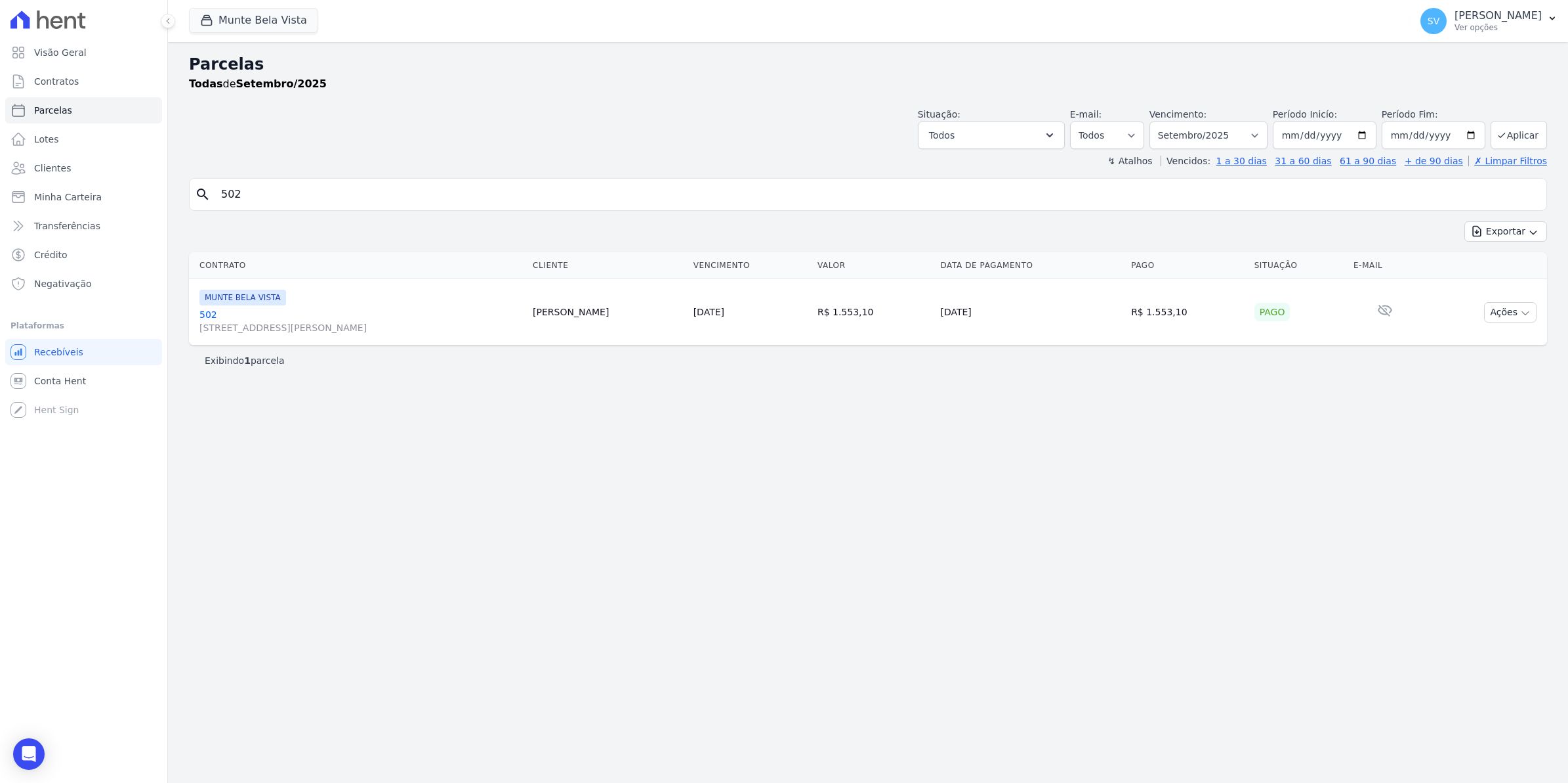
click at [208, 315] on link "[GEOGRAPHIC_DATA][STREET_ADDRESS][PERSON_NAME][GEOGRAPHIC_DATA]" at bounding box center [361, 321] width 323 height 26
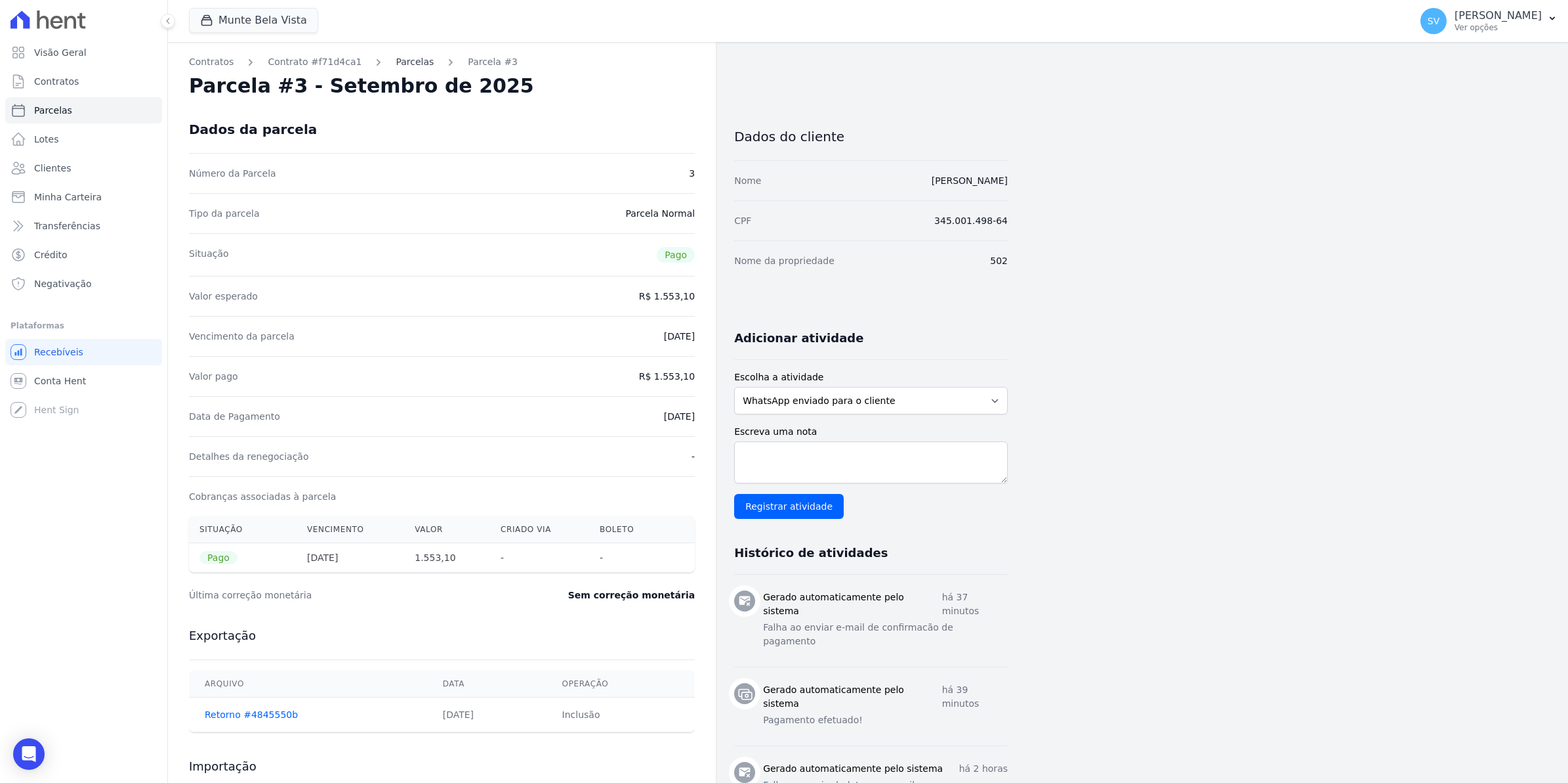
click at [407, 61] on link "Parcelas" at bounding box center [414, 62] width 38 height 14
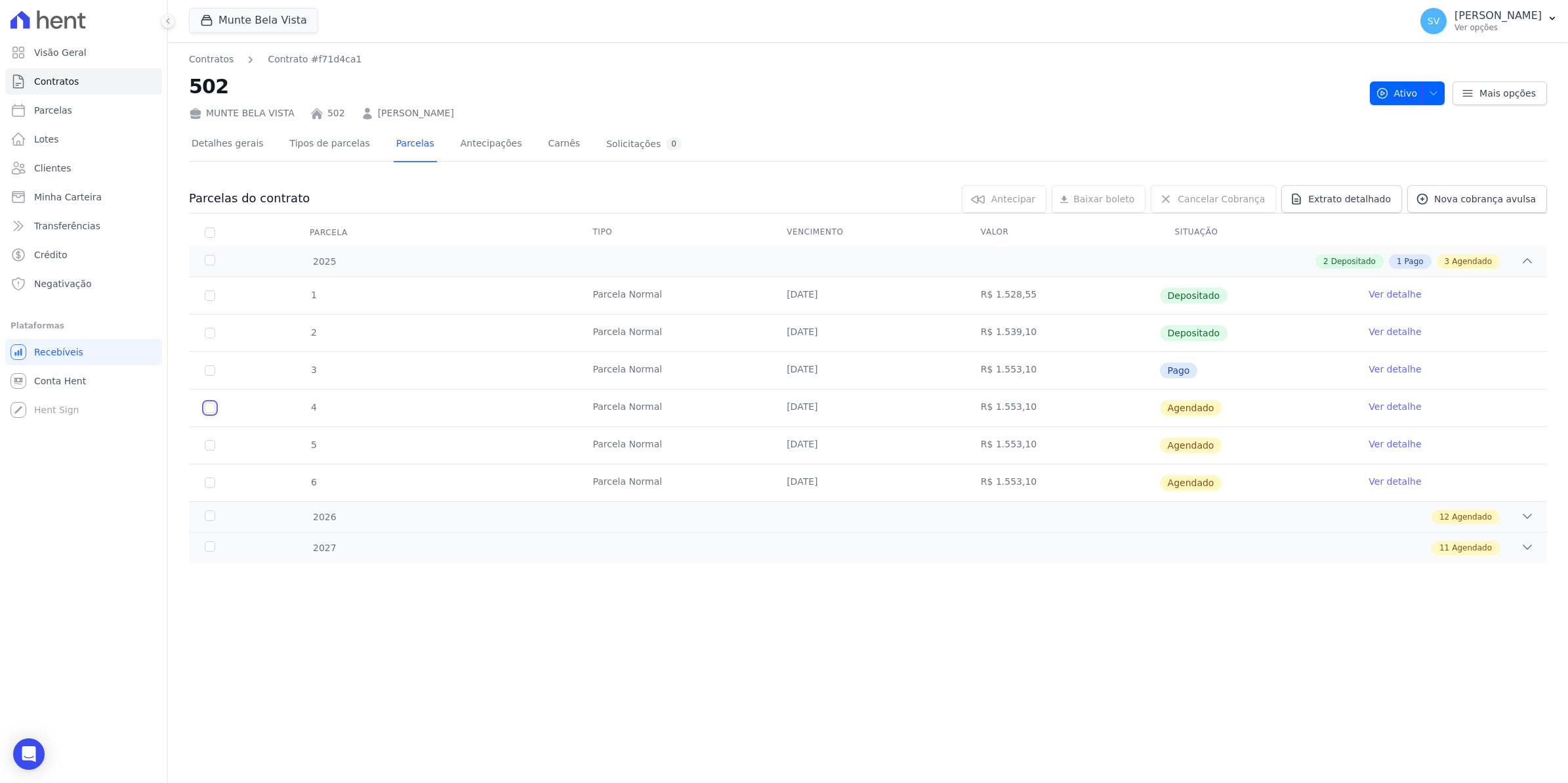
click at [210, 409] on input "checkbox" at bounding box center [209, 407] width 11 height 11
checkbox input "true"
drag, startPoint x: 210, startPoint y: 444, endPoint x: 214, endPoint y: 473, distance: 29.3
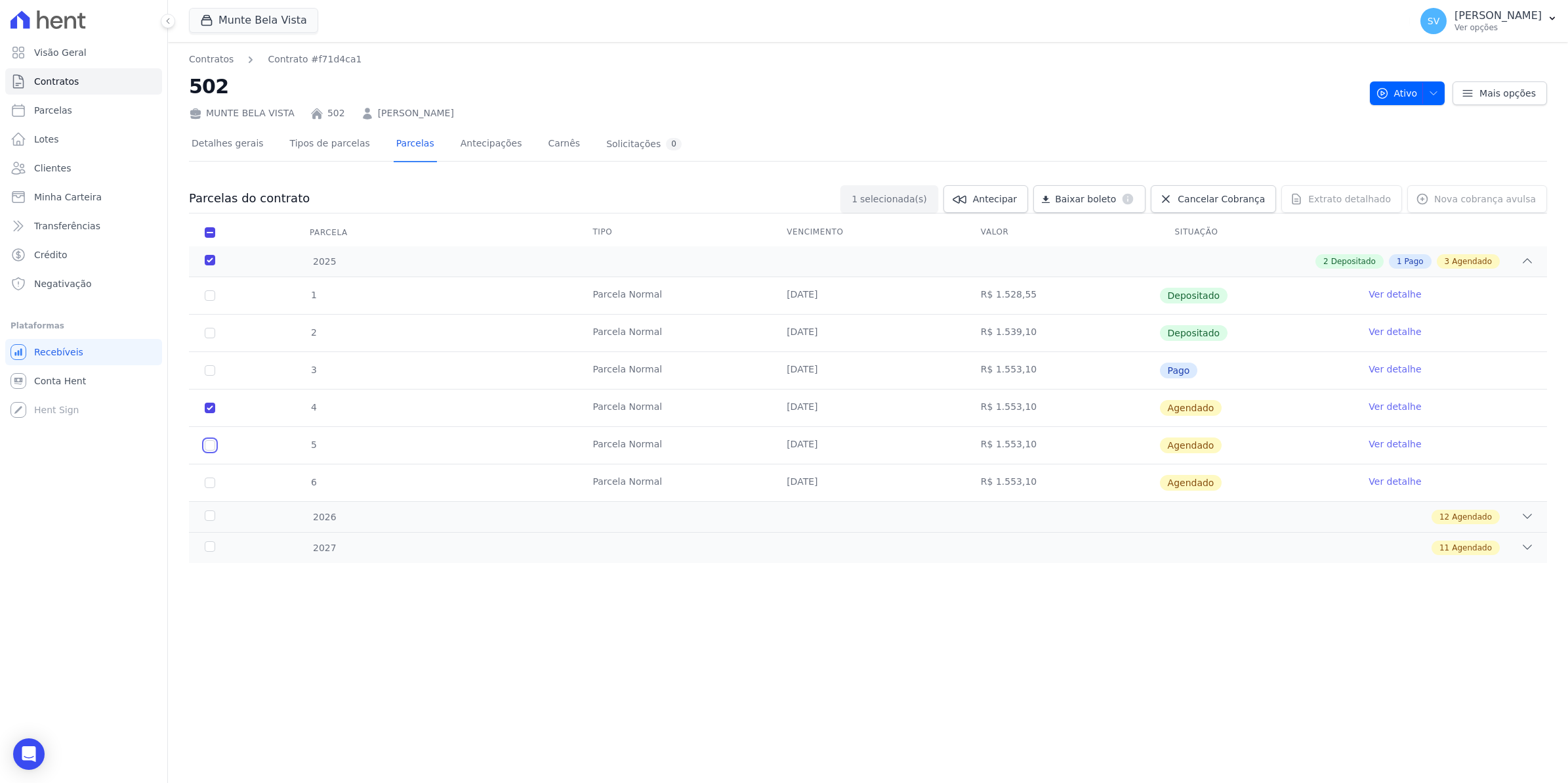
click at [210, 446] on input "checkbox" at bounding box center [209, 445] width 11 height 11
checkbox input "true"
drag, startPoint x: 214, startPoint y: 483, endPoint x: 215, endPoint y: 500, distance: 17.0
click at [214, 484] on input "checkbox" at bounding box center [209, 482] width 11 height 11
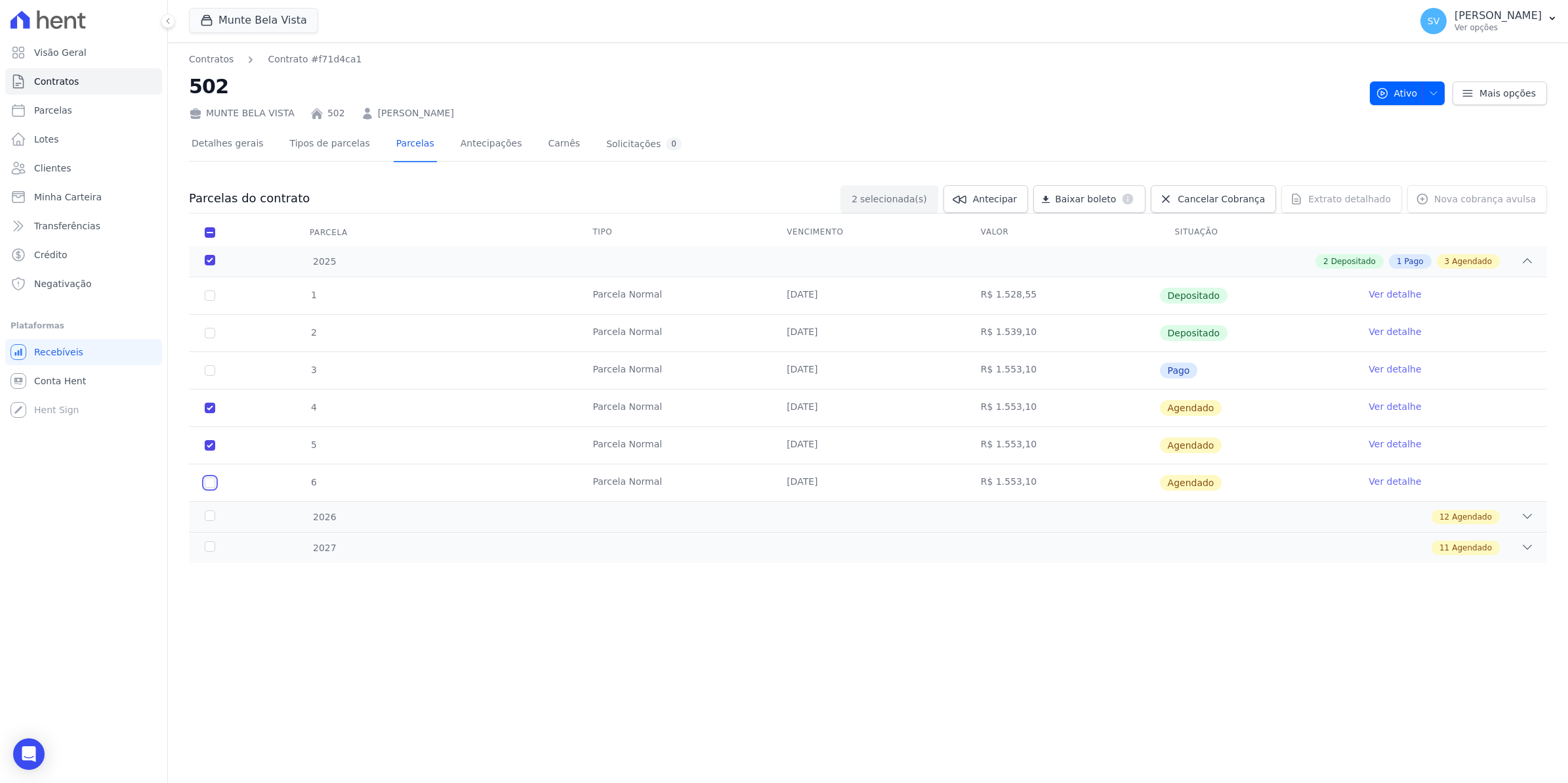
checkbox input "true"
click at [211, 520] on div "2026" at bounding box center [264, 517] width 126 height 14
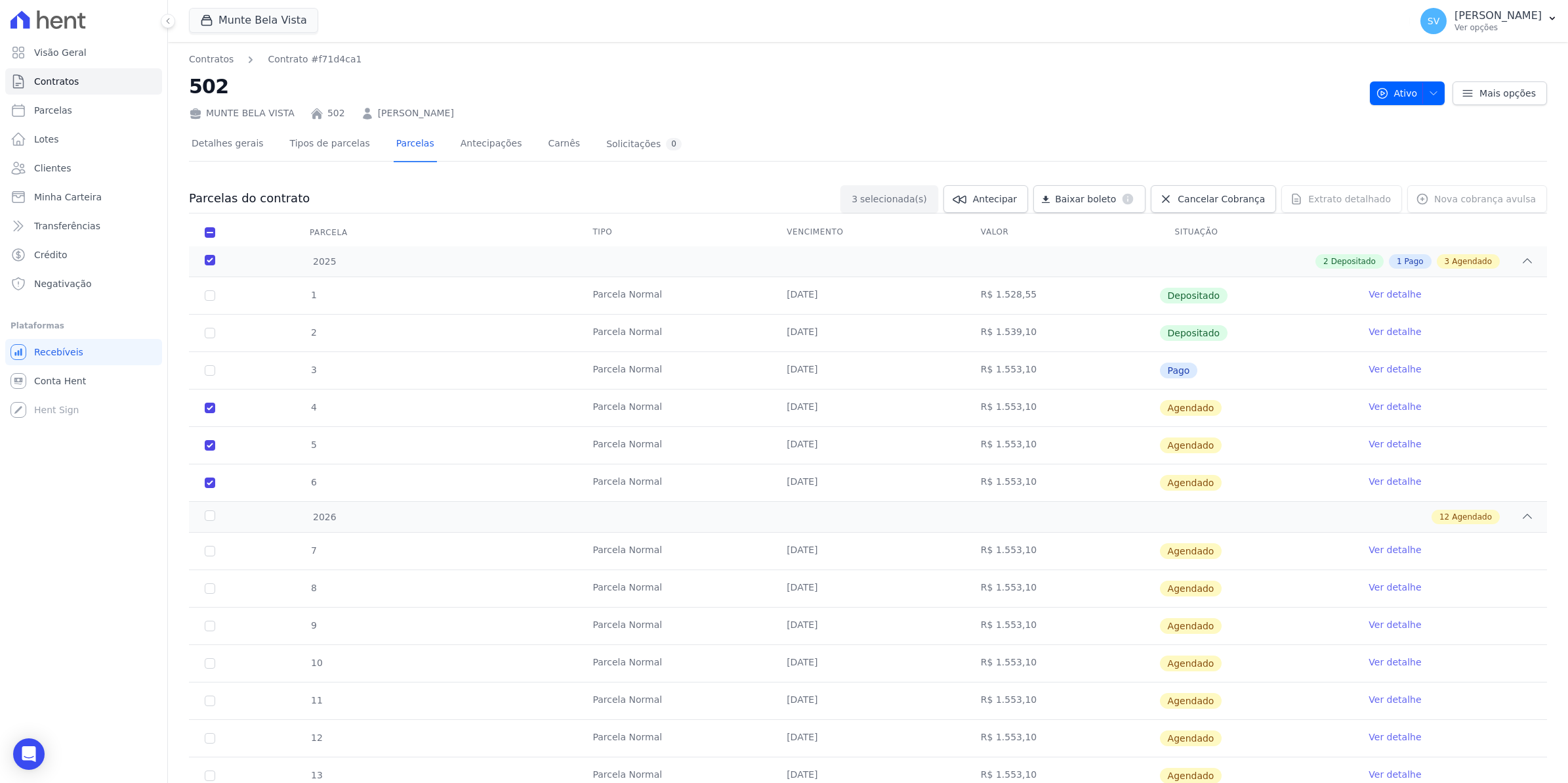
click at [208, 559] on td "7" at bounding box center [210, 551] width 42 height 37
click at [208, 515] on div "2026" at bounding box center [264, 517] width 126 height 14
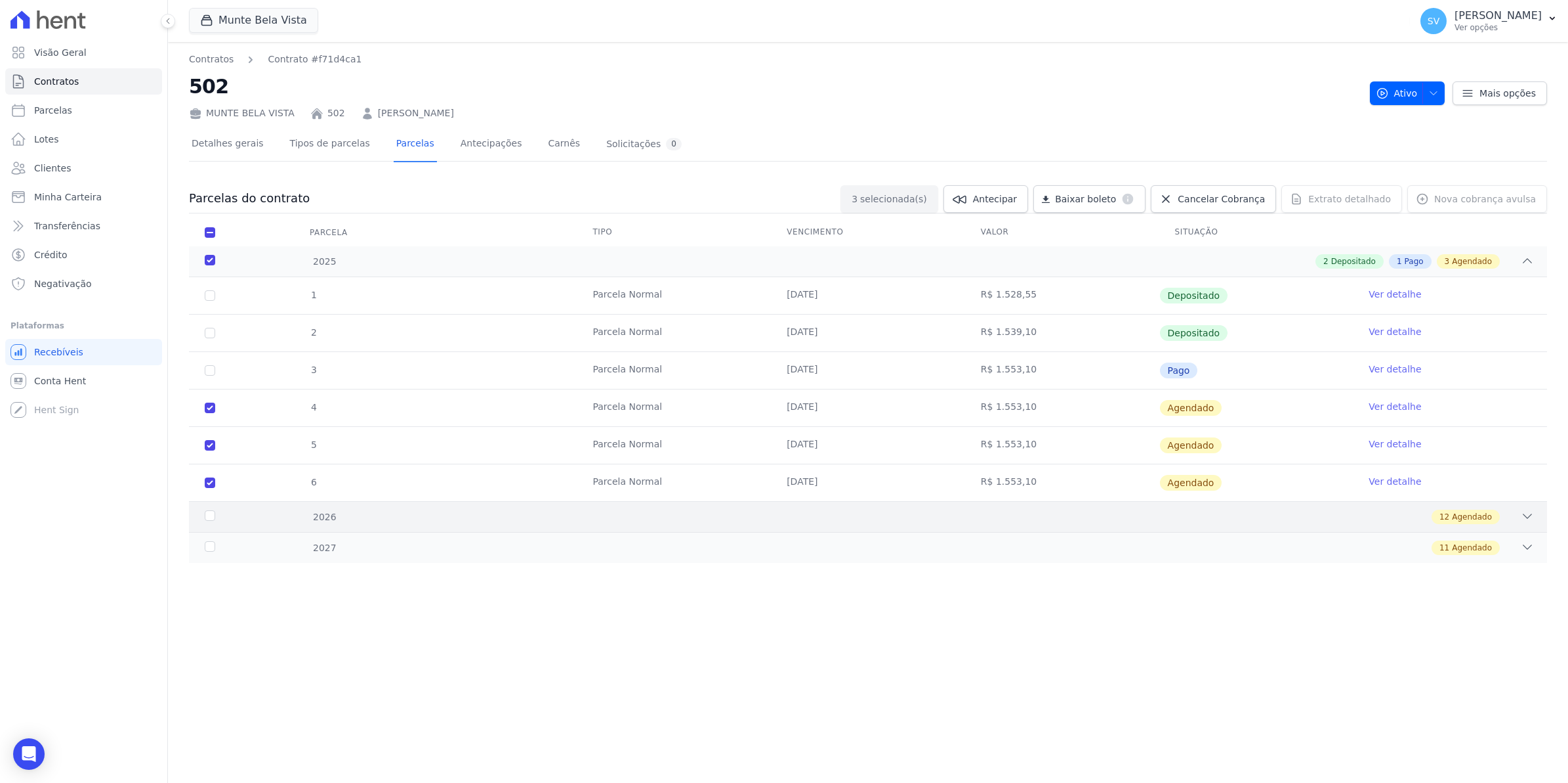
click at [207, 512] on div "2026" at bounding box center [264, 517] width 126 height 14
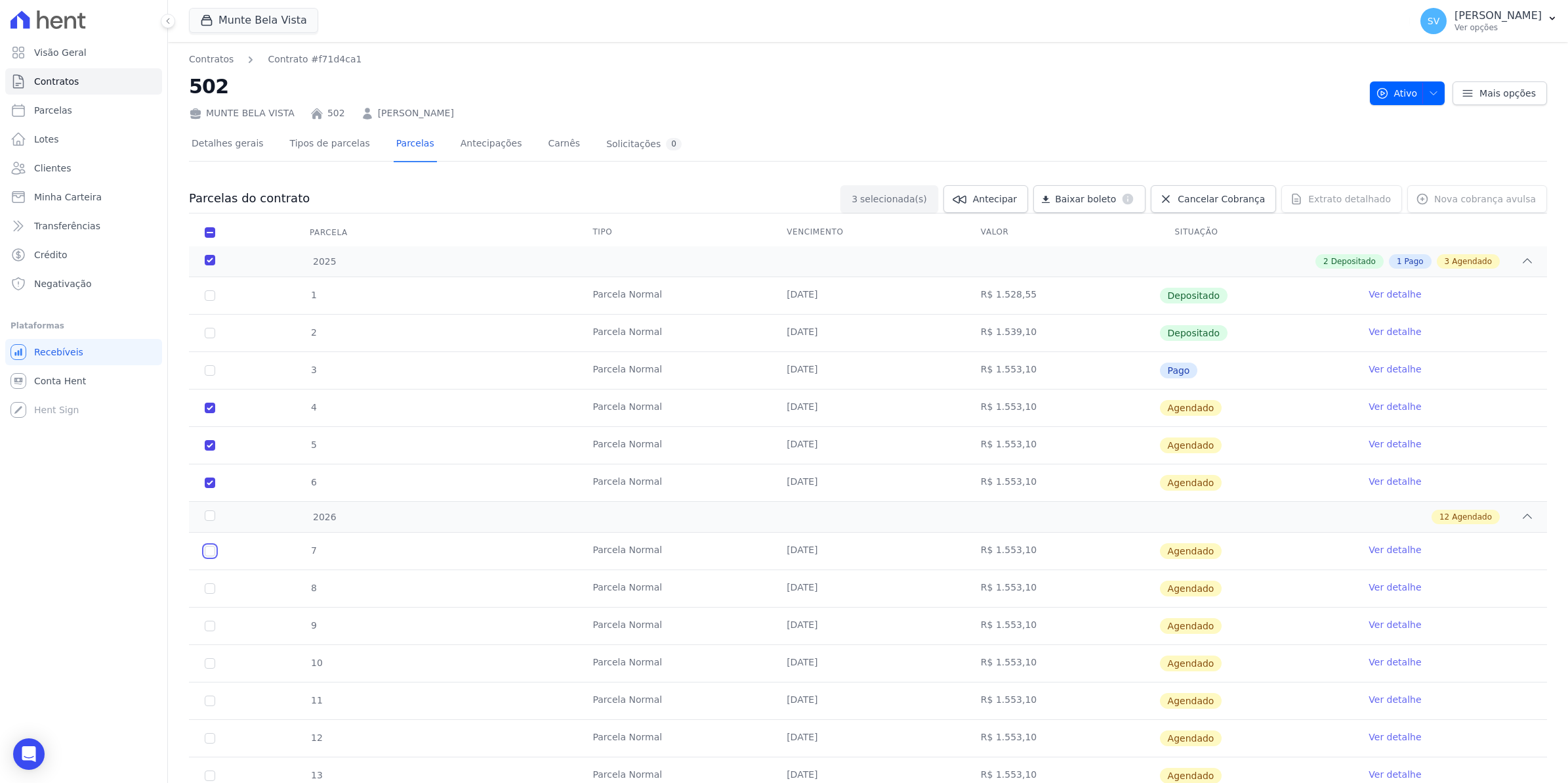
click at [210, 547] on input "checkbox" at bounding box center [209, 550] width 11 height 11
checkbox input "true"
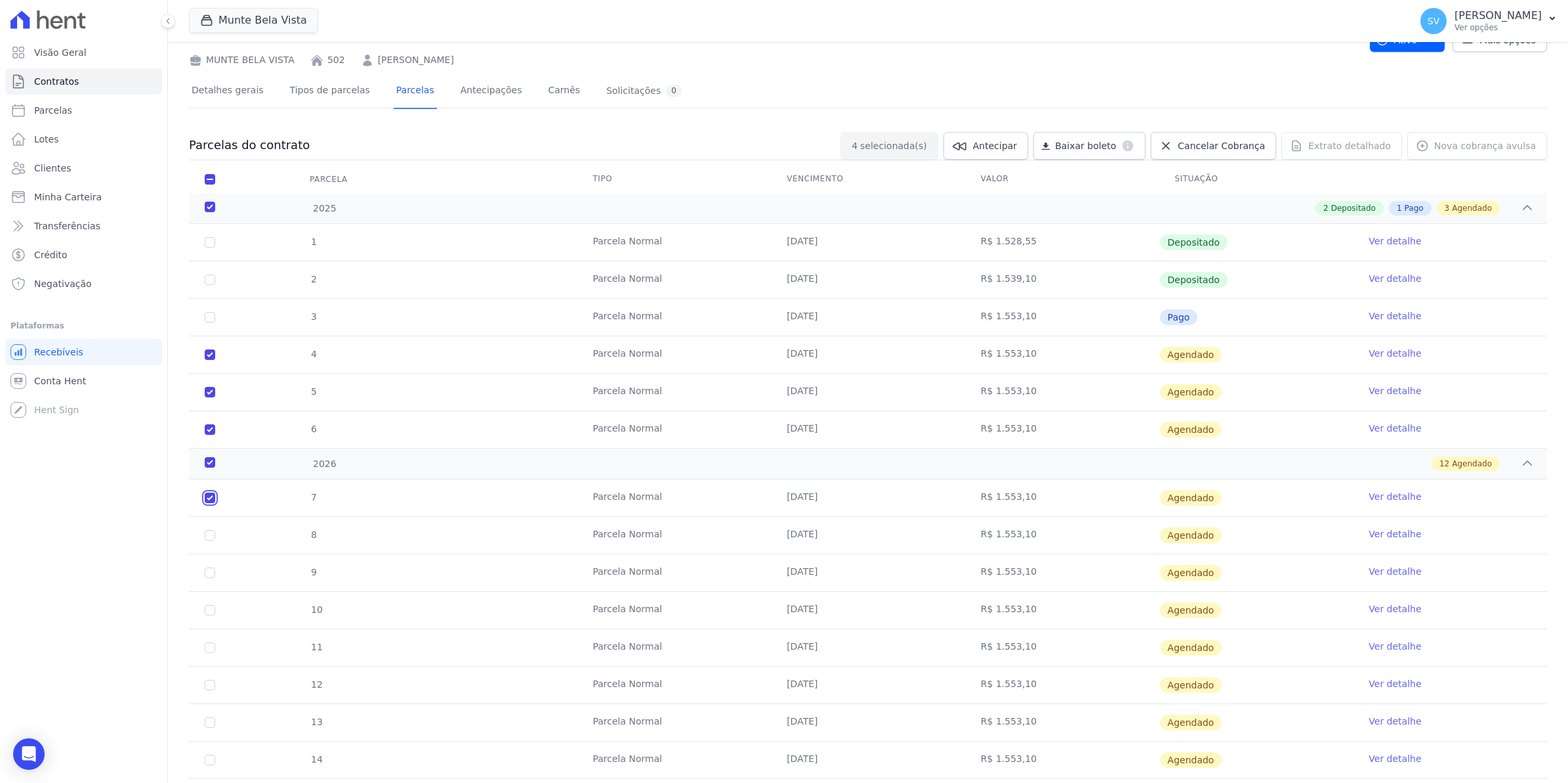
scroll to position [82, 0]
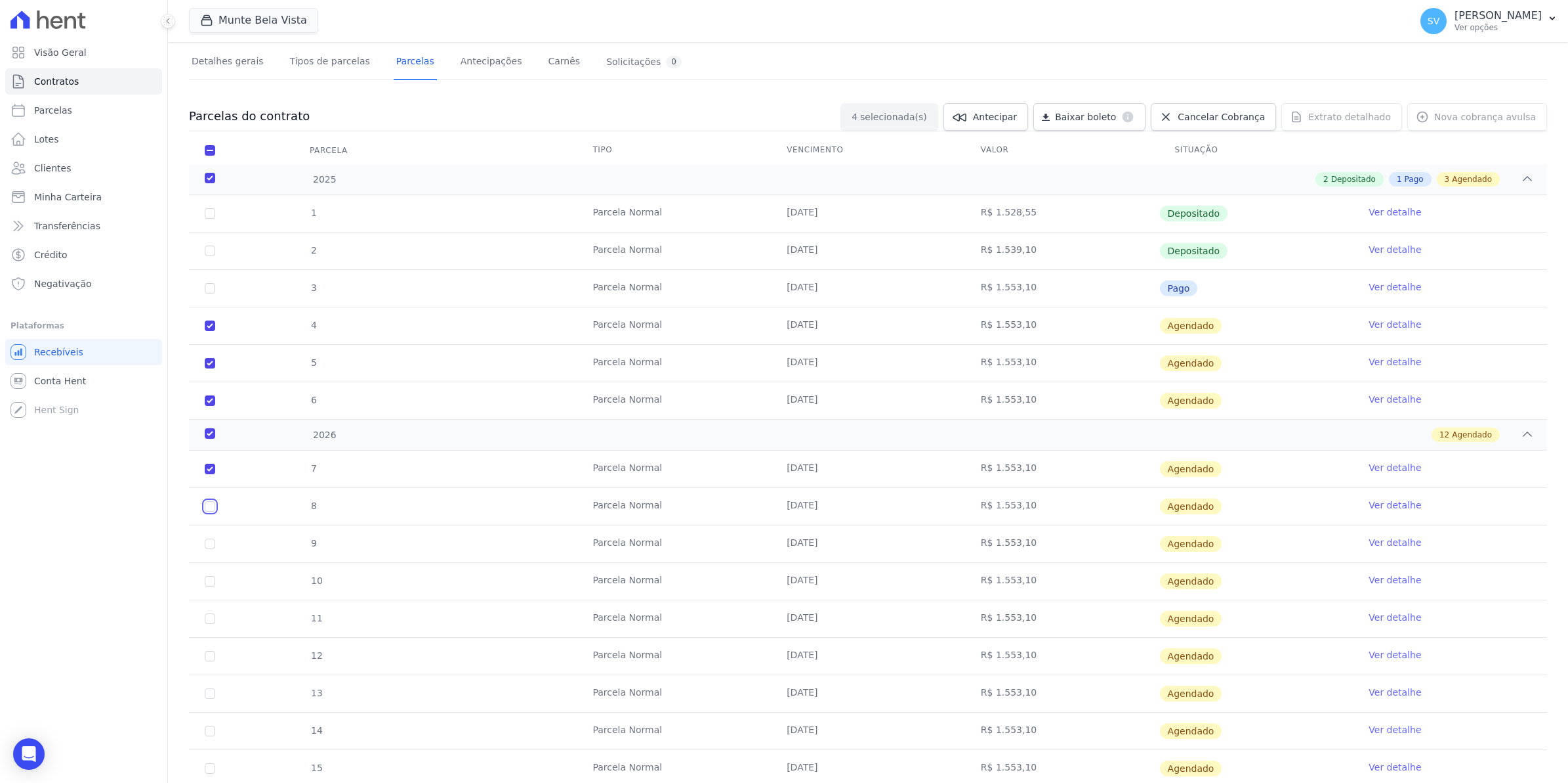
click at [207, 511] on input "checkbox" at bounding box center [209, 506] width 11 height 11
checkbox input "true"
click at [206, 544] on input "checkbox" at bounding box center [209, 544] width 11 height 11
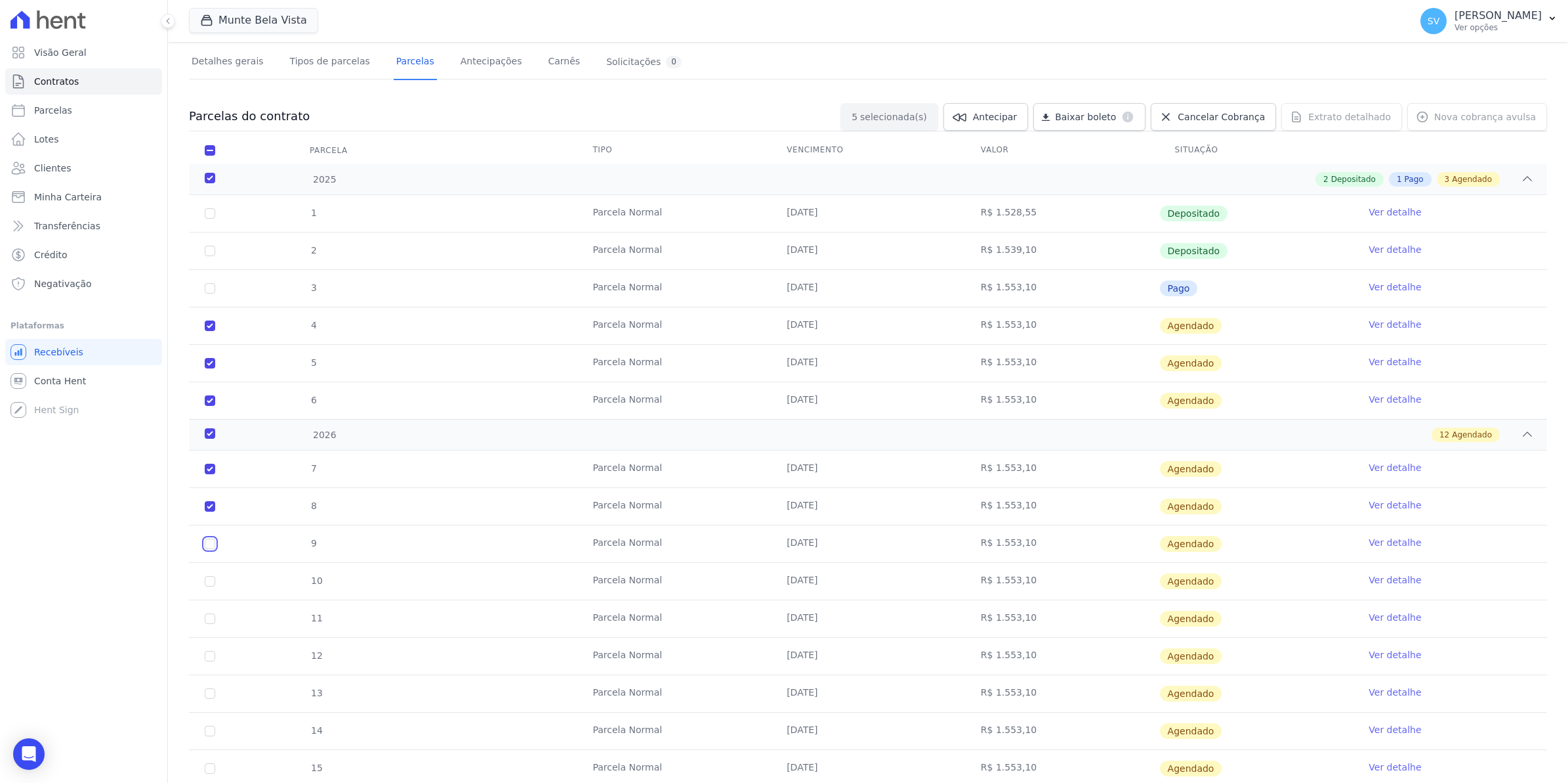
checkbox input "true"
drag, startPoint x: 210, startPoint y: 580, endPoint x: 210, endPoint y: 594, distance: 14.0
click at [210, 582] on input "checkbox" at bounding box center [209, 580] width 11 height 11
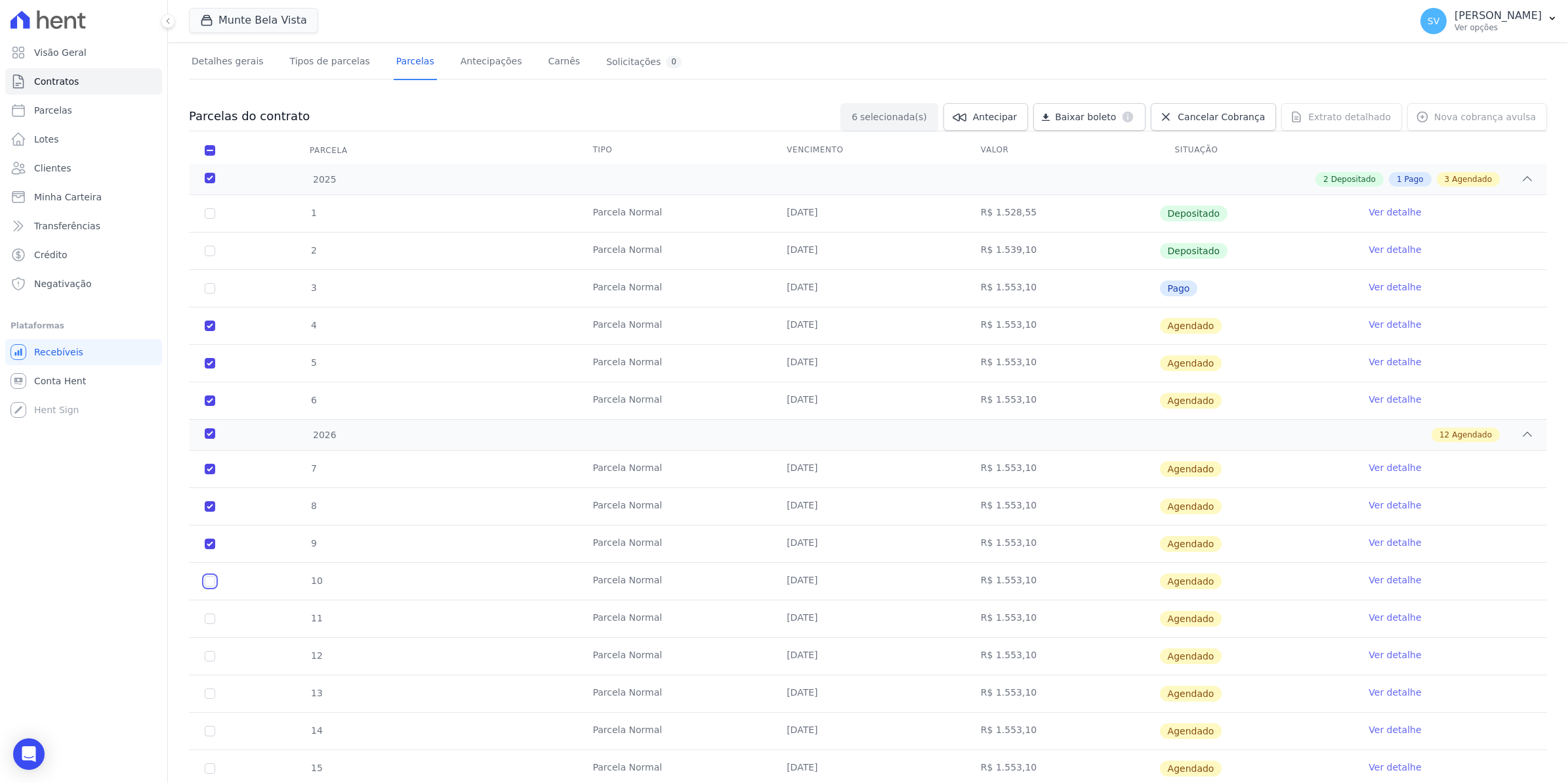
checkbox input "true"
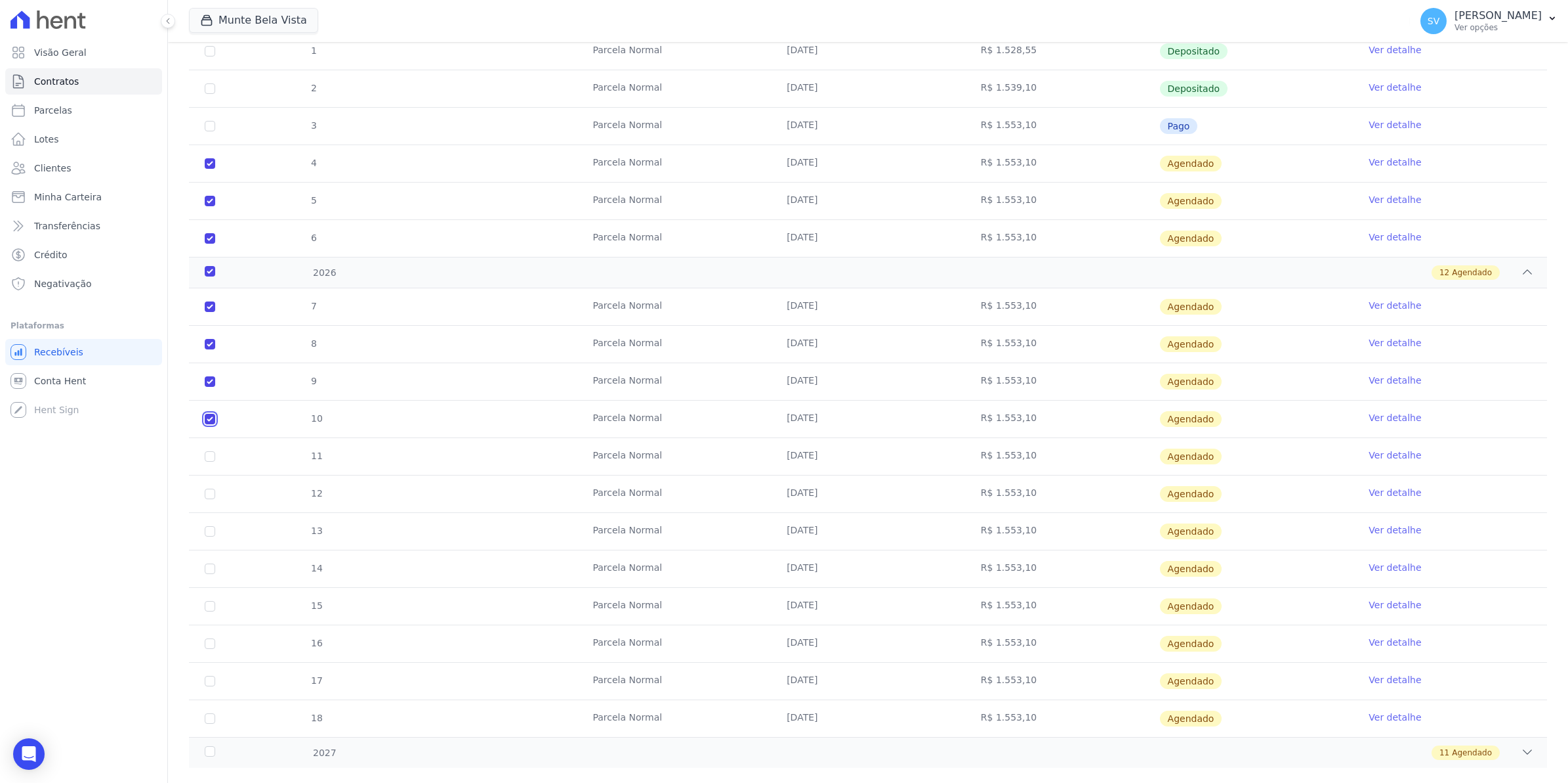
scroll to position [246, 0]
click at [206, 460] on input "checkbox" at bounding box center [209, 454] width 11 height 11
checkbox input "true"
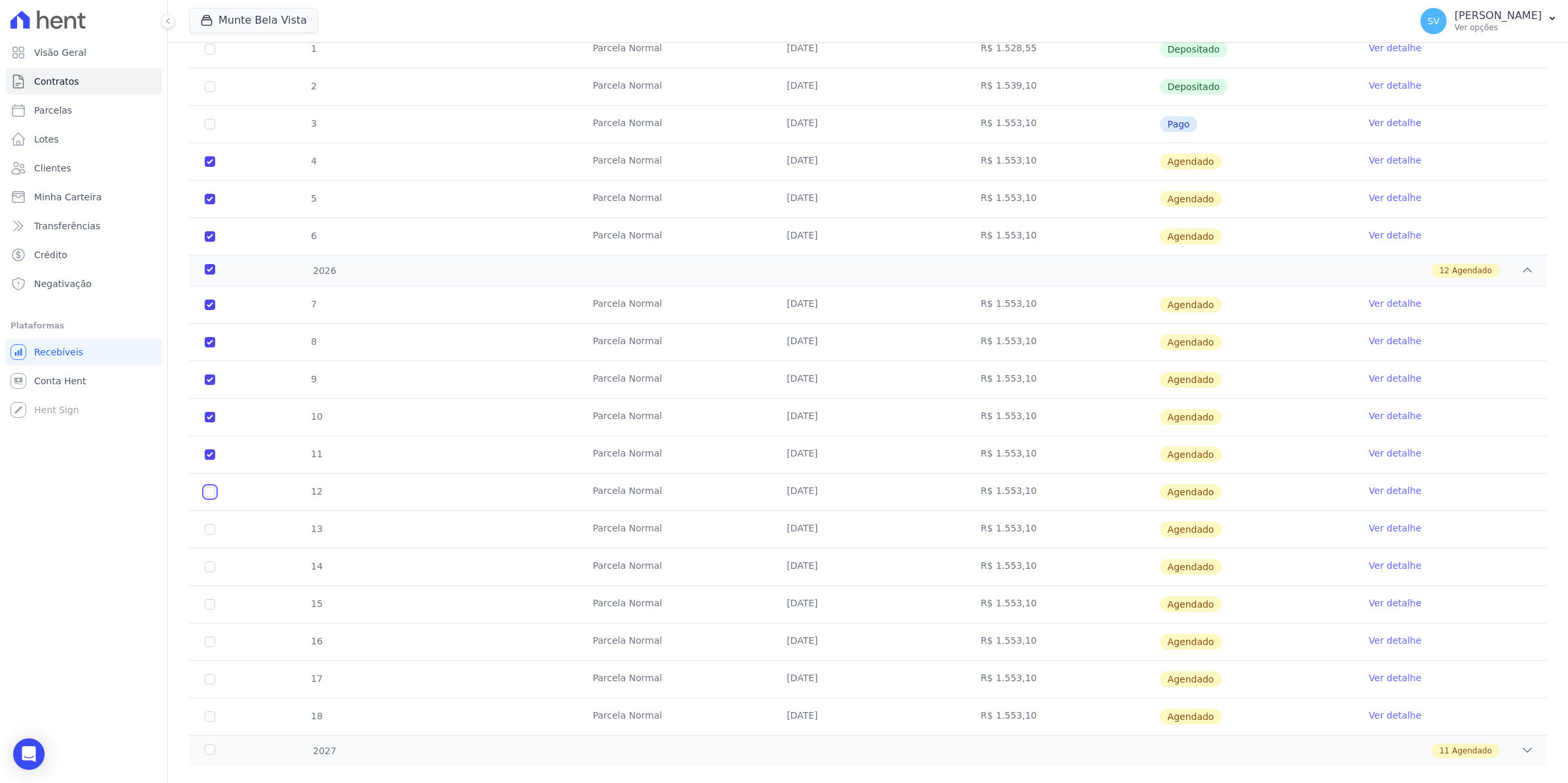
click at [206, 491] on input "checkbox" at bounding box center [209, 491] width 11 height 11
checkbox input "true"
click at [210, 535] on input "checkbox" at bounding box center [209, 529] width 11 height 11
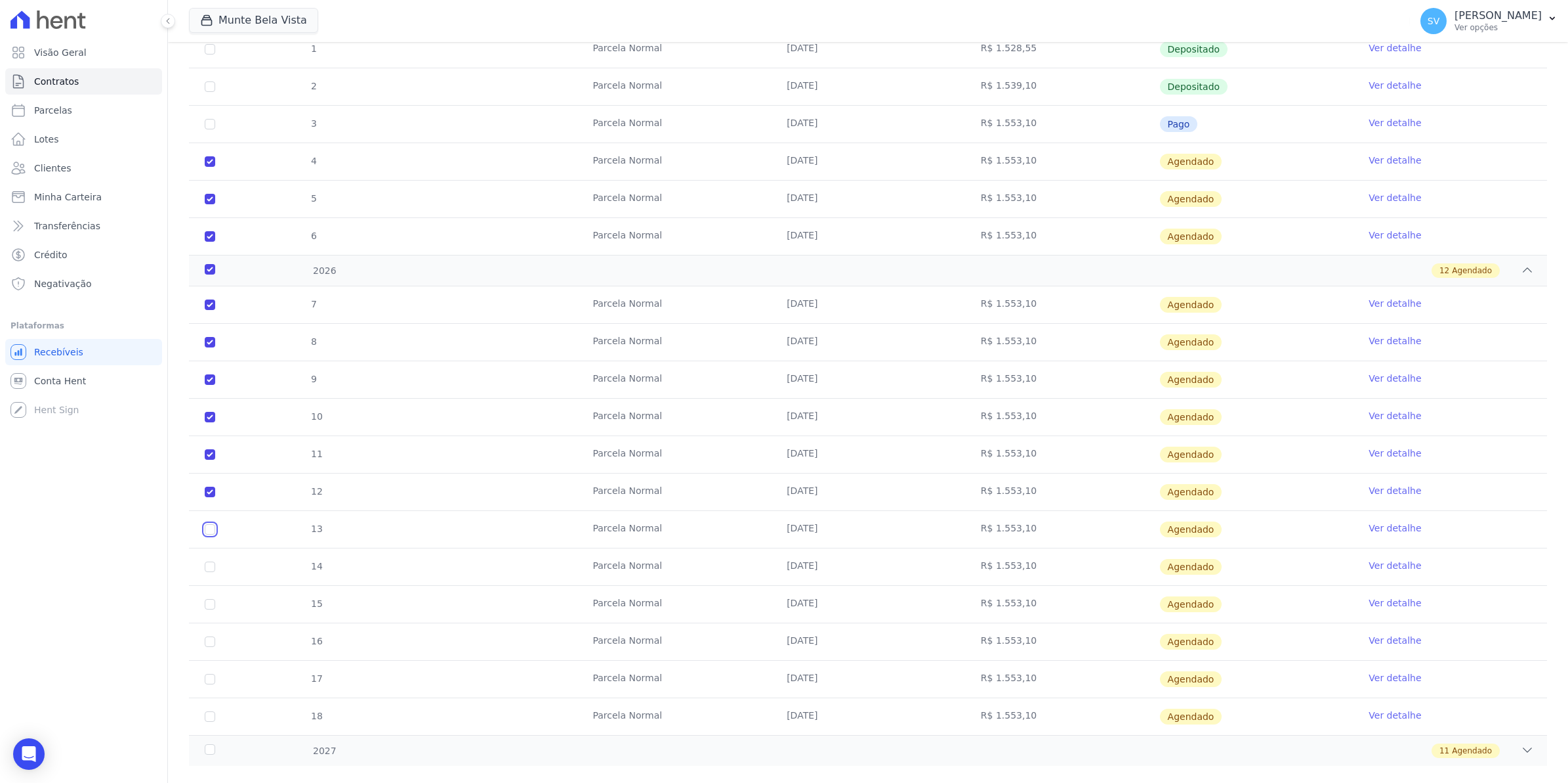
checkbox input "true"
click at [208, 567] on input "checkbox" at bounding box center [209, 566] width 11 height 11
checkbox input "true"
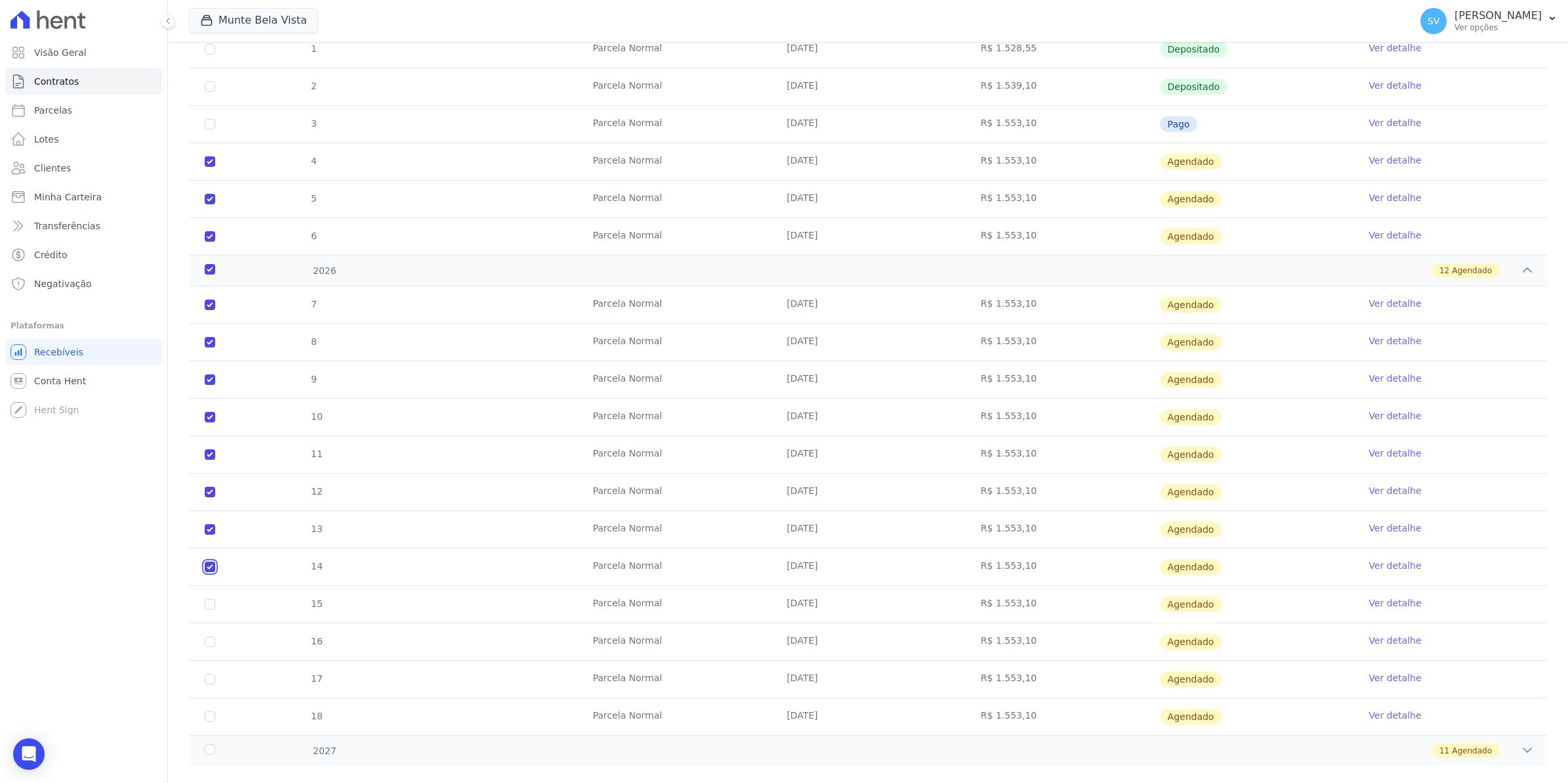
checkbox input "true"
click at [208, 613] on td "15" at bounding box center [210, 604] width 42 height 37
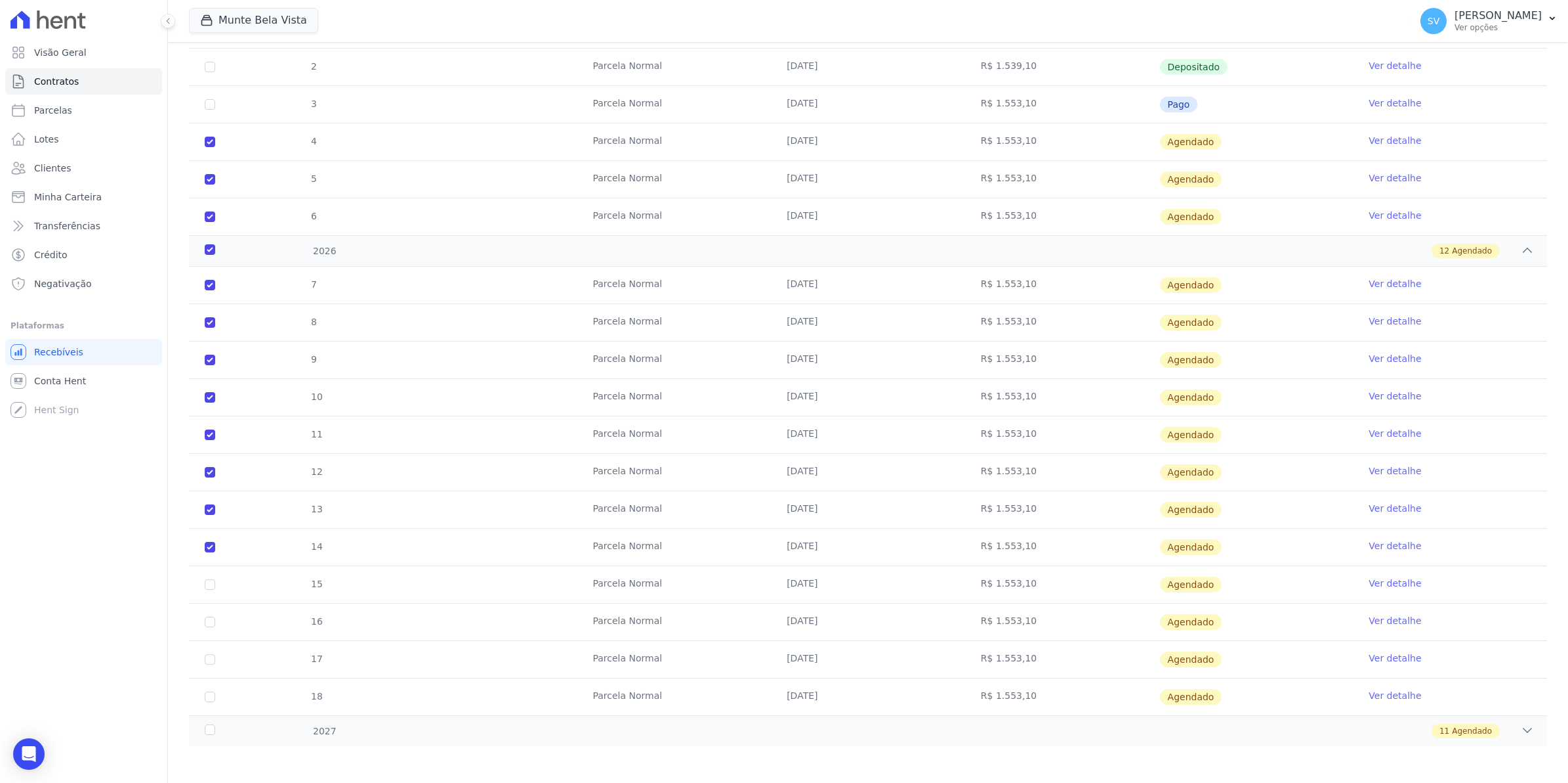
scroll to position [270, 0]
click at [206, 578] on input "checkbox" at bounding box center [209, 581] width 11 height 11
checkbox input "true"
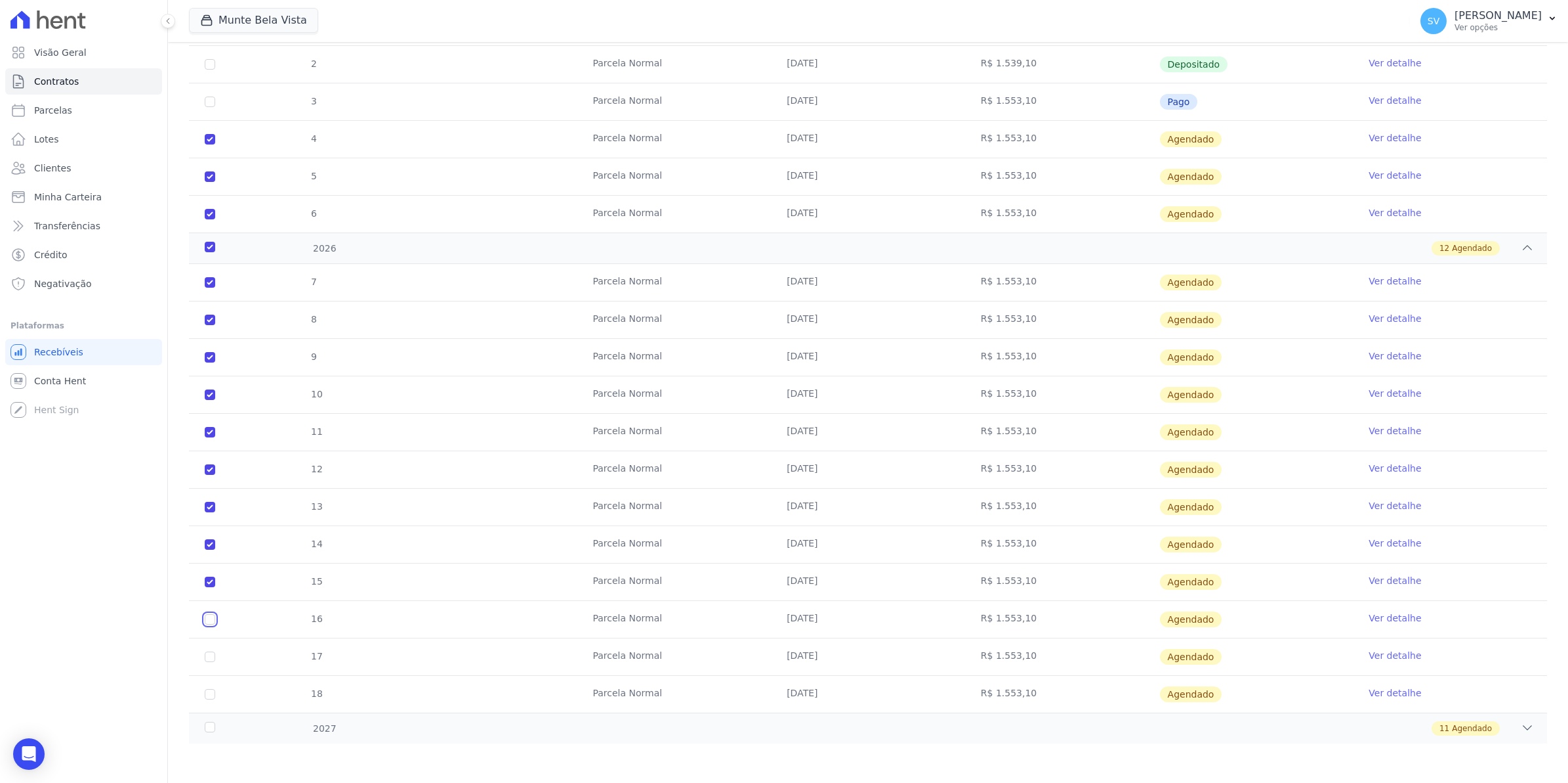
click at [208, 617] on input "checkbox" at bounding box center [209, 619] width 11 height 11
checkbox input "true"
click at [208, 658] on input "checkbox" at bounding box center [209, 657] width 11 height 11
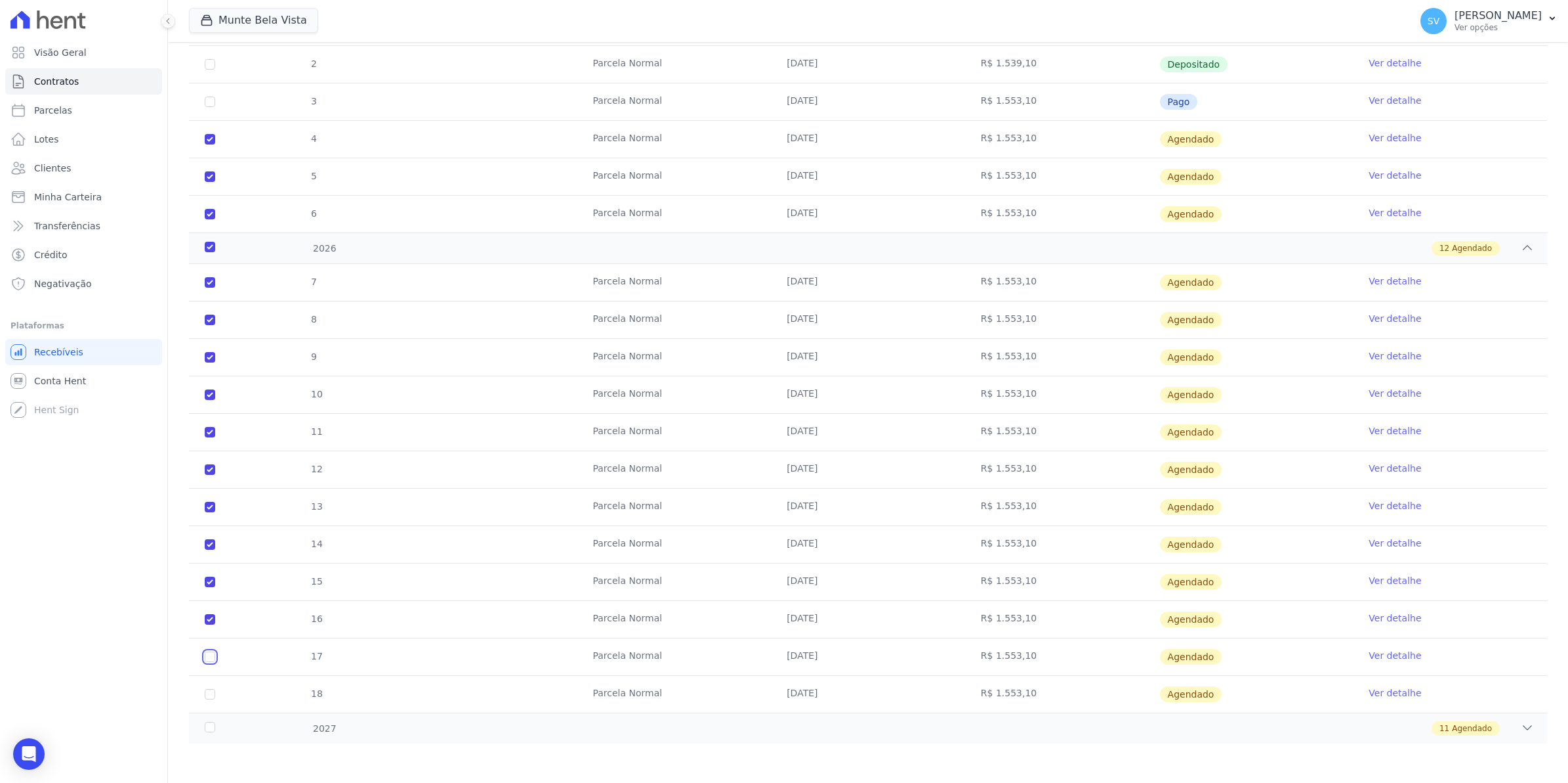
checkbox input "true"
drag, startPoint x: 208, startPoint y: 699, endPoint x: 208, endPoint y: 707, distance: 8.0
click at [208, 701] on td "18" at bounding box center [210, 694] width 42 height 37
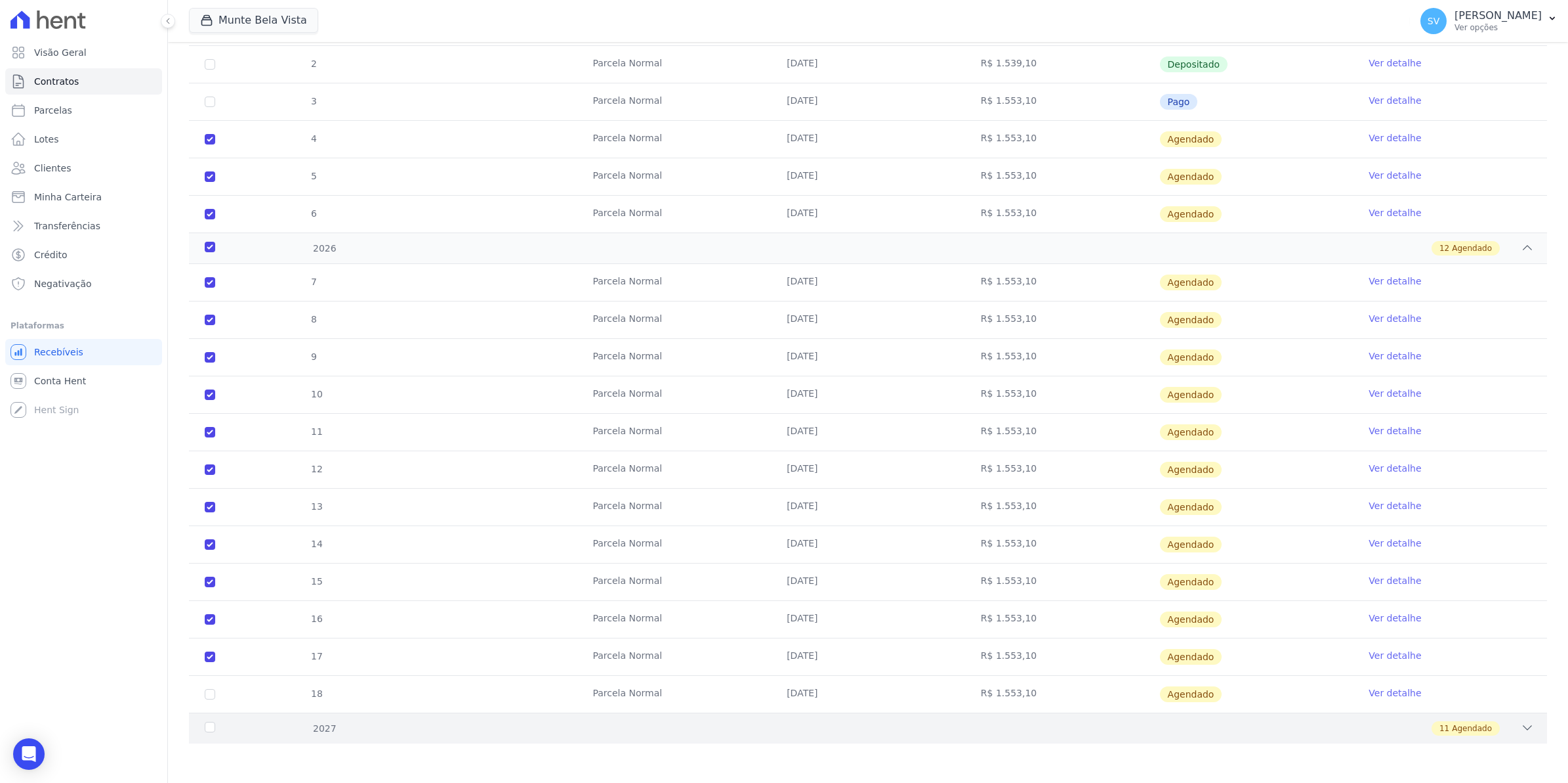
click at [208, 734] on div "2027" at bounding box center [264, 728] width 126 height 14
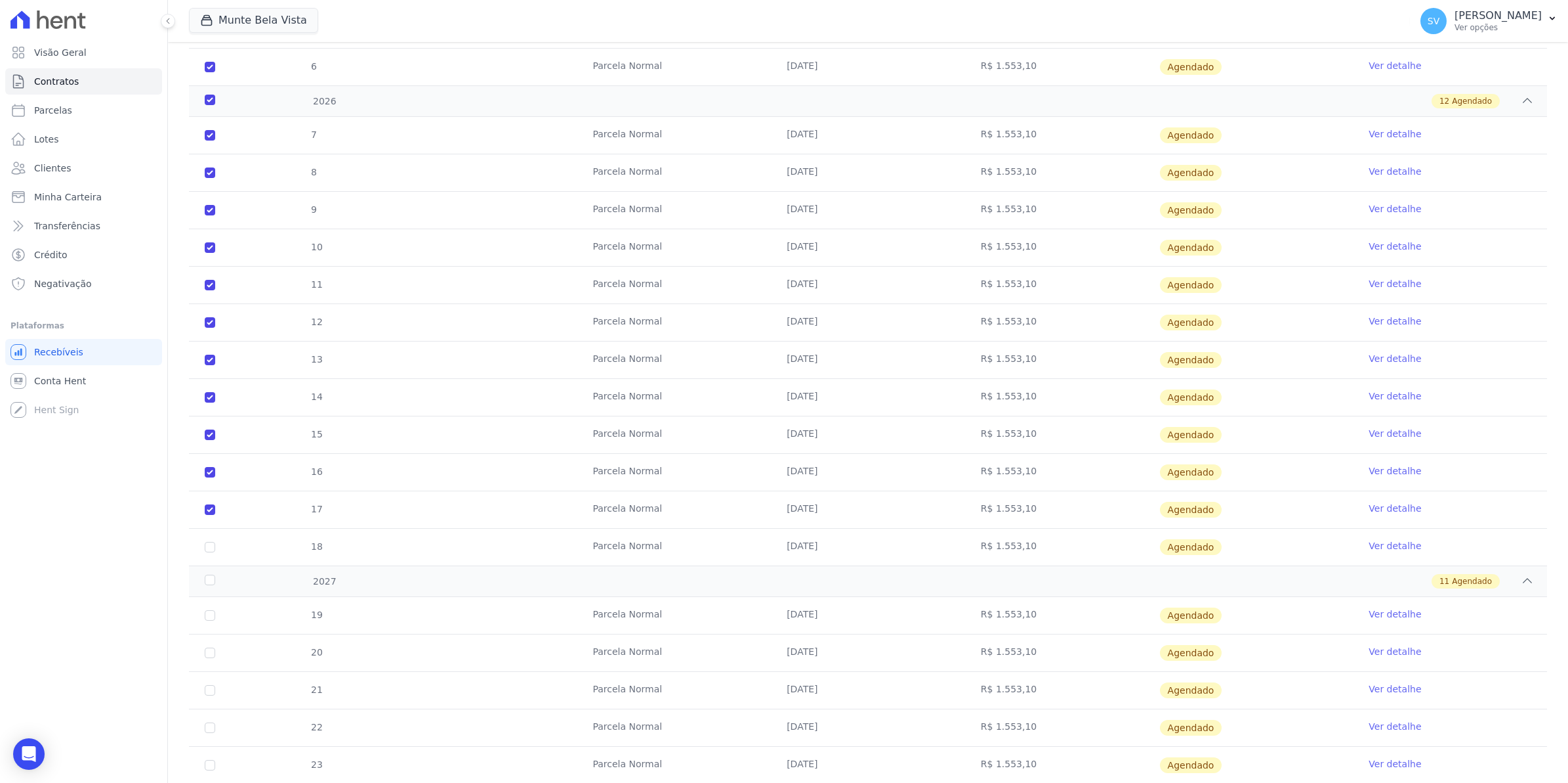
scroll to position [599, 0]
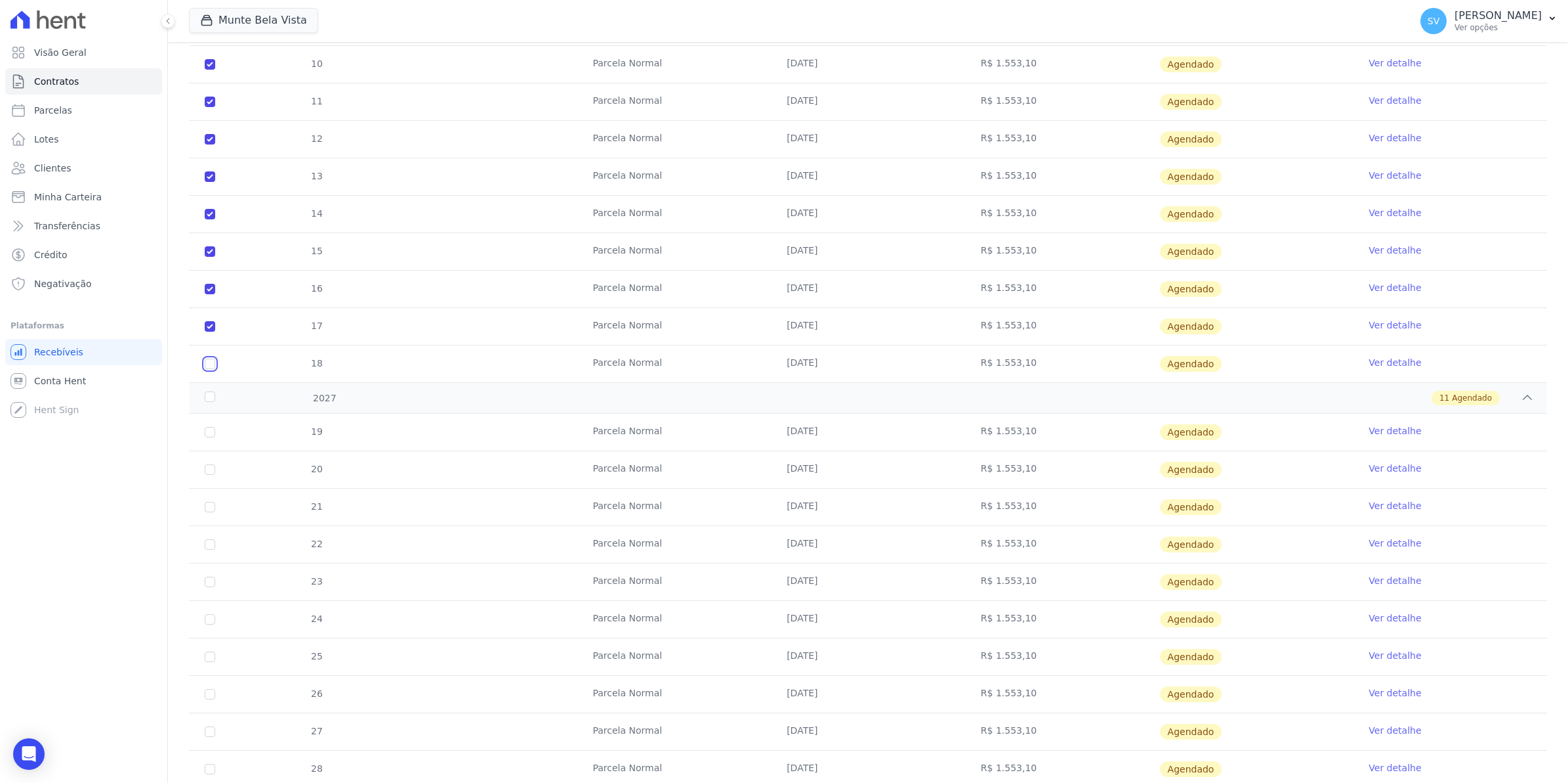
click at [208, 369] on input "checkbox" at bounding box center [209, 363] width 11 height 11
checkbox input "true"
click at [208, 403] on div "2027" at bounding box center [264, 398] width 126 height 14
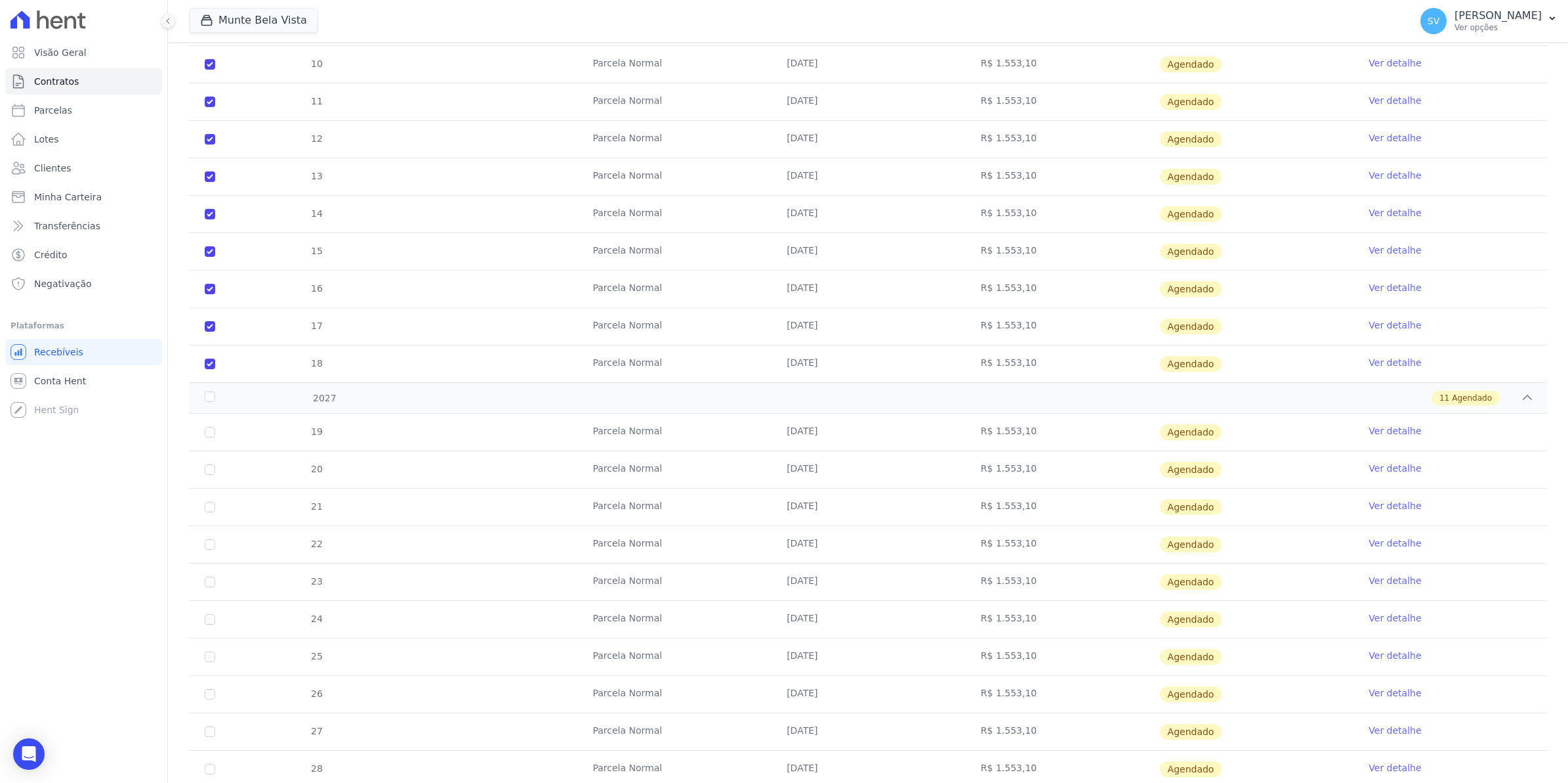
scroll to position [270, 0]
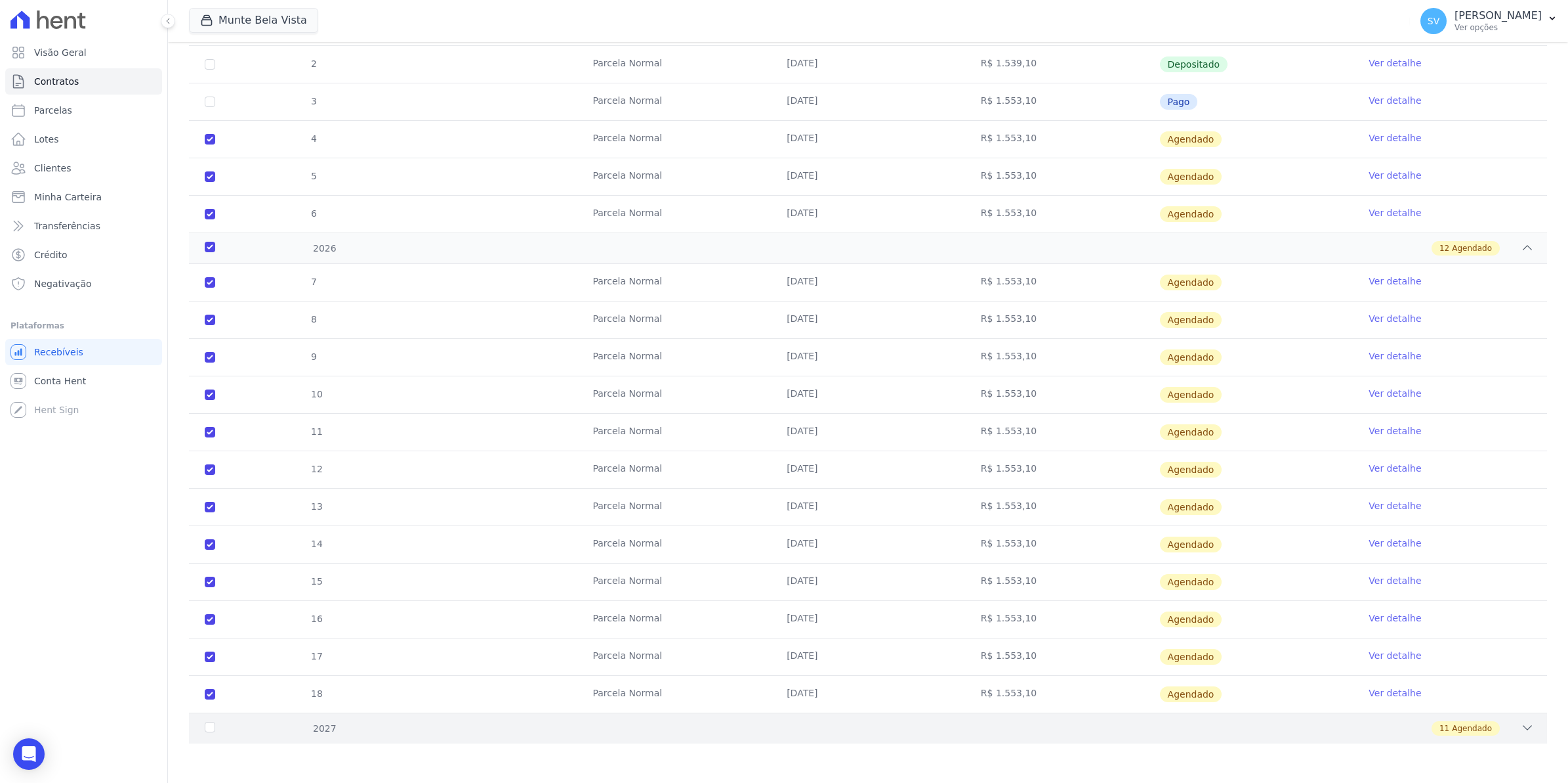
click at [204, 731] on div "2027" at bounding box center [264, 728] width 126 height 14
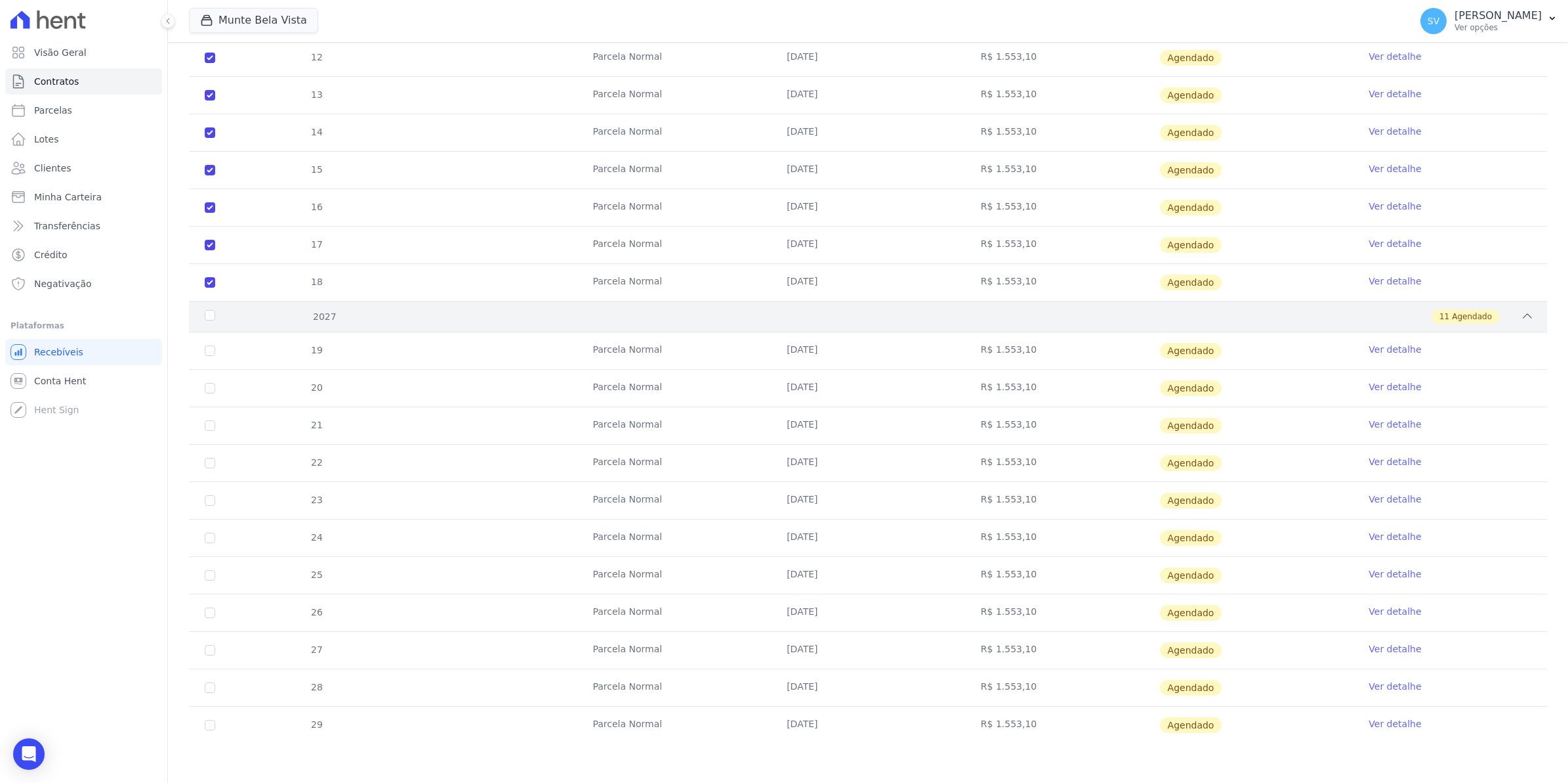
click at [211, 316] on div "2027" at bounding box center [264, 317] width 126 height 14
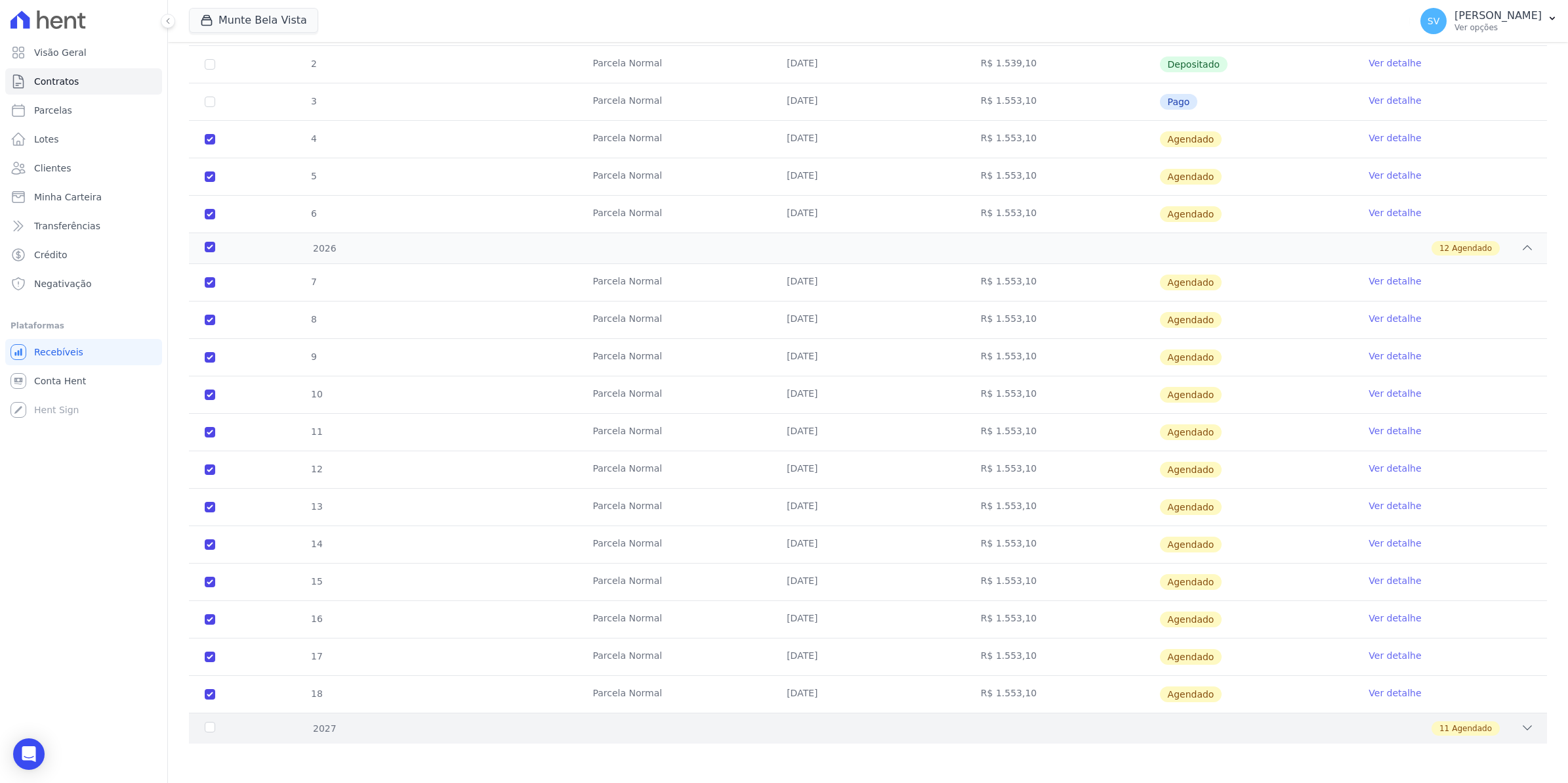
click at [211, 730] on div "2027" at bounding box center [264, 728] width 126 height 14
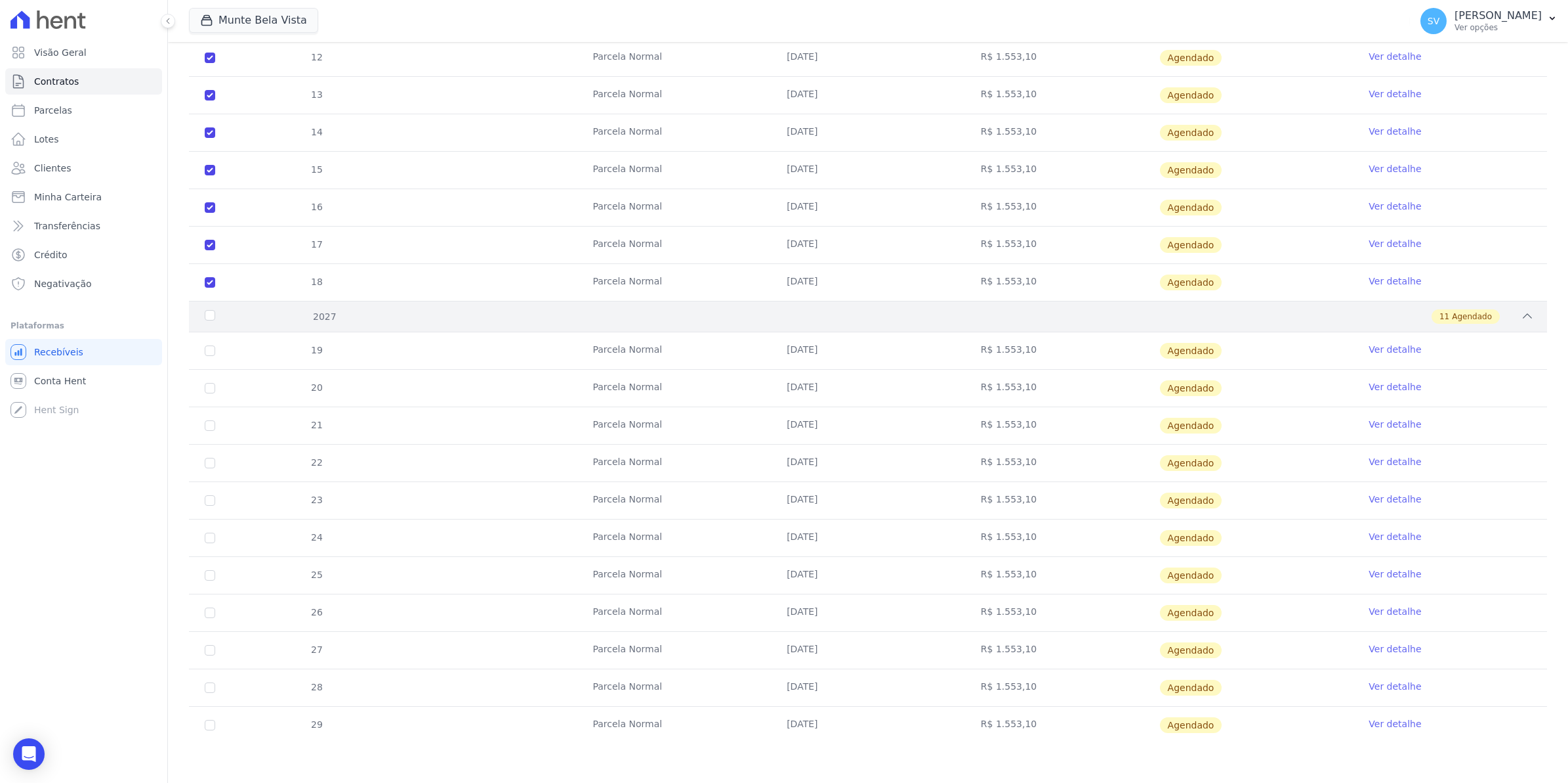
click at [210, 310] on div "2027" at bounding box center [264, 317] width 126 height 14
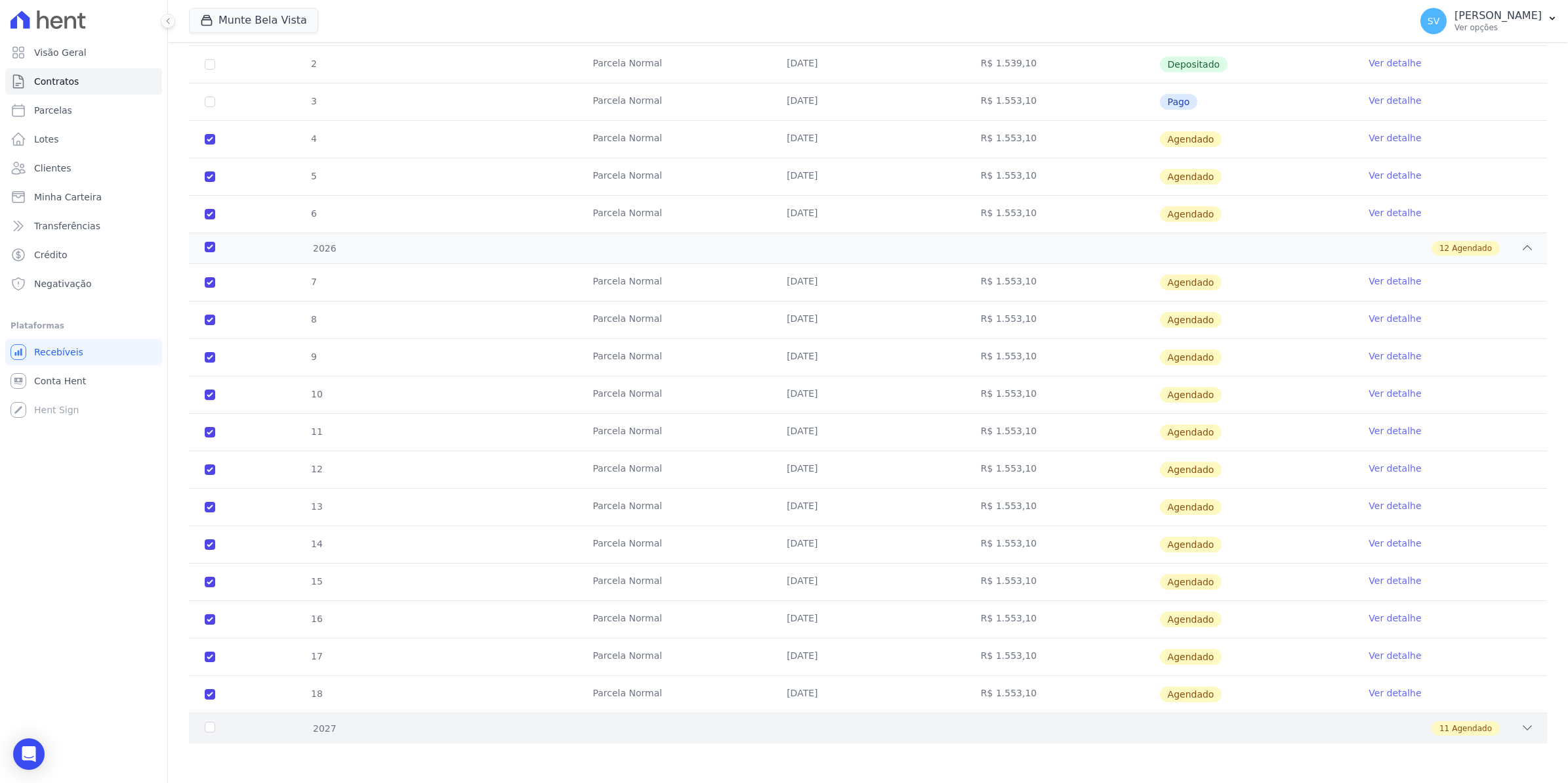
click at [210, 728] on div "2027" at bounding box center [264, 728] width 126 height 14
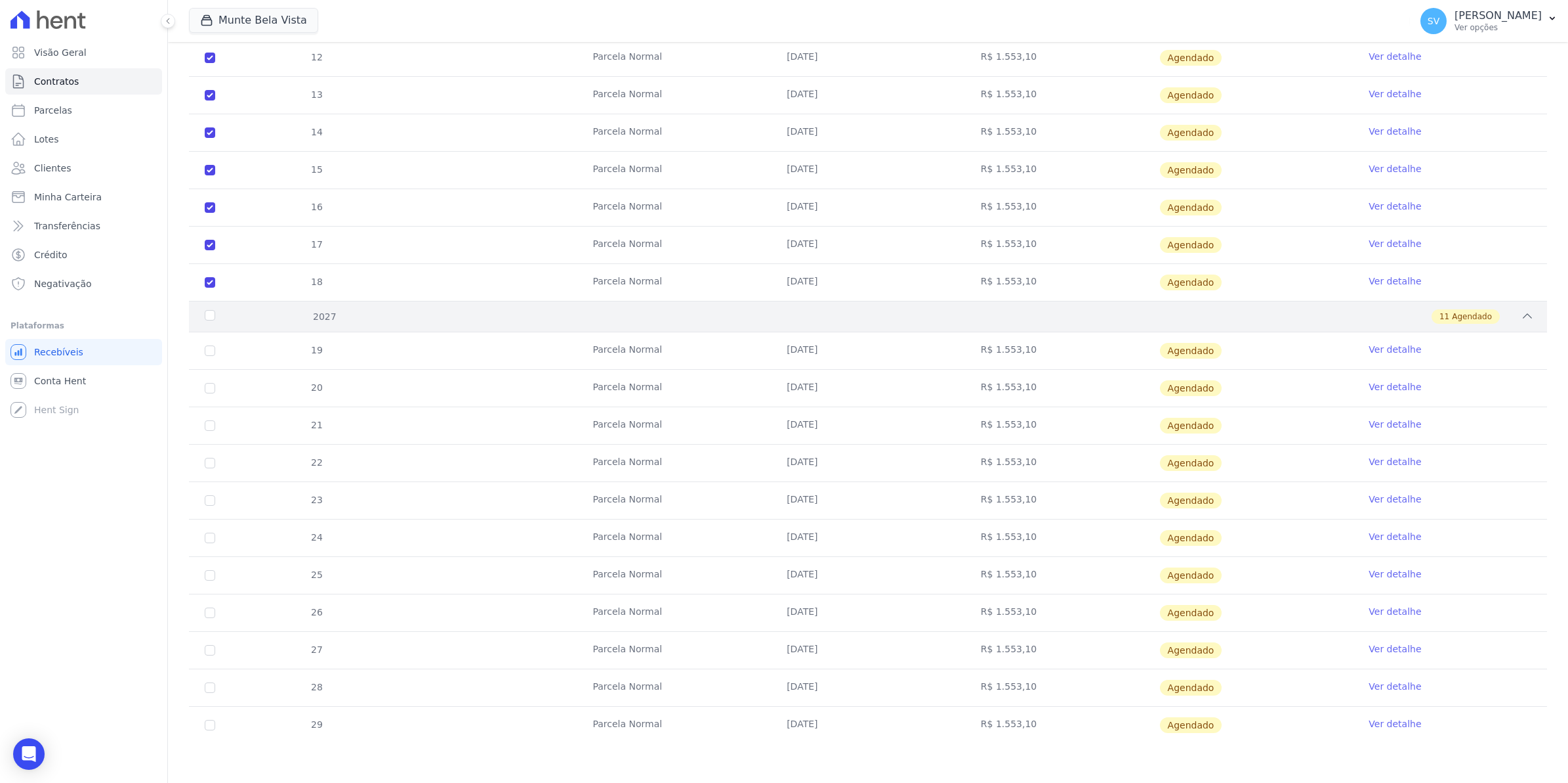
click at [206, 312] on div "2027" at bounding box center [264, 317] width 126 height 14
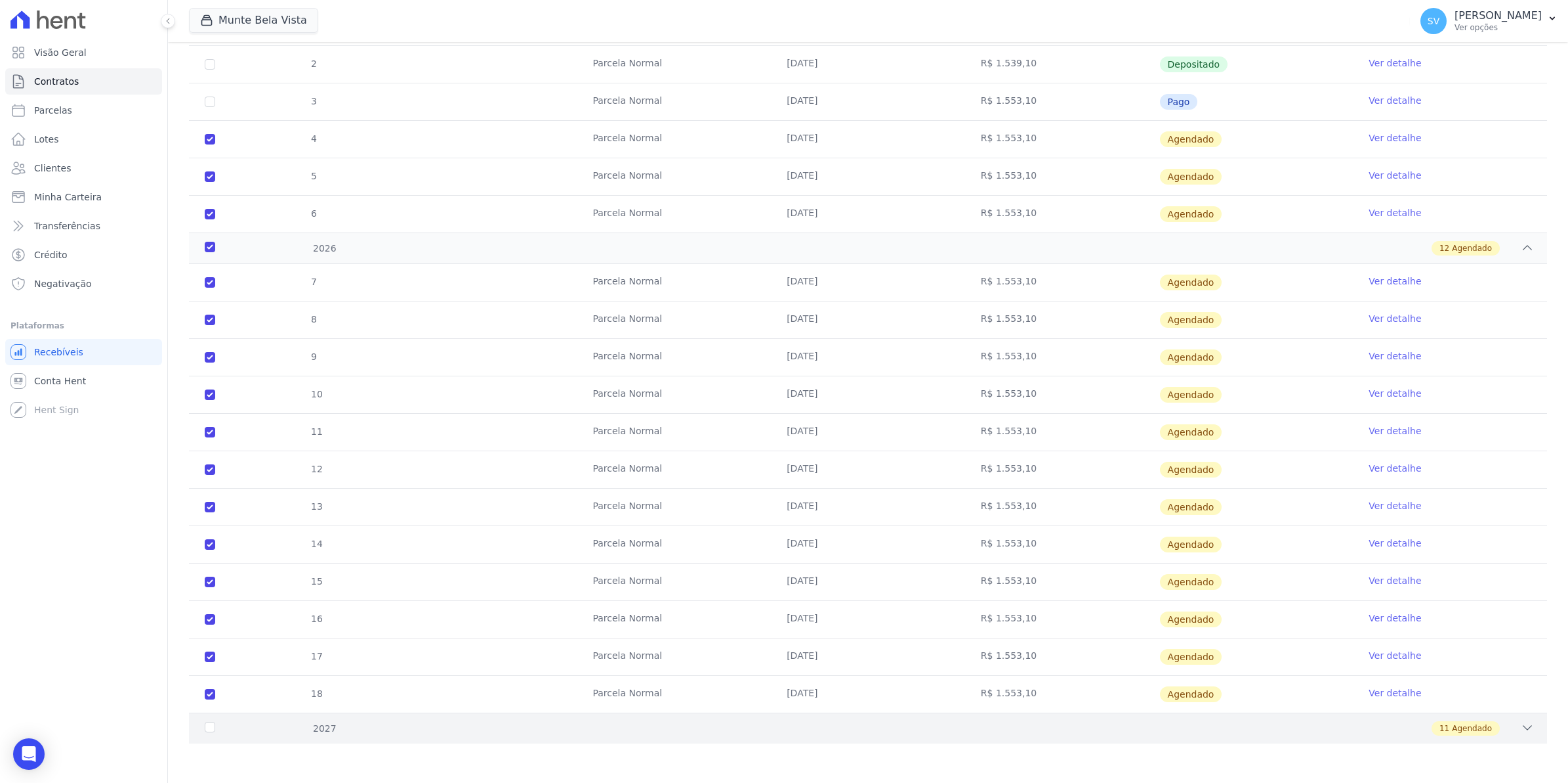
click at [1524, 729] on icon at bounding box center [1527, 728] width 9 height 4
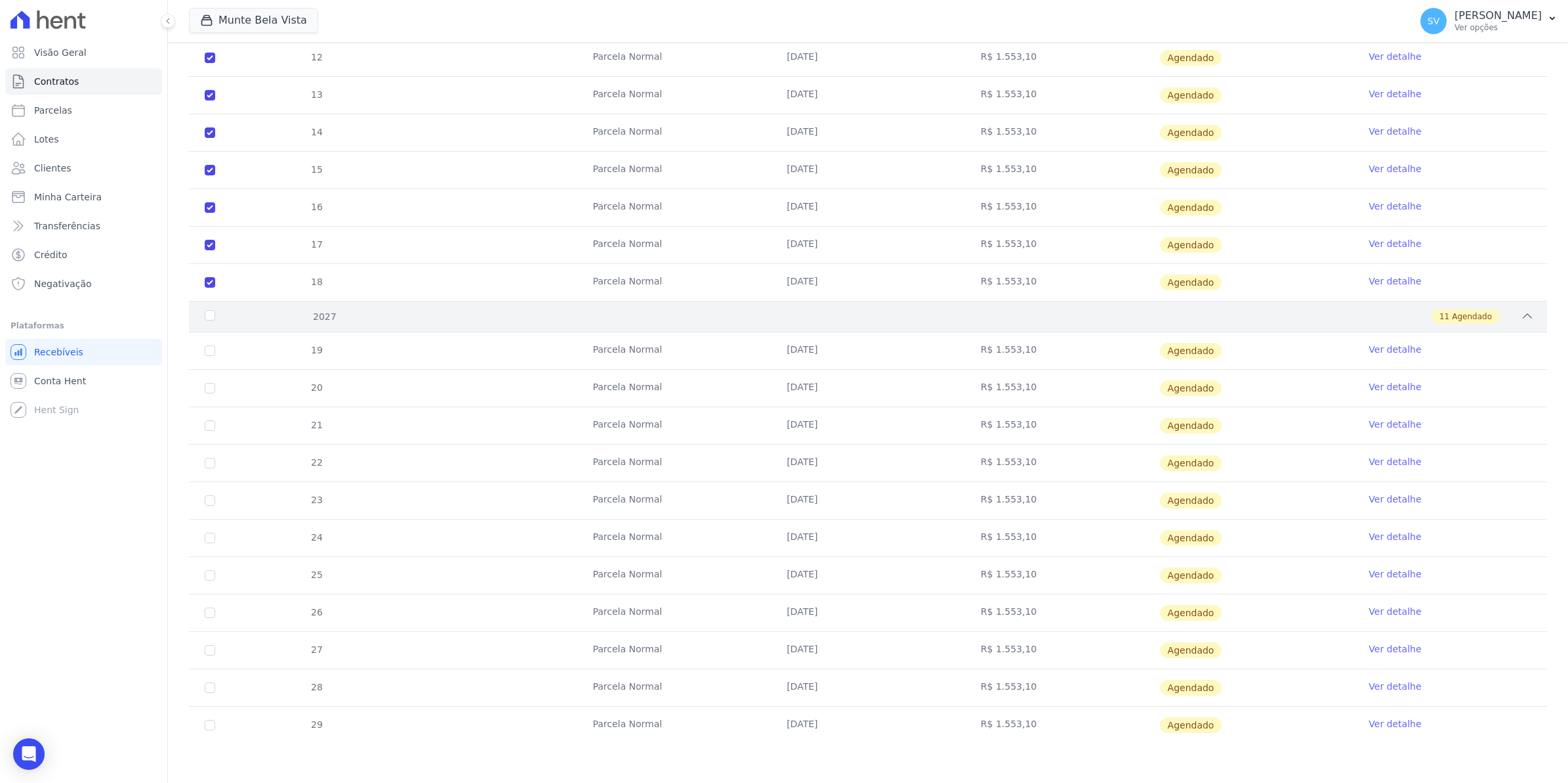
click at [208, 313] on div "2027" at bounding box center [264, 317] width 126 height 14
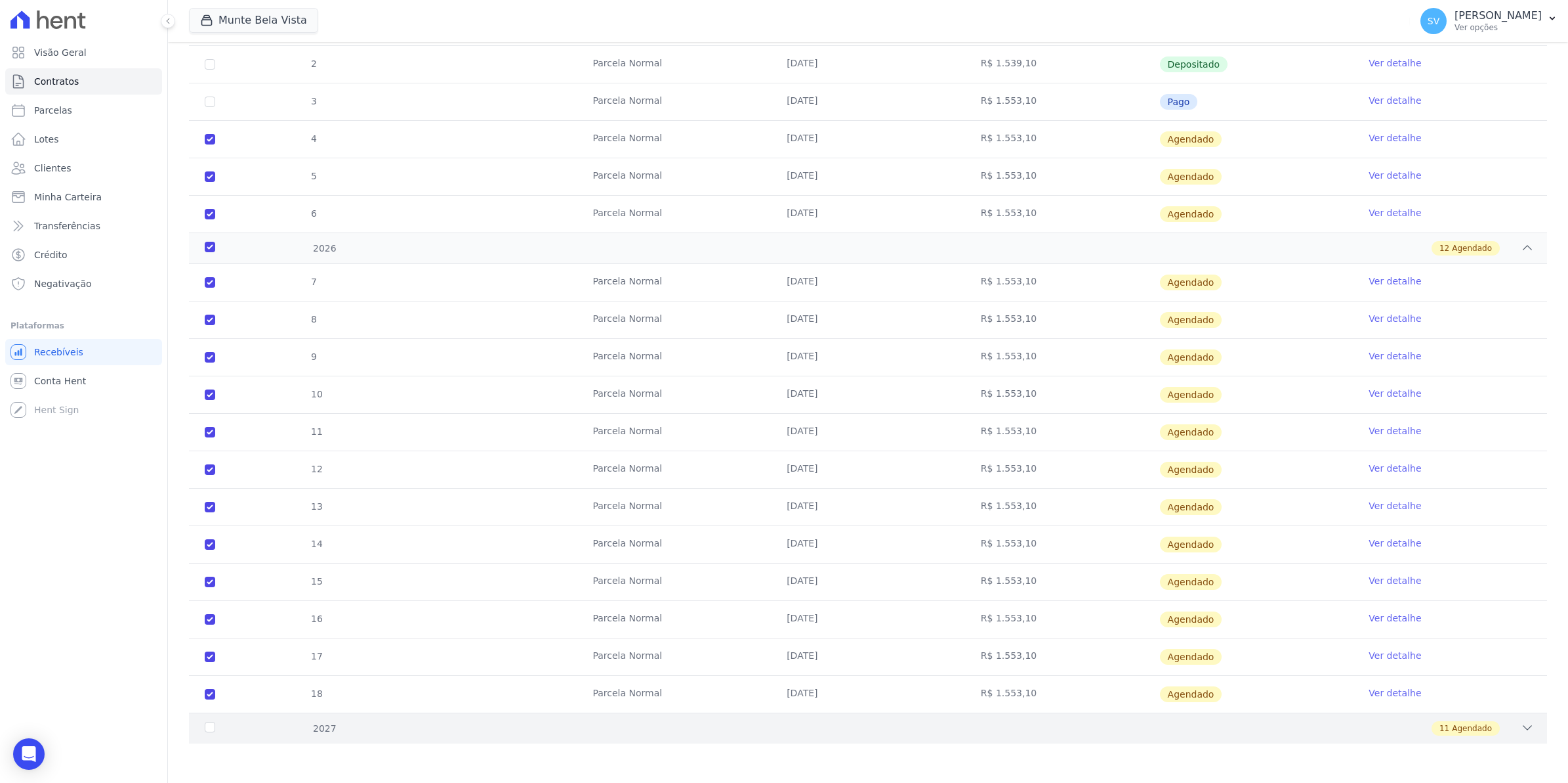
click at [1521, 726] on icon at bounding box center [1527, 728] width 14 height 14
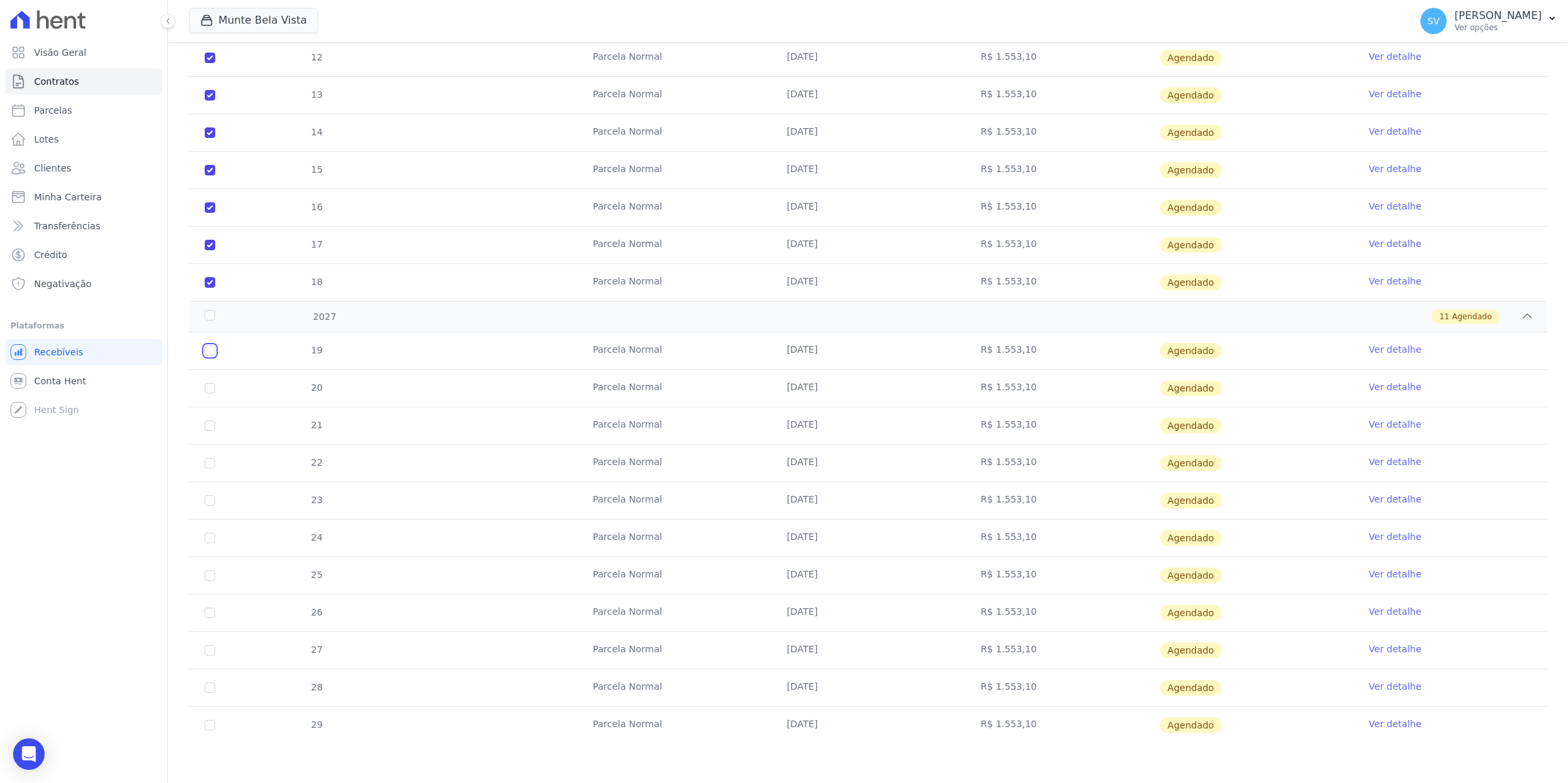
click at [208, 350] on input "checkbox" at bounding box center [209, 350] width 11 height 11
checkbox input "true"
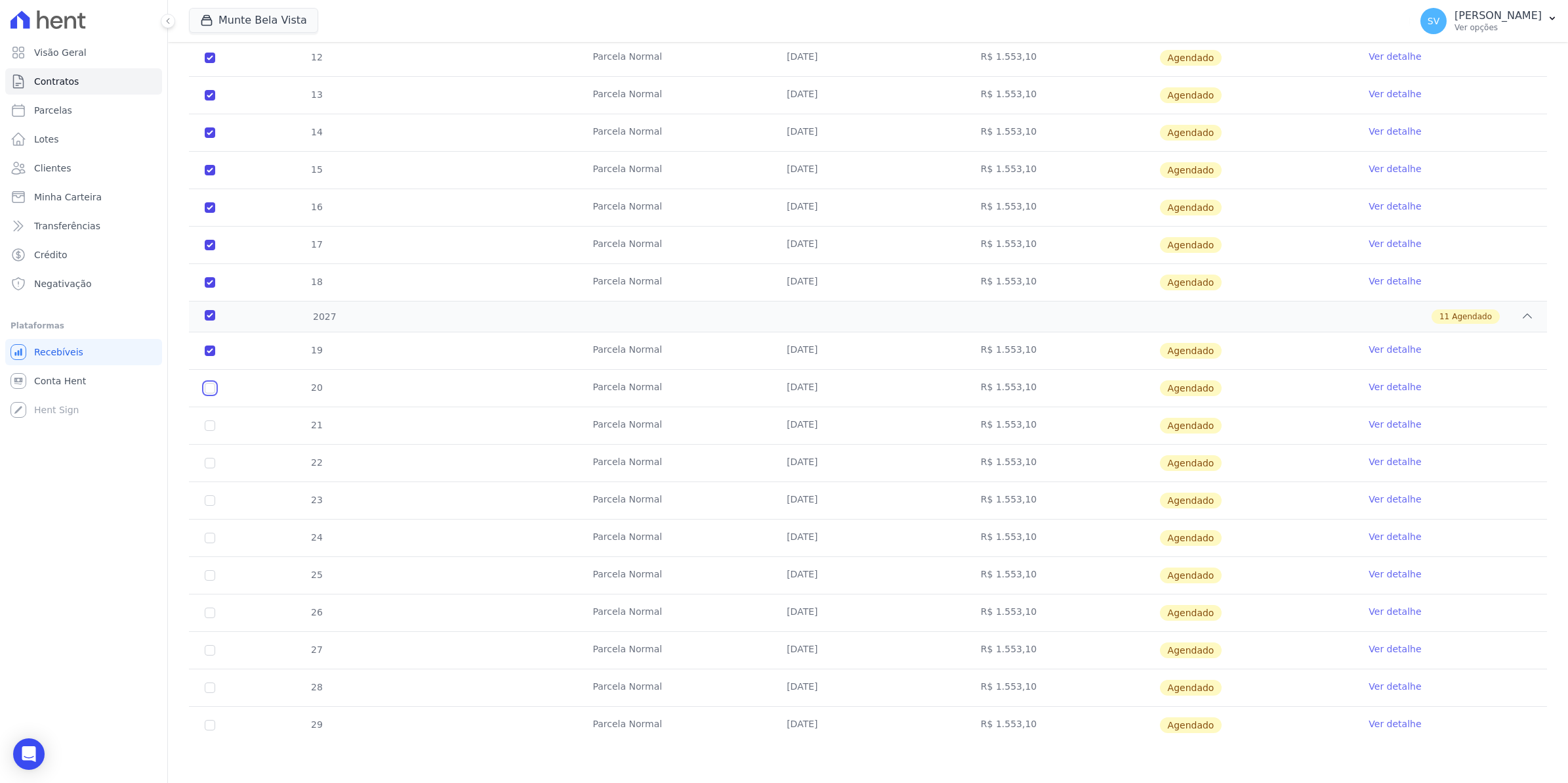
click at [214, 383] on input "checkbox" at bounding box center [209, 388] width 11 height 11
checkbox input "true"
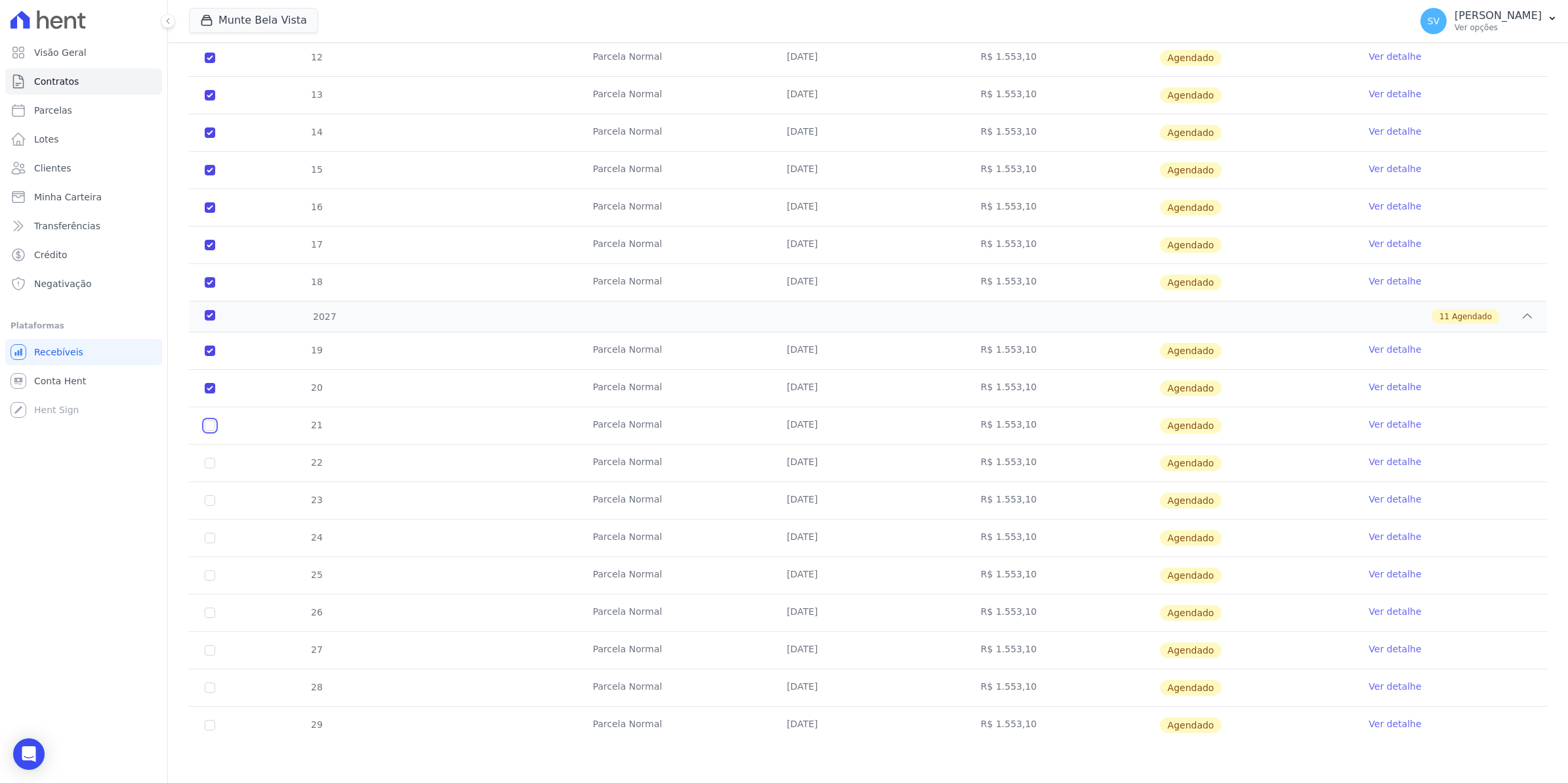
click at [205, 421] on input "checkbox" at bounding box center [209, 425] width 11 height 11
checkbox input "true"
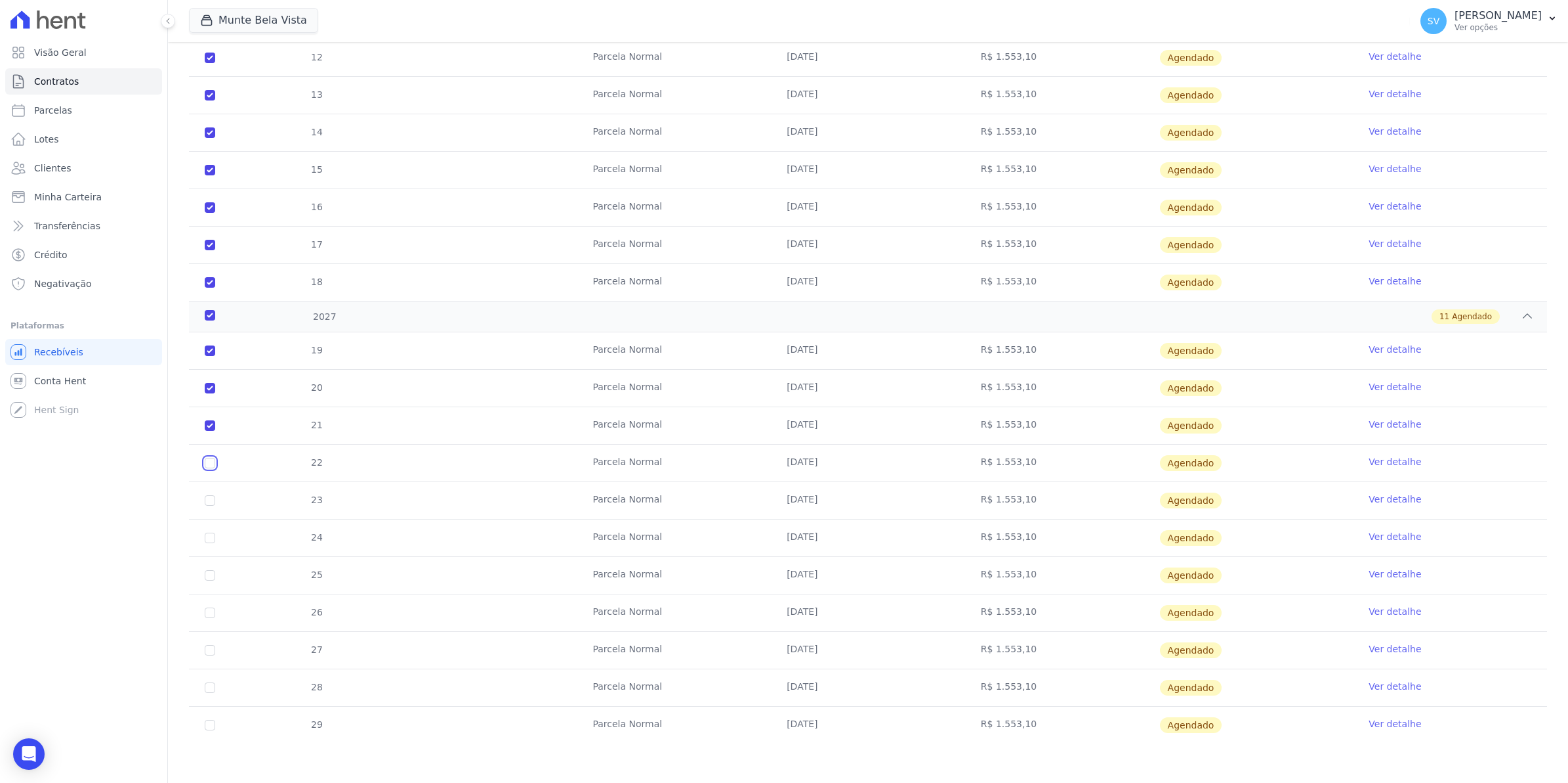
click at [207, 458] on input "checkbox" at bounding box center [209, 462] width 11 height 11
checkbox input "true"
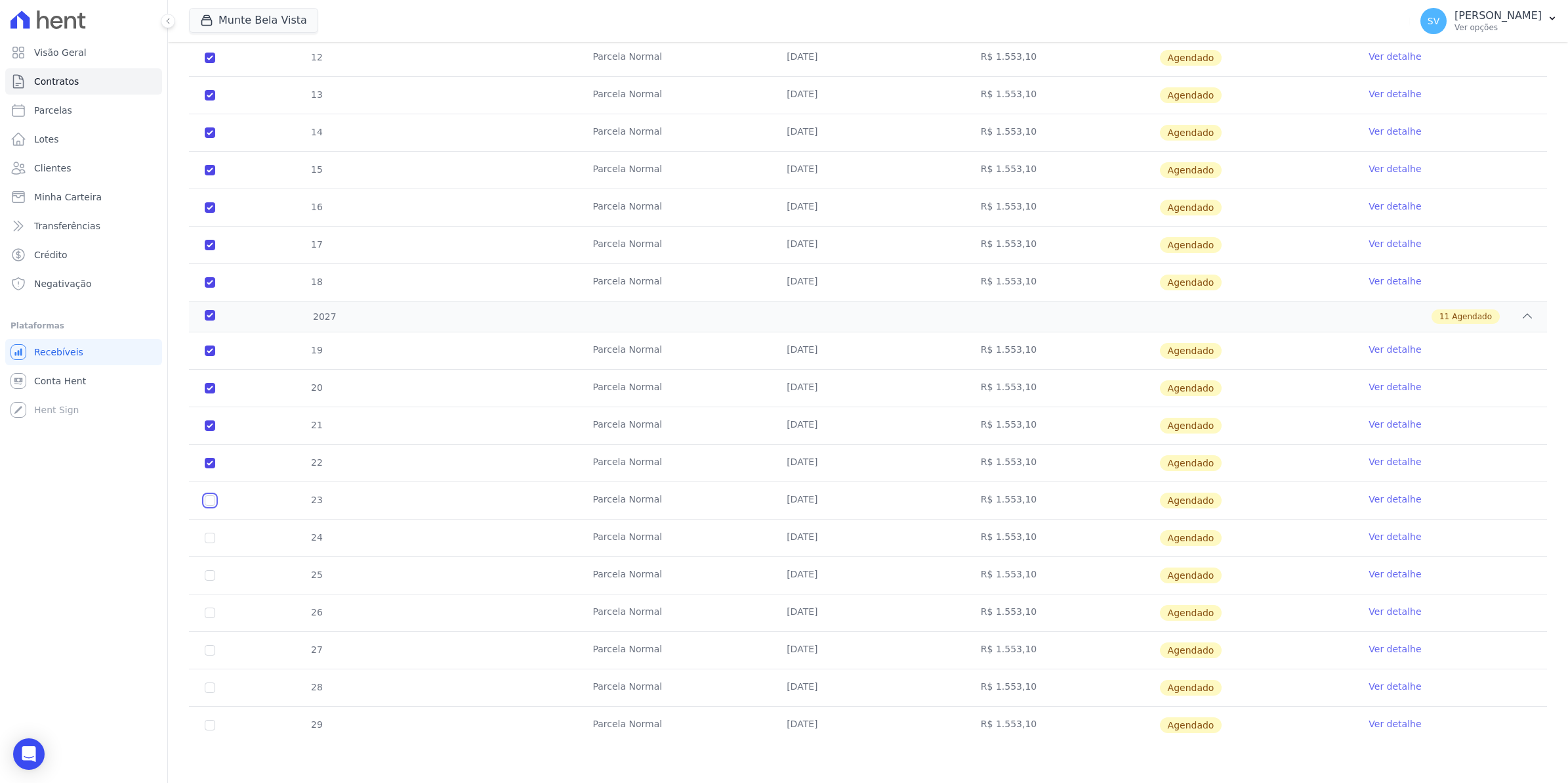
click at [206, 500] on input "checkbox" at bounding box center [209, 500] width 11 height 11
checkbox input "true"
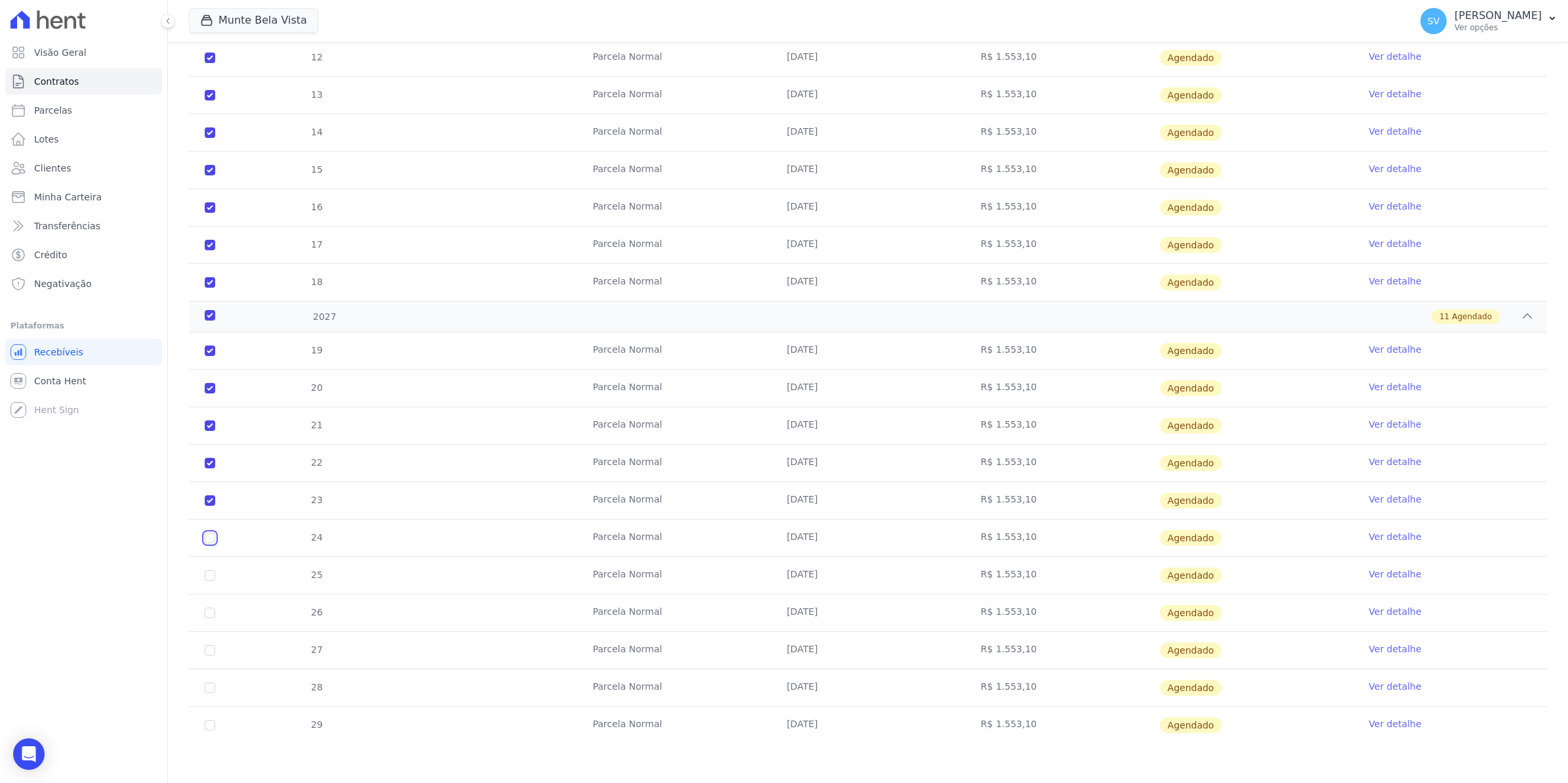
click at [210, 539] on input "checkbox" at bounding box center [209, 538] width 11 height 11
checkbox input "true"
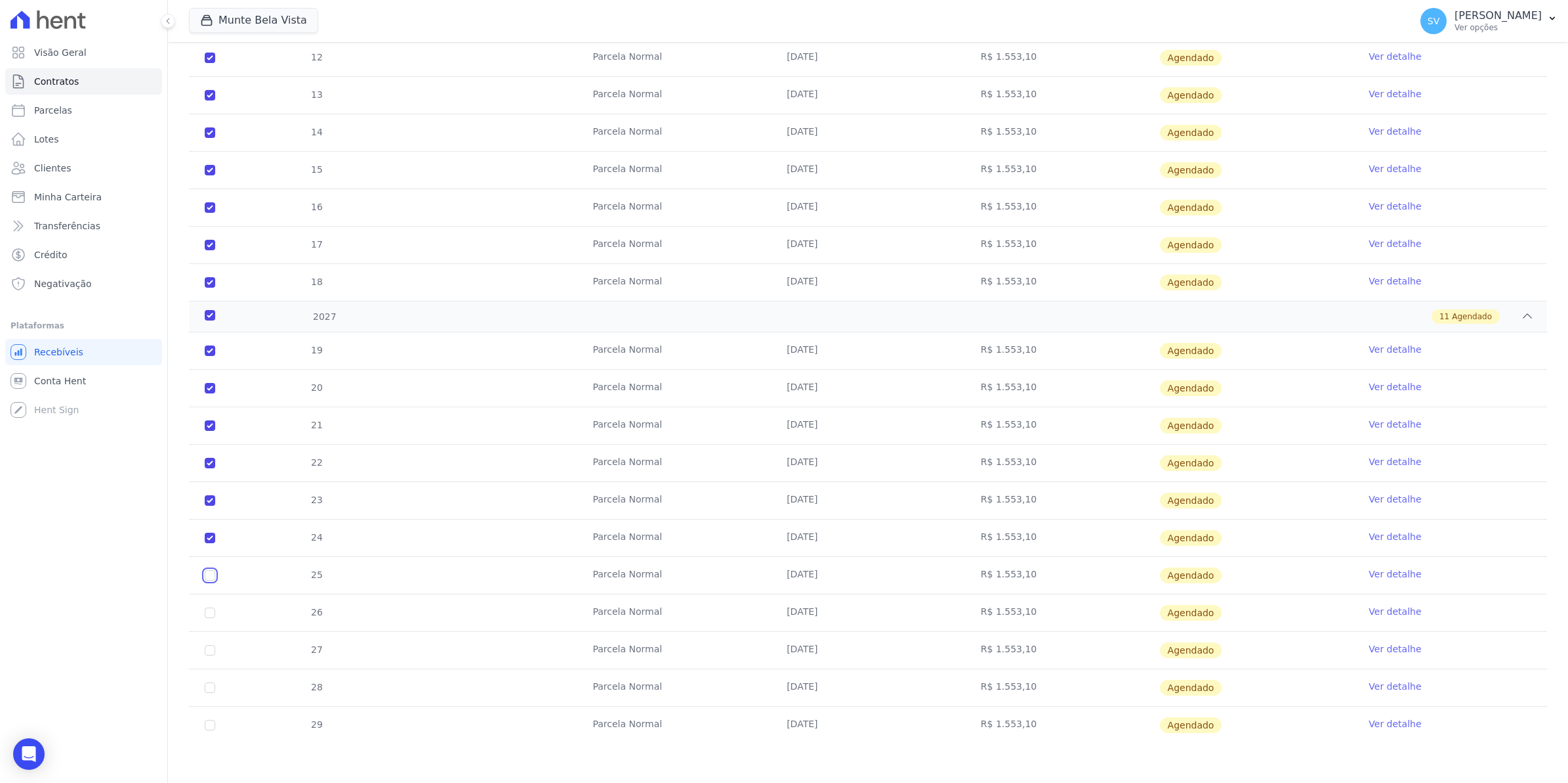
click at [210, 575] on input "checkbox" at bounding box center [209, 574] width 11 height 11
checkbox input "true"
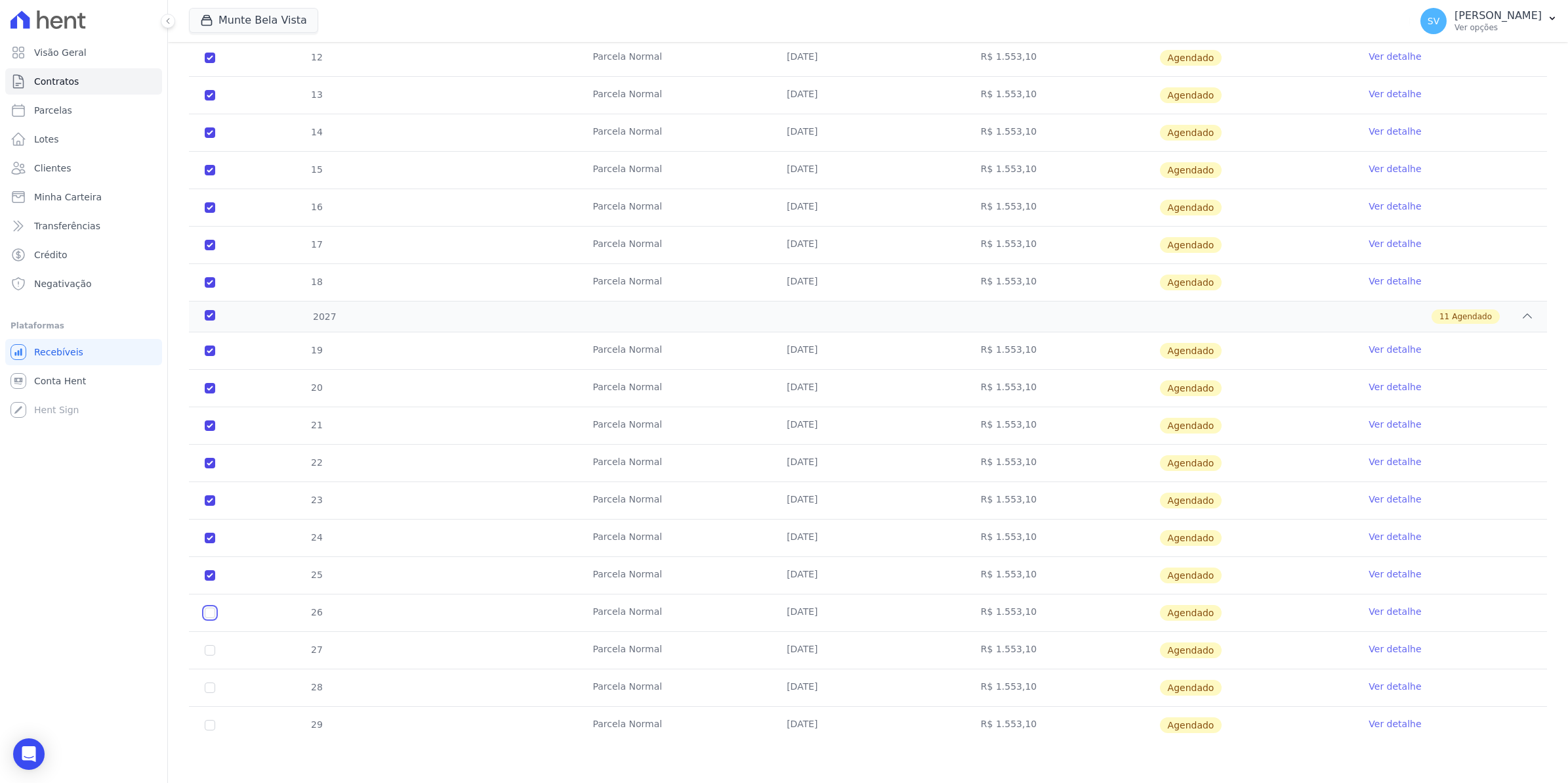
click at [210, 613] on input "checkbox" at bounding box center [209, 612] width 11 height 11
checkbox input "true"
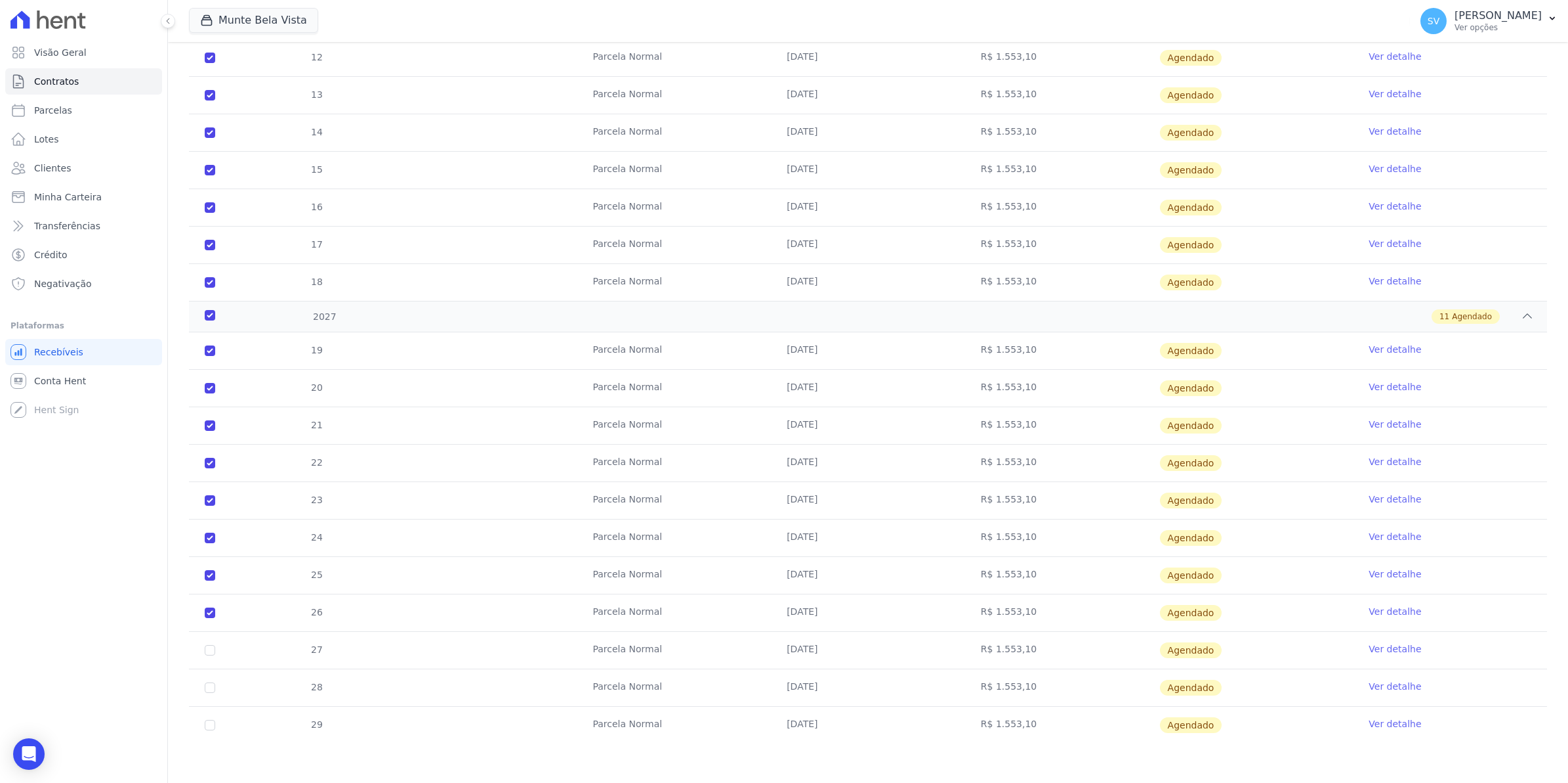
click at [210, 657] on td "27" at bounding box center [210, 650] width 42 height 37
click at [208, 688] on input "checkbox" at bounding box center [209, 687] width 11 height 11
checkbox input "true"
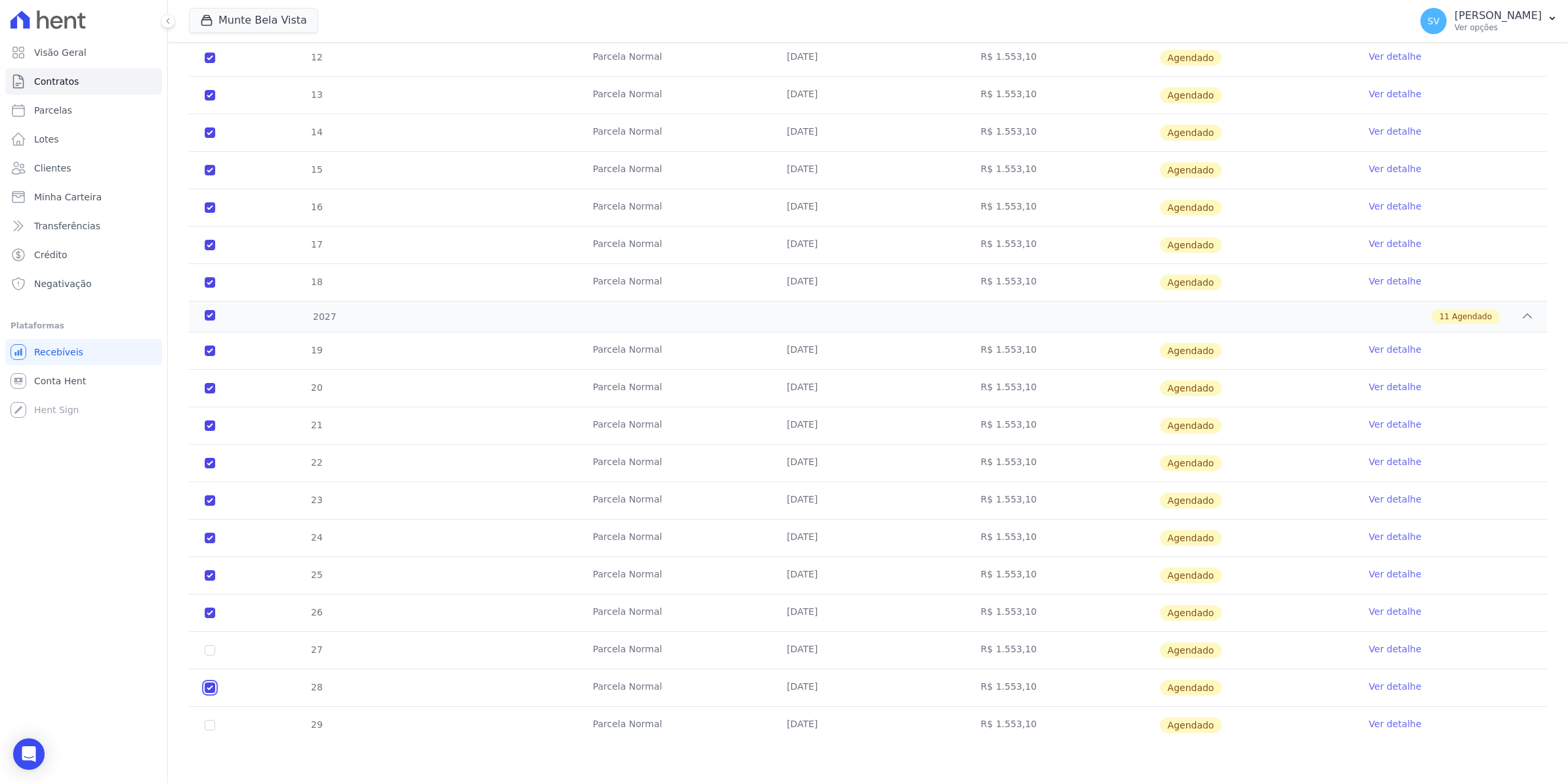
checkbox input "true"
click at [208, 654] on input "checkbox" at bounding box center [209, 650] width 11 height 11
checkbox input "true"
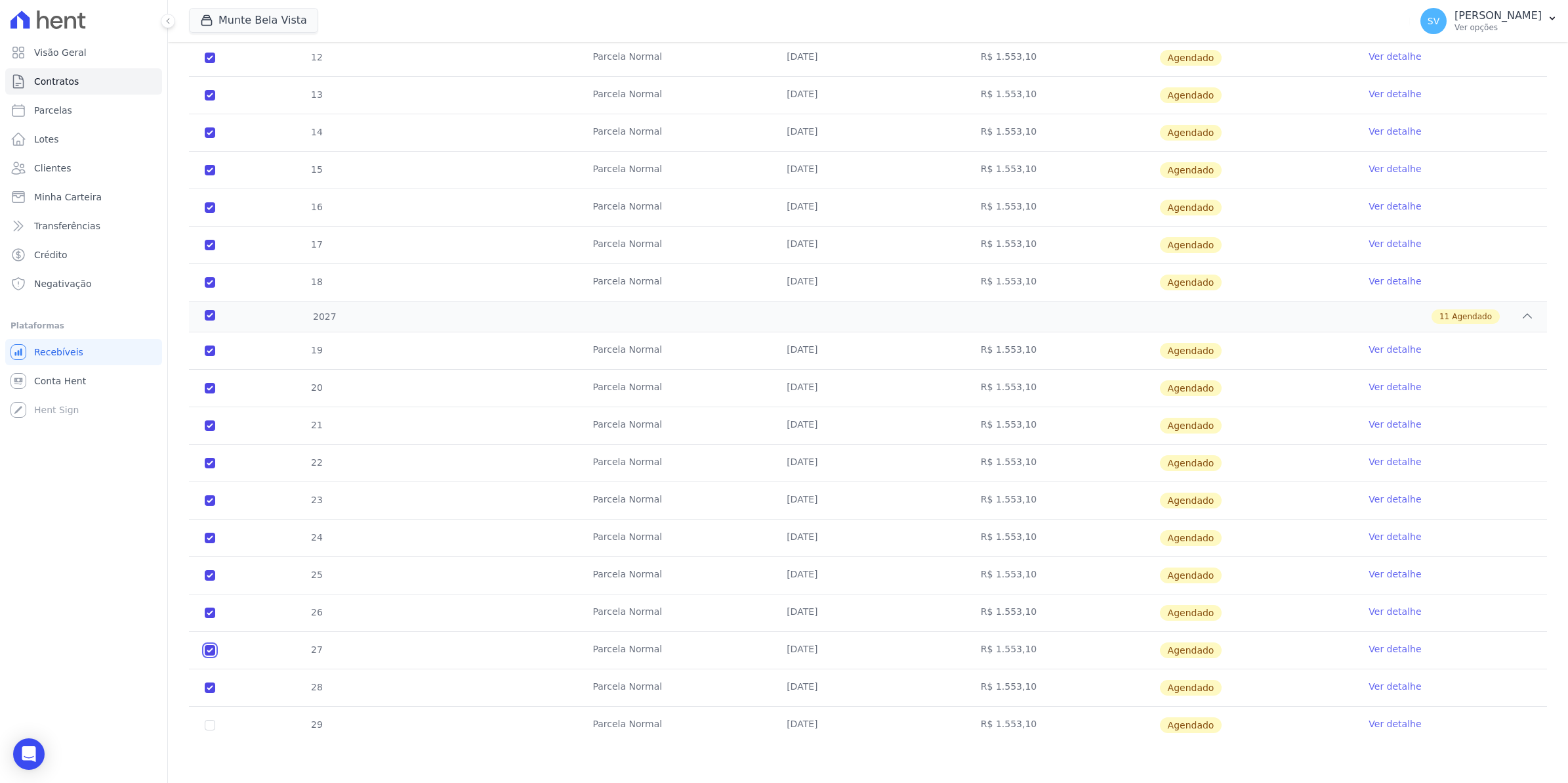
checkbox input "true"
click at [210, 723] on input "checkbox" at bounding box center [209, 724] width 11 height 11
checkbox input "true"
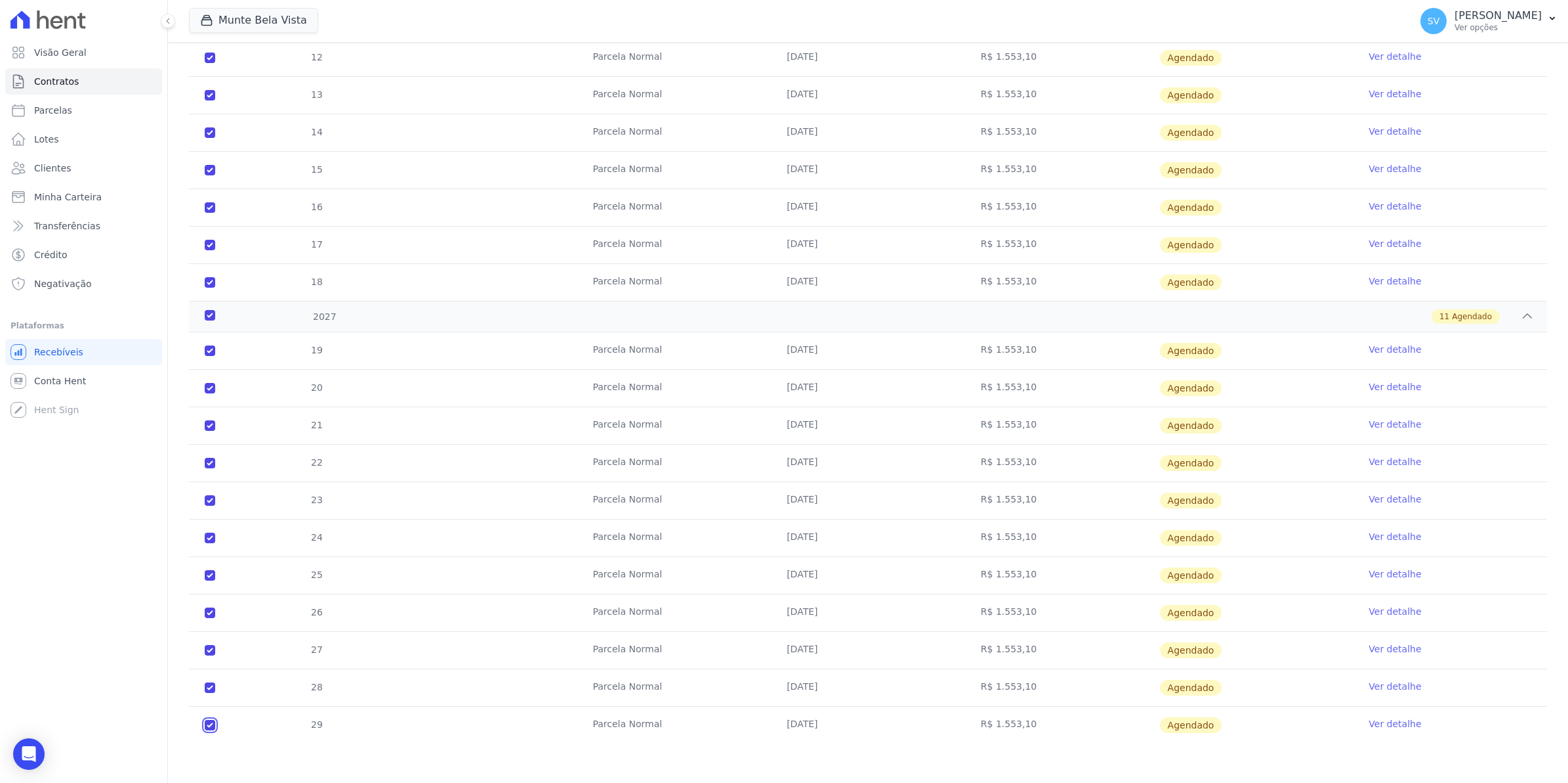
checkbox input "true"
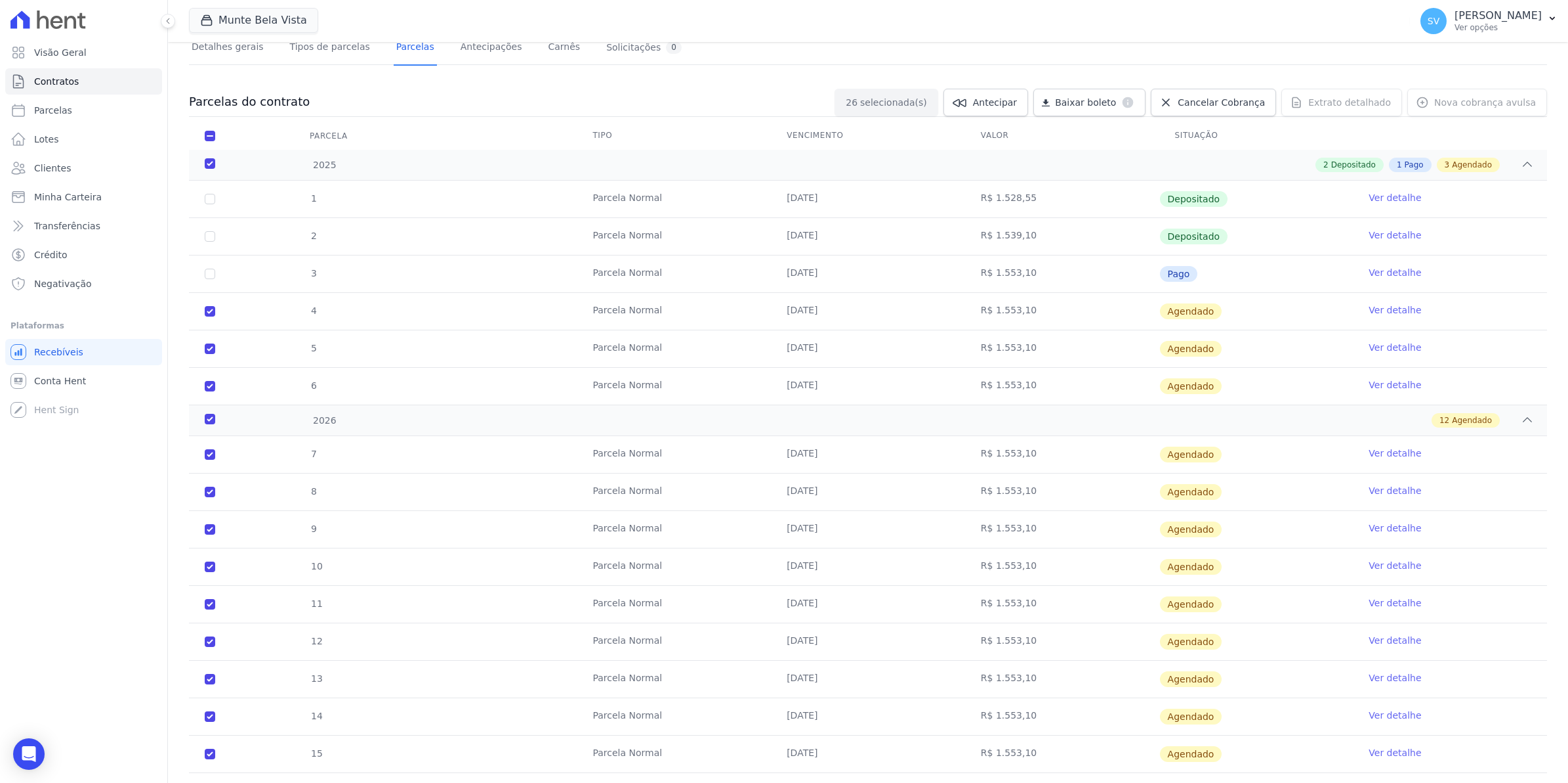
scroll to position [0, 0]
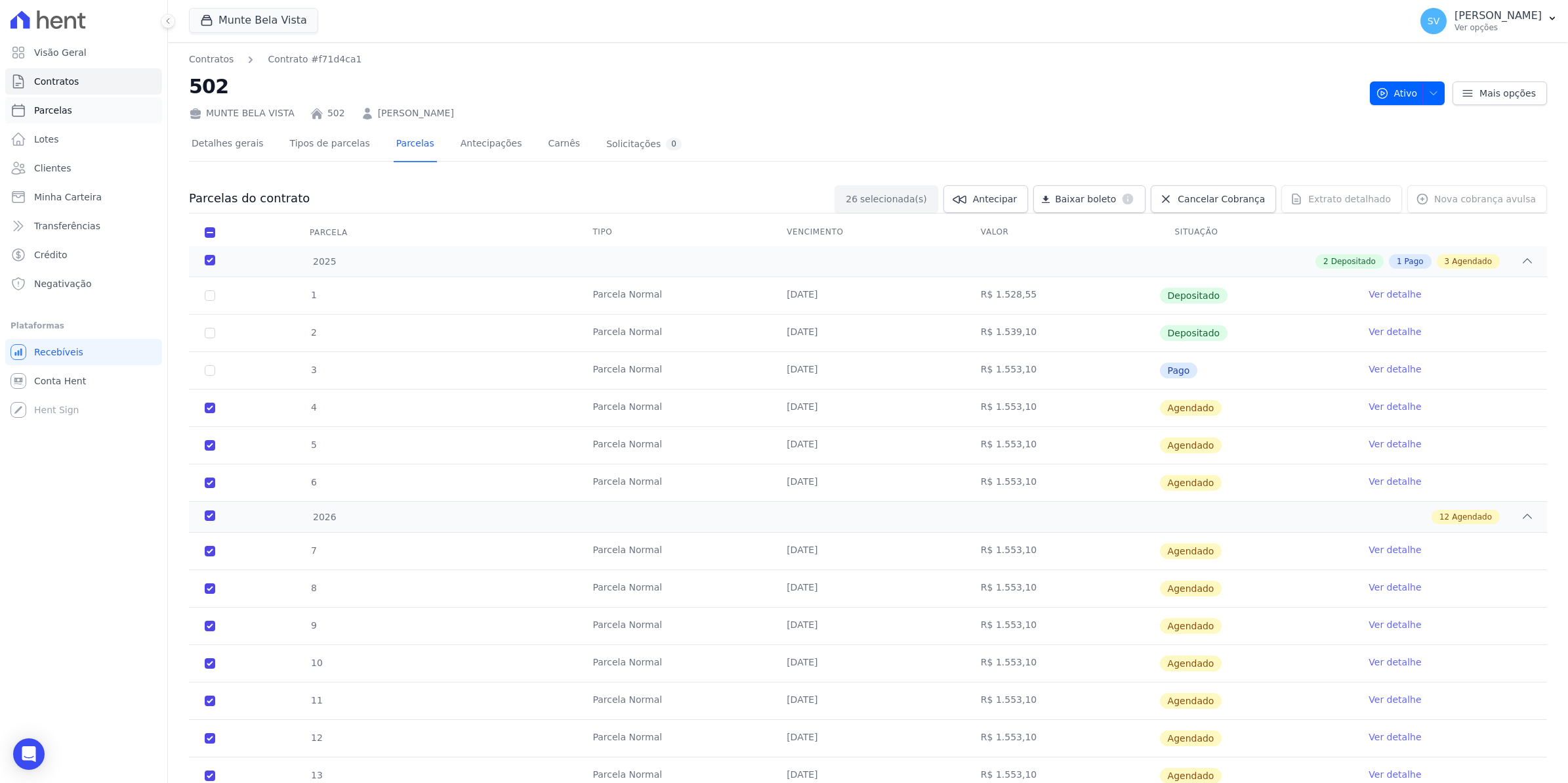
click at [53, 106] on span "Parcelas" at bounding box center [52, 110] width 38 height 14
select select
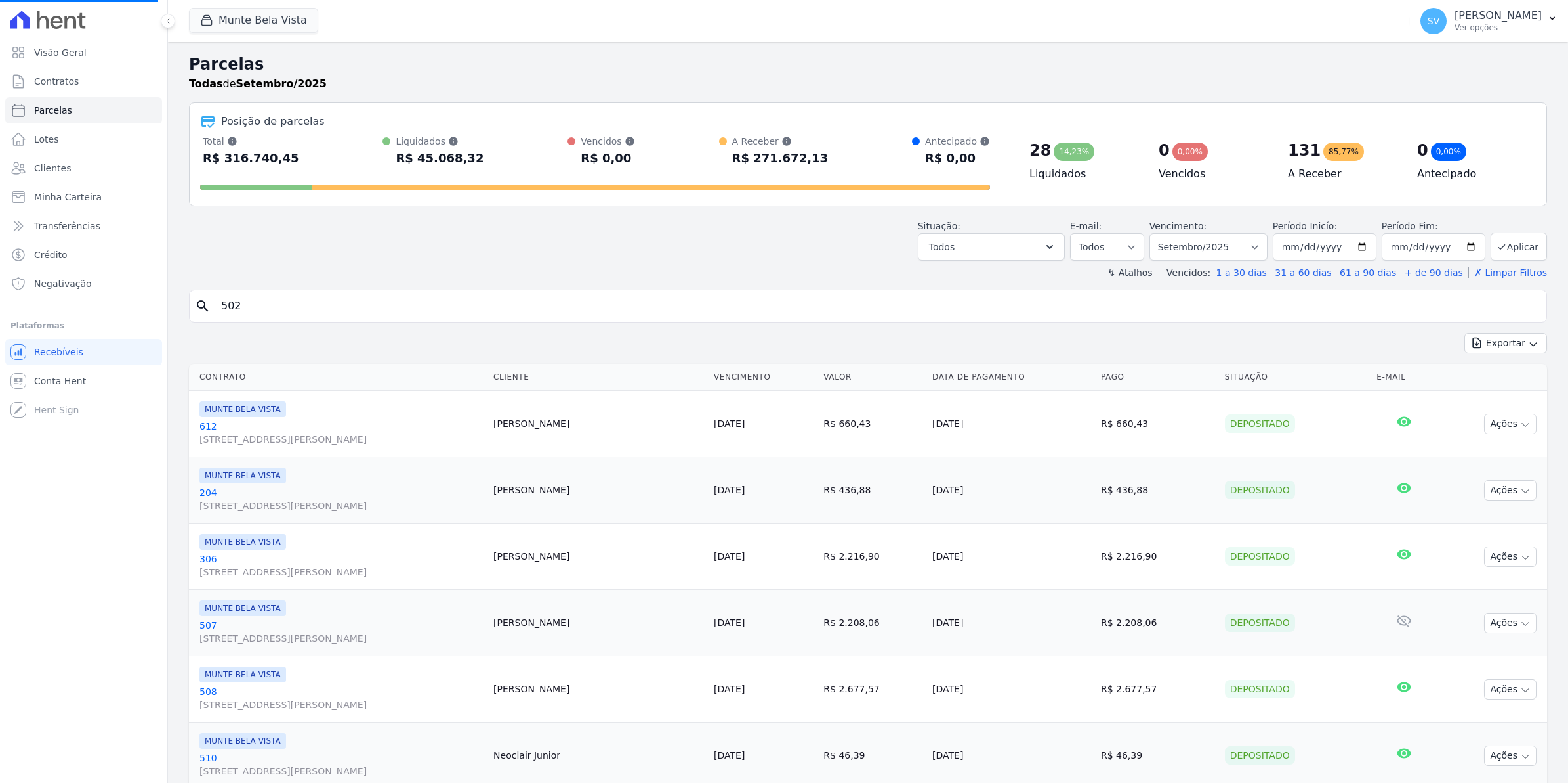
select select
click at [294, 313] on input "search" at bounding box center [877, 305] width 1329 height 26
type input "502"
select select
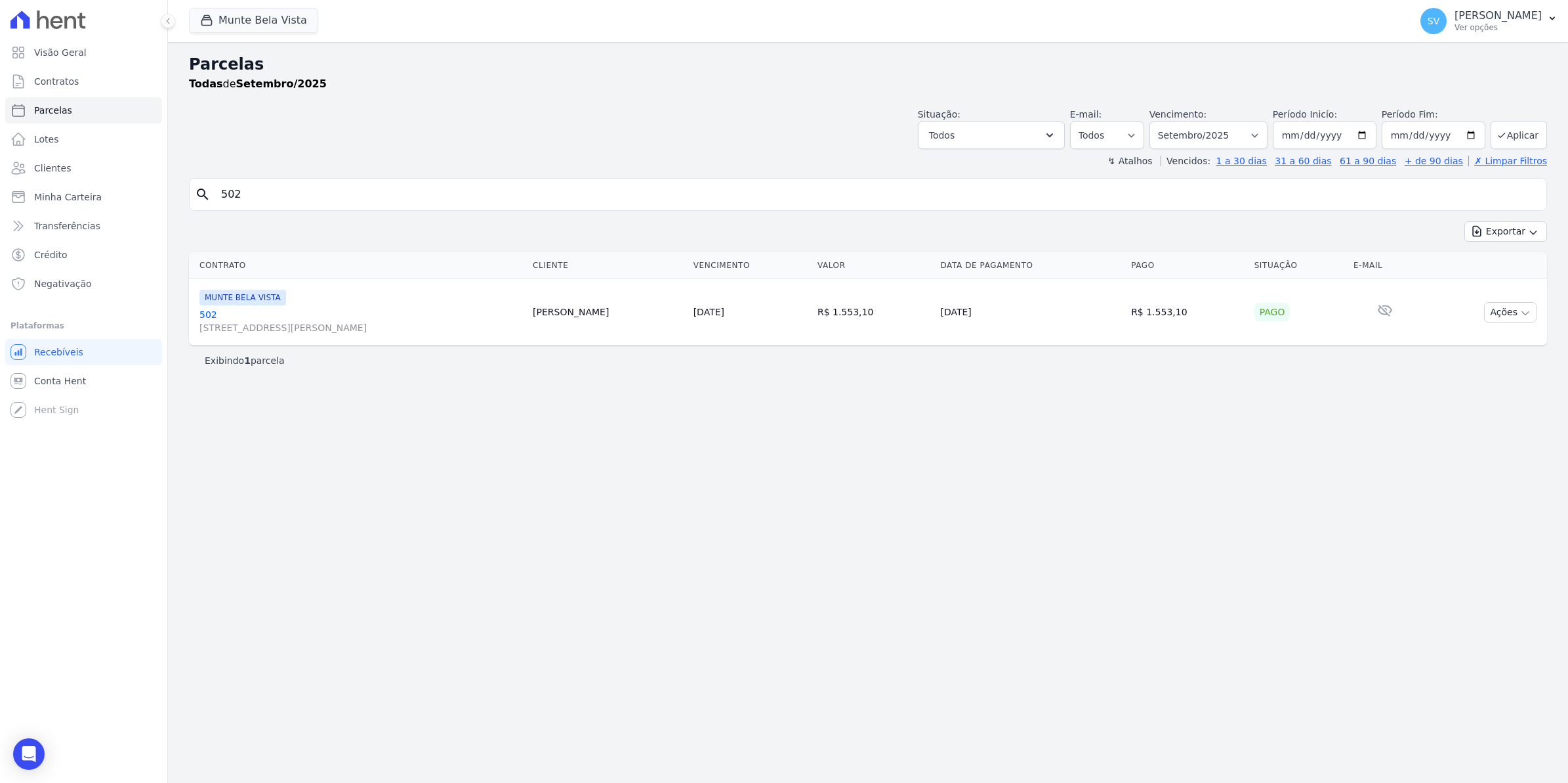
click at [207, 315] on link "[GEOGRAPHIC_DATA][STREET_ADDRESS][PERSON_NAME][GEOGRAPHIC_DATA]" at bounding box center [361, 321] width 323 height 26
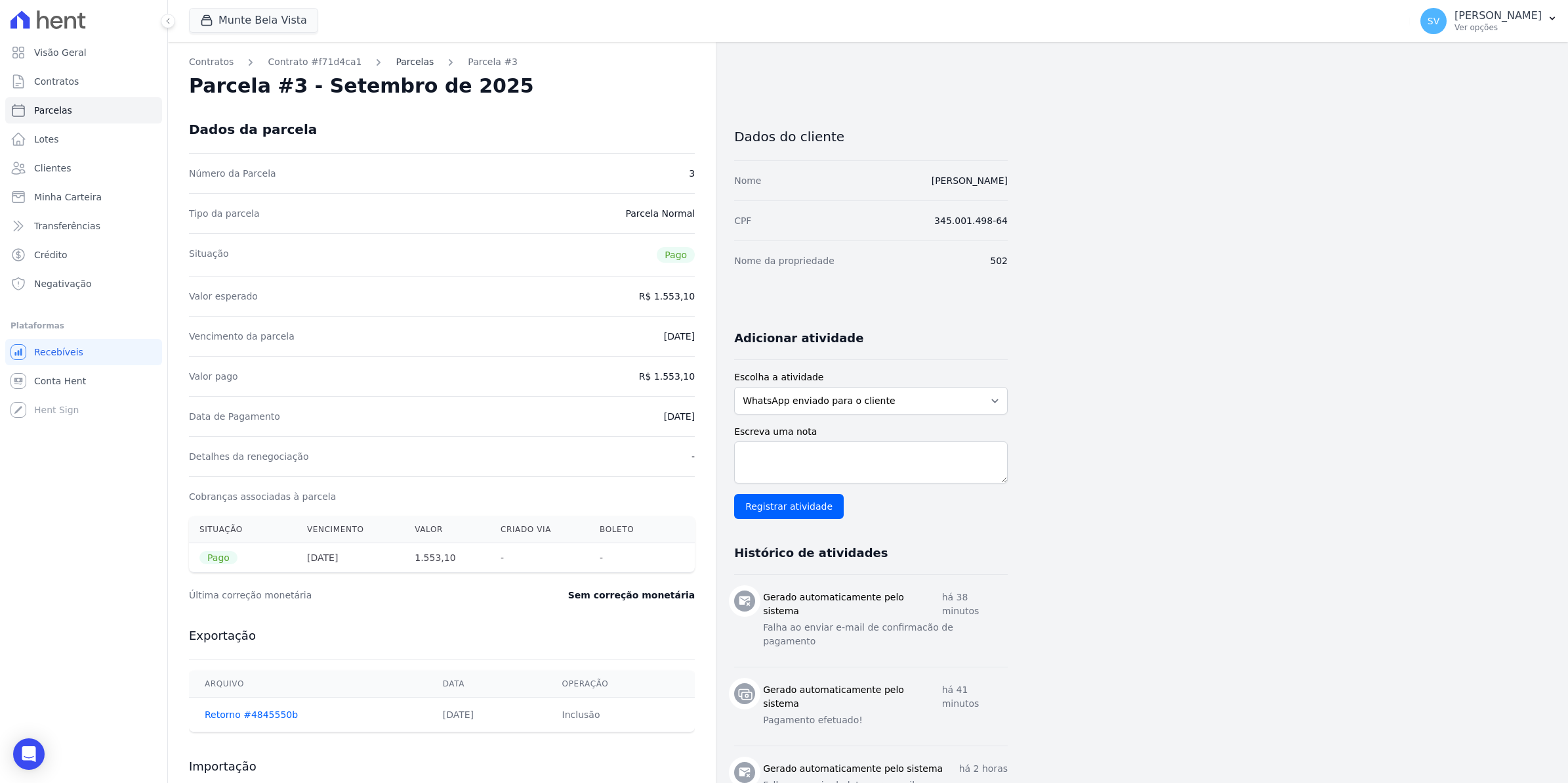
click at [404, 63] on link "Parcelas" at bounding box center [414, 62] width 38 height 14
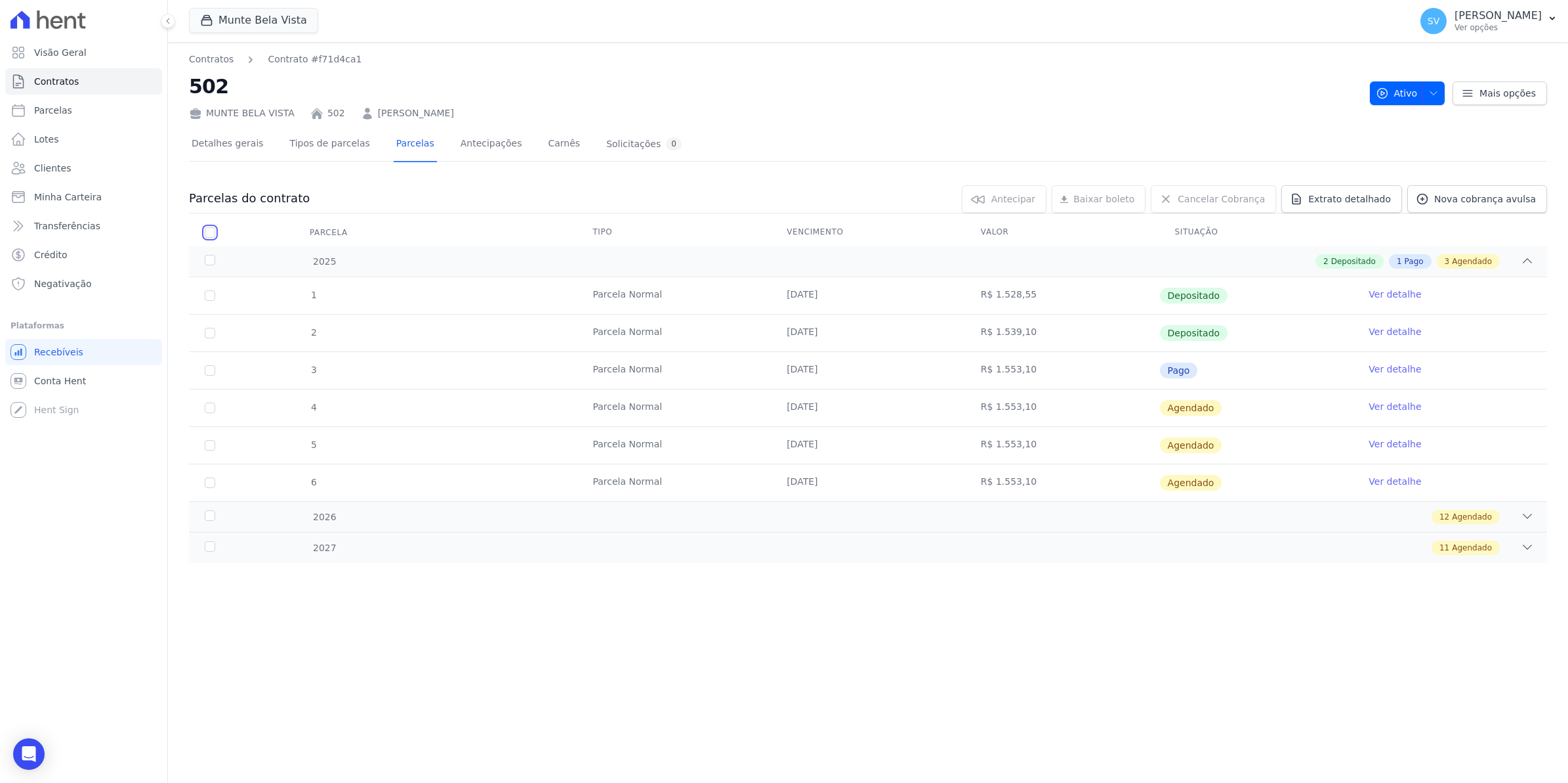
click at [208, 228] on input "checkbox" at bounding box center [209, 232] width 11 height 11
checkbox input "true"
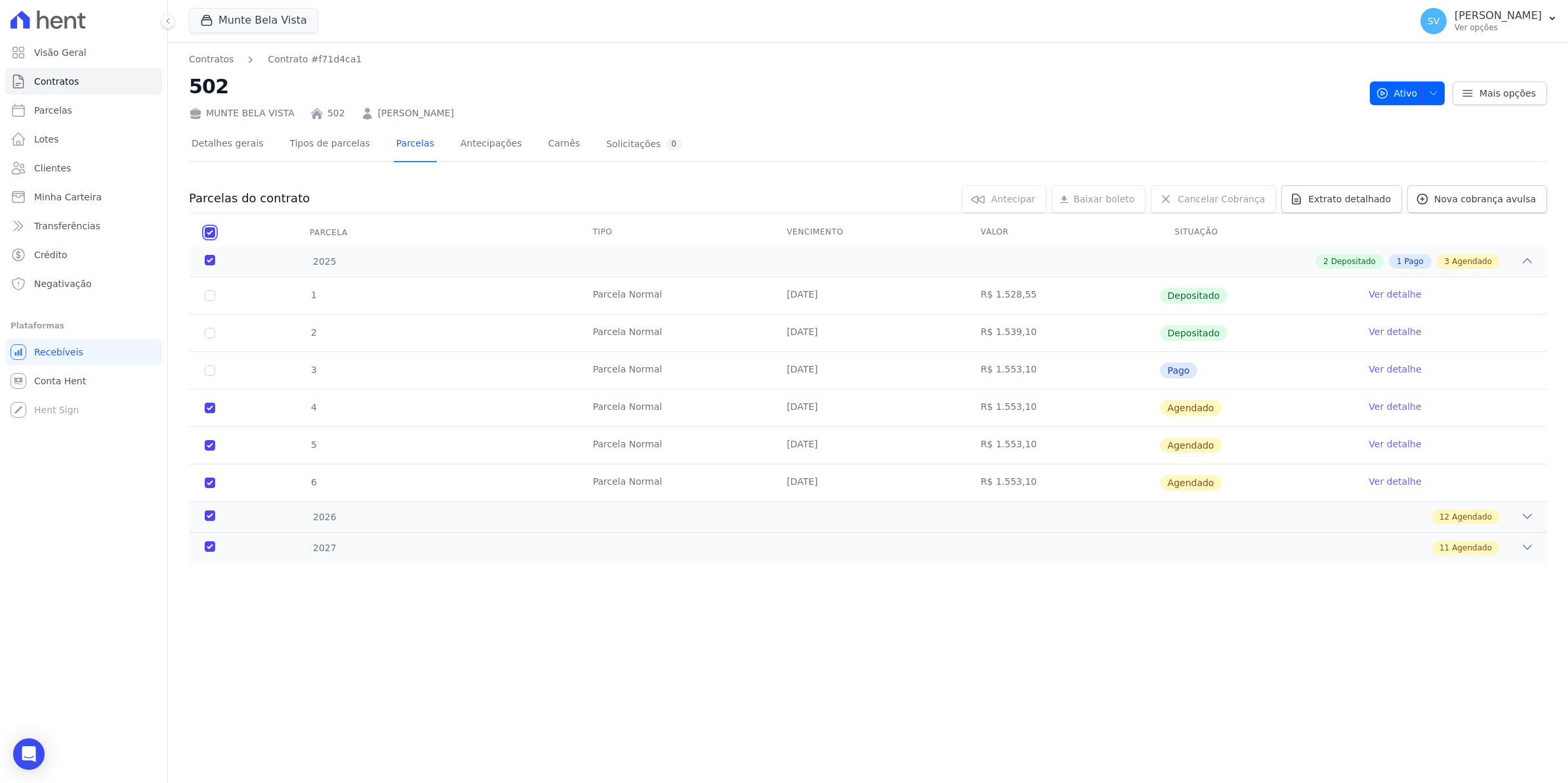
checkbox input "true"
click at [1527, 519] on icon at bounding box center [1527, 517] width 14 height 14
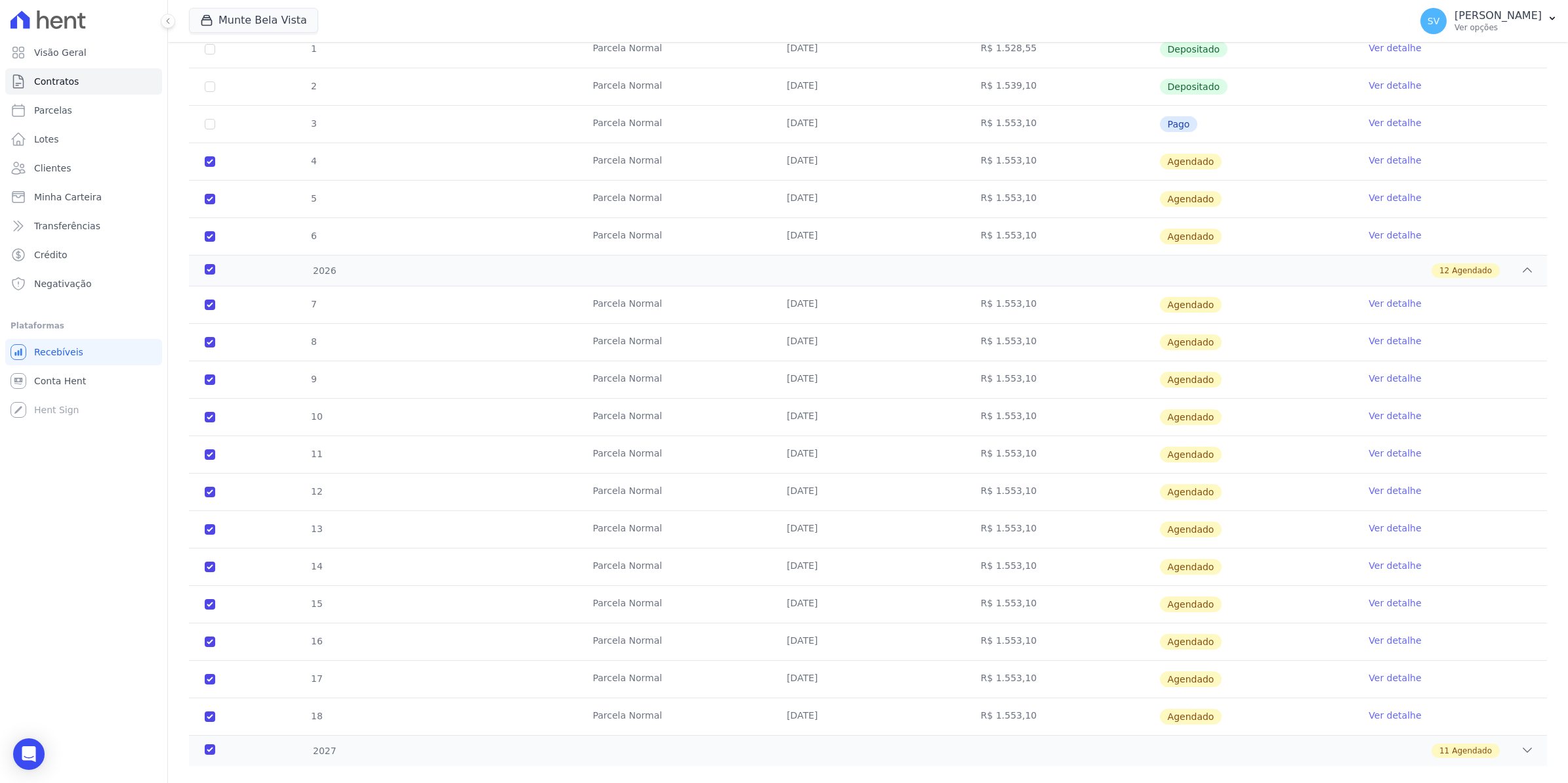
scroll to position [270, 0]
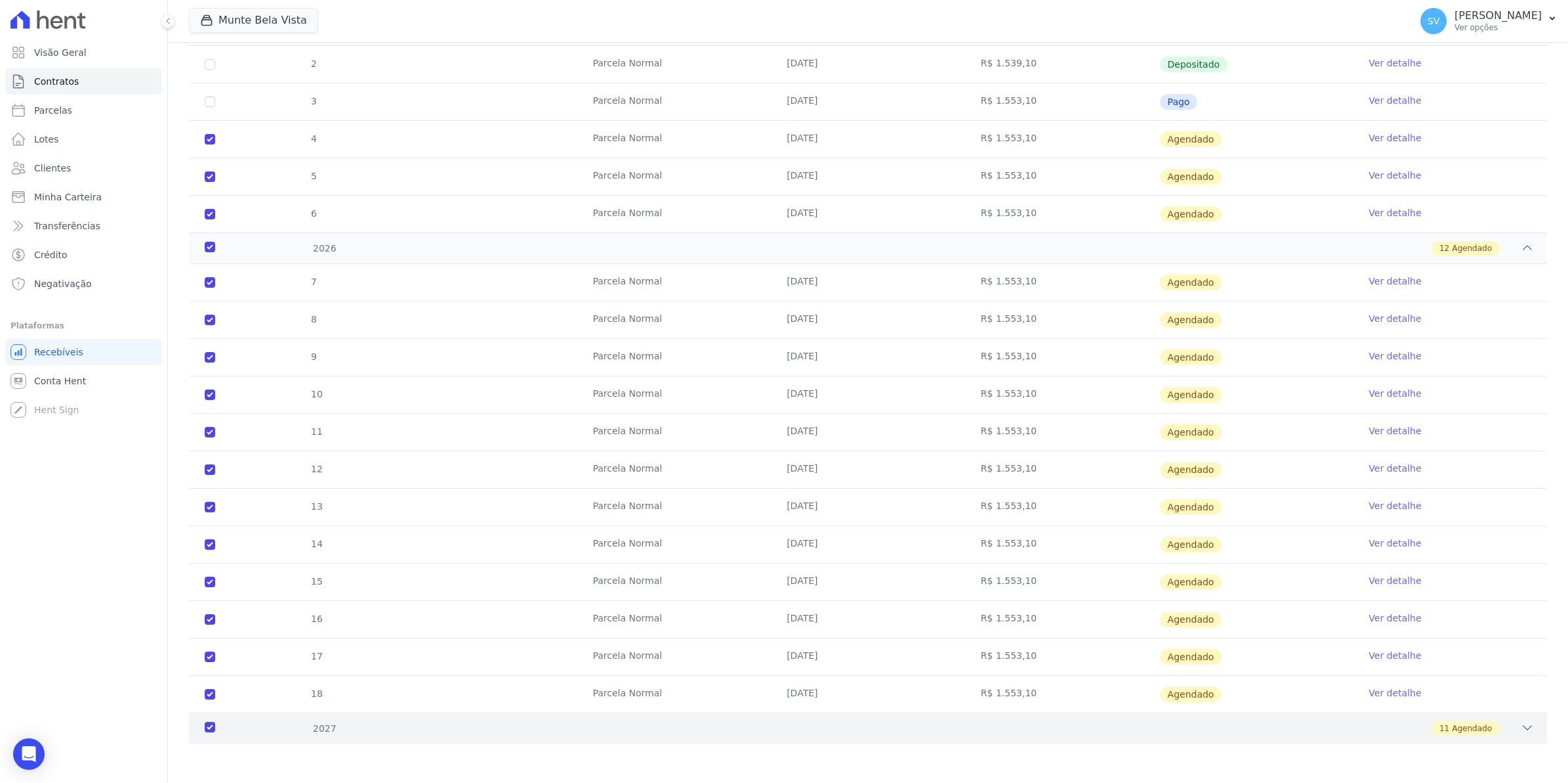
click at [1521, 733] on icon at bounding box center [1527, 728] width 14 height 14
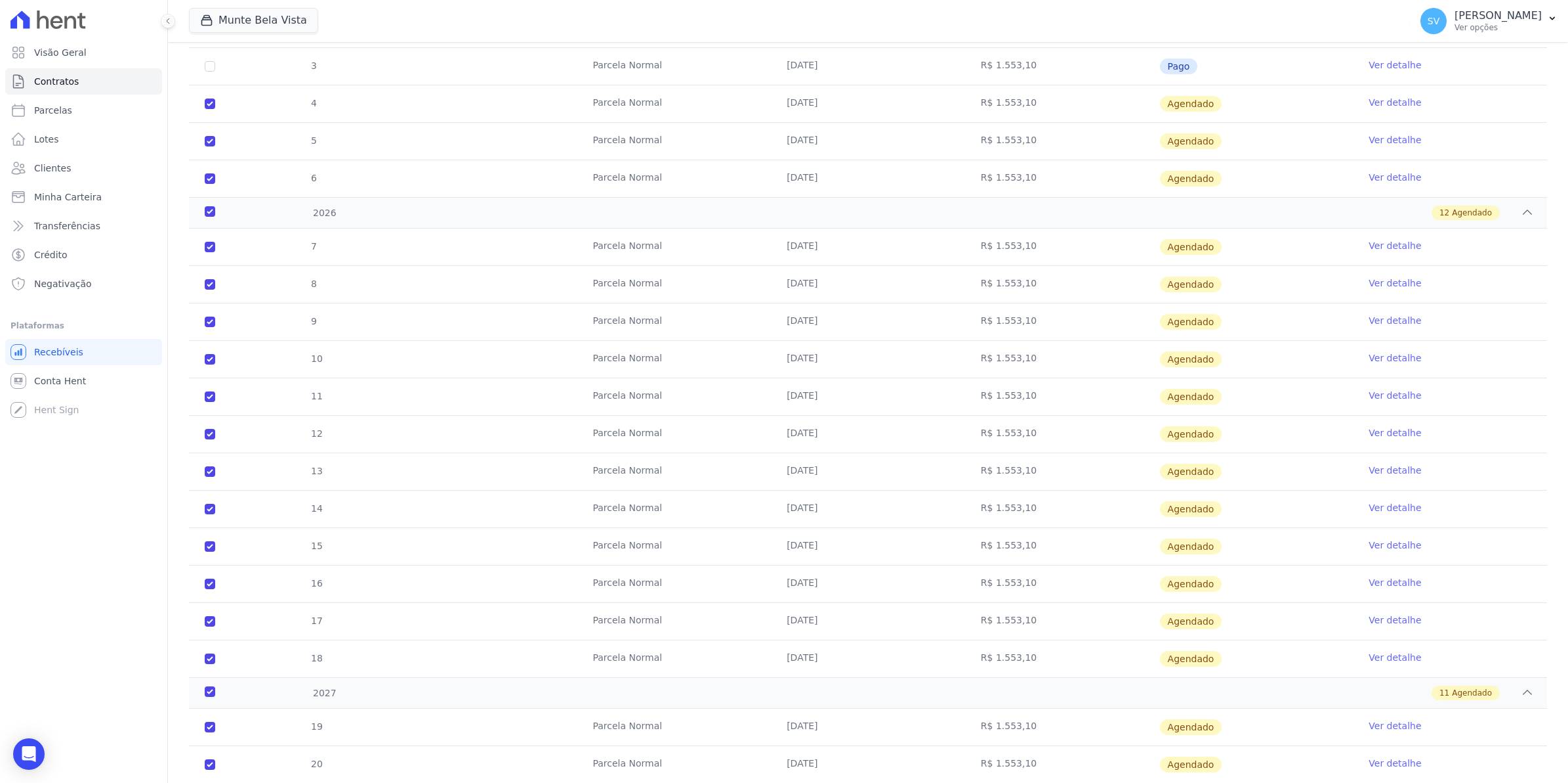
scroll to position [0, 0]
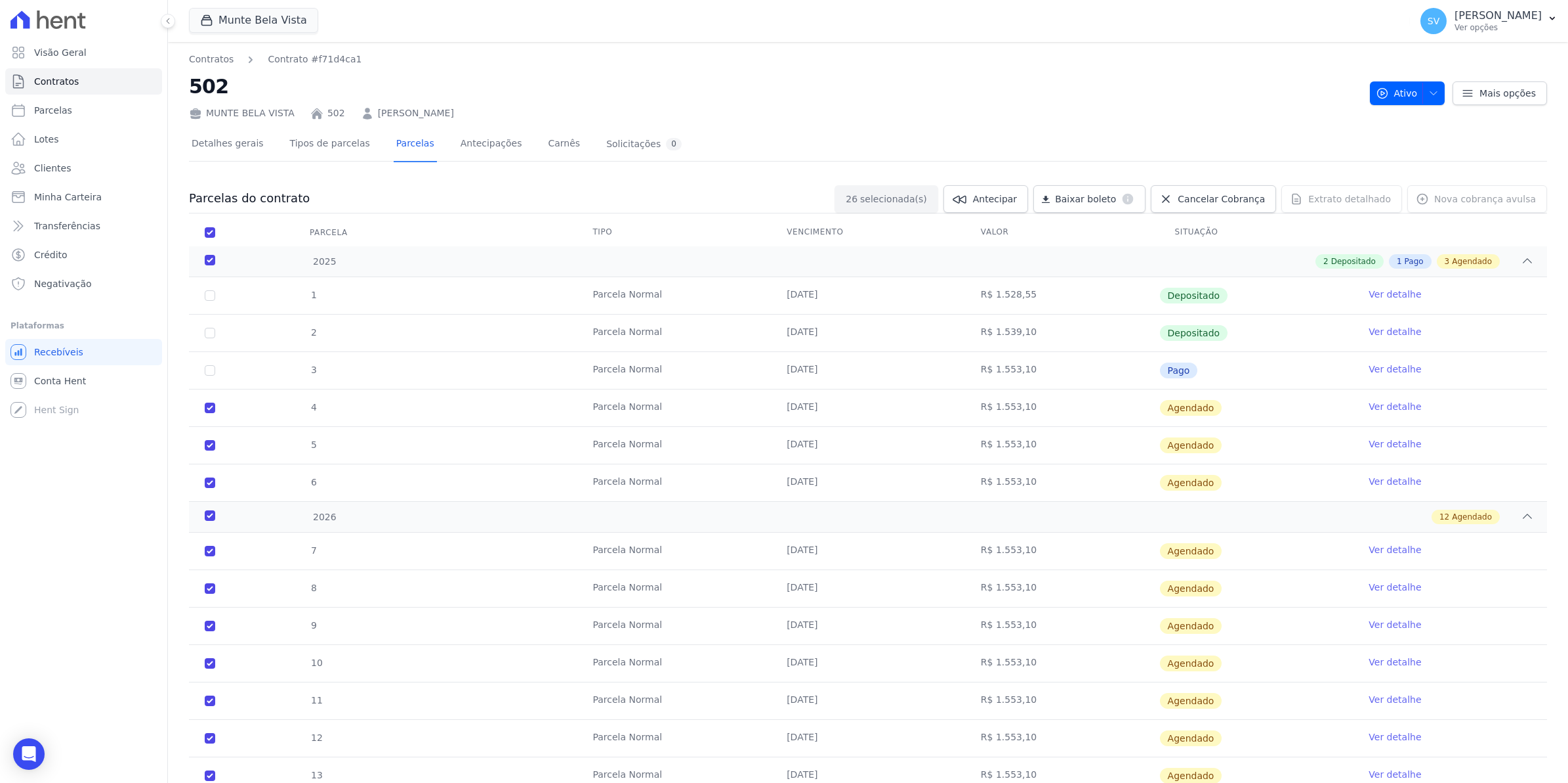
click at [1488, 200] on div "Nova cobrança avulsa Nova cobrança avulsa Adicionar Parcela Escolha um tipo de …" at bounding box center [1477, 199] width 140 height 28
click at [1465, 91] on icon at bounding box center [1469, 94] width 14 height 14
click at [1105, 105] on div "MUNTE BELA VISTA 502 NATALY MENEGHEL" at bounding box center [774, 111] width 1170 height 19
click at [54, 114] on span "Parcelas" at bounding box center [52, 110] width 38 height 14
select select
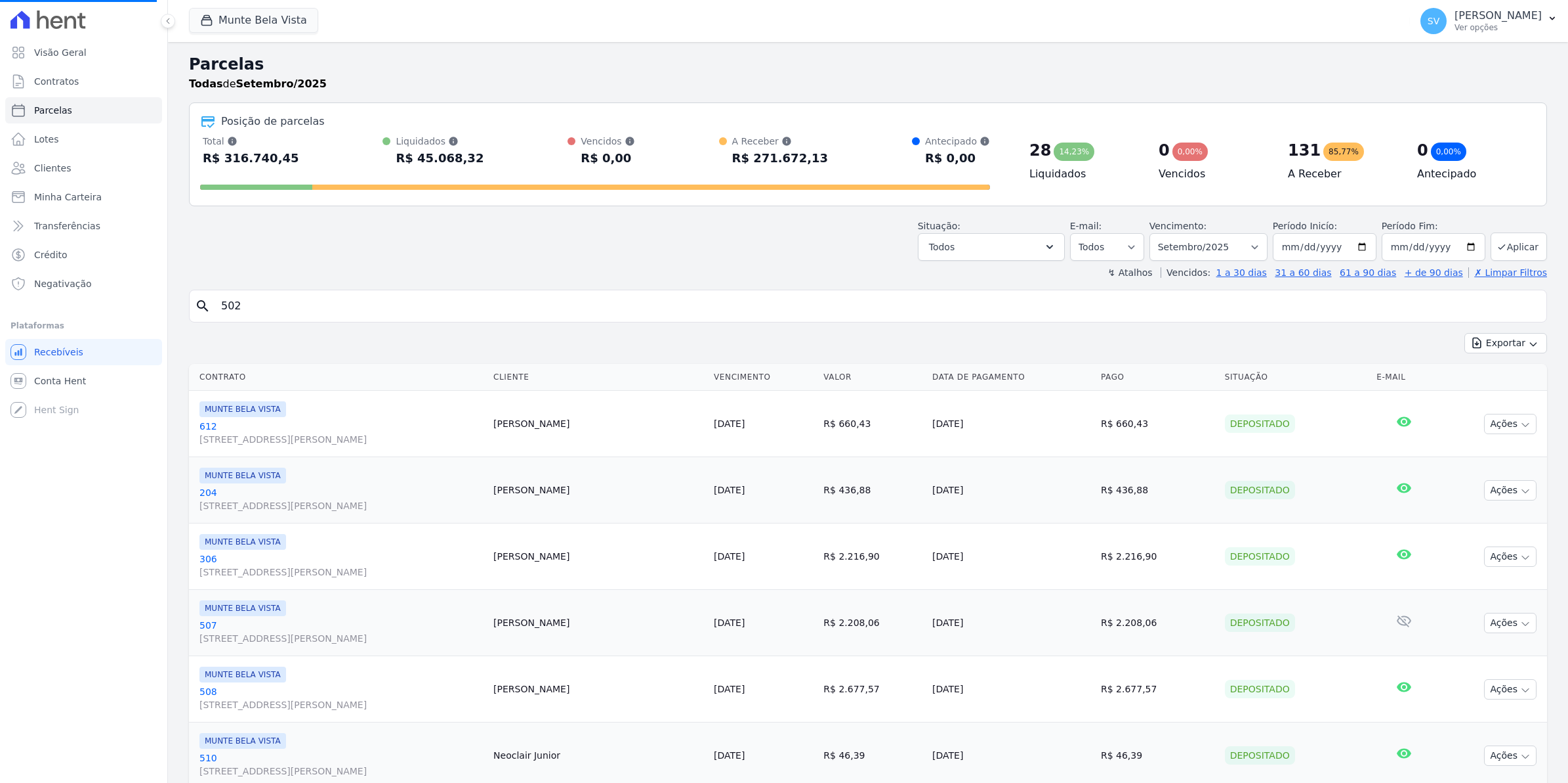
select select
click at [258, 310] on input "search" at bounding box center [877, 305] width 1329 height 26
type input "502"
select select
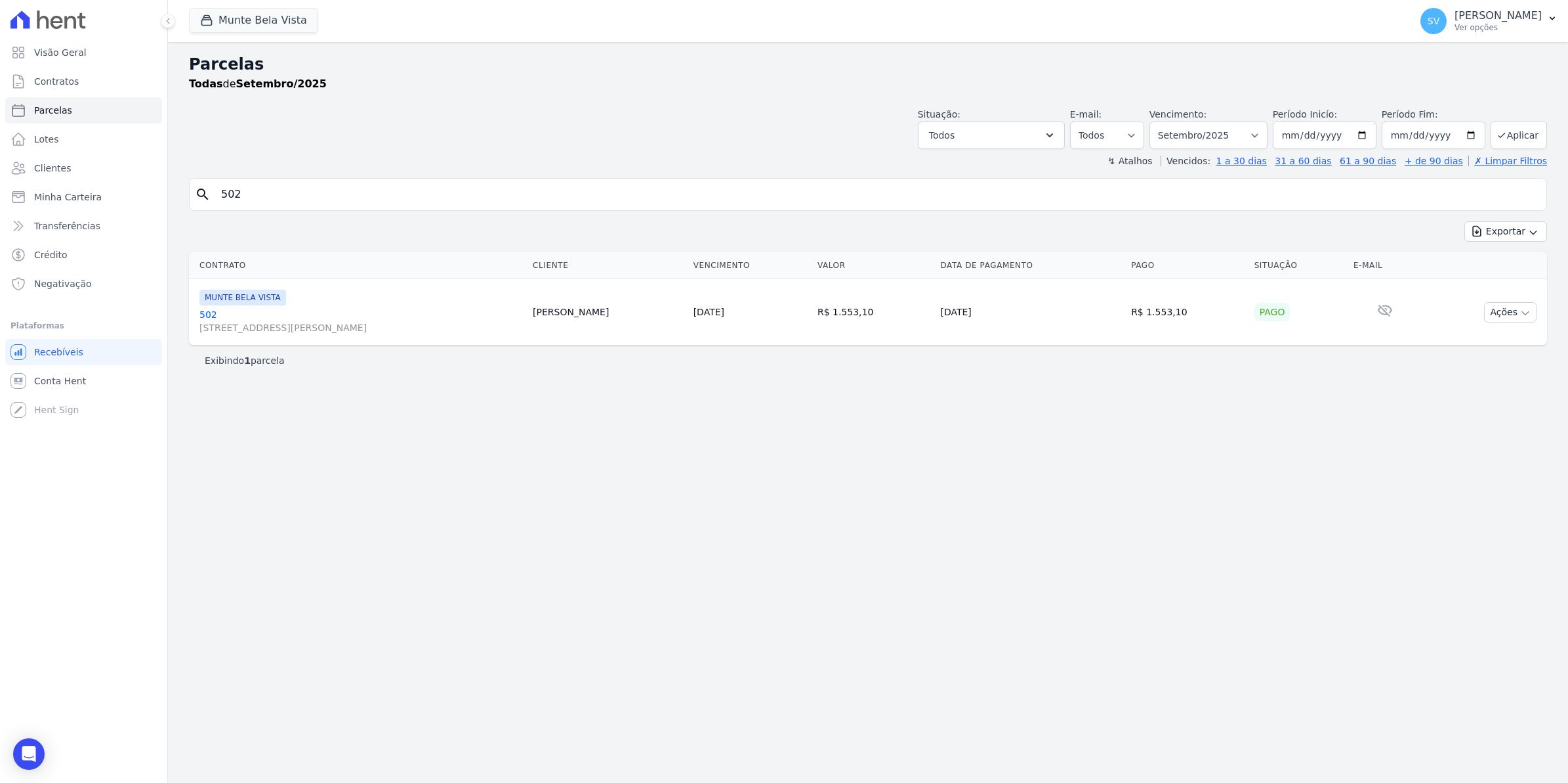
click at [200, 317] on link "[GEOGRAPHIC_DATA][STREET_ADDRESS][PERSON_NAME][GEOGRAPHIC_DATA]" at bounding box center [361, 321] width 323 height 26
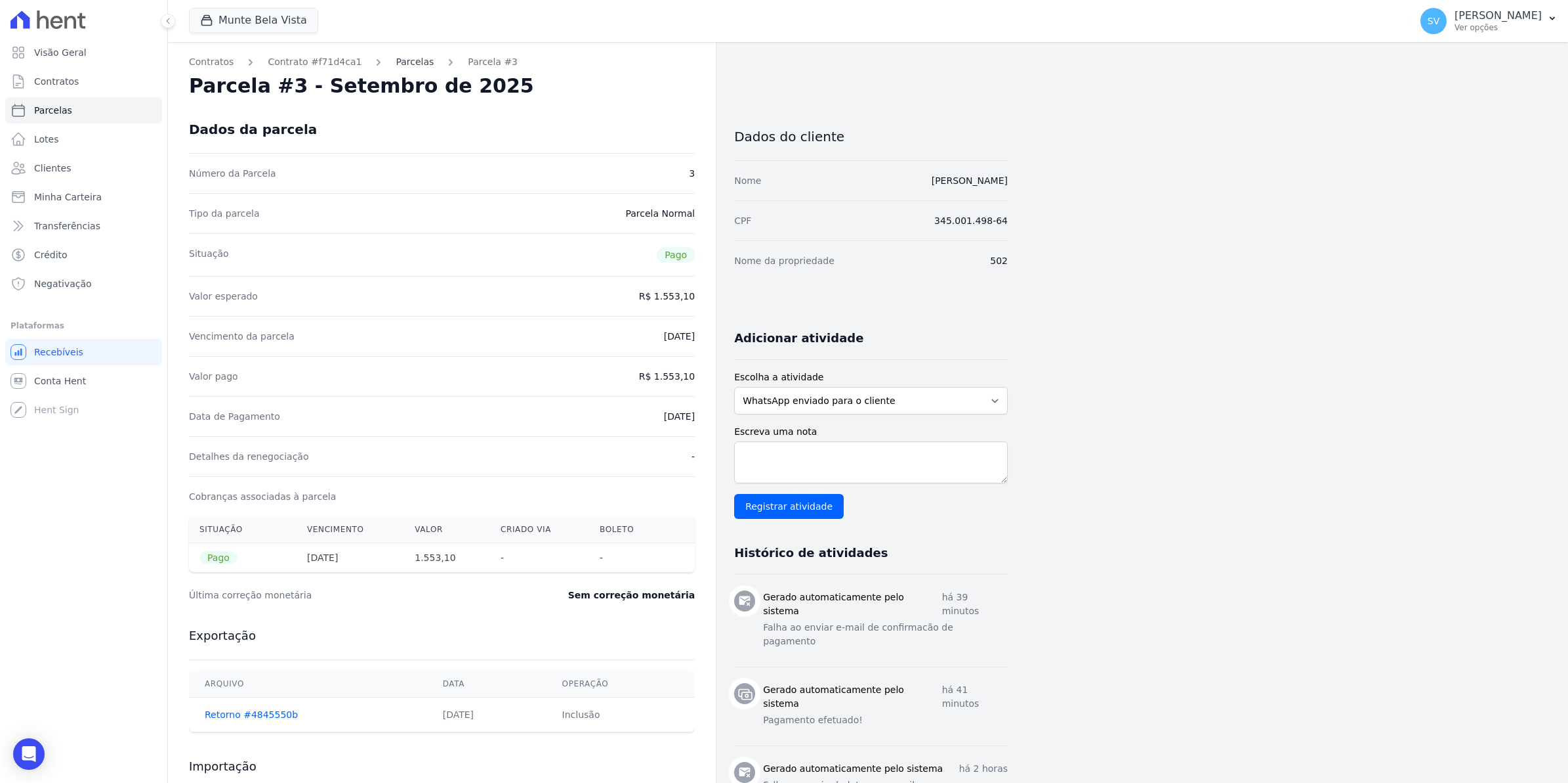
click at [397, 64] on link "Parcelas" at bounding box center [414, 62] width 38 height 14
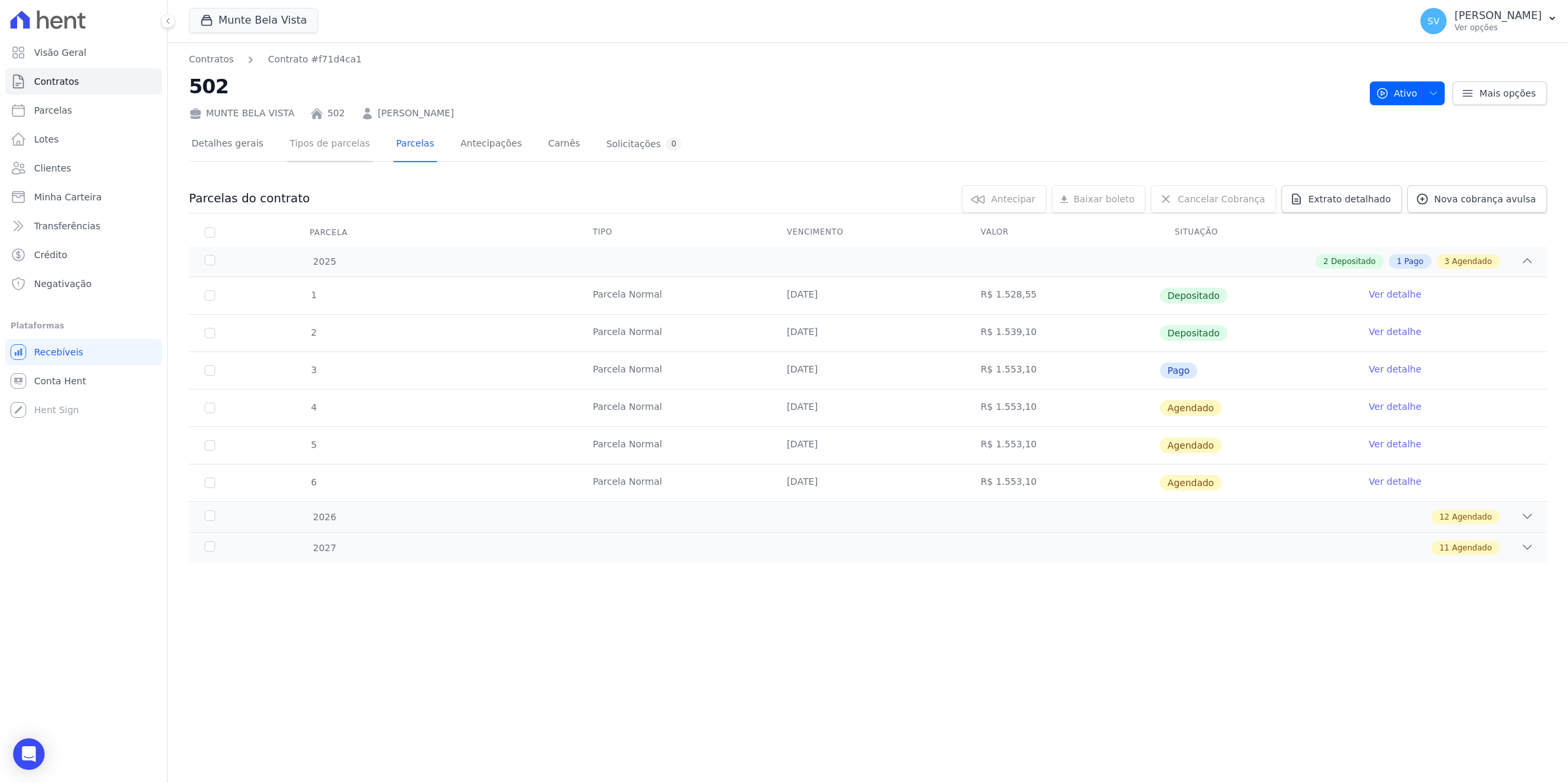
click at [314, 148] on link "Tipos de parcelas" at bounding box center [330, 145] width 85 height 35
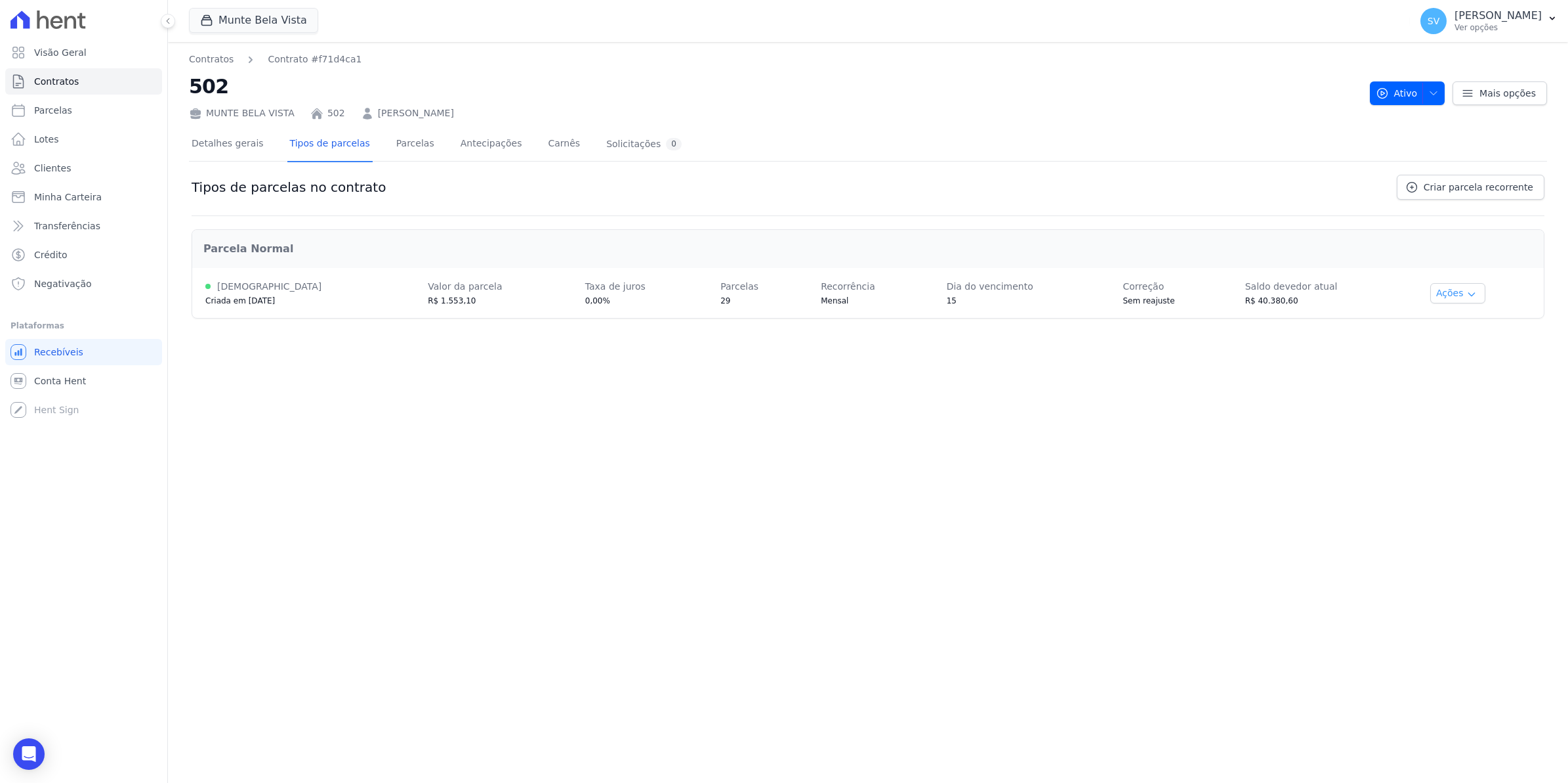
click at [1431, 294] on button "Ações" at bounding box center [1458, 293] width 55 height 20
click at [1499, 354] on link "Renegociar" at bounding box center [1474, 359] width 101 height 15
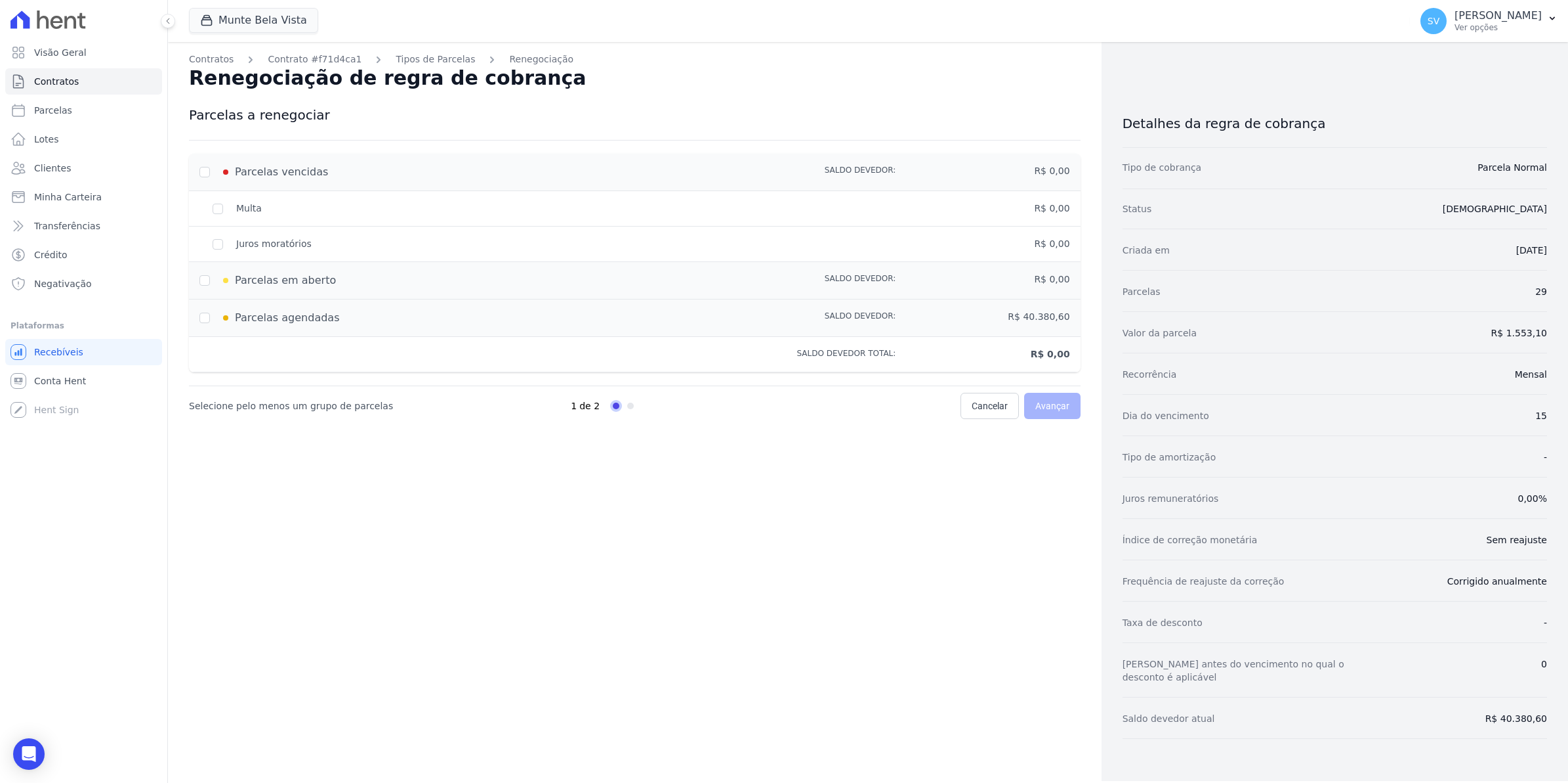
click at [204, 282] on div "Parcelas em aberto" at bounding box center [460, 280] width 522 height 15
click at [207, 172] on div "Parcelas vencidas" at bounding box center [460, 172] width 522 height 15
click at [218, 209] on div "Multa" at bounding box center [460, 209] width 522 height 14
click at [204, 282] on div "Parcelas em aberto" at bounding box center [460, 280] width 522 height 15
click at [205, 314] on input "checkbox" at bounding box center [205, 318] width 11 height 11
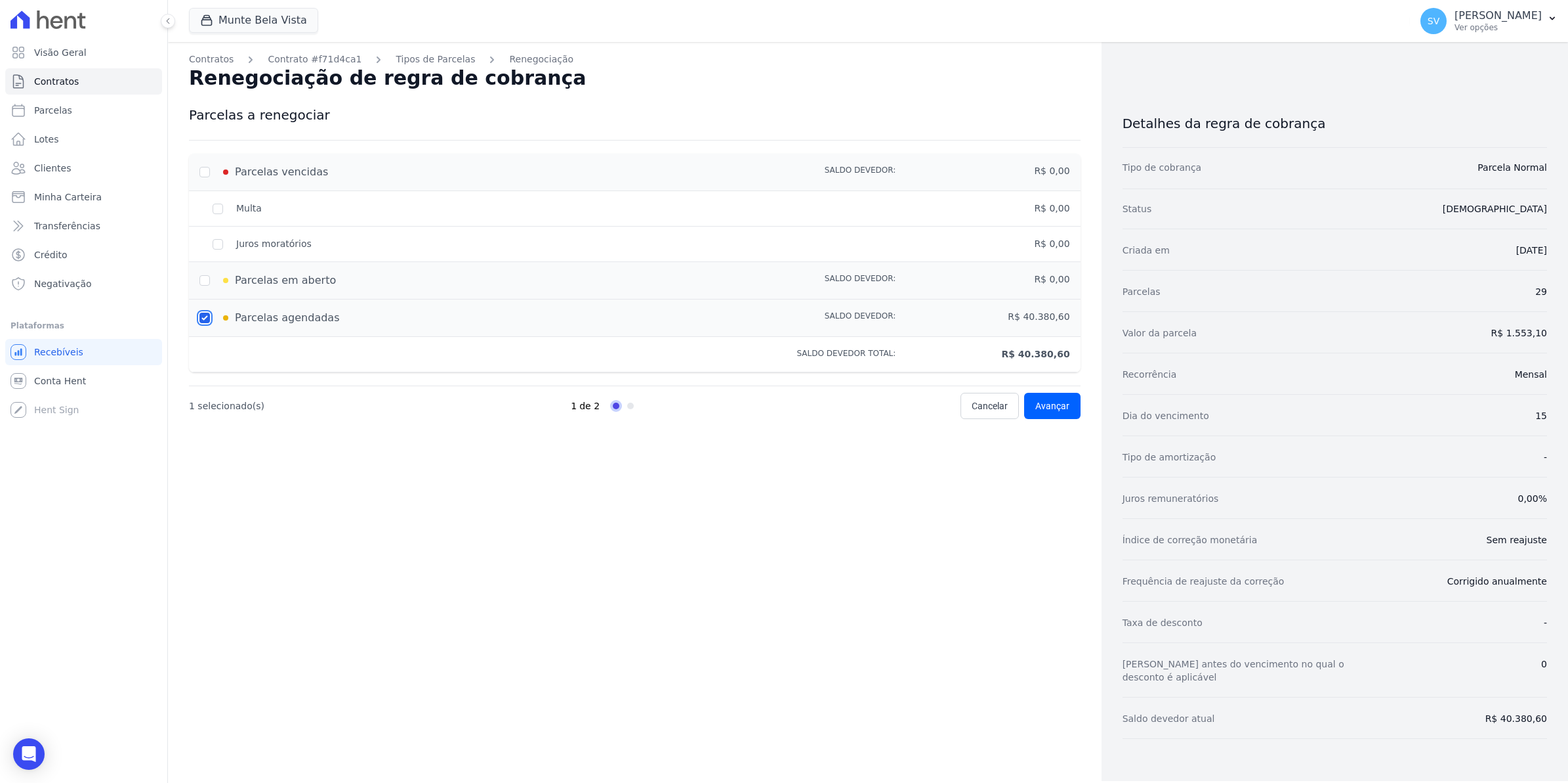
click at [205, 314] on input "checkbox" at bounding box center [205, 318] width 11 height 11
checkbox input "true"
type input "40380.6"
click at [1050, 408] on span "Avançar" at bounding box center [1052, 406] width 34 height 14
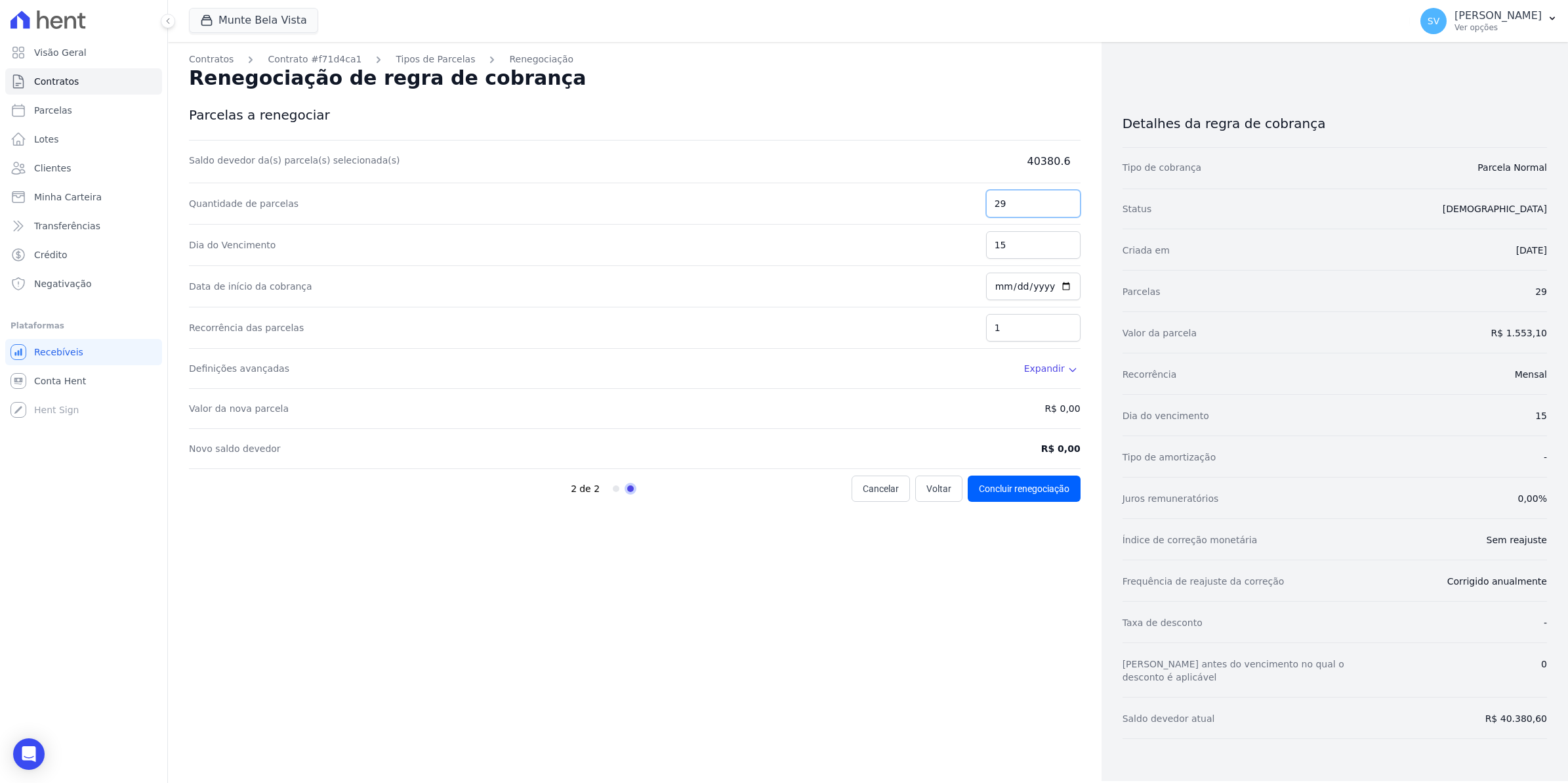
click at [1032, 196] on input "29" at bounding box center [1033, 204] width 95 height 28
drag, startPoint x: 1032, startPoint y: 196, endPoint x: 965, endPoint y: 213, distance: 69.1
click at [965, 213] on div "Quantidade de parcelas 29" at bounding box center [635, 204] width 892 height 42
type input "01"
type input "05"
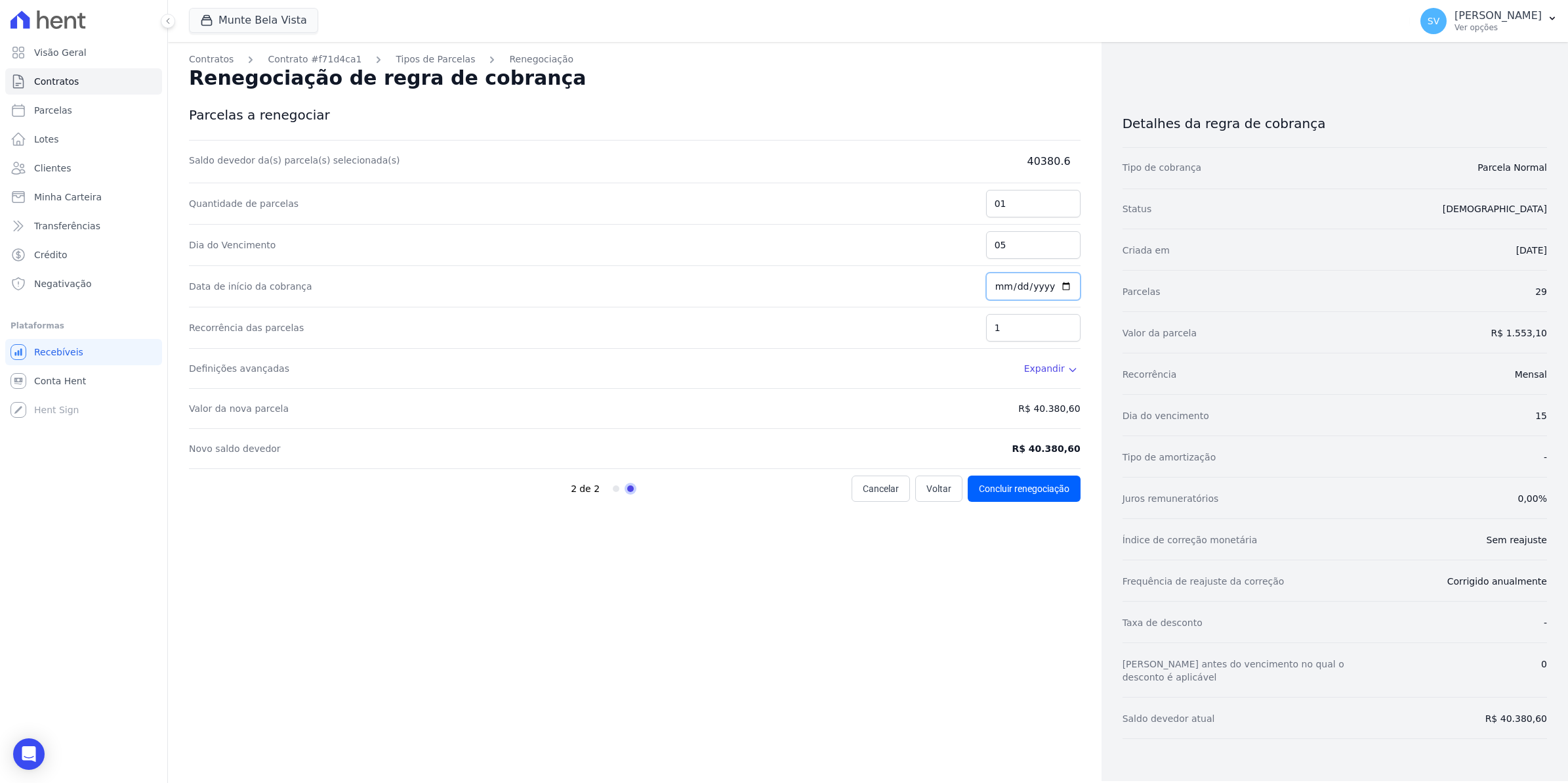
type input "2025-09-05"
click at [1042, 496] on button "Concluir renegociação" at bounding box center [1024, 488] width 113 height 26
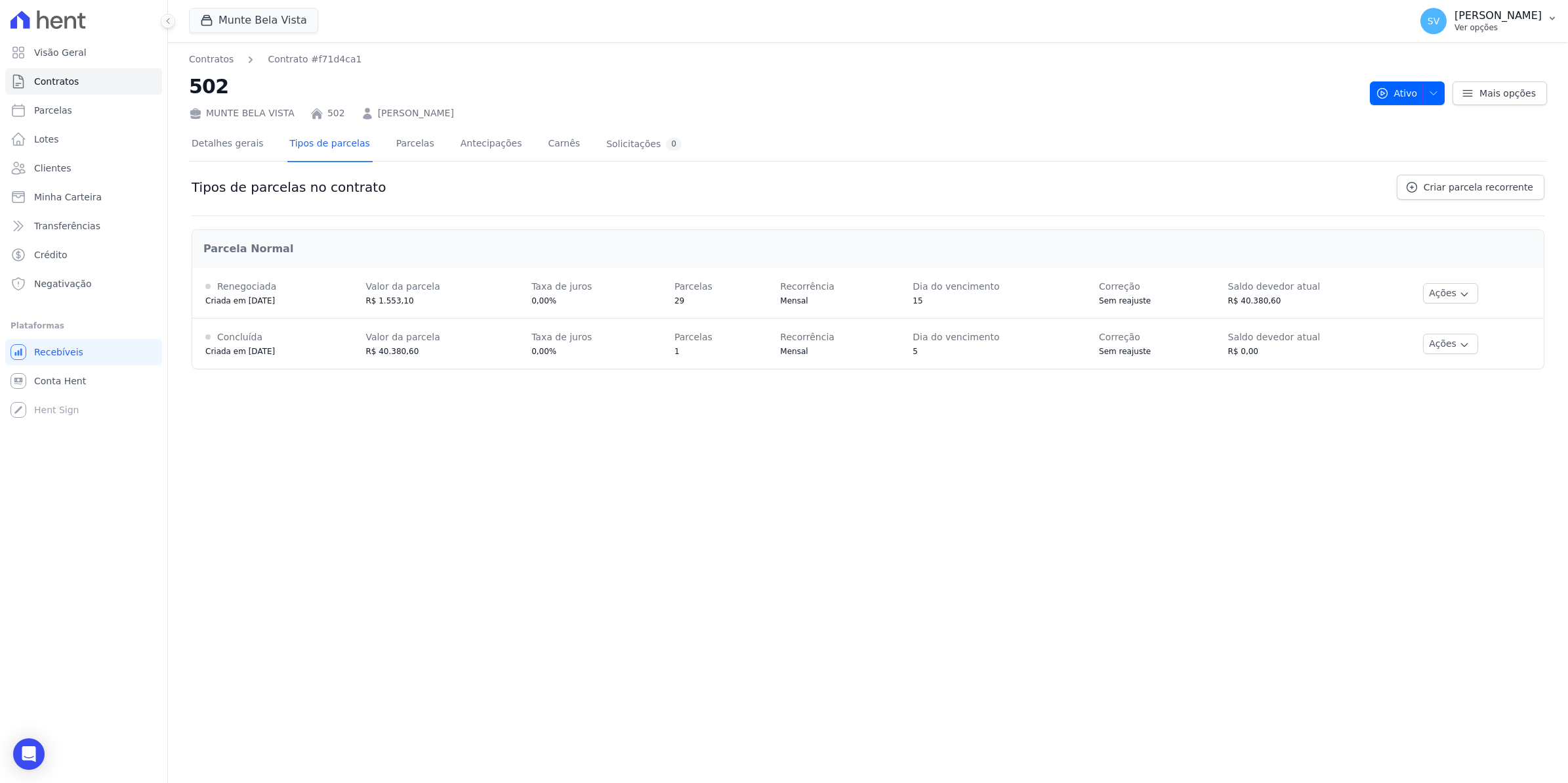
click at [1440, 21] on span "SV" at bounding box center [1434, 21] width 12 height 10
click at [1433, 122] on link "Importar remessas" at bounding box center [1484, 115] width 168 height 23
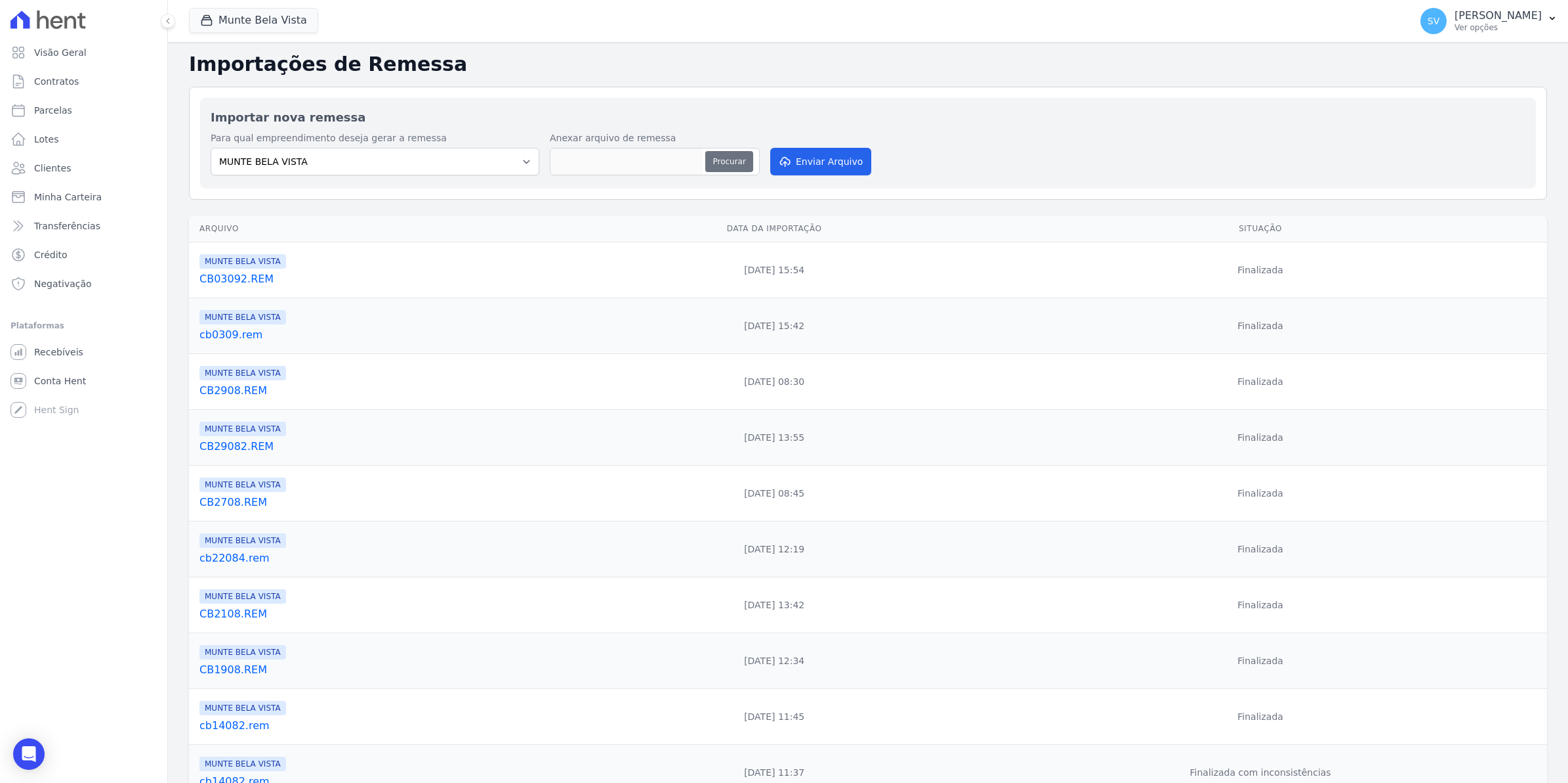
click at [713, 162] on button "Procurar" at bounding box center [729, 161] width 47 height 21
type input "cb0409.rem"
click at [723, 155] on button "Procurar" at bounding box center [729, 161] width 47 height 21
click at [835, 166] on button "Enviar Arquivo" at bounding box center [820, 161] width 101 height 28
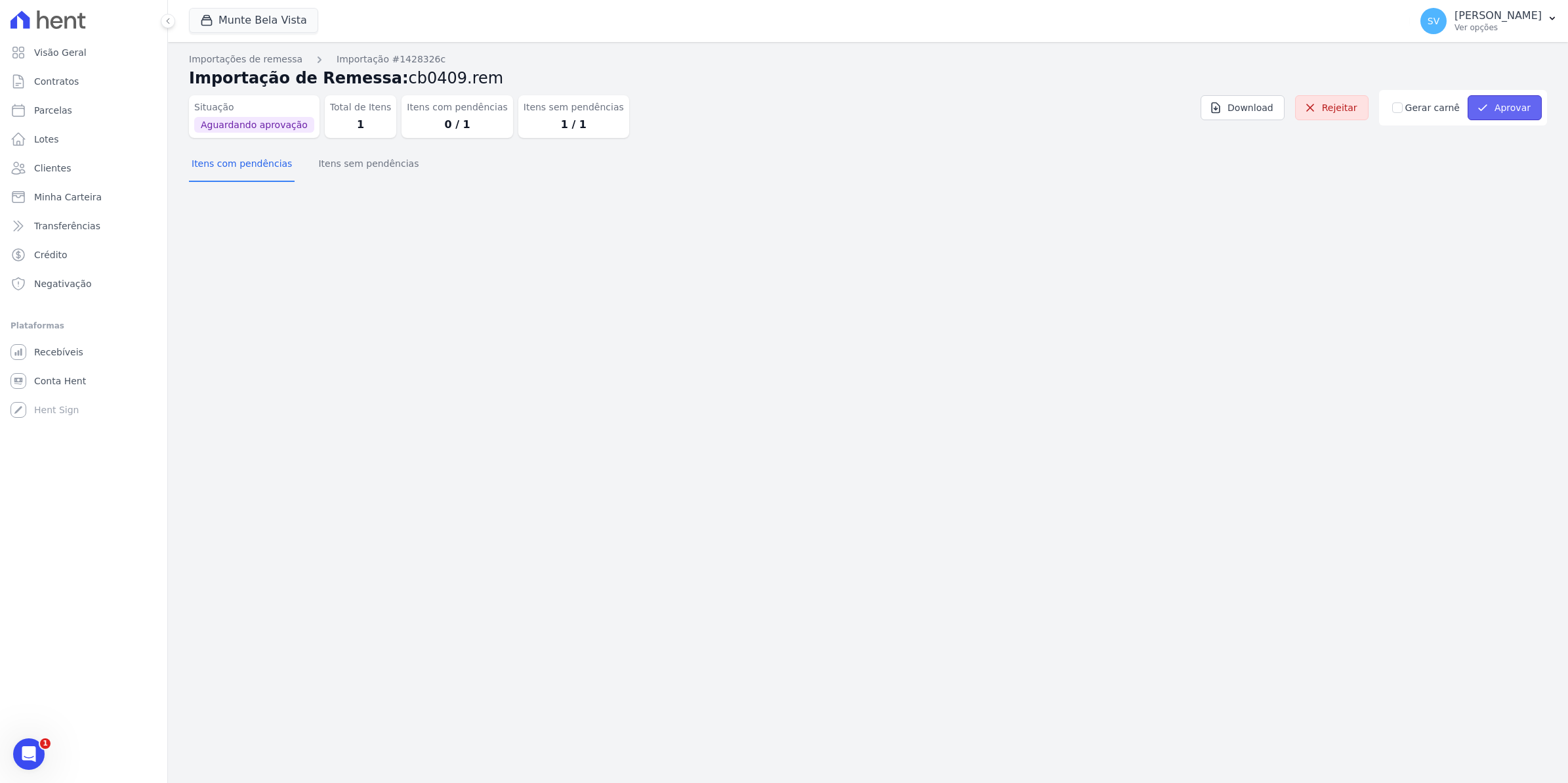
click at [1502, 108] on button "Aprovar" at bounding box center [1504, 108] width 74 height 25
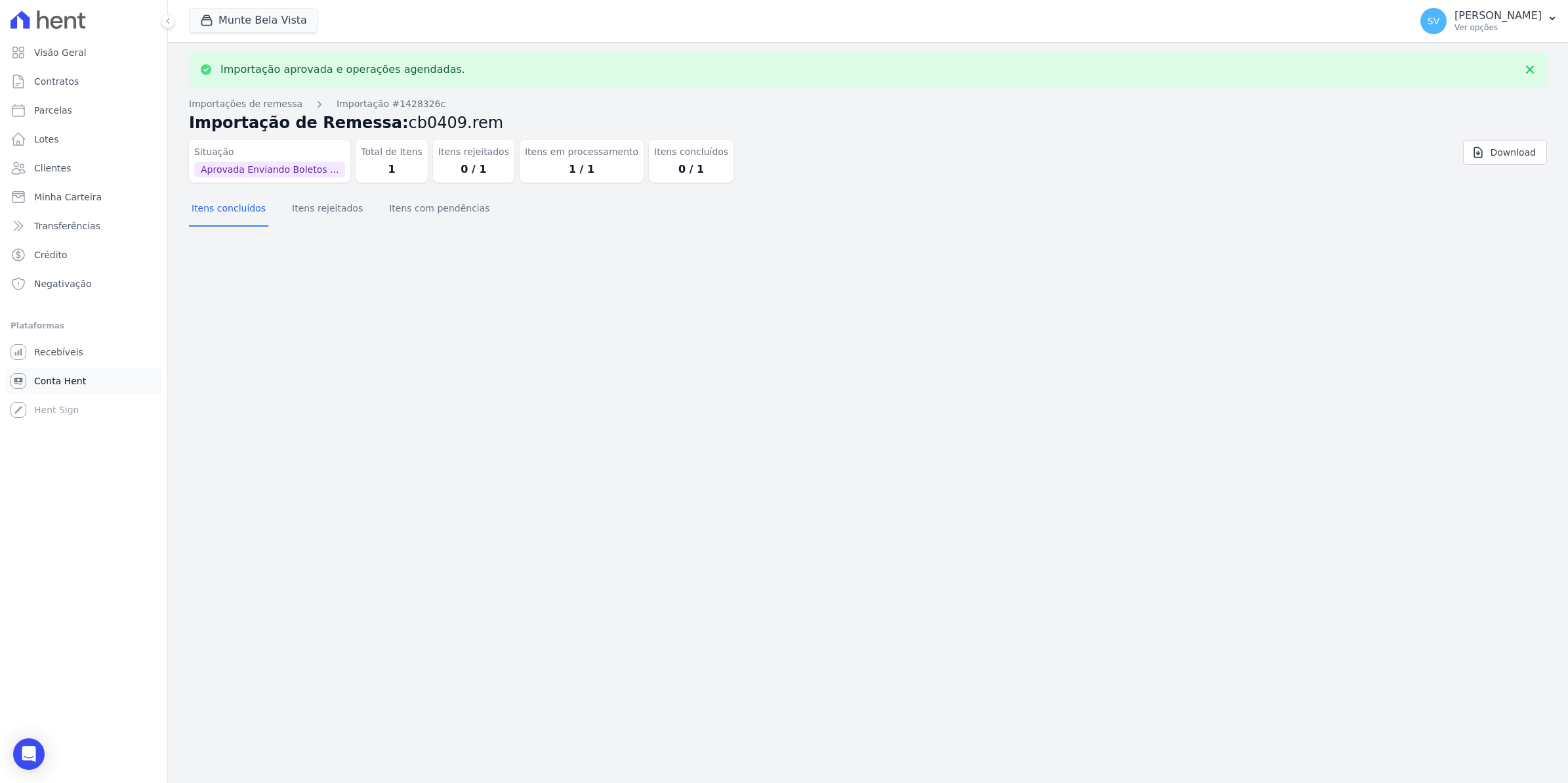
click at [70, 375] on span "Conta Hent" at bounding box center [60, 381] width 52 height 14
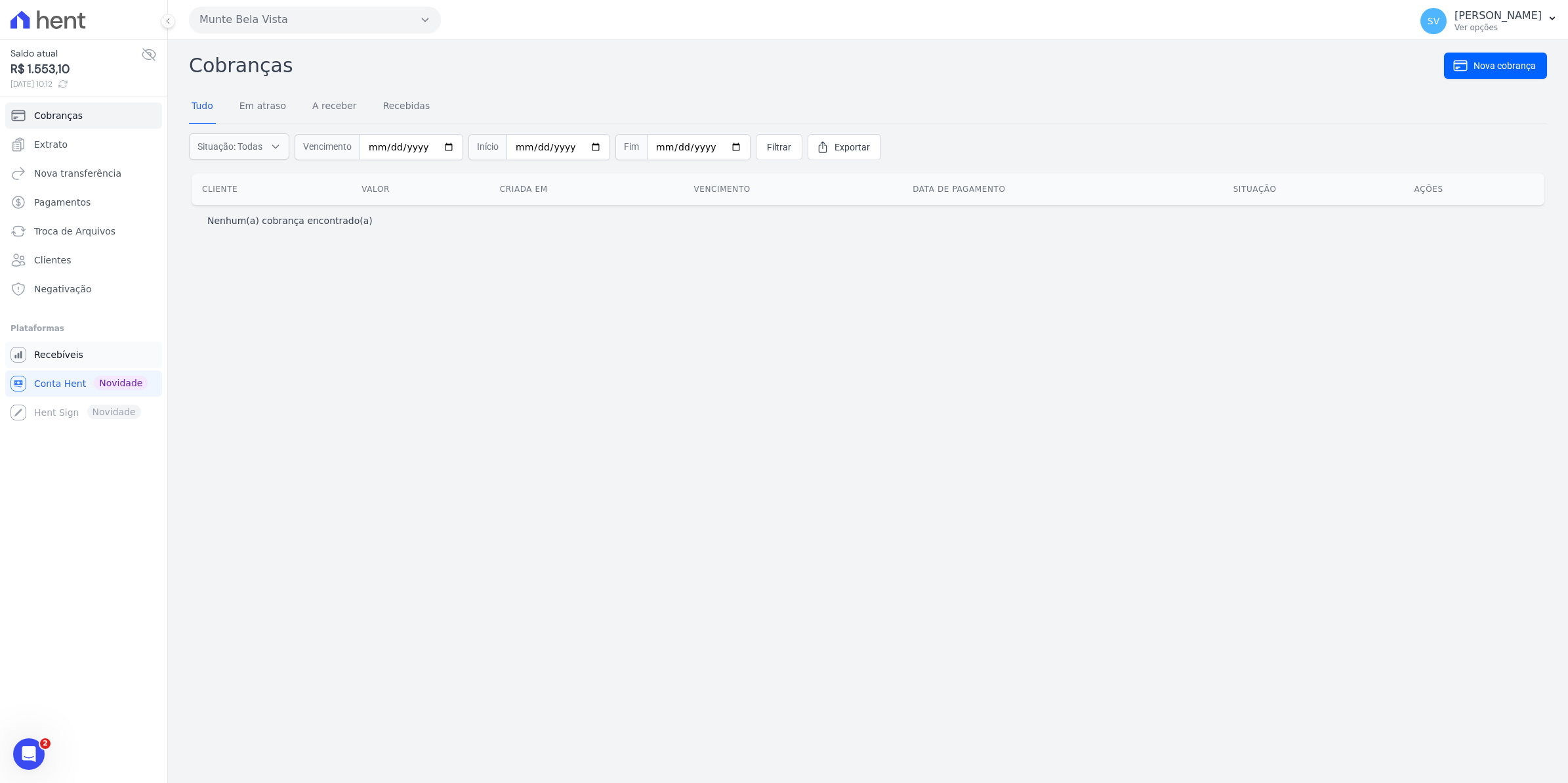
click at [56, 352] on span "Recebíveis" at bounding box center [58, 354] width 49 height 14
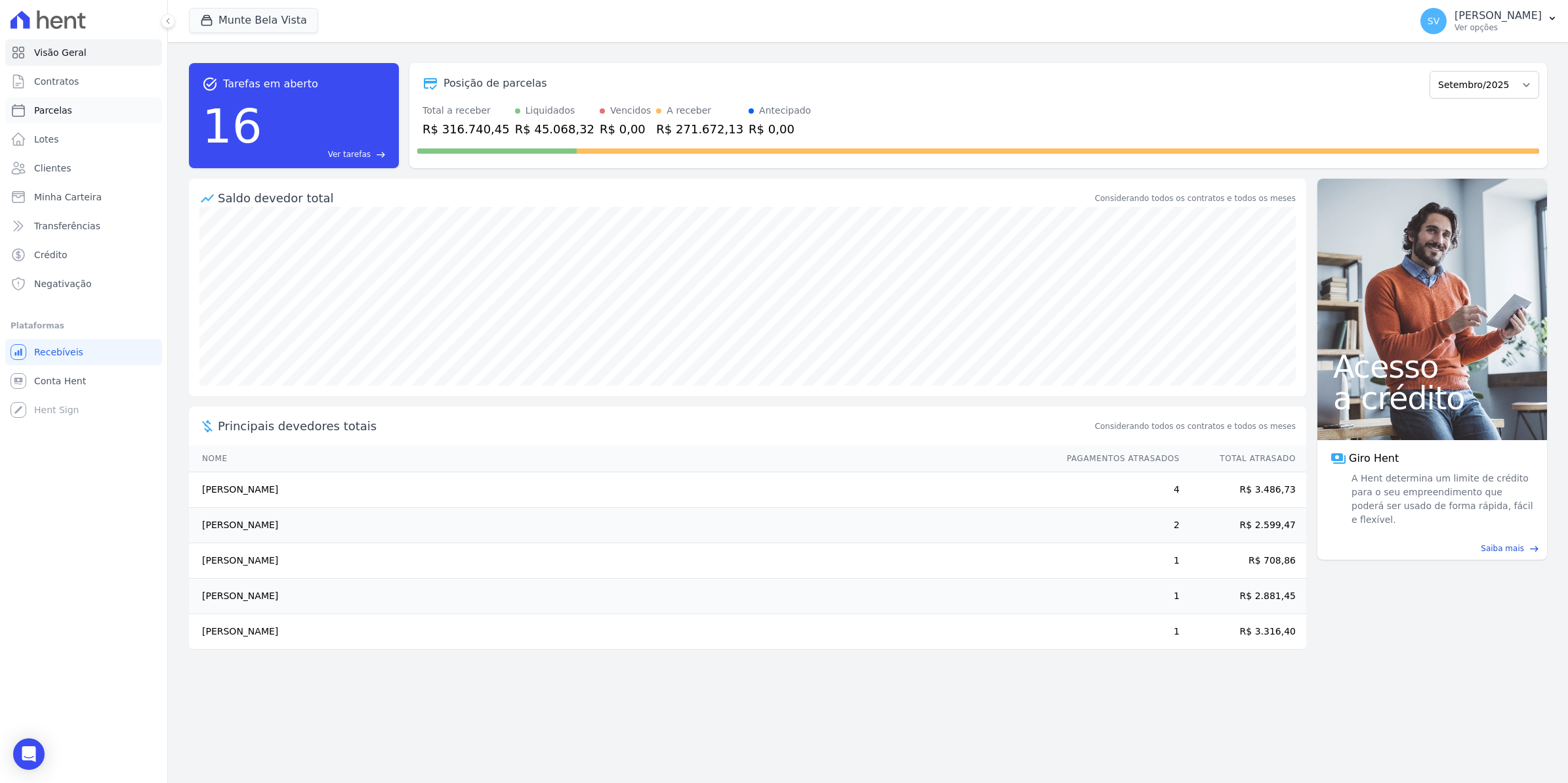
click at [53, 112] on span "Parcelas" at bounding box center [52, 110] width 38 height 14
select select
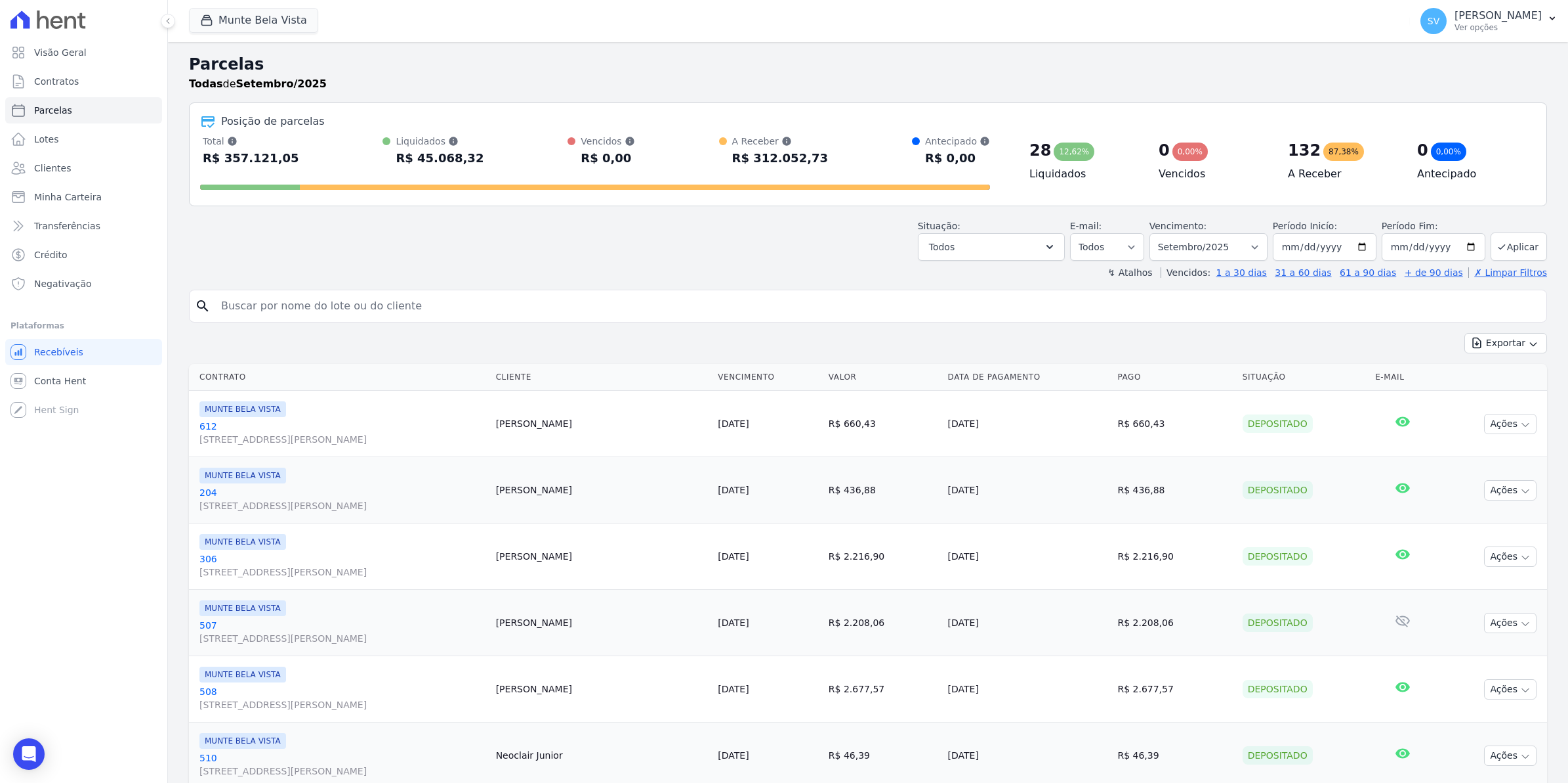
click at [297, 307] on input "search" at bounding box center [877, 305] width 1329 height 26
type input "502"
select select
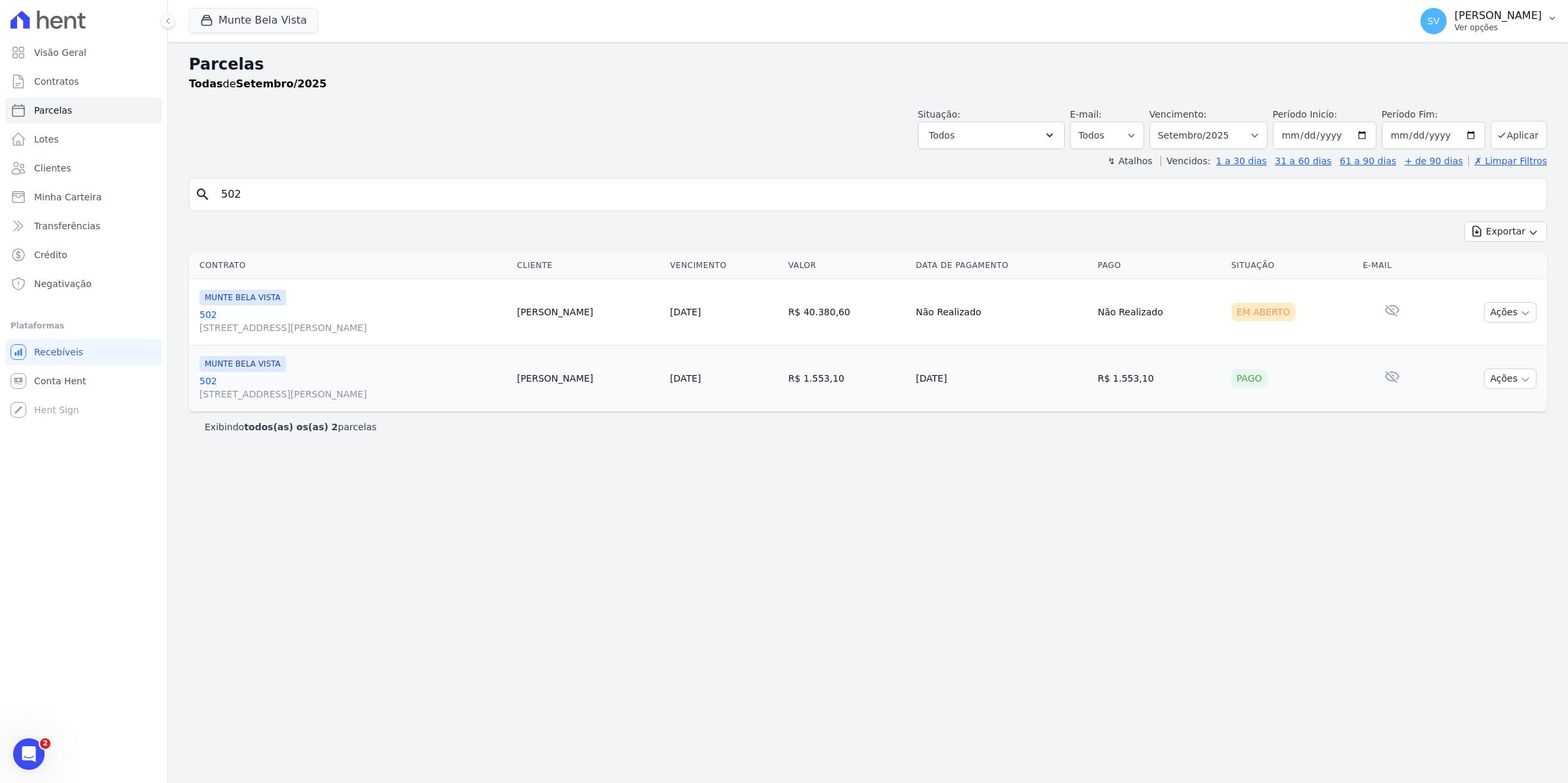
click at [1440, 21] on span "SV" at bounding box center [1434, 21] width 12 height 10
click at [1445, 141] on link "Exportar retornos" at bounding box center [1484, 144] width 168 height 23
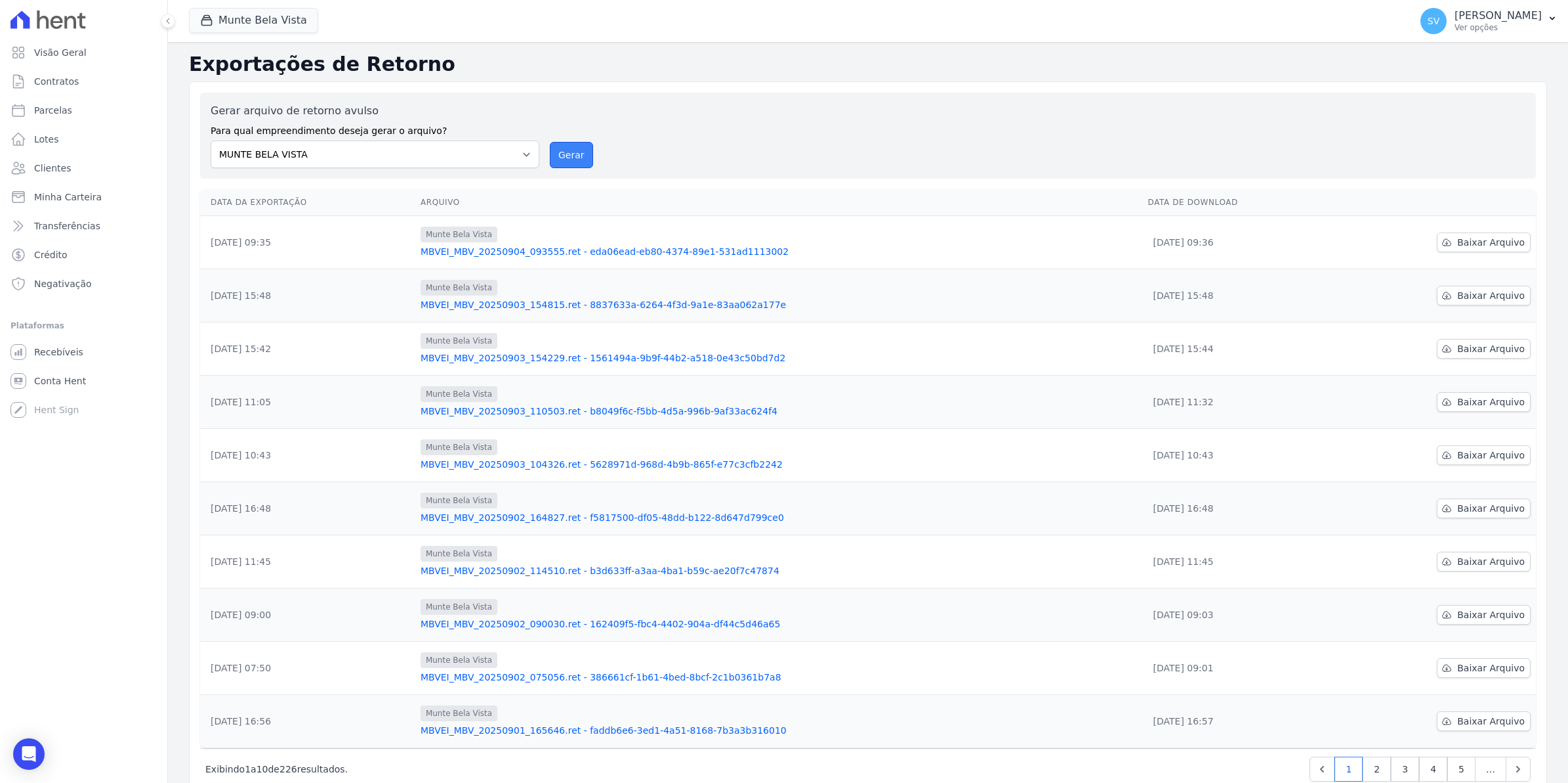
click at [573, 157] on button "Gerar" at bounding box center [571, 154] width 43 height 26
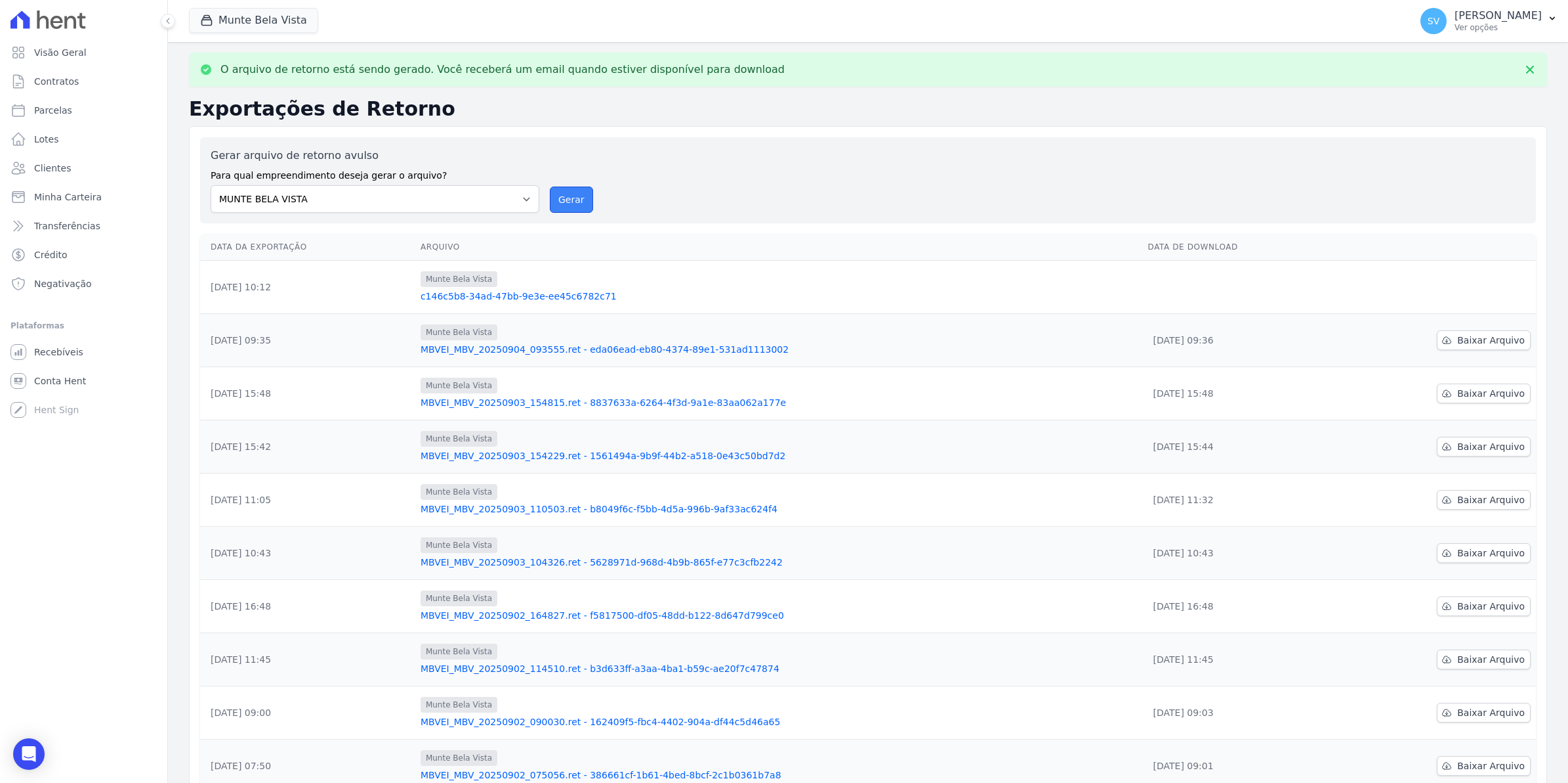
click at [575, 205] on button "Gerar" at bounding box center [571, 199] width 43 height 26
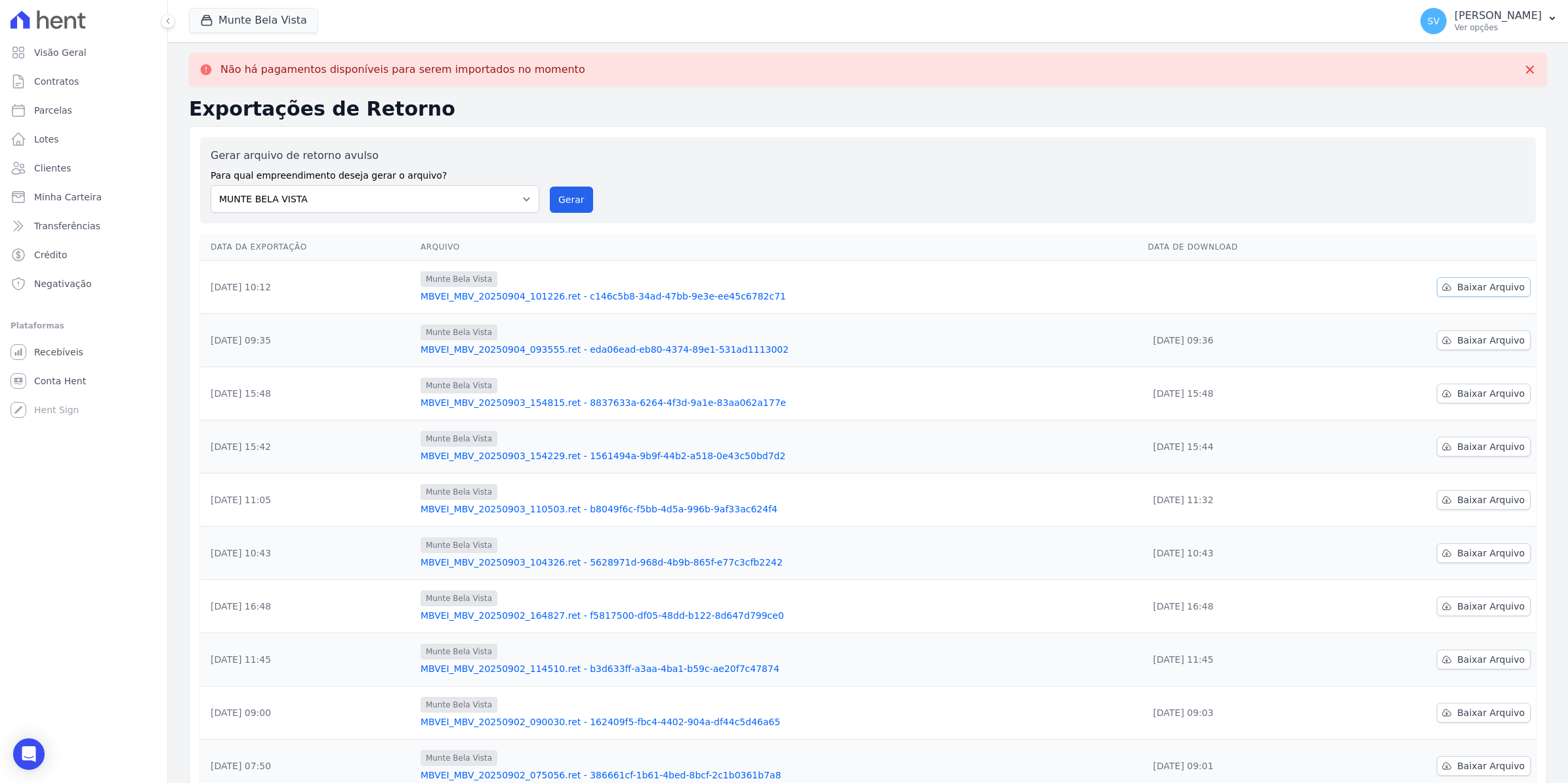
click at [1480, 294] on span "Baixar Arquivo" at bounding box center [1492, 287] width 68 height 14
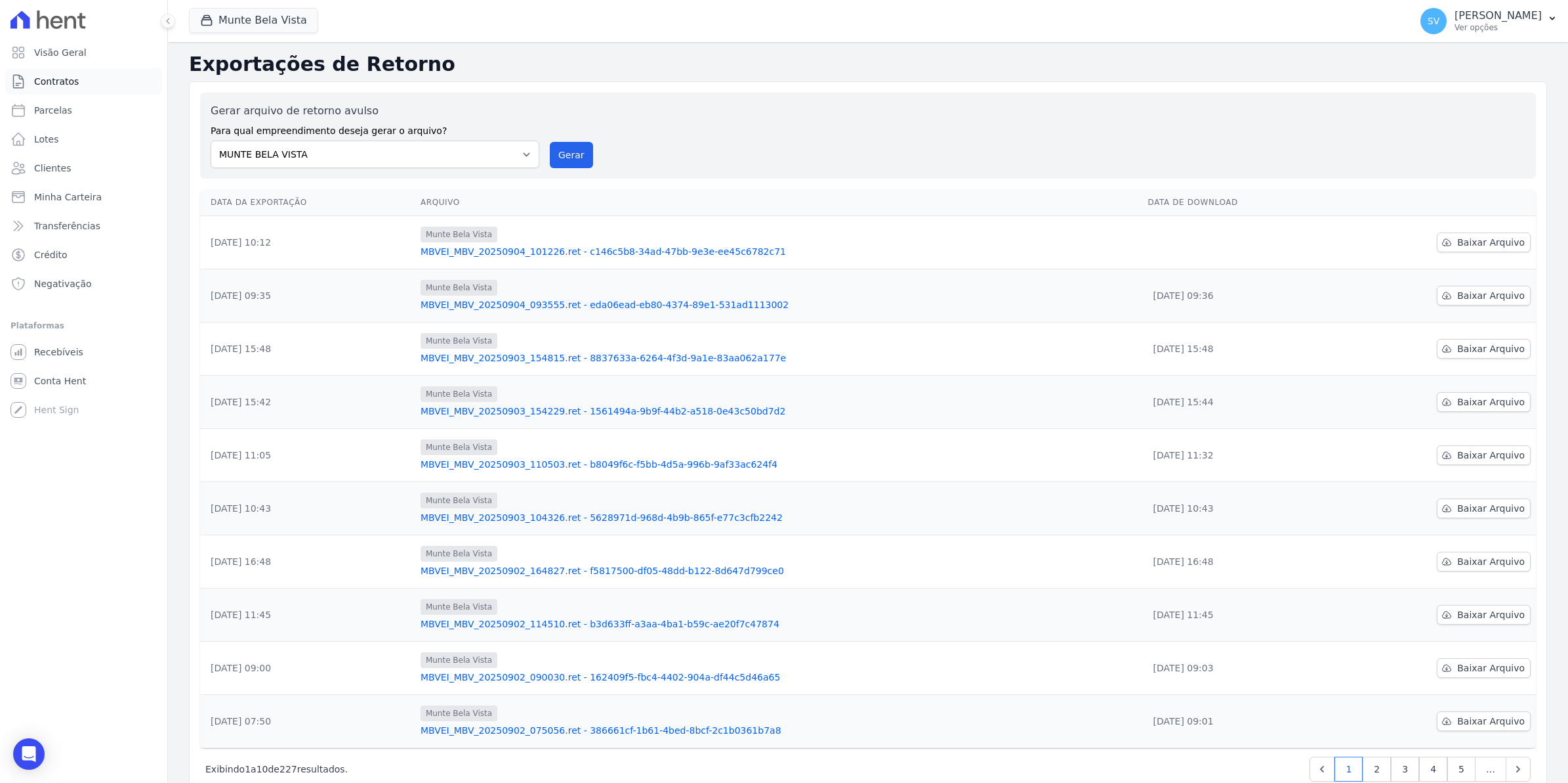
click at [40, 77] on span "Contratos" at bounding box center [56, 82] width 44 height 14
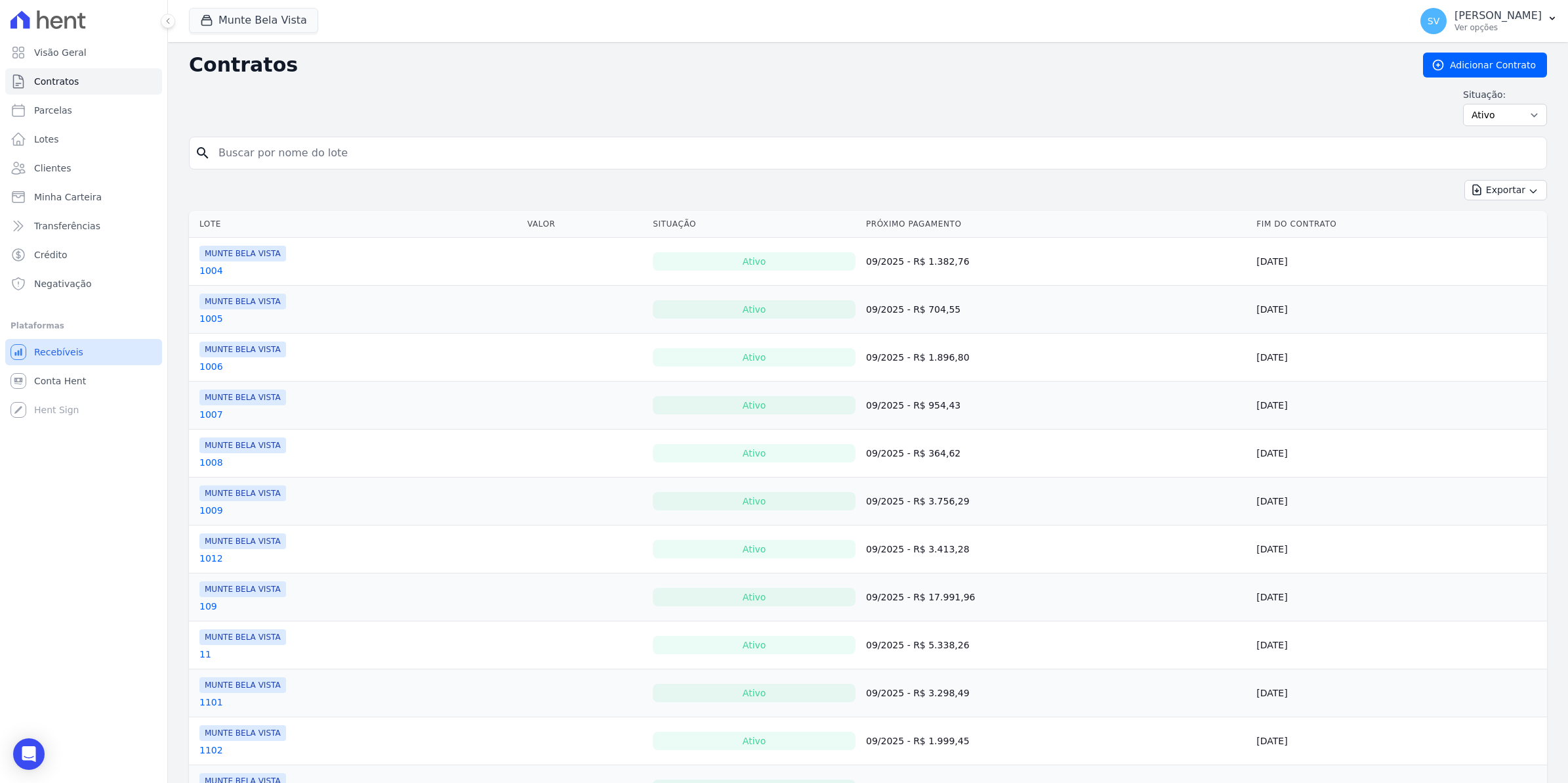
click at [54, 348] on span "Recebíveis" at bounding box center [58, 352] width 49 height 14
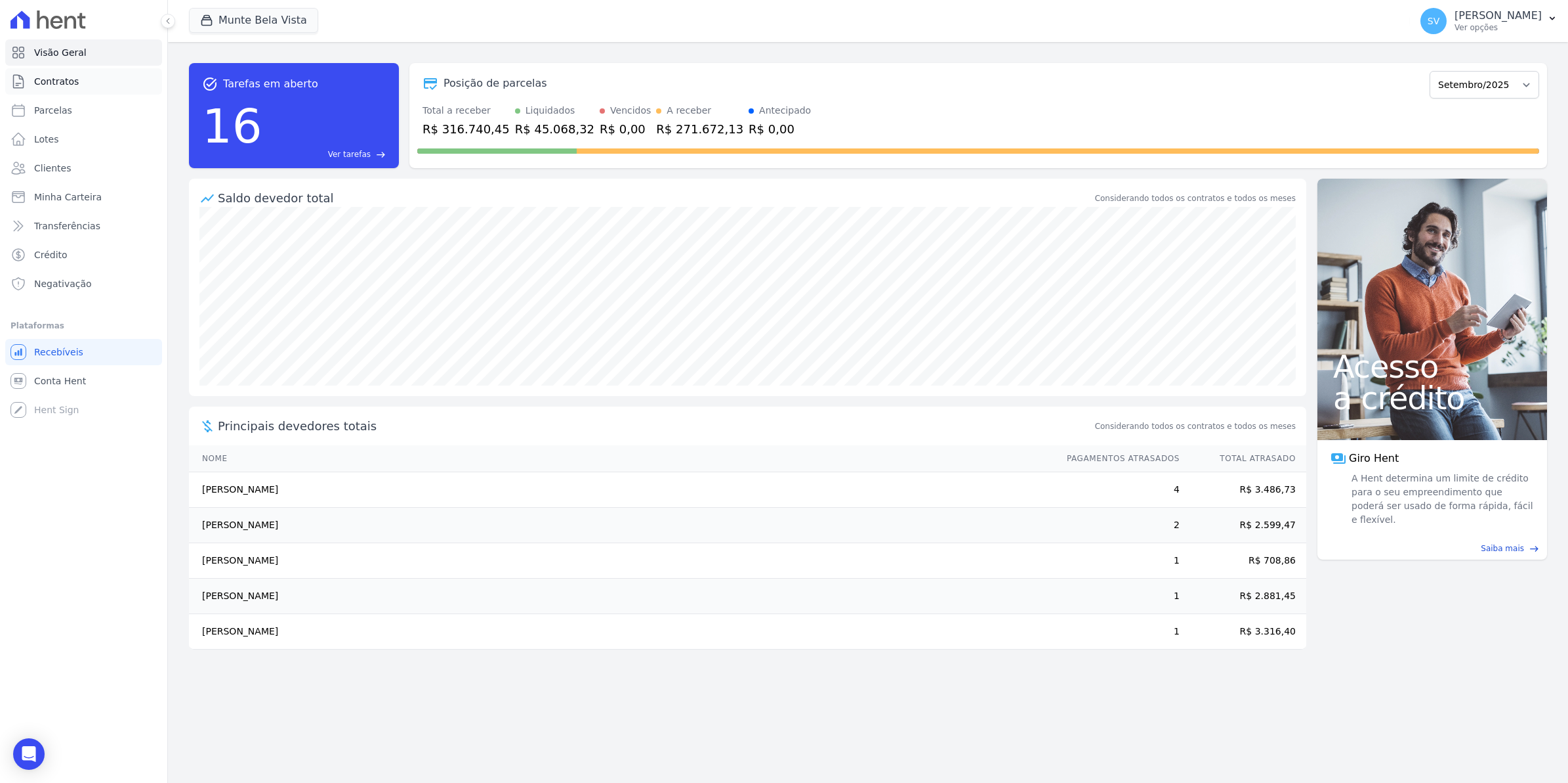
click at [61, 83] on span "Contratos" at bounding box center [56, 82] width 44 height 14
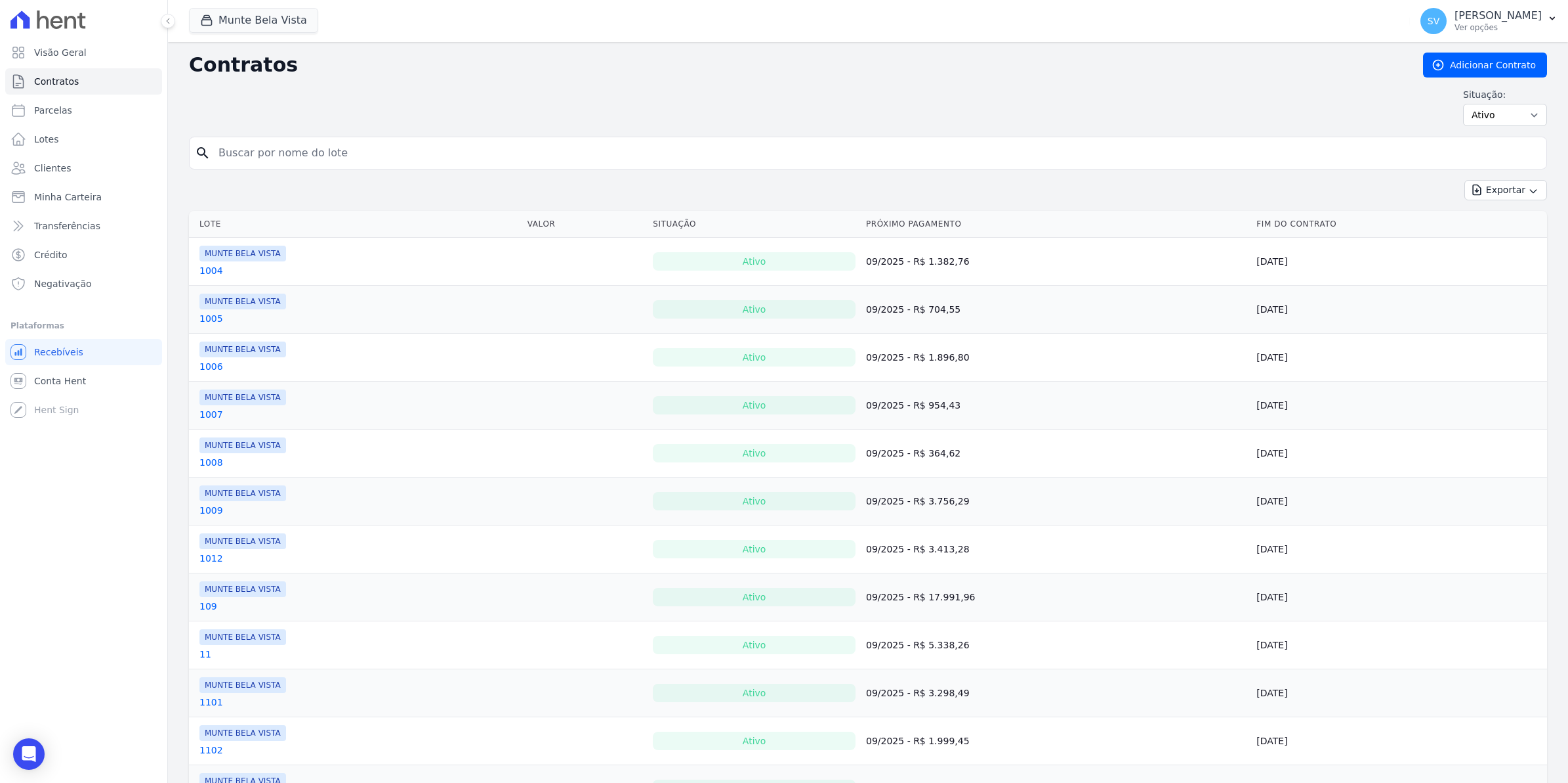
click at [274, 152] on input "search" at bounding box center [875, 153] width 1331 height 26
type input "502"
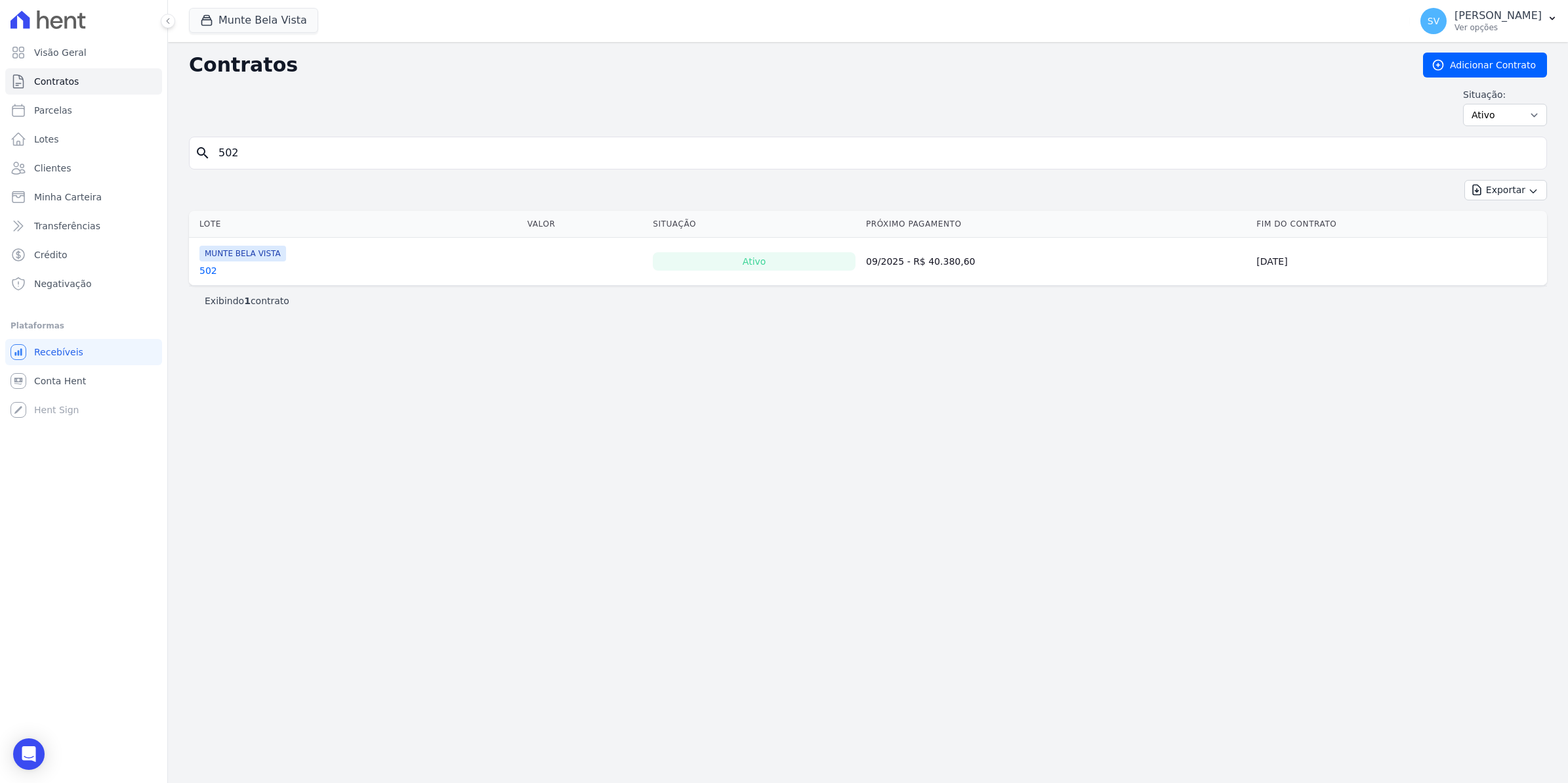
click at [212, 269] on link "502" at bounding box center [208, 270] width 17 height 14
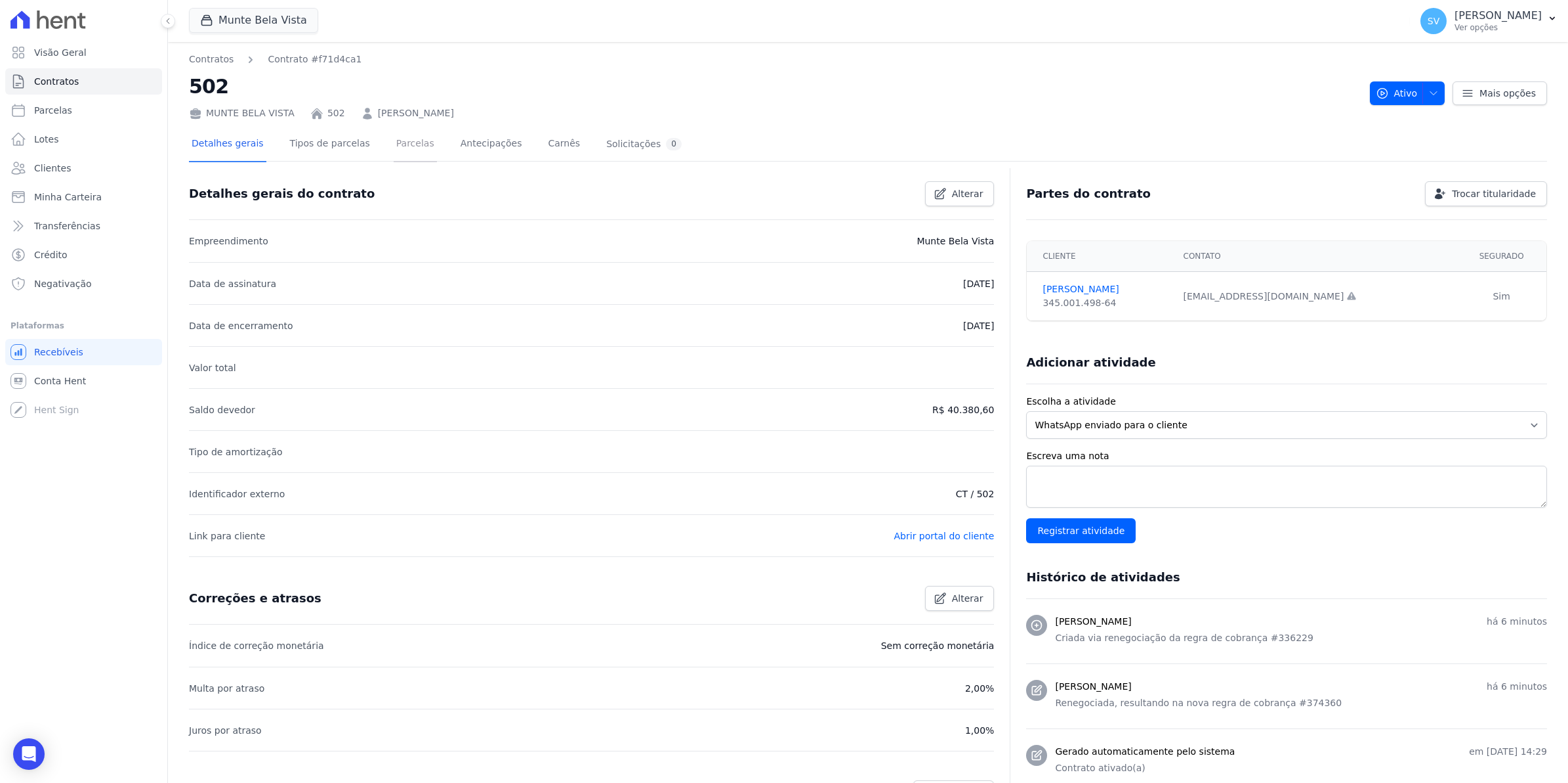
click at [405, 136] on link "Parcelas" at bounding box center [415, 145] width 43 height 35
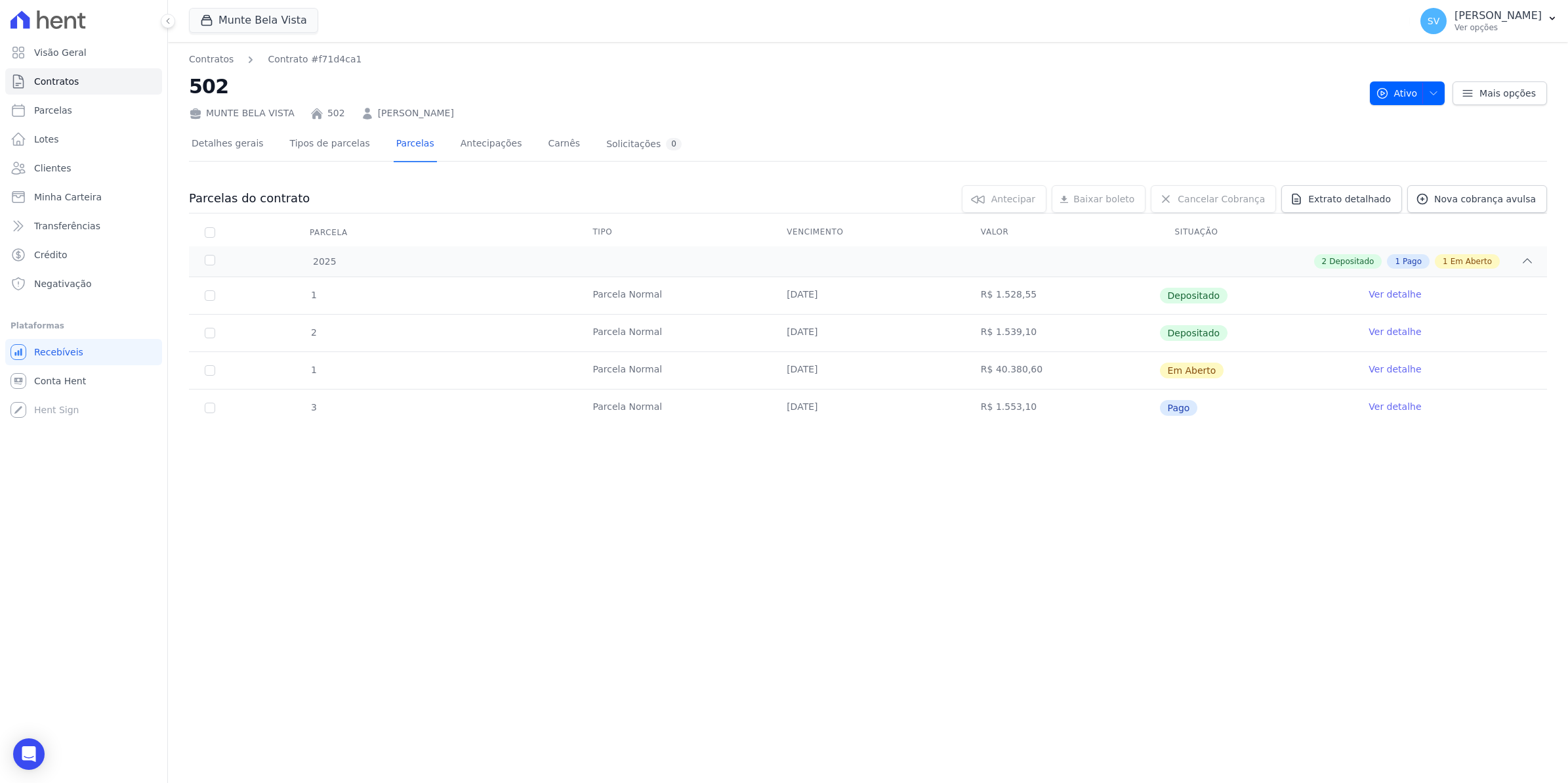
click at [1401, 371] on link "Ver detalhe" at bounding box center [1395, 369] width 52 height 14
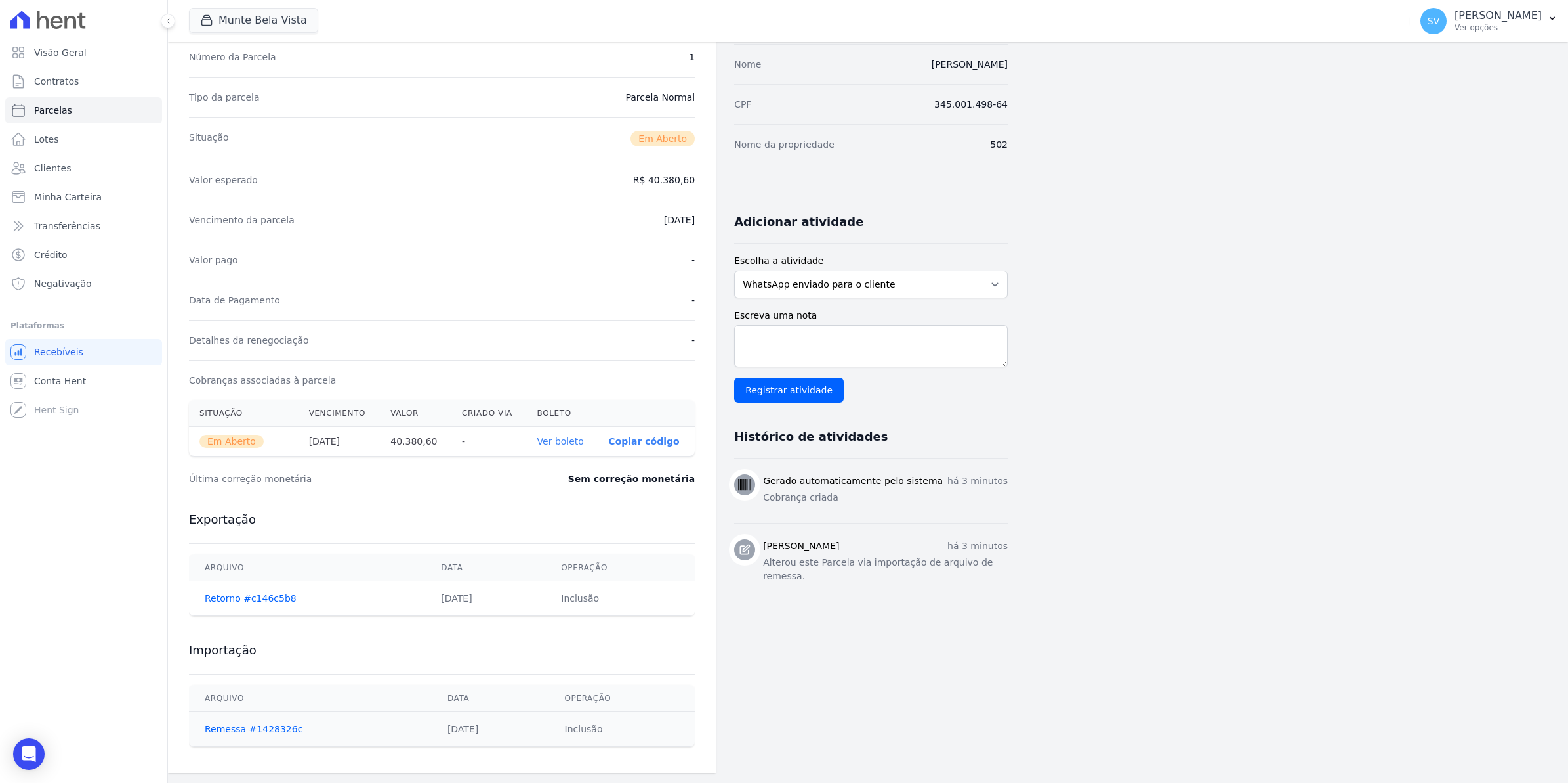
scroll to position [119, 0]
click at [557, 441] on link "Ver boleto" at bounding box center [561, 440] width 46 height 11
click at [568, 436] on link "Ver boleto" at bounding box center [561, 440] width 46 height 11
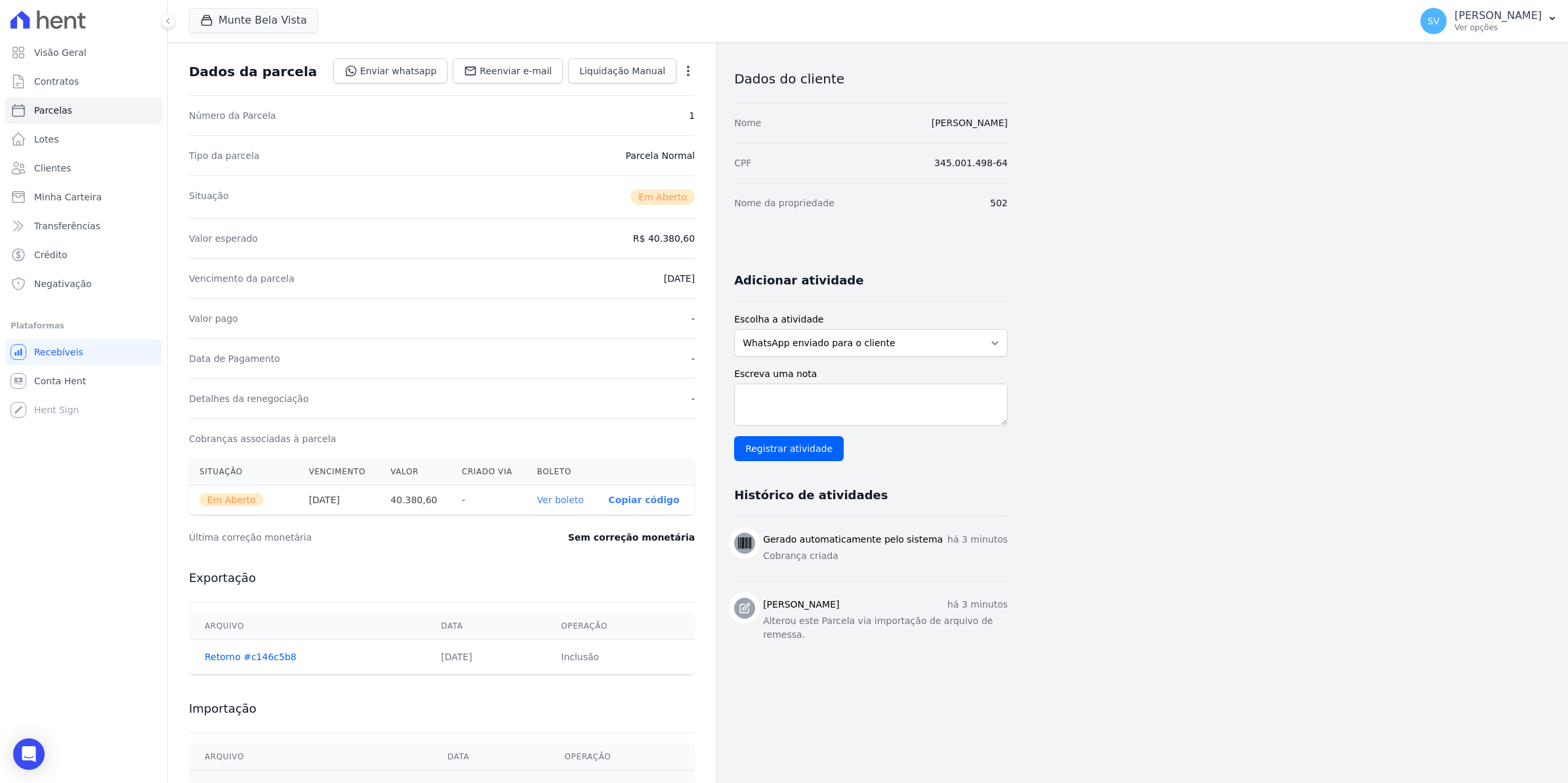
scroll to position [0, 0]
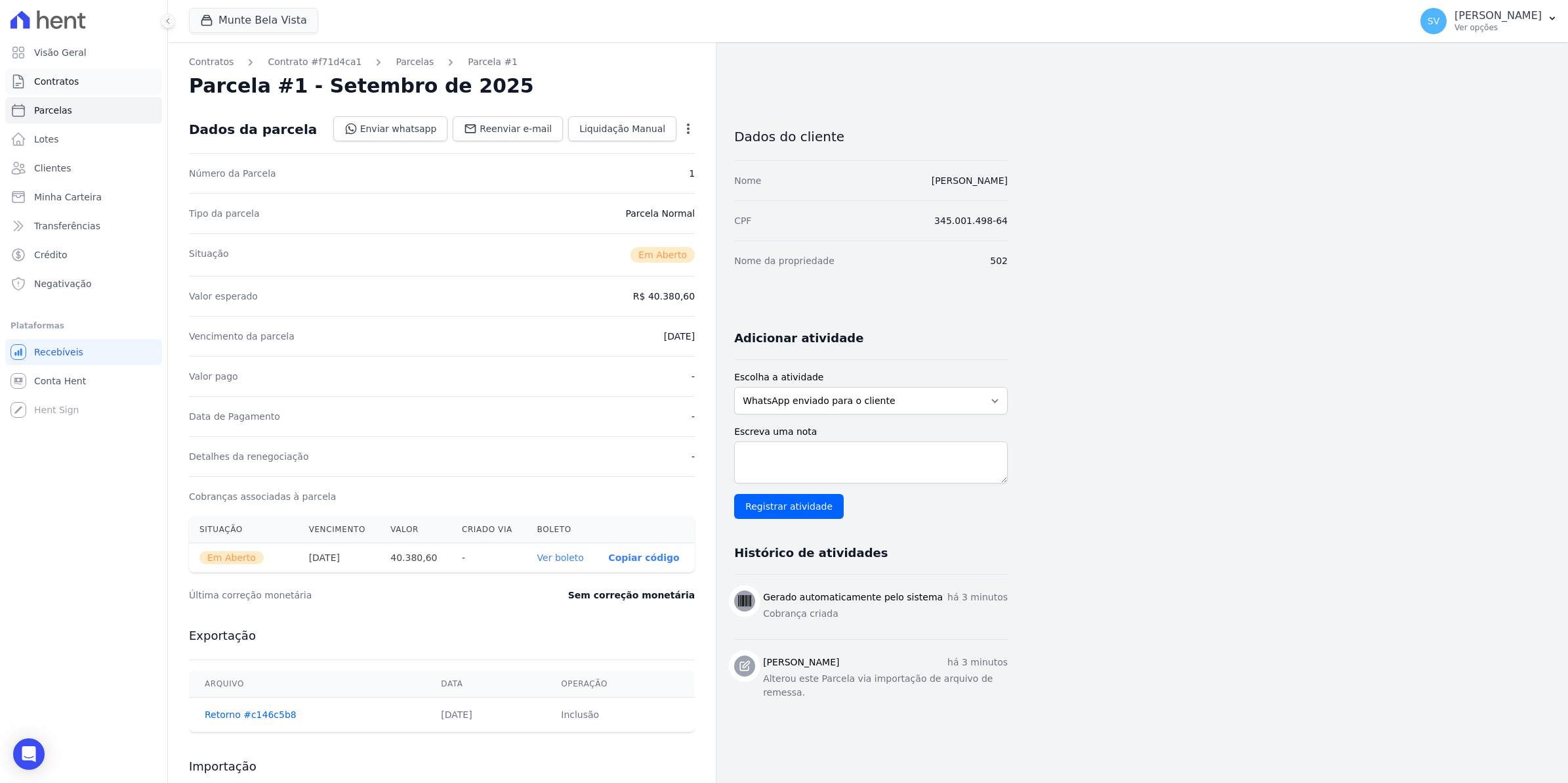
click at [35, 79] on span "Contratos" at bounding box center [56, 82] width 44 height 14
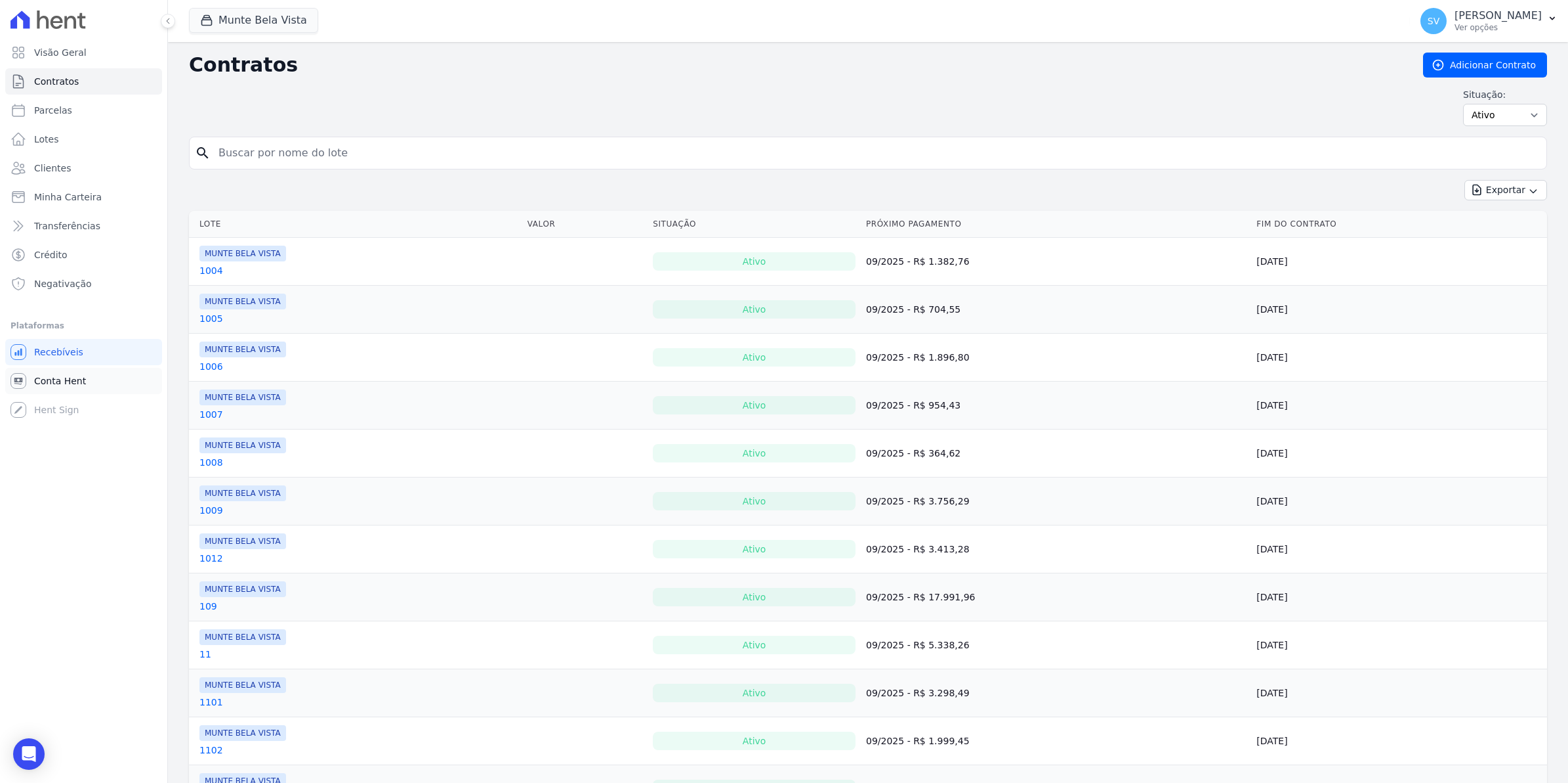
click at [56, 378] on span "Conta Hent" at bounding box center [60, 381] width 52 height 14
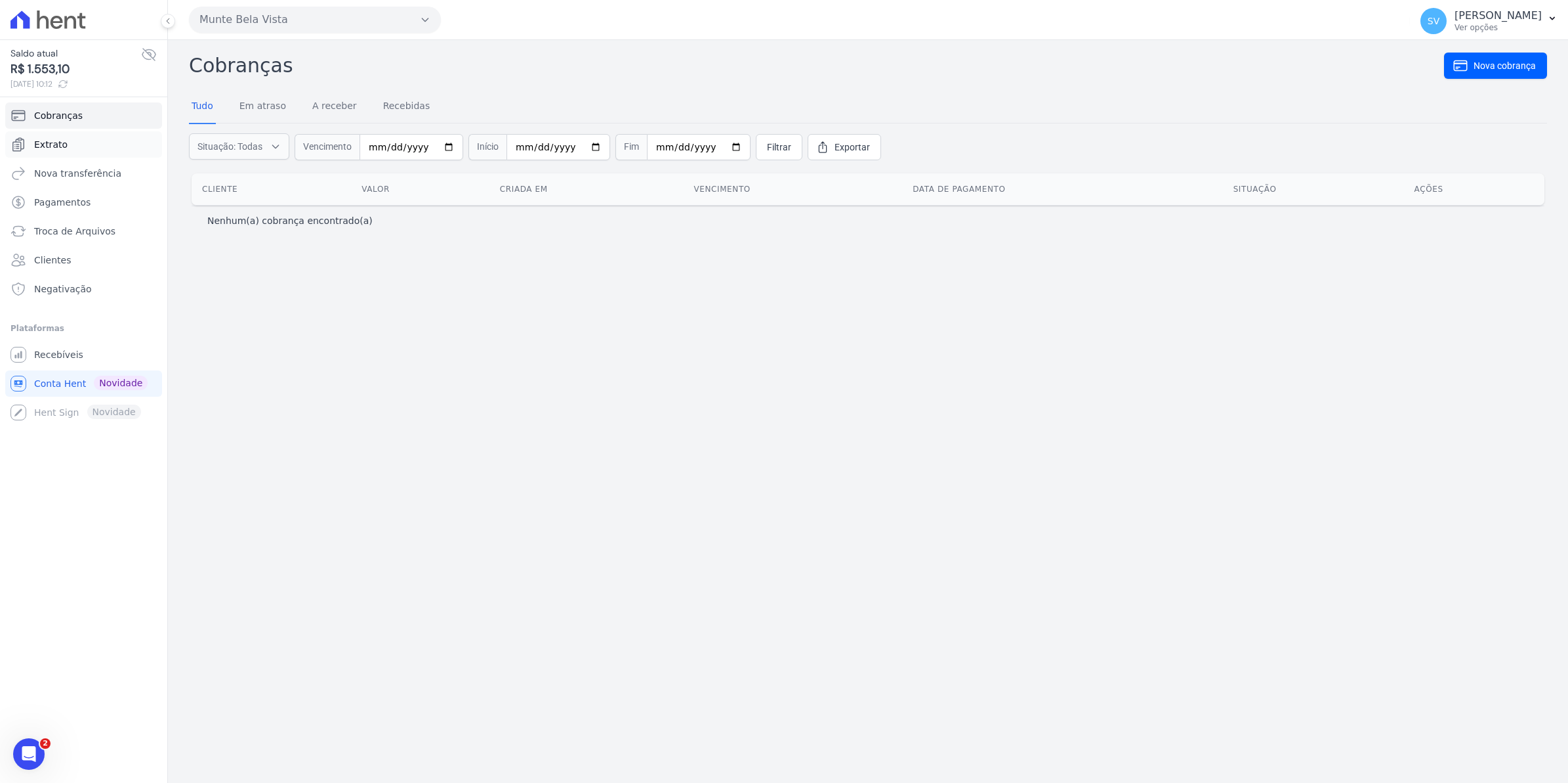
click at [61, 141] on span "Extrato" at bounding box center [50, 145] width 34 height 14
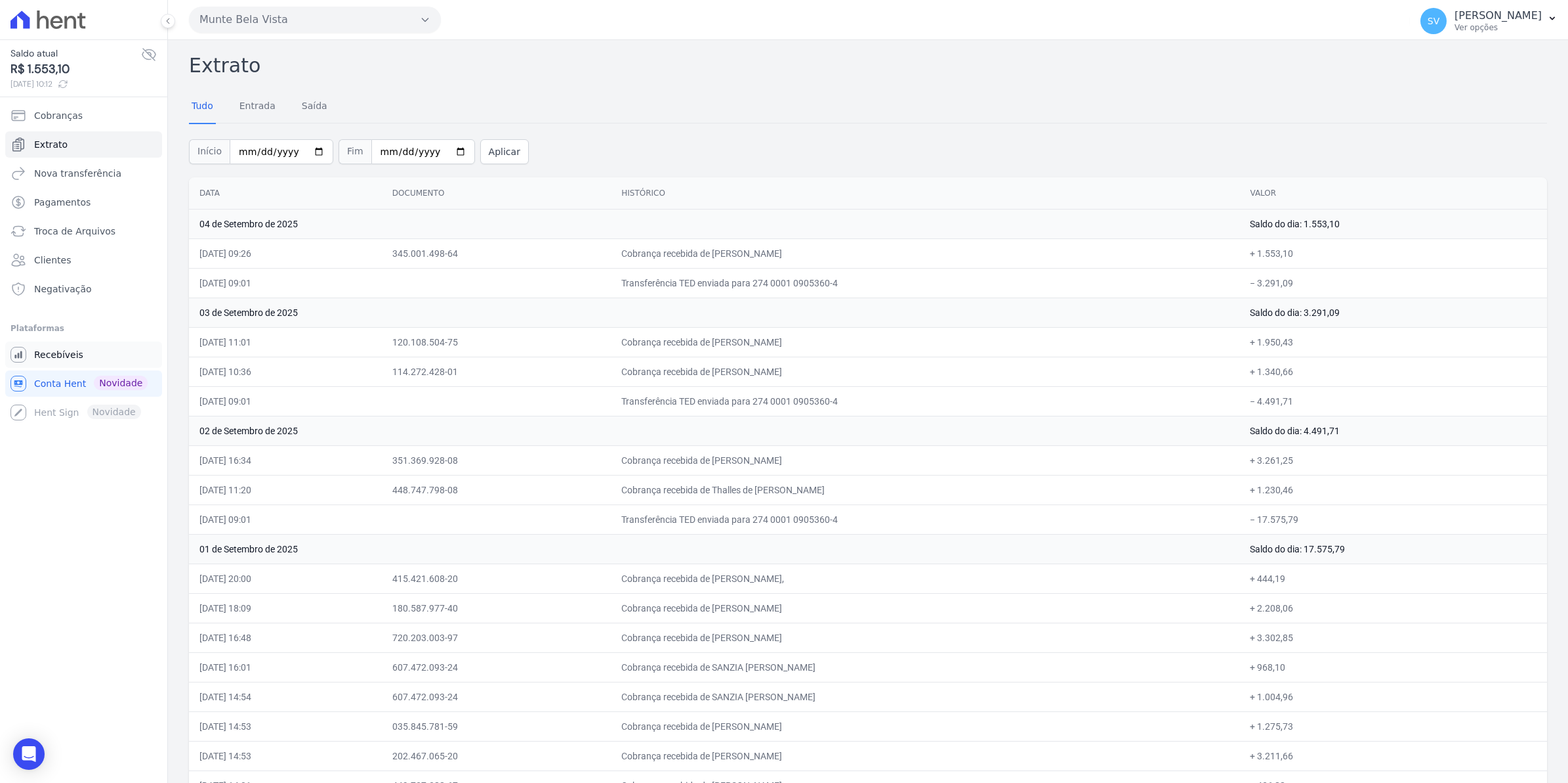
click at [49, 356] on span "Recebíveis" at bounding box center [58, 354] width 49 height 14
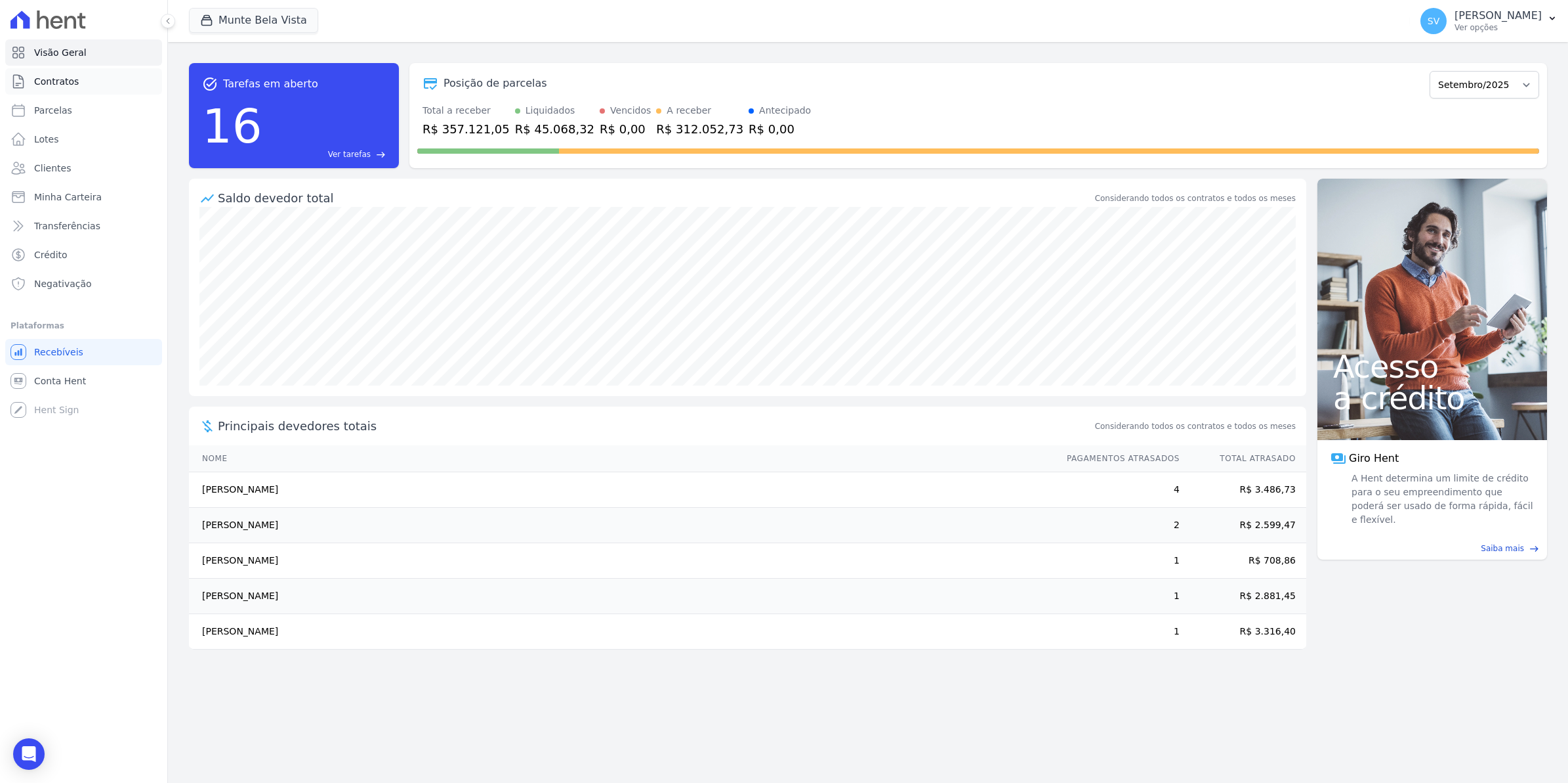
click at [50, 81] on span "Contratos" at bounding box center [56, 82] width 44 height 14
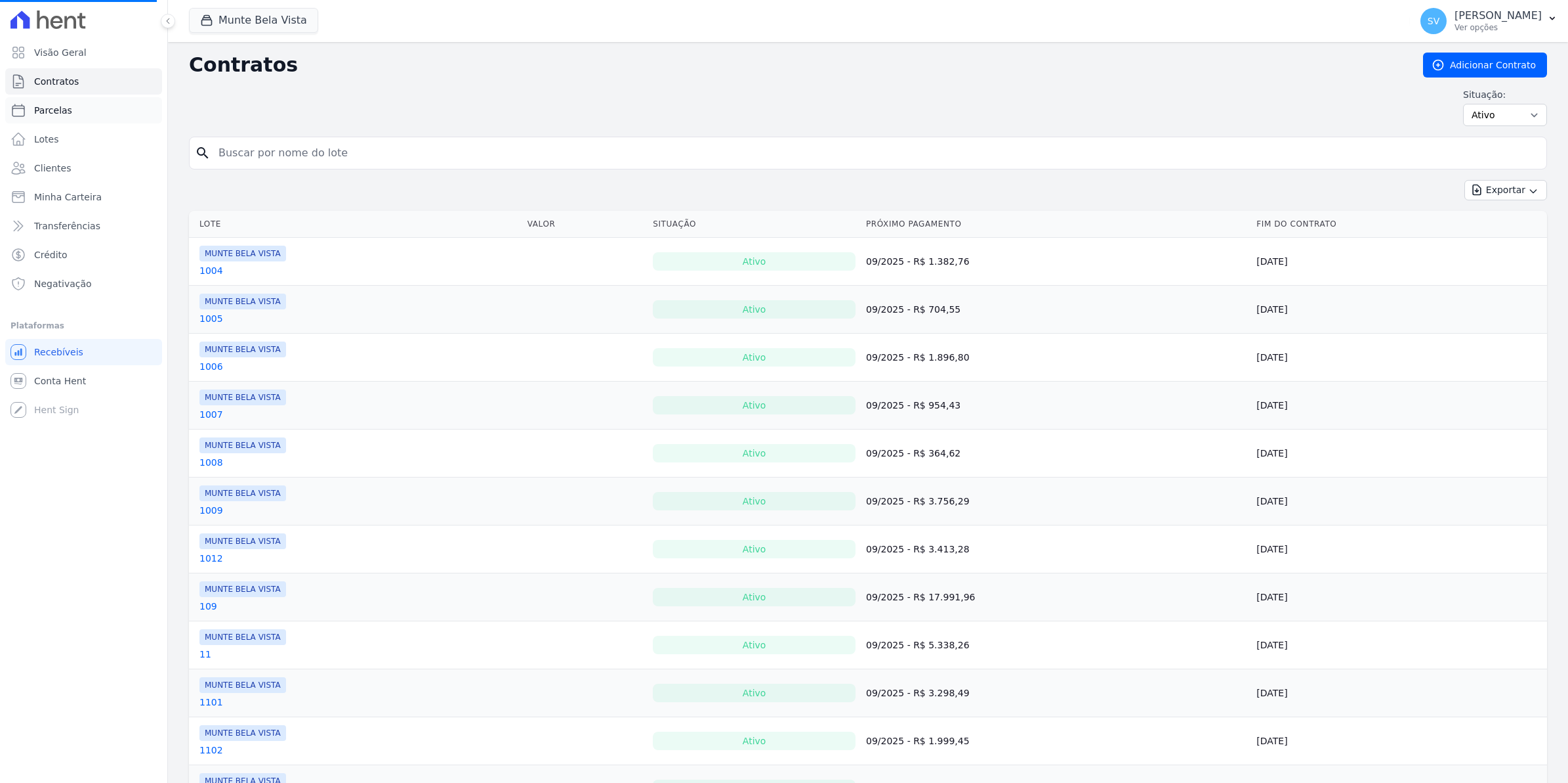
click at [53, 105] on span "Parcelas" at bounding box center [52, 110] width 38 height 14
select select
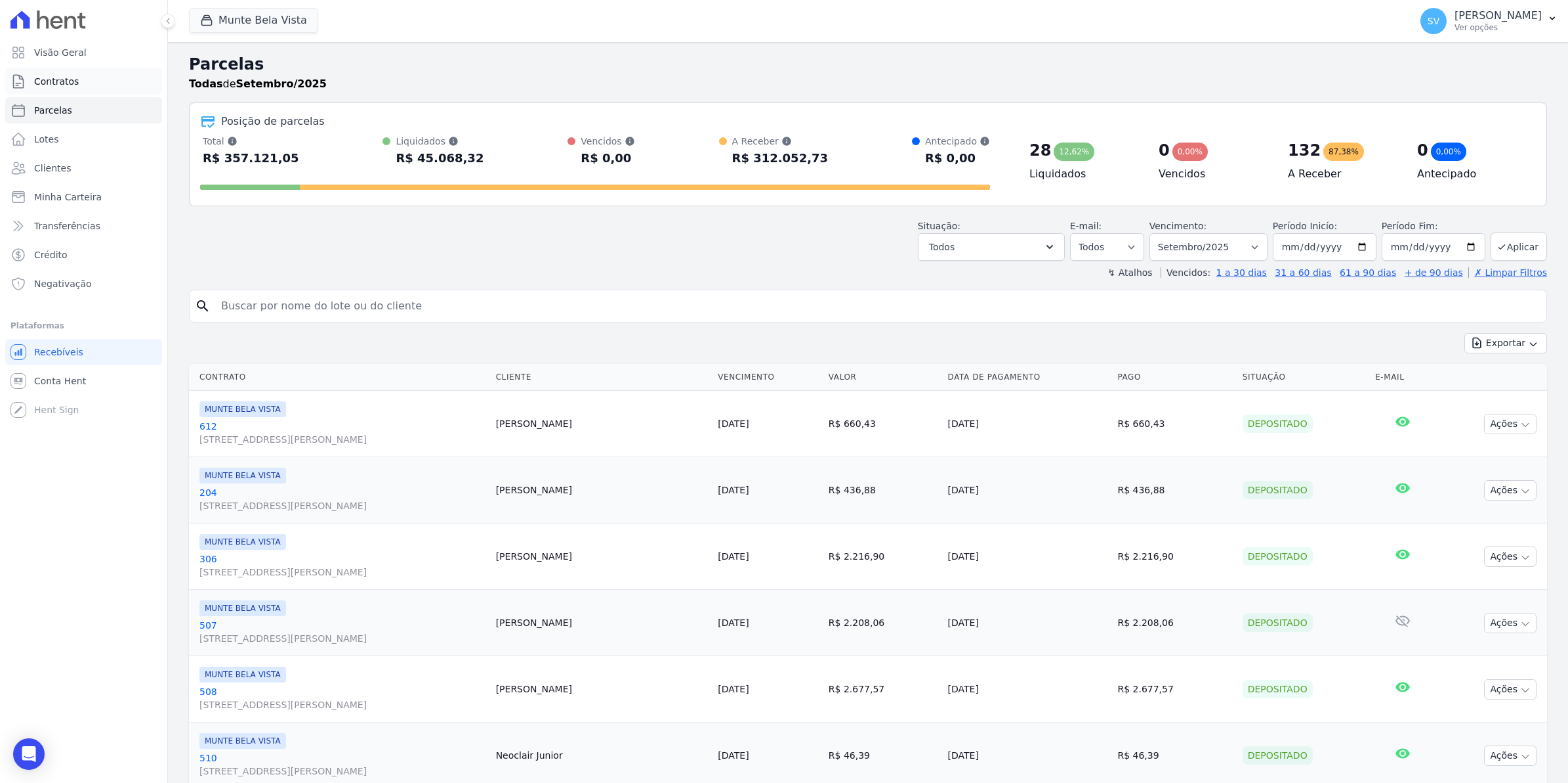
click at [42, 89] on link "Contratos" at bounding box center [83, 81] width 157 height 26
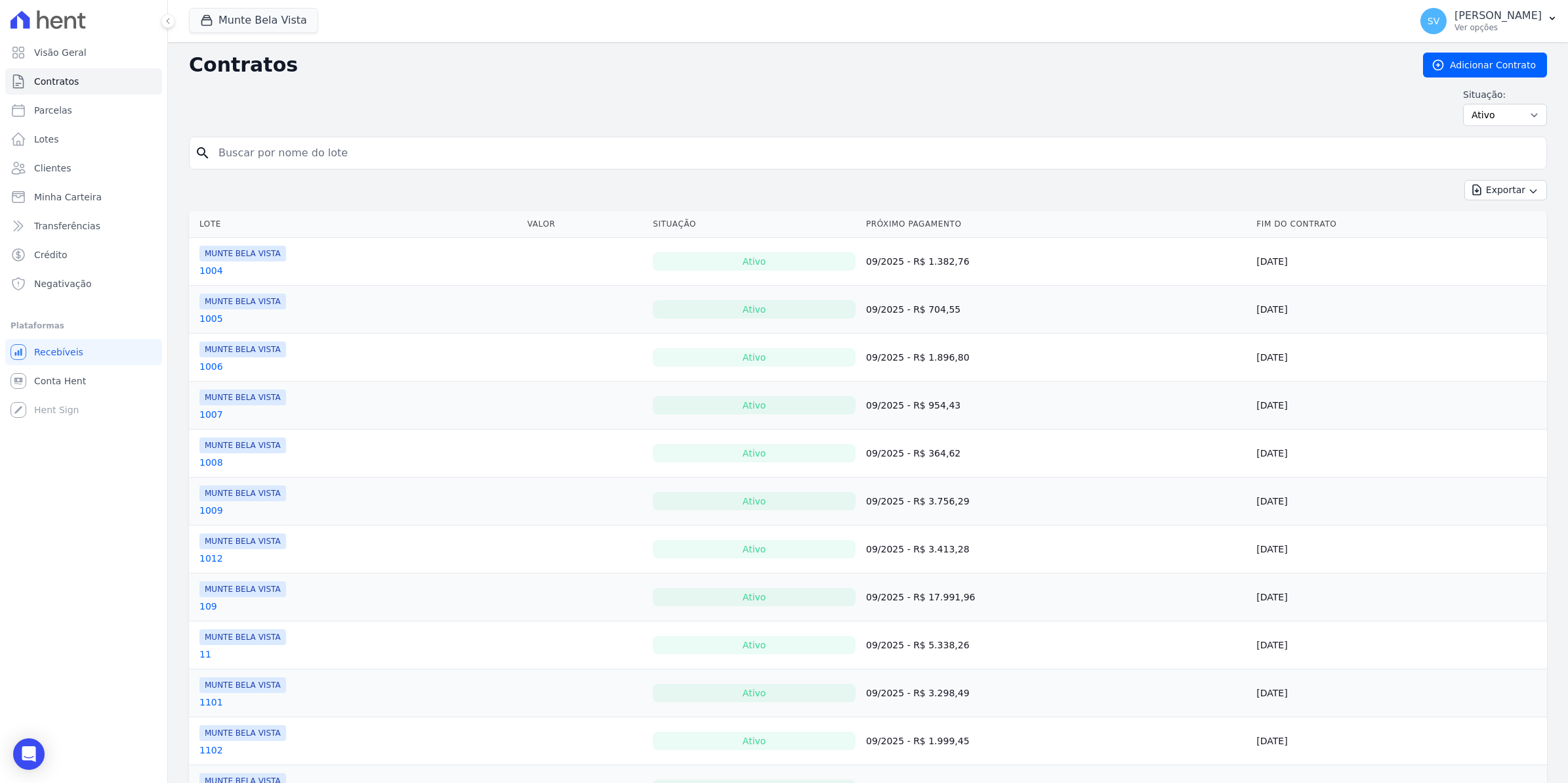
drag, startPoint x: 228, startPoint y: 147, endPoint x: 220, endPoint y: 159, distance: 14.4
click at [228, 147] on input "search" at bounding box center [875, 153] width 1331 height 26
click at [49, 370] on link "Conta Hent" at bounding box center [83, 380] width 157 height 26
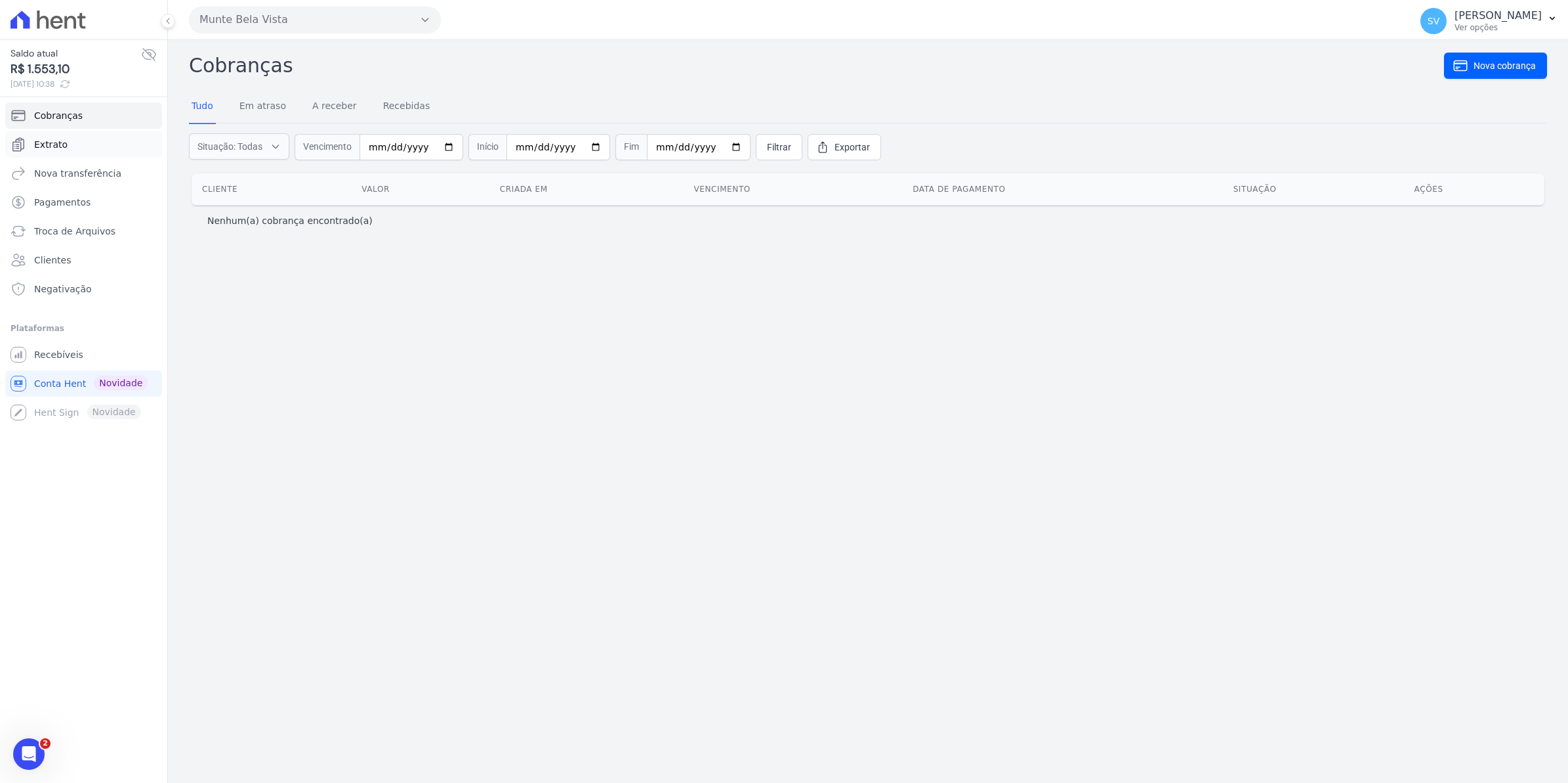
click at [52, 145] on span "Extrato" at bounding box center [50, 145] width 34 height 14
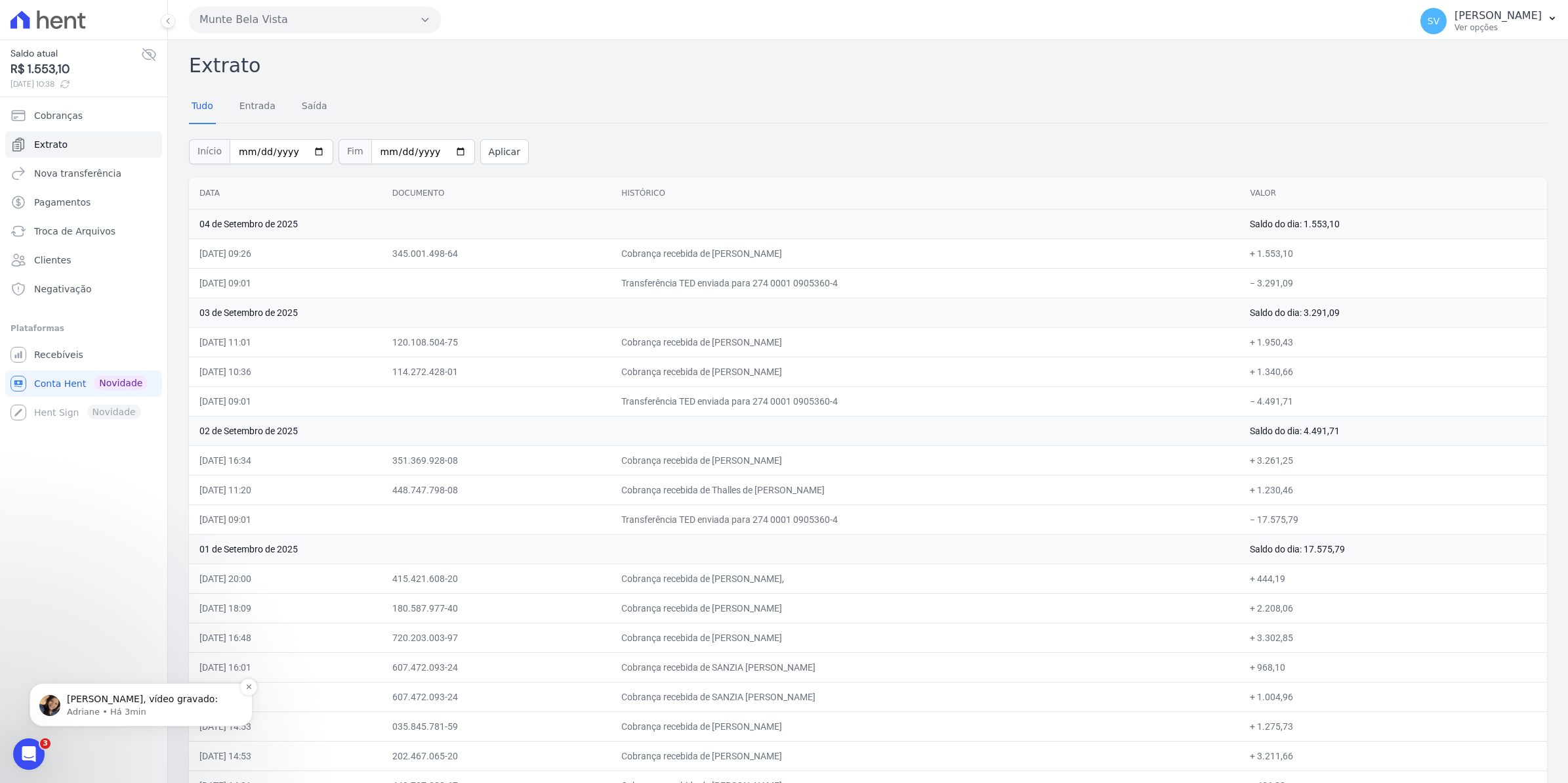
click at [107, 699] on p "Simone, vídeo gravado:" at bounding box center [151, 700] width 169 height 14
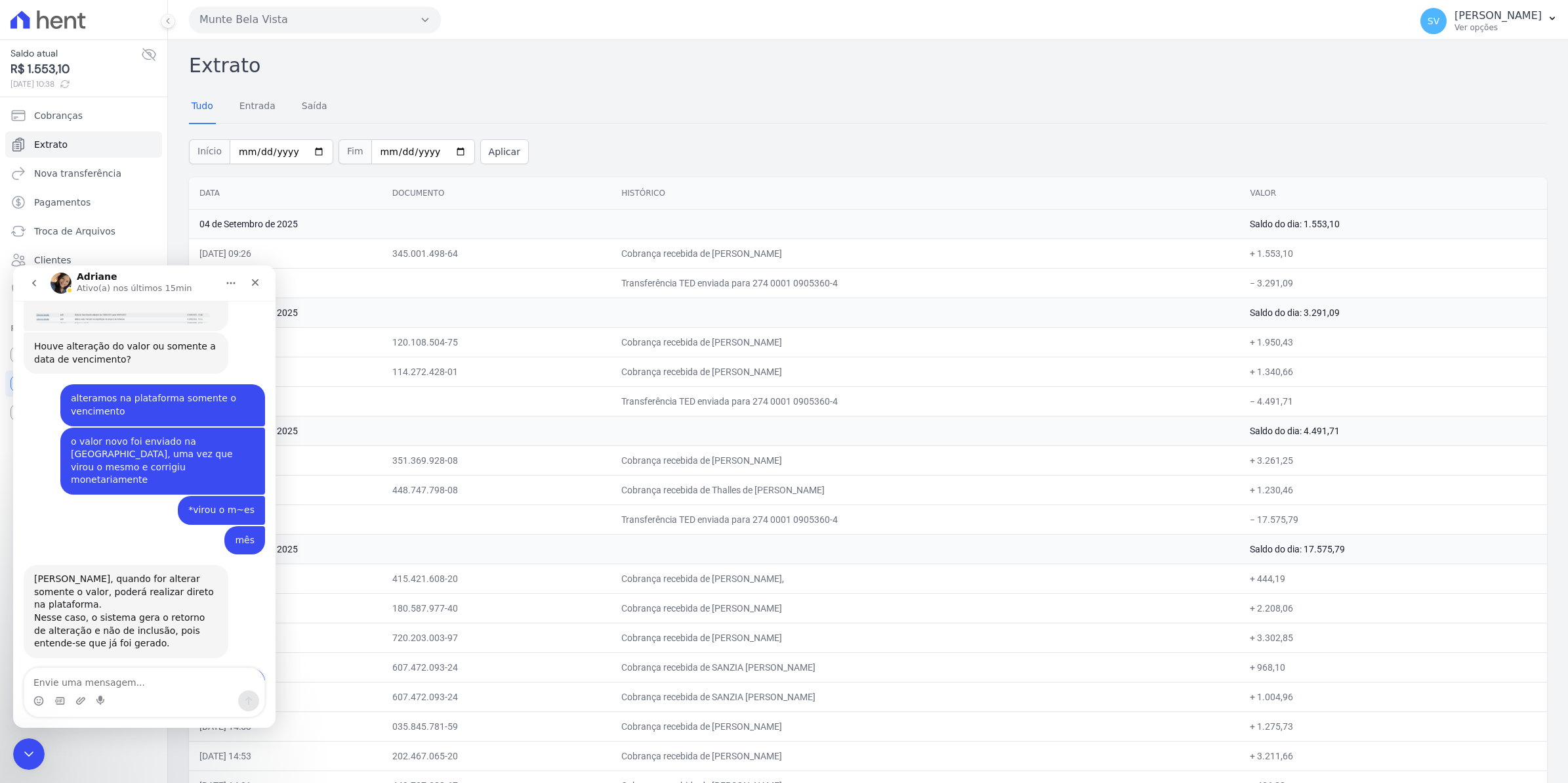
scroll to position [10451, 0]
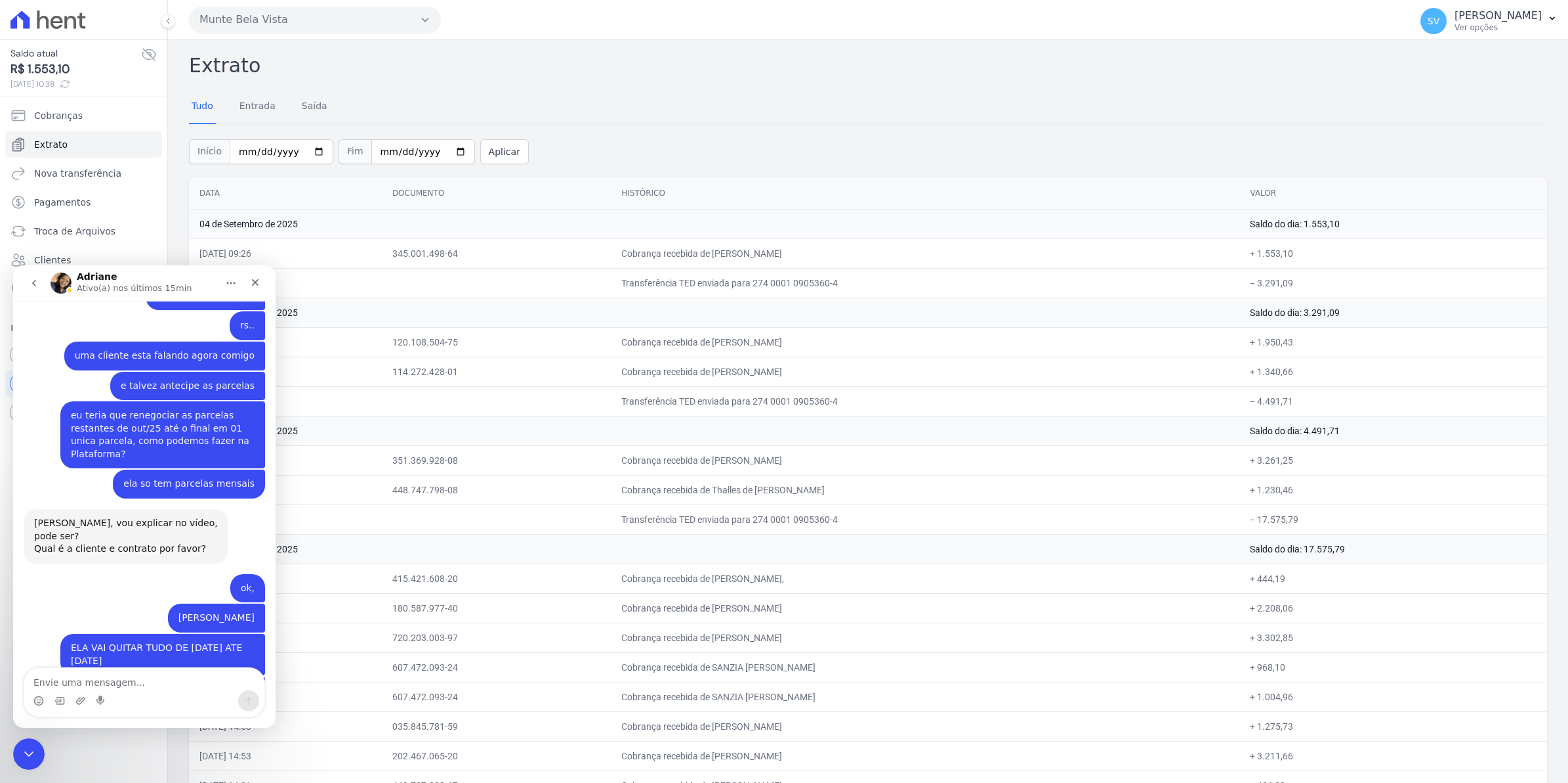
click at [96, 690] on div "Messenger da Intercom" at bounding box center [101, 701] width 11 height 21
click at [100, 679] on textarea "Envie uma mensagem..." at bounding box center [144, 679] width 240 height 22
type textarea "d"
type textarea "Dri eu consegui fazer a renegoaição da Nataly"
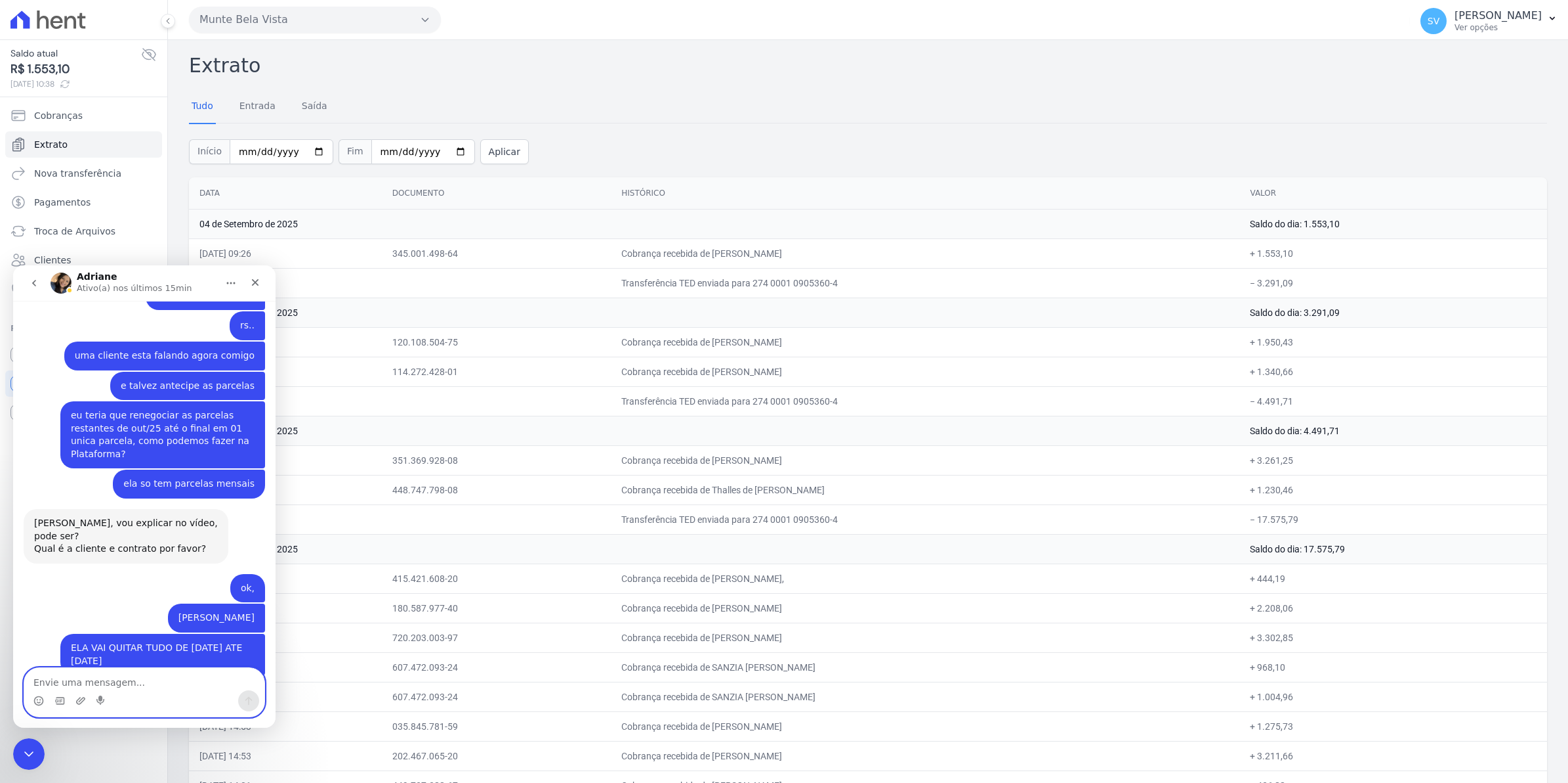
scroll to position [10481, 0]
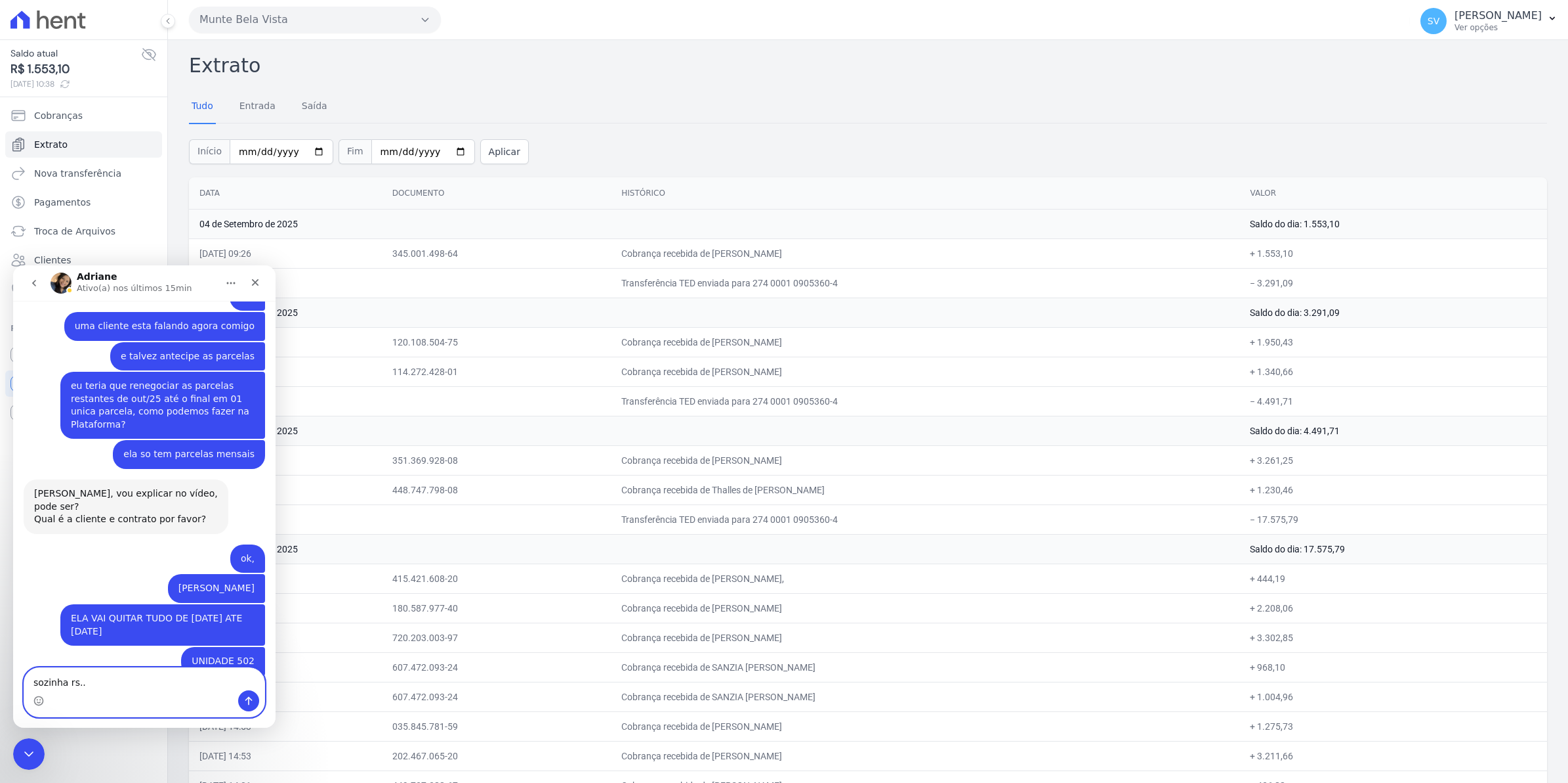
type textarea "sozinha rs..."
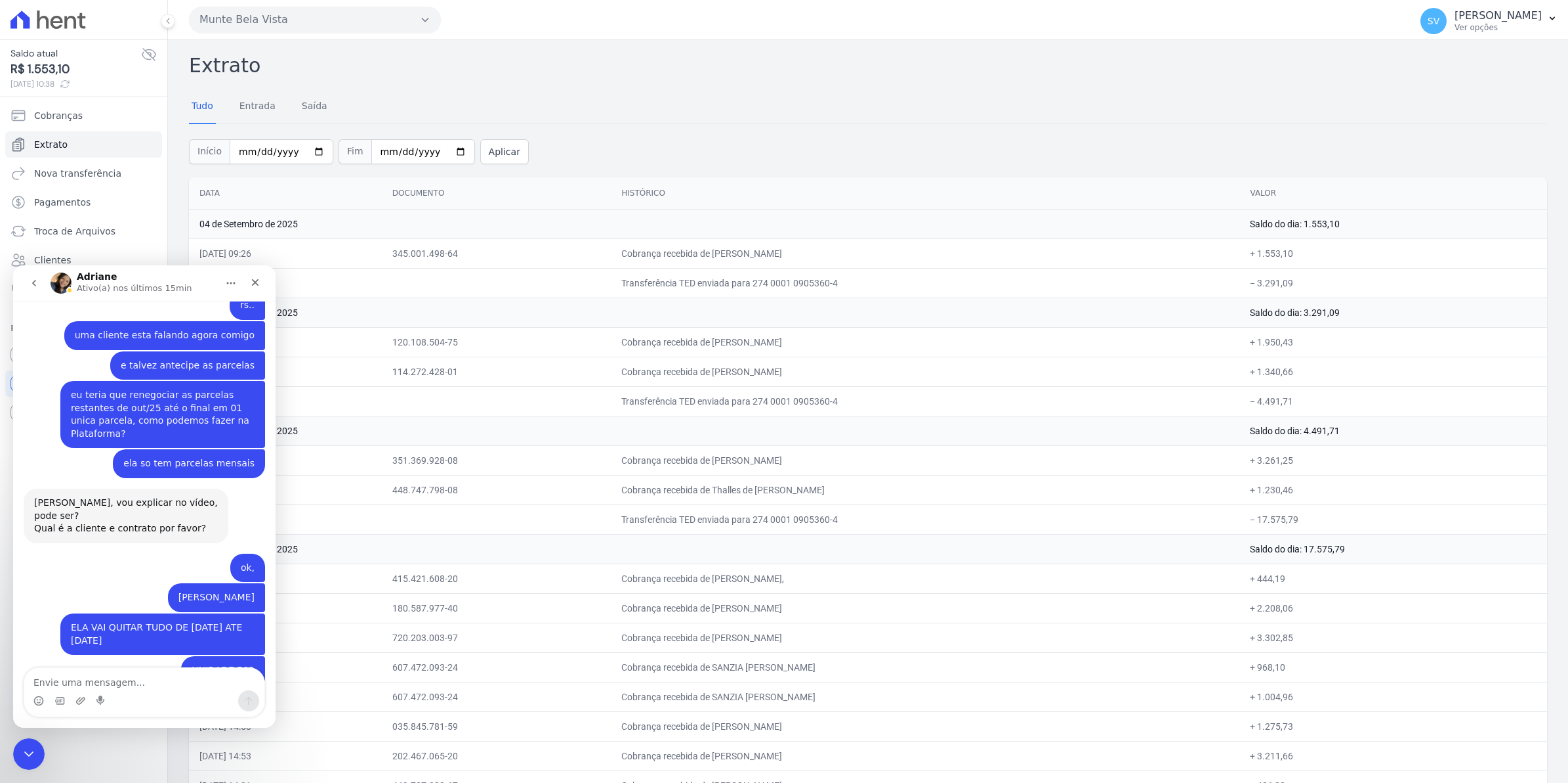
scroll to position [10551, 0]
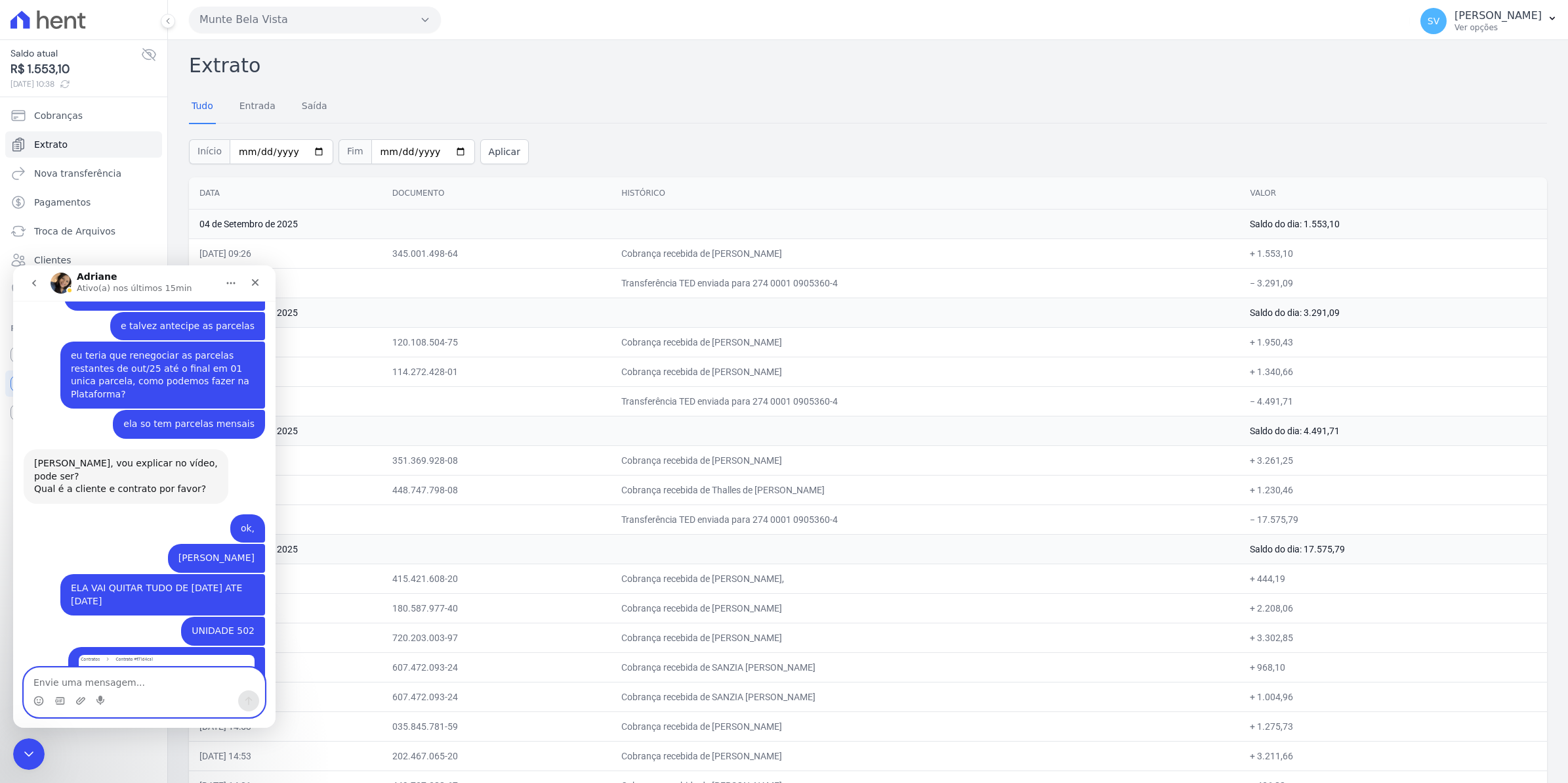
click at [140, 680] on textarea "Envie uma mensagem..." at bounding box center [144, 679] width 240 height 22
click at [53, 117] on span "Cobranças" at bounding box center [58, 116] width 48 height 14
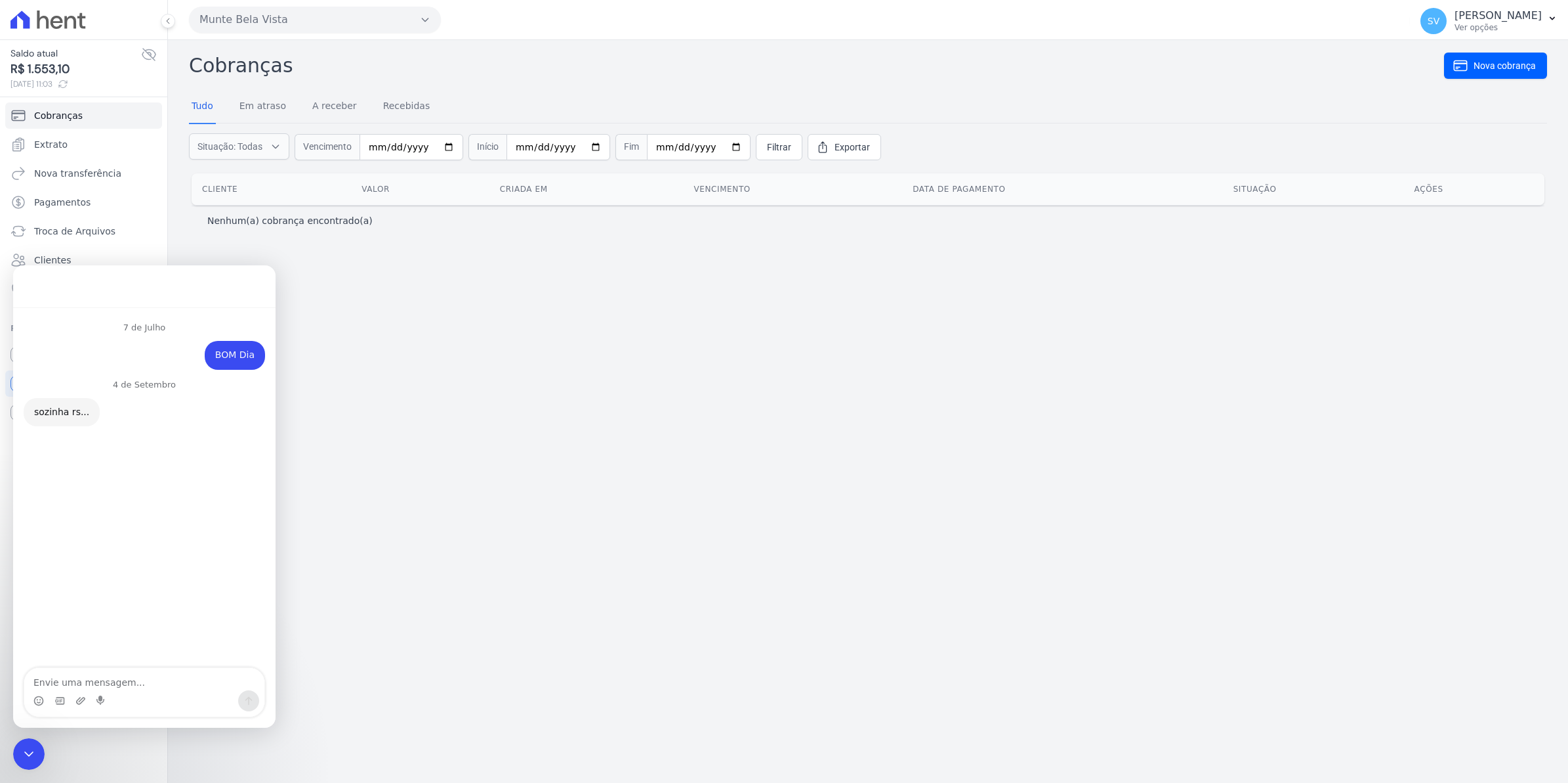
click at [473, 615] on div "Cobranças Nova cobrança Tudo Em atraso A receber Recebidas Situação: Todas Em a…" at bounding box center [867, 410] width 1400 height 742
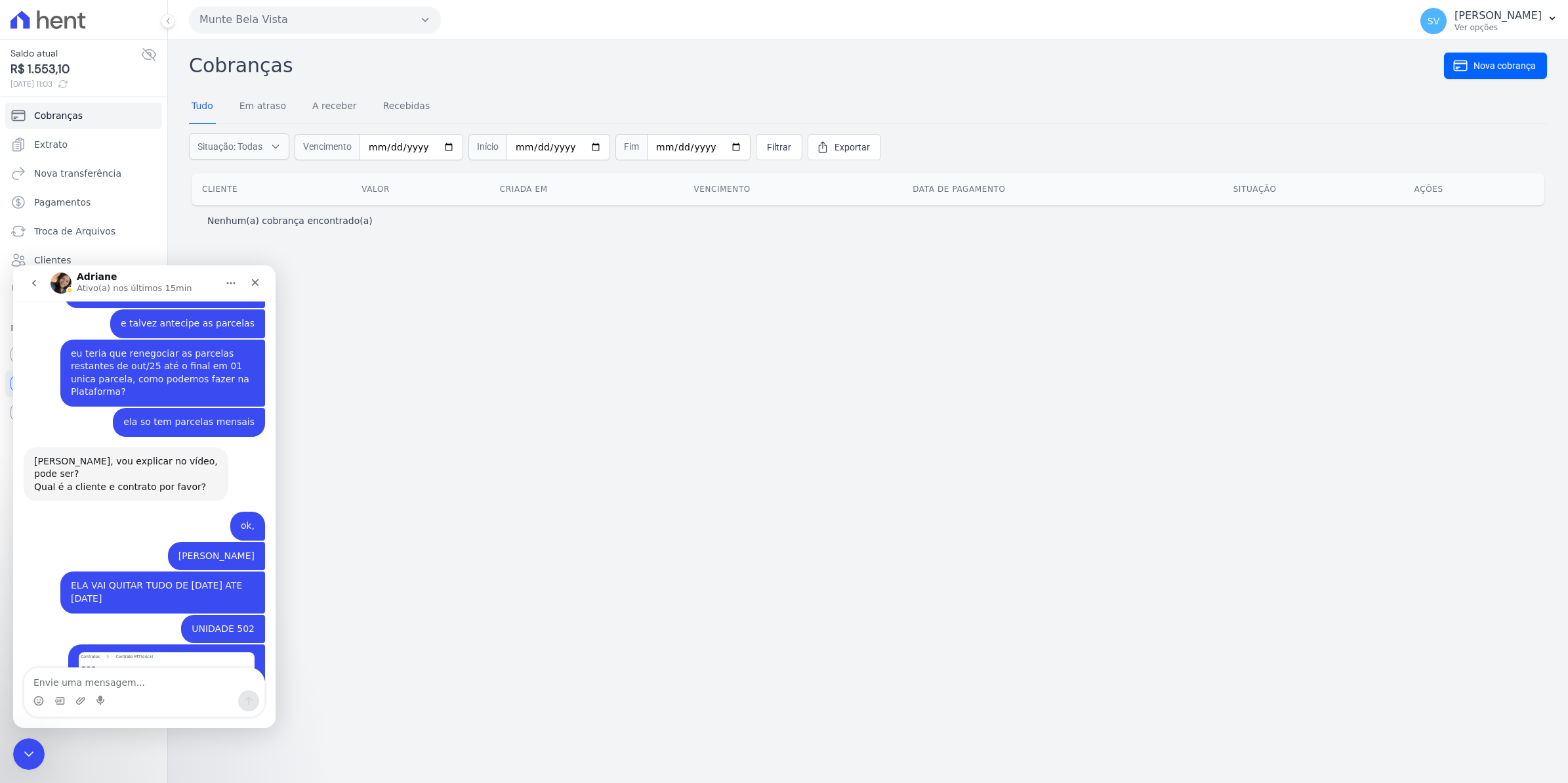
scroll to position [10404, 0]
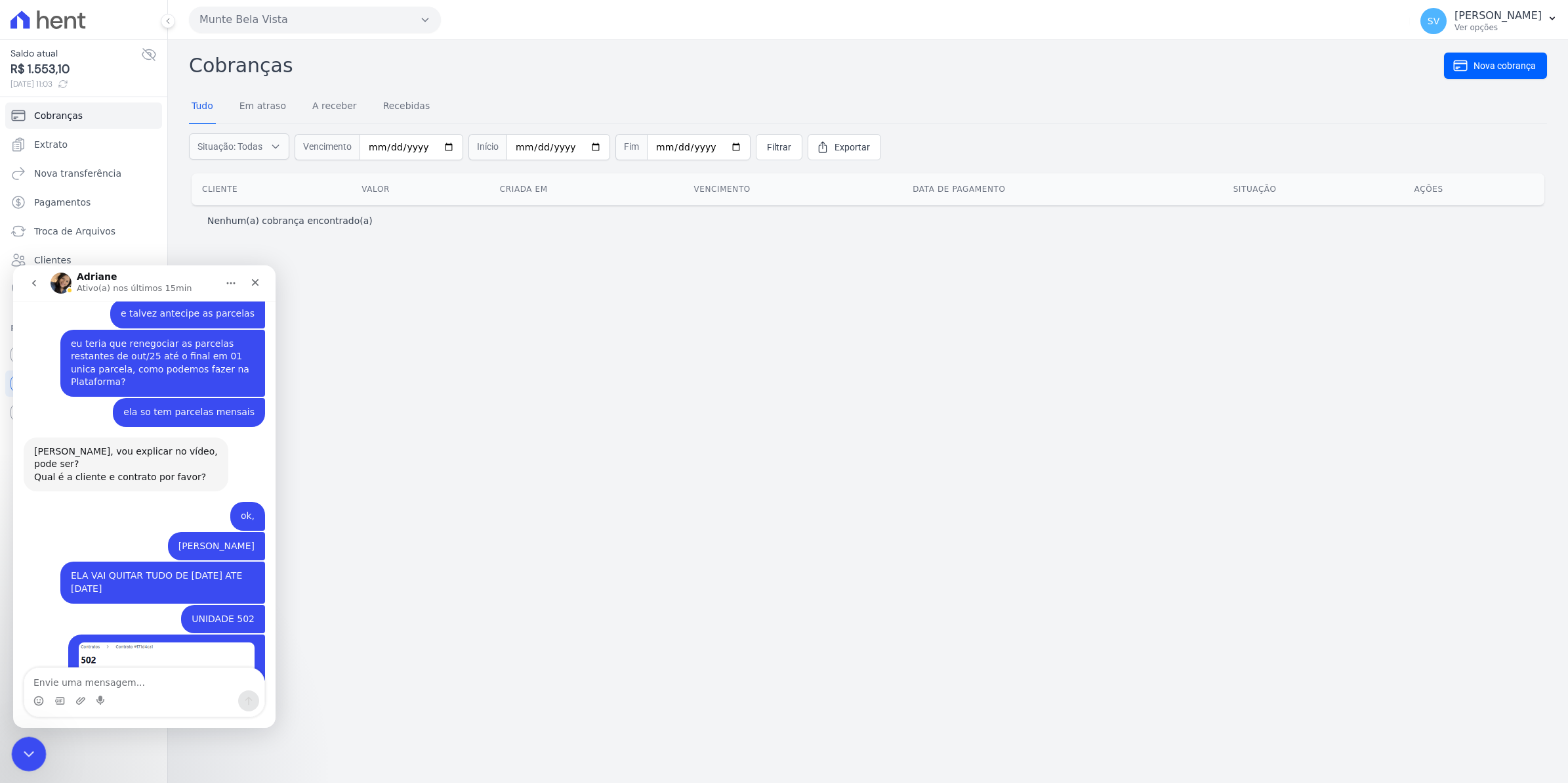
click at [32, 763] on div "Encerramento do Messenger da Intercom" at bounding box center [27, 751] width 32 height 32
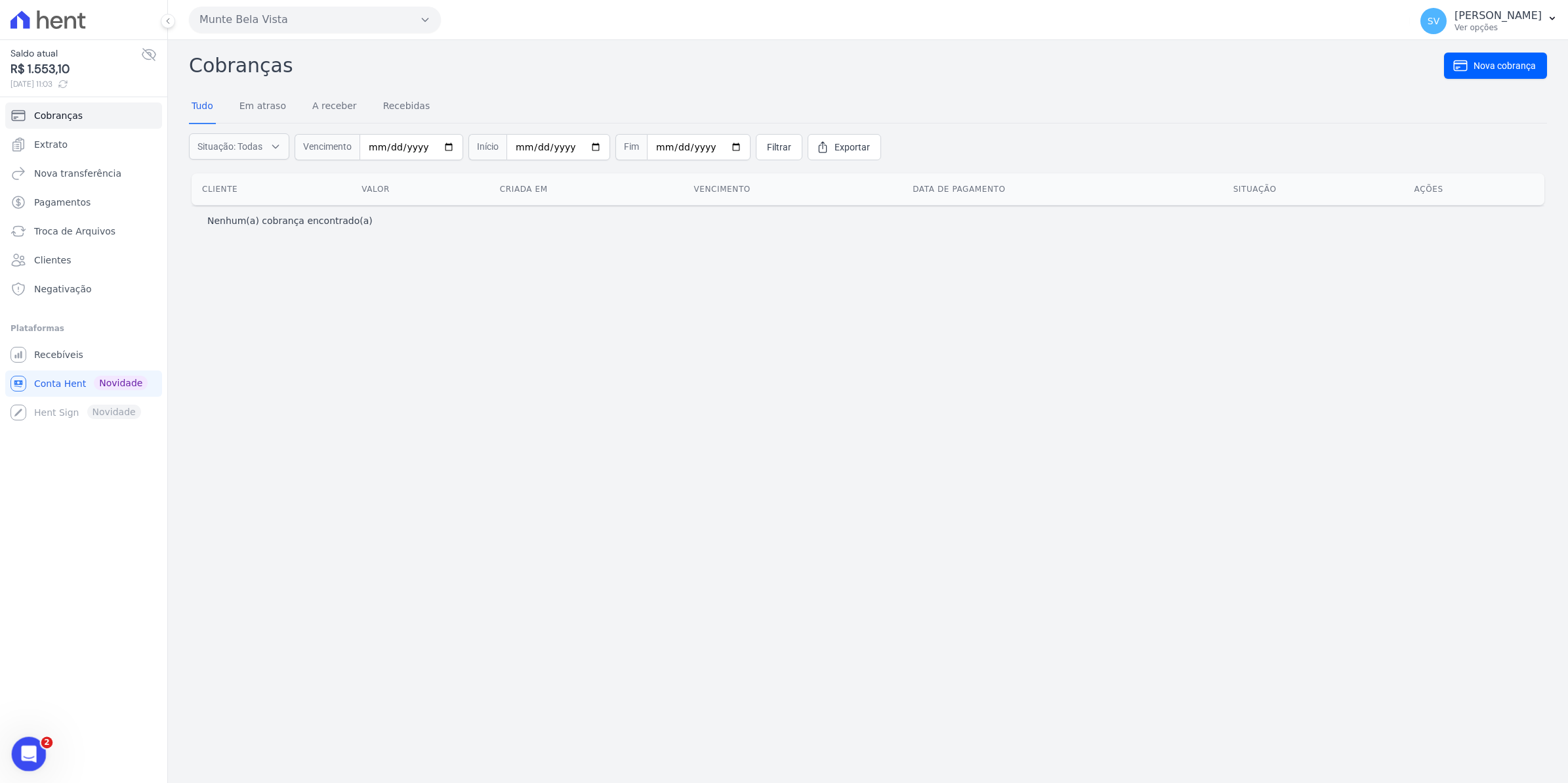
click at [35, 748] on icon "Abertura do Messenger da Intercom" at bounding box center [27, 752] width 21 height 21
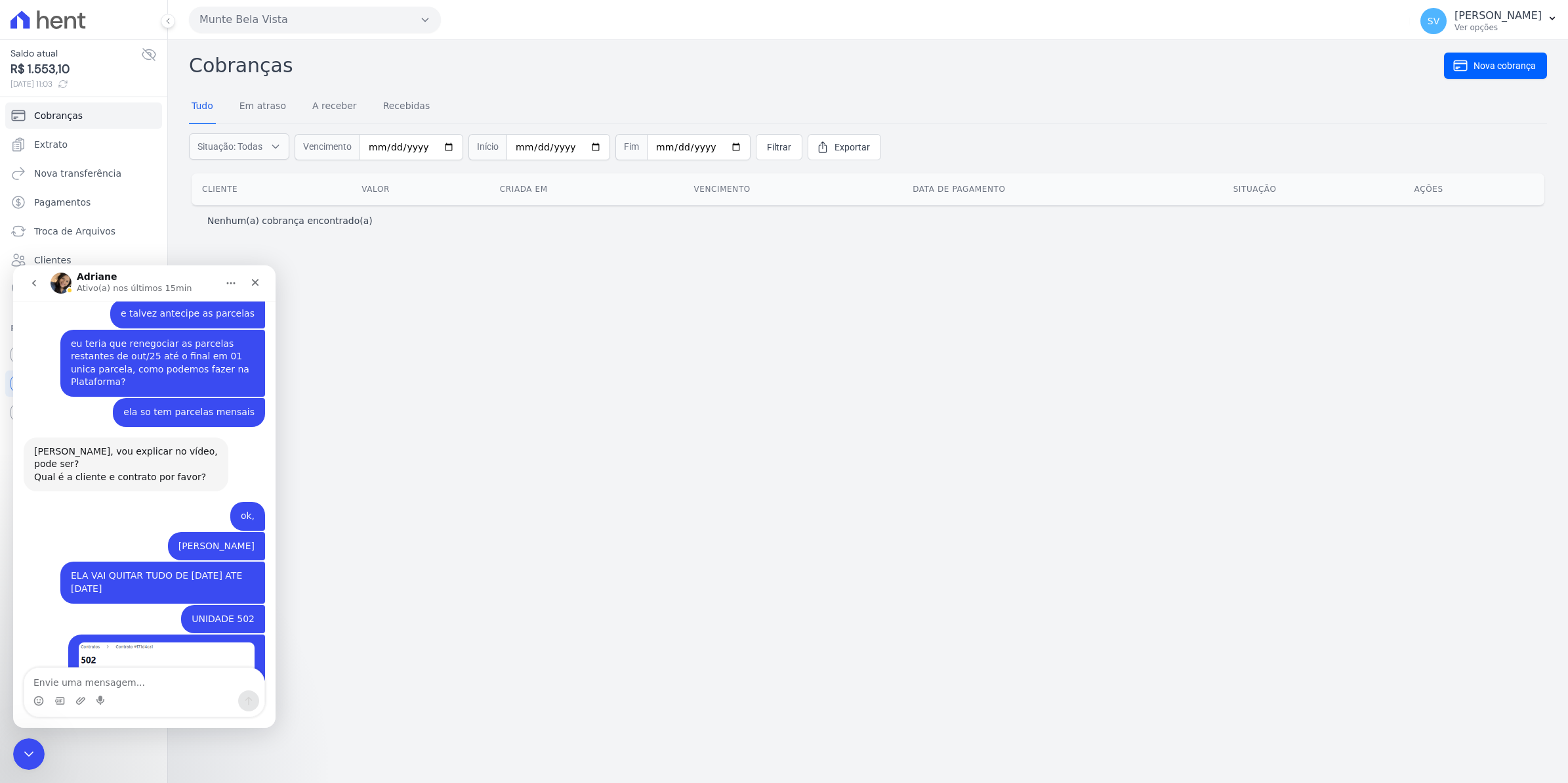
click at [453, 502] on div "Cobranças Nova cobrança Tudo Em atraso A receber Recebidas Situação: Todas Em a…" at bounding box center [867, 410] width 1400 height 742
click at [257, 282] on icon "Fechar" at bounding box center [255, 282] width 11 height 11
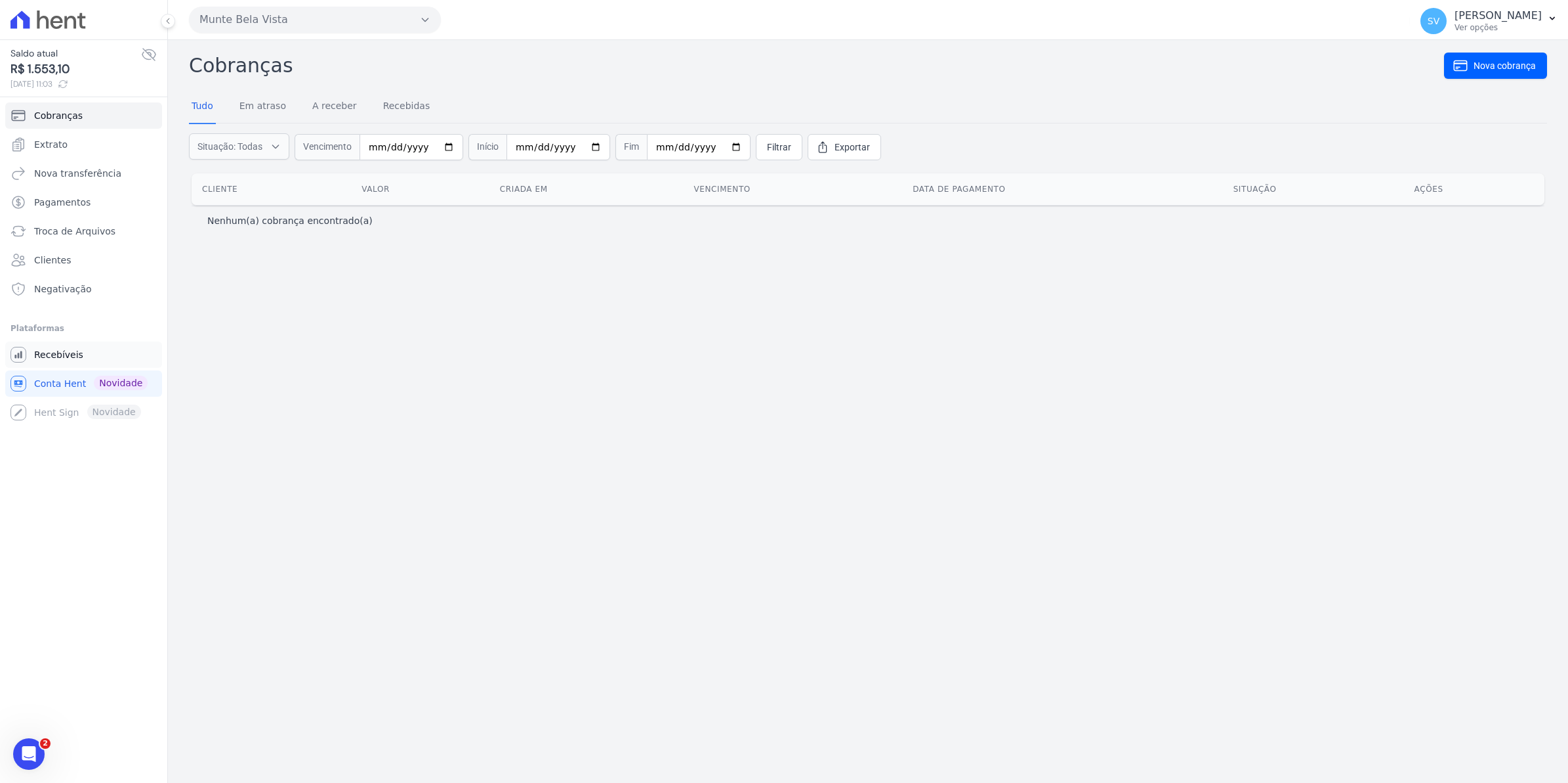
click at [53, 353] on span "Recebíveis" at bounding box center [58, 354] width 49 height 14
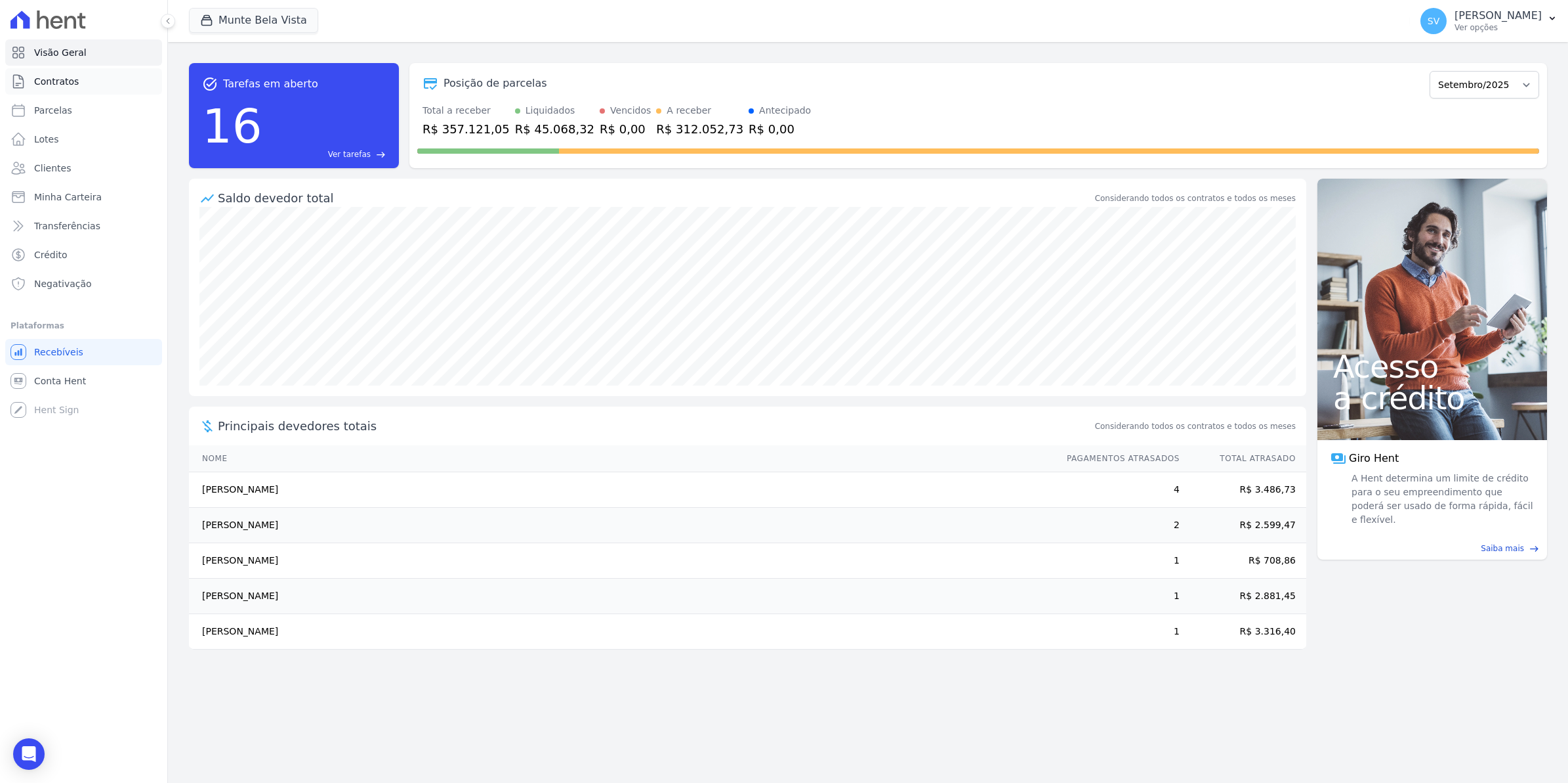
click at [65, 83] on span "Contratos" at bounding box center [56, 82] width 44 height 14
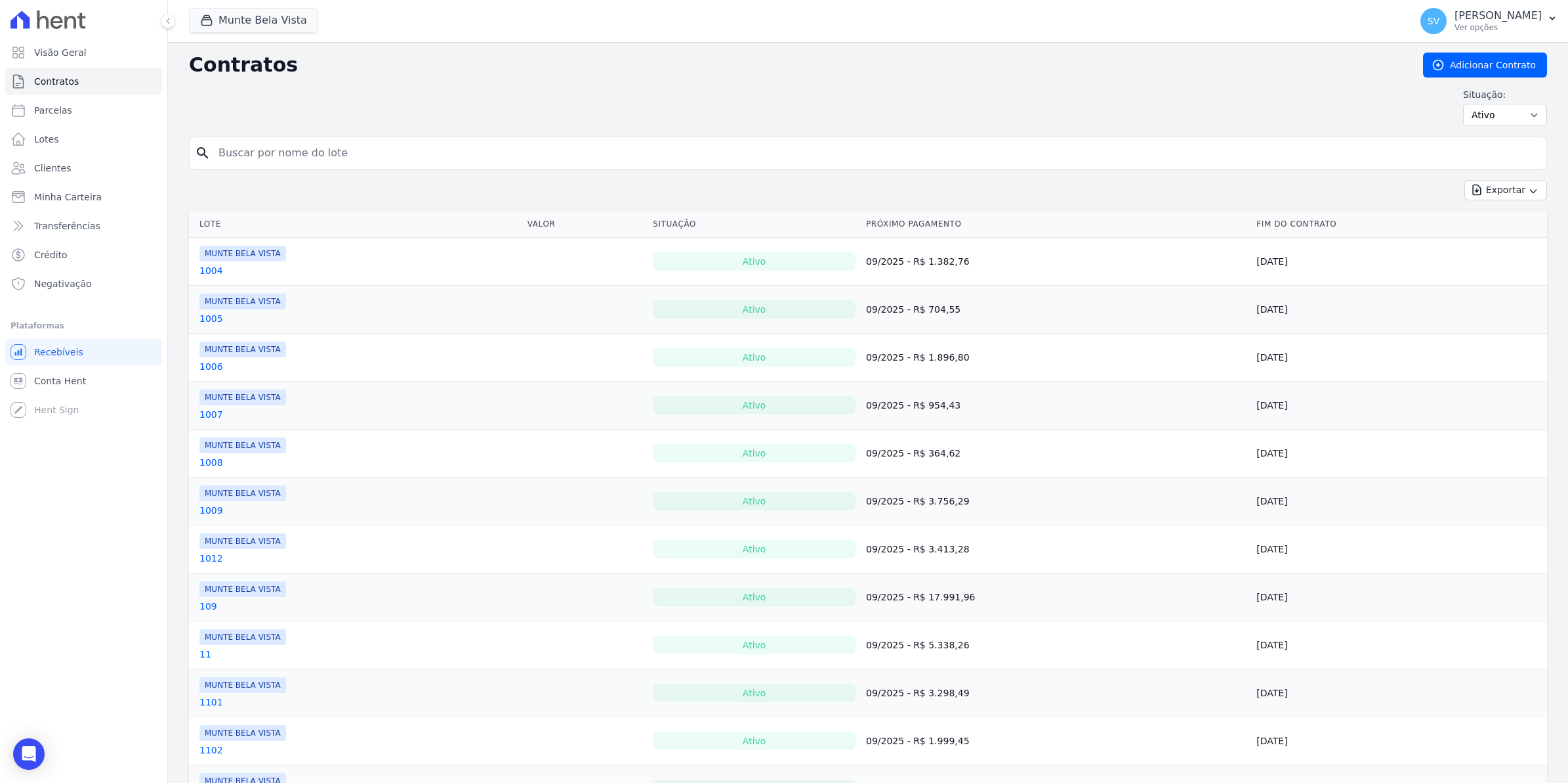
click at [232, 156] on input "search" at bounding box center [875, 153] width 1331 height 26
click at [267, 158] on input "1103" at bounding box center [875, 153] width 1331 height 26
type input "1103"
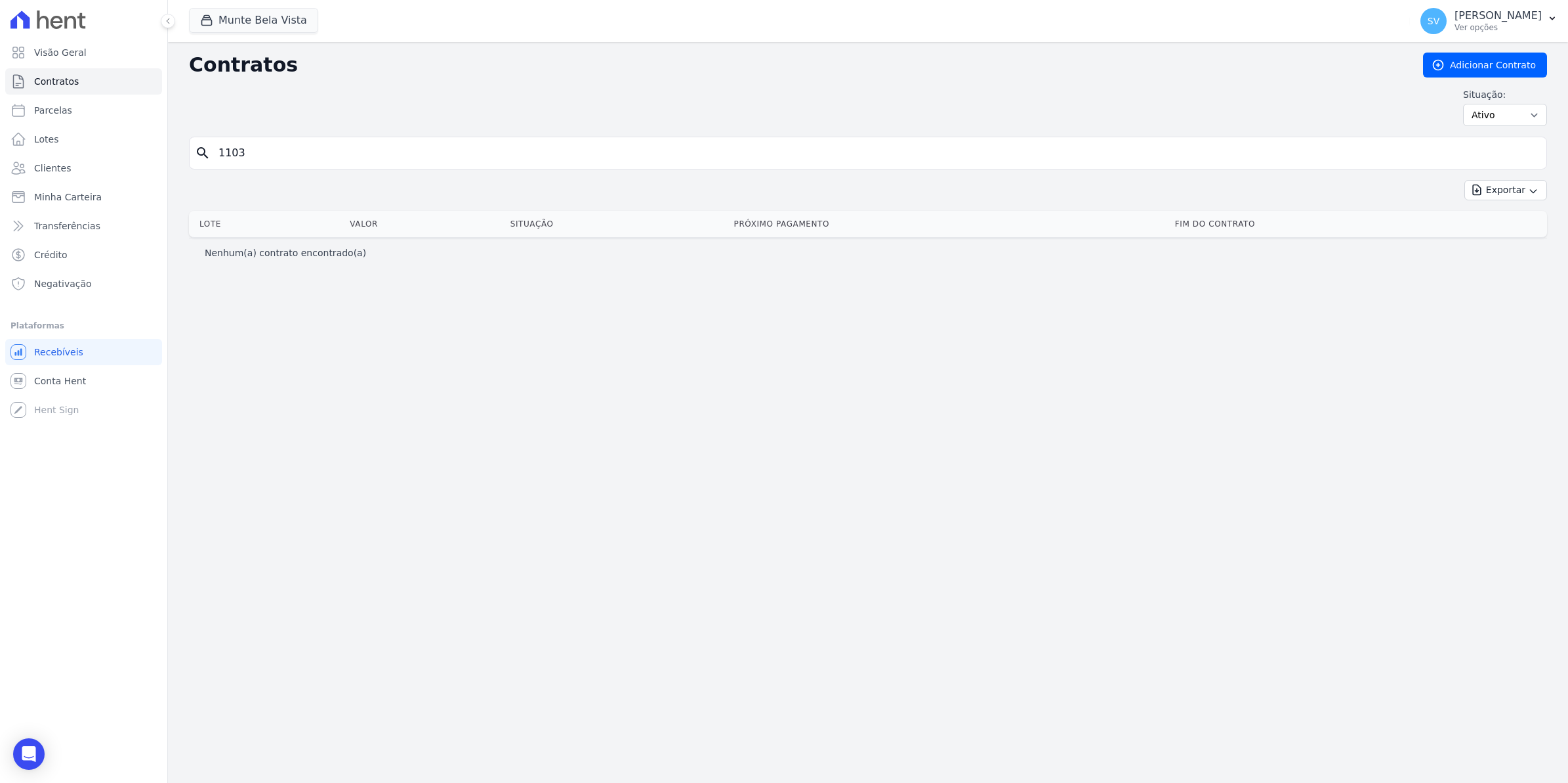
click at [267, 158] on input "1103" at bounding box center [875, 153] width 1331 height 26
type input "1"
click at [1486, 118] on select "Ativo Todos Pausado Distratado Rascunho Expirado Encerrado" at bounding box center [1505, 114] width 84 height 22
click at [262, 161] on input "search" at bounding box center [875, 153] width 1331 height 26
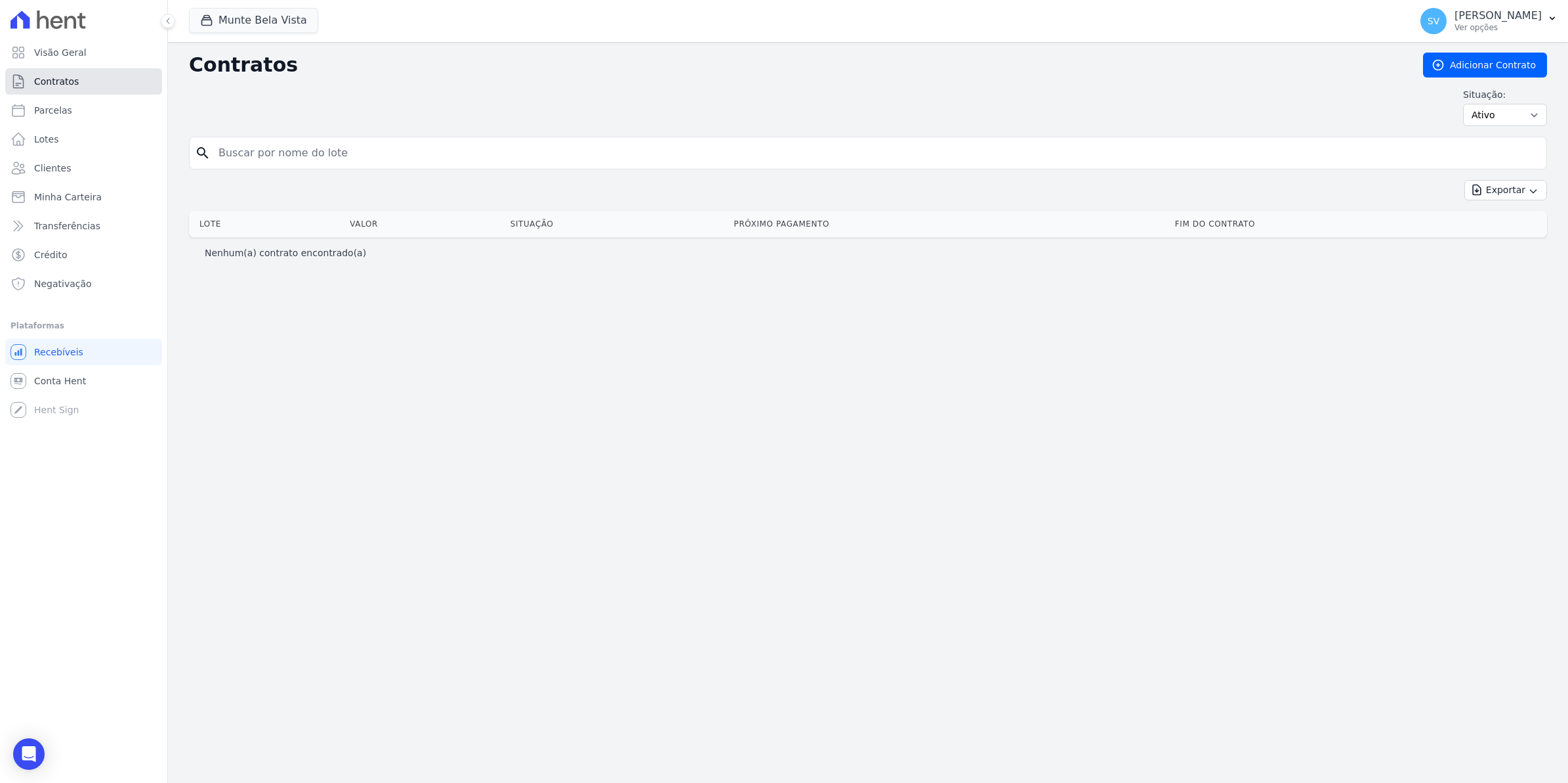
click at [69, 84] on span "Contratos" at bounding box center [56, 82] width 44 height 14
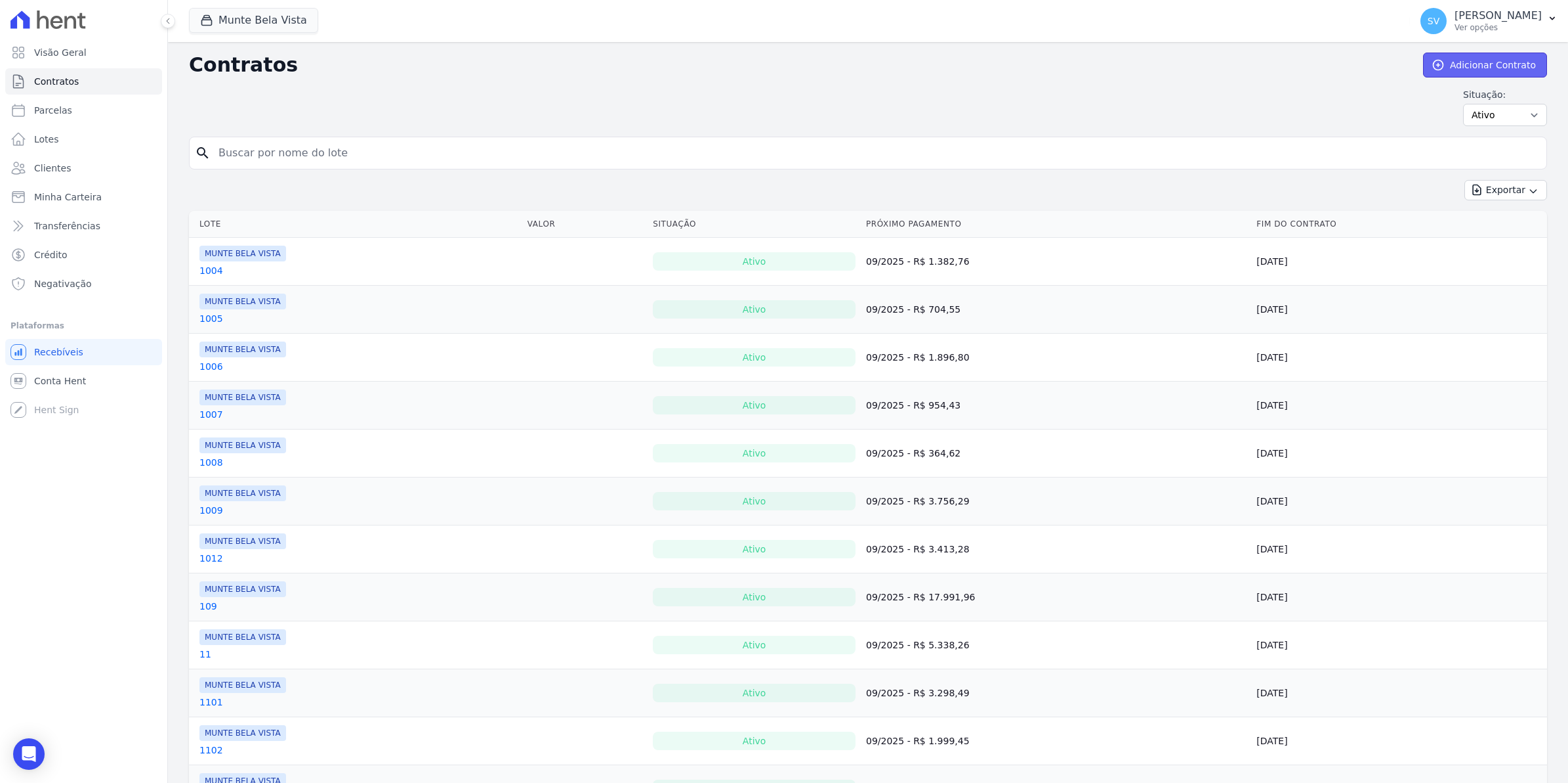
click at [1484, 61] on link "Adicionar Contrato" at bounding box center [1485, 65] width 124 height 25
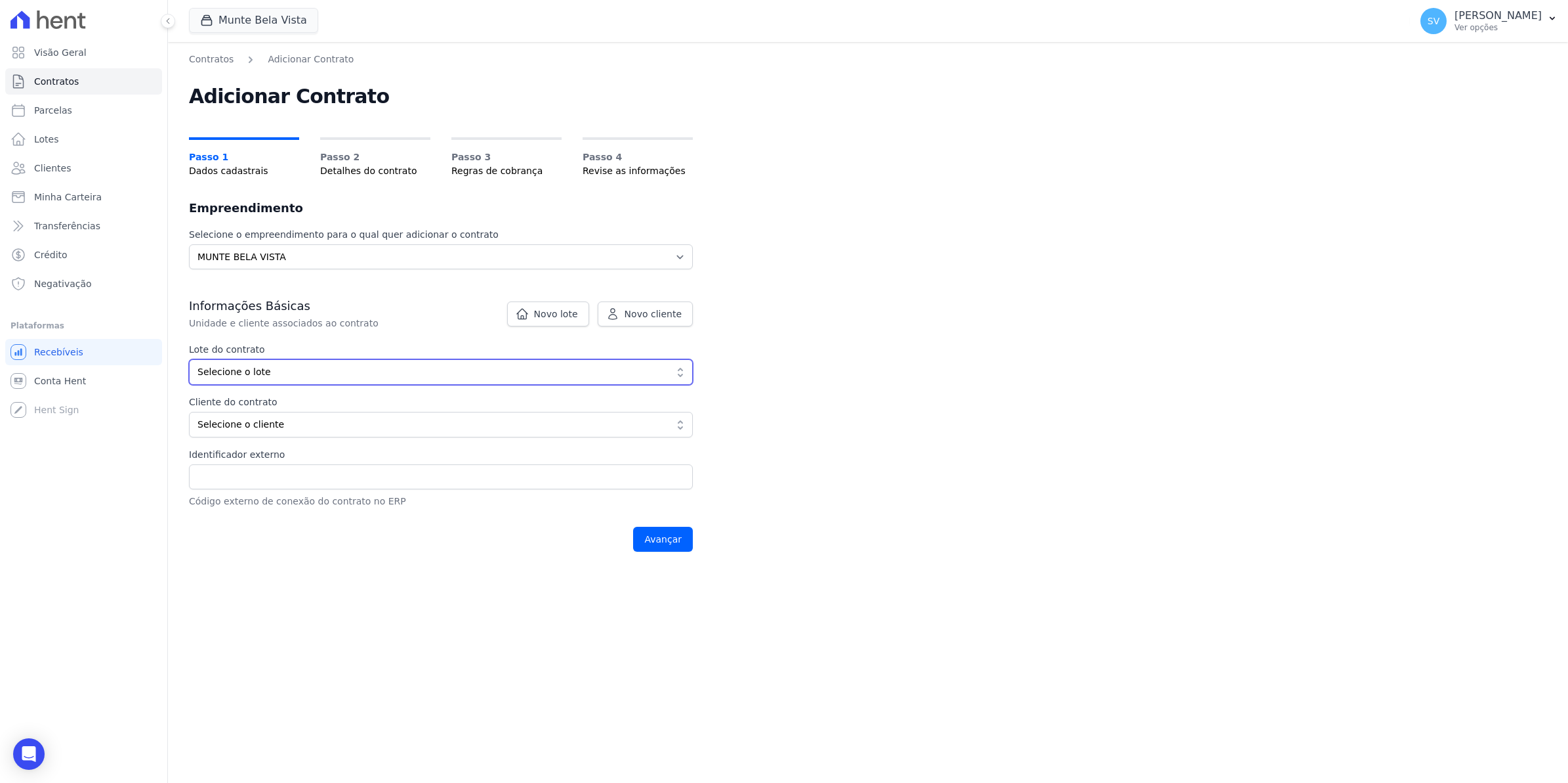
click at [292, 373] on span "Selecione o lote" at bounding box center [432, 372] width 469 height 14
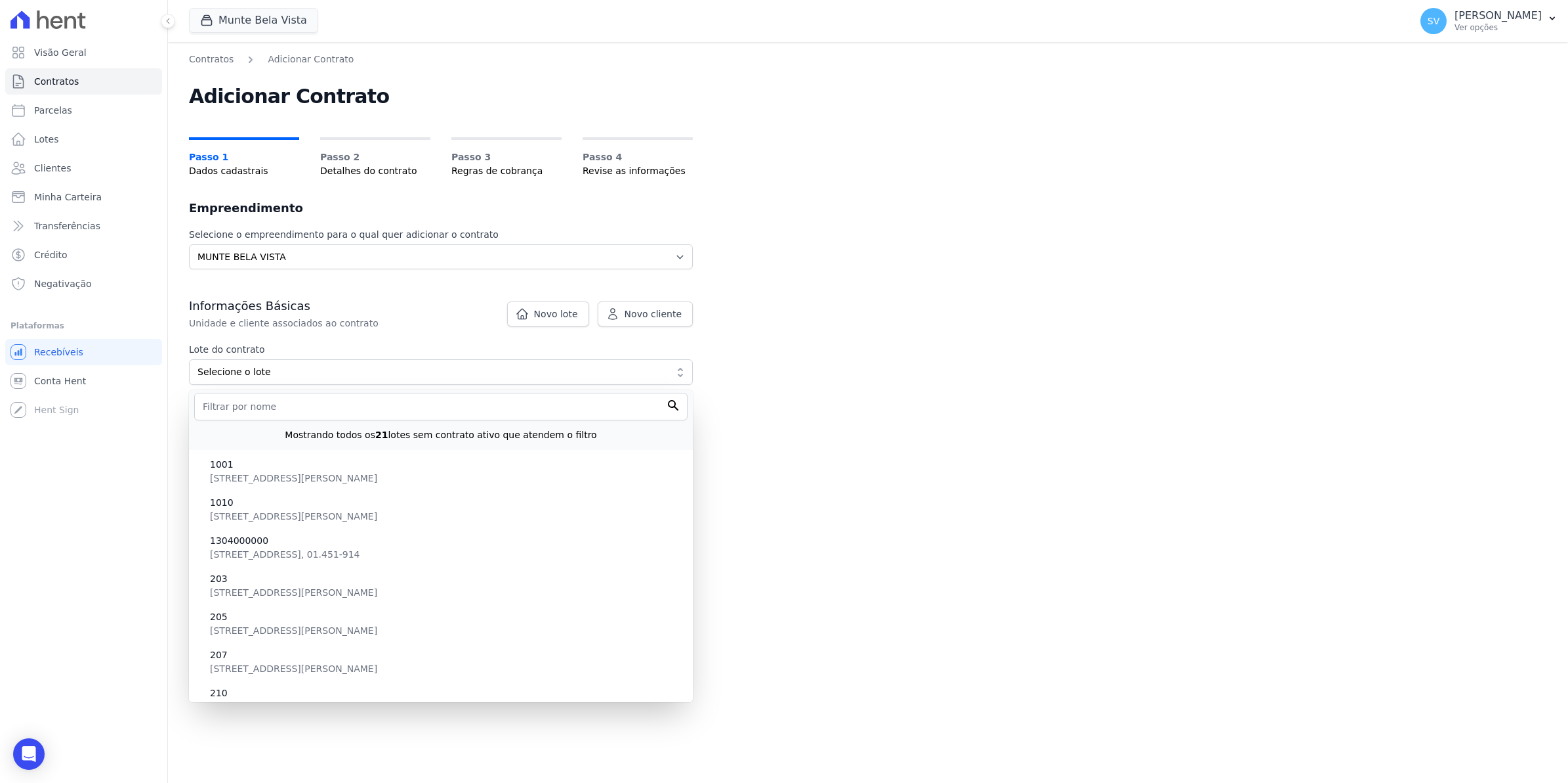
click at [1003, 411] on div "Contratos Adicionar Contrato Adicionar Contrato Passo 1 Dados cadastrais Passo …" at bounding box center [867, 412] width 1400 height 741
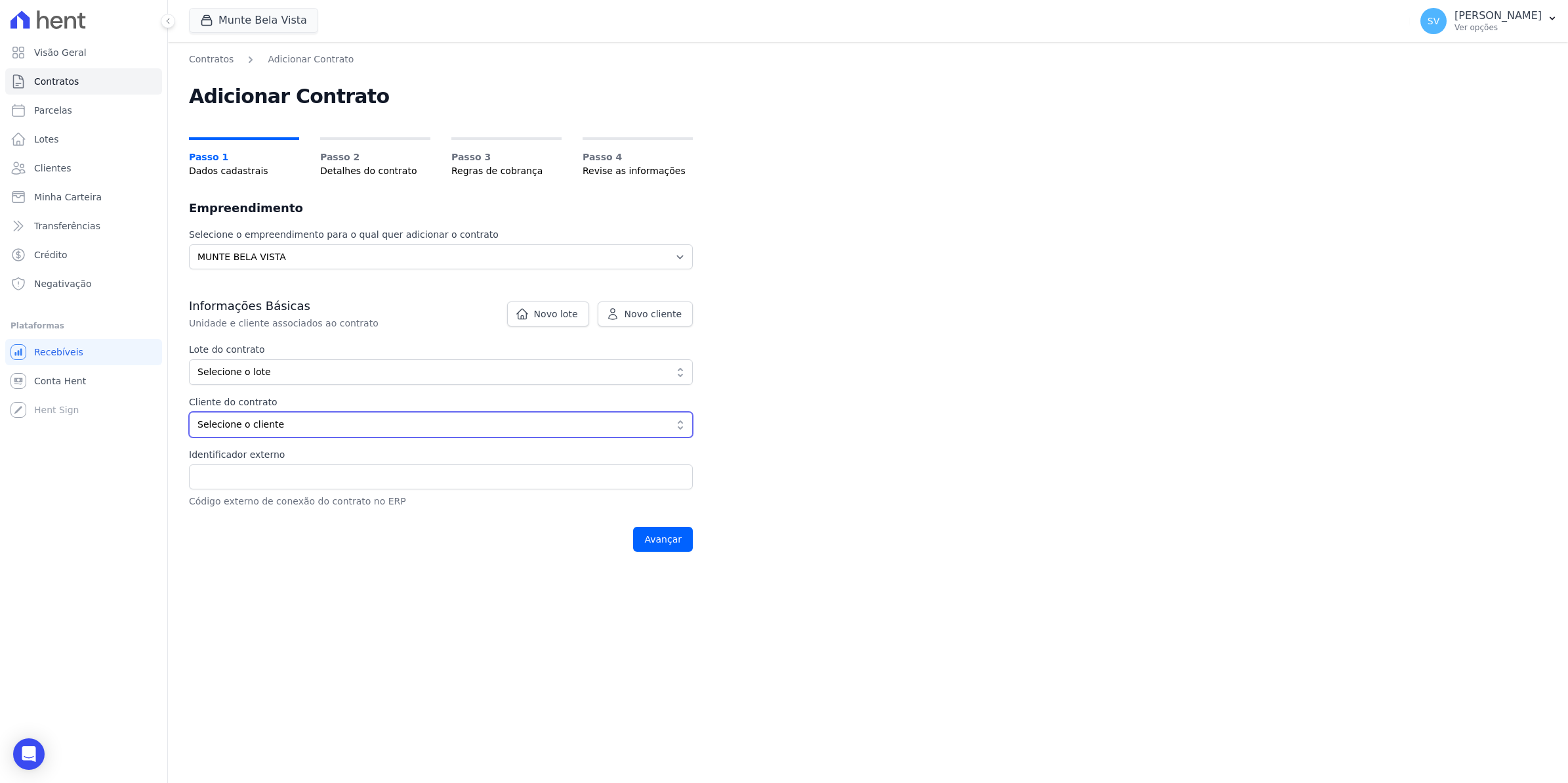
click at [254, 429] on span "Selecione o cliente" at bounding box center [432, 425] width 469 height 14
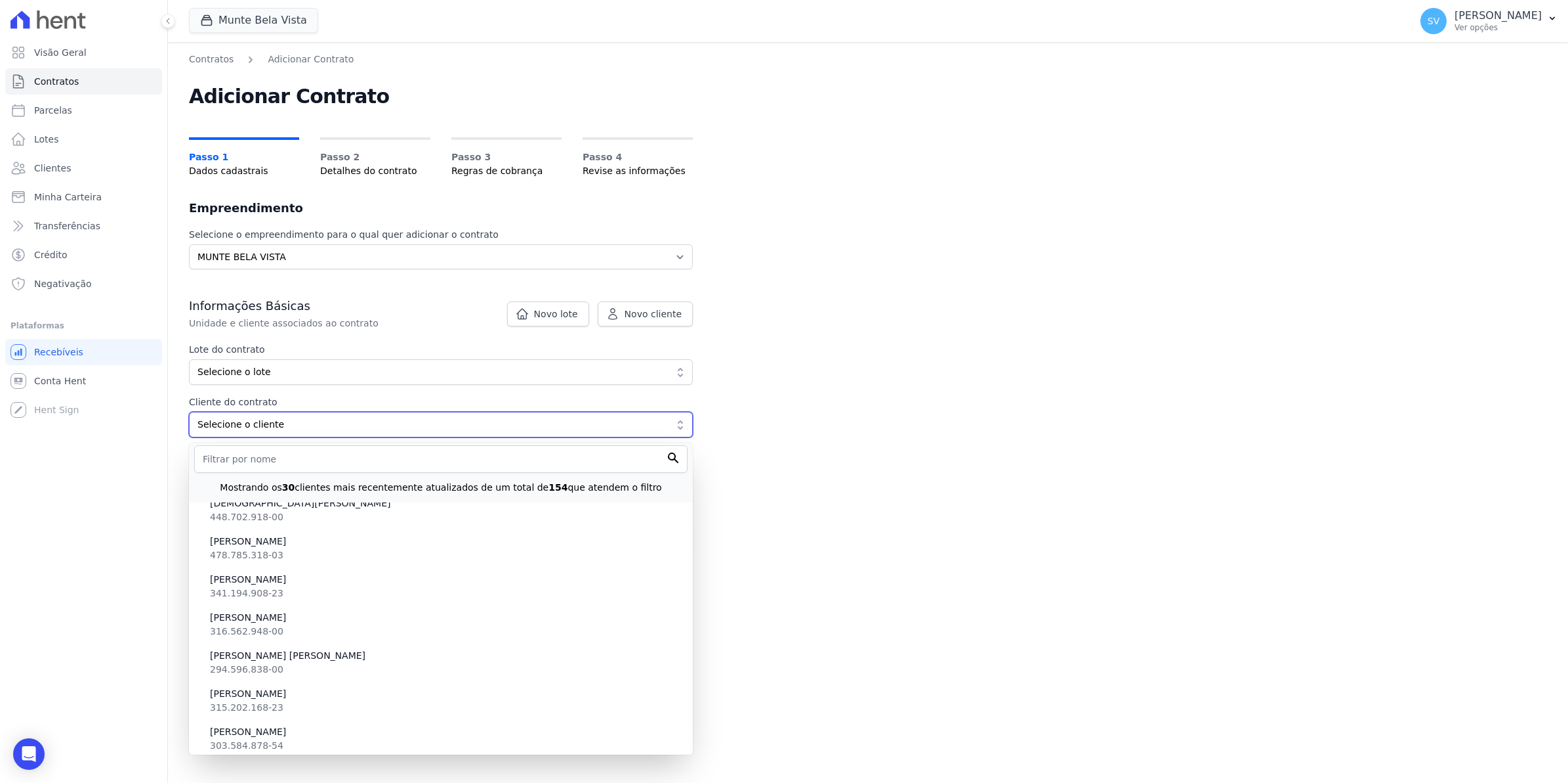
scroll to position [1231, 0]
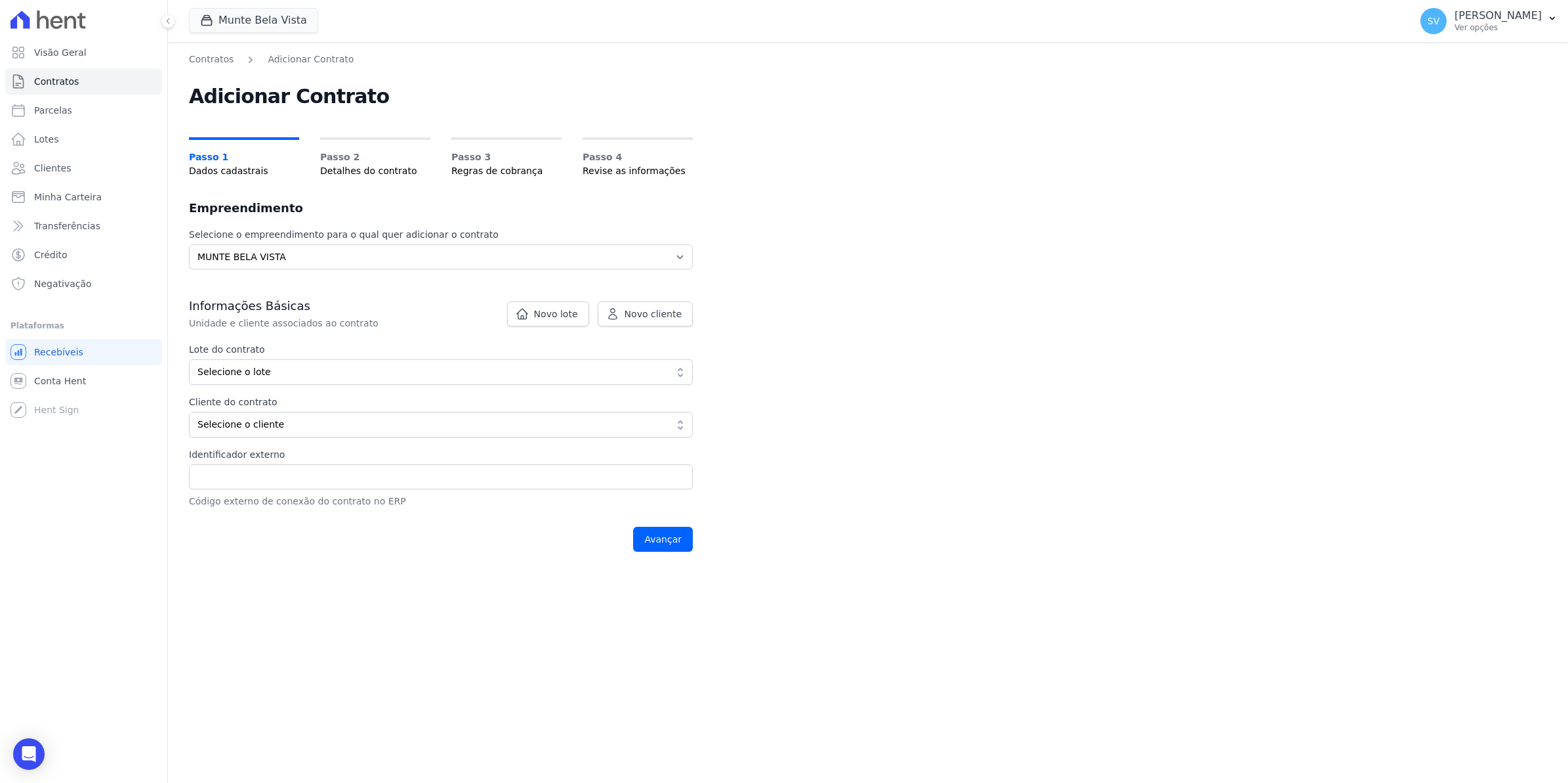
click at [1058, 534] on div "Contratos Adicionar Contrato Adicionar Contrato Passo 1 Dados cadastrais Passo …" at bounding box center [867, 412] width 1400 height 741
click at [304, 482] on input "Identificador externo" at bounding box center [441, 477] width 504 height 25
click at [309, 363] on button "Selecione o lote" at bounding box center [441, 372] width 504 height 26
click at [1021, 356] on div "Contratos Adicionar Contrato Adicionar Contrato Passo 1 Dados cadastrais Passo …" at bounding box center [867, 412] width 1400 height 741
click at [646, 320] on span "Novo cliente" at bounding box center [652, 314] width 57 height 14
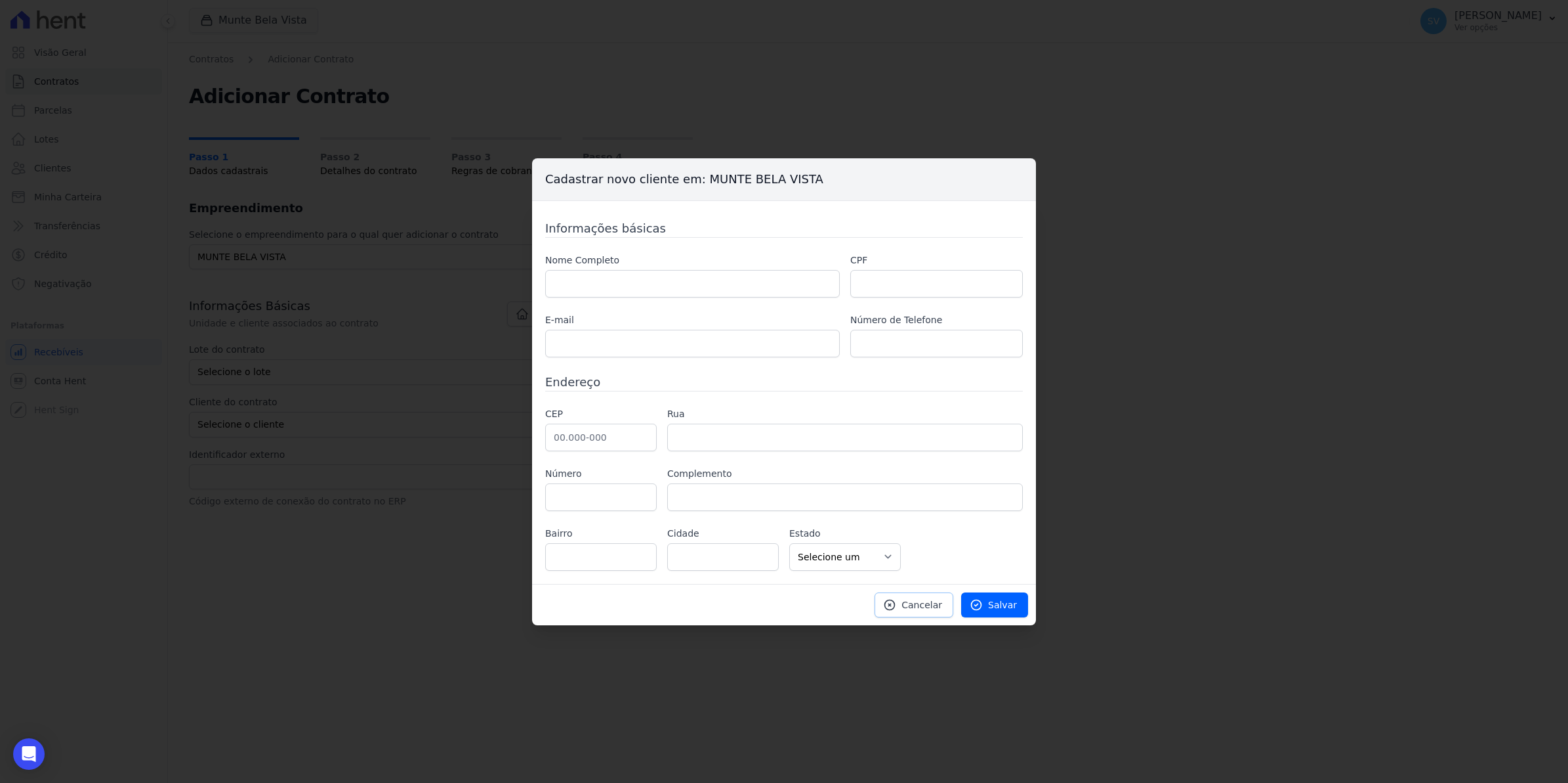
click at [926, 601] on span "Cancelar" at bounding box center [922, 605] width 41 height 14
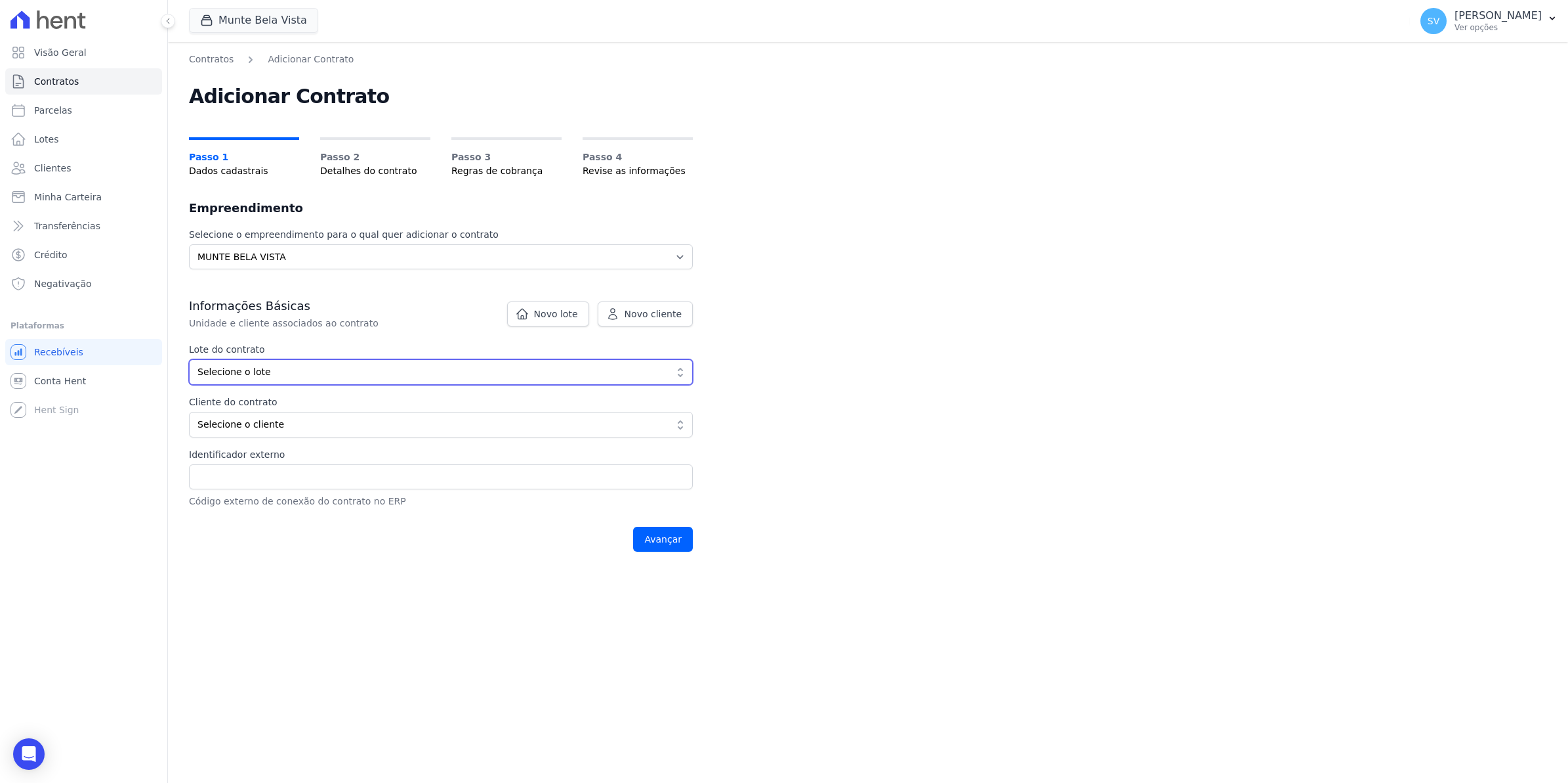
click at [276, 377] on span "Selecione o lote" at bounding box center [432, 372] width 469 height 14
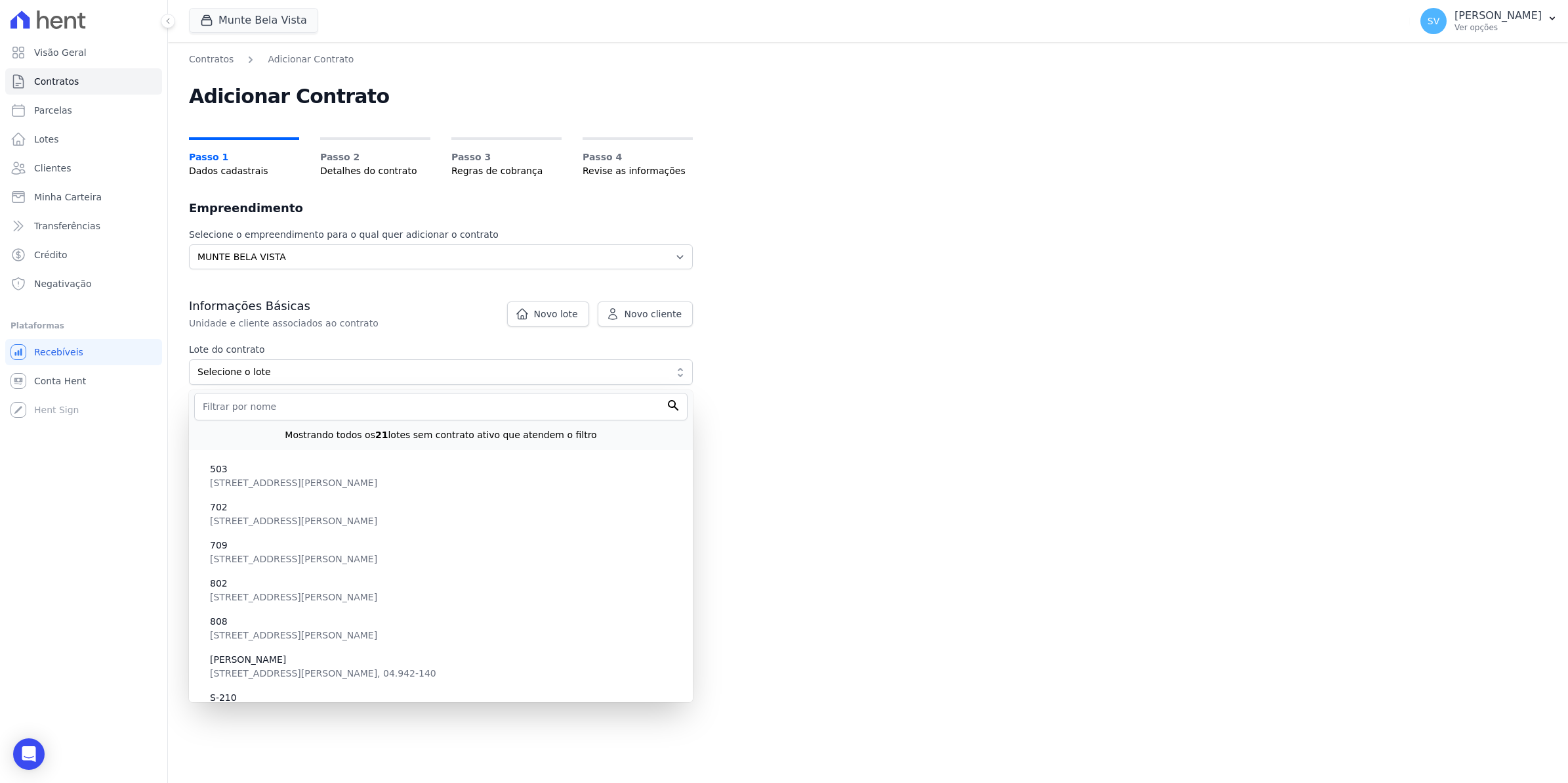
scroll to position [552, 0]
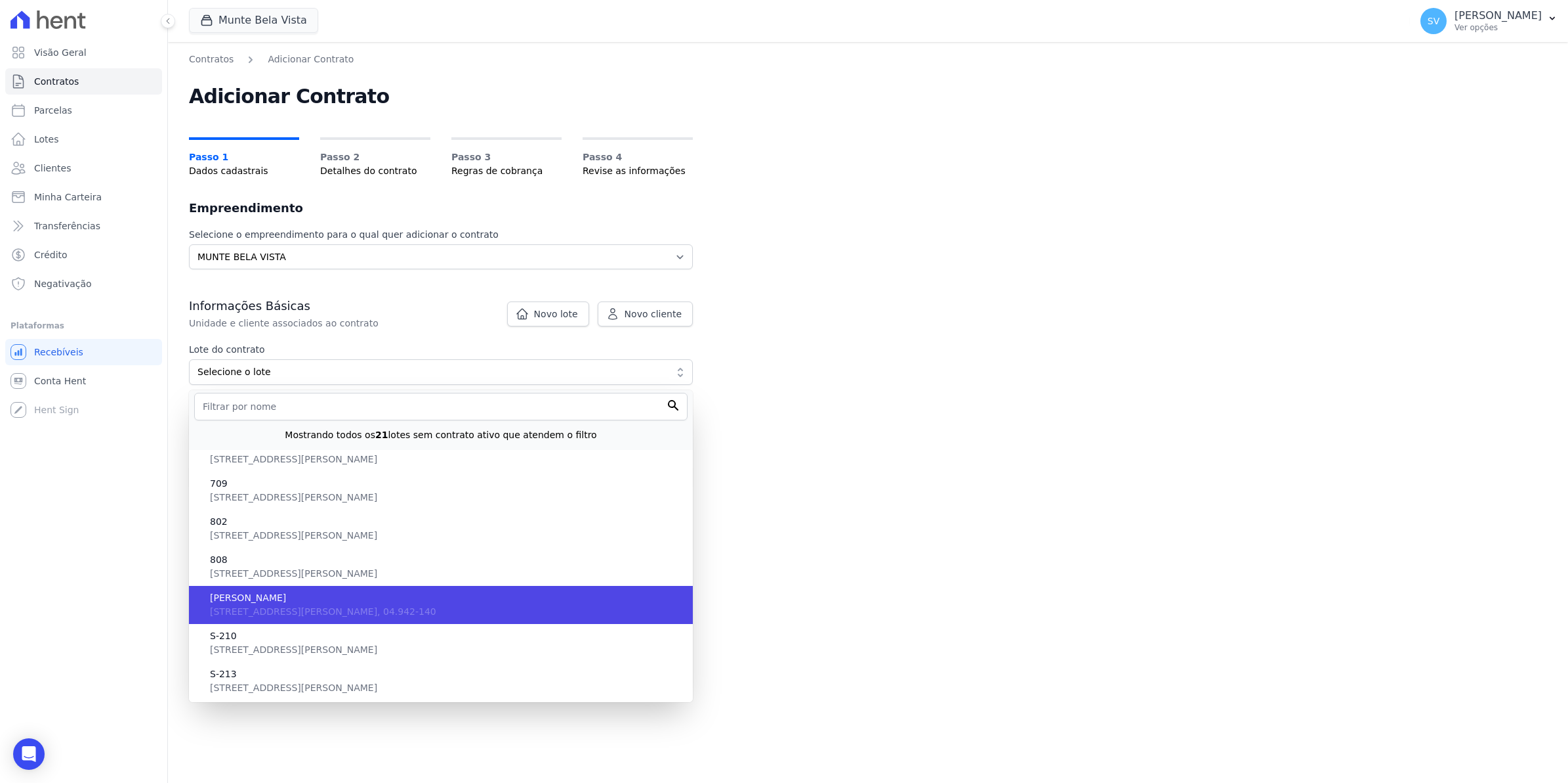
click at [399, 601] on span "[PERSON_NAME]" at bounding box center [447, 598] width 473 height 14
type input "3611afa4-e620-41fa-bc7e-021f1999224f"
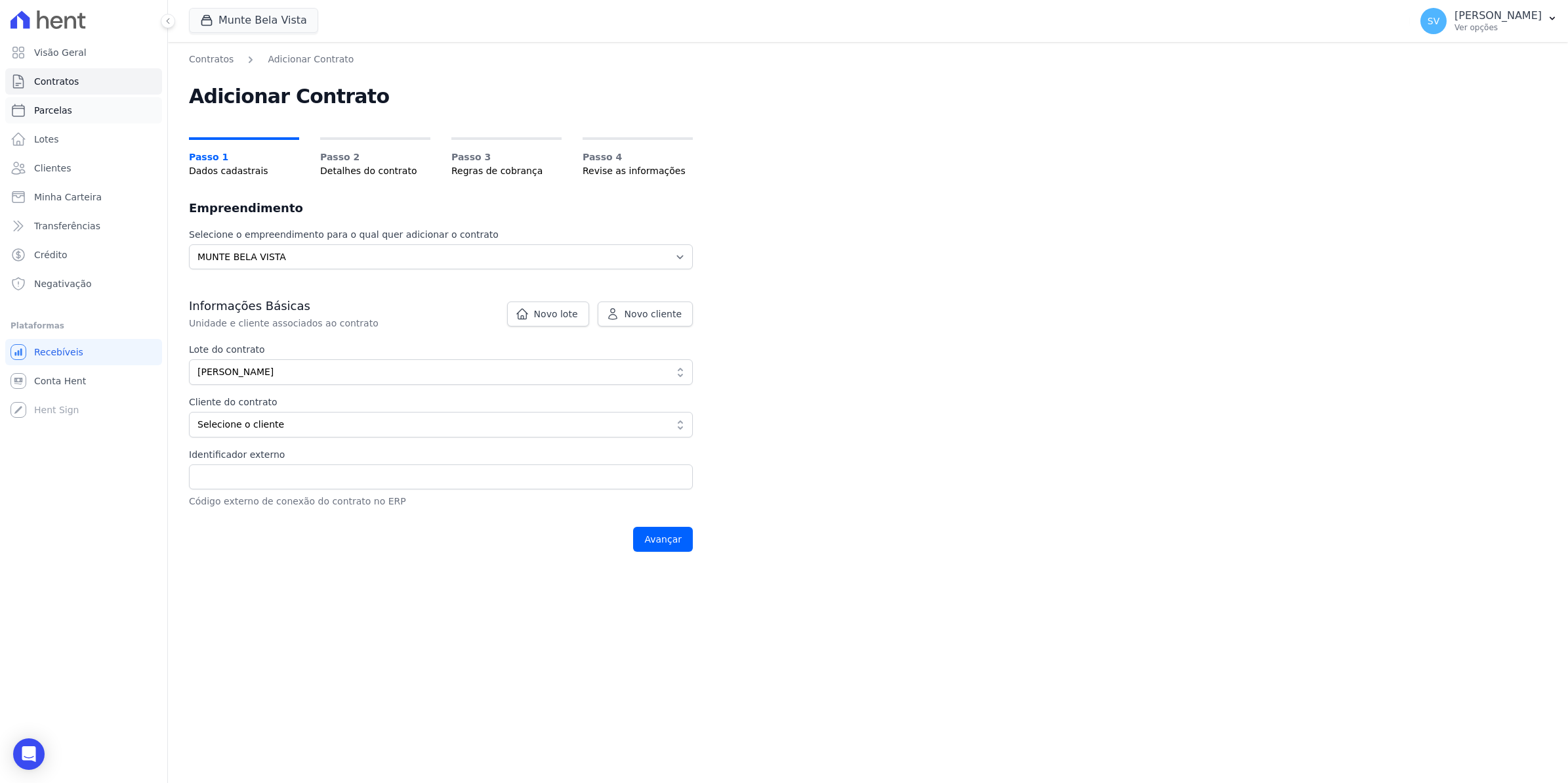
click at [50, 112] on span "Parcelas" at bounding box center [52, 110] width 38 height 14
select select
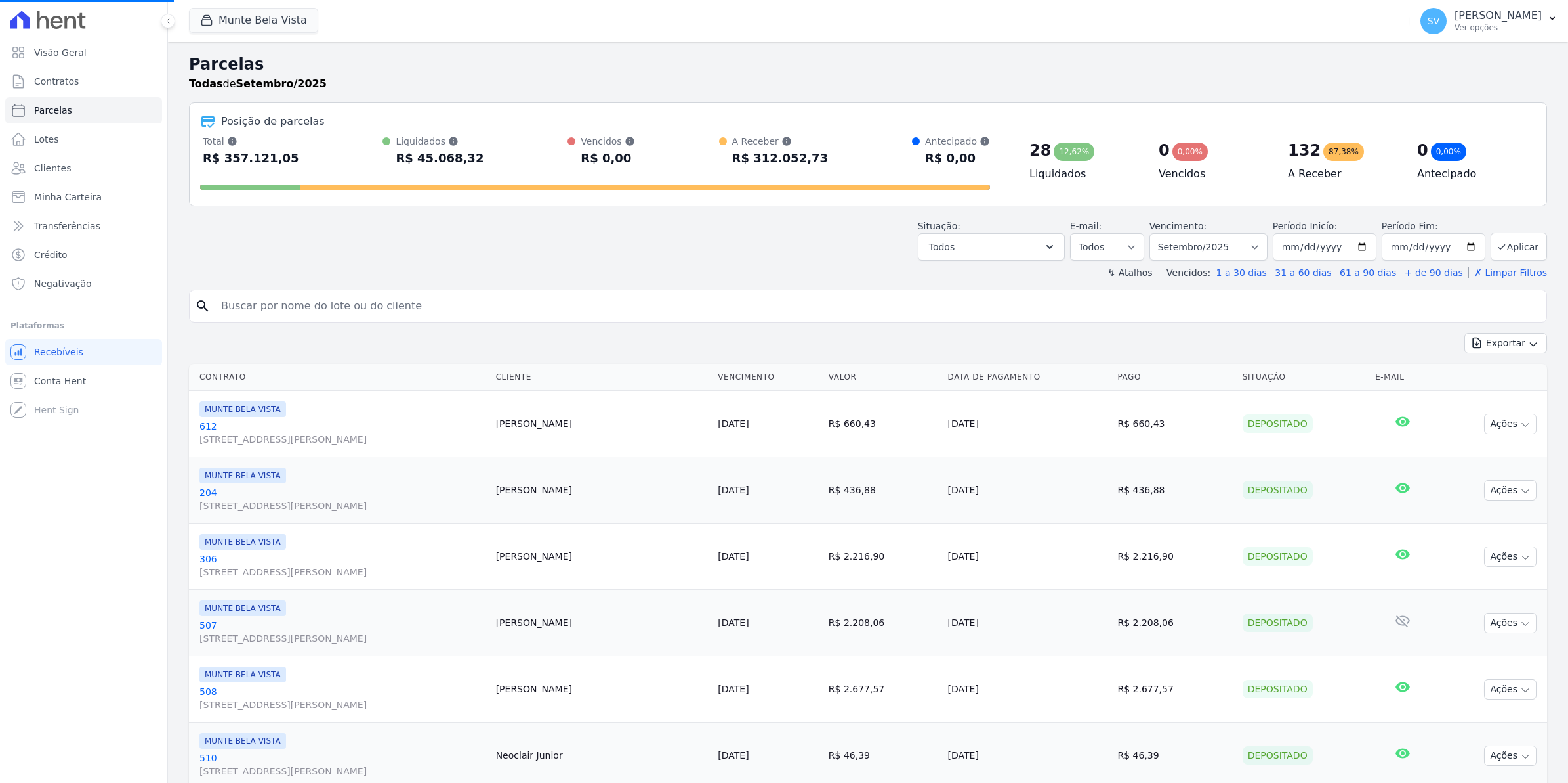
click at [305, 303] on input "search" at bounding box center [877, 305] width 1329 height 26
type input "a"
select select
click at [305, 303] on input "search" at bounding box center [877, 305] width 1329 height 26
type input "[PERSON_NAME]"
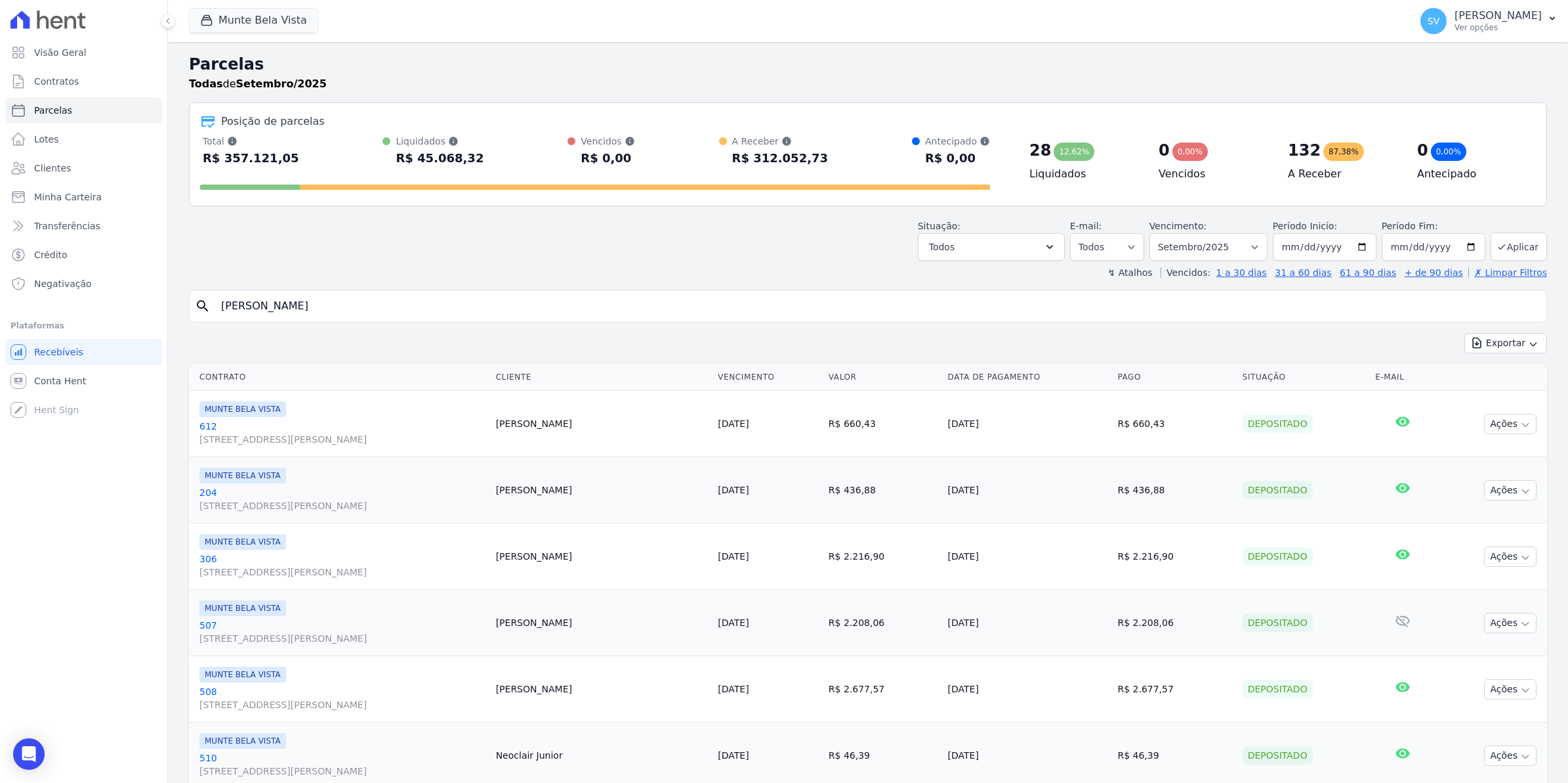
select select
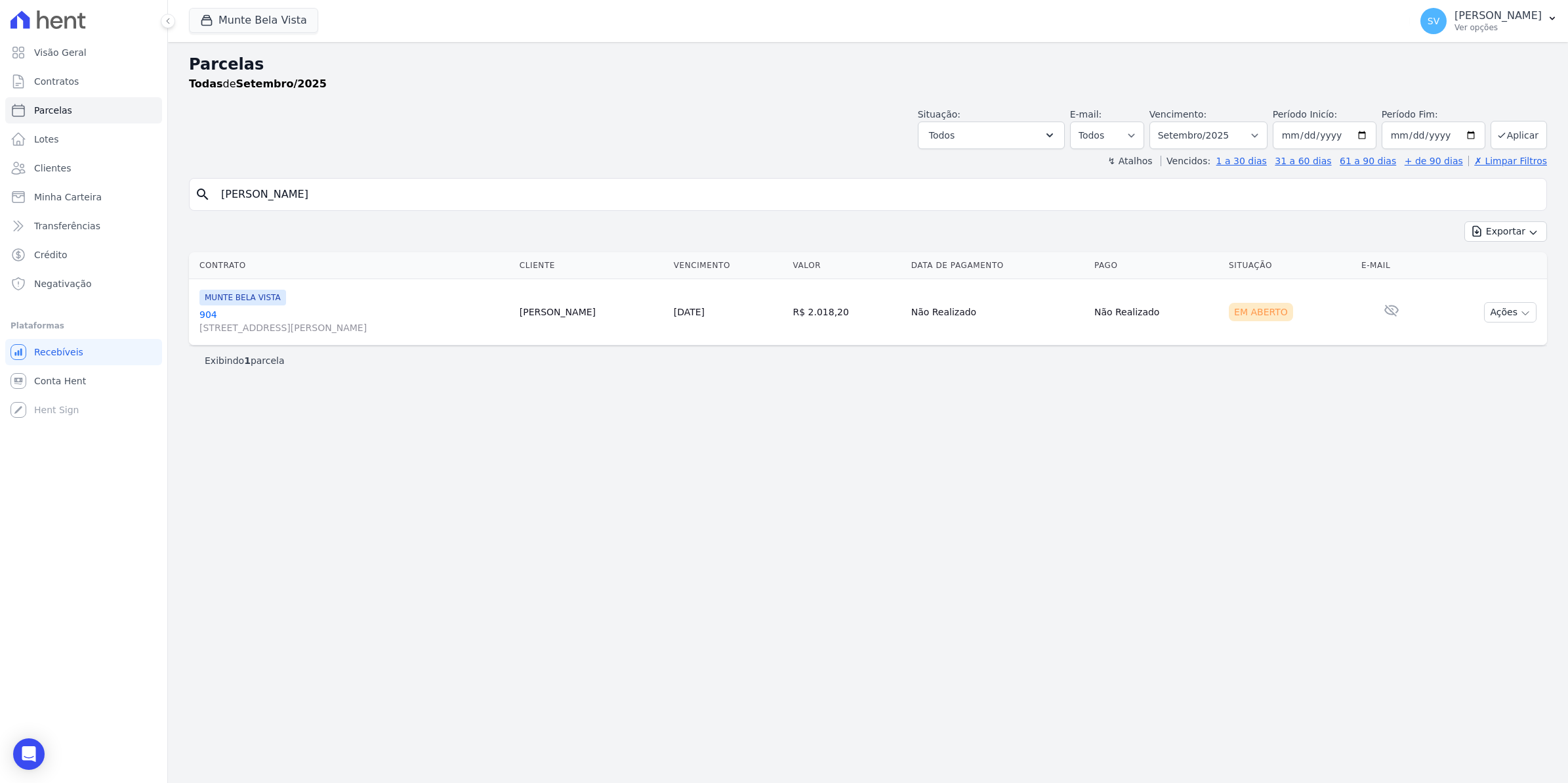
click at [210, 319] on link "[GEOGRAPHIC_DATA][STREET_ADDRESS][PERSON_NAME][GEOGRAPHIC_DATA]" at bounding box center [354, 321] width 310 height 26
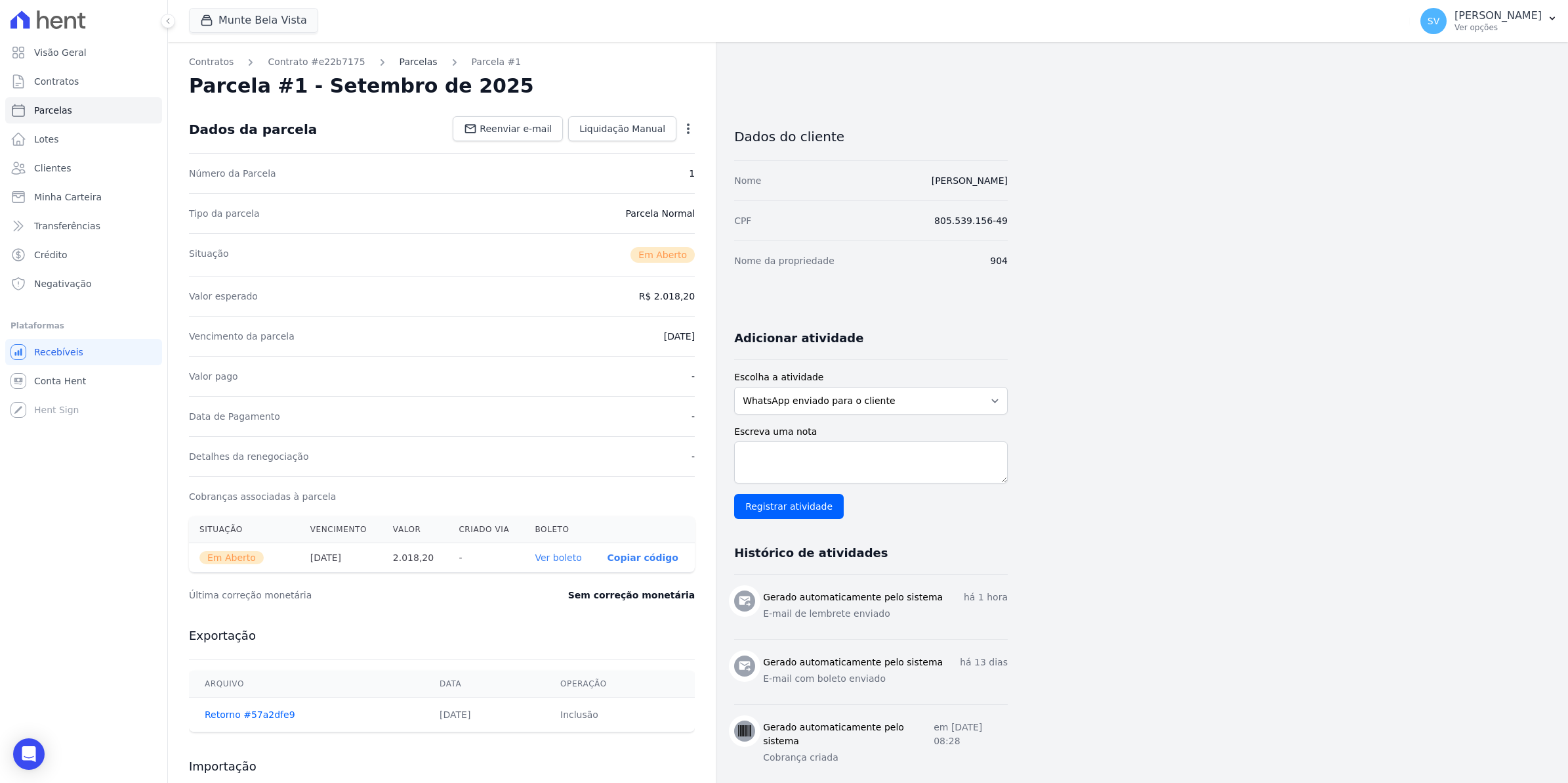
click at [399, 63] on link "Parcelas" at bounding box center [418, 62] width 38 height 14
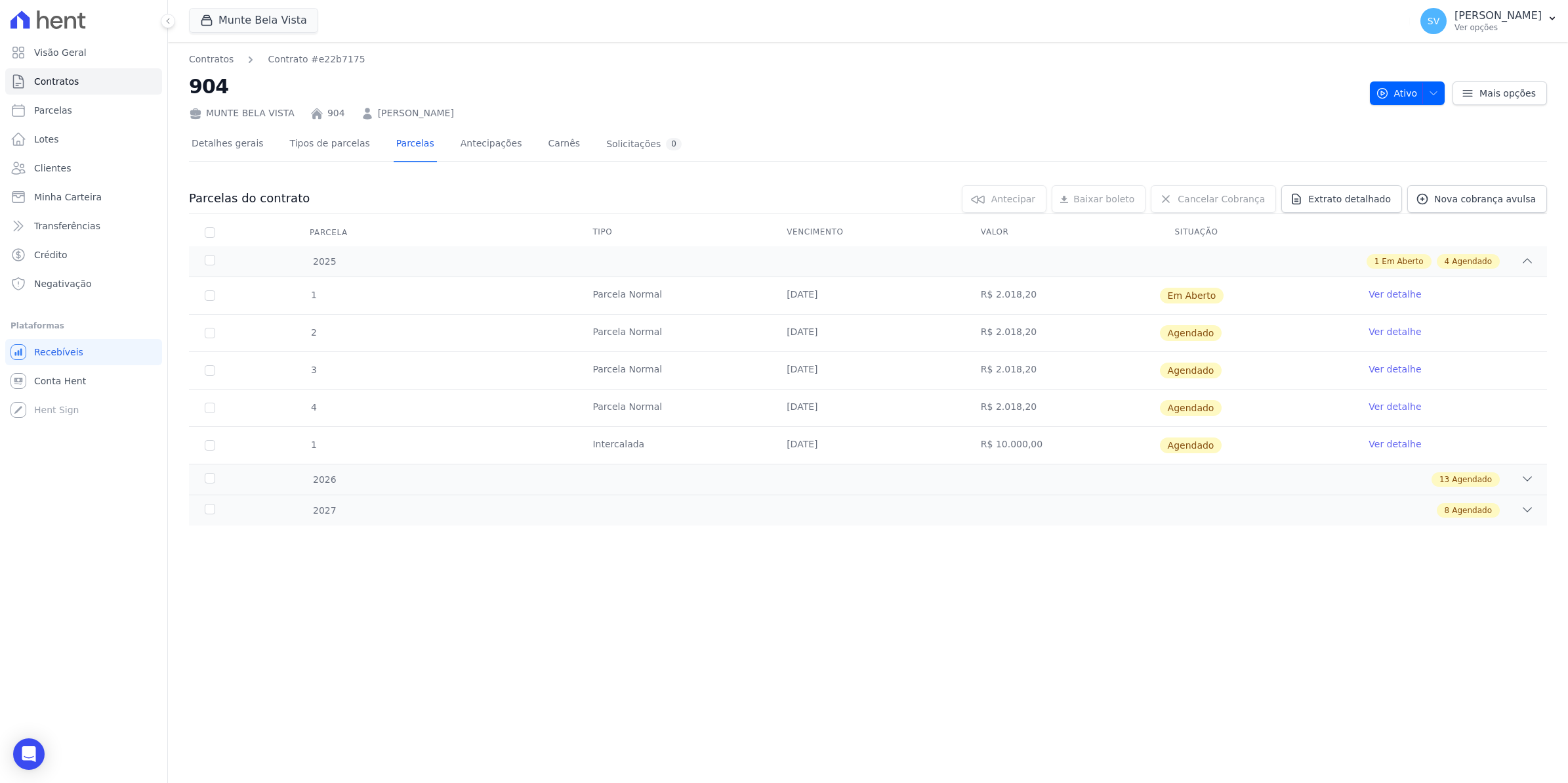
click at [1386, 294] on link "Ver detalhe" at bounding box center [1395, 294] width 52 height 14
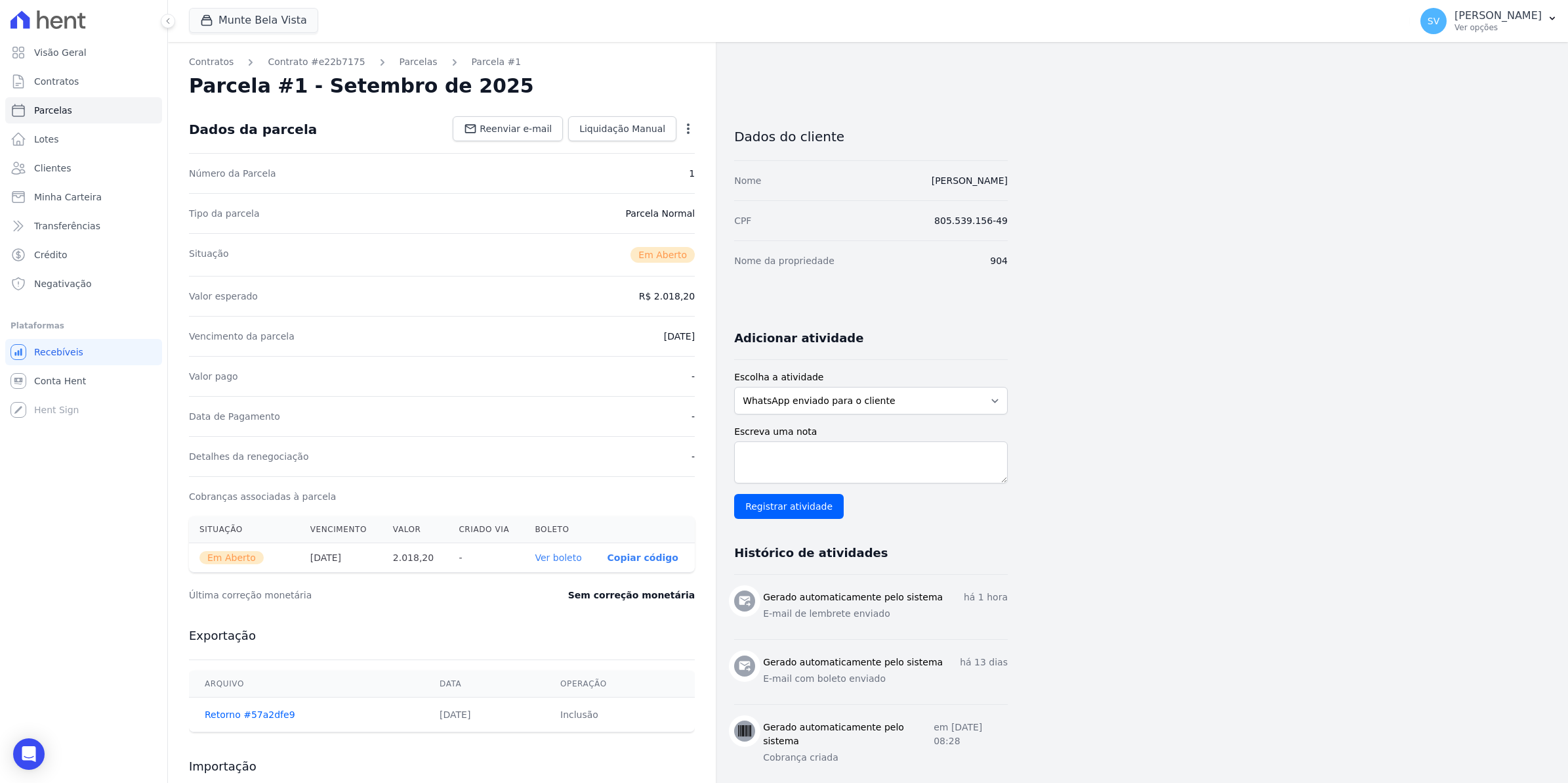
click at [689, 128] on icon "button" at bounding box center [688, 128] width 3 height 11
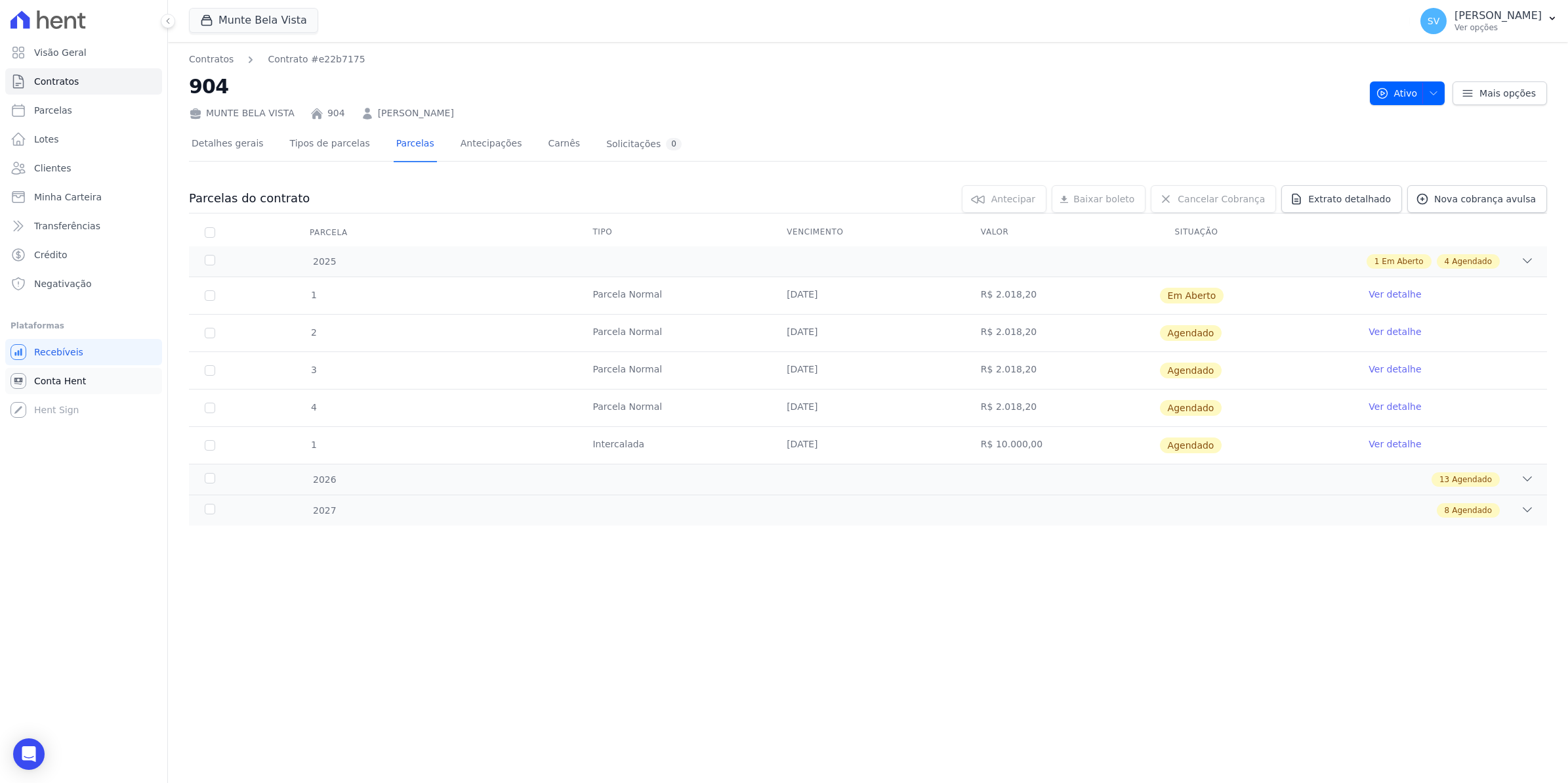
click at [67, 383] on span "Conta Hent" at bounding box center [60, 381] width 52 height 14
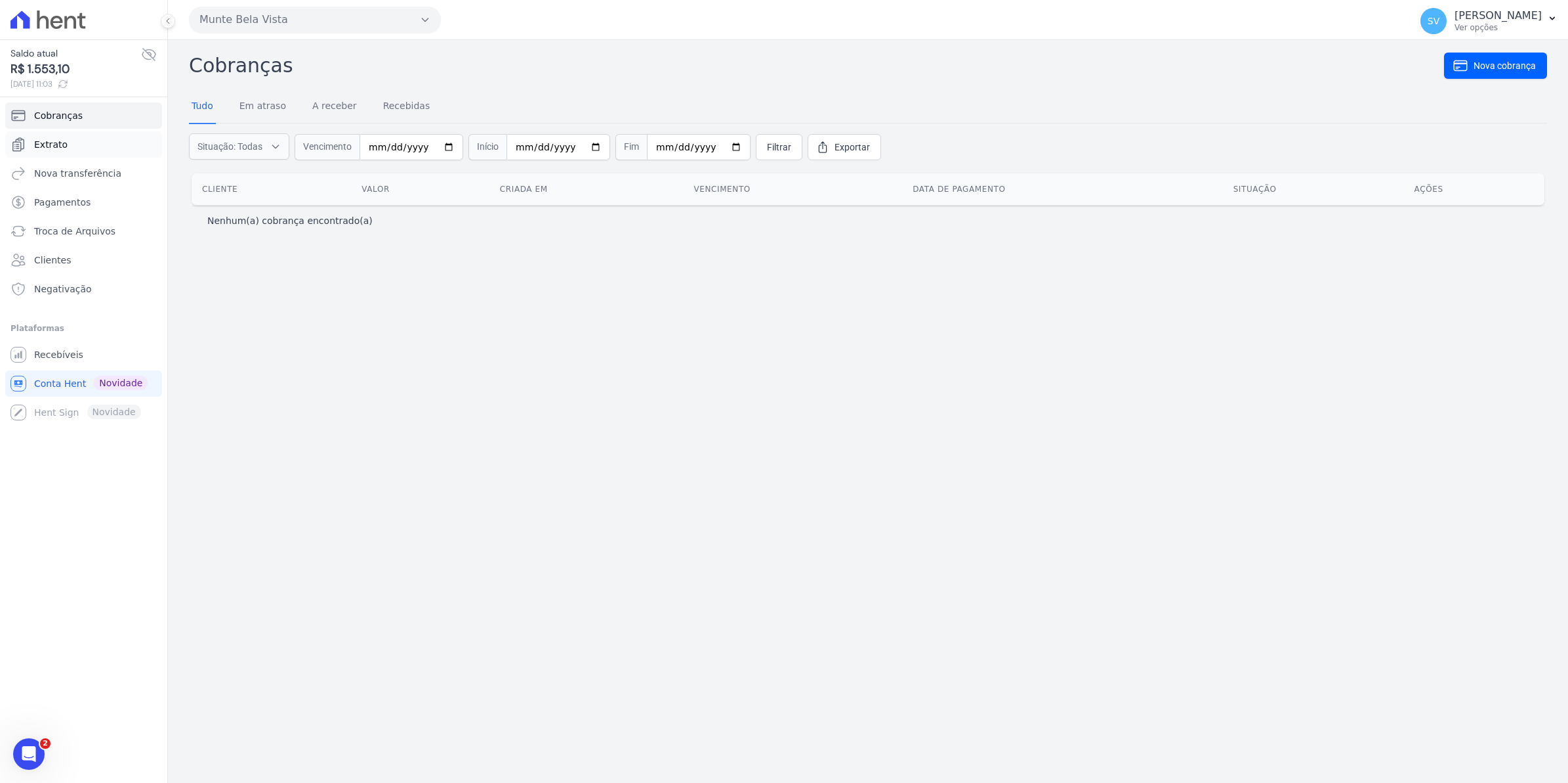
click at [82, 145] on link "Extrato" at bounding box center [83, 144] width 157 height 26
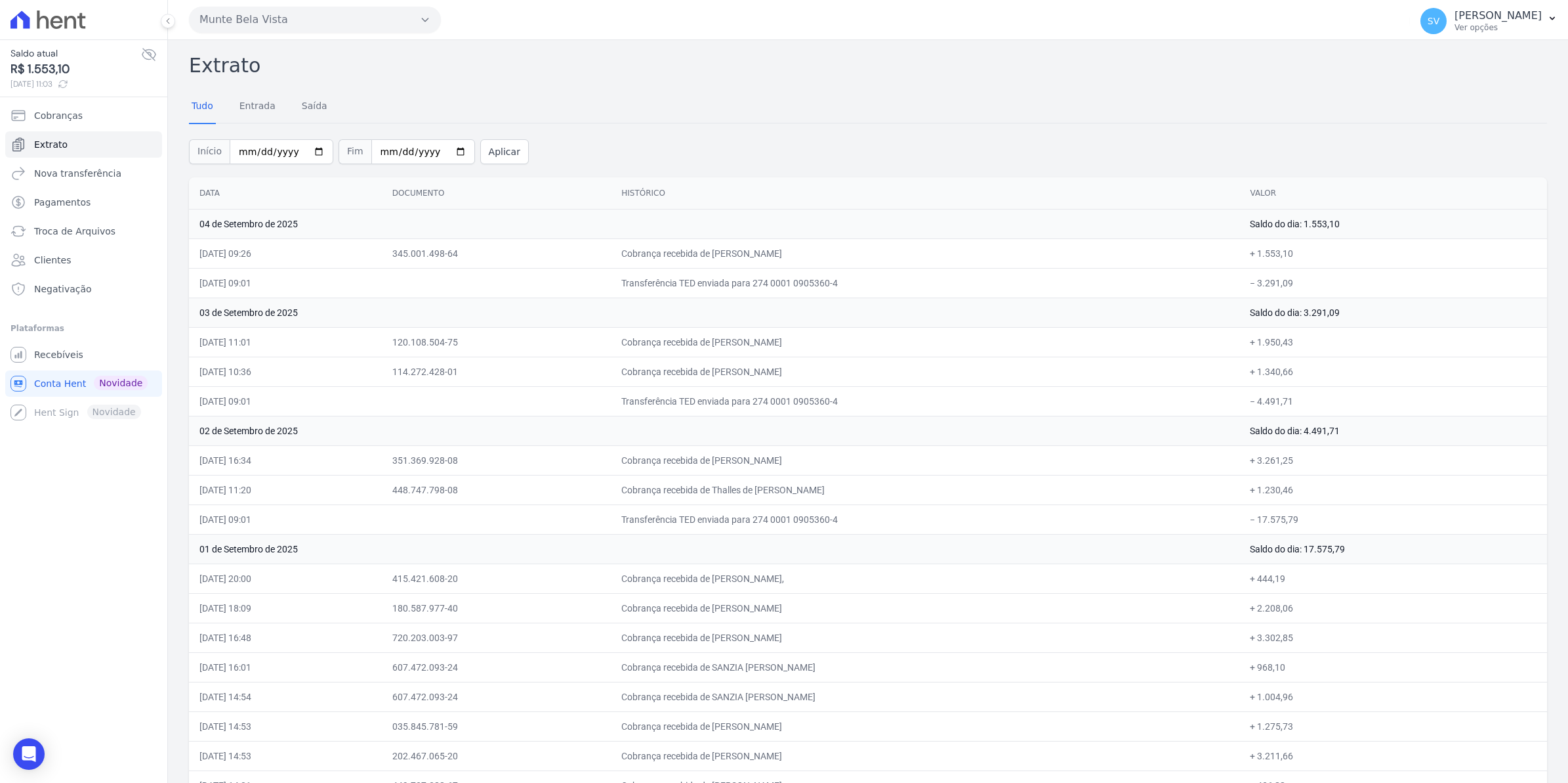
click at [267, 24] on button "Munte Bela Vista" at bounding box center [315, 19] width 252 height 26
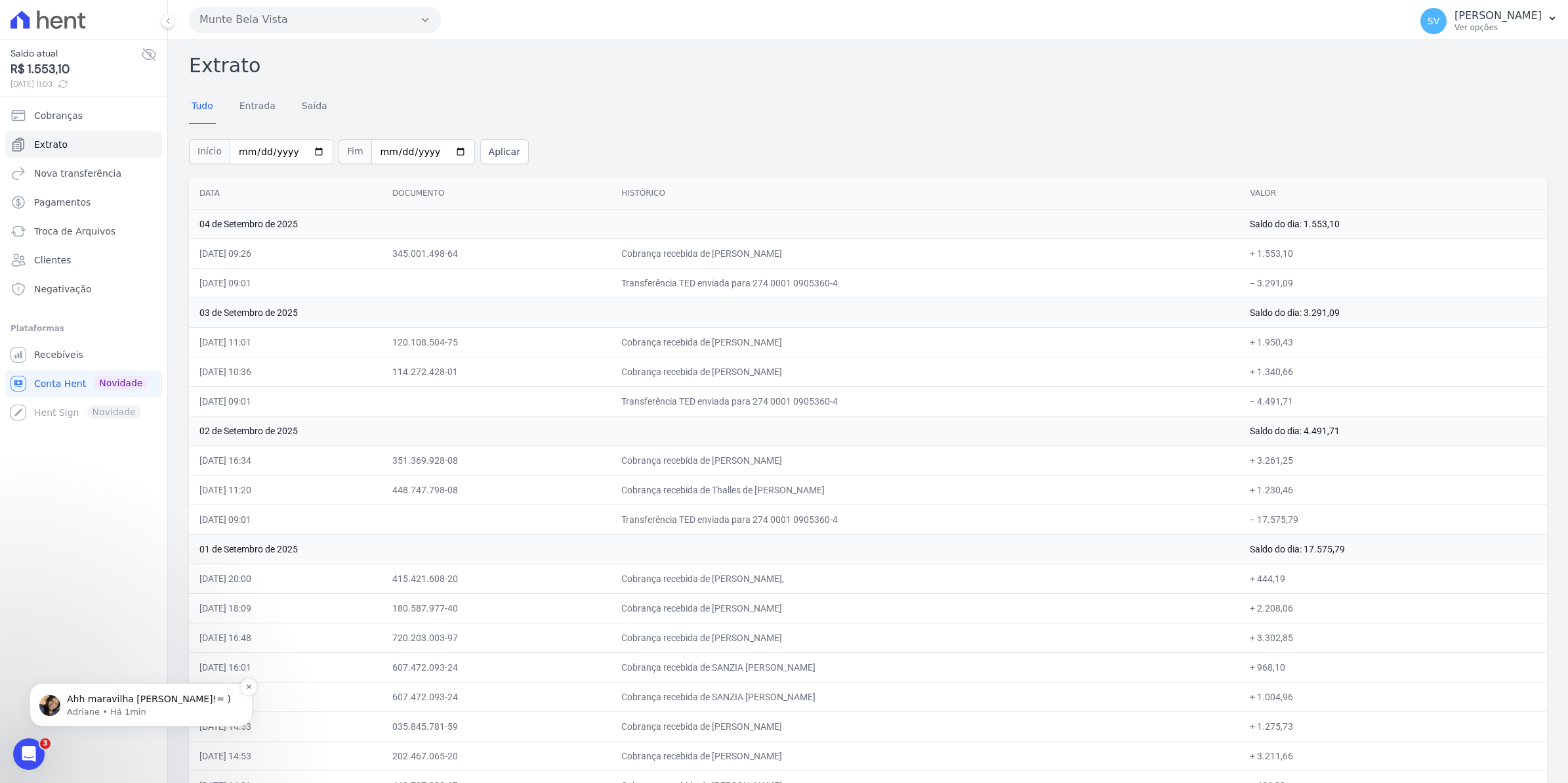
click at [63, 705] on div "Ahh maravilha Simone!= ) Adriane • Há 1min" at bounding box center [141, 704] width 204 height 26
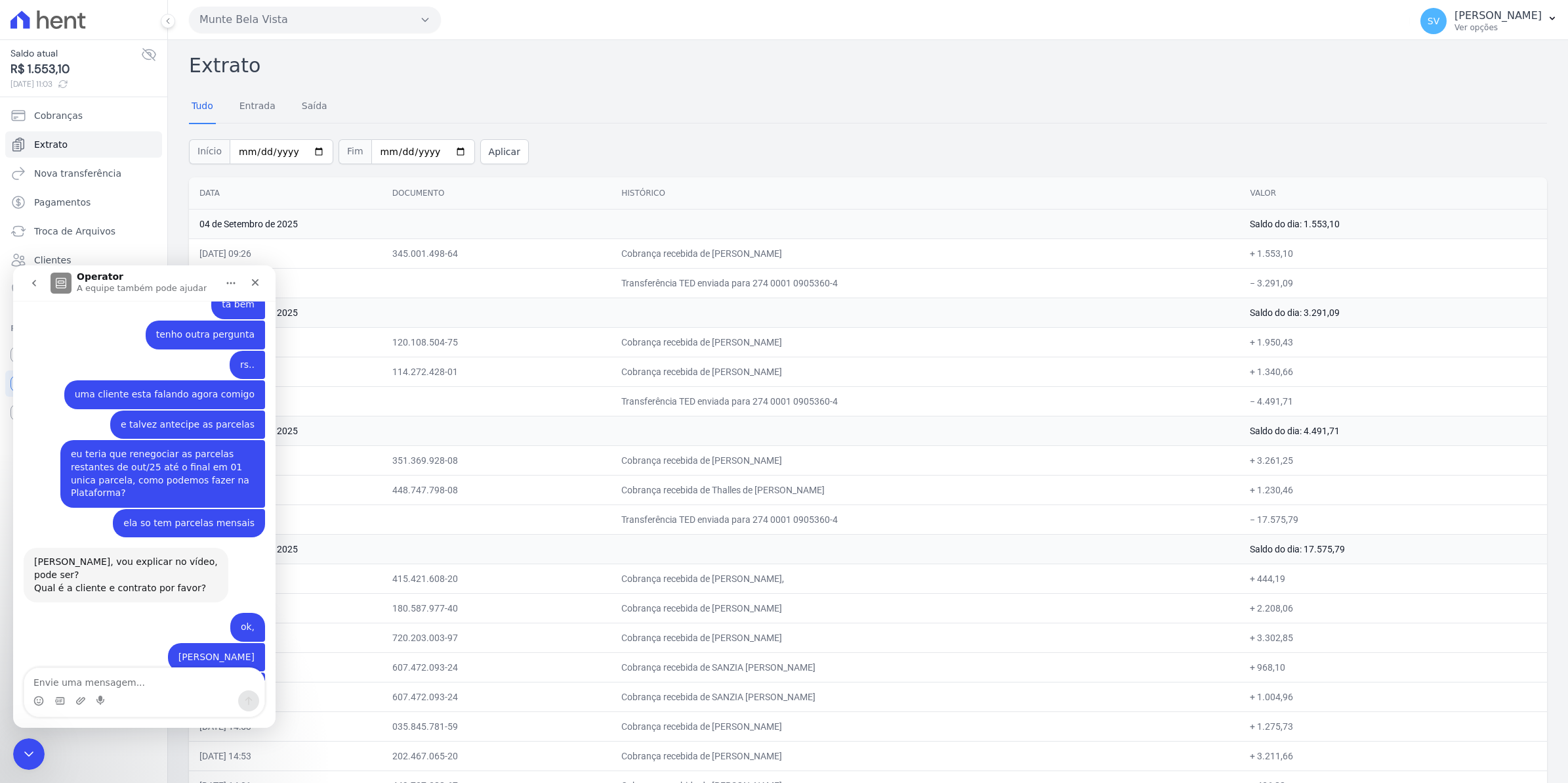
scroll to position [10425, 0]
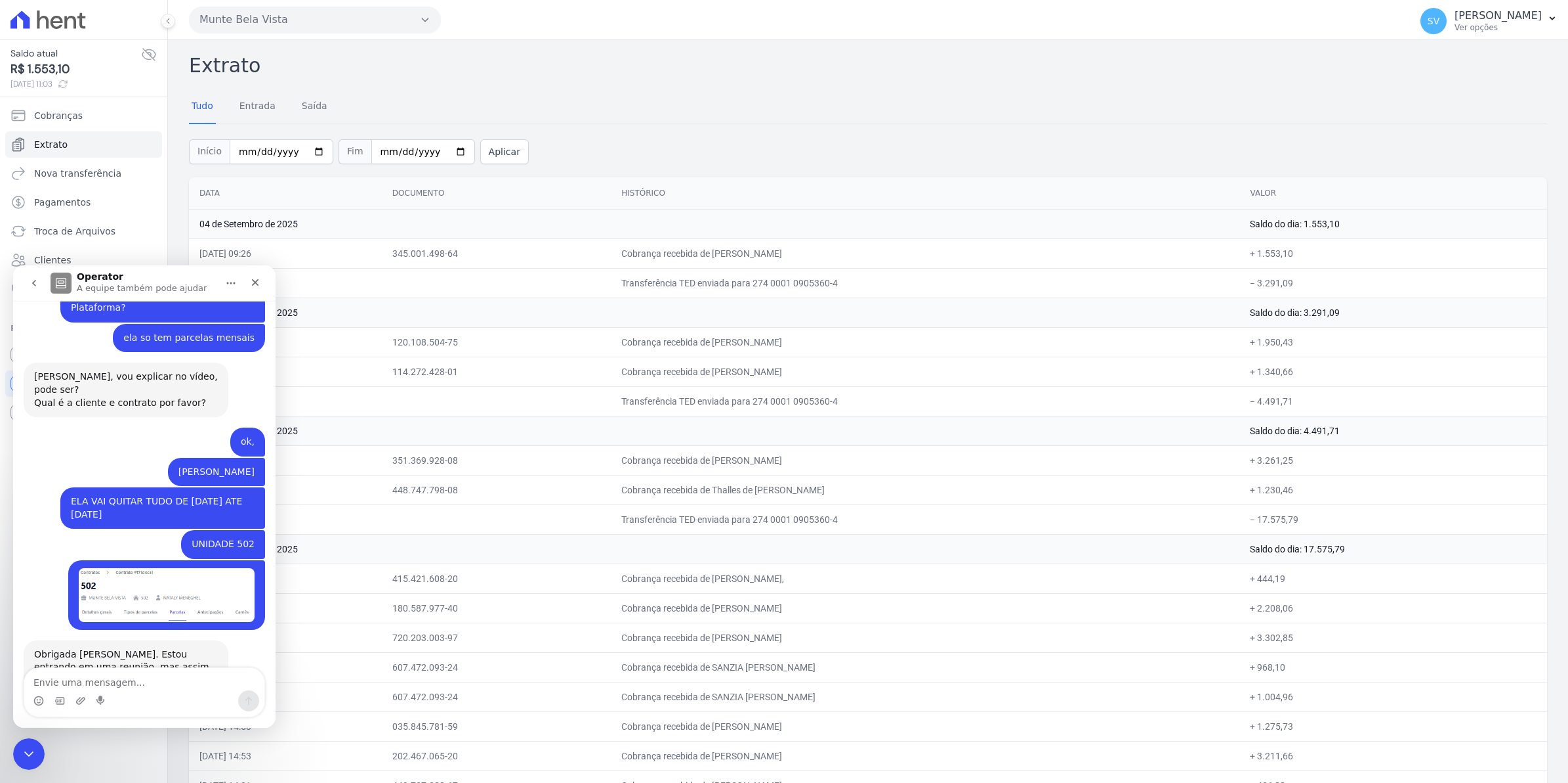
click at [120, 685] on textarea "Envie uma mensagem..." at bounding box center [144, 679] width 240 height 22
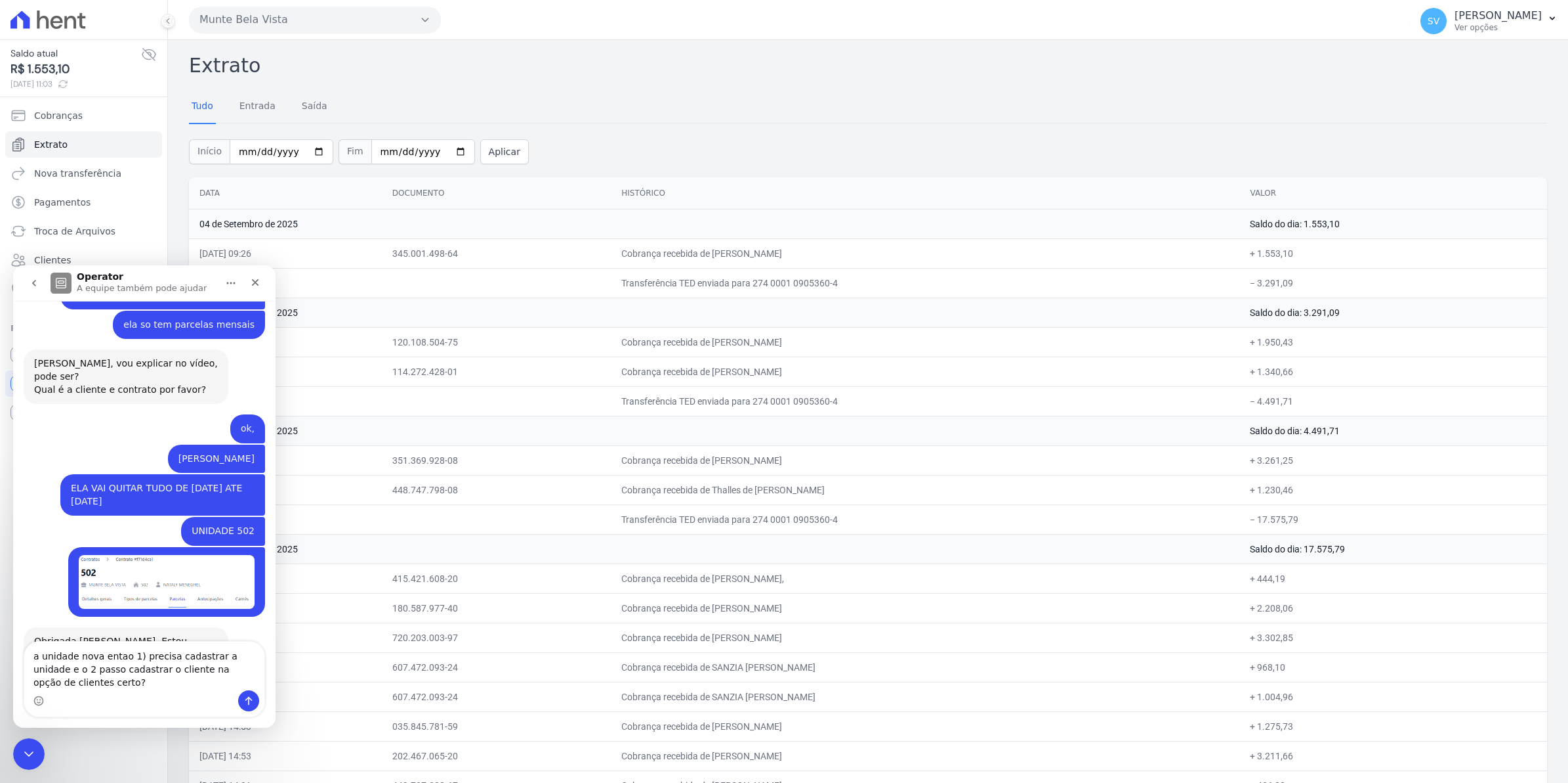
scroll to position [10451, 0]
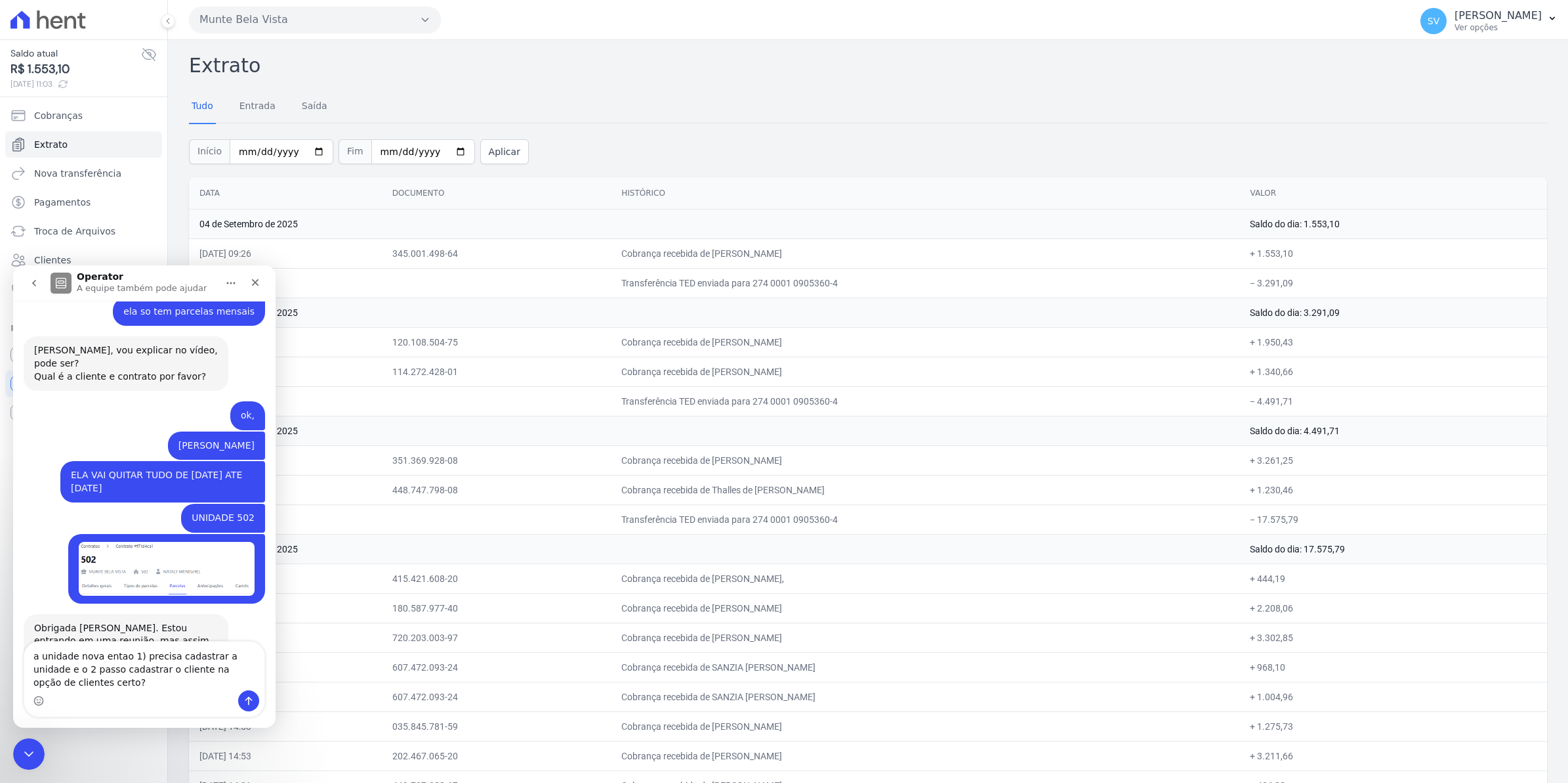
click at [132, 654] on textarea "a unidade nova entao 1) precisa cadastrar a unidade e o 2 passo cadastrar o cli…" at bounding box center [144, 665] width 240 height 48
click at [66, 668] on textarea "a unidade nova entao 1 passo precisa cadastrar a unidade e o 2 passo cadastrar …" at bounding box center [144, 665] width 240 height 48
type textarea "a unidade nova entao 1 passo precisa cadastrar a unidade ceto? O 2o passo cadas…"
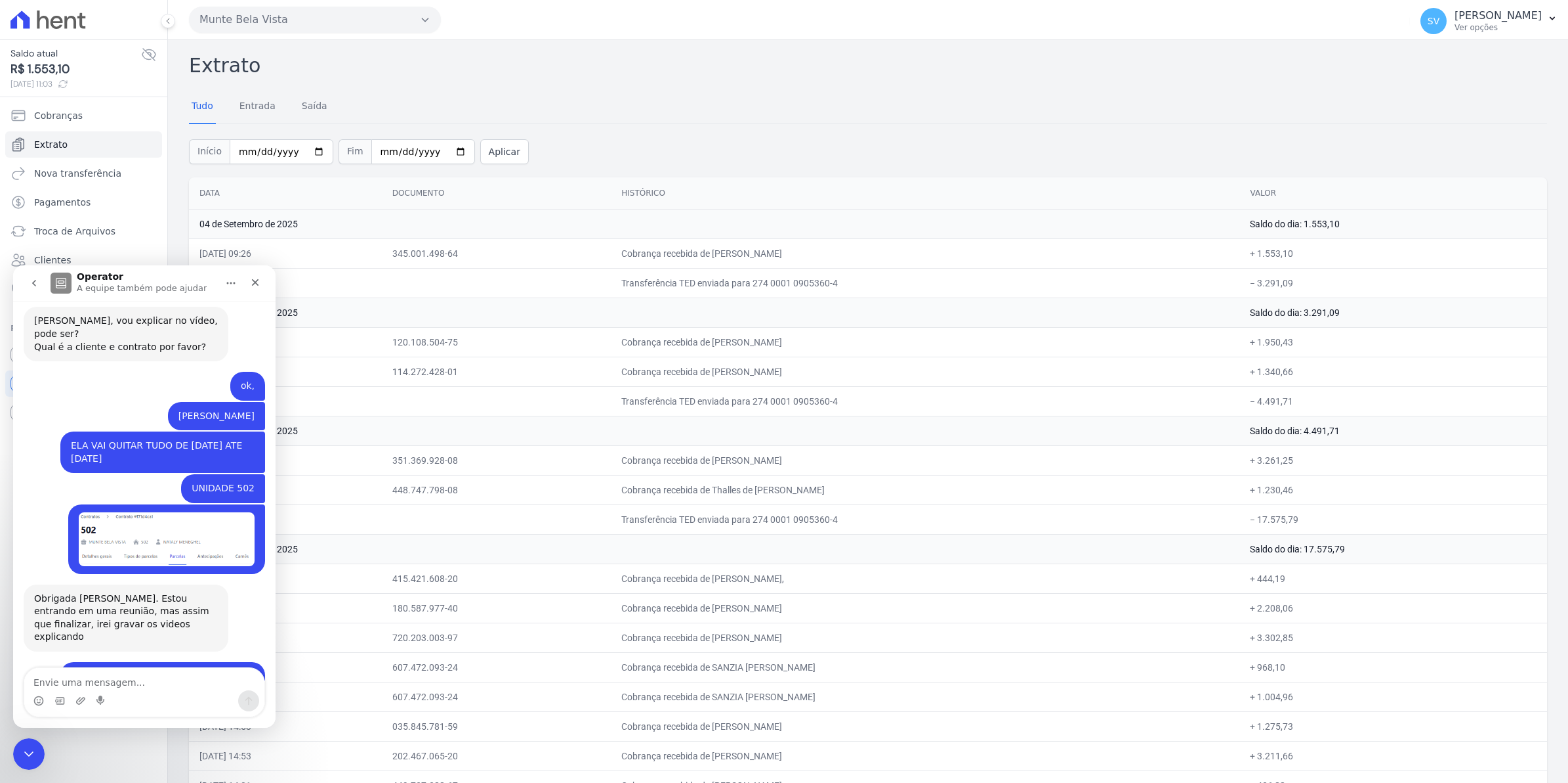
click at [248, 282] on div "Fechar" at bounding box center [255, 282] width 23 height 23
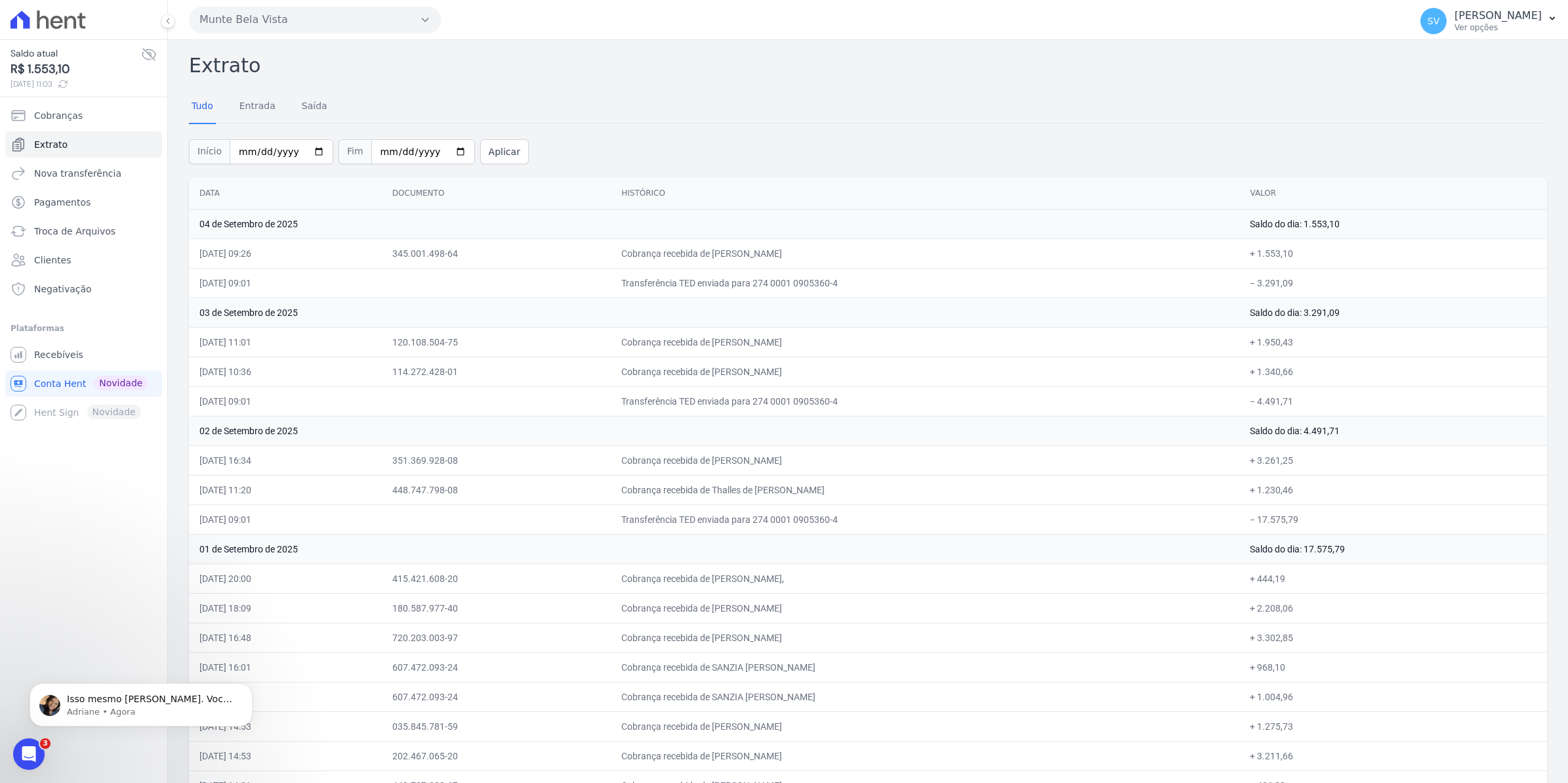
scroll to position [10546, 0]
